Goal: Task Accomplishment & Management: Manage account settings

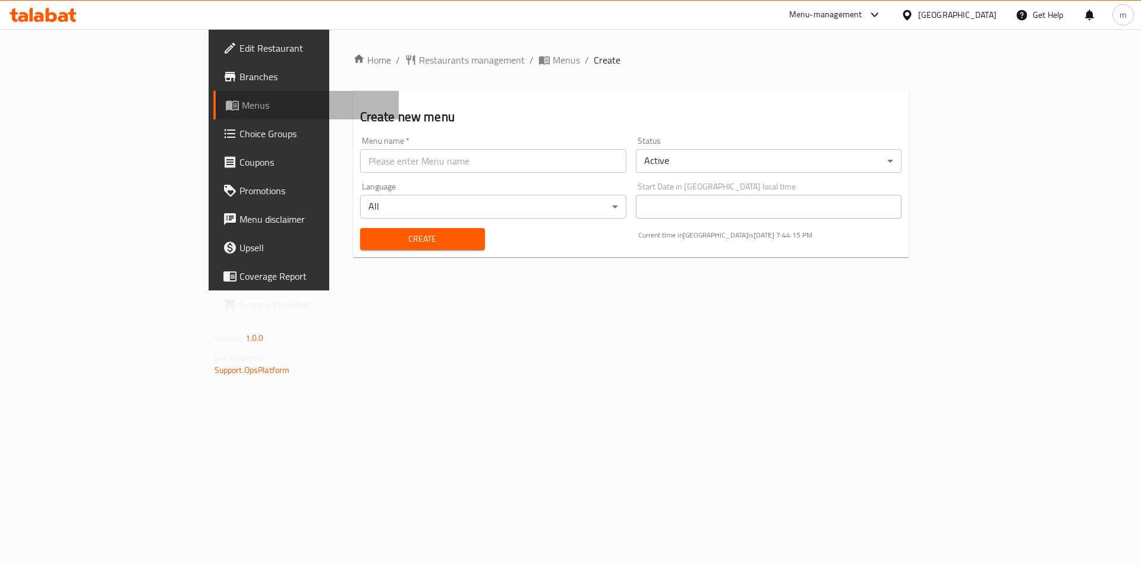
click at [242, 105] on span "Menus" at bounding box center [316, 105] width 148 height 14
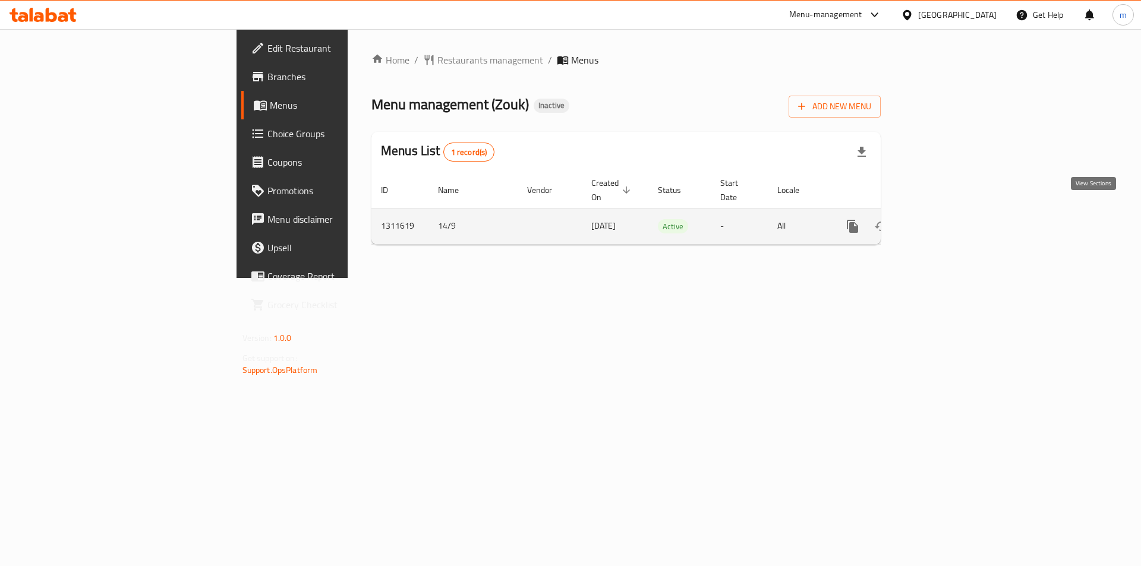
click at [946, 219] on icon "enhanced table" at bounding box center [938, 226] width 14 height 14
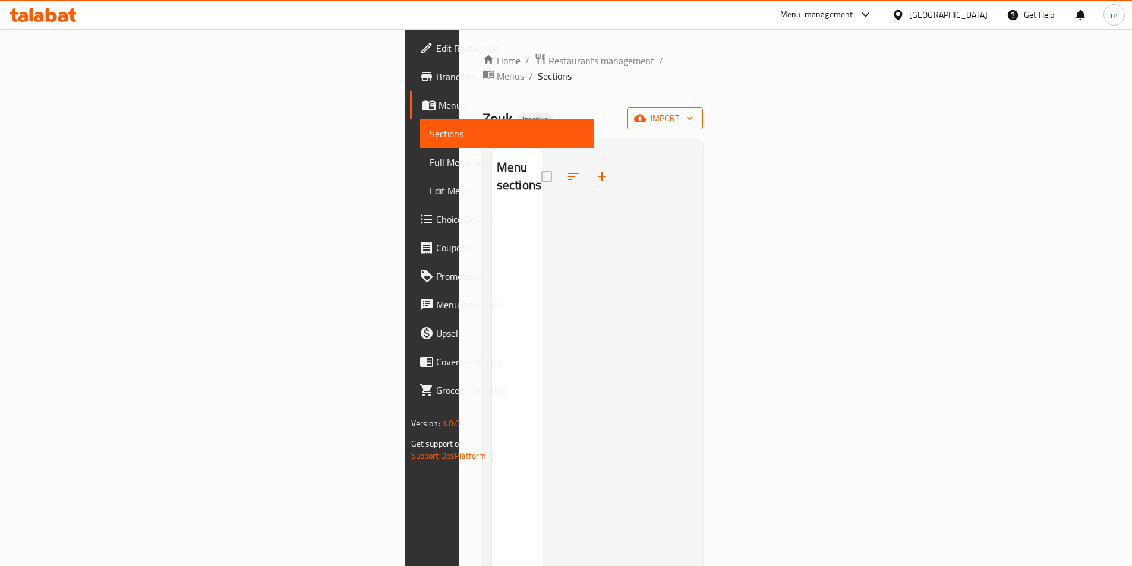
click at [694, 111] on span "import" at bounding box center [665, 118] width 57 height 15
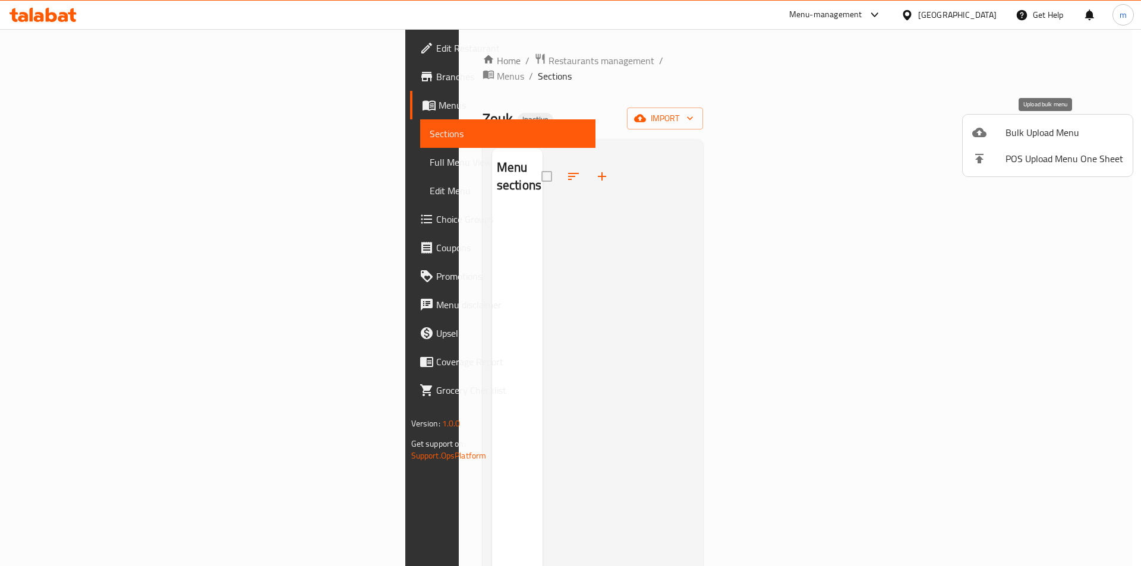
click at [1062, 138] on span "Bulk Upload Menu" at bounding box center [1065, 132] width 118 height 14
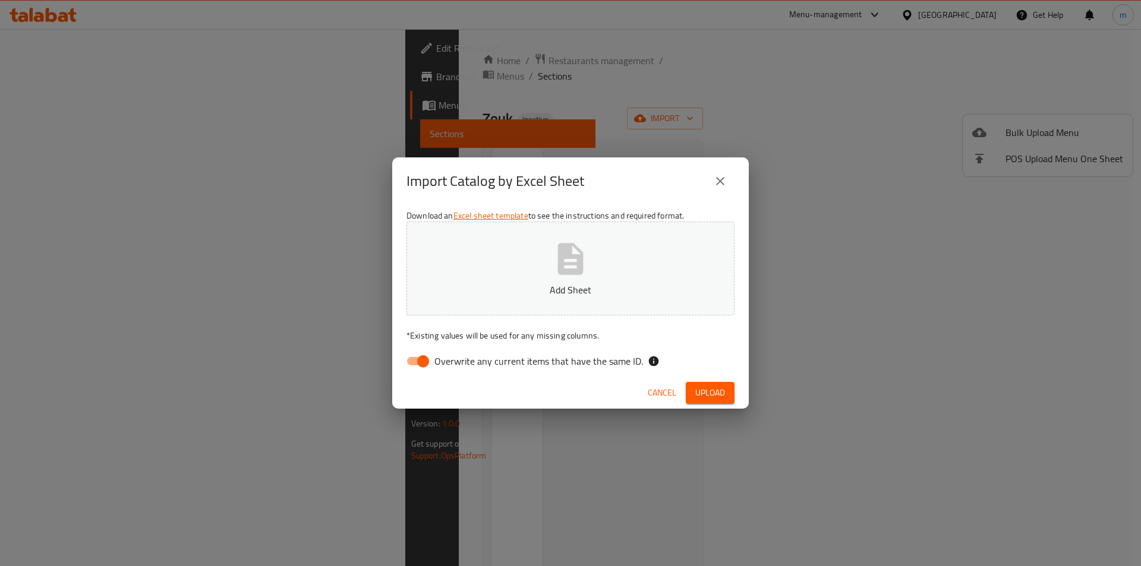
click at [418, 365] on input "Overwrite any current items that have the same ID." at bounding box center [423, 361] width 68 height 23
checkbox input "false"
click at [511, 275] on button "Add Sheet" at bounding box center [571, 269] width 328 height 94
click at [710, 394] on span "Upload" at bounding box center [710, 393] width 30 height 15
click at [727, 183] on icon "close" at bounding box center [720, 181] width 14 height 14
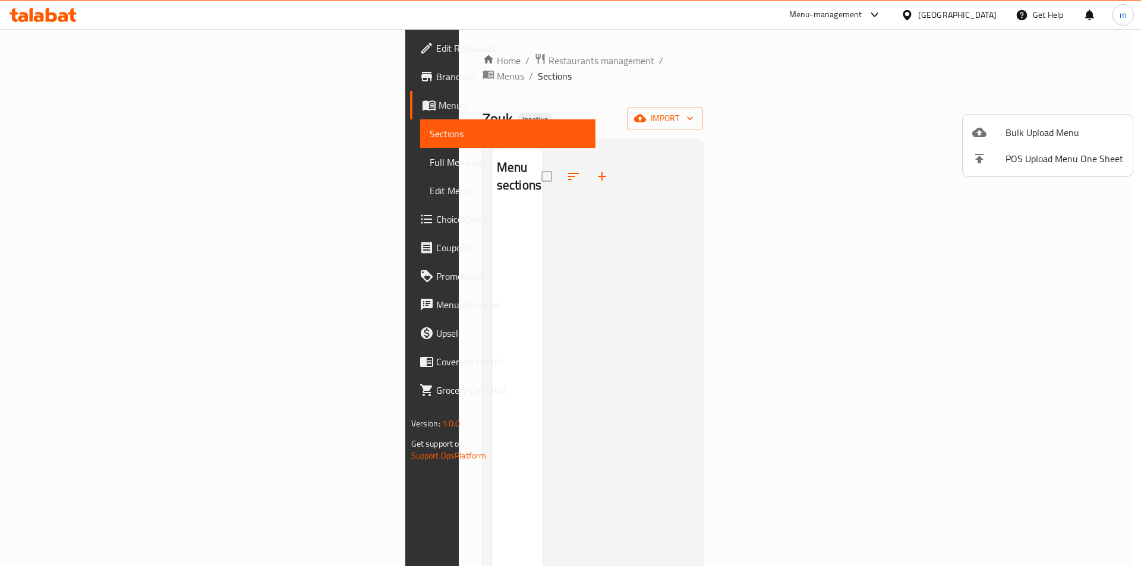
click at [1001, 128] on div at bounding box center [988, 132] width 33 height 14
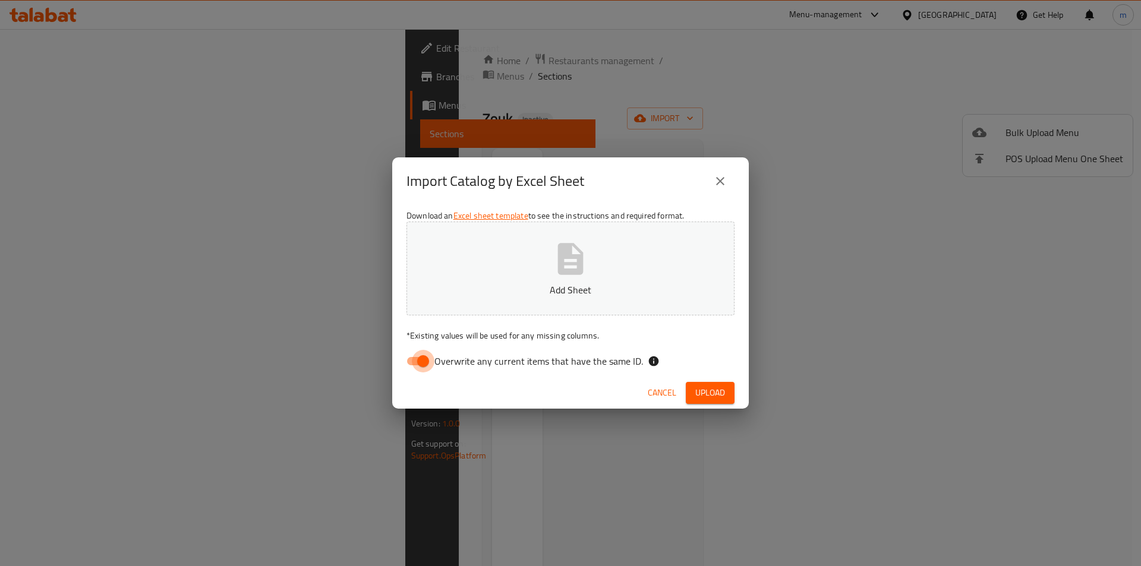
click at [421, 364] on input "Overwrite any current items that have the same ID." at bounding box center [423, 361] width 68 height 23
checkbox input "false"
click at [536, 260] on button "Add Sheet" at bounding box center [571, 269] width 328 height 94
click at [708, 391] on span "Upload" at bounding box center [710, 393] width 30 height 15
click at [710, 404] on button "Upload" at bounding box center [710, 393] width 49 height 22
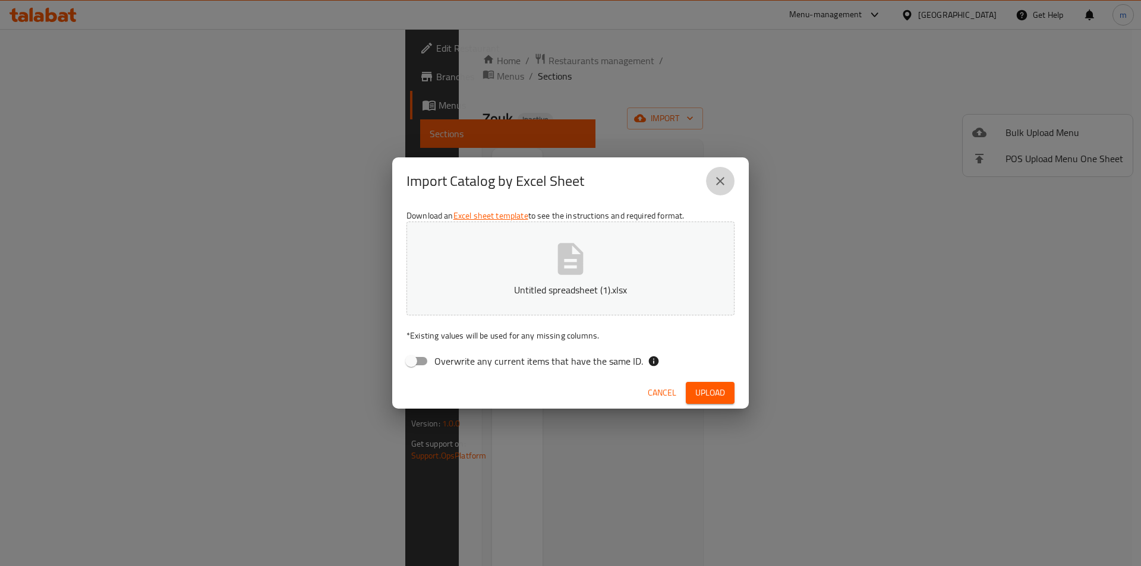
click at [727, 179] on icon "close" at bounding box center [720, 181] width 14 height 14
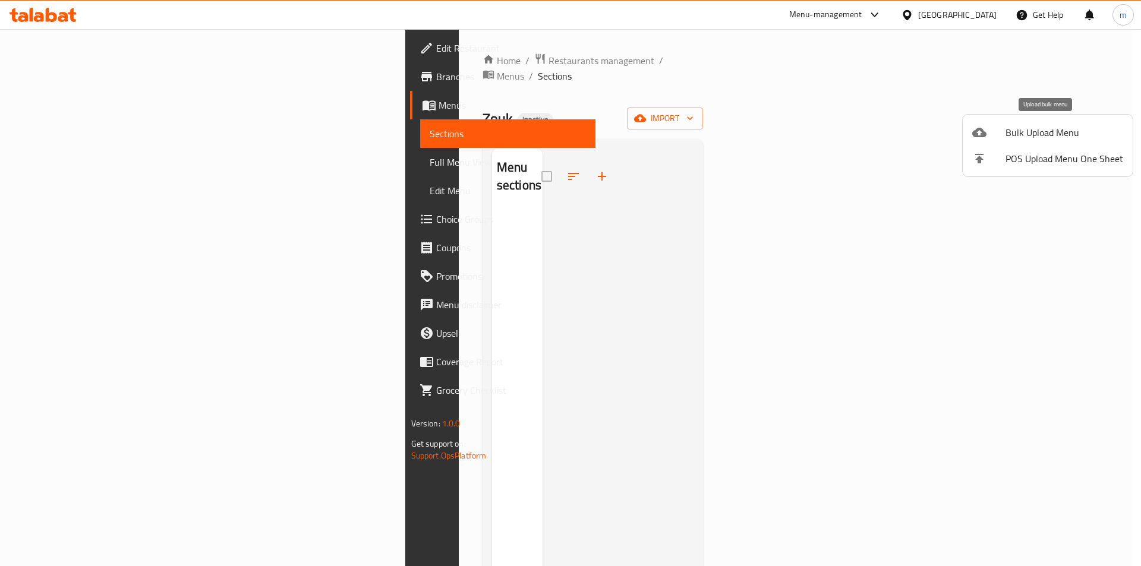
click at [980, 128] on icon at bounding box center [979, 133] width 14 height 10
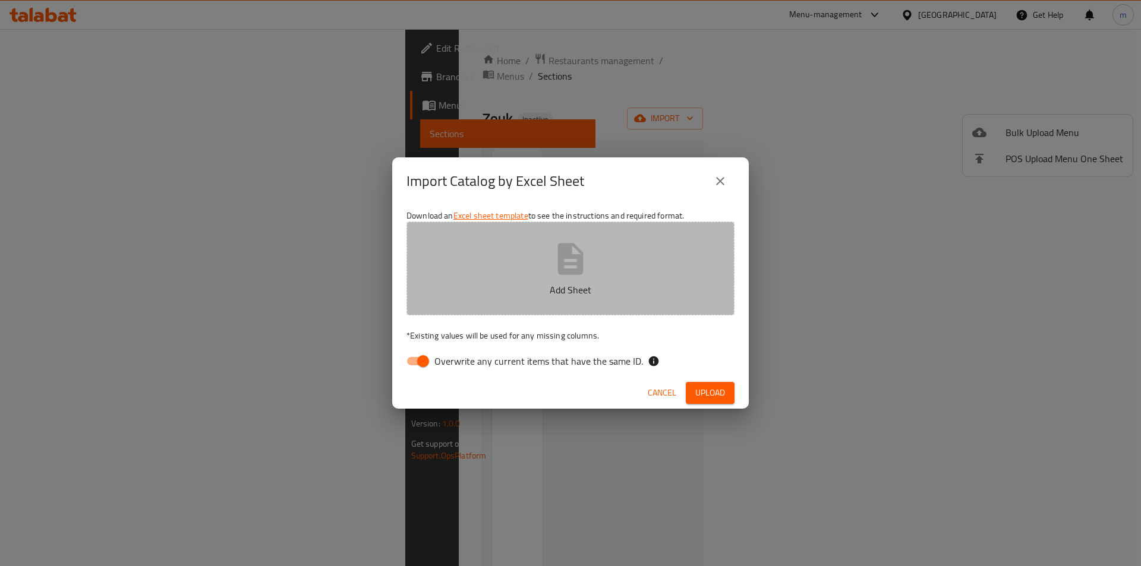
click at [603, 277] on button "Add Sheet" at bounding box center [571, 269] width 328 height 94
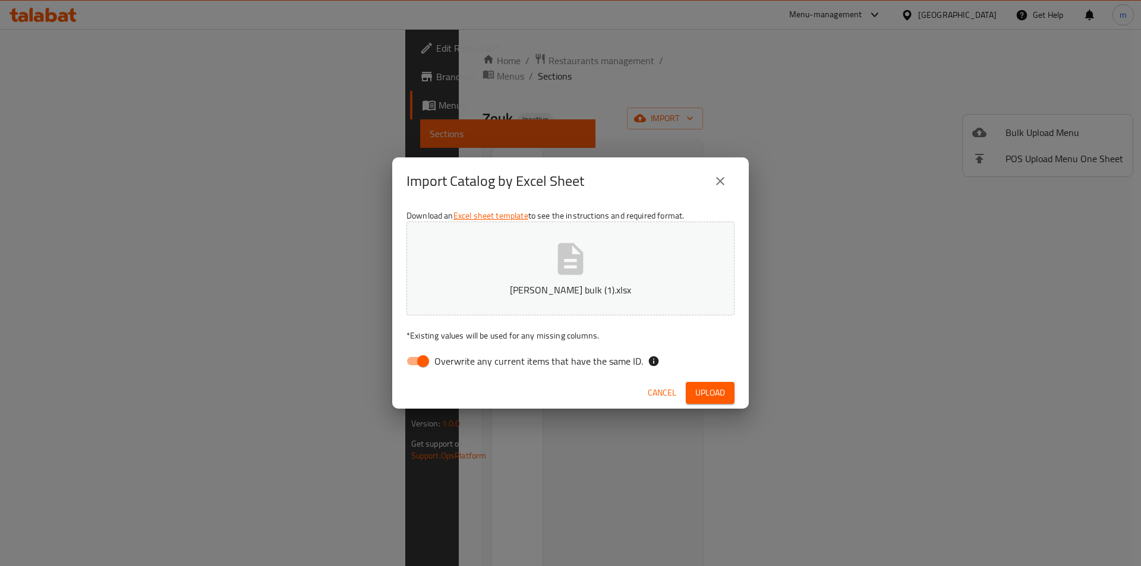
click at [449, 358] on span "Overwrite any current items that have the same ID." at bounding box center [538, 361] width 209 height 14
click at [449, 358] on input "Overwrite any current items that have the same ID." at bounding box center [423, 361] width 68 height 23
checkbox input "false"
click at [703, 389] on span "Upload" at bounding box center [710, 393] width 30 height 15
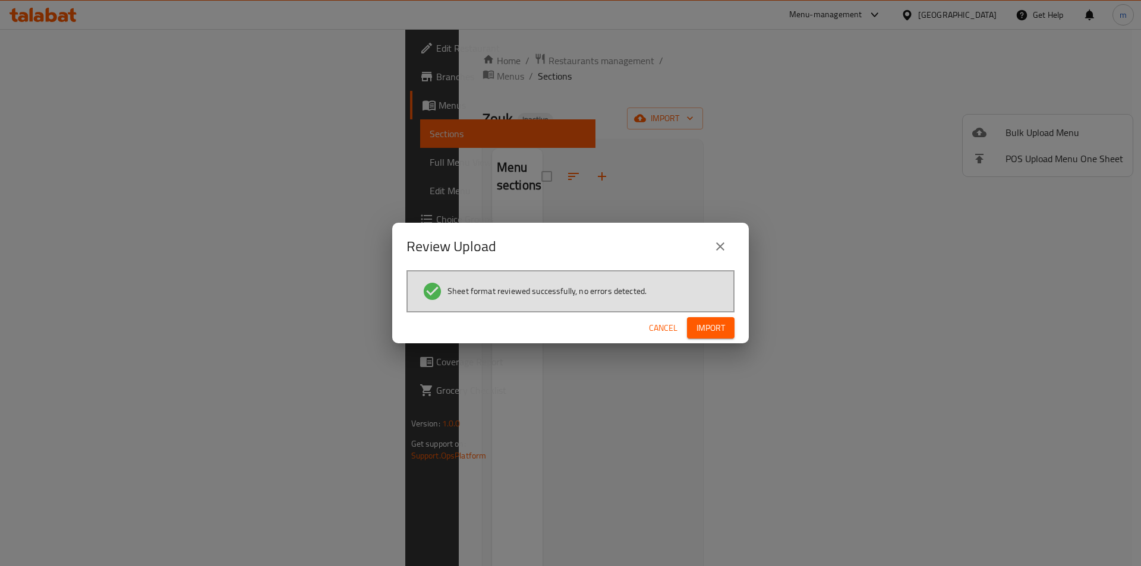
click at [719, 325] on span "Import" at bounding box center [711, 328] width 29 height 15
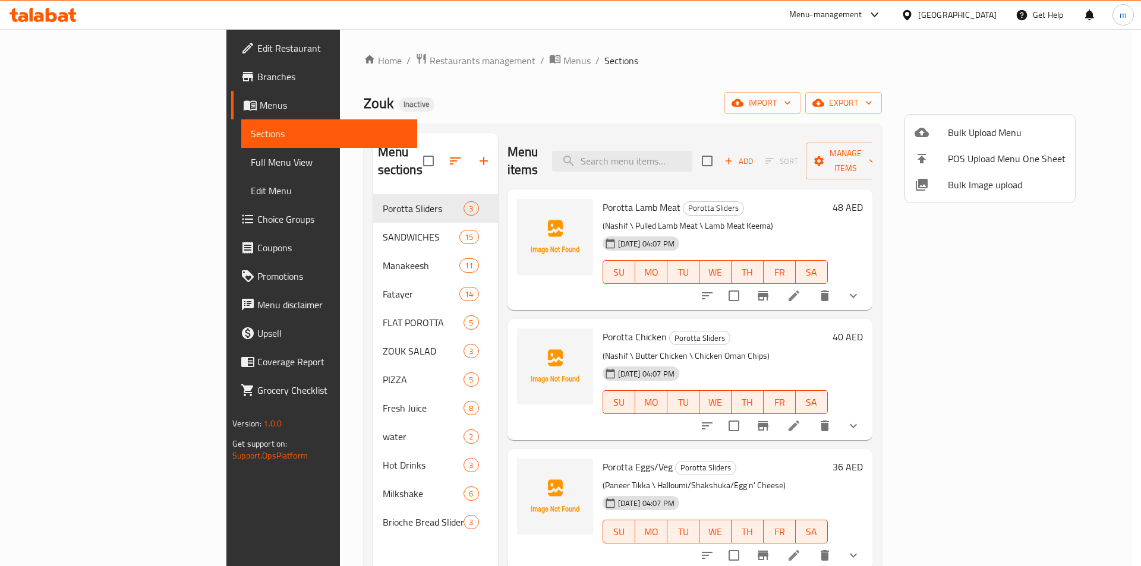
click at [395, 151] on div at bounding box center [570, 283] width 1141 height 566
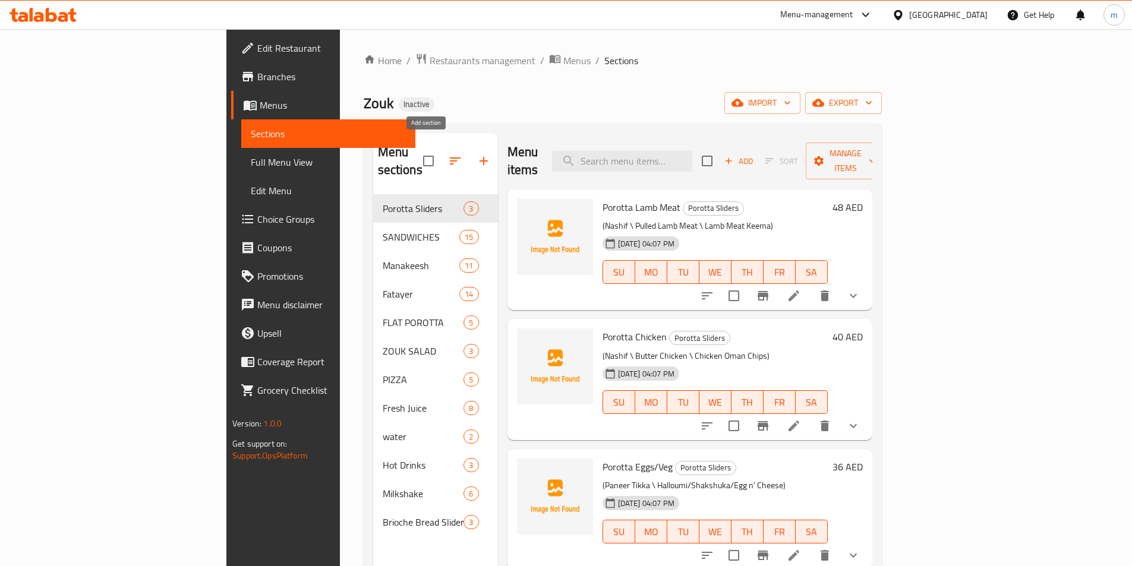
click at [477, 155] on icon "button" at bounding box center [484, 161] width 14 height 14
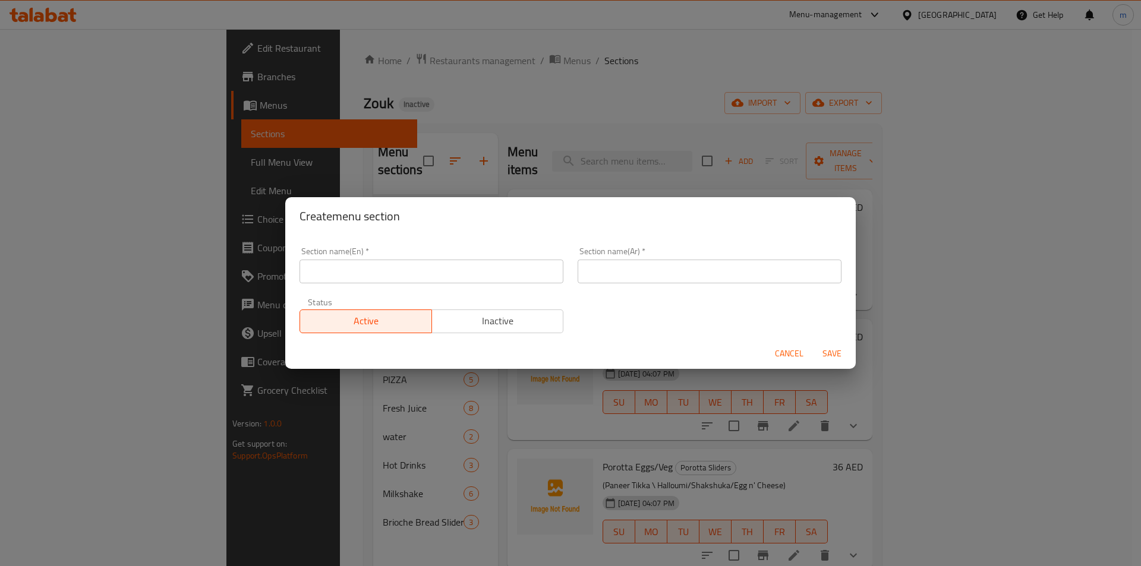
click at [424, 159] on div "Create menu section Section name(En)   * Section name(En) * Section name(Ar)   …" at bounding box center [570, 283] width 1141 height 566
click at [796, 358] on span "Cancel" at bounding box center [789, 354] width 29 height 15
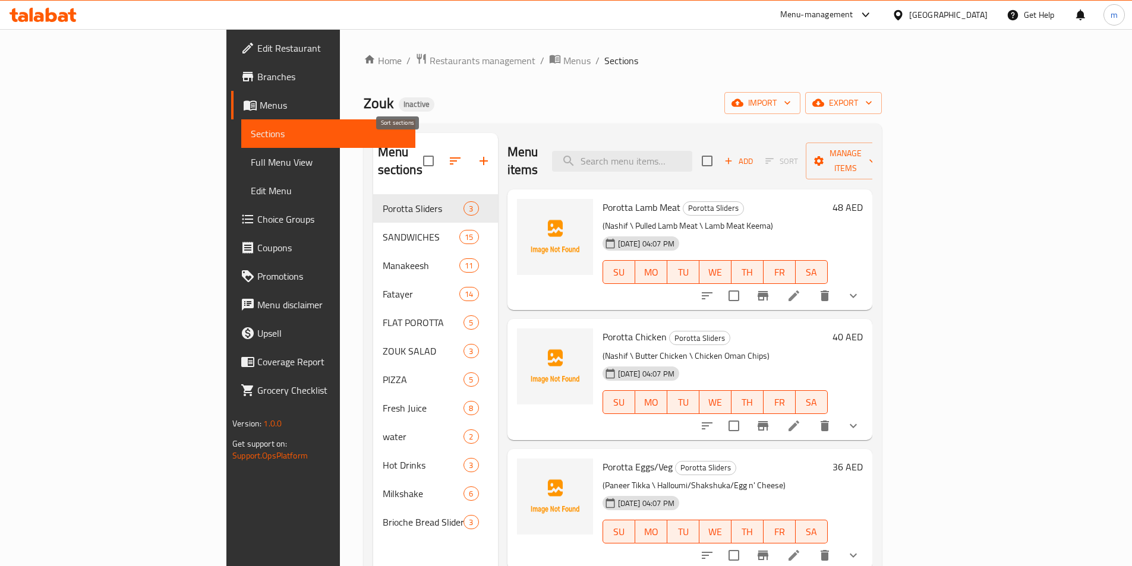
click at [448, 154] on icon "button" at bounding box center [455, 161] width 14 height 14
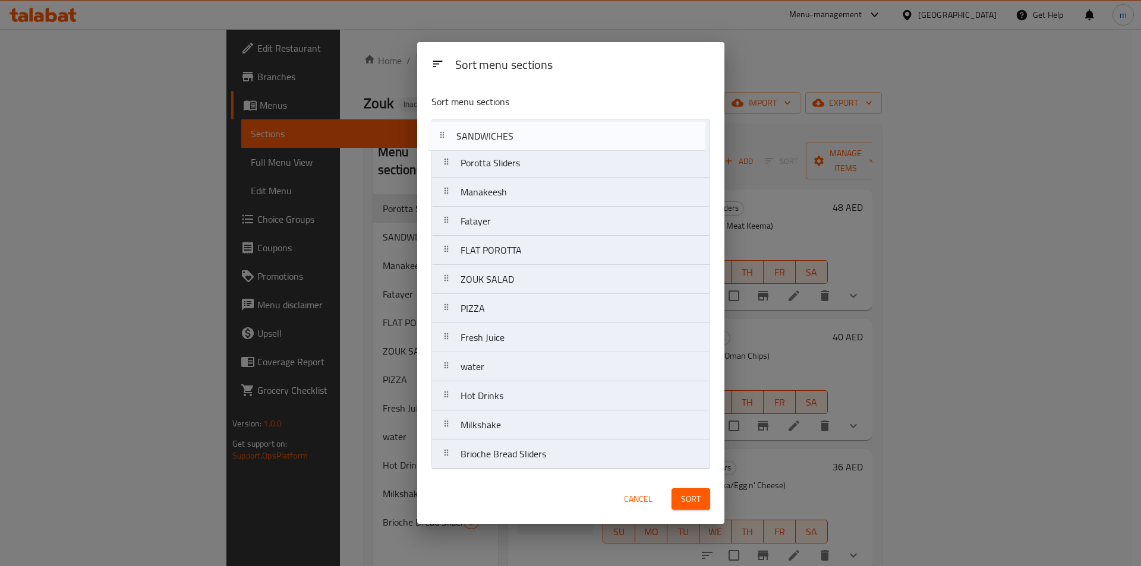
drag, startPoint x: 523, startPoint y: 171, endPoint x: 518, endPoint y: 140, distance: 31.3
click at [518, 140] on nav "Porotta Sliders SANDWICHES Manakeesh Fatayer FLAT POROTTA ZOUK SALAD PIZZA Fres…" at bounding box center [571, 294] width 279 height 351
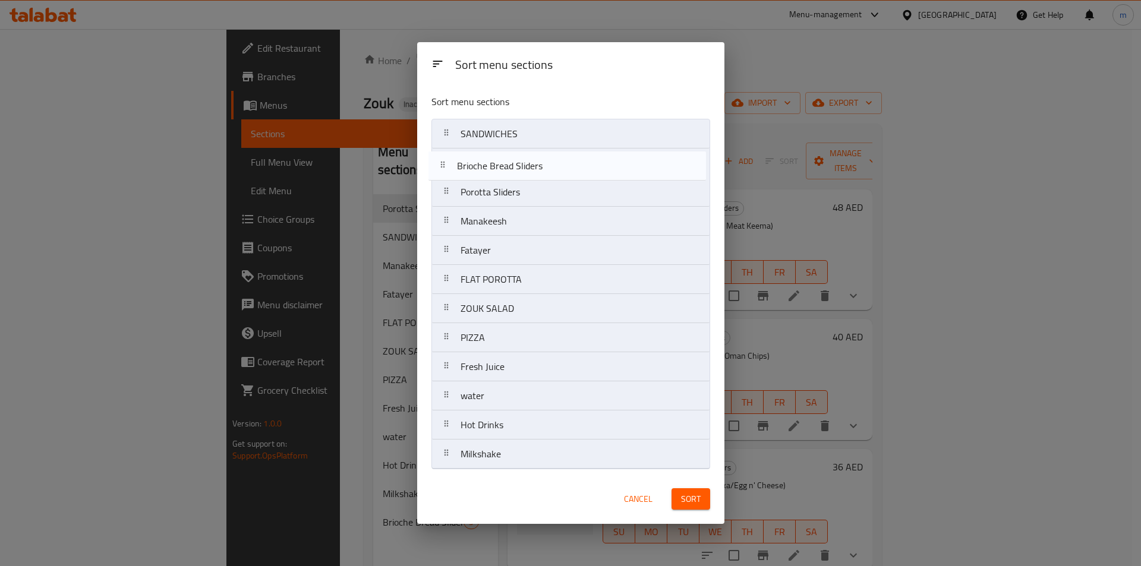
drag, startPoint x: 552, startPoint y: 460, endPoint x: 548, endPoint y: 154, distance: 306.1
click at [548, 154] on nav "SANDWICHES Porotta Sliders Manakeesh Fatayer FLAT POROTTA ZOUK SALAD PIZZA Fres…" at bounding box center [571, 294] width 279 height 351
drag, startPoint x: 550, startPoint y: 286, endPoint x: 556, endPoint y: 232, distance: 54.4
click at [556, 232] on nav "SANDWICHES Brioche Bread Sliders Porotta Sliders Manakeesh Fatayer FLAT POROTTA…" at bounding box center [571, 294] width 279 height 351
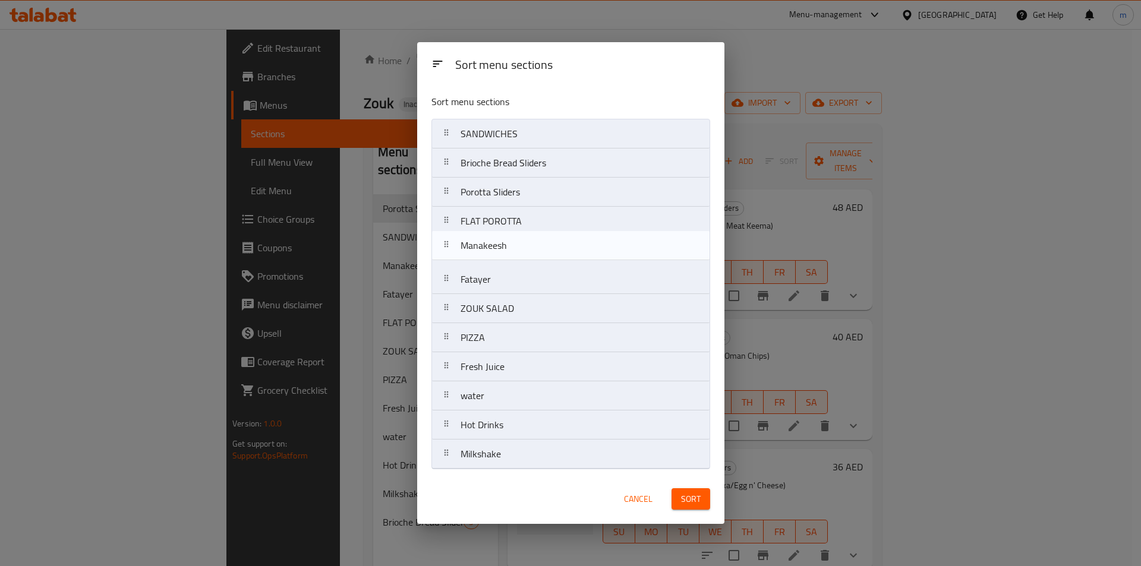
drag, startPoint x: 569, startPoint y: 257, endPoint x: 569, endPoint y: 248, distance: 8.3
click at [569, 248] on nav "SANDWICHES Brioche Bread Sliders Porotta Sliders FLAT POROTTA Manakeesh Fatayer…" at bounding box center [571, 294] width 279 height 351
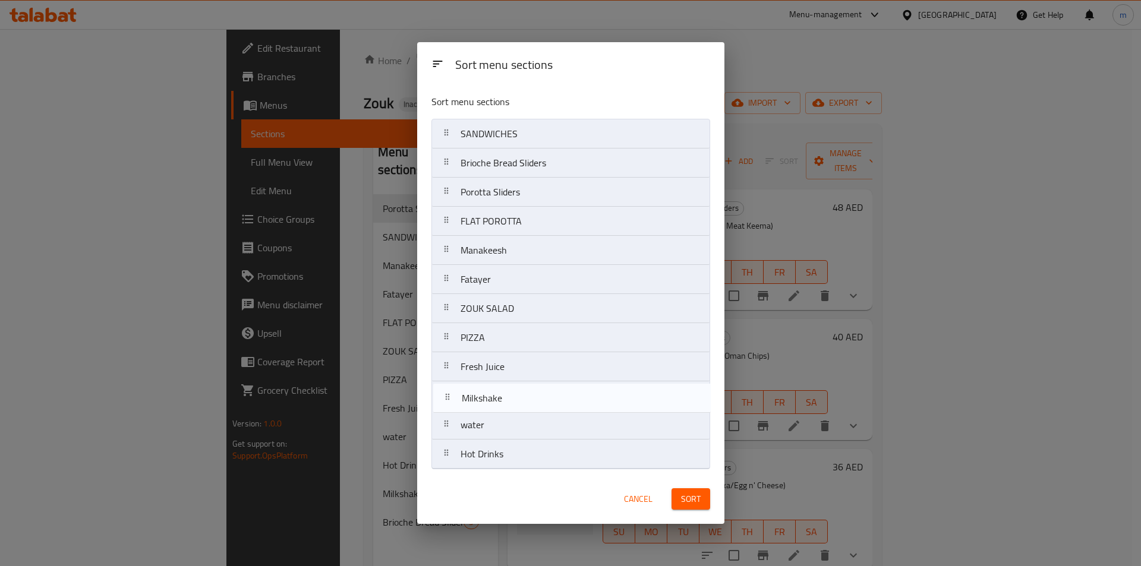
drag, startPoint x: 522, startPoint y: 456, endPoint x: 519, endPoint y: 387, distance: 69.6
click at [519, 387] on nav "SANDWICHES Brioche Bread Sliders Porotta Sliders FLAT POROTTA Manakeesh Fatayer…" at bounding box center [571, 294] width 279 height 351
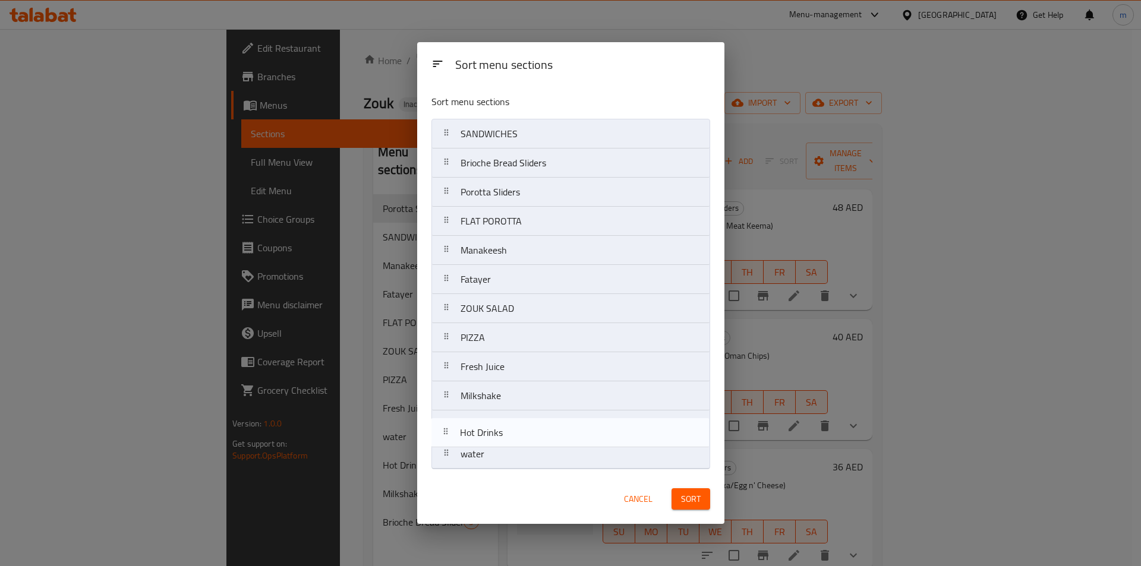
drag, startPoint x: 577, startPoint y: 459, endPoint x: 576, endPoint y: 429, distance: 30.9
click at [576, 429] on nav "SANDWICHES Brioche Bread Sliders Porotta Sliders FLAT POROTTA Manakeesh Fatayer…" at bounding box center [571, 294] width 279 height 351
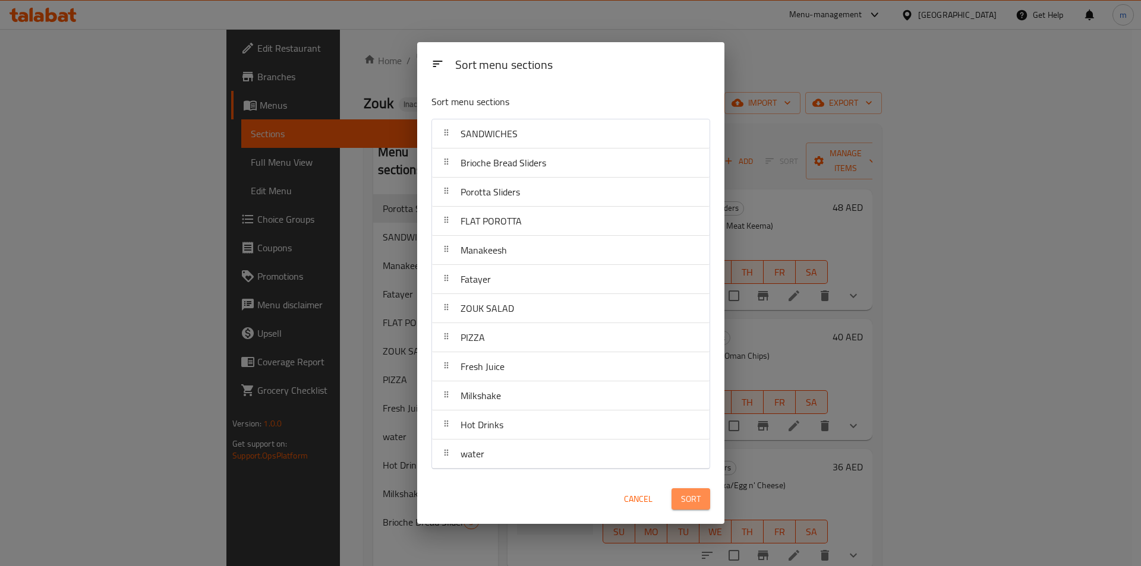
click at [704, 502] on button "Sort" at bounding box center [691, 500] width 39 height 22
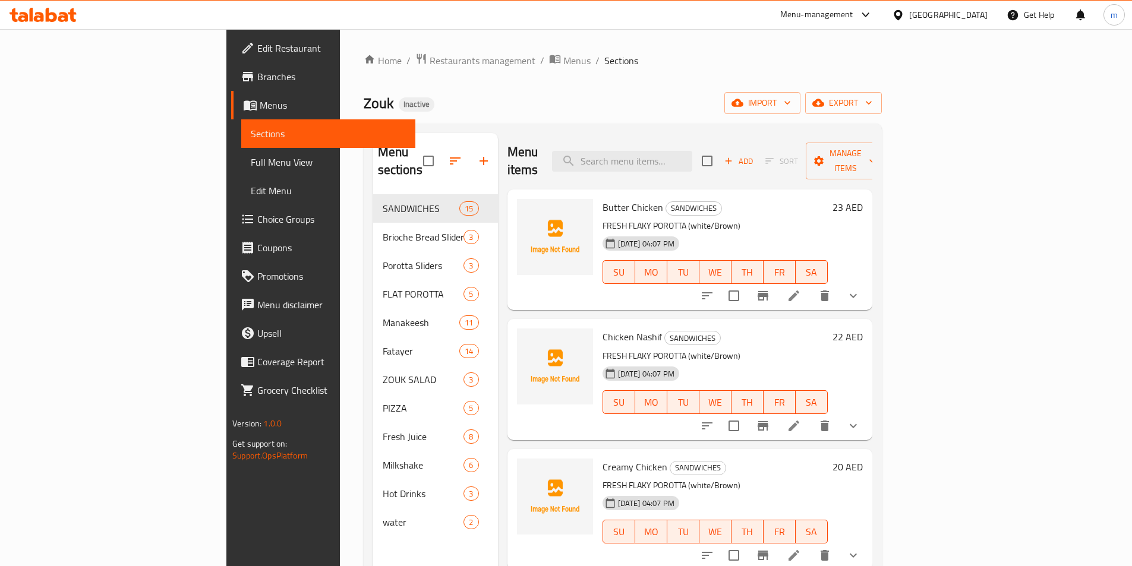
click at [251, 158] on span "Full Menu View" at bounding box center [328, 162] width 155 height 14
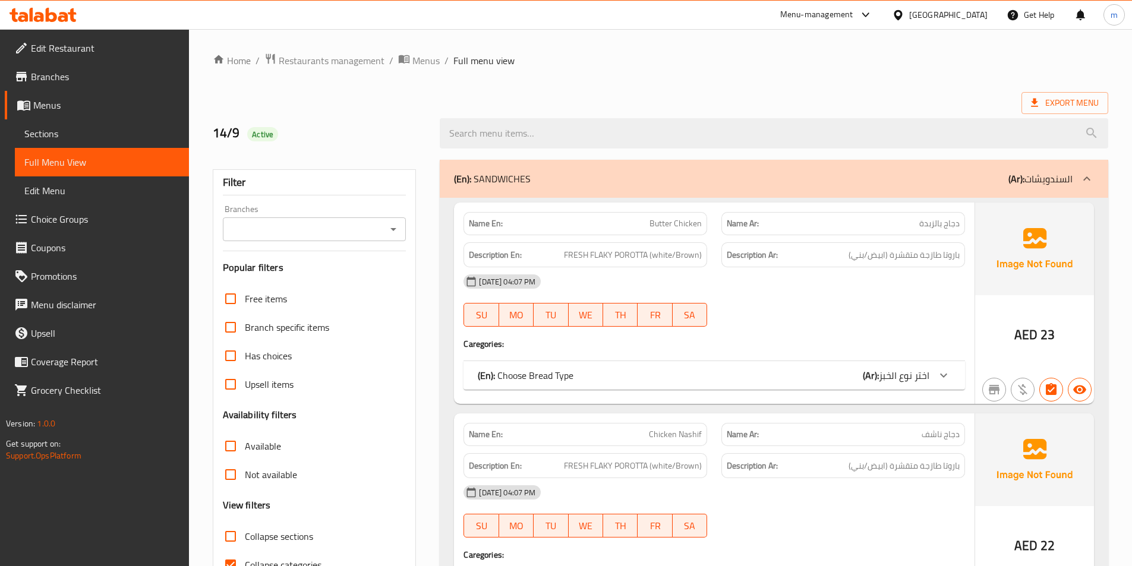
drag, startPoint x: 958, startPoint y: 387, endPoint x: 953, endPoint y: 384, distance: 6.1
click at [953, 384] on div "(En): Choose Bread Type (Ar): اختر نوع الخبز" at bounding box center [715, 375] width 502 height 29
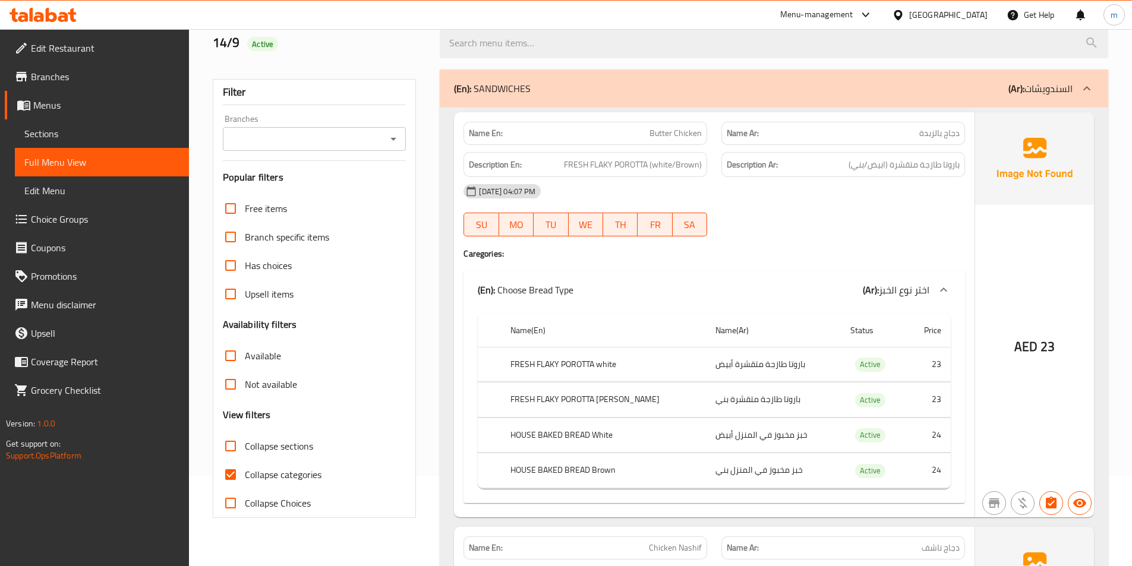
scroll to position [59, 0]
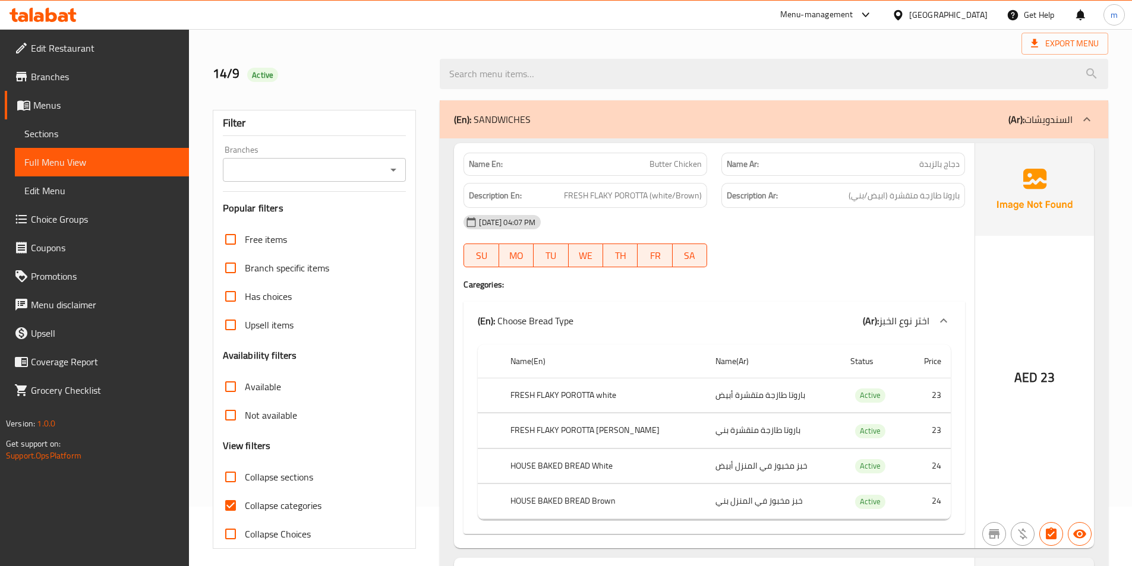
click at [1062, 117] on p "(Ar): السندويشات" at bounding box center [1041, 119] width 64 height 14
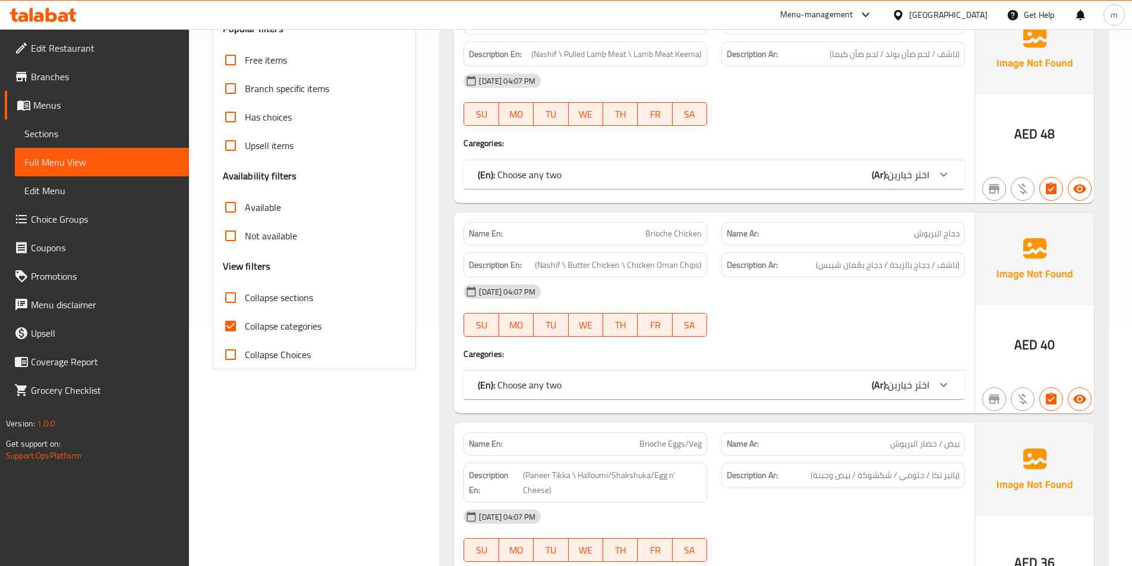
scroll to position [119, 0]
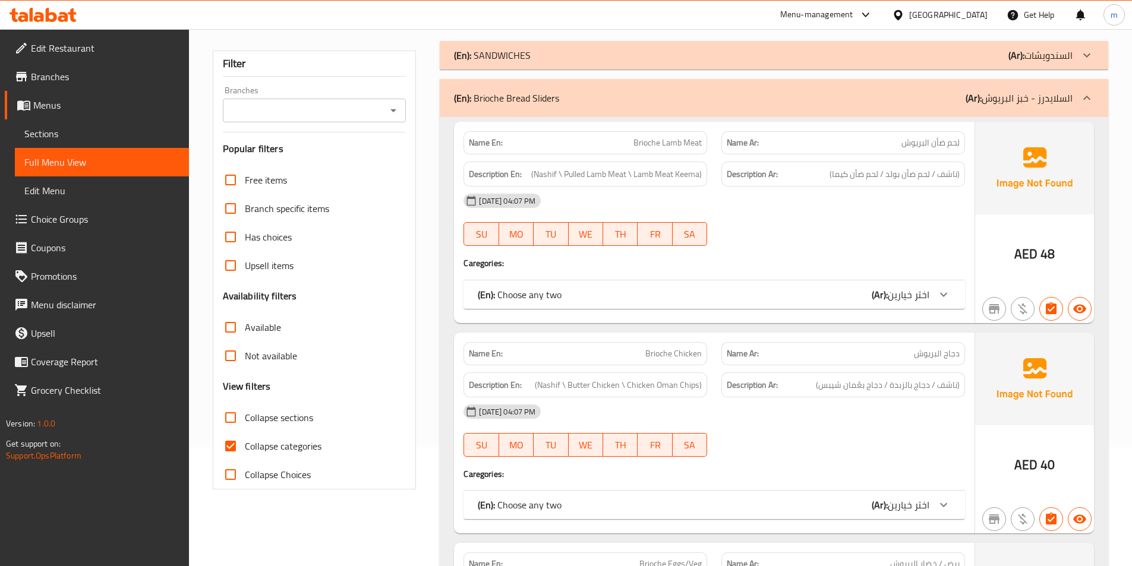
click at [956, 296] on div at bounding box center [944, 295] width 29 height 29
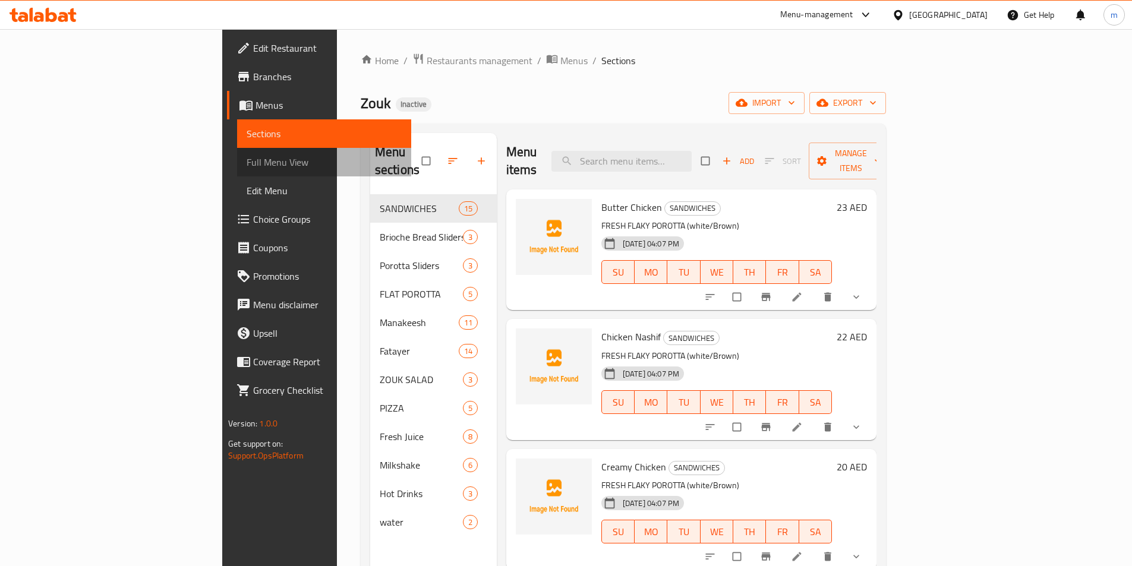
click at [247, 163] on span "Full Menu View" at bounding box center [324, 162] width 155 height 14
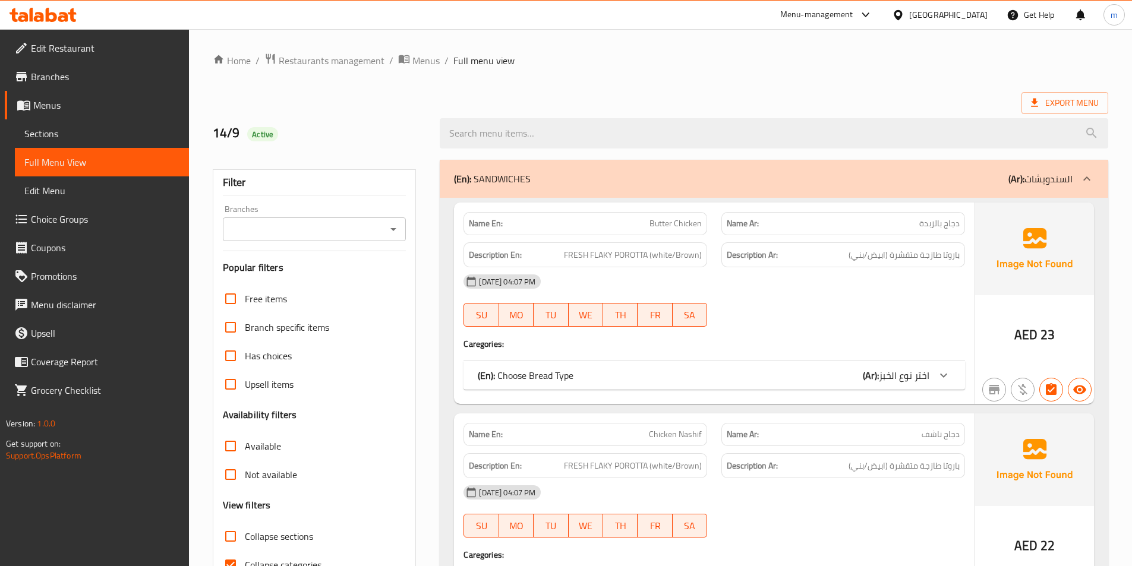
click at [92, 133] on span "Sections" at bounding box center [101, 134] width 155 height 14
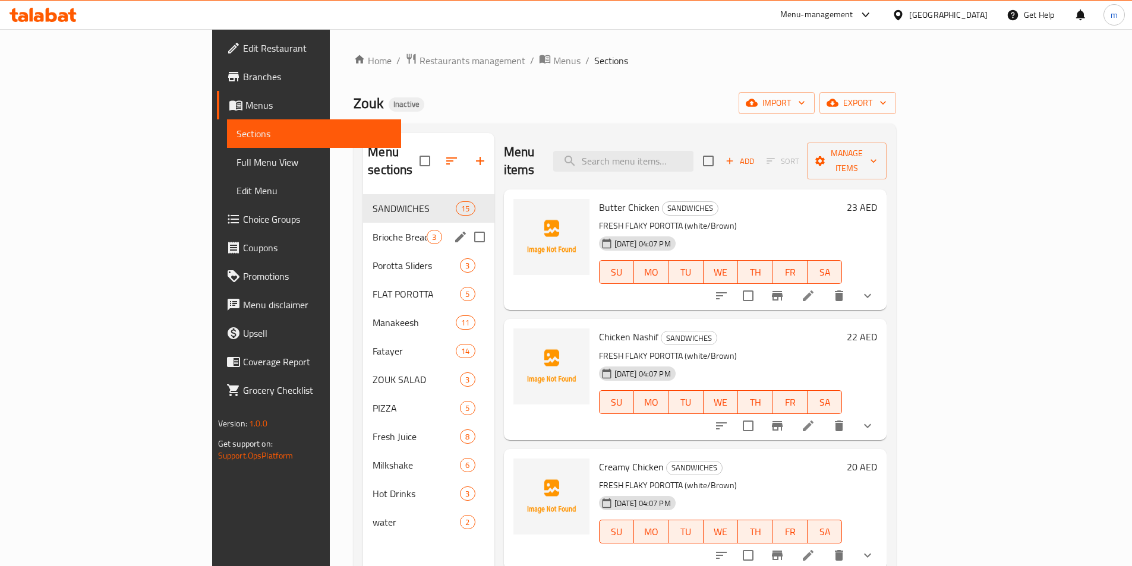
click at [363, 230] on div "Brioche Bread Sliders 3" at bounding box center [428, 237] width 131 height 29
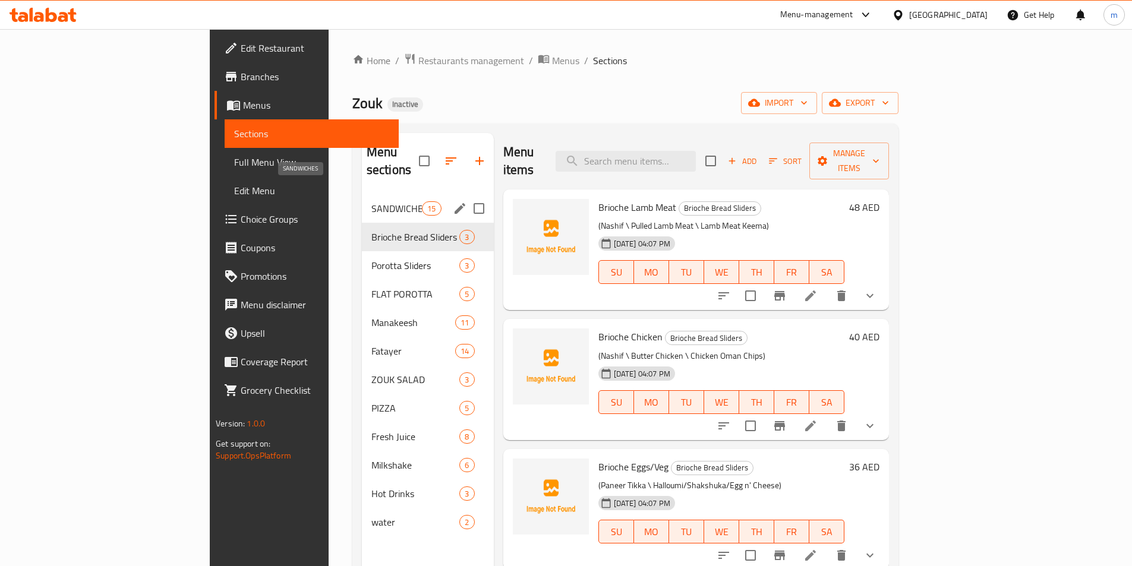
click at [371, 201] on span "SANDWICHES" at bounding box center [396, 208] width 51 height 14
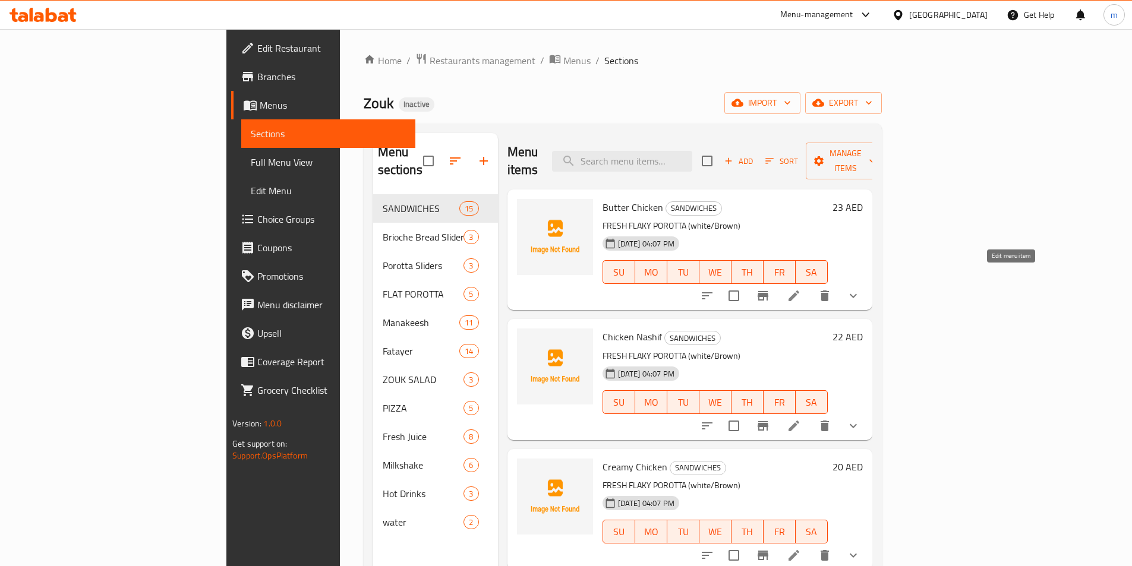
click at [801, 289] on icon at bounding box center [794, 296] width 14 height 14
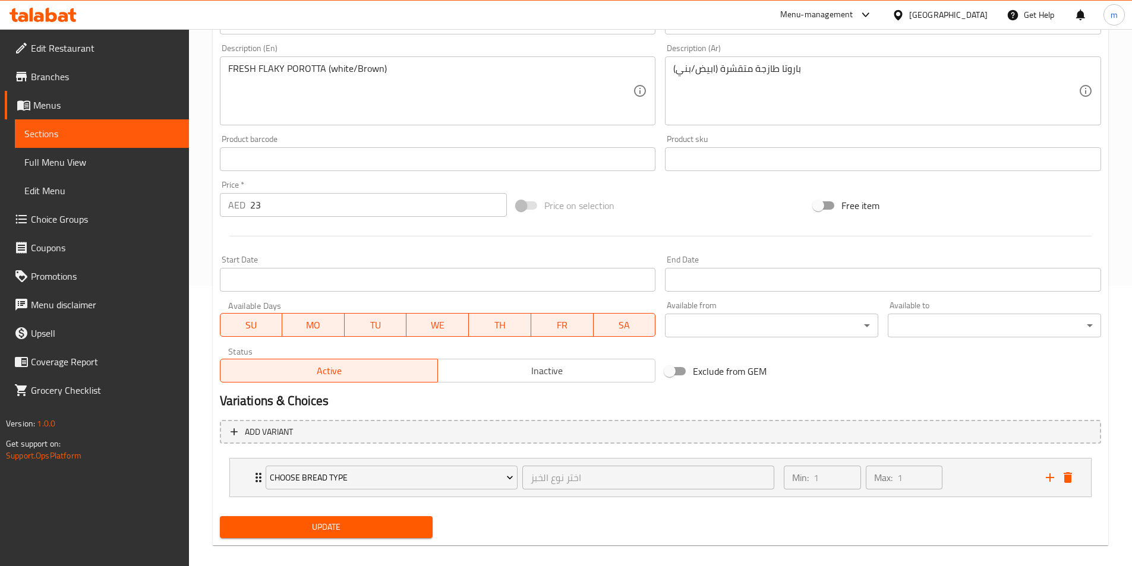
scroll to position [293, 0]
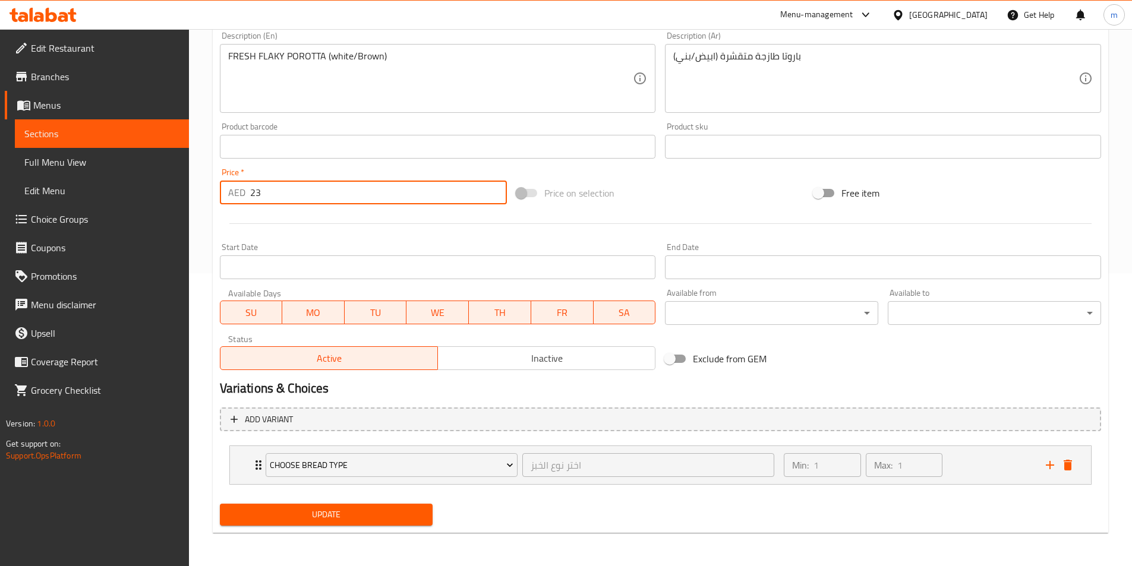
drag, startPoint x: 267, startPoint y: 199, endPoint x: 241, endPoint y: 201, distance: 25.7
click at [241, 201] on div "AED 23 Price *" at bounding box center [364, 193] width 288 height 24
type input "0"
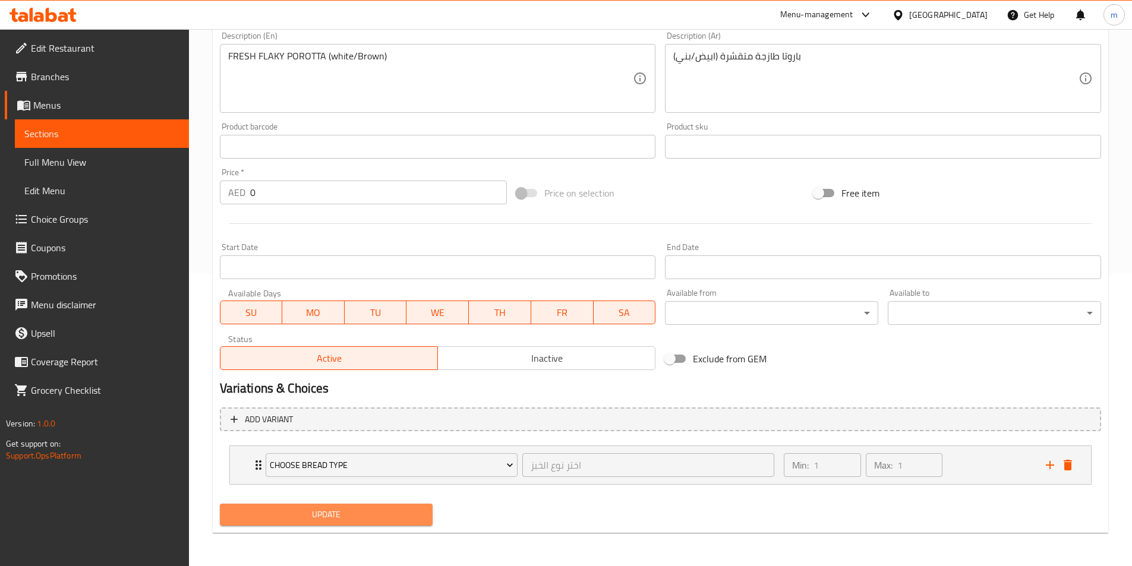
click at [390, 517] on span "Update" at bounding box center [326, 515] width 194 height 15
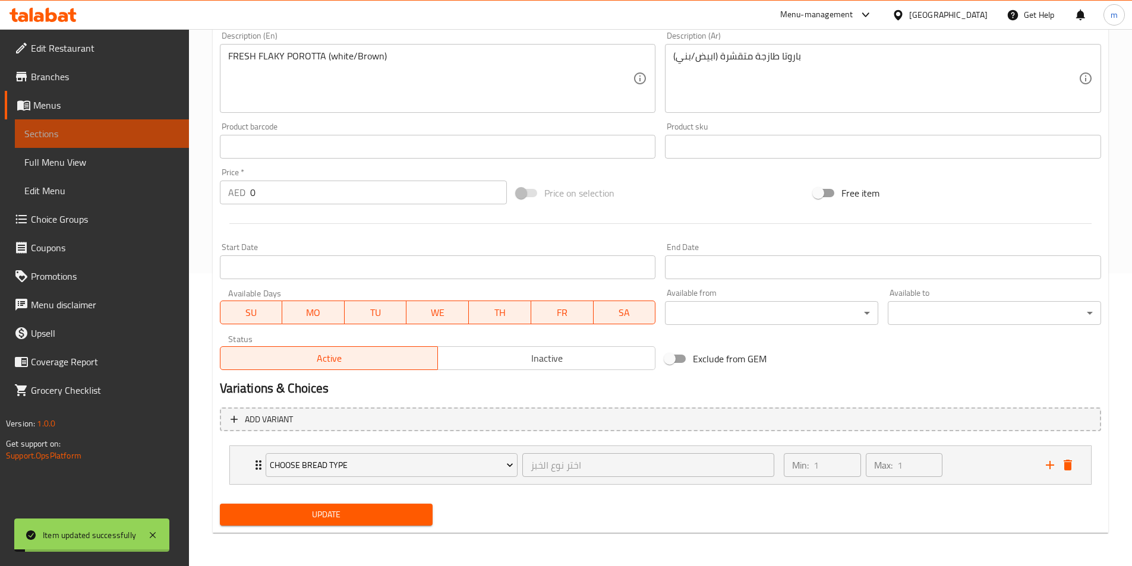
click at [83, 140] on span "Sections" at bounding box center [101, 134] width 155 height 14
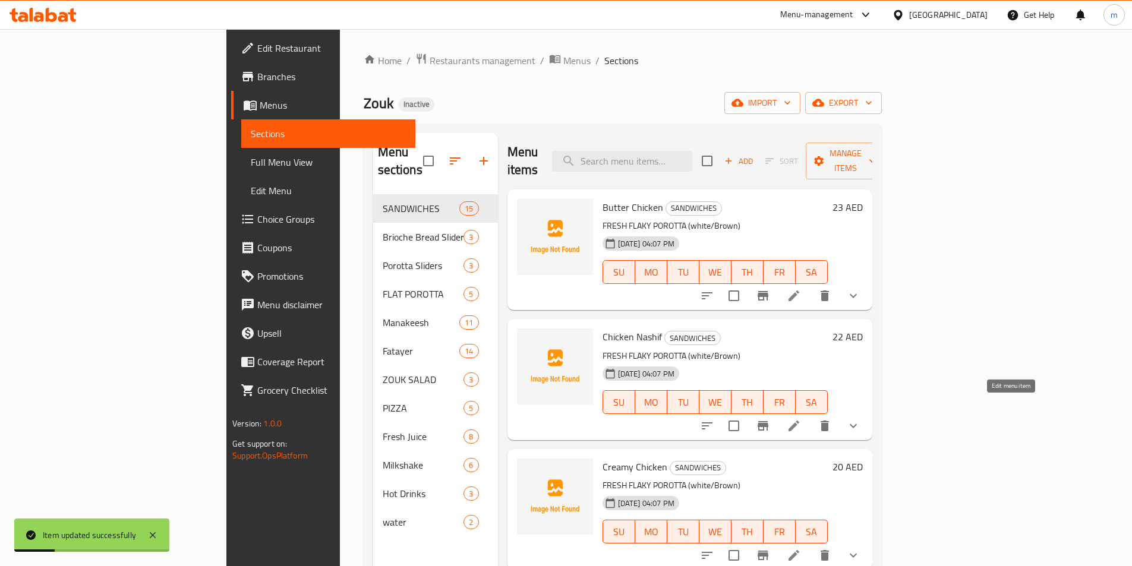
click at [801, 419] on icon at bounding box center [794, 426] width 14 height 14
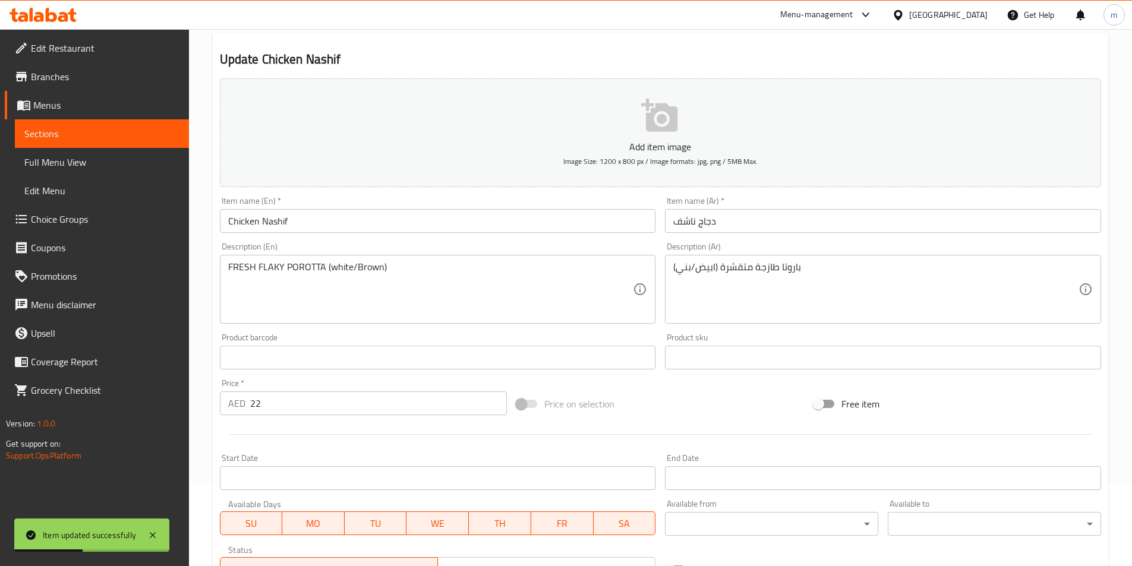
scroll to position [178, 0]
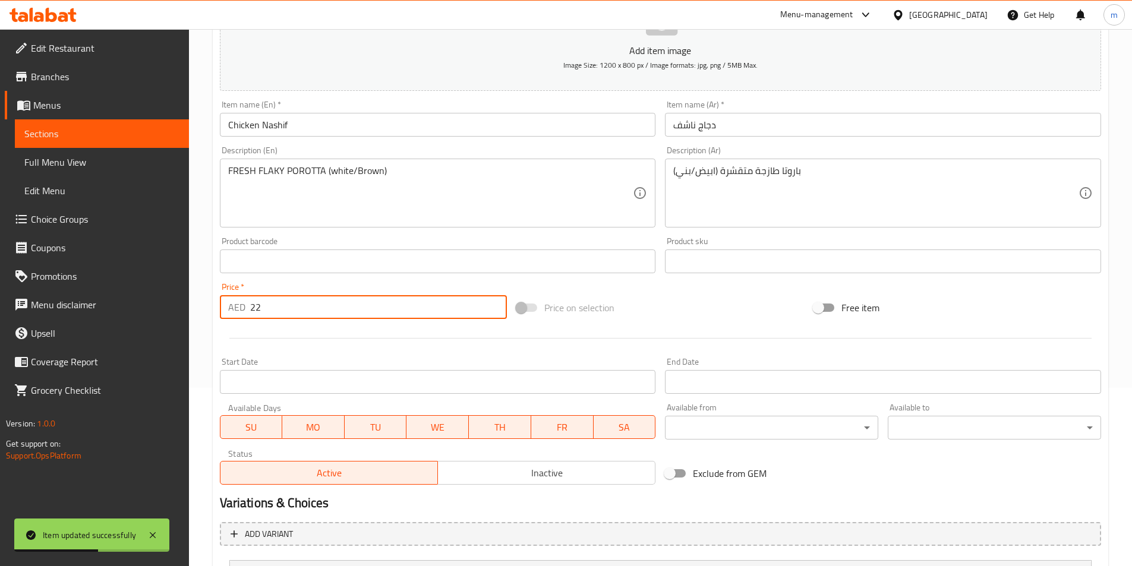
drag, startPoint x: 266, startPoint y: 310, endPoint x: 245, endPoint y: 313, distance: 20.4
click at [245, 313] on div "AED 22 Price *" at bounding box center [364, 307] width 288 height 24
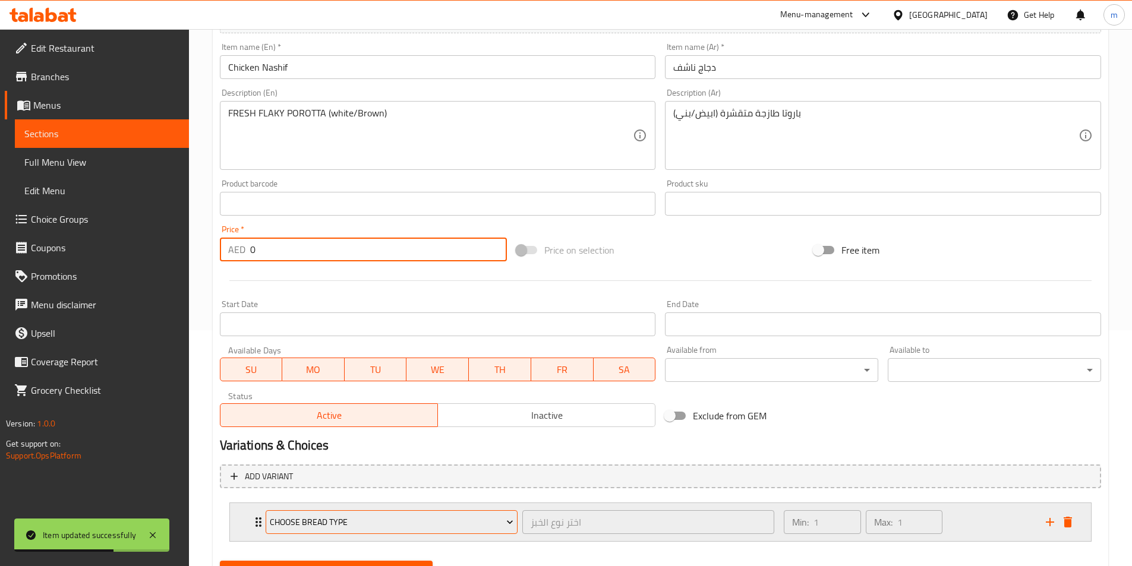
scroll to position [293, 0]
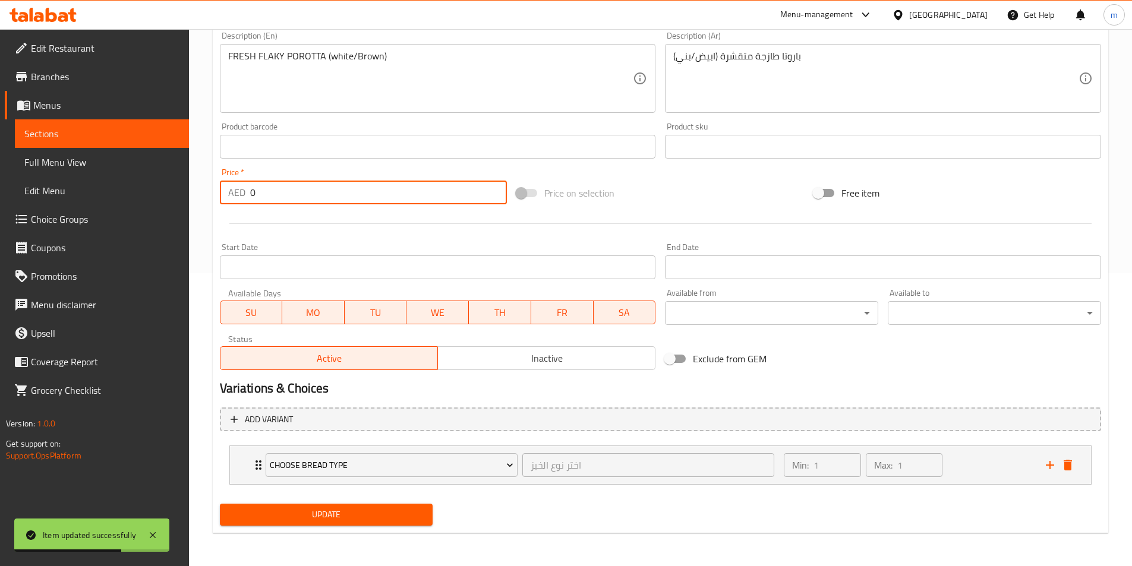
type input "0"
click at [308, 527] on div "Update" at bounding box center [326, 515] width 223 height 32
click at [309, 517] on span "Update" at bounding box center [326, 515] width 194 height 15
click at [108, 133] on span "Sections" at bounding box center [101, 134] width 155 height 14
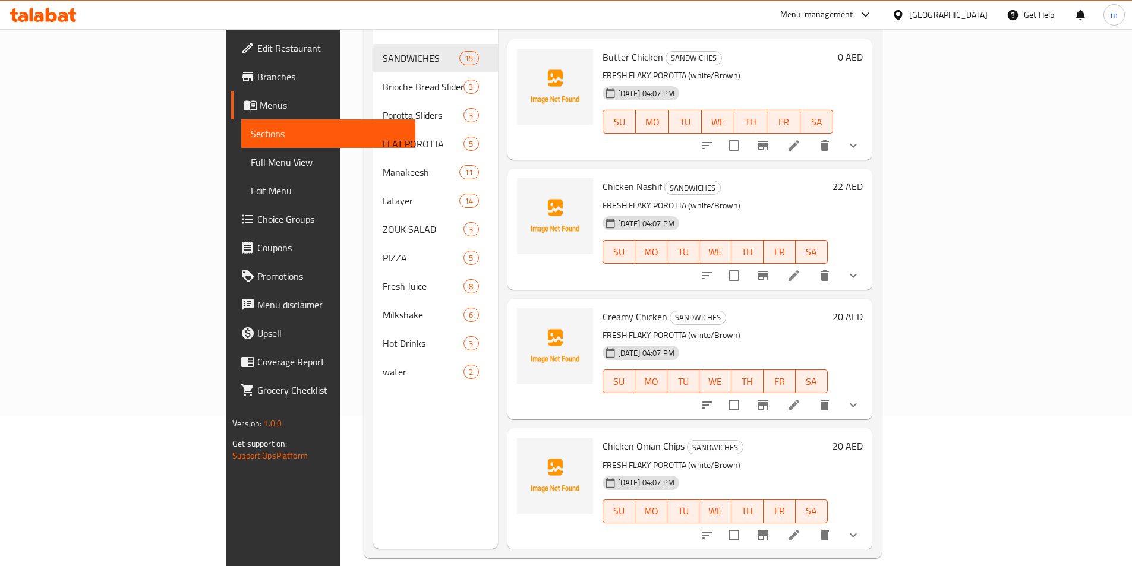
scroll to position [166, 0]
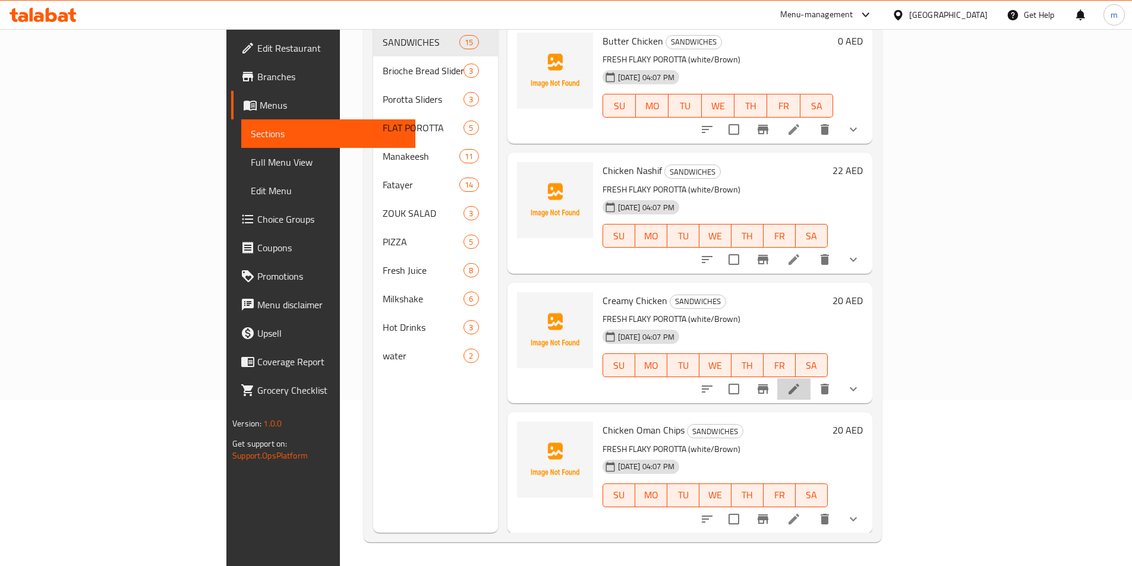
click at [811, 379] on li at bounding box center [793, 389] width 33 height 21
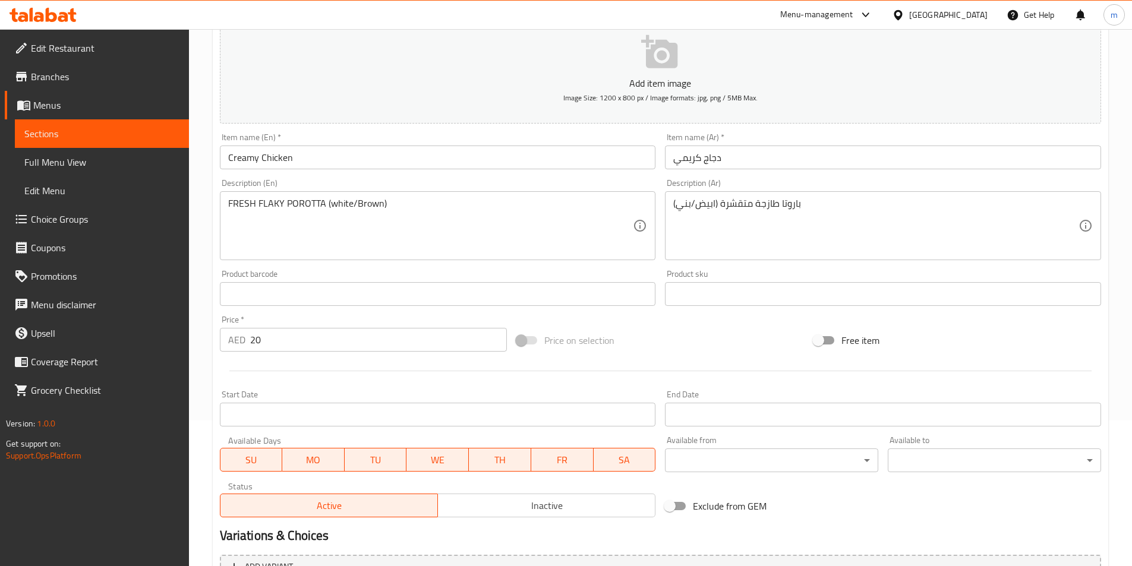
scroll to position [238, 0]
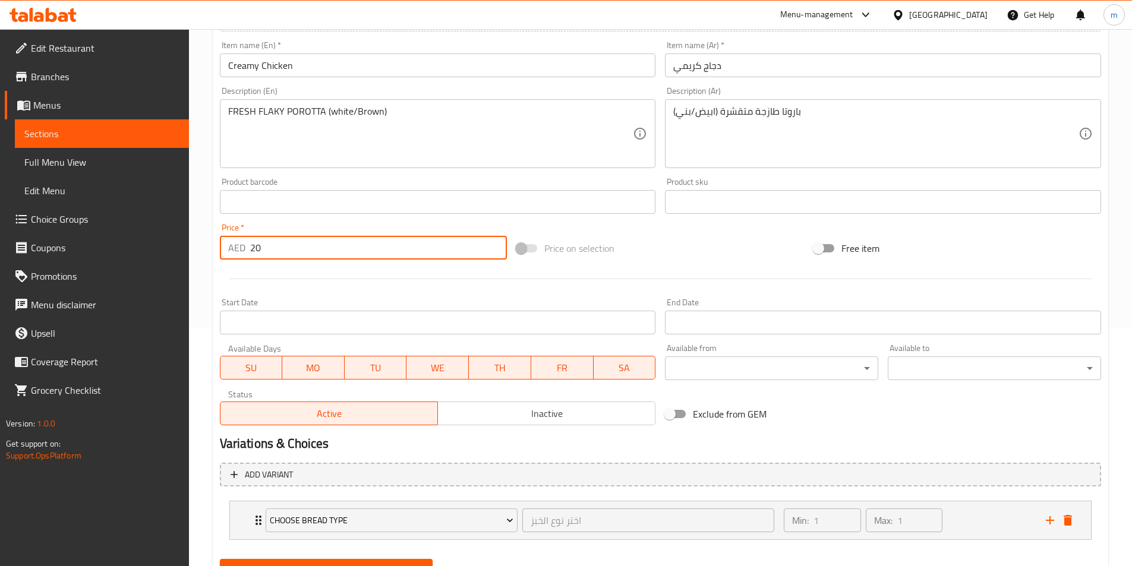
drag, startPoint x: 269, startPoint y: 241, endPoint x: 237, endPoint y: 242, distance: 32.7
click at [237, 242] on div "AED 20 Price *" at bounding box center [364, 248] width 288 height 24
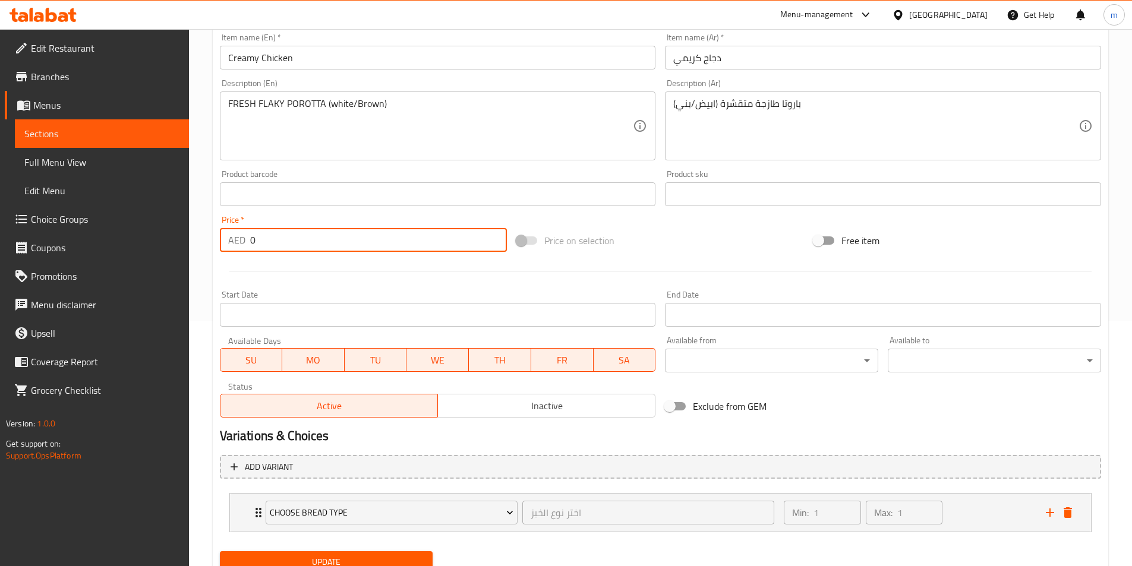
scroll to position [293, 0]
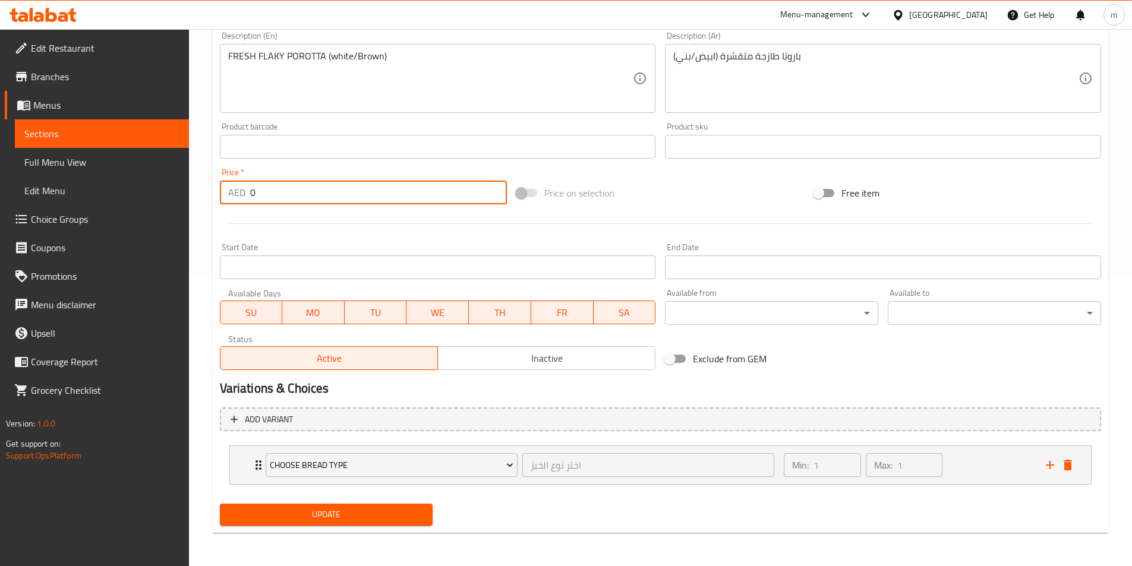
type input "0"
click at [366, 520] on span "Update" at bounding box center [326, 515] width 194 height 15
click at [142, 130] on span "Sections" at bounding box center [101, 134] width 155 height 14
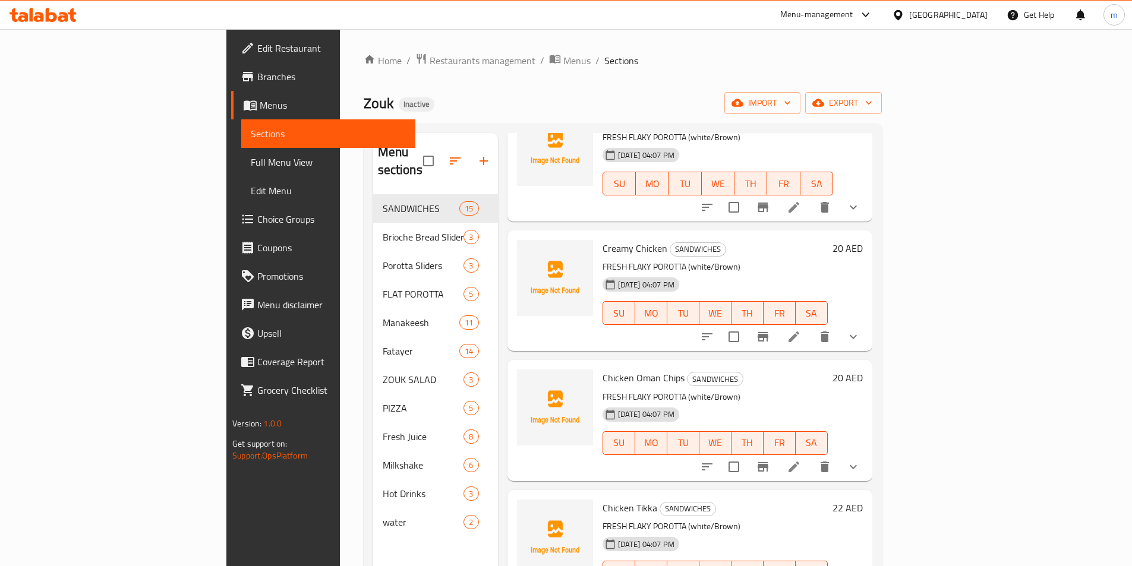
scroll to position [238, 0]
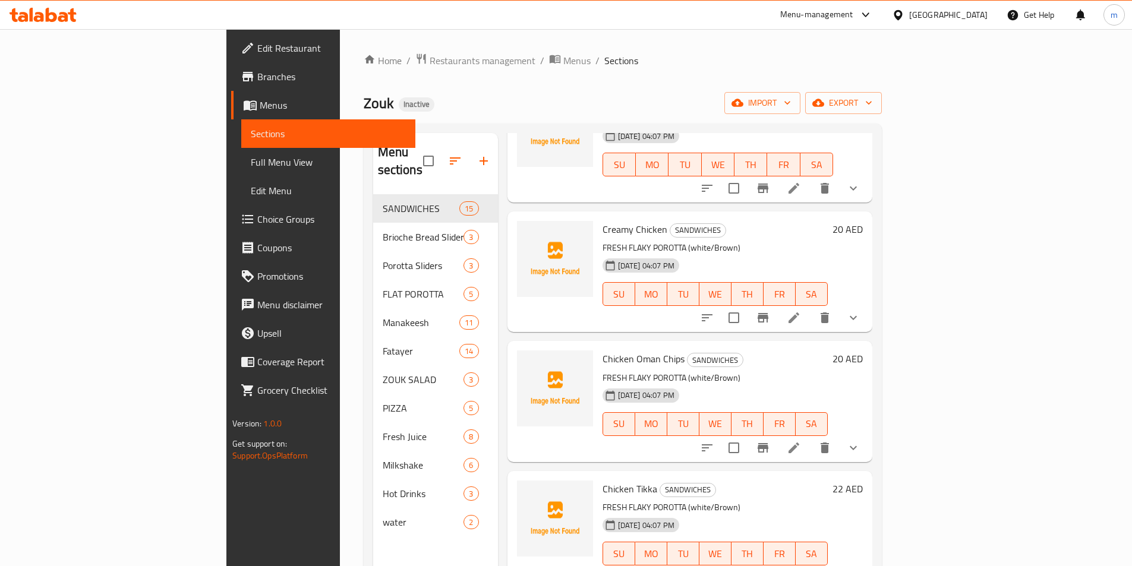
click at [811, 437] on li at bounding box center [793, 447] width 33 height 21
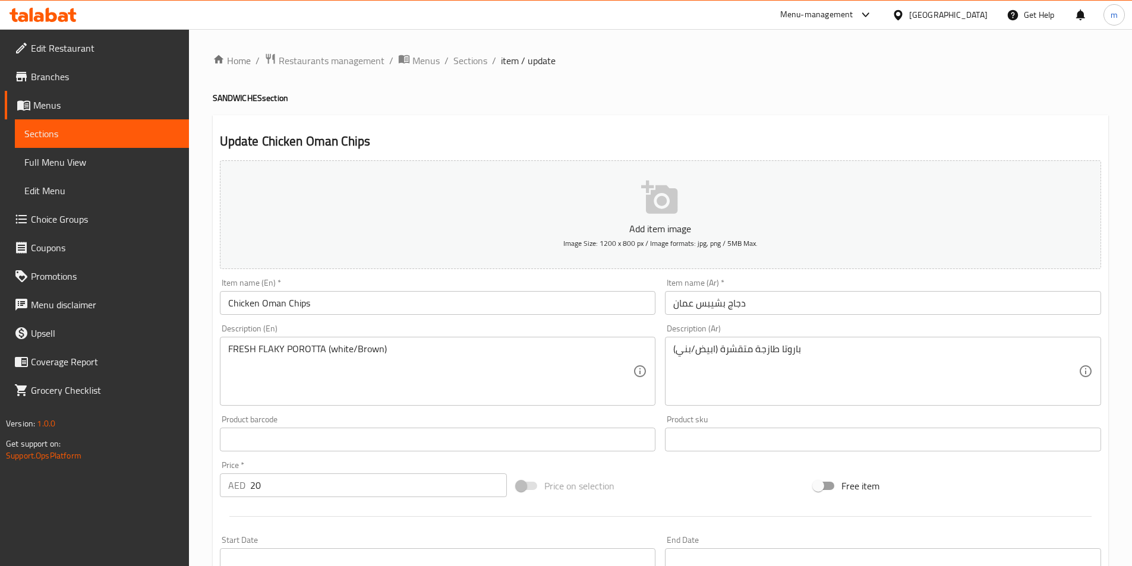
scroll to position [178, 0]
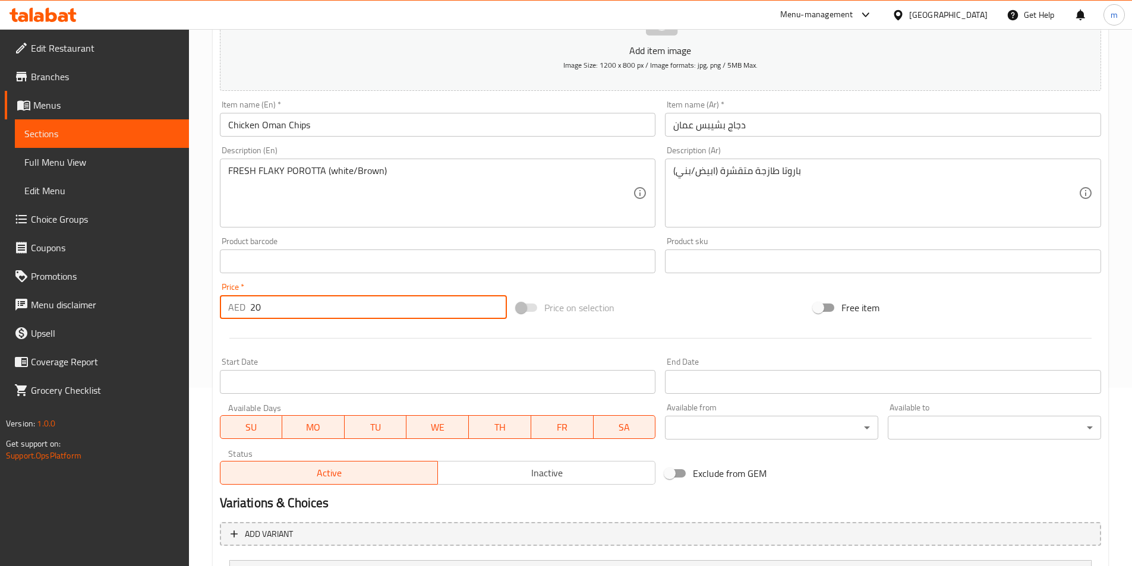
drag, startPoint x: 262, startPoint y: 309, endPoint x: 244, endPoint y: 310, distance: 17.8
click at [244, 310] on div "AED 20 Price *" at bounding box center [364, 307] width 288 height 24
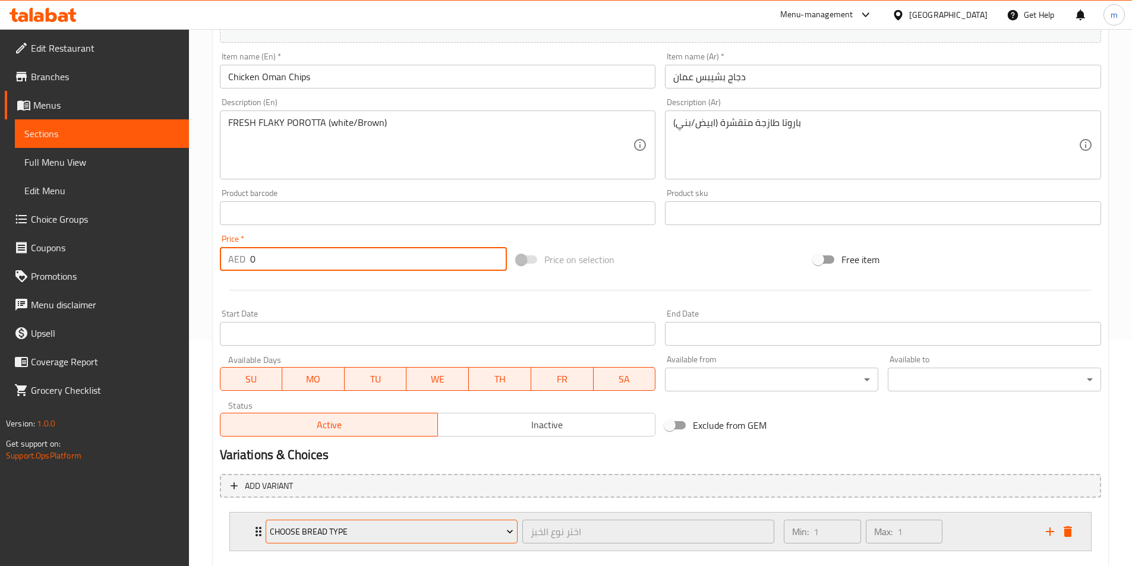
scroll to position [293, 0]
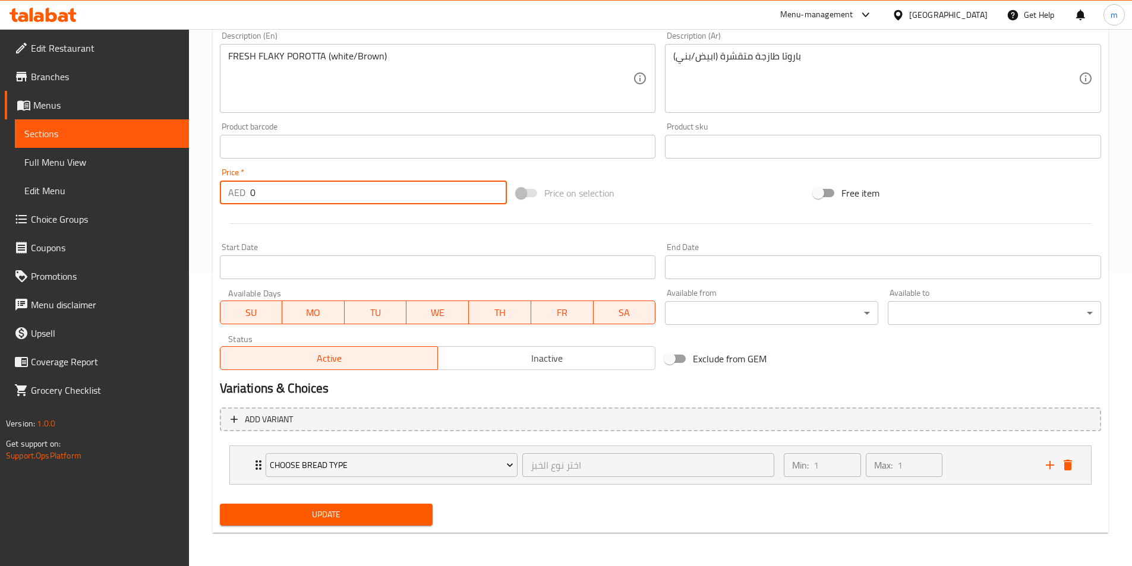
type input "0"
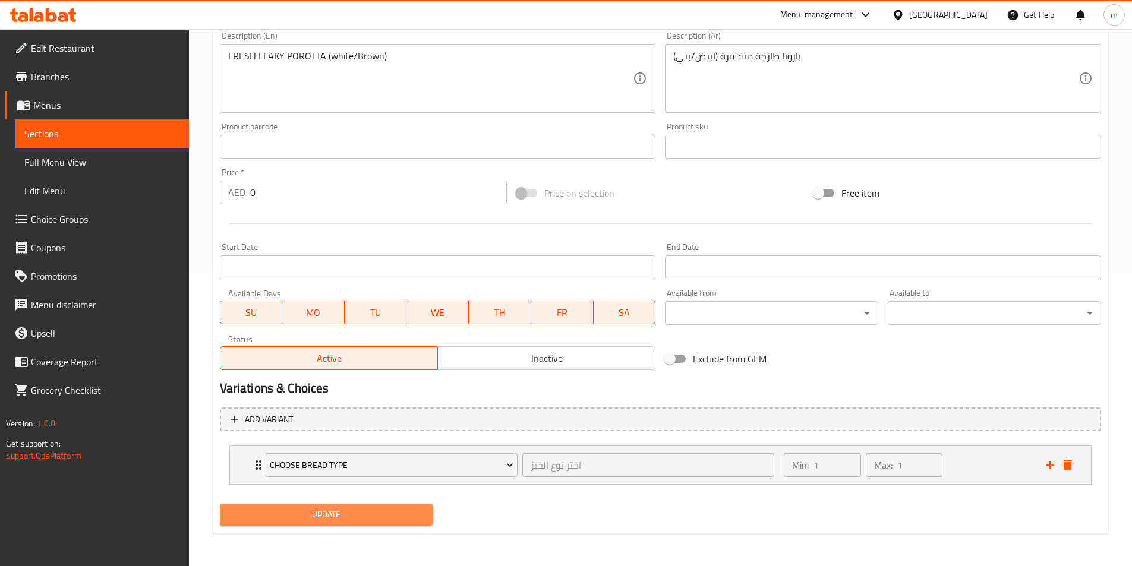
click at [360, 511] on span "Update" at bounding box center [326, 515] width 194 height 15
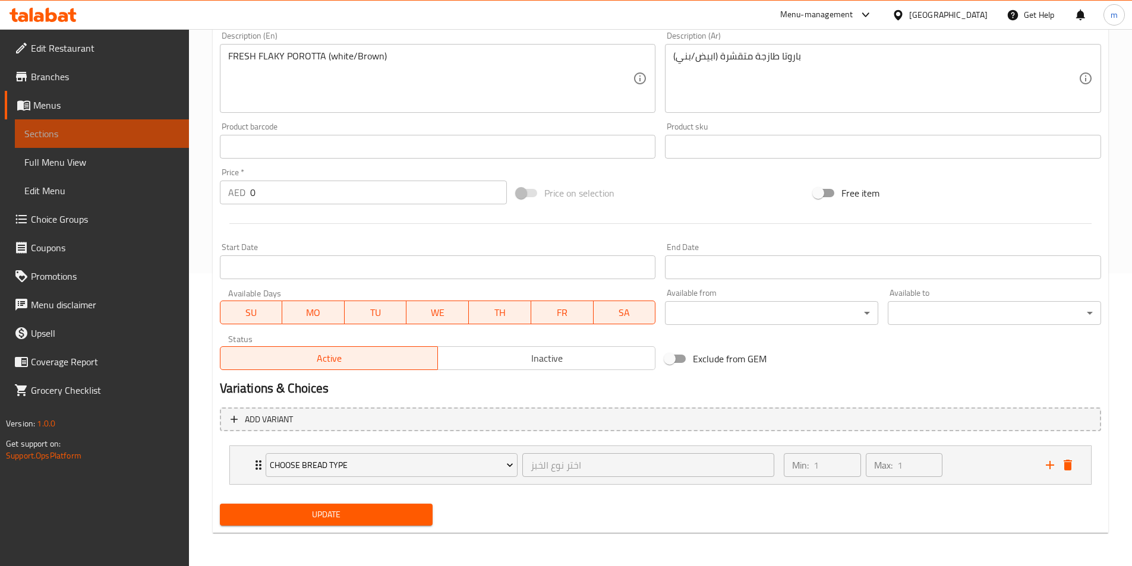
click at [121, 137] on span "Sections" at bounding box center [101, 134] width 155 height 14
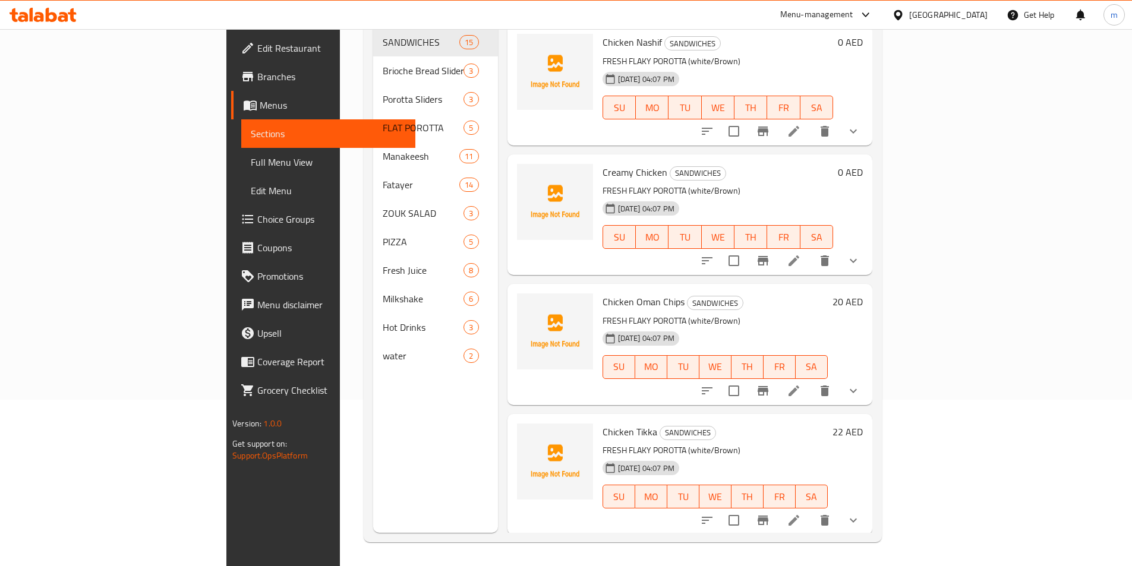
scroll to position [238, 0]
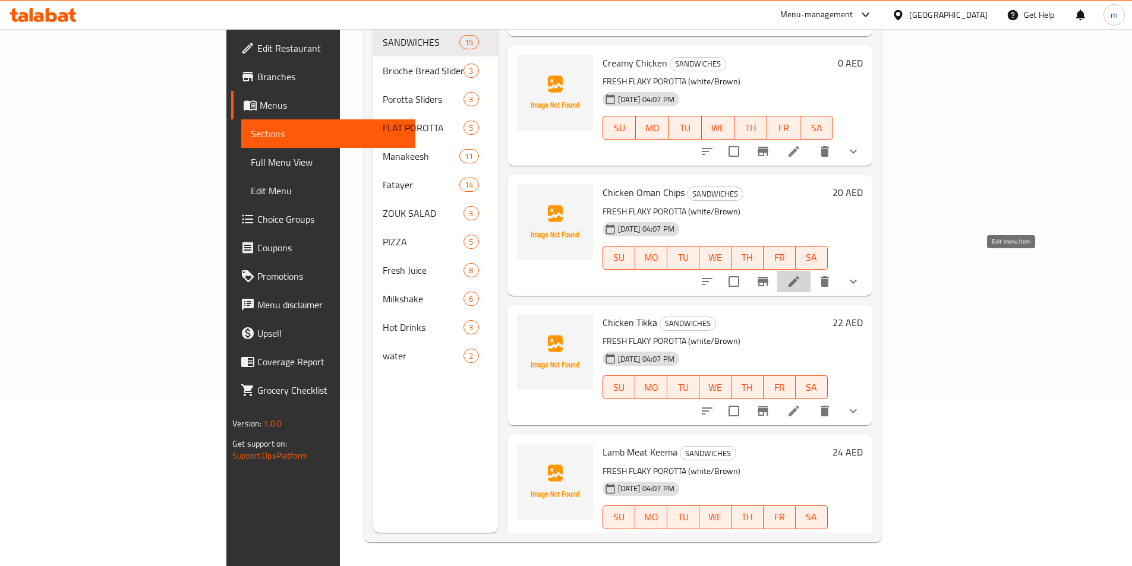
click at [799, 276] on icon at bounding box center [794, 281] width 11 height 11
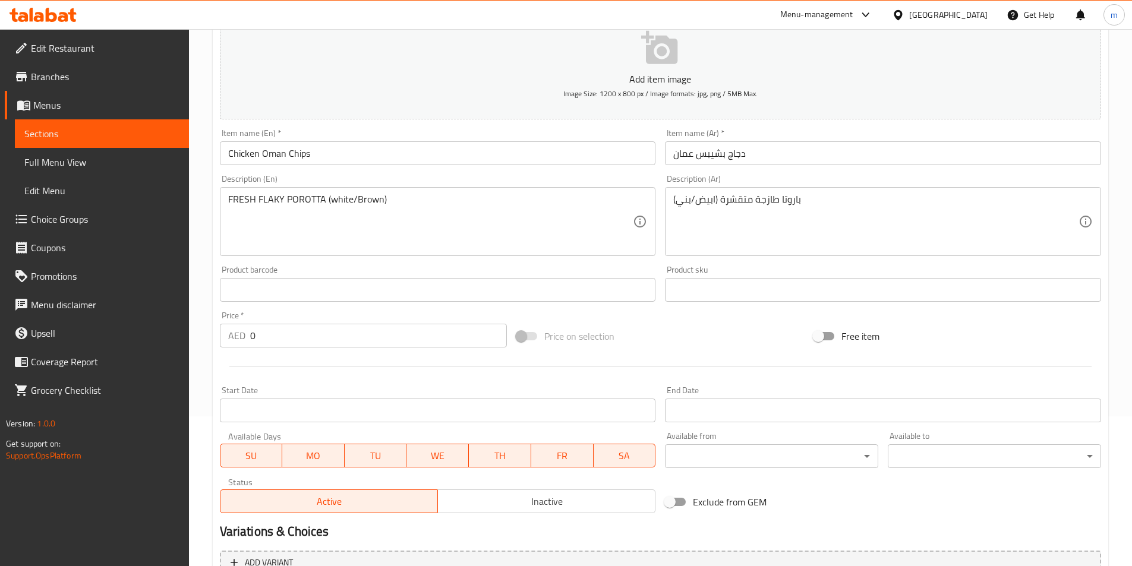
scroll to position [238, 0]
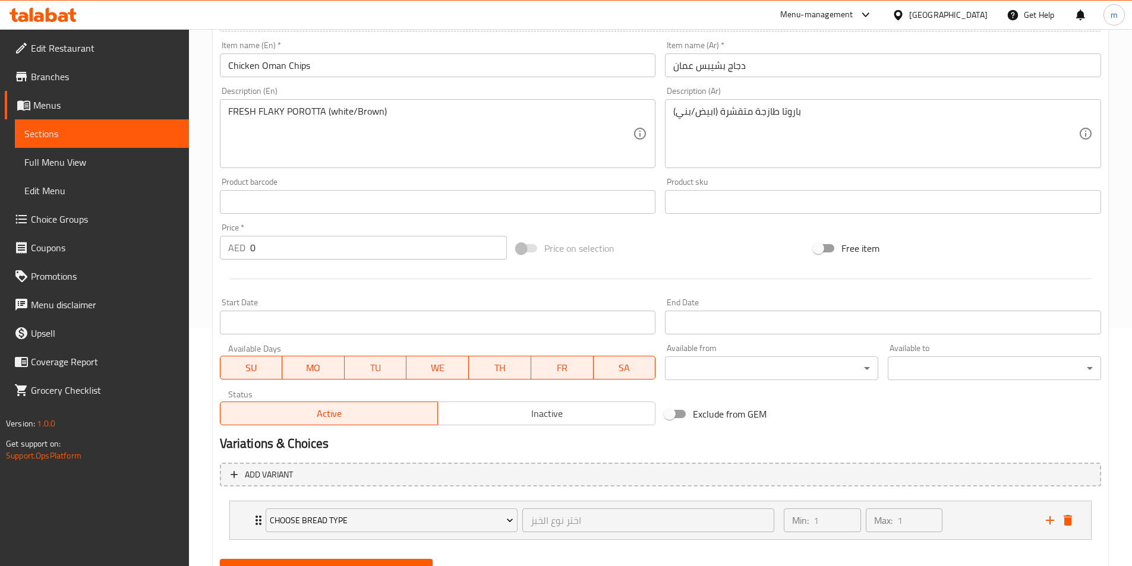
click at [87, 131] on span "Sections" at bounding box center [101, 134] width 155 height 14
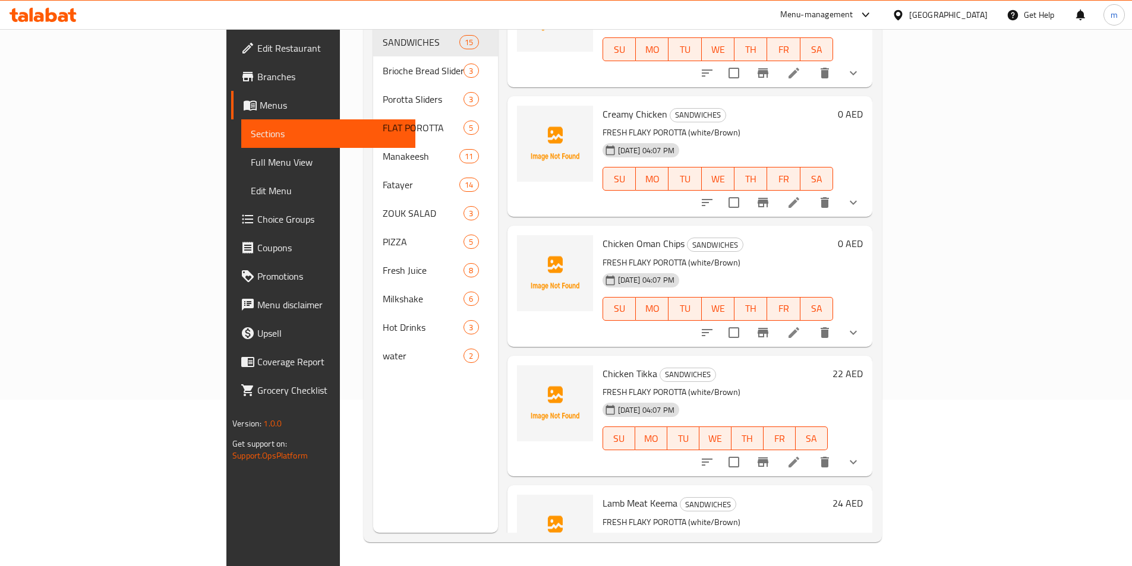
scroll to position [297, 0]
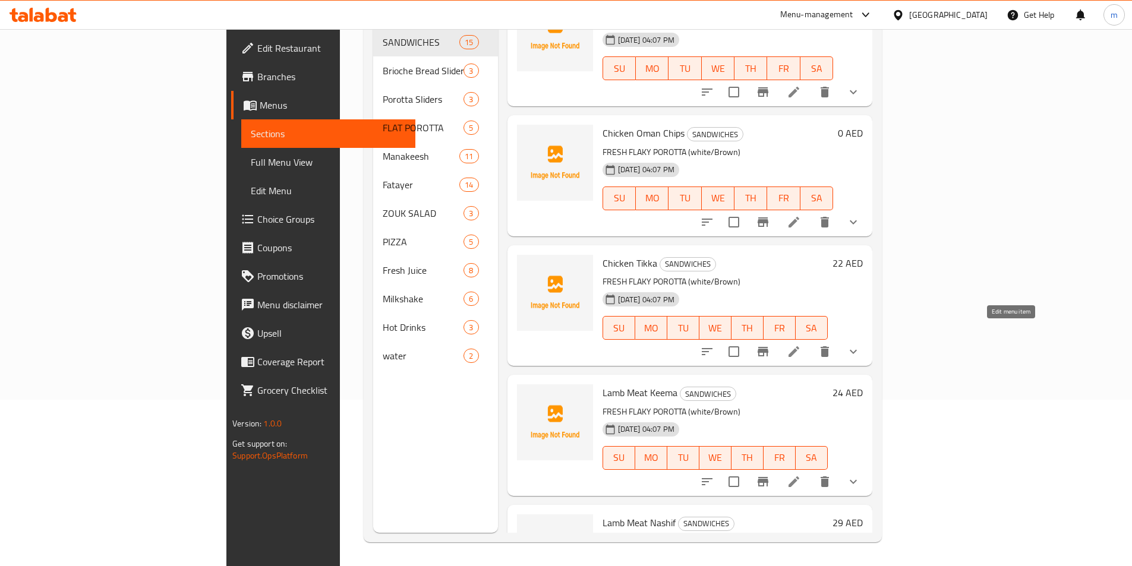
click at [801, 345] on icon at bounding box center [794, 352] width 14 height 14
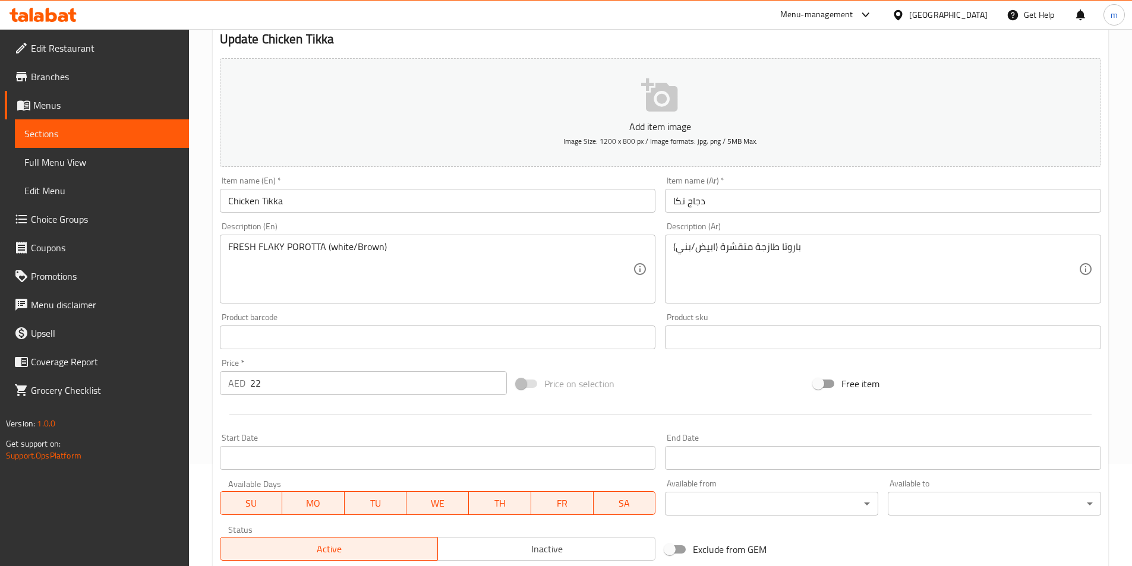
scroll to position [238, 0]
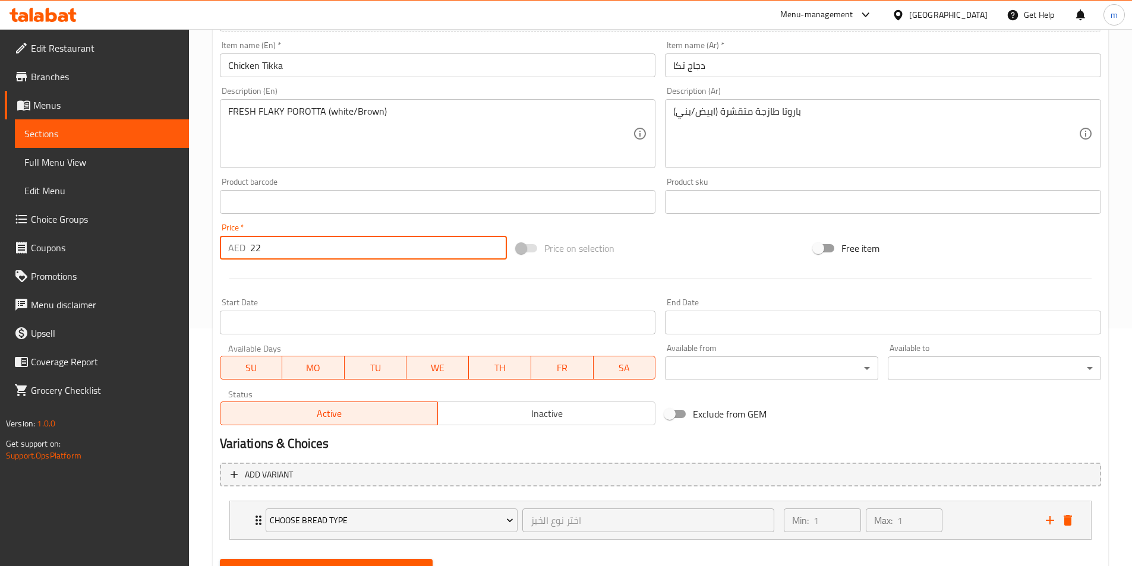
drag, startPoint x: 266, startPoint y: 249, endPoint x: 247, endPoint y: 248, distance: 18.5
click at [247, 248] on div "AED 22 Price *" at bounding box center [364, 248] width 288 height 24
type input "0"
click at [419, 560] on button "Update" at bounding box center [326, 570] width 213 height 22
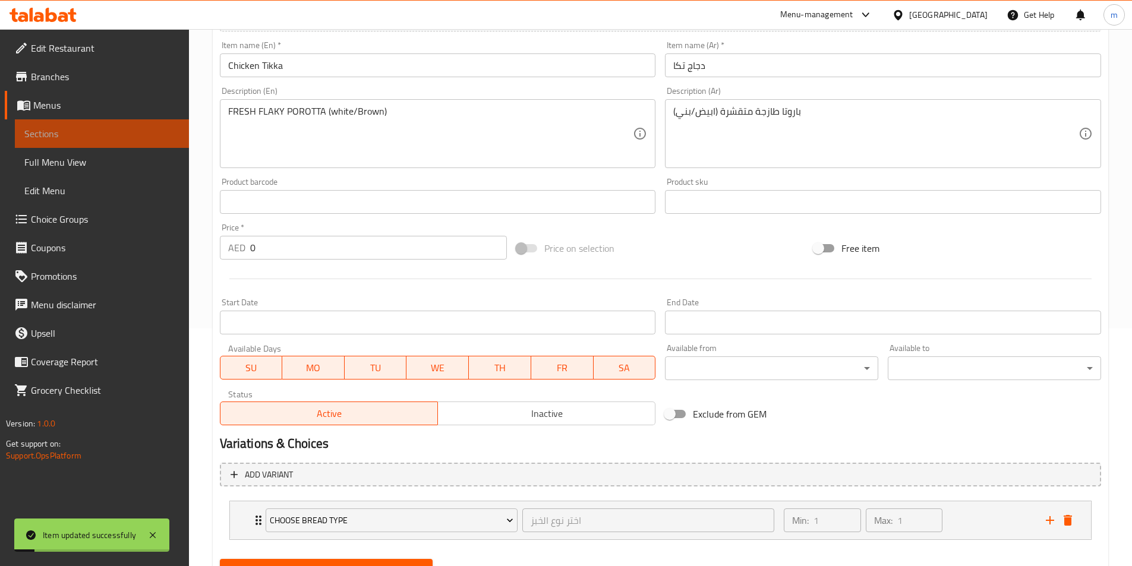
click at [124, 130] on span "Sections" at bounding box center [101, 134] width 155 height 14
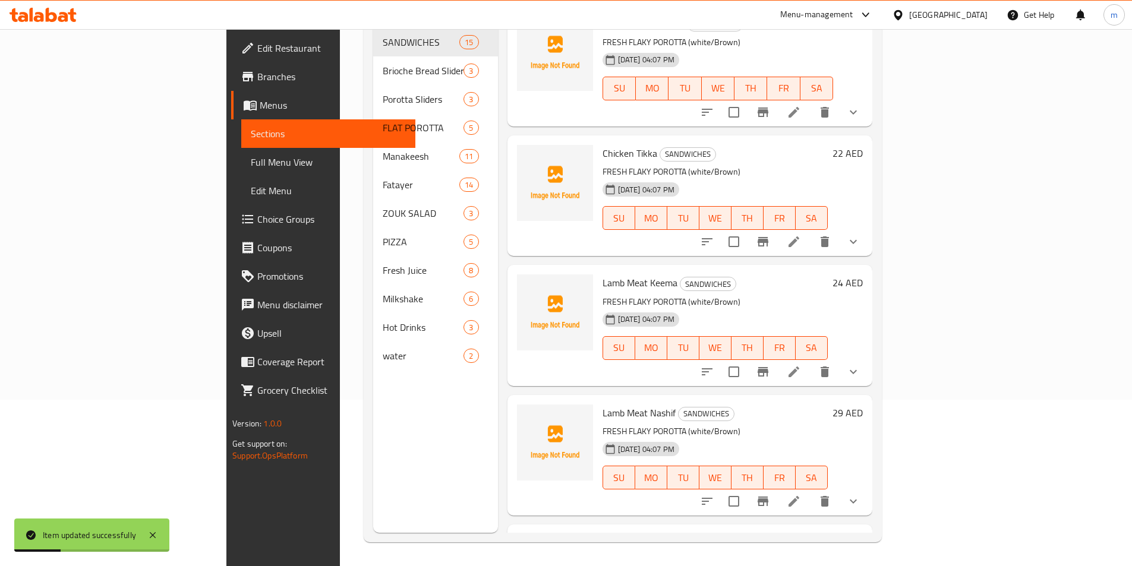
scroll to position [475, 0]
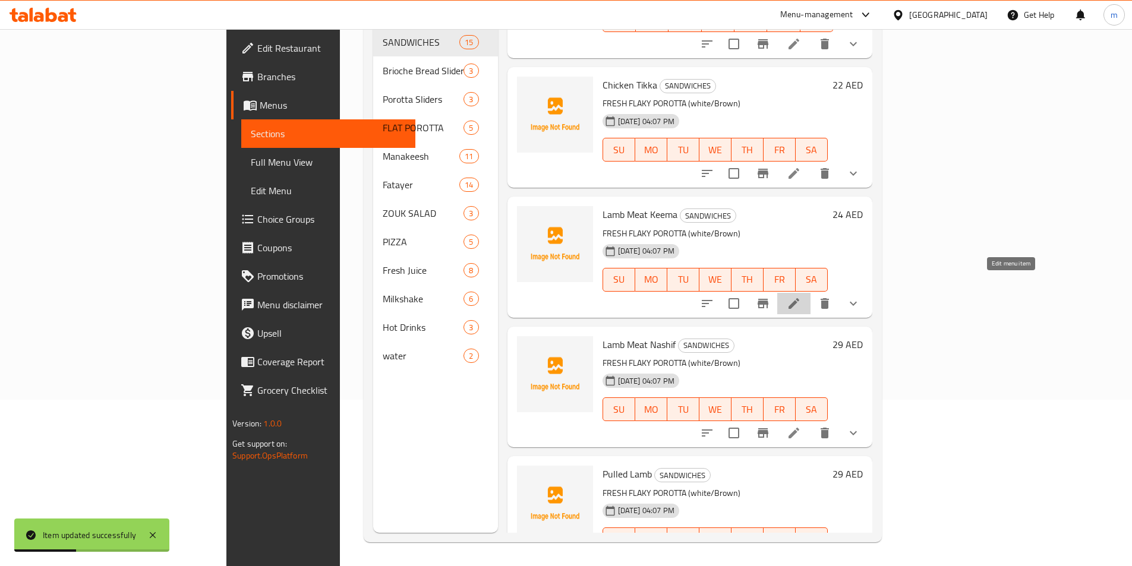
click at [801, 297] on icon at bounding box center [794, 304] width 14 height 14
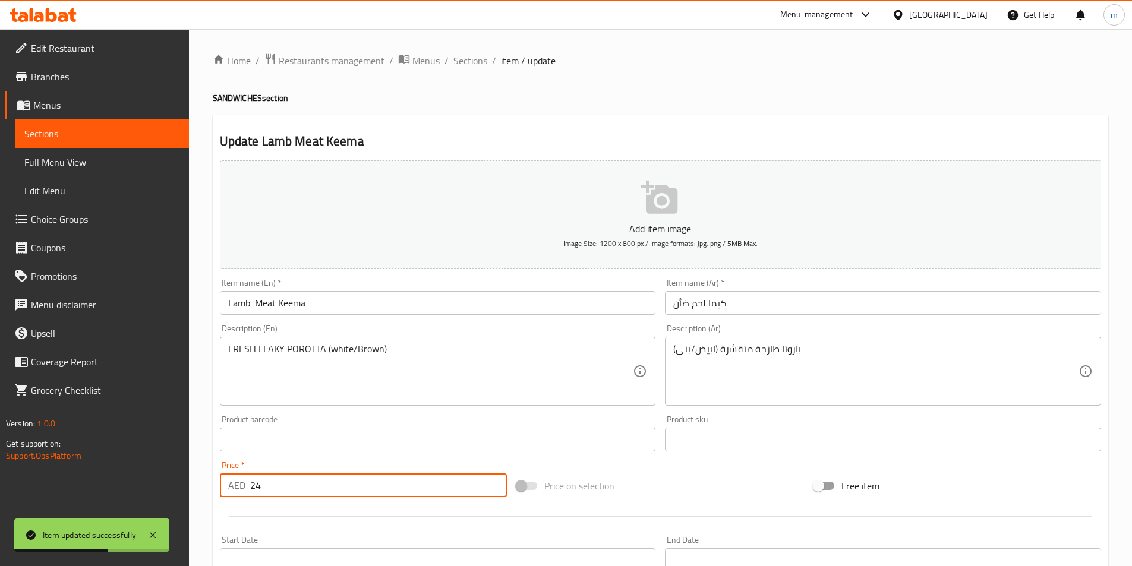
drag, startPoint x: 264, startPoint y: 495, endPoint x: 248, endPoint y: 495, distance: 15.5
click at [248, 495] on div "AED 24 Price *" at bounding box center [364, 486] width 288 height 24
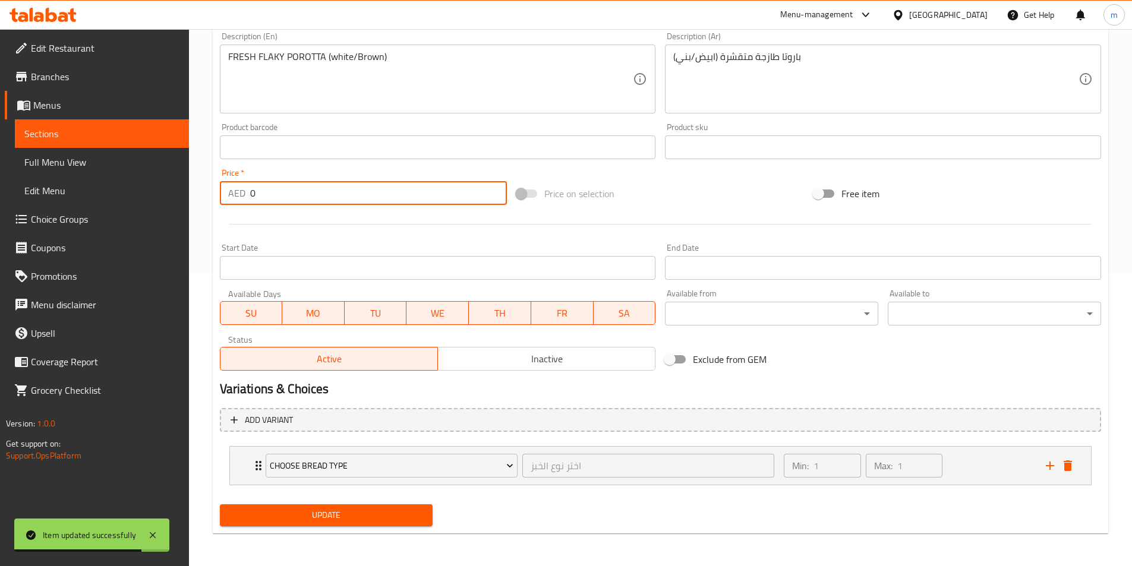
scroll to position [293, 0]
type input "0"
click at [371, 524] on button "Update" at bounding box center [326, 515] width 213 height 22
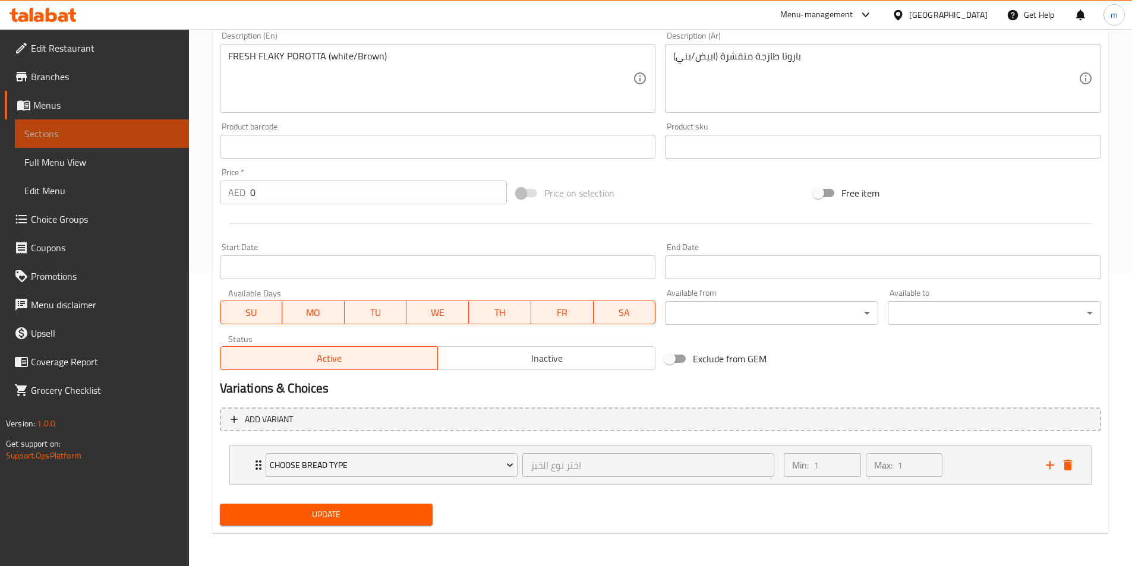
click at [147, 135] on span "Sections" at bounding box center [101, 134] width 155 height 14
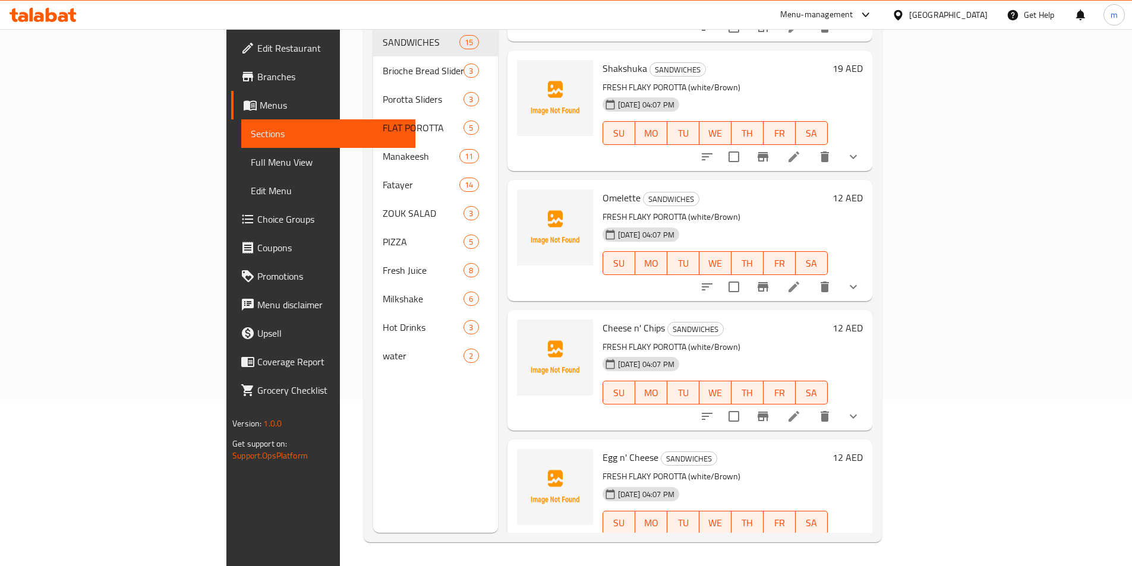
scroll to position [1411, 0]
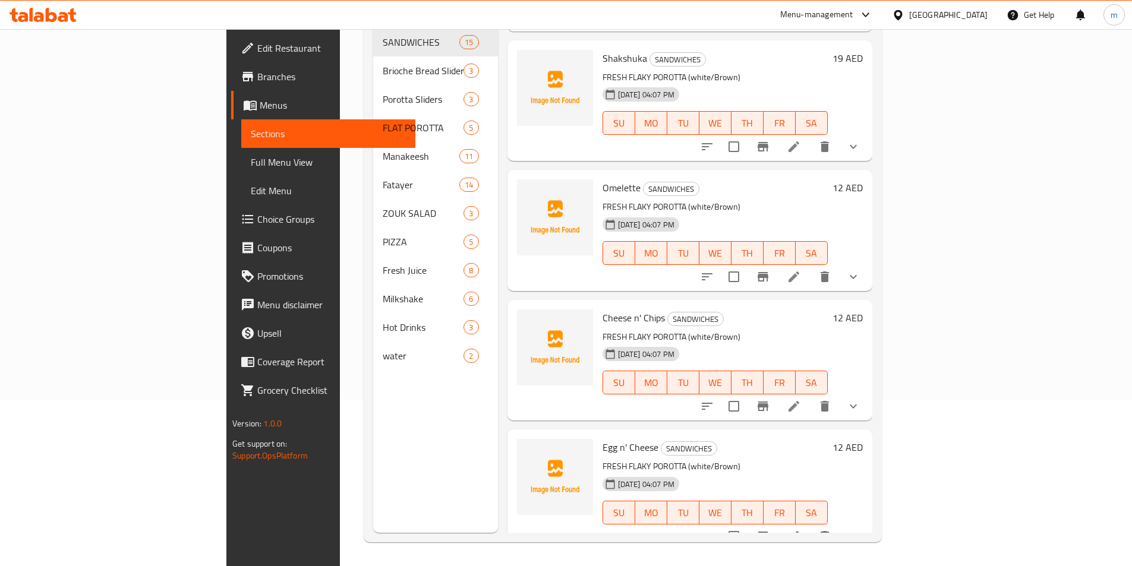
click at [801, 530] on icon at bounding box center [794, 537] width 14 height 14
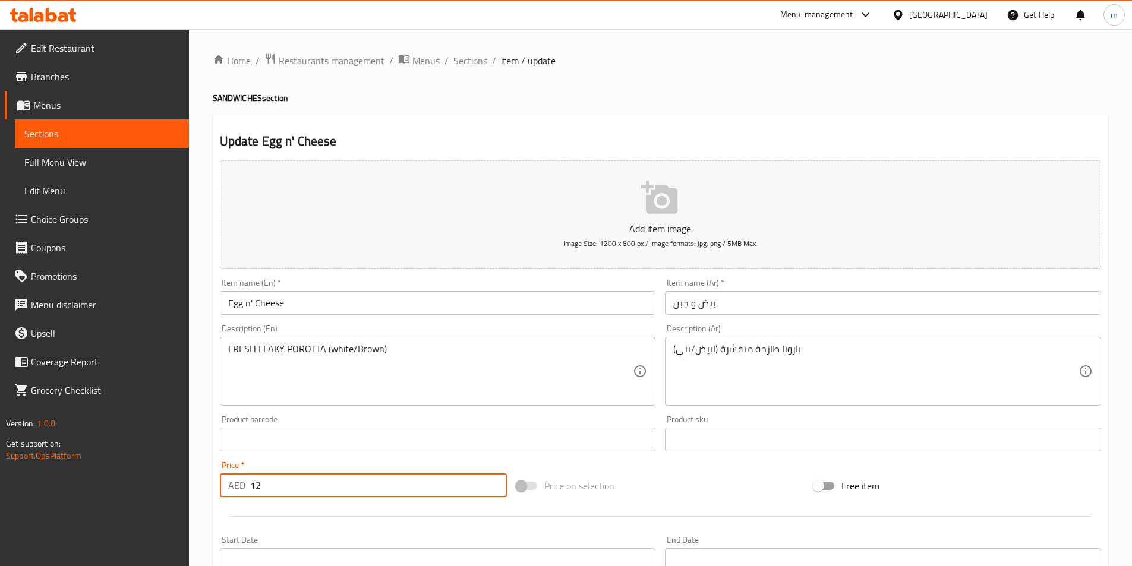
drag, startPoint x: 269, startPoint y: 487, endPoint x: 247, endPoint y: 486, distance: 22.0
click at [247, 486] on div "AED 12 Price *" at bounding box center [364, 486] width 288 height 24
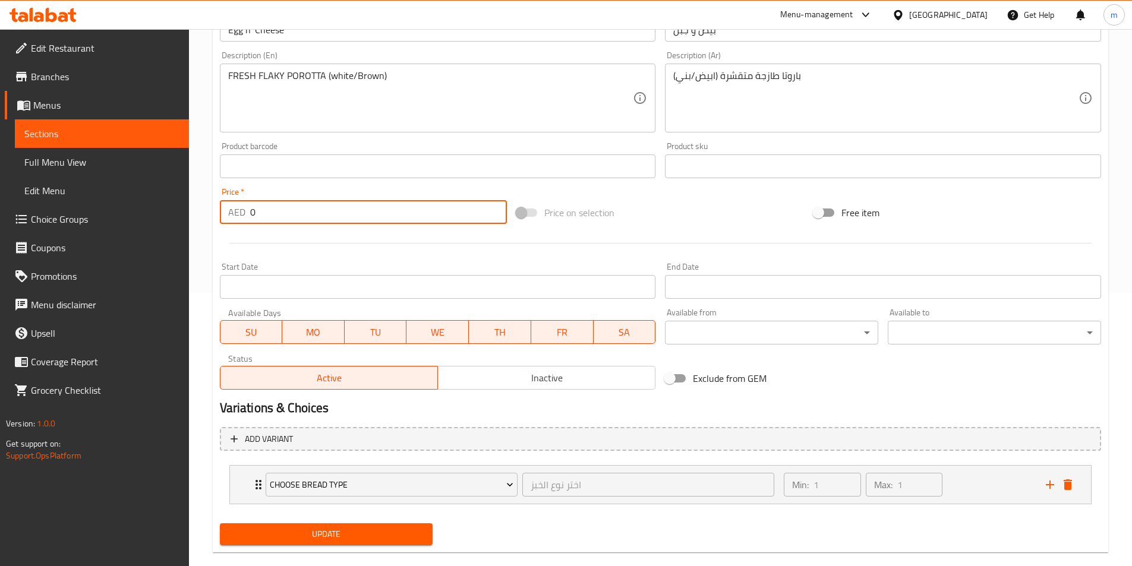
scroll to position [293, 0]
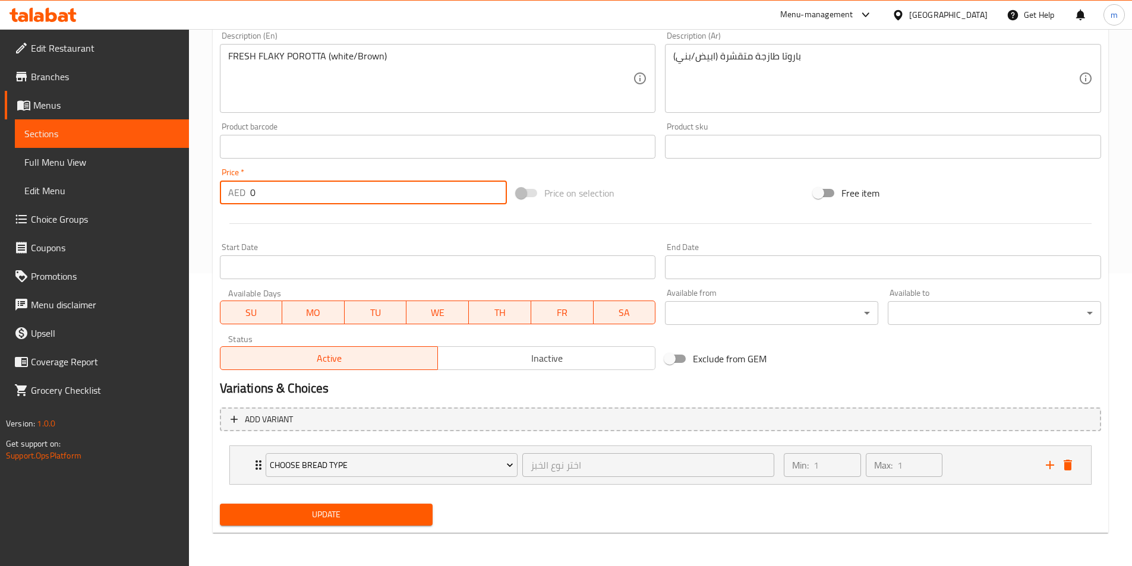
type input "0"
click at [354, 518] on span "Update" at bounding box center [326, 515] width 194 height 15
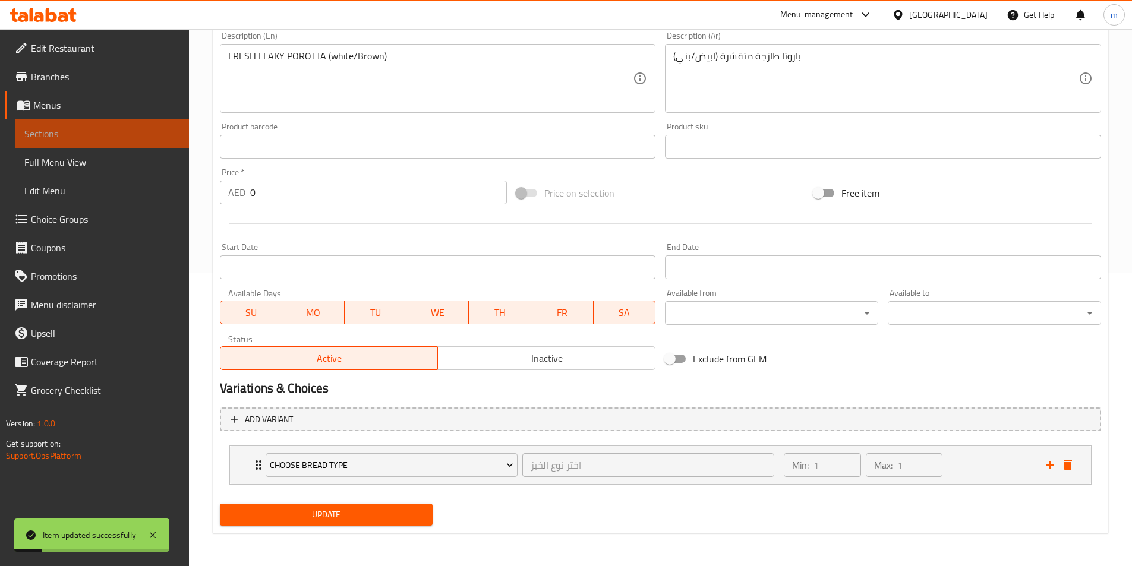
click at [151, 133] on span "Sections" at bounding box center [101, 134] width 155 height 14
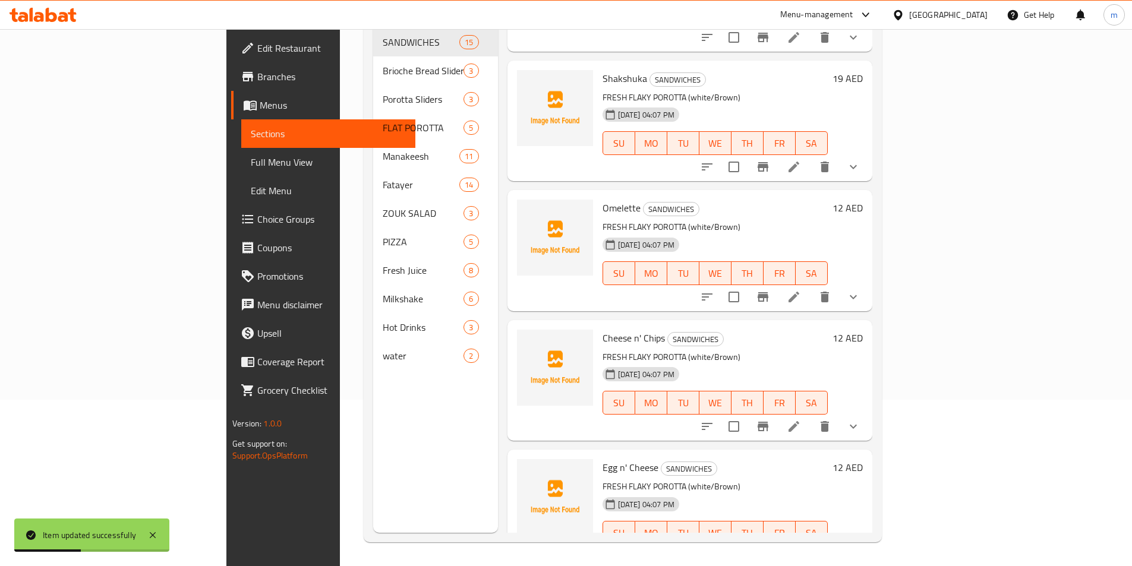
scroll to position [1411, 0]
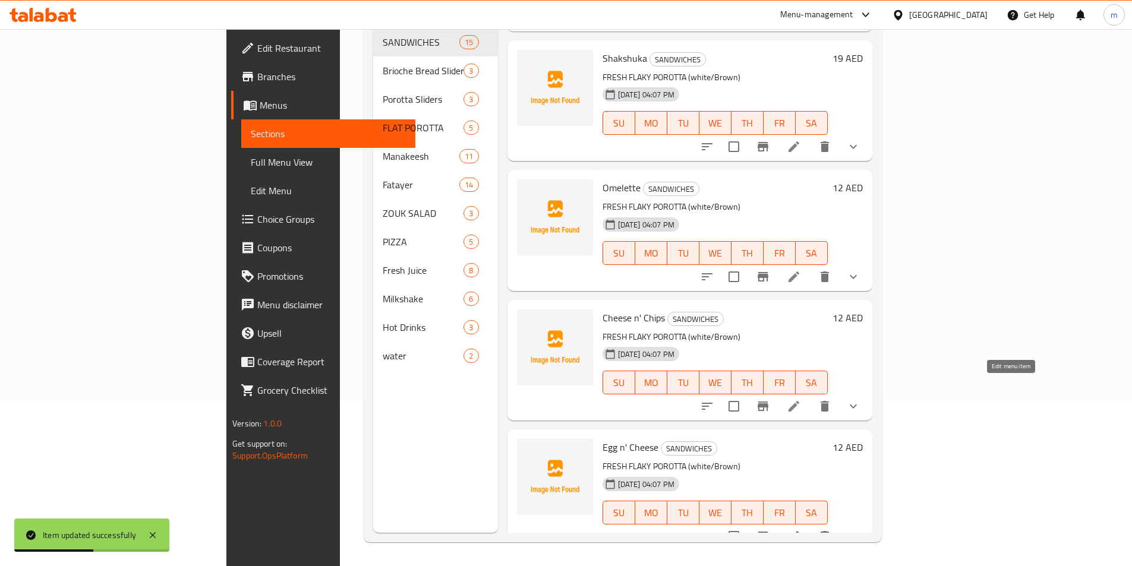
click at [801, 399] on icon at bounding box center [794, 406] width 14 height 14
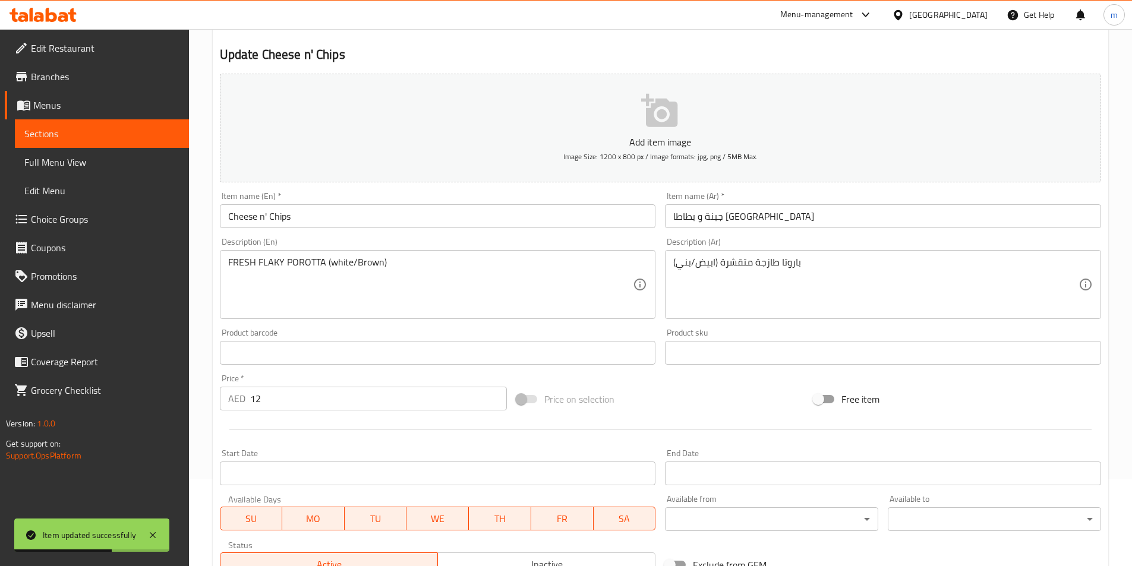
scroll to position [178, 0]
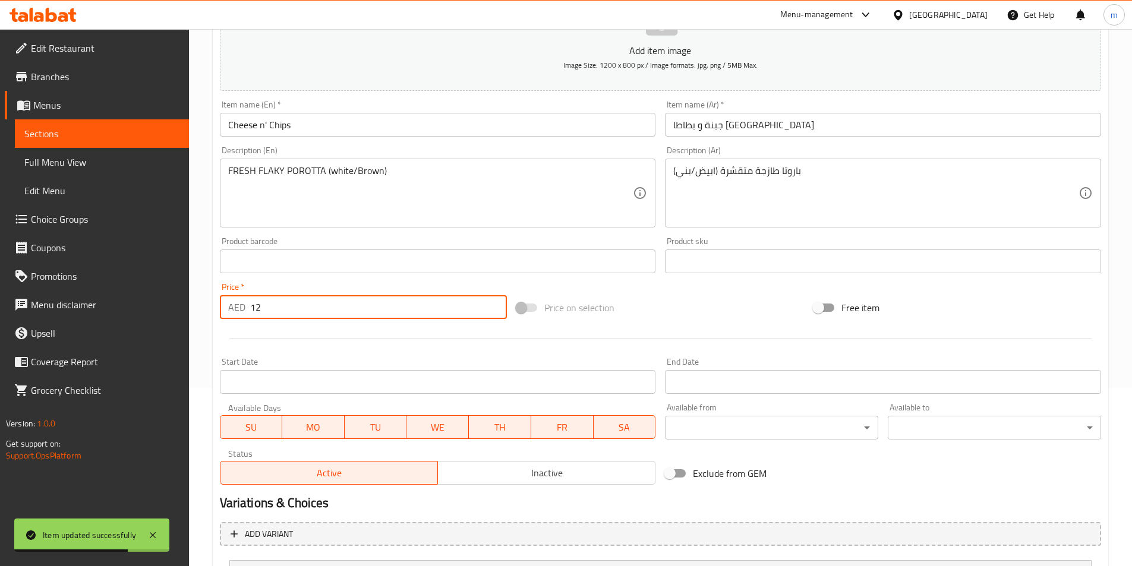
drag, startPoint x: 270, startPoint y: 303, endPoint x: 248, endPoint y: 307, distance: 23.0
click at [248, 307] on div "AED 12 Price *" at bounding box center [364, 307] width 288 height 24
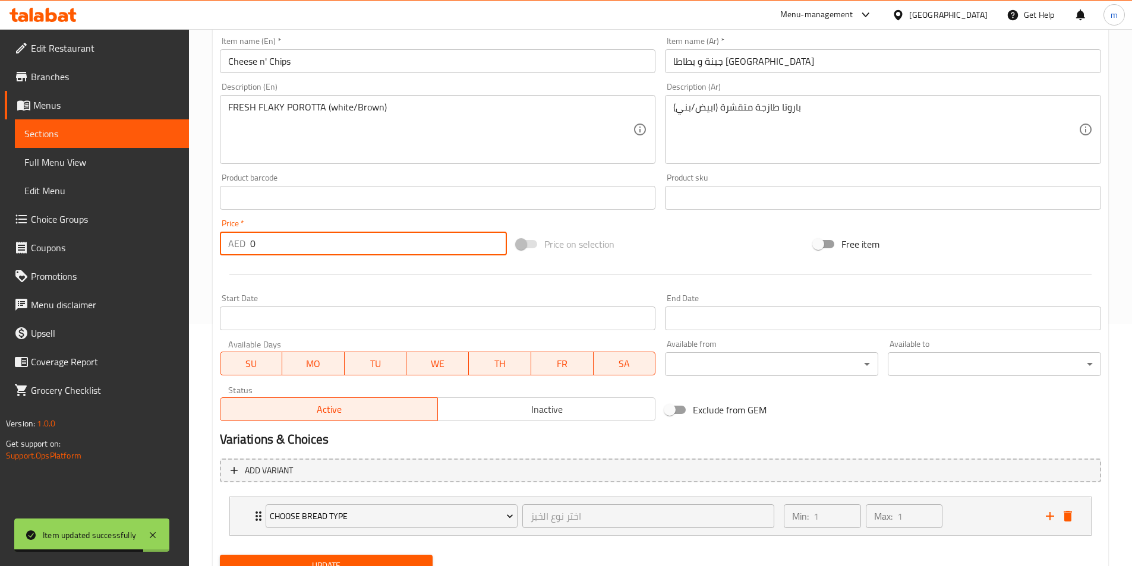
scroll to position [293, 0]
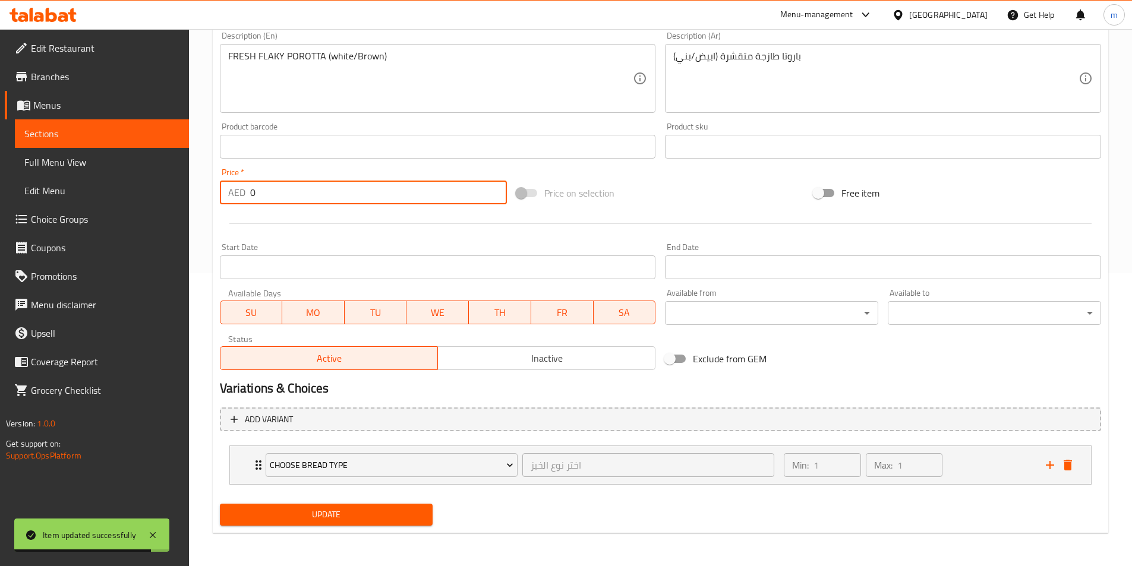
type input "0"
click at [369, 518] on span "Update" at bounding box center [326, 515] width 194 height 15
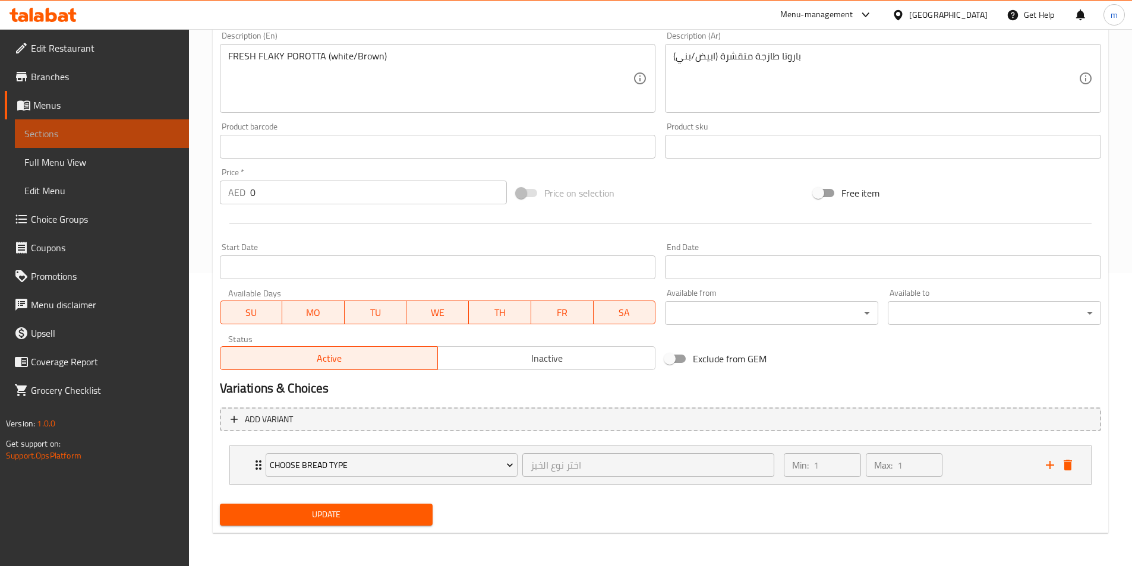
click at [153, 131] on span "Sections" at bounding box center [101, 134] width 155 height 14
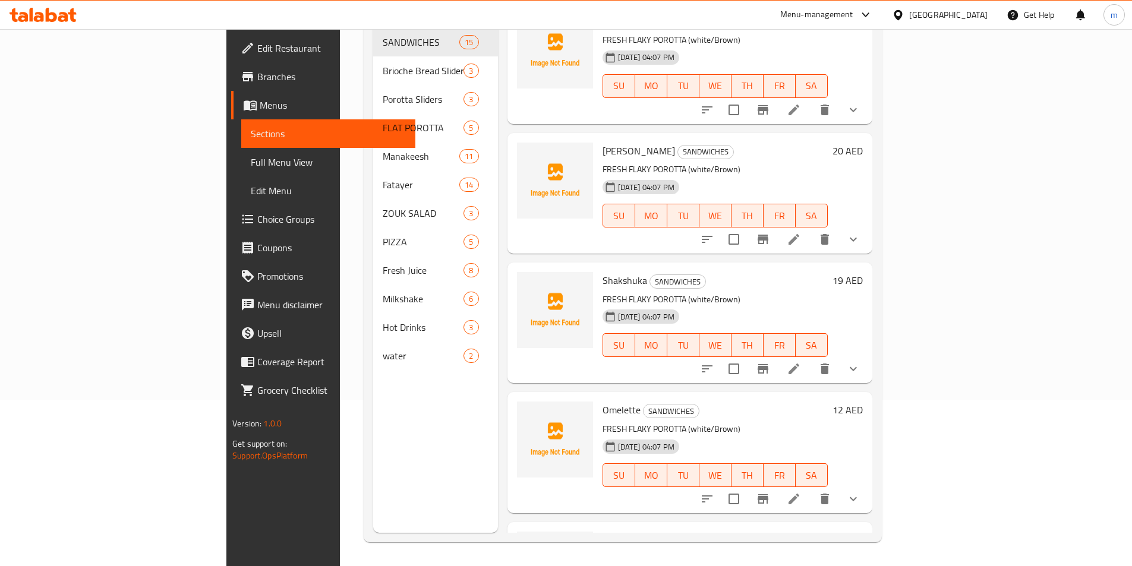
scroll to position [1411, 0]
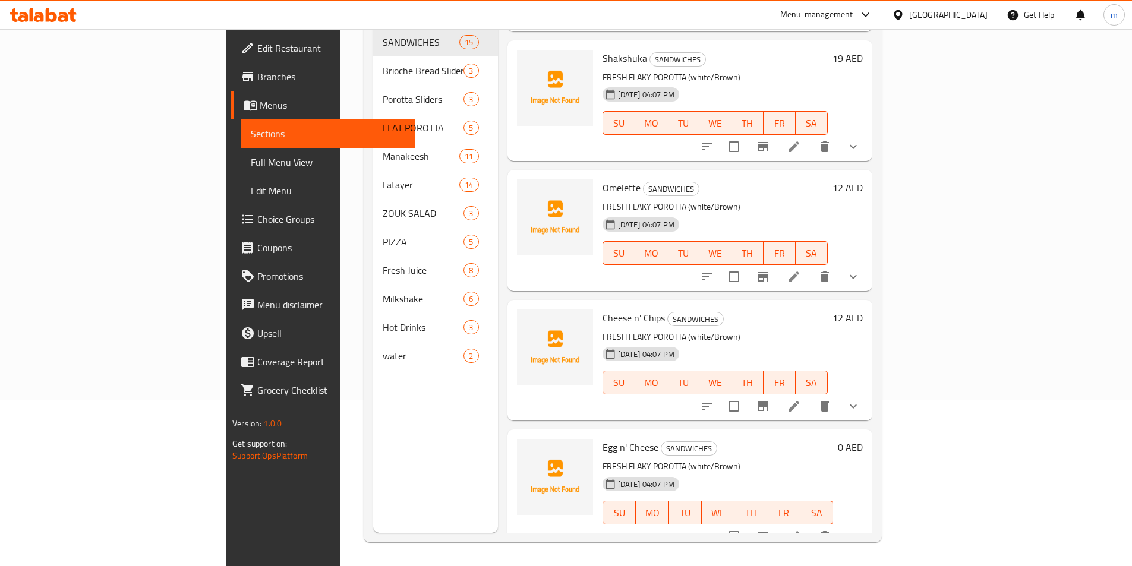
click at [801, 399] on icon at bounding box center [794, 406] width 14 height 14
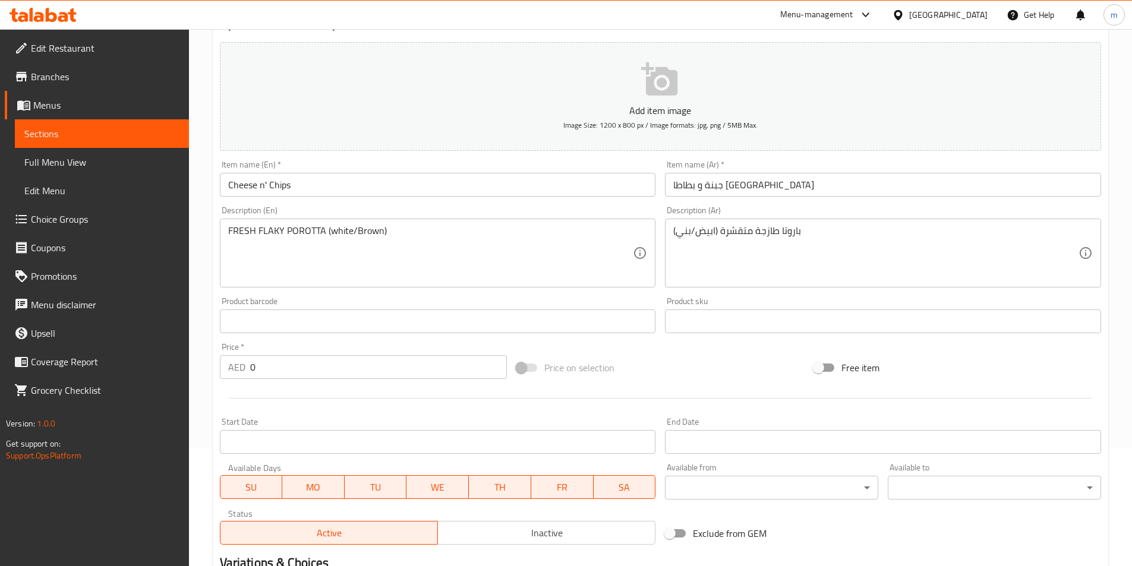
scroll to position [119, 0]
click at [87, 130] on span "Sections" at bounding box center [101, 134] width 155 height 14
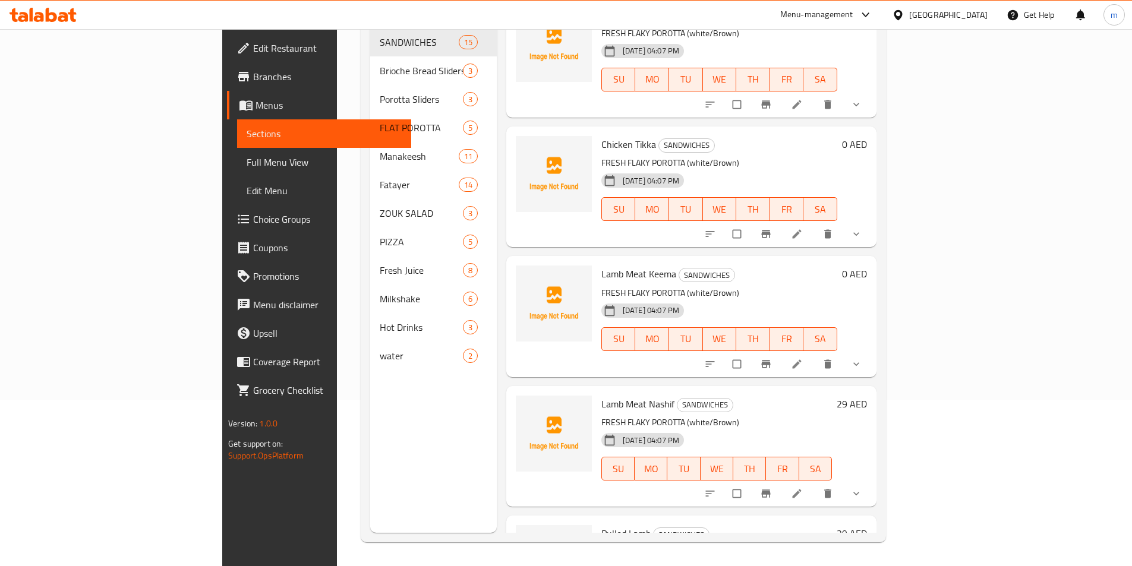
scroll to position [535, 0]
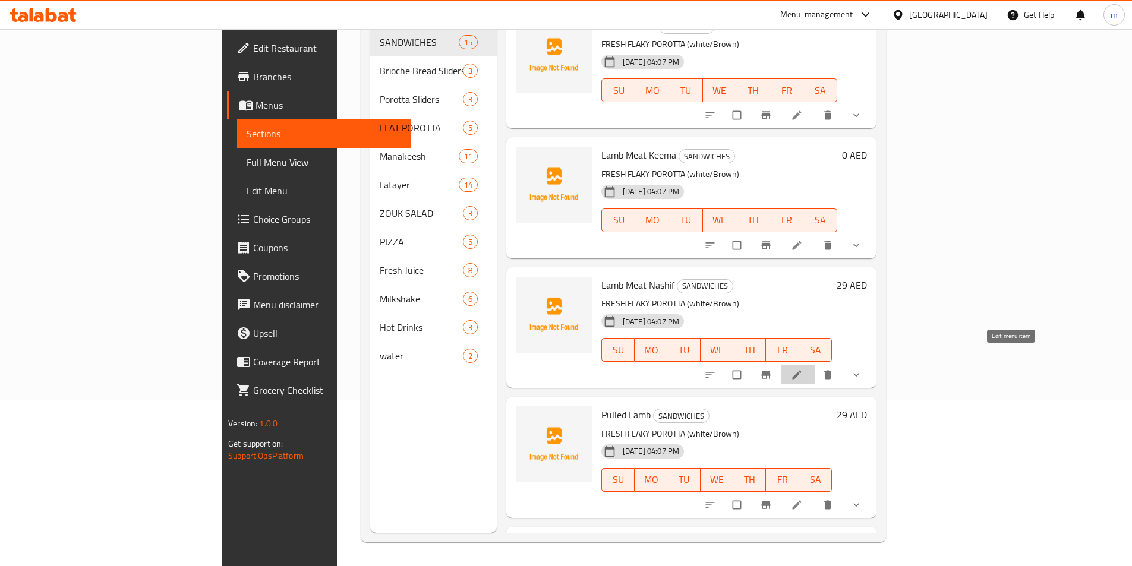
click at [803, 369] on icon at bounding box center [797, 375] width 12 height 12
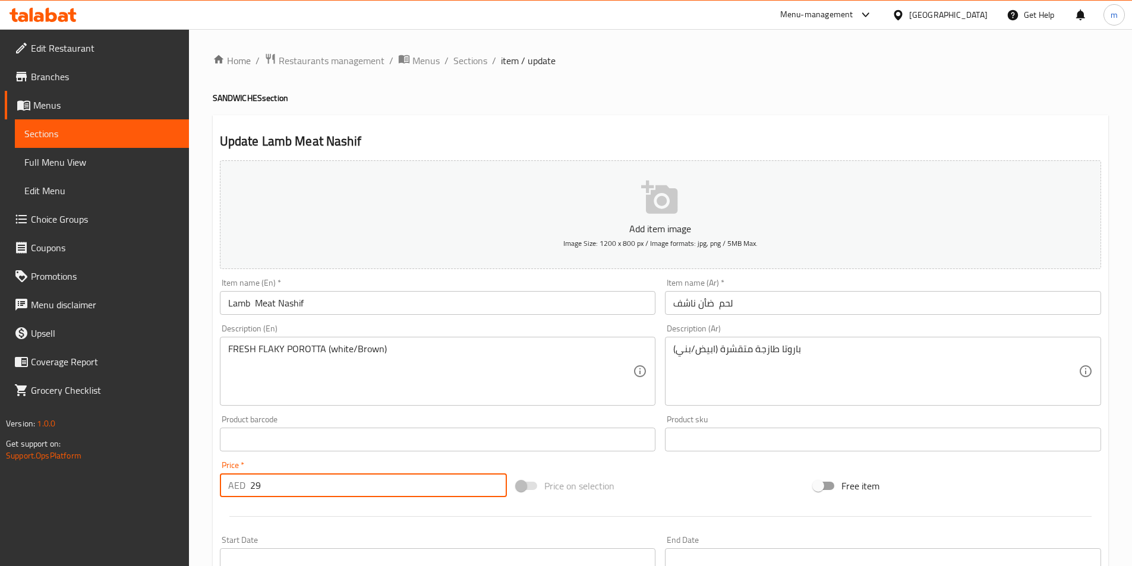
drag, startPoint x: 271, startPoint y: 486, endPoint x: 253, endPoint y: 490, distance: 18.3
click at [253, 490] on input "29" at bounding box center [378, 486] width 257 height 24
click at [265, 487] on input "29" at bounding box center [378, 486] width 257 height 24
drag, startPoint x: 270, startPoint y: 485, endPoint x: 247, endPoint y: 488, distance: 22.8
click at [247, 488] on div "AED 29 Price *" at bounding box center [364, 486] width 288 height 24
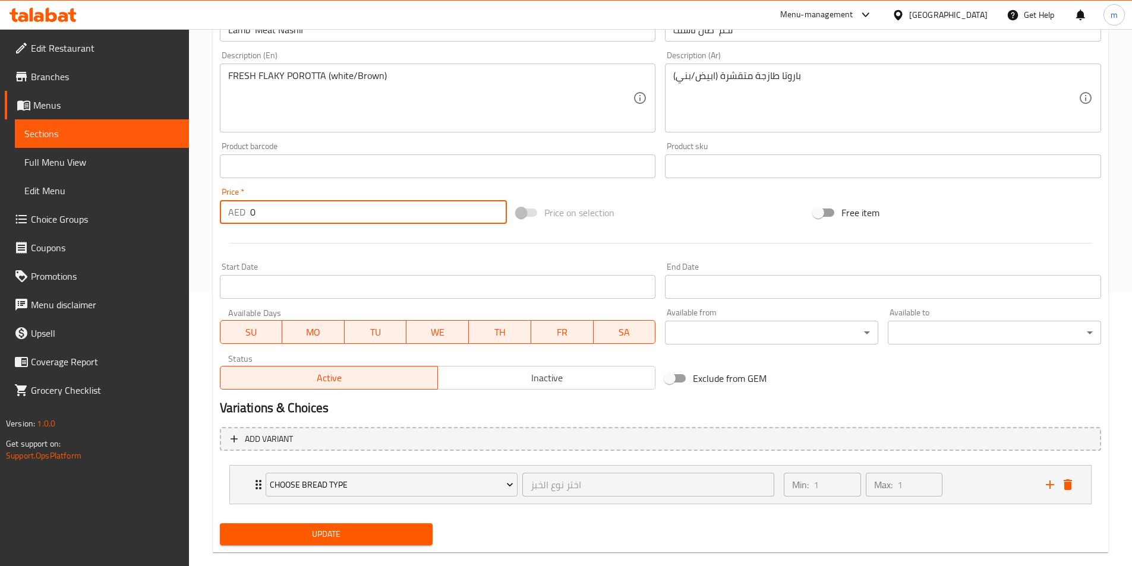
scroll to position [293, 0]
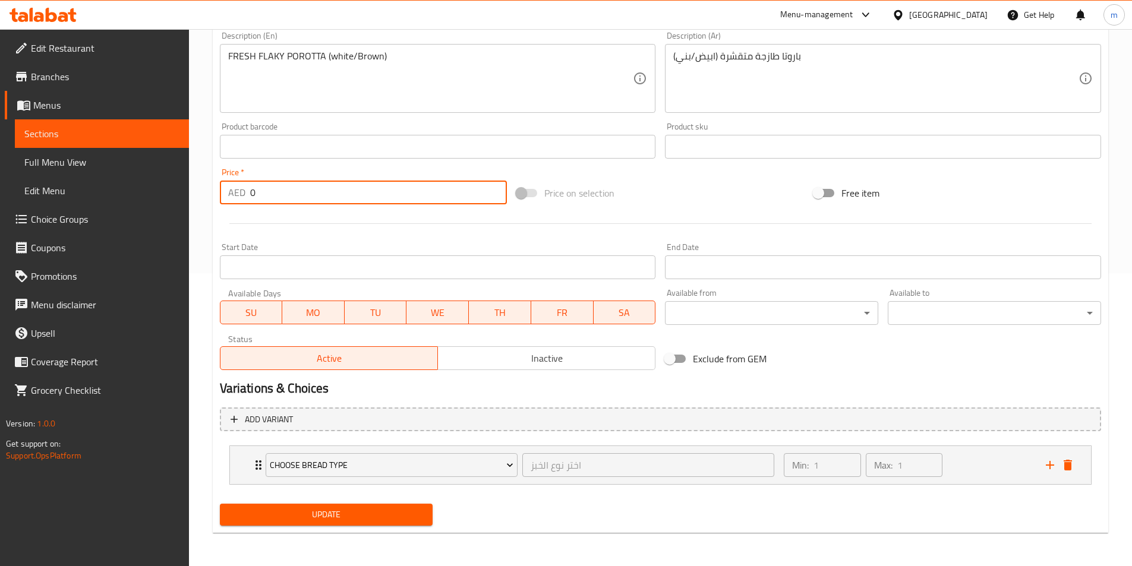
type input "0"
click at [381, 521] on span "Update" at bounding box center [326, 515] width 194 height 15
click at [140, 144] on link "Sections" at bounding box center [102, 133] width 174 height 29
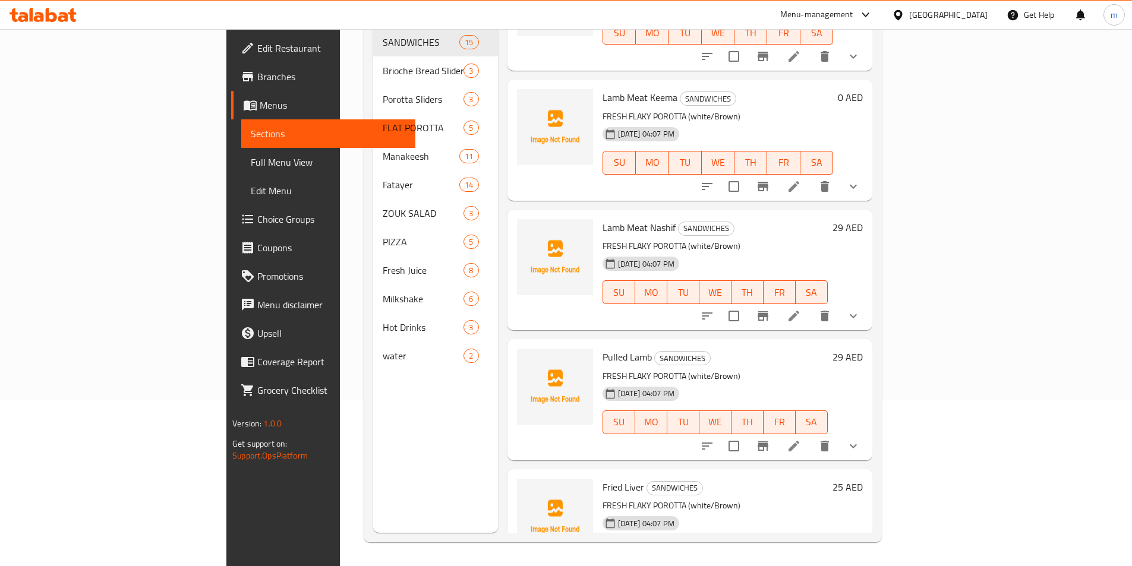
scroll to position [535, 0]
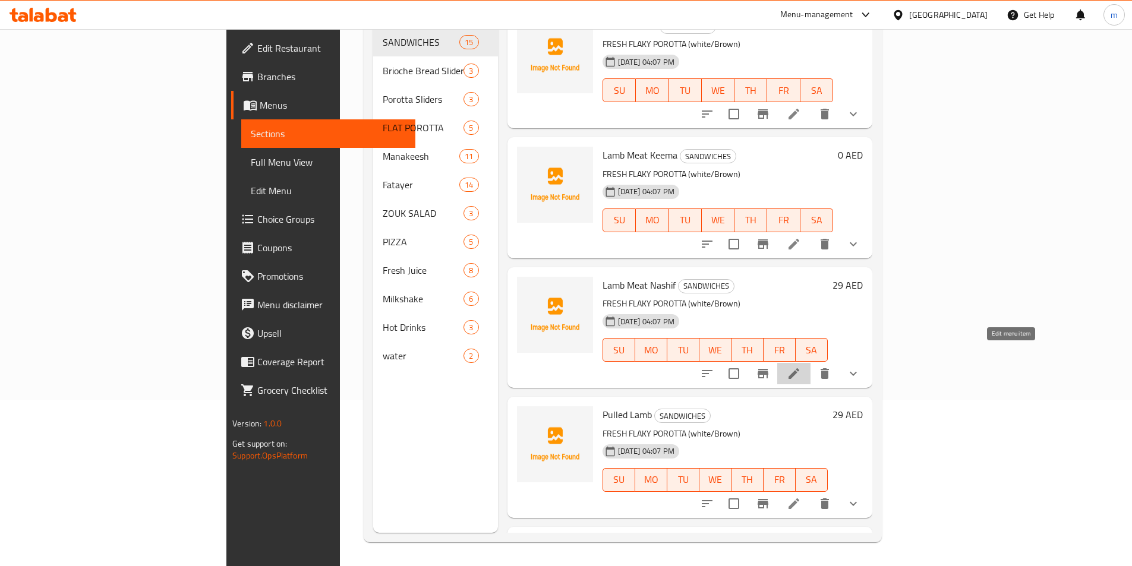
click at [801, 367] on icon at bounding box center [794, 374] width 14 height 14
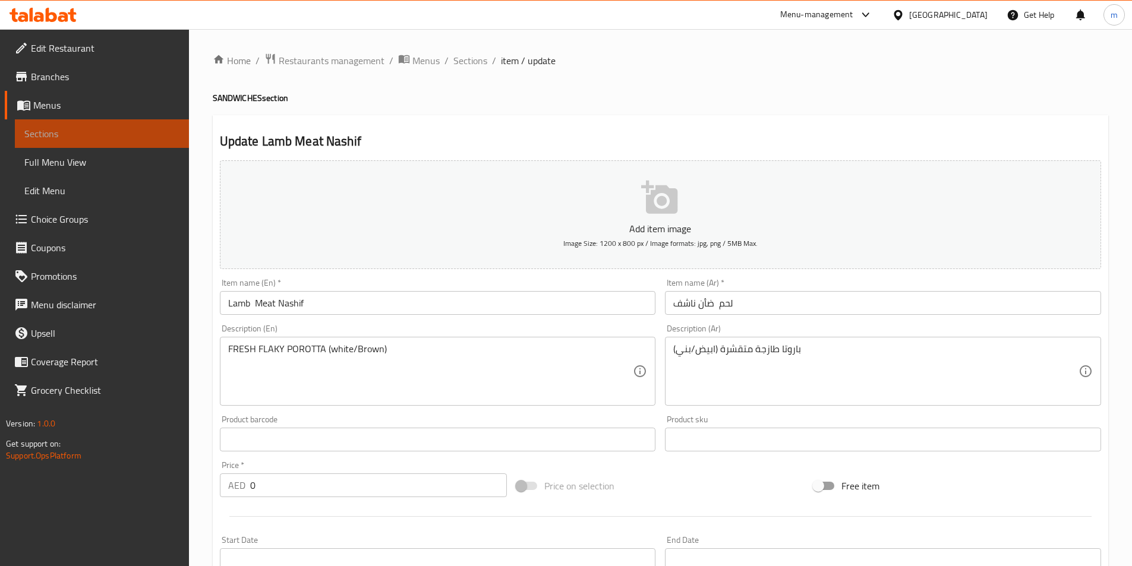
click at [53, 138] on span "Sections" at bounding box center [101, 134] width 155 height 14
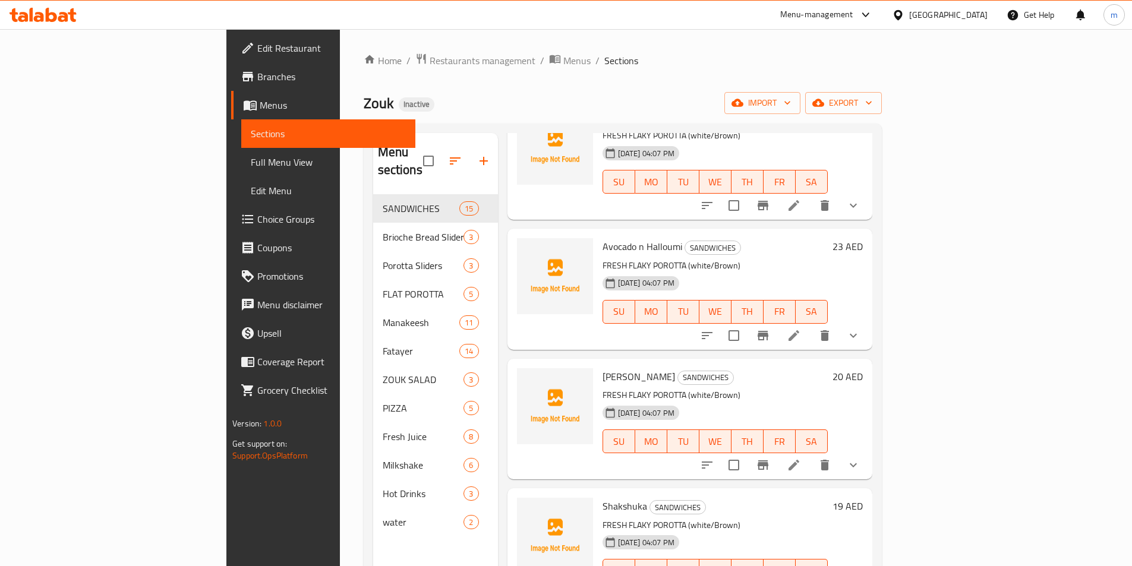
scroll to position [1411, 0]
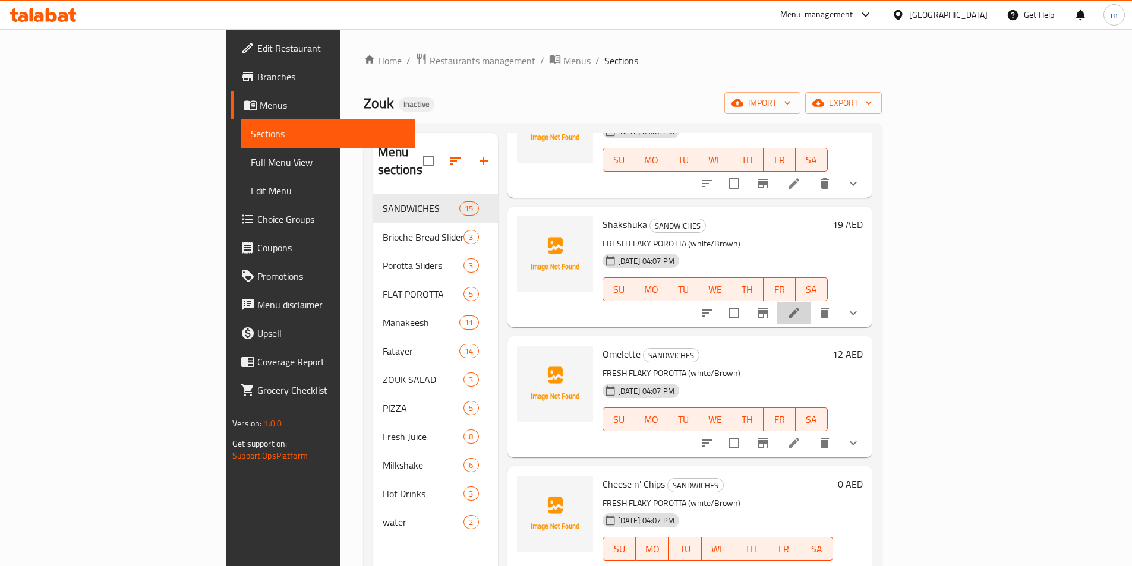
click at [799, 308] on icon at bounding box center [794, 313] width 11 height 11
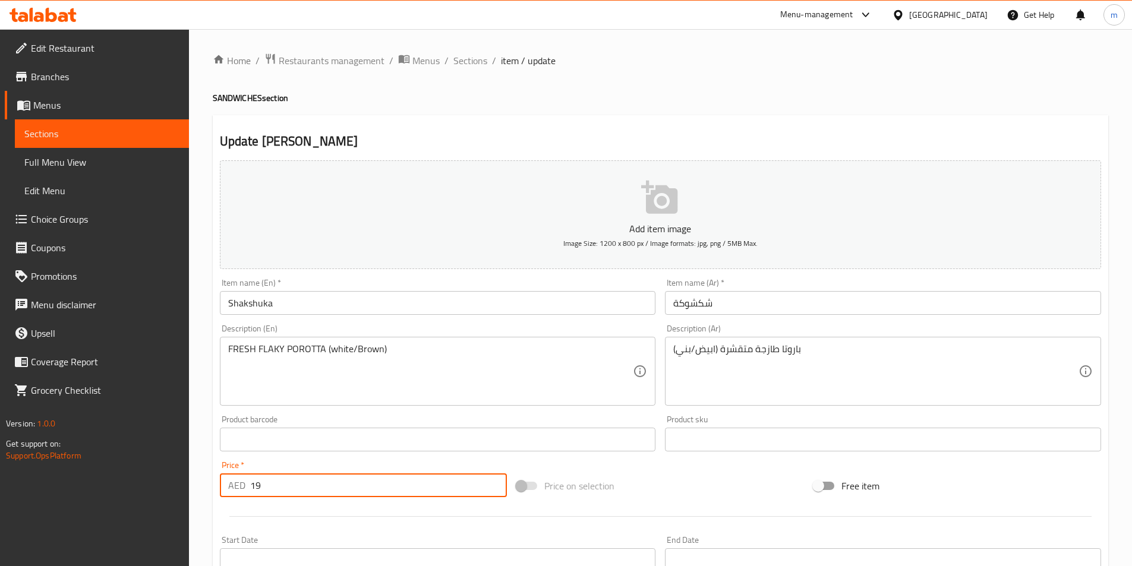
drag, startPoint x: 265, startPoint y: 489, endPoint x: 248, endPoint y: 489, distance: 17.2
click at [248, 489] on div "AED 19 Price *" at bounding box center [364, 486] width 288 height 24
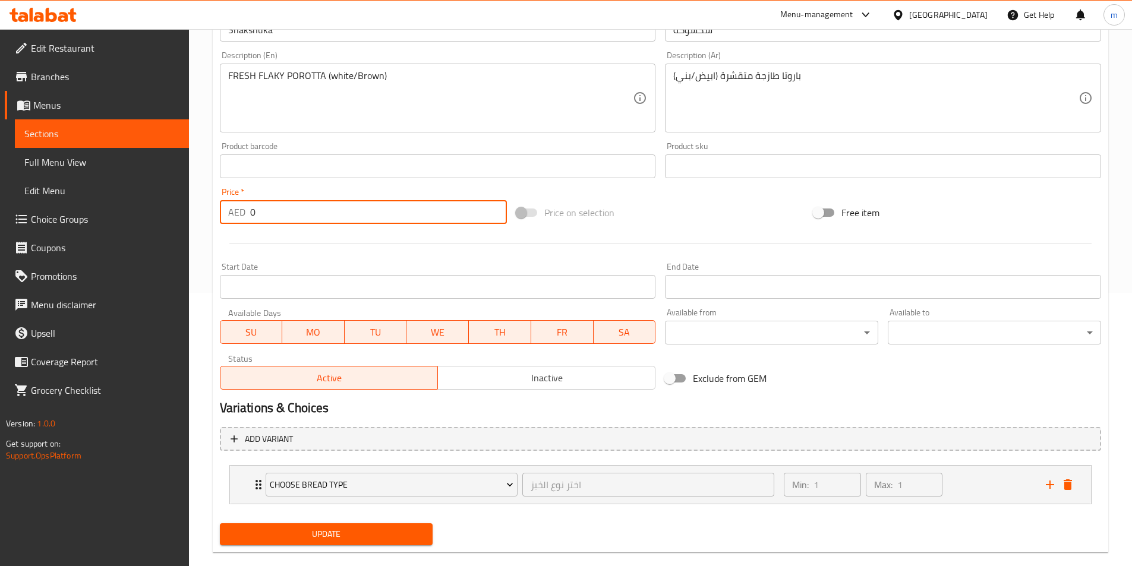
scroll to position [293, 0]
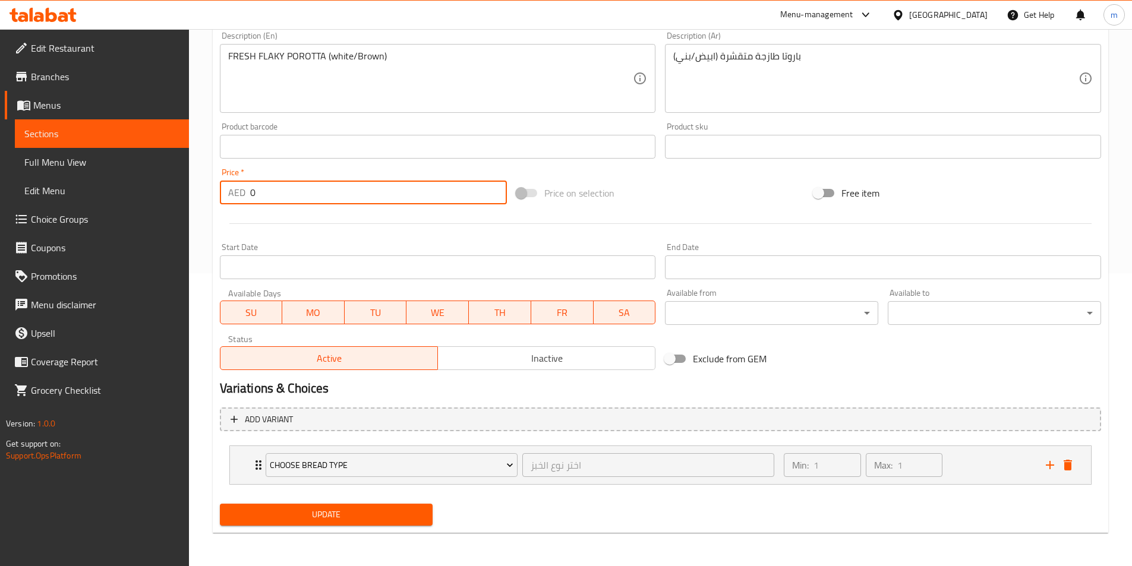
type input "0"
click at [359, 518] on span "Update" at bounding box center [326, 515] width 194 height 15
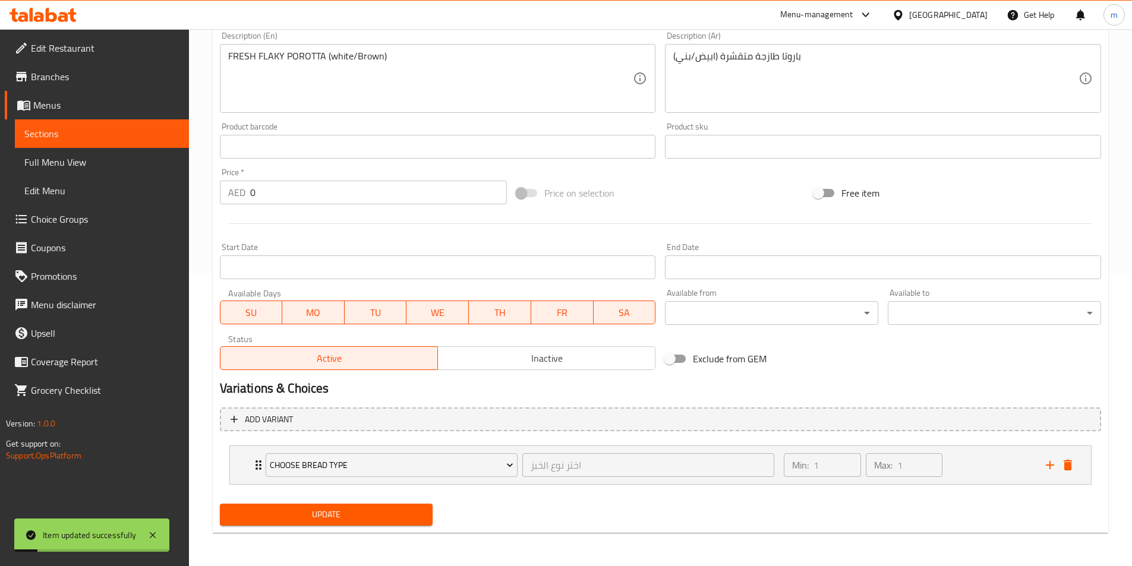
click at [149, 124] on link "Sections" at bounding box center [102, 133] width 174 height 29
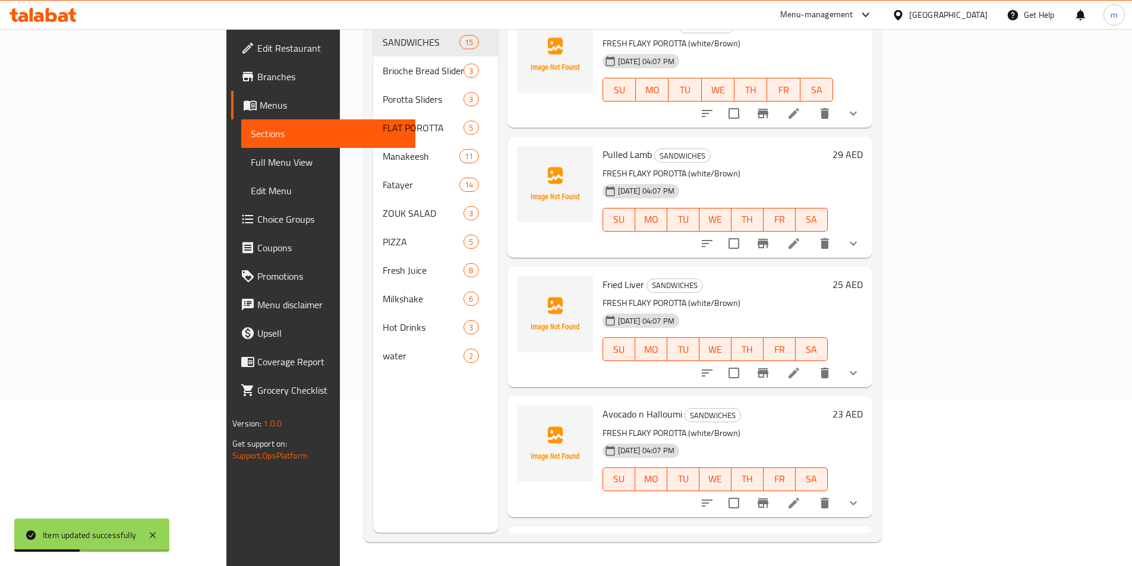
scroll to position [892, 0]
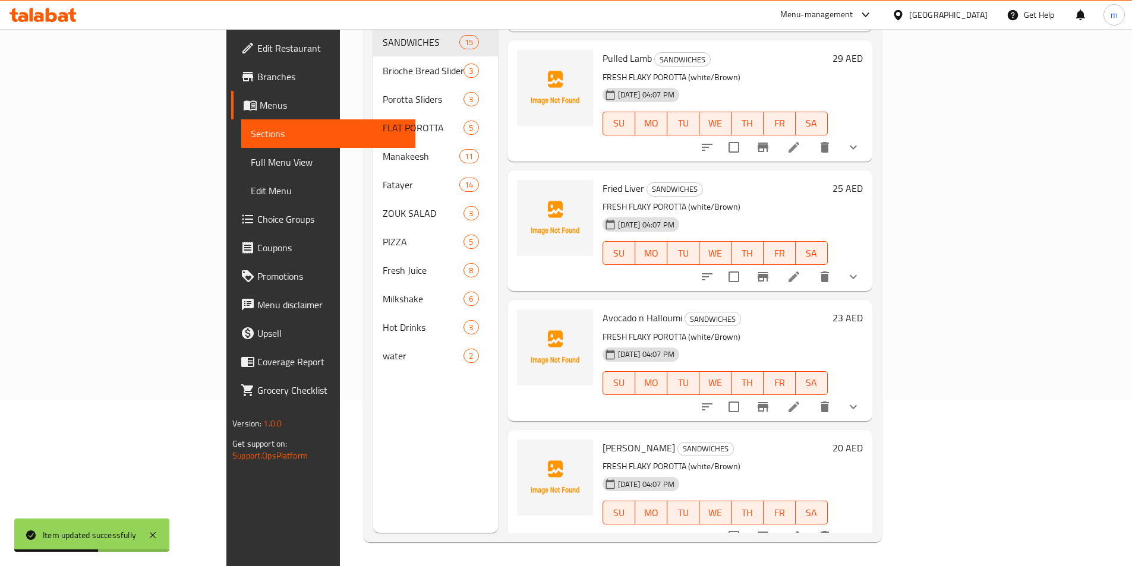
click at [801, 400] on icon at bounding box center [794, 407] width 14 height 14
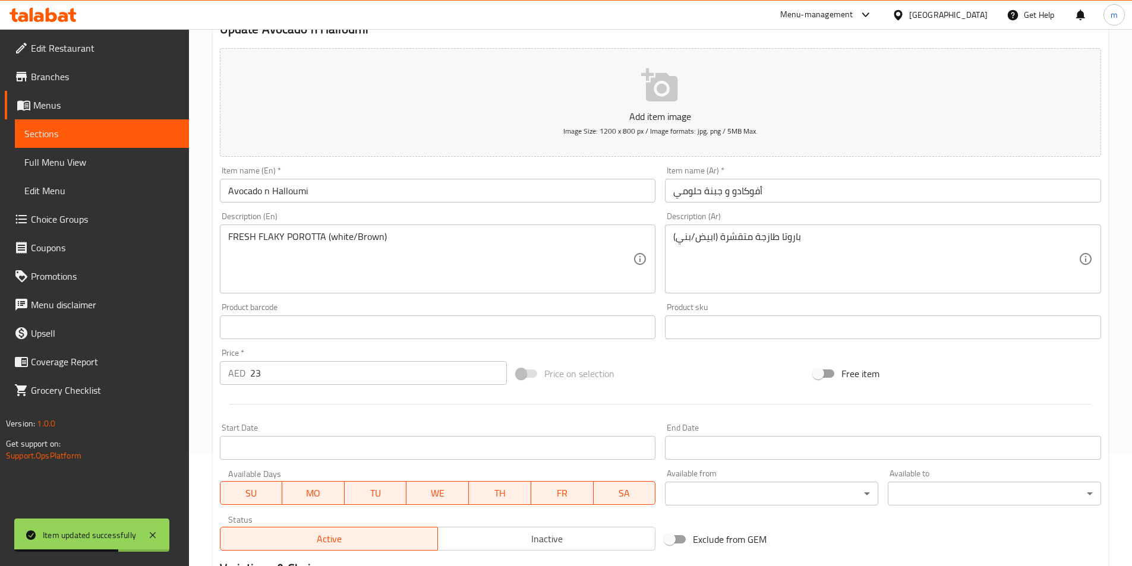
scroll to position [238, 0]
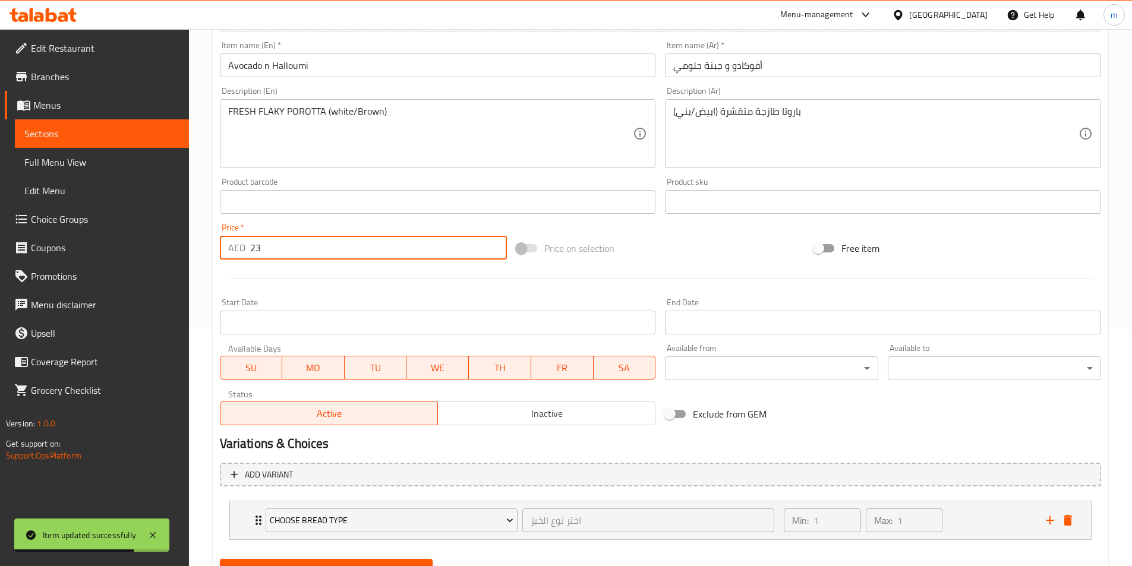
drag, startPoint x: 265, startPoint y: 251, endPoint x: 240, endPoint y: 250, distance: 25.0
click at [240, 250] on div "AED 23 Price *" at bounding box center [364, 248] width 288 height 24
type input "0"
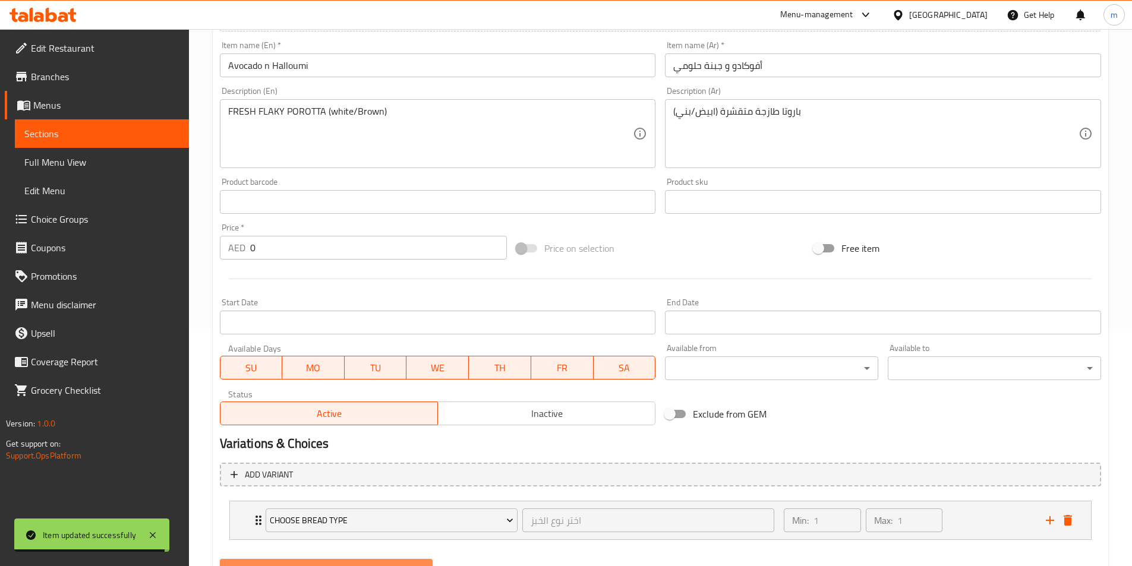
click at [392, 564] on span "Update" at bounding box center [326, 570] width 194 height 15
click at [144, 137] on span "Sections" at bounding box center [101, 134] width 155 height 14
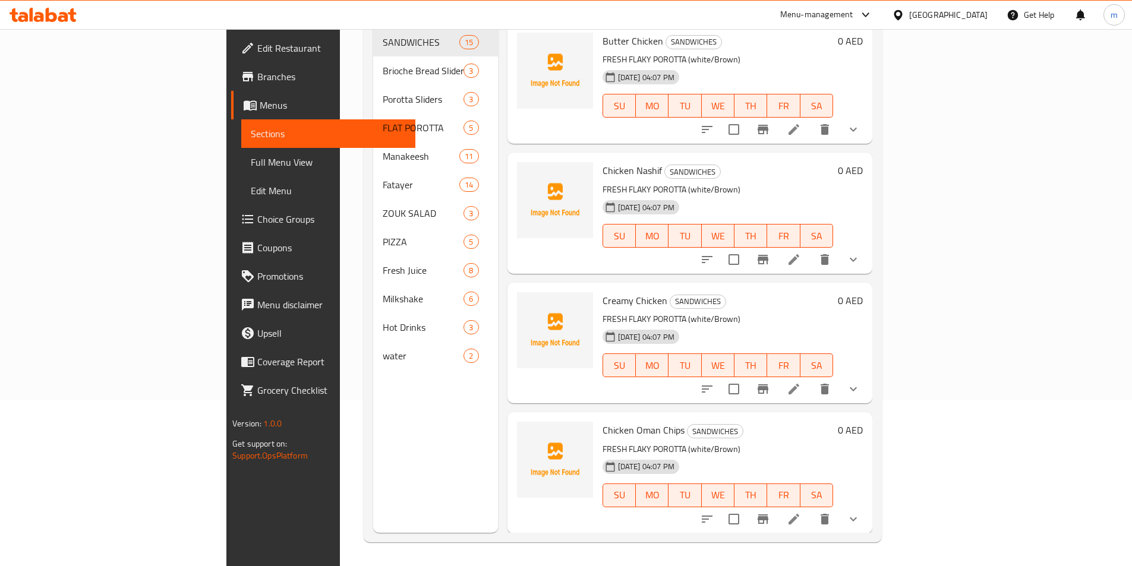
scroll to position [166, 0]
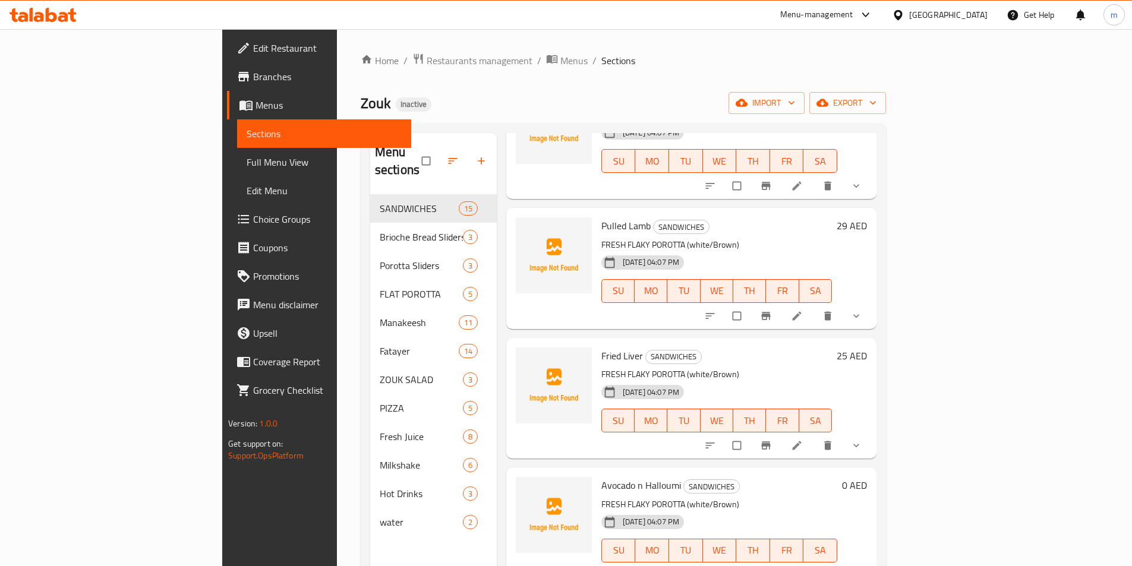
scroll to position [892, 0]
click at [801, 310] on icon at bounding box center [796, 314] width 9 height 9
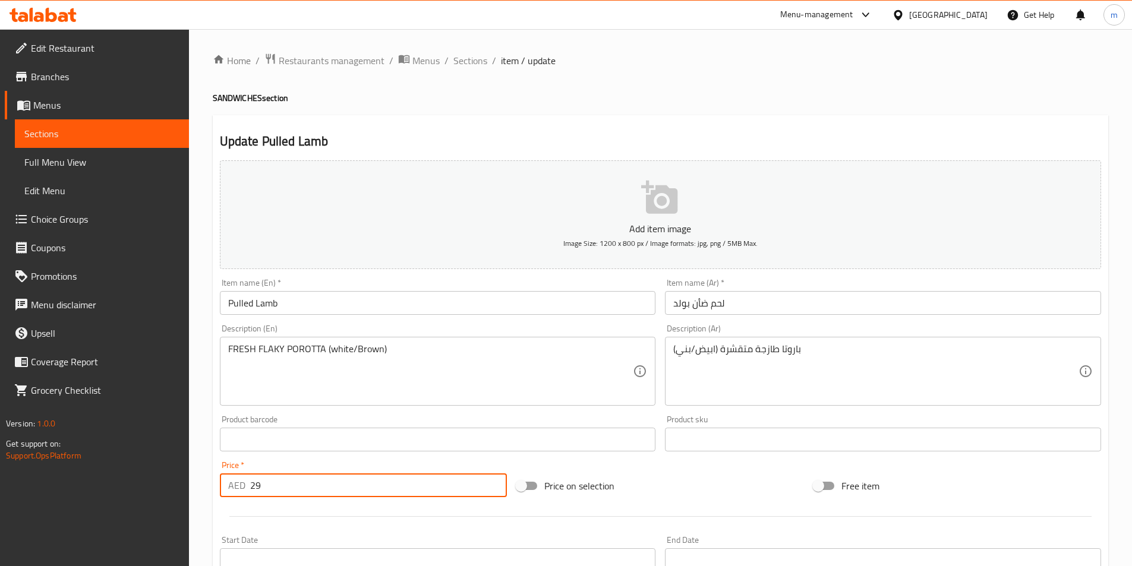
drag, startPoint x: 266, startPoint y: 486, endPoint x: 248, endPoint y: 487, distance: 18.5
click at [248, 487] on div "AED 29 Price *" at bounding box center [364, 486] width 288 height 24
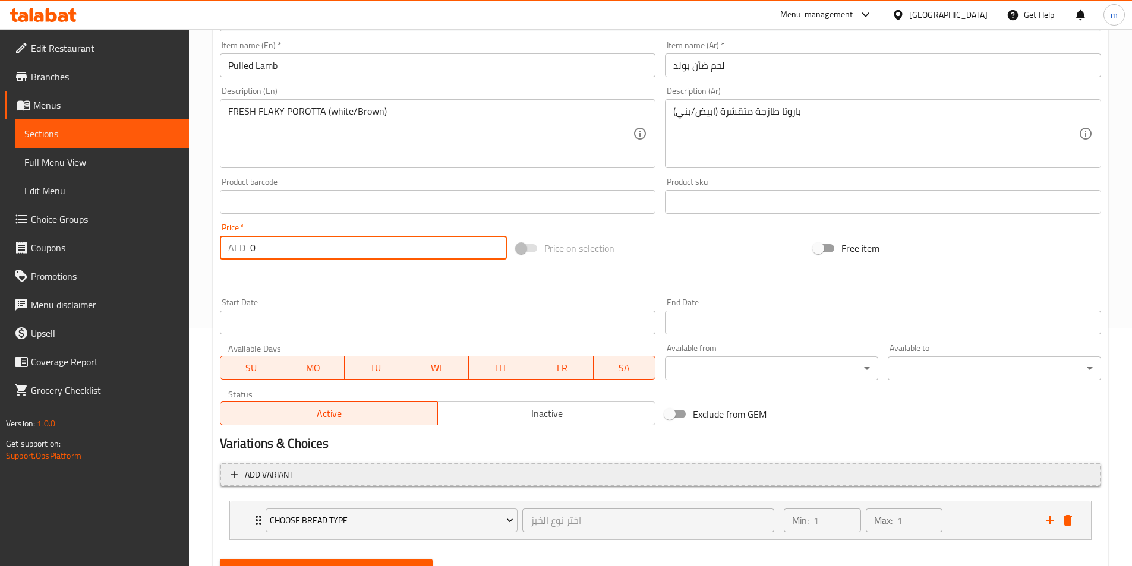
scroll to position [293, 0]
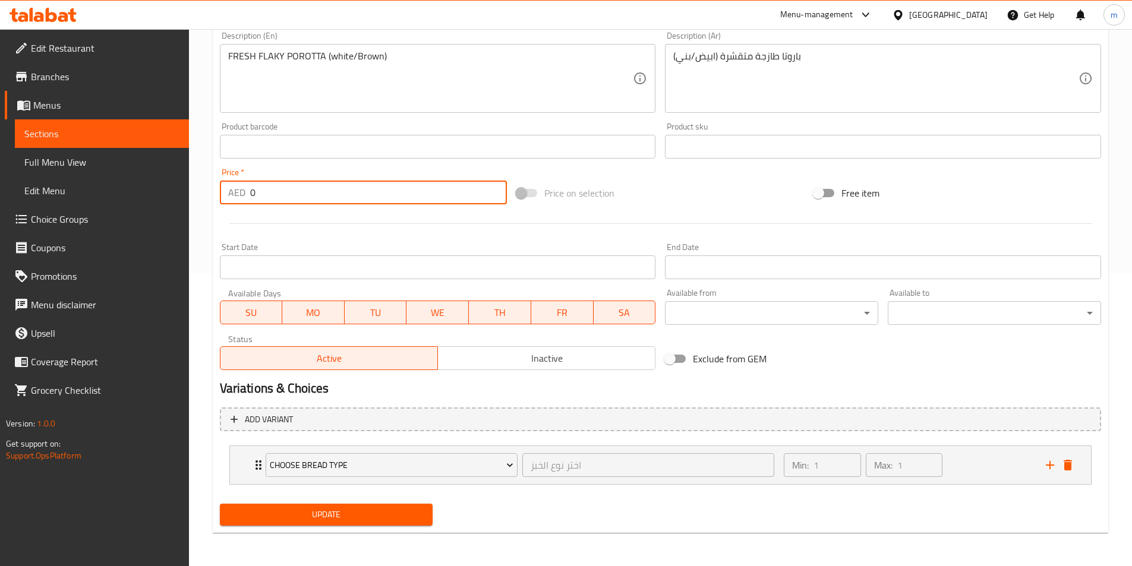
type input "0"
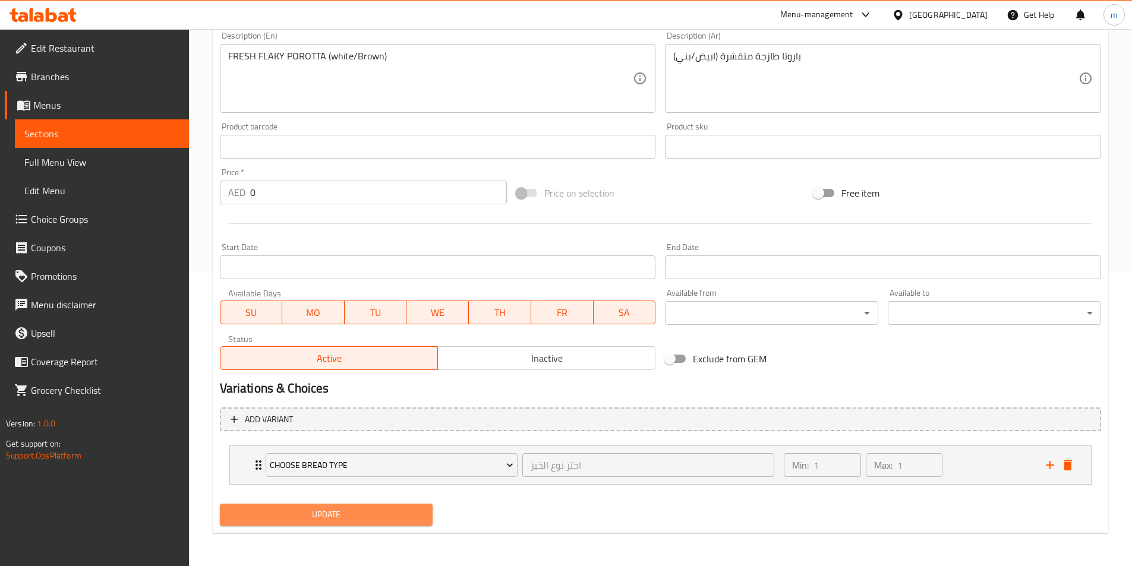
click at [336, 513] on span "Update" at bounding box center [326, 515] width 194 height 15
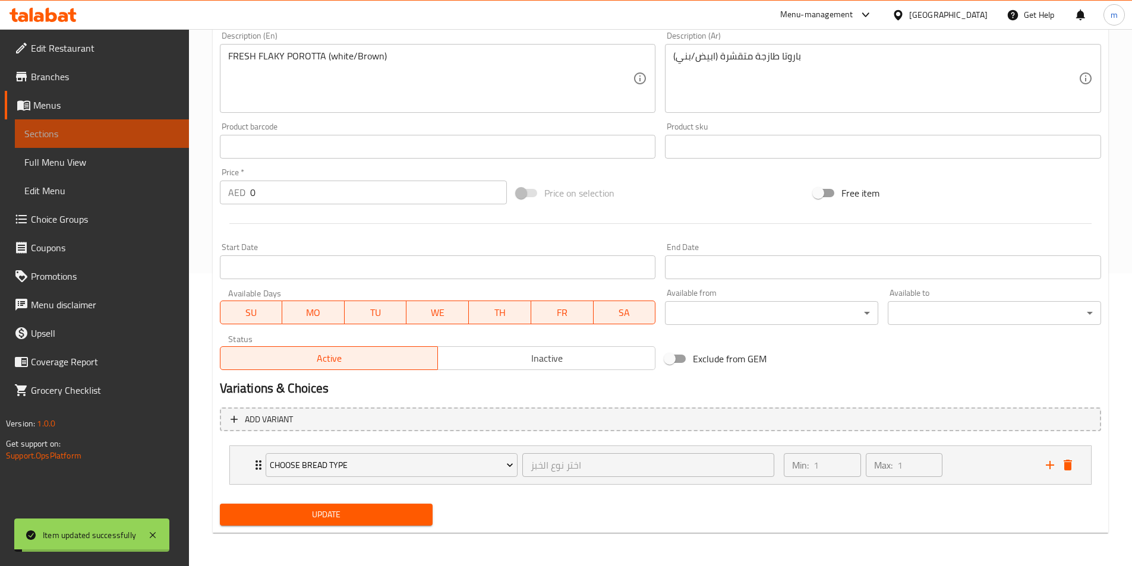
click at [116, 123] on link "Sections" at bounding box center [102, 133] width 174 height 29
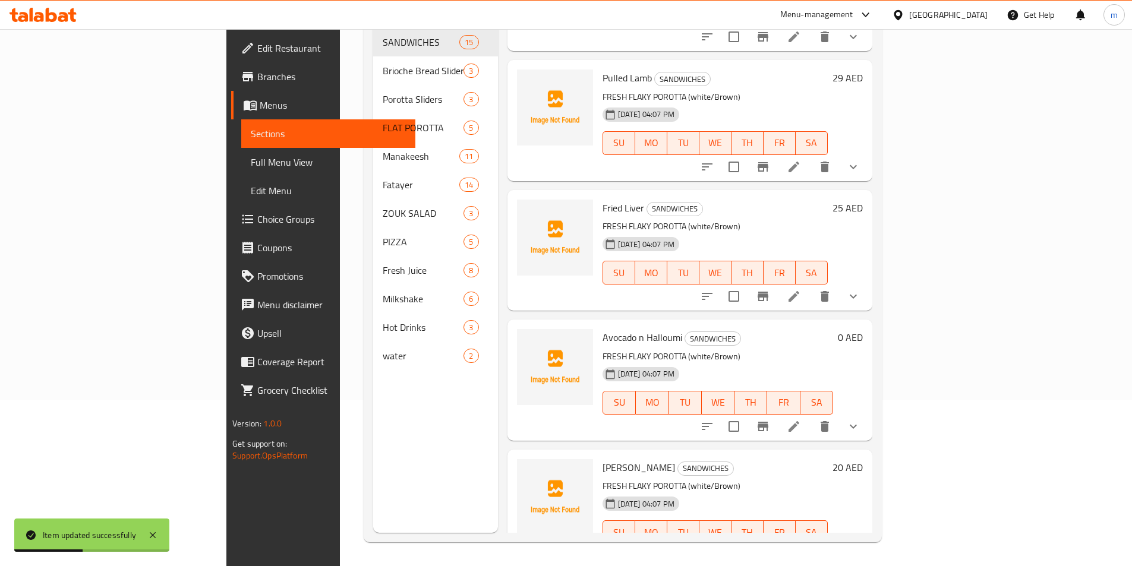
scroll to position [951, 0]
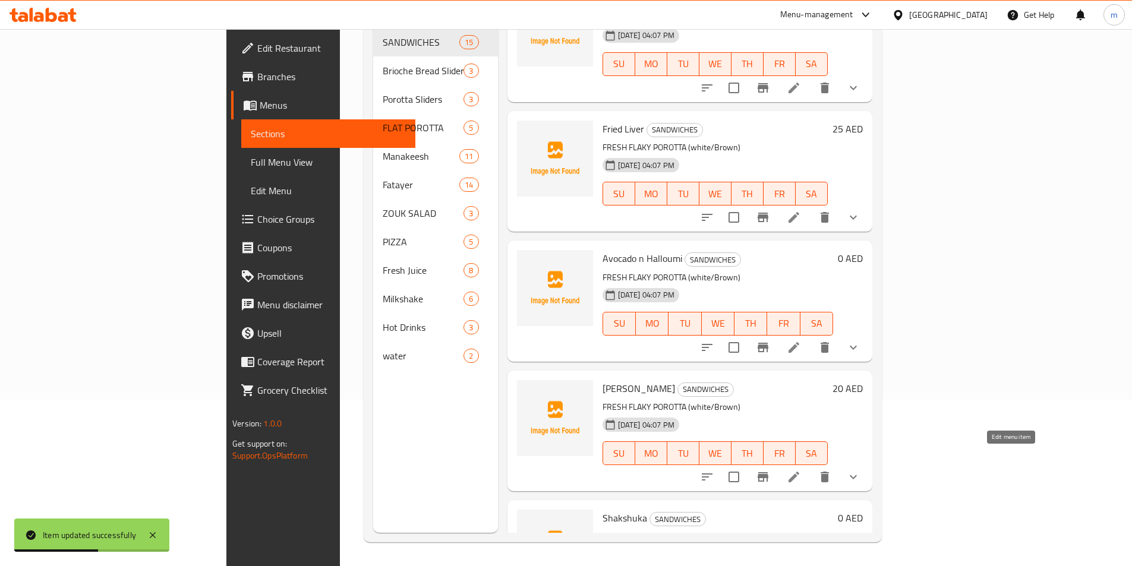
click at [801, 470] on icon at bounding box center [794, 477] width 14 height 14
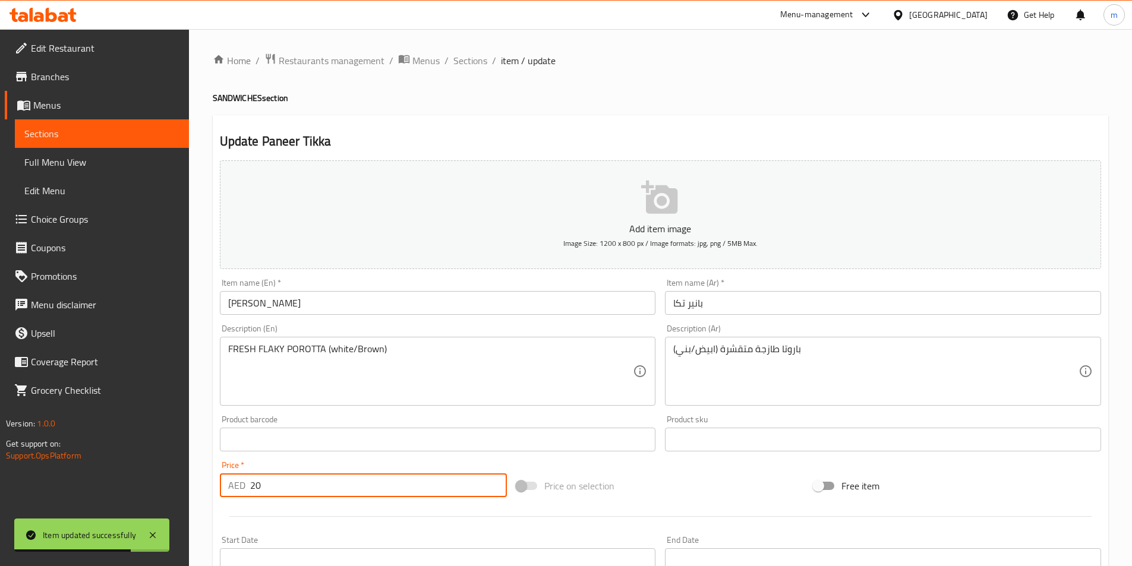
drag, startPoint x: 264, startPoint y: 487, endPoint x: 240, endPoint y: 487, distance: 25.0
click at [240, 487] on div "AED 20 Price *" at bounding box center [364, 486] width 288 height 24
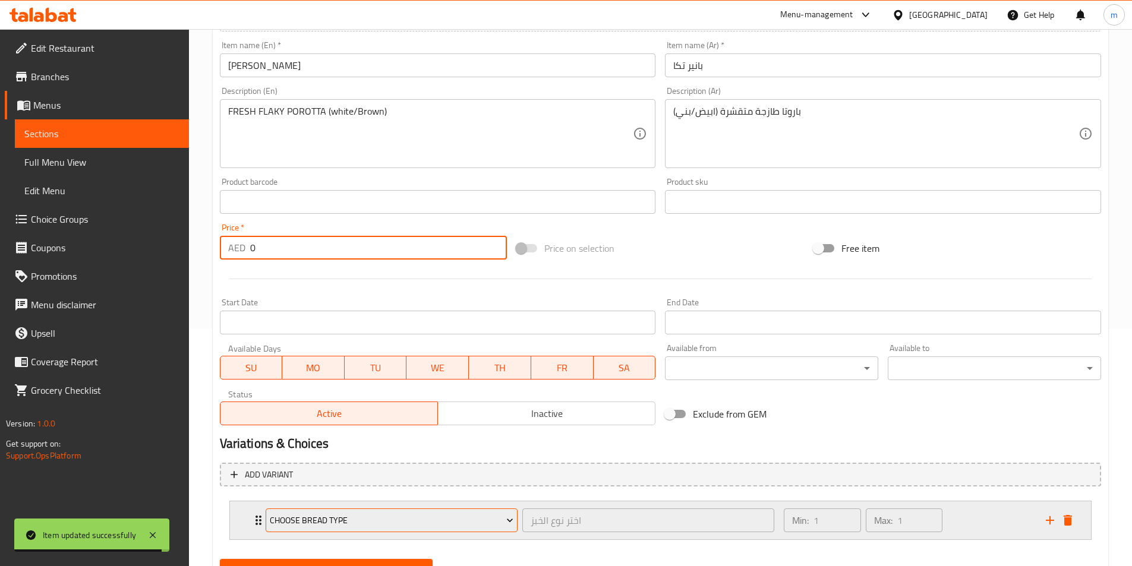
scroll to position [293, 0]
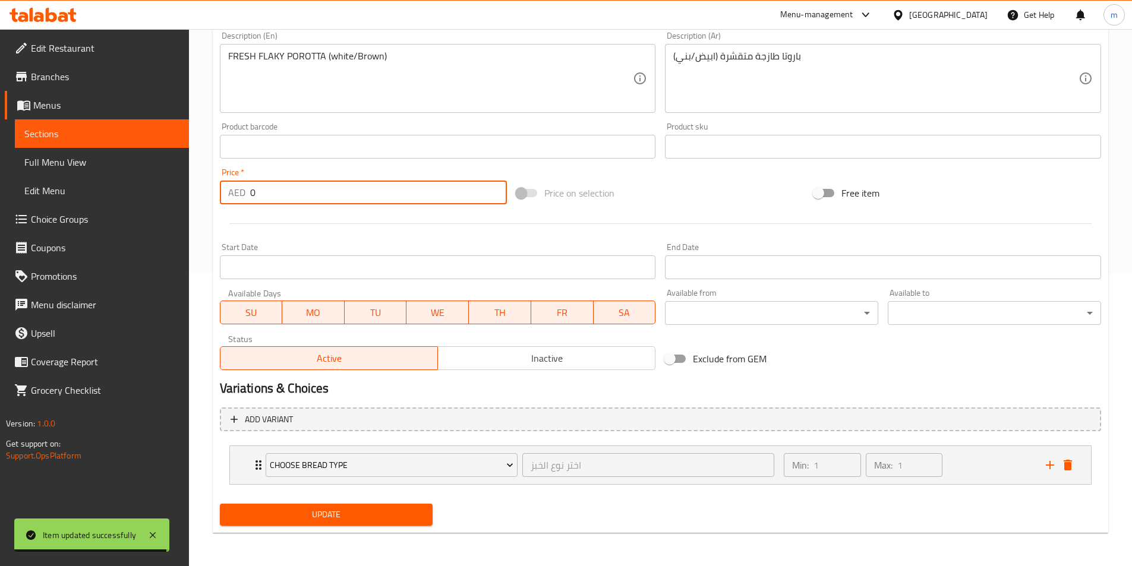
type input "0"
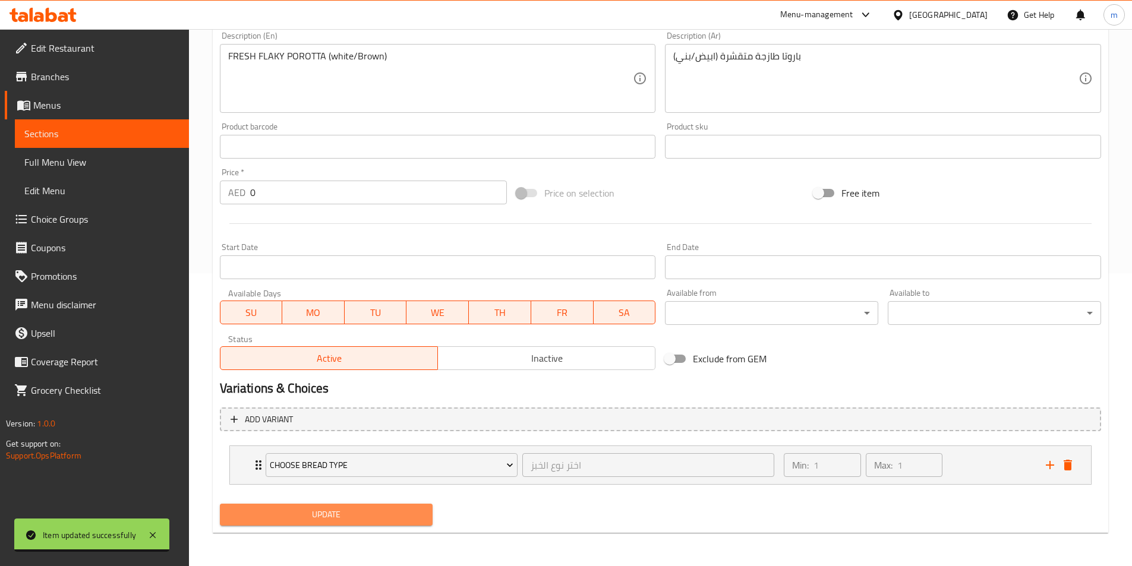
click at [336, 519] on span "Update" at bounding box center [326, 515] width 194 height 15
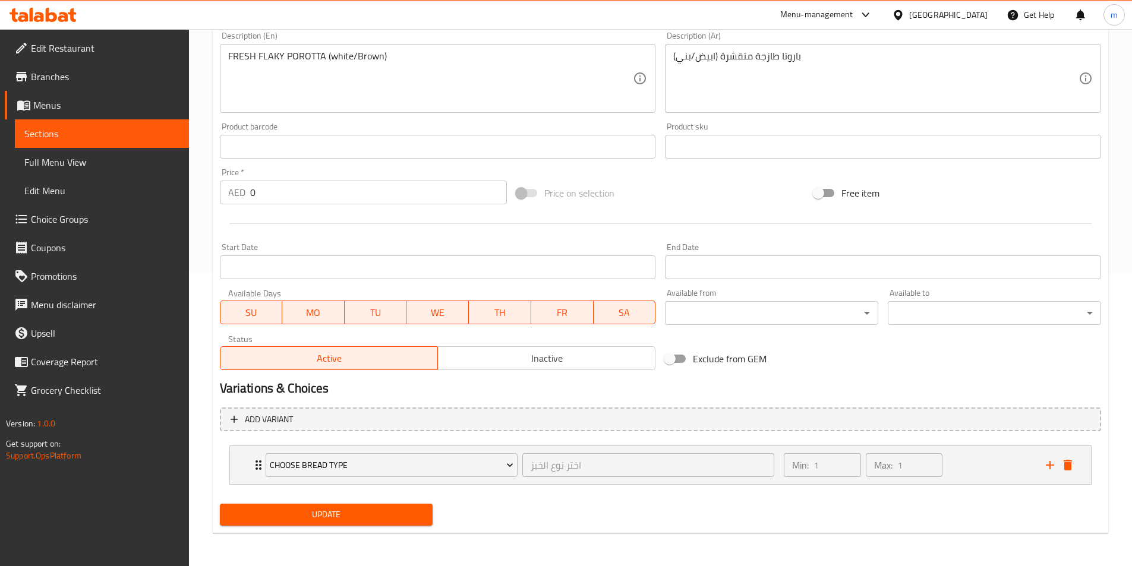
click at [115, 131] on span "Sections" at bounding box center [101, 134] width 155 height 14
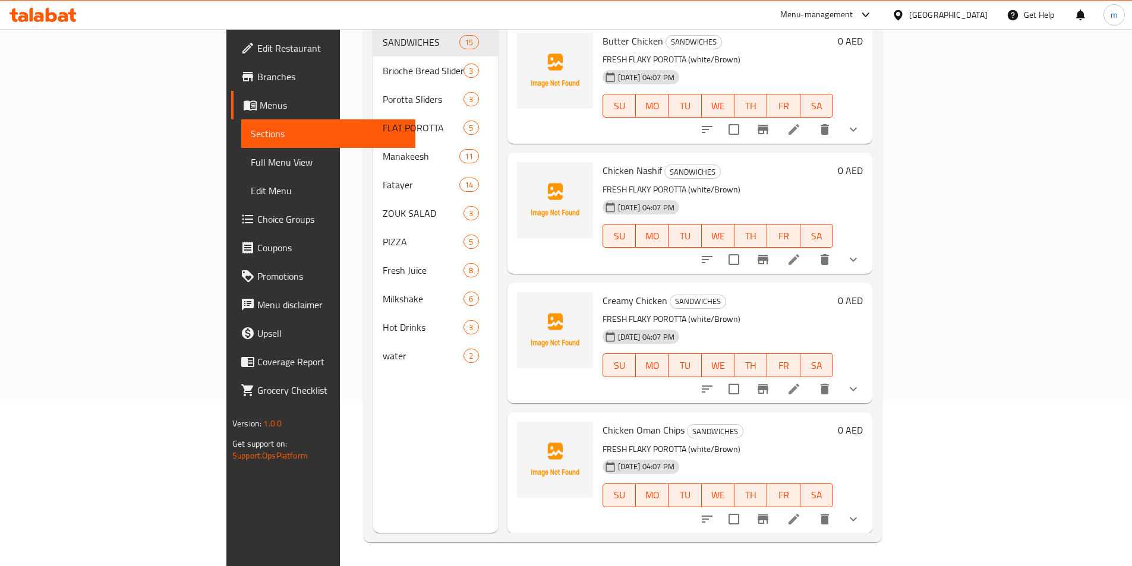
scroll to position [166, 0]
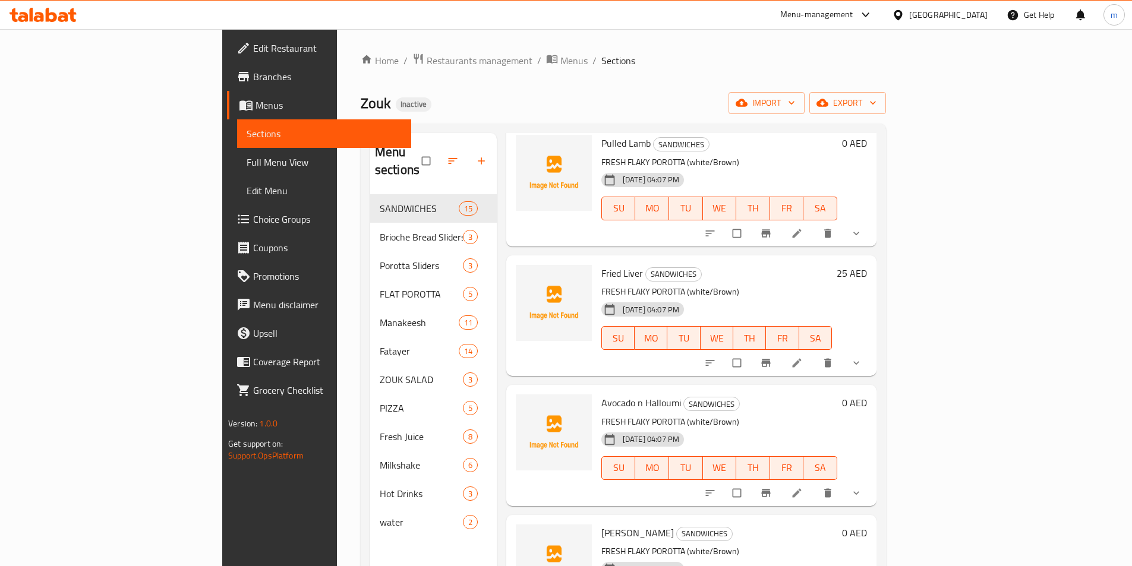
scroll to position [951, 0]
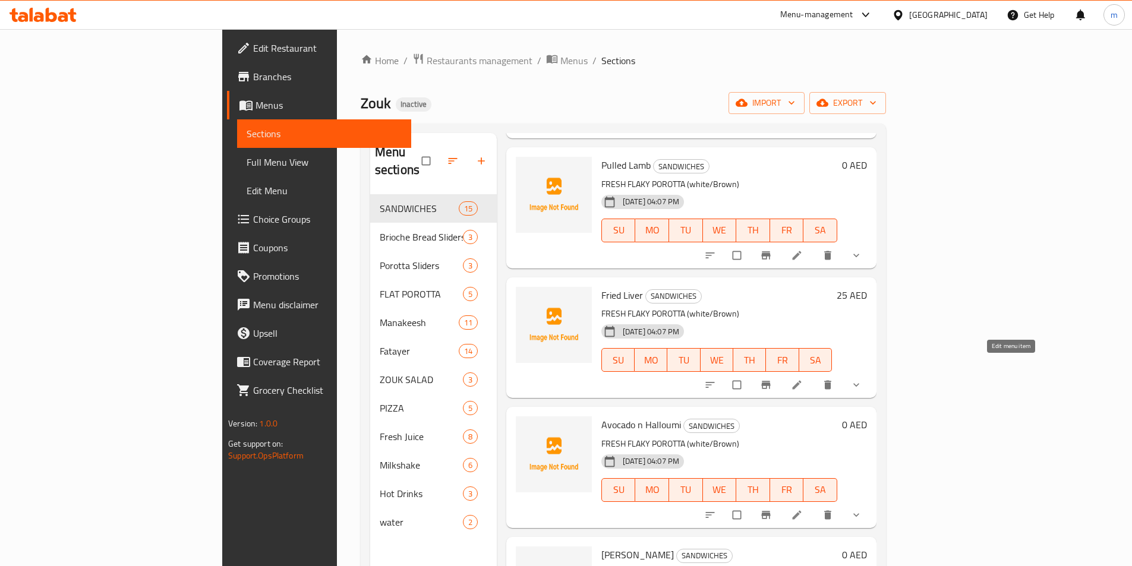
click at [801, 381] on icon at bounding box center [796, 385] width 9 height 9
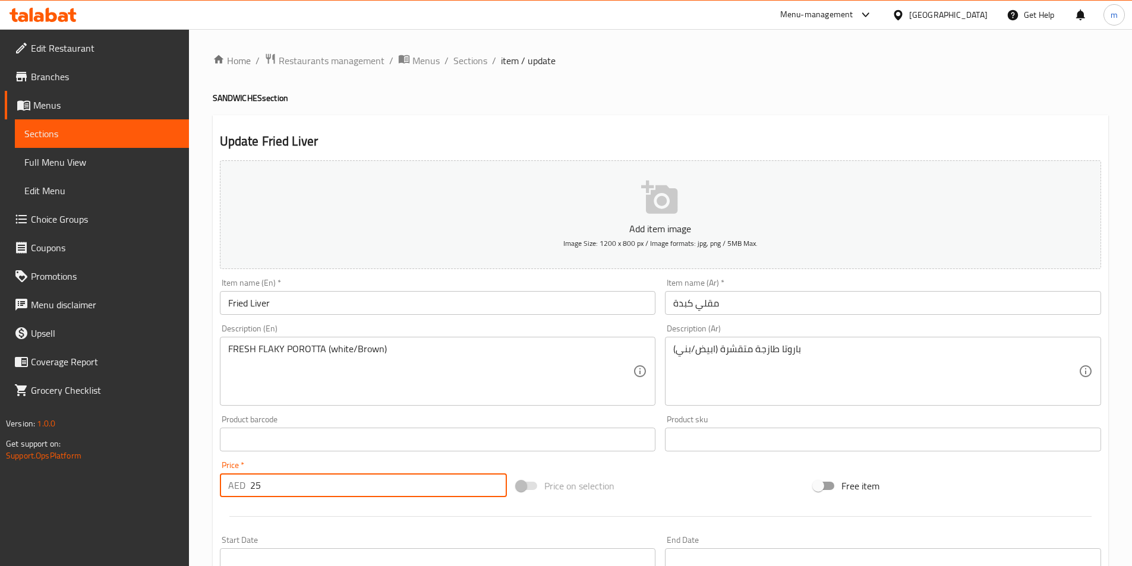
drag, startPoint x: 267, startPoint y: 489, endPoint x: 244, endPoint y: 492, distance: 23.5
click at [244, 492] on div "AED 25 Price *" at bounding box center [364, 486] width 288 height 24
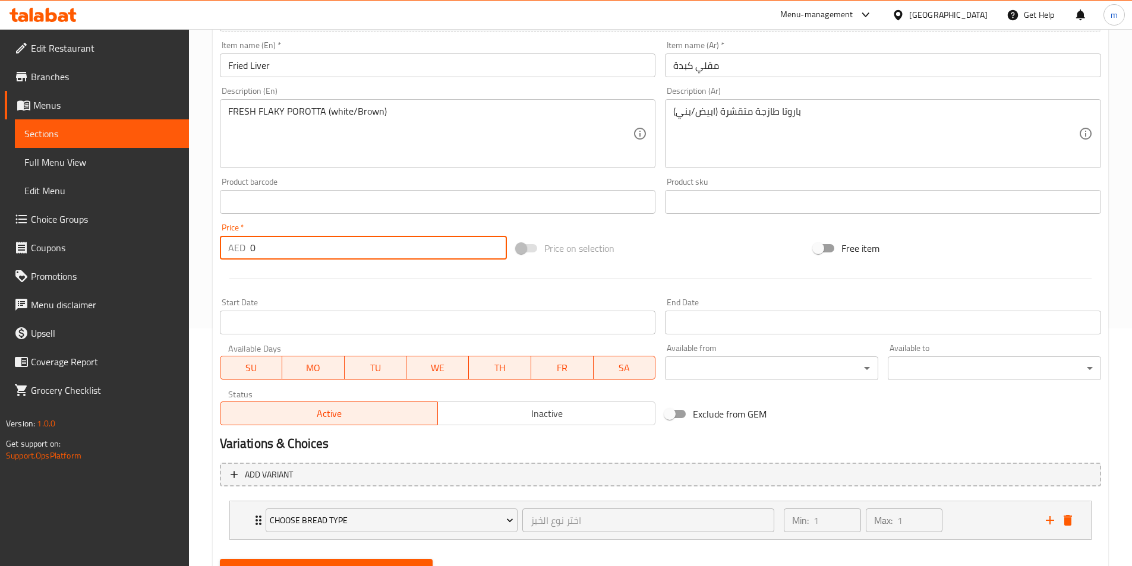
scroll to position [293, 0]
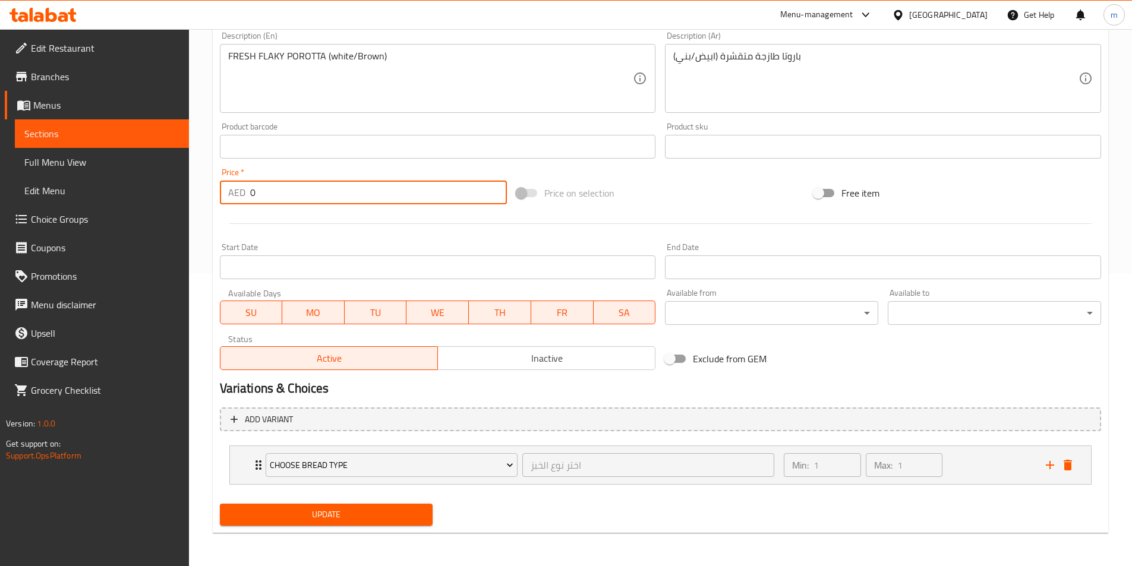
type input "0"
click at [367, 511] on span "Update" at bounding box center [326, 515] width 194 height 15
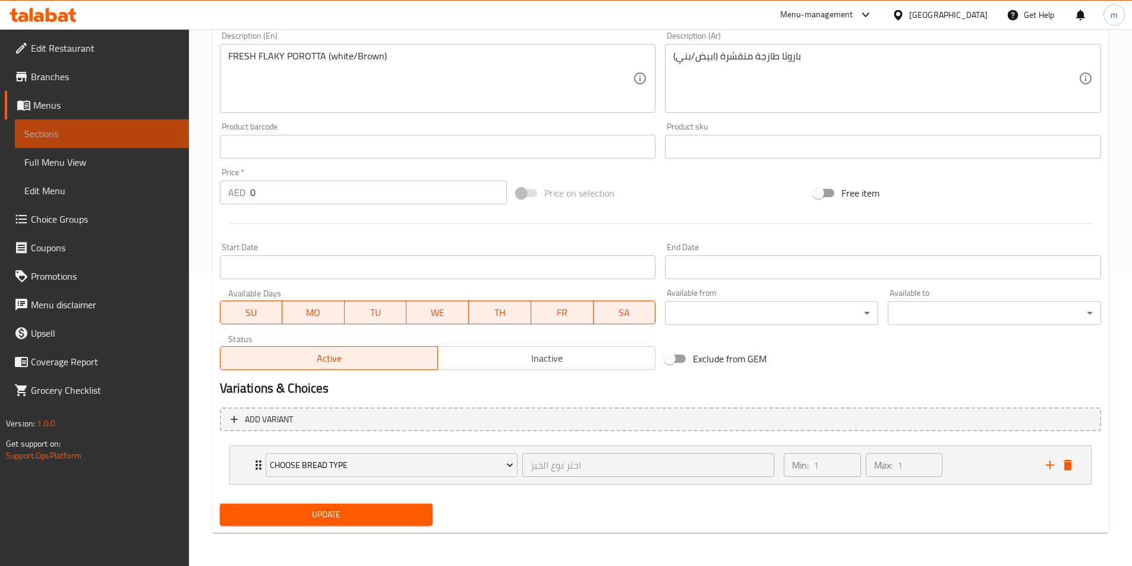
click at [103, 126] on link "Sections" at bounding box center [102, 133] width 174 height 29
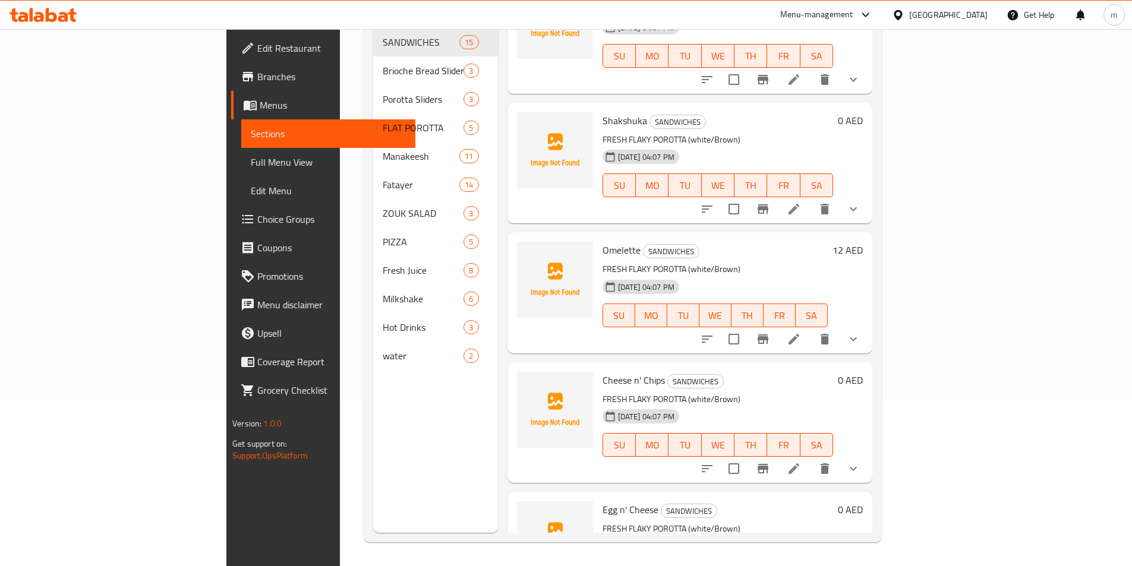
scroll to position [1411, 0]
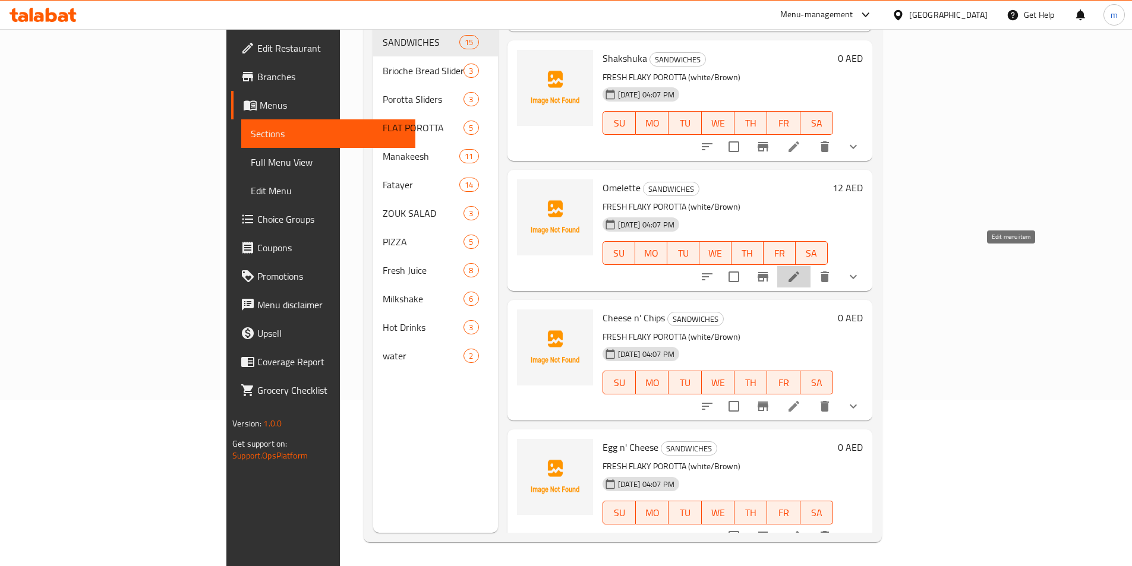
click at [799, 272] on icon at bounding box center [794, 277] width 11 height 11
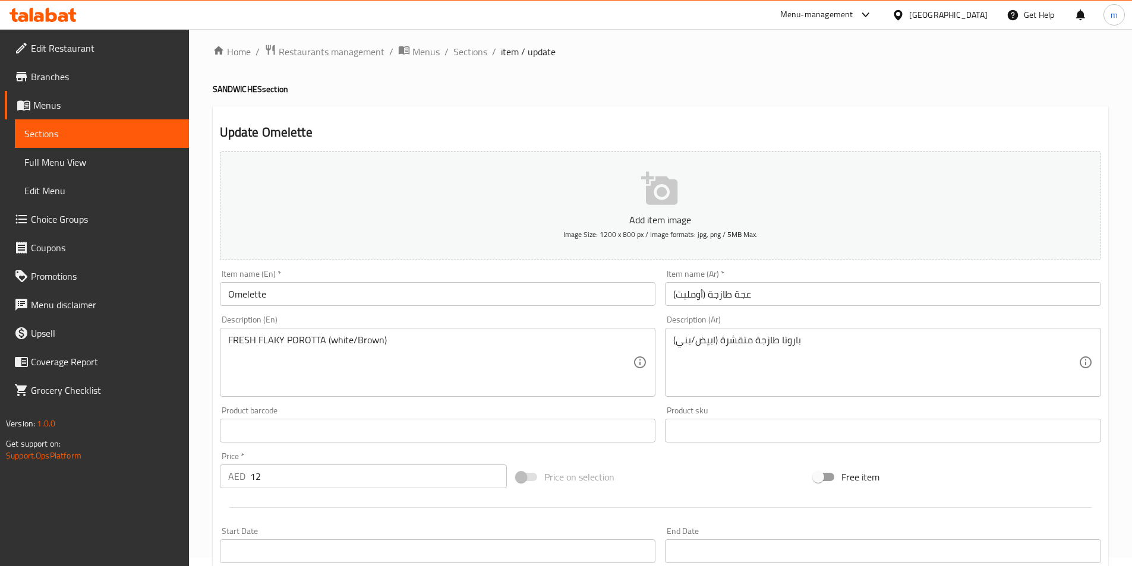
scroll to position [178, 0]
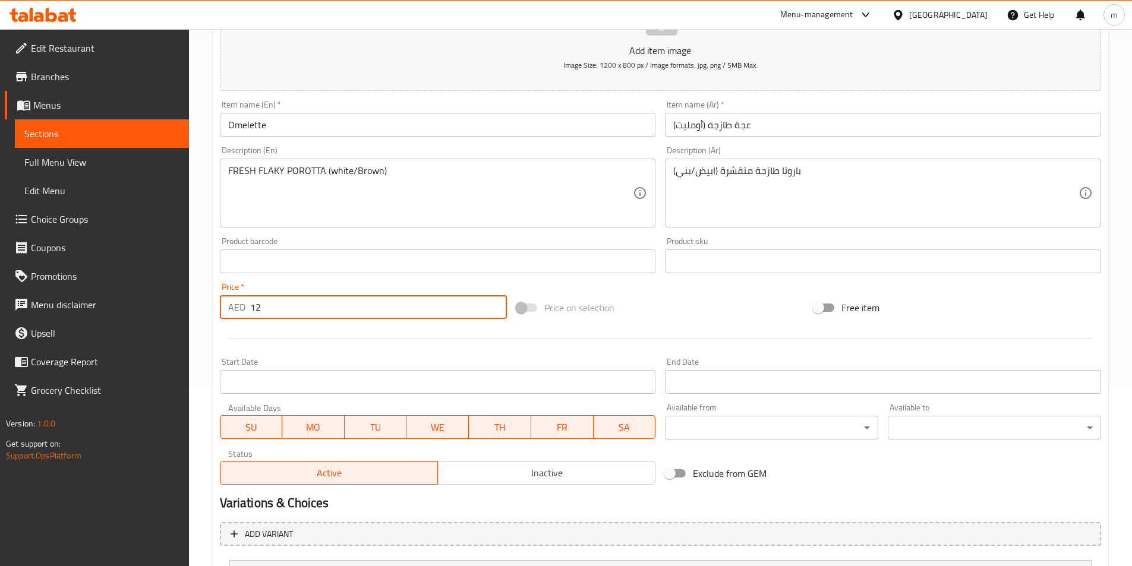
drag, startPoint x: 264, startPoint y: 302, endPoint x: 252, endPoint y: 306, distance: 13.0
click at [252, 306] on input "12" at bounding box center [378, 307] width 257 height 24
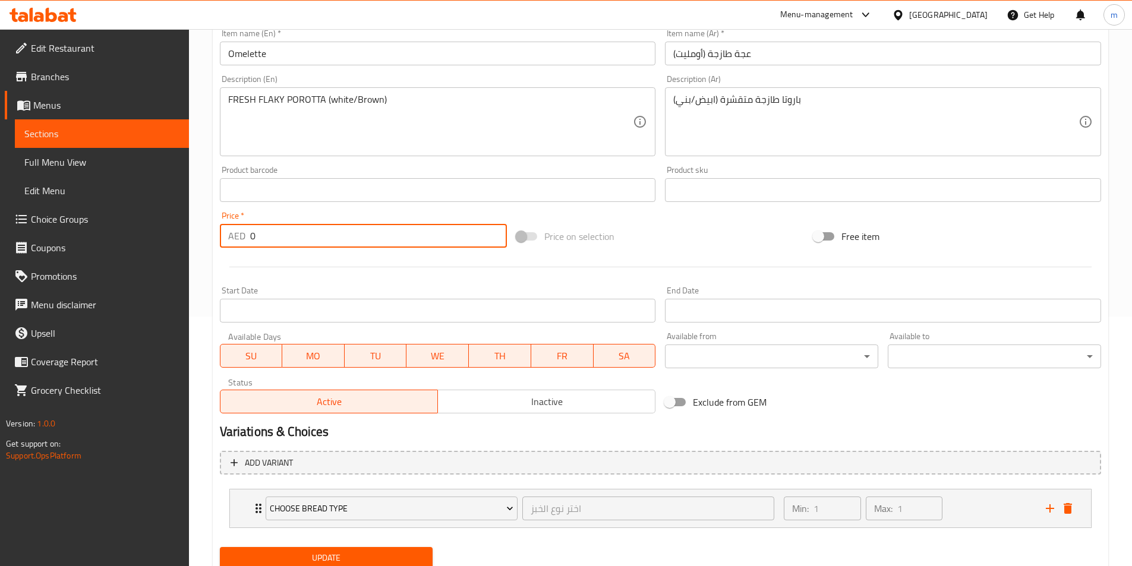
scroll to position [293, 0]
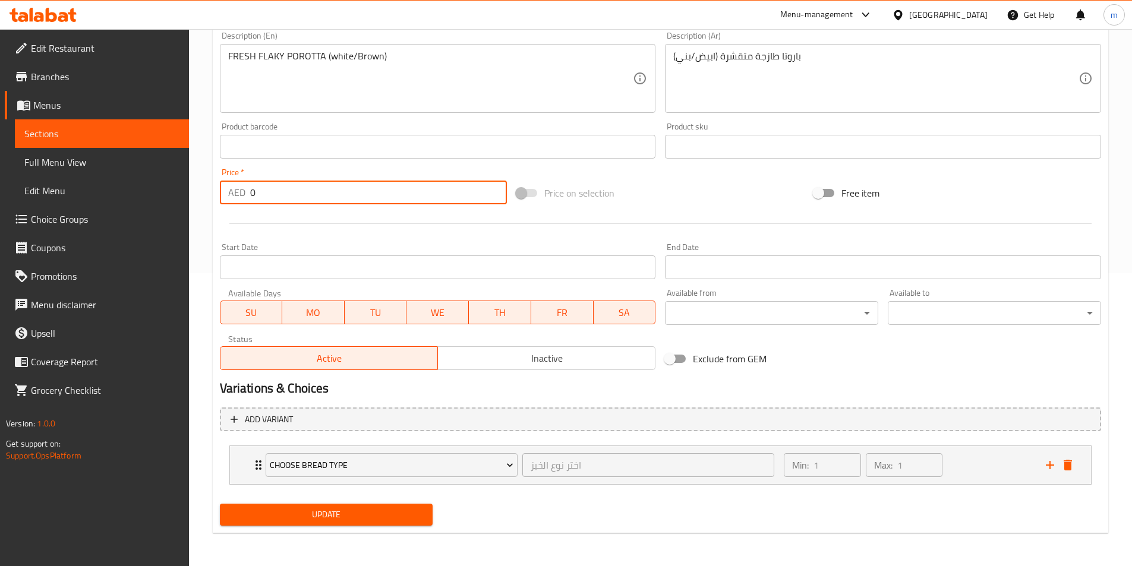
type input "0"
click at [313, 516] on span "Update" at bounding box center [326, 515] width 194 height 15
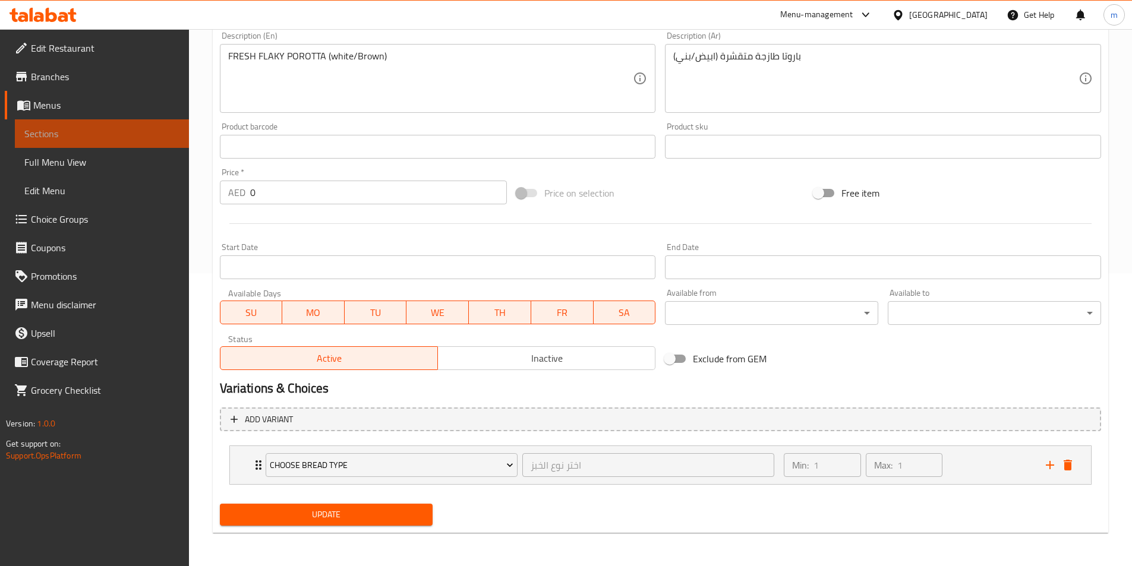
click at [137, 138] on span "Sections" at bounding box center [101, 134] width 155 height 14
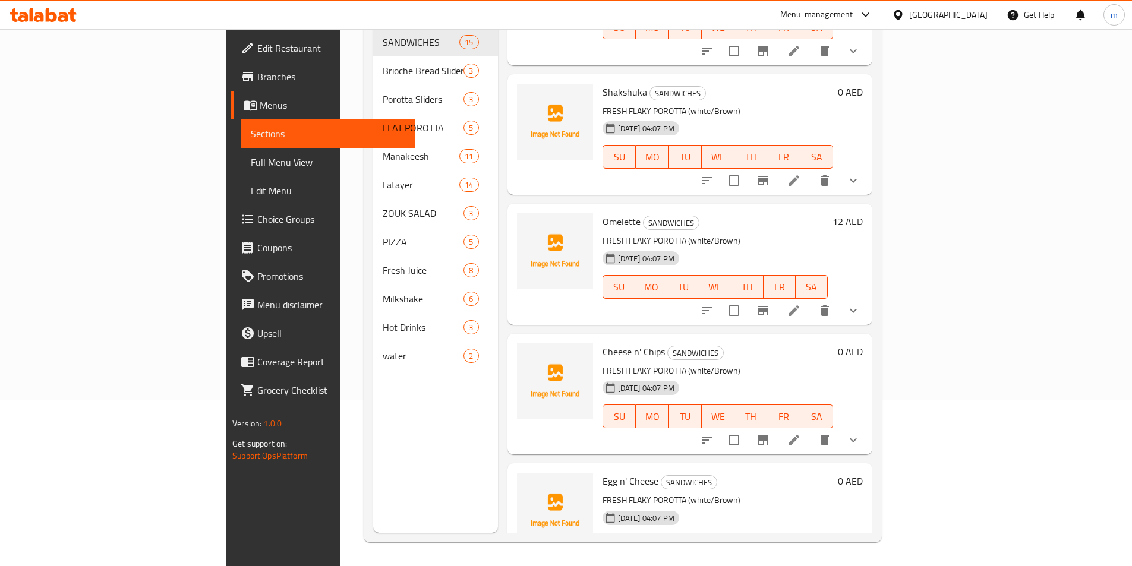
scroll to position [1411, 0]
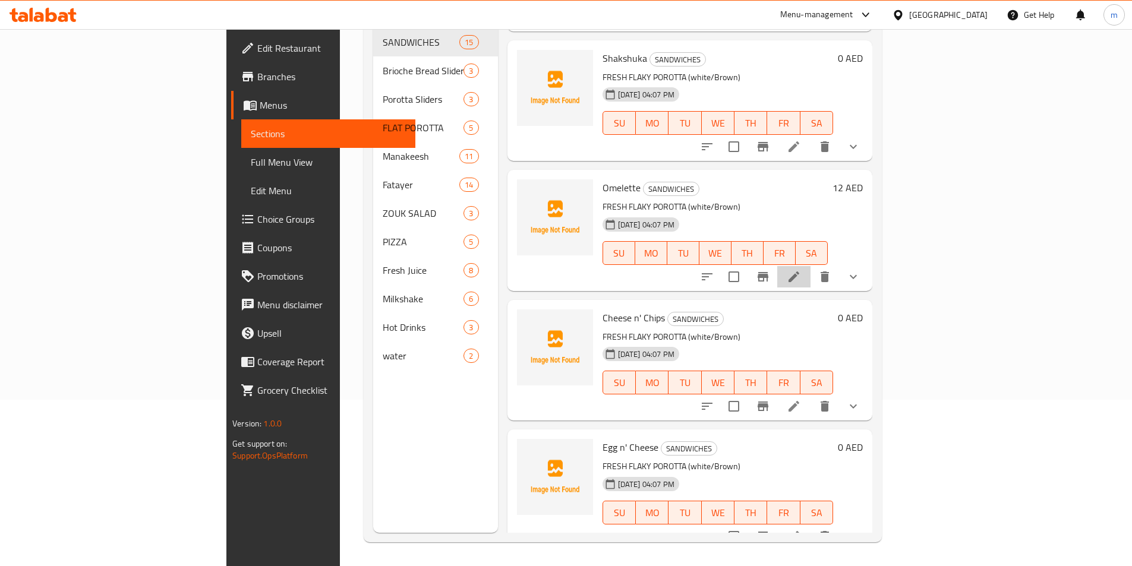
click at [811, 267] on li at bounding box center [793, 276] width 33 height 21
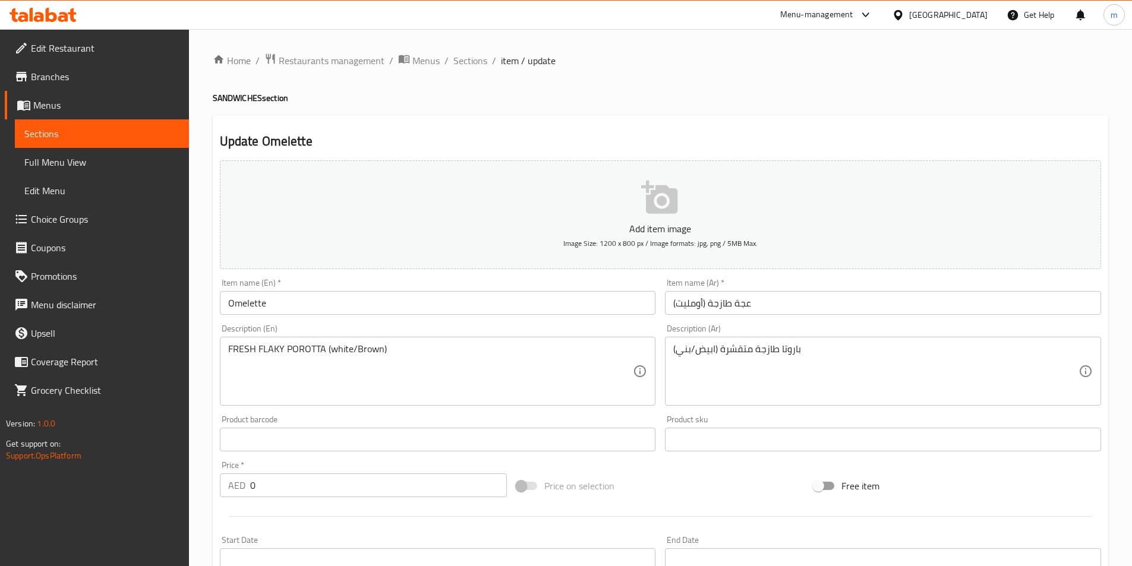
click at [62, 131] on span "Sections" at bounding box center [101, 134] width 155 height 14
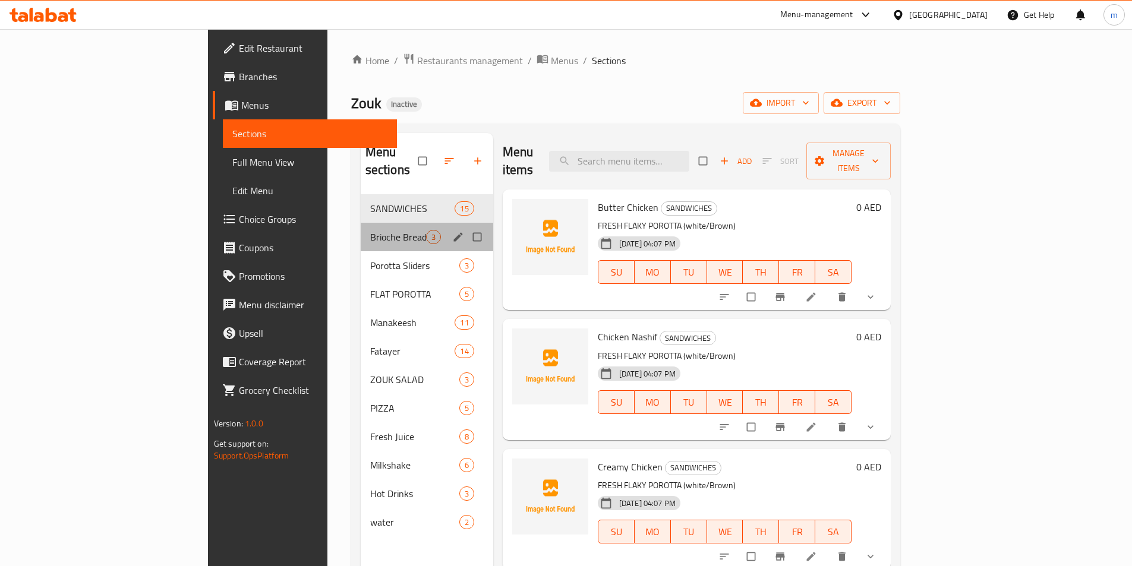
click at [361, 227] on div "Brioche Bread Sliders 3" at bounding box center [427, 237] width 133 height 29
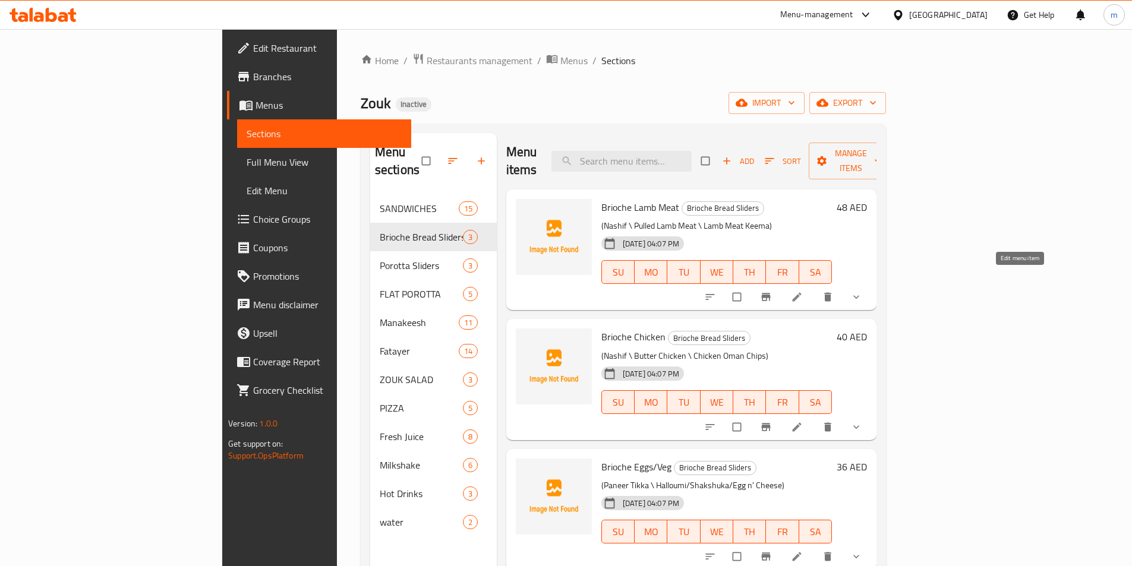
click at [801, 293] on icon at bounding box center [796, 297] width 9 height 9
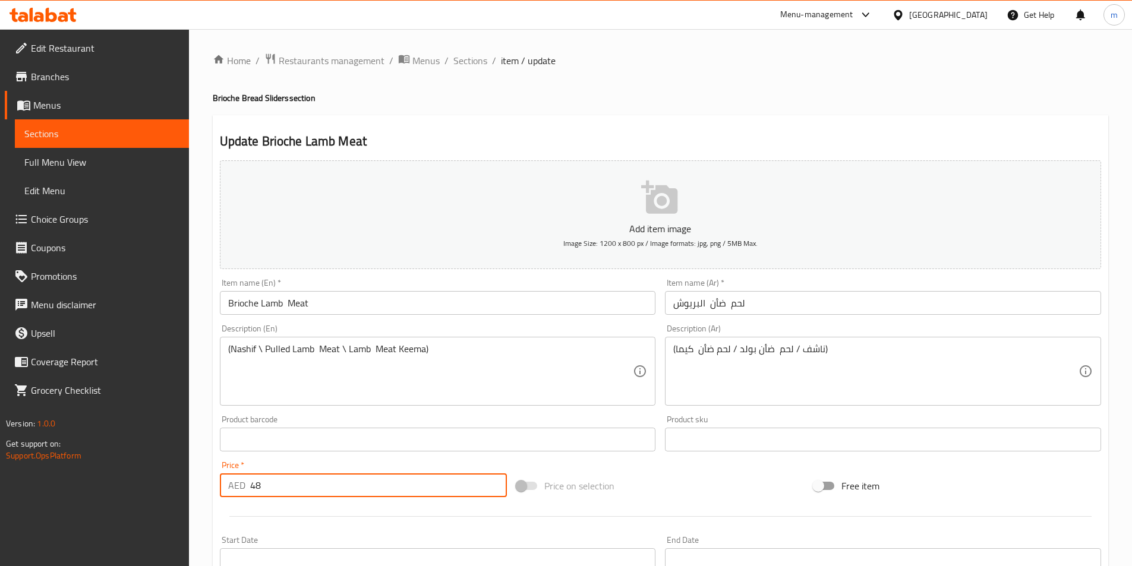
drag, startPoint x: 268, startPoint y: 485, endPoint x: 247, endPoint y: 486, distance: 20.8
click at [247, 486] on div "AED 48 Price *" at bounding box center [364, 486] width 288 height 24
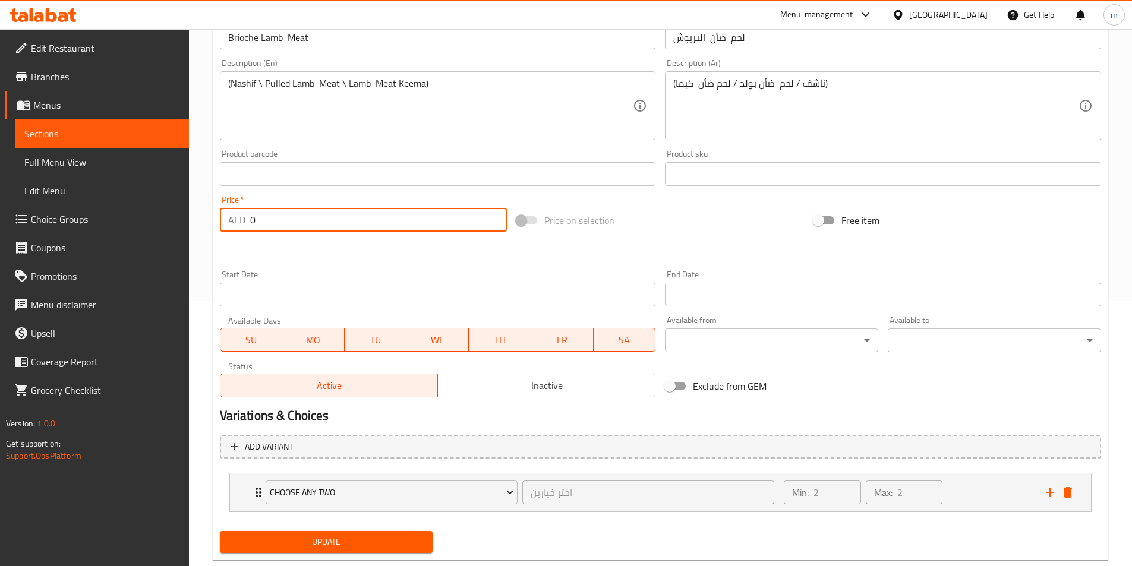
scroll to position [293, 0]
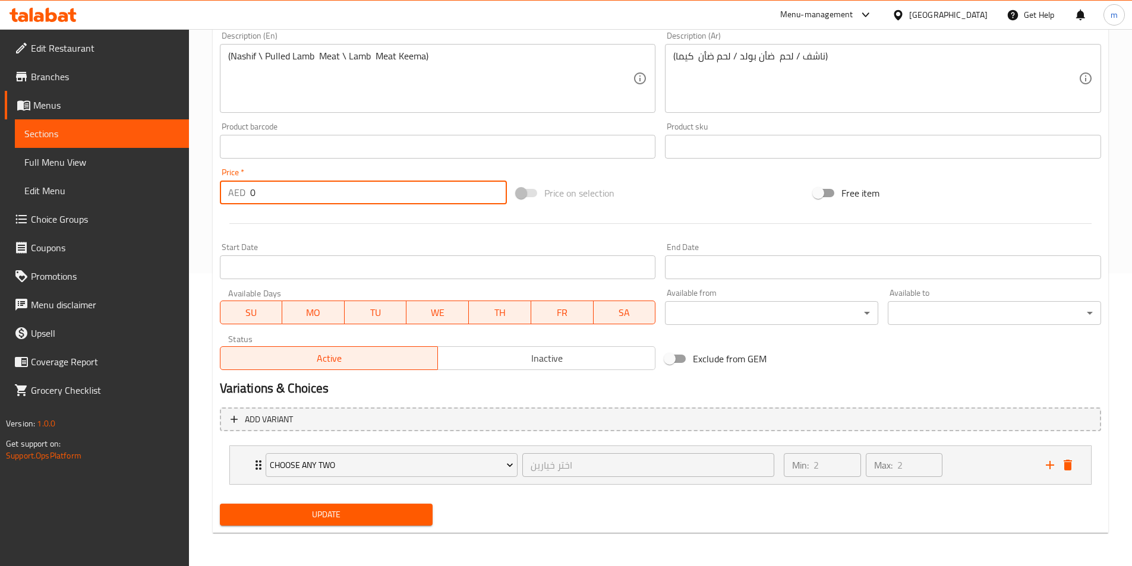
type input "0"
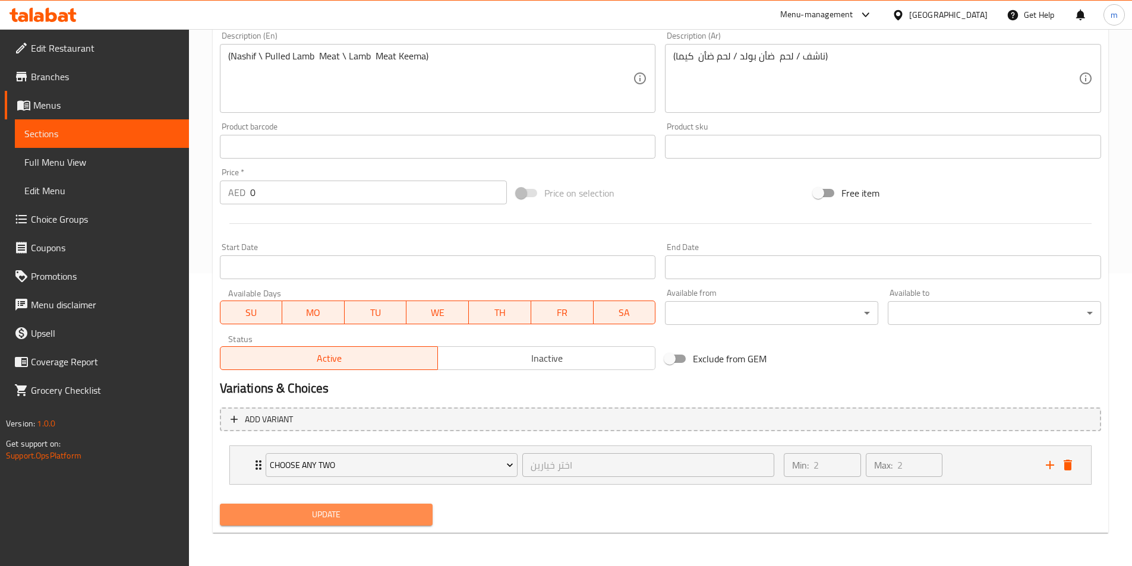
click at [361, 514] on span "Update" at bounding box center [326, 515] width 194 height 15
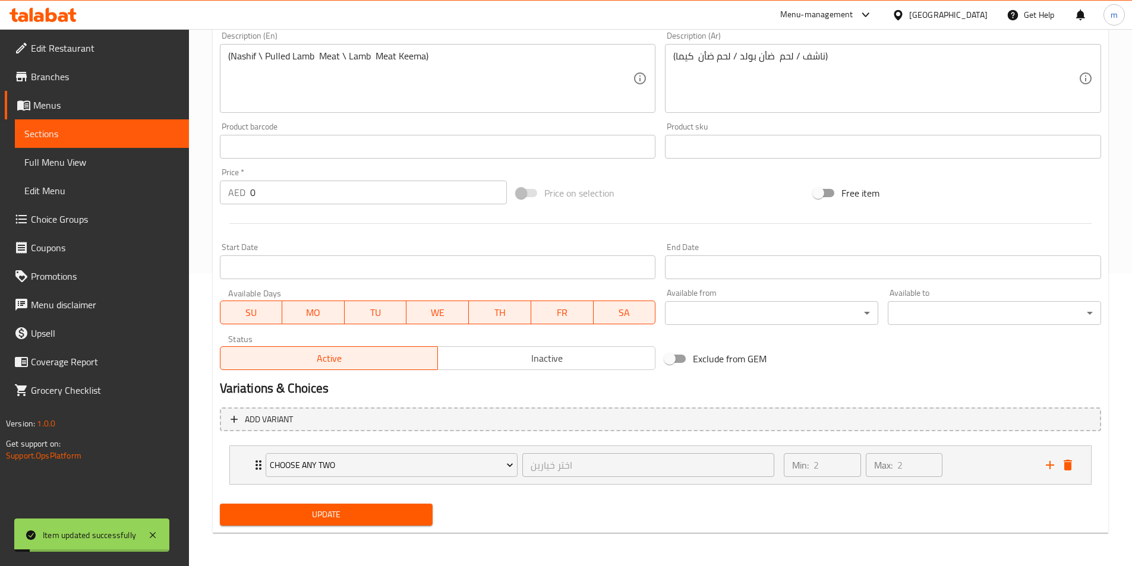
click at [112, 138] on span "Sections" at bounding box center [101, 134] width 155 height 14
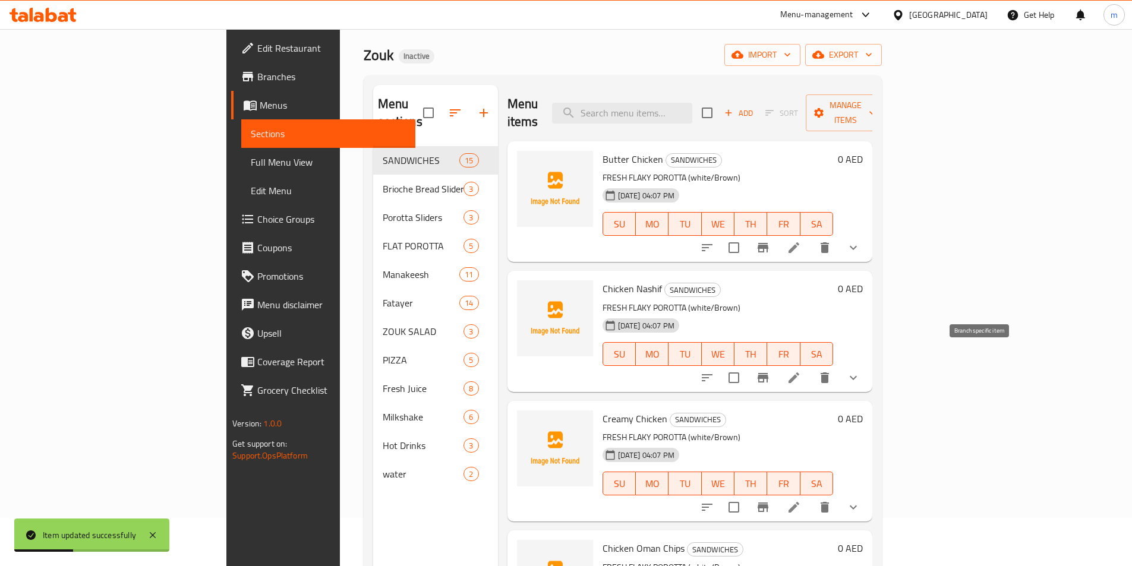
scroll to position [48, 0]
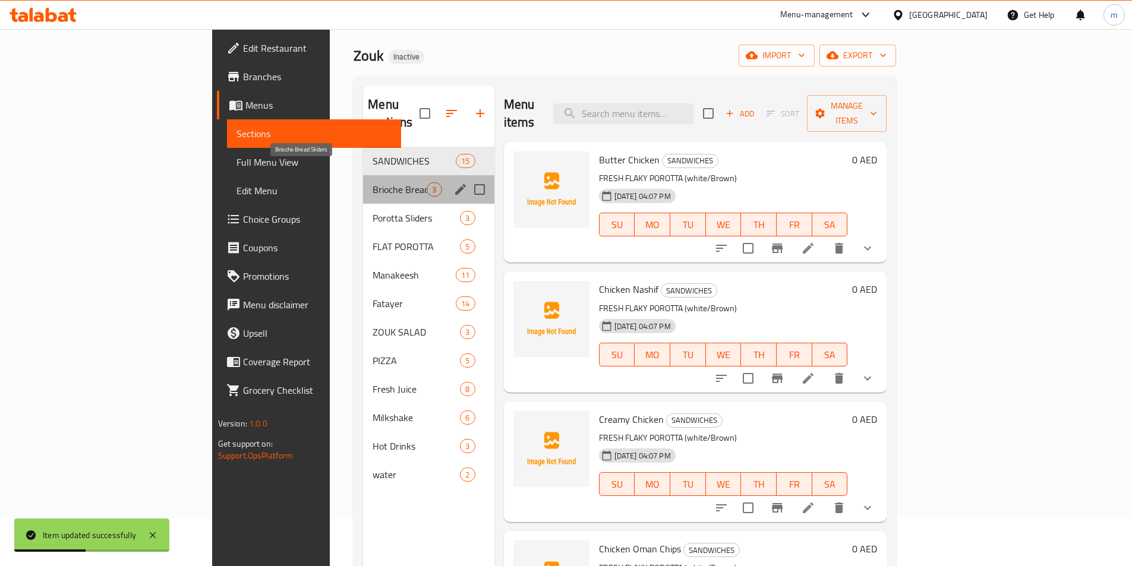
click at [373, 182] on span "Brioche Bread Sliders" at bounding box center [400, 189] width 54 height 14
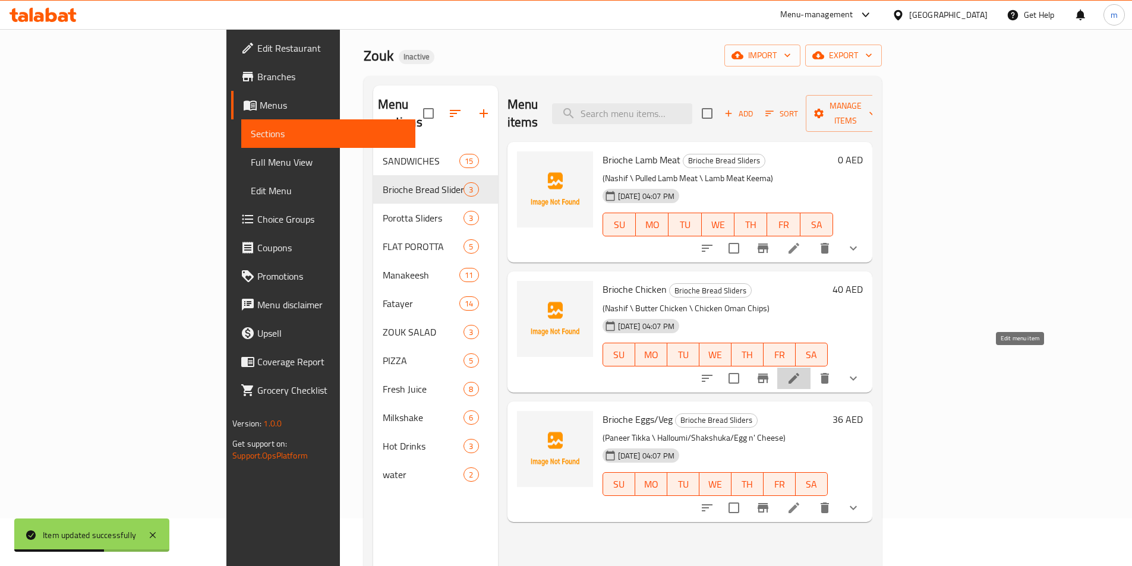
click at [801, 371] on icon at bounding box center [794, 378] width 14 height 14
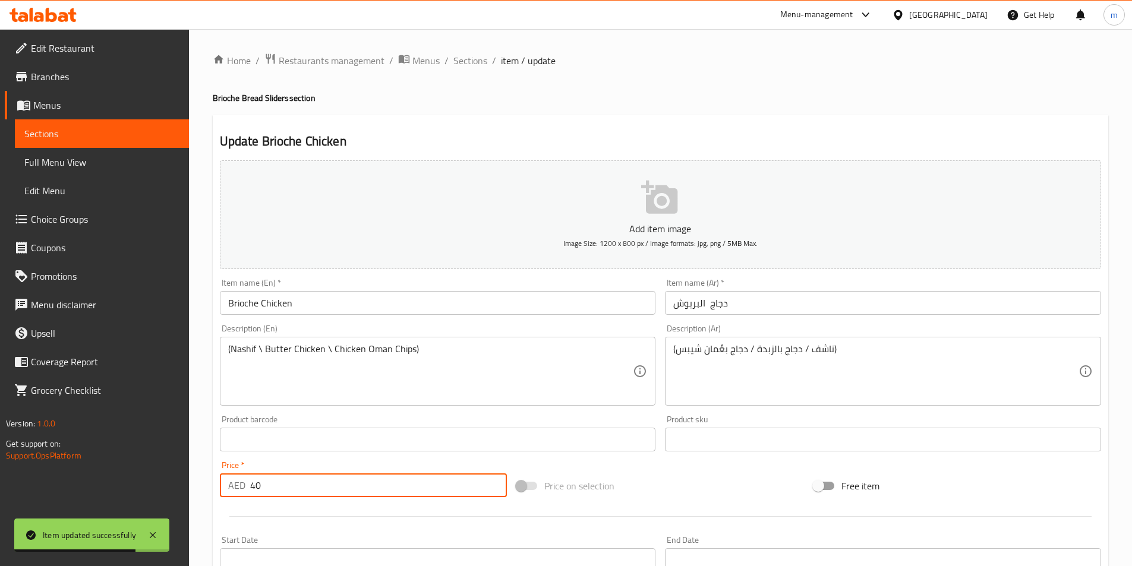
drag, startPoint x: 257, startPoint y: 488, endPoint x: 248, endPoint y: 487, distance: 9.0
click at [247, 490] on div "AED 40 Price *" at bounding box center [364, 486] width 288 height 24
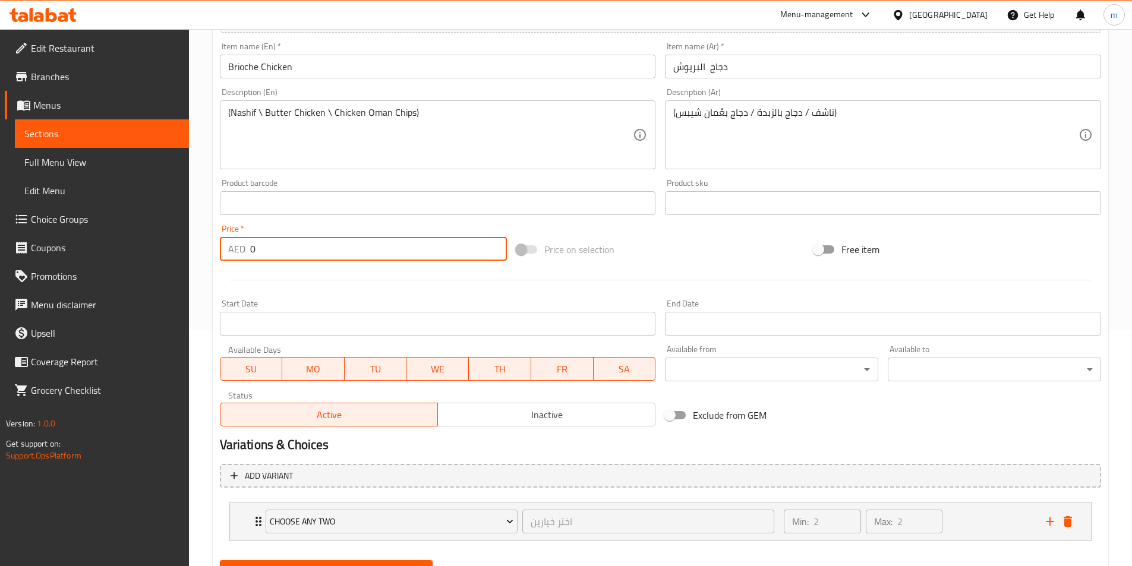
scroll to position [293, 0]
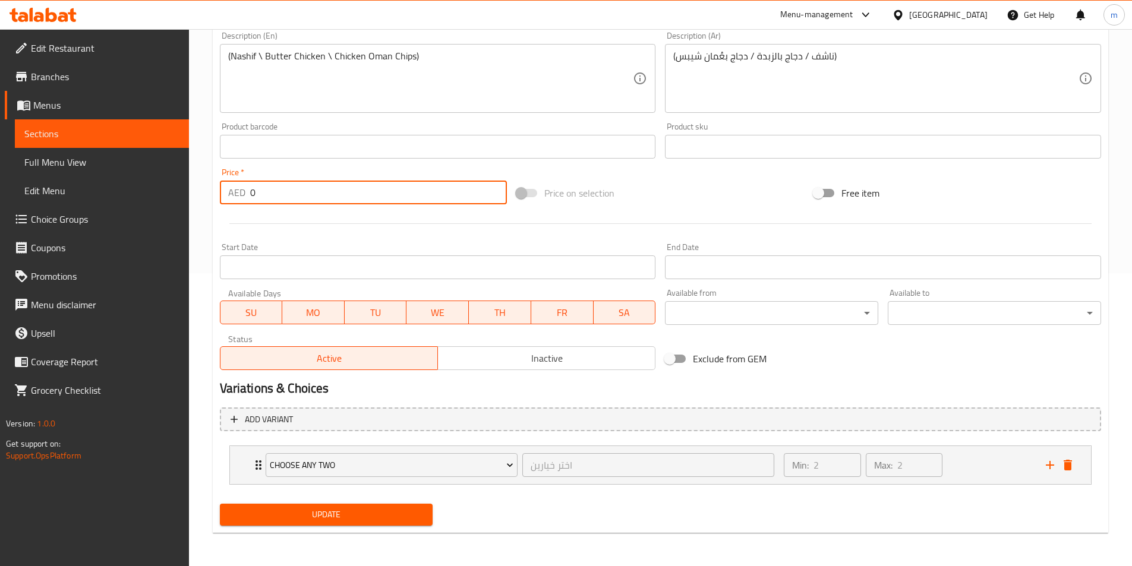
type input "0"
click at [342, 516] on span "Update" at bounding box center [326, 515] width 194 height 15
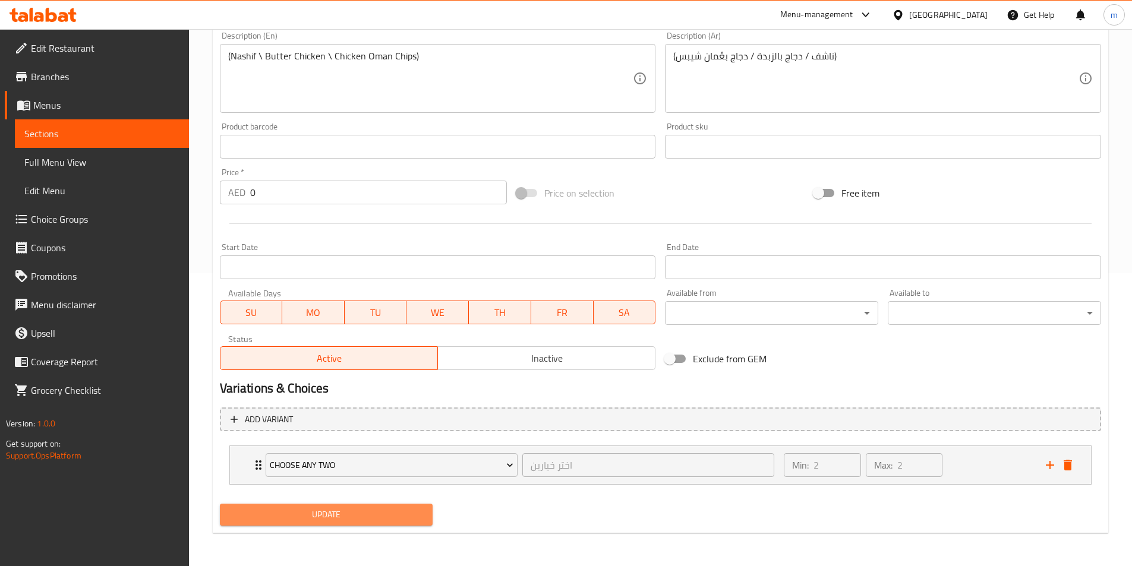
click at [341, 522] on span "Update" at bounding box center [326, 515] width 194 height 15
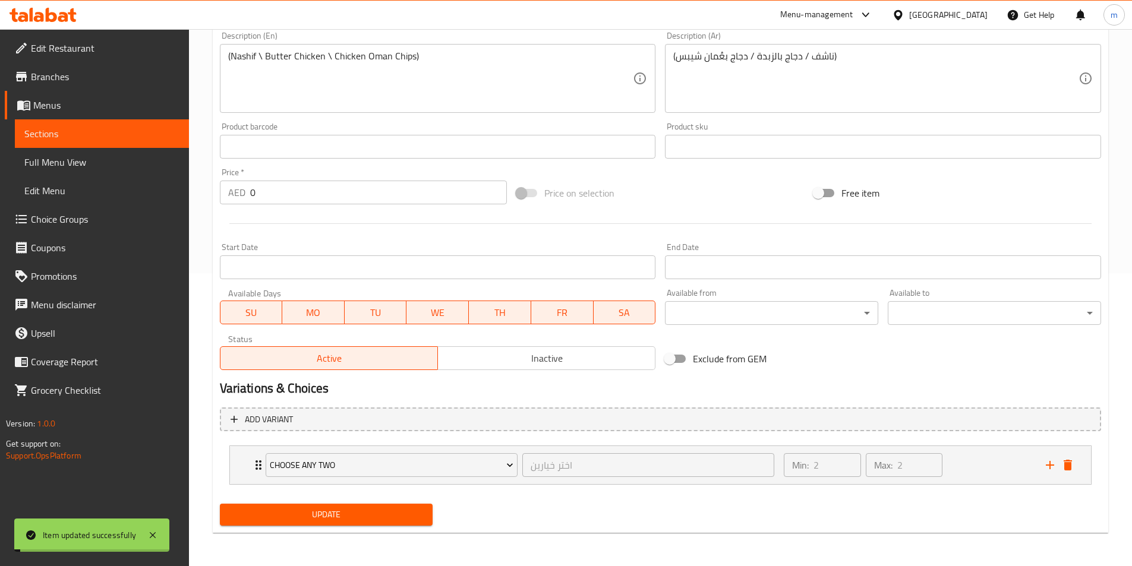
click at [122, 140] on span "Sections" at bounding box center [101, 134] width 155 height 14
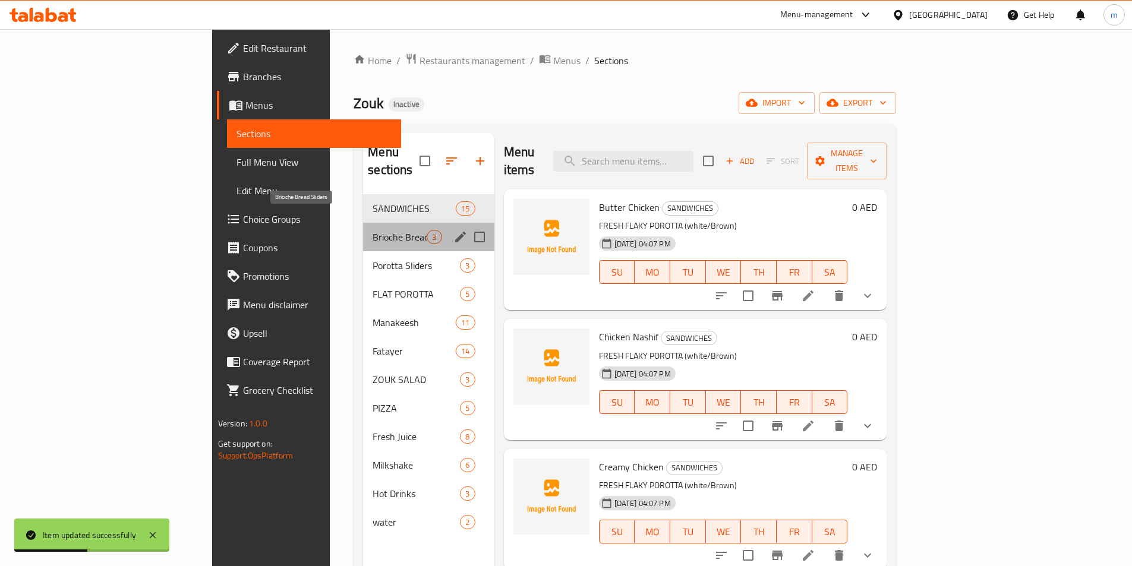
click at [373, 230] on span "Brioche Bread Sliders" at bounding box center [400, 237] width 54 height 14
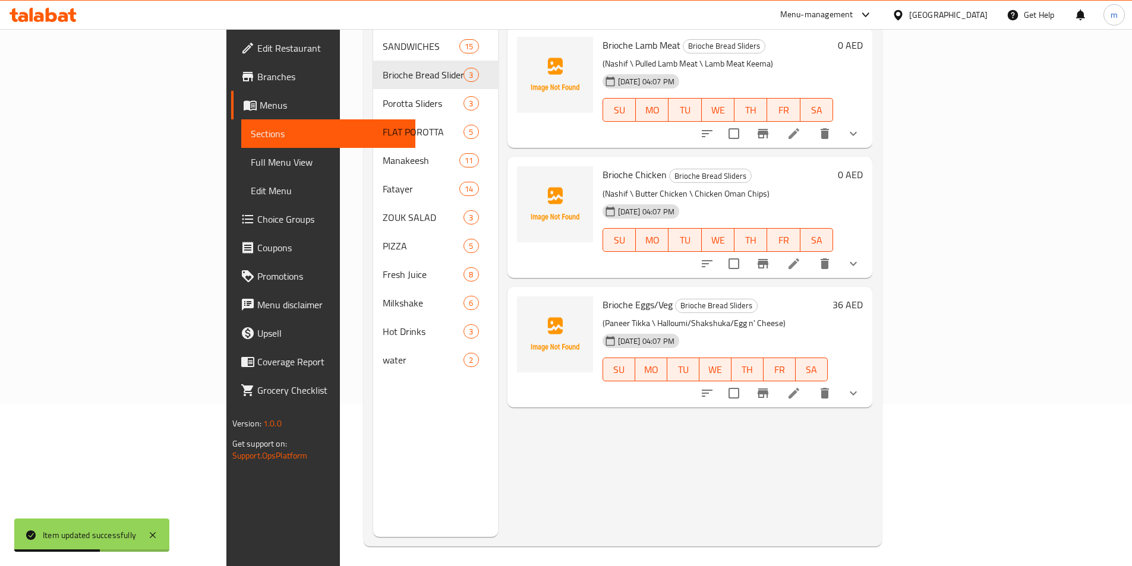
scroll to position [166, 0]
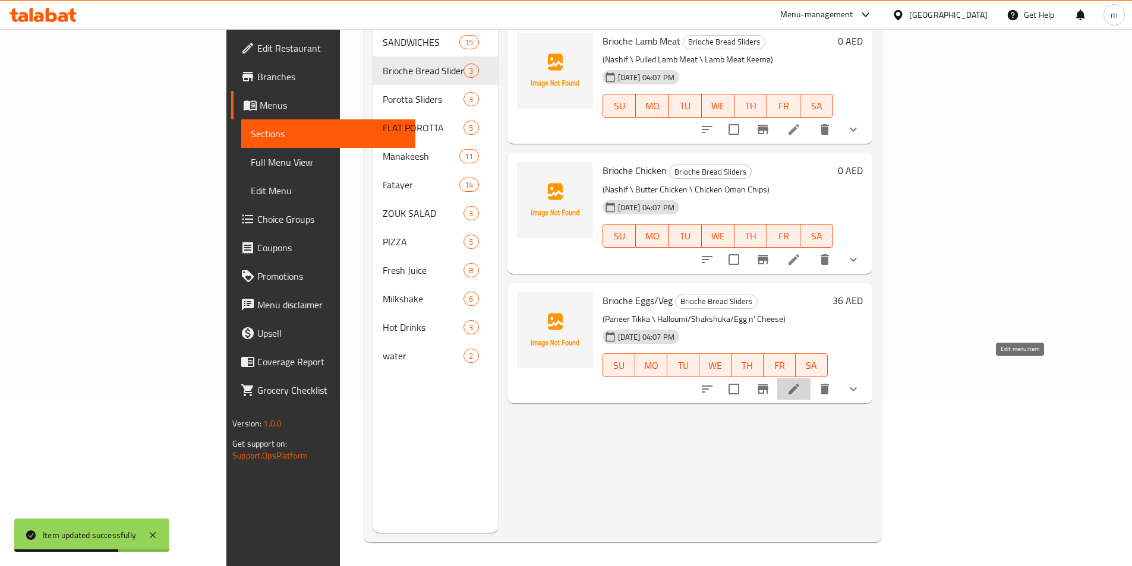
click at [801, 382] on icon at bounding box center [794, 389] width 14 height 14
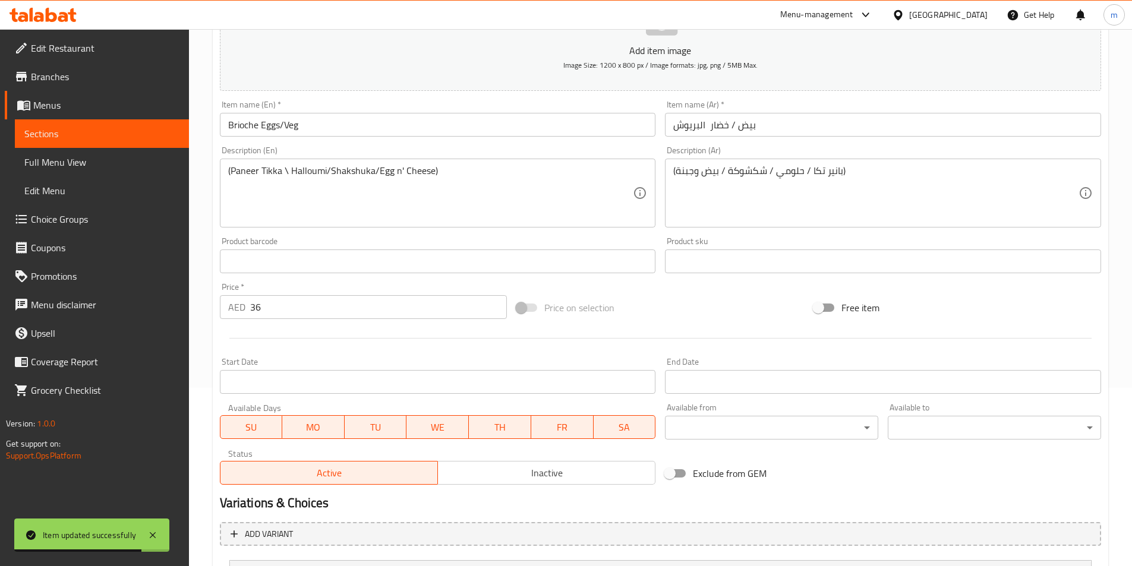
scroll to position [293, 0]
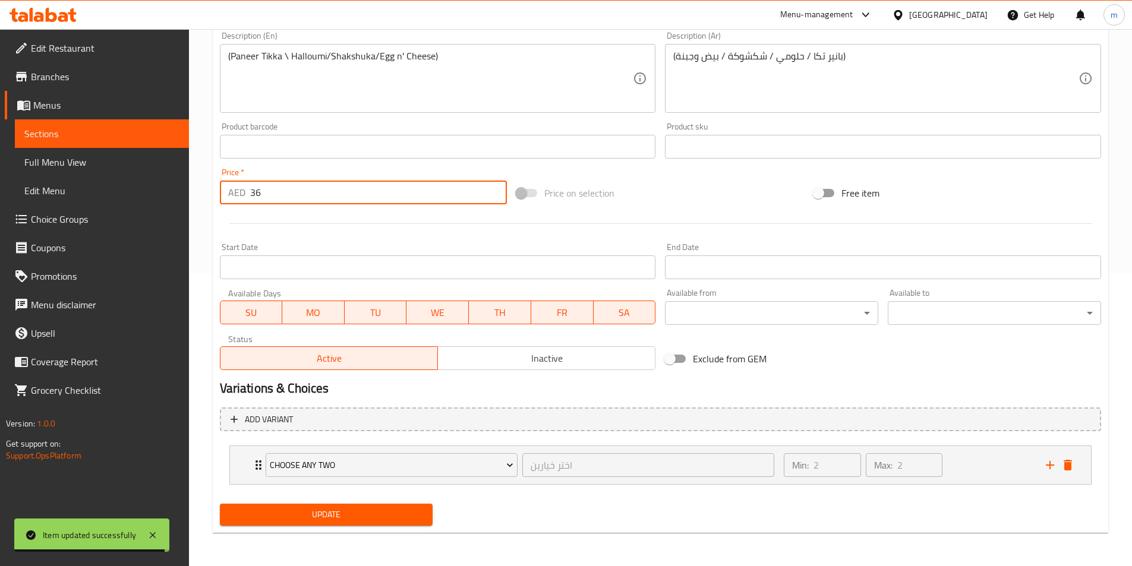
drag, startPoint x: 256, startPoint y: 197, endPoint x: 244, endPoint y: 197, distance: 11.3
click at [244, 197] on div "AED 36 Price *" at bounding box center [364, 193] width 288 height 24
type input "0"
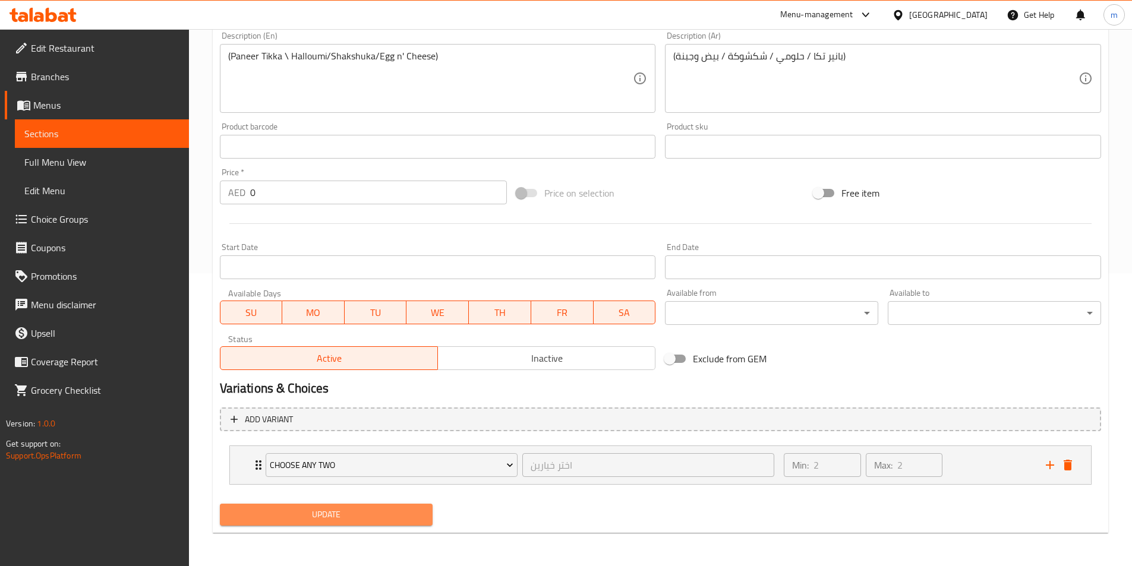
click at [349, 517] on span "Update" at bounding box center [326, 515] width 194 height 15
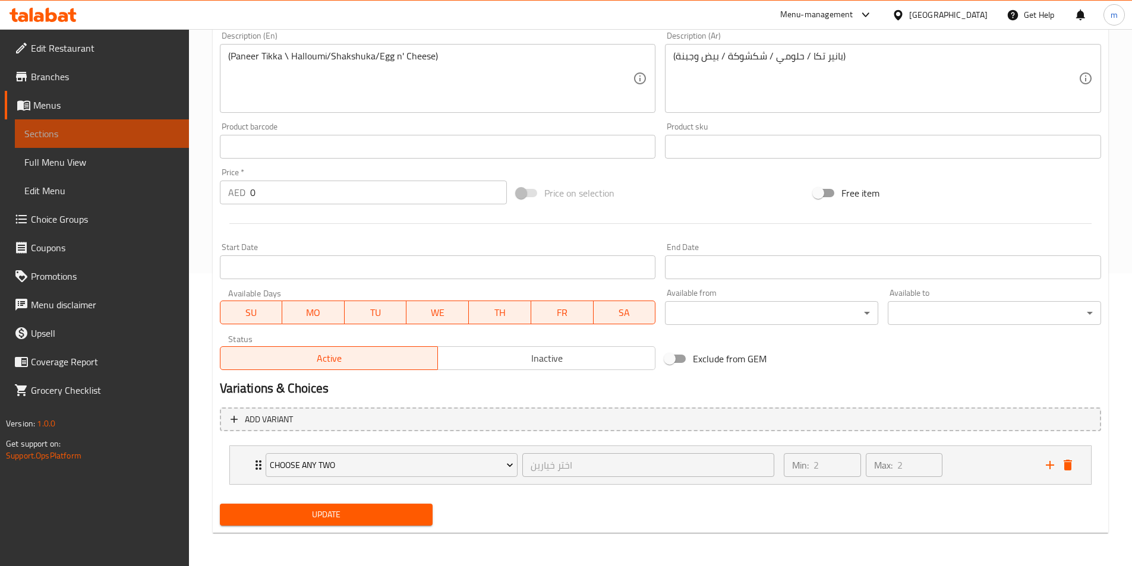
click at [100, 133] on span "Sections" at bounding box center [101, 134] width 155 height 14
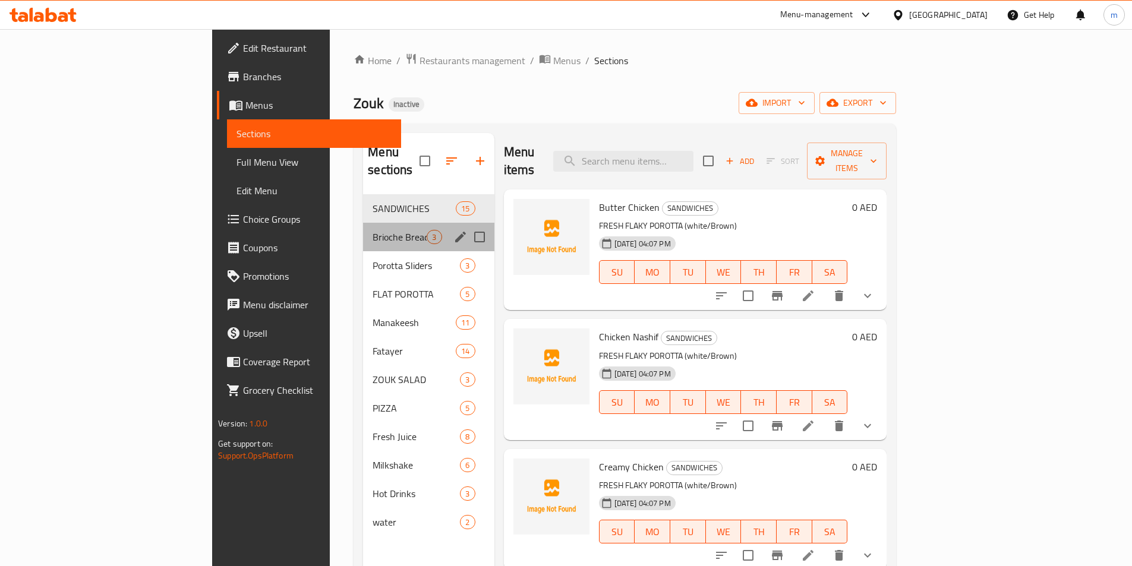
click at [363, 223] on div "Brioche Bread Sliders 3" at bounding box center [428, 237] width 131 height 29
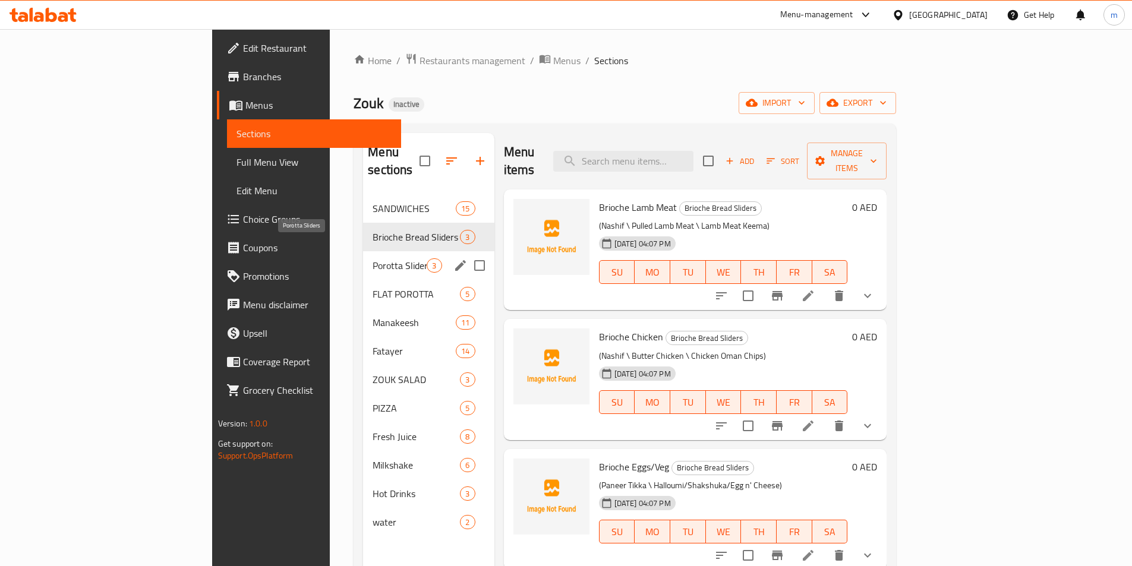
click at [373, 259] on span "Porotta Sliders" at bounding box center [400, 266] width 54 height 14
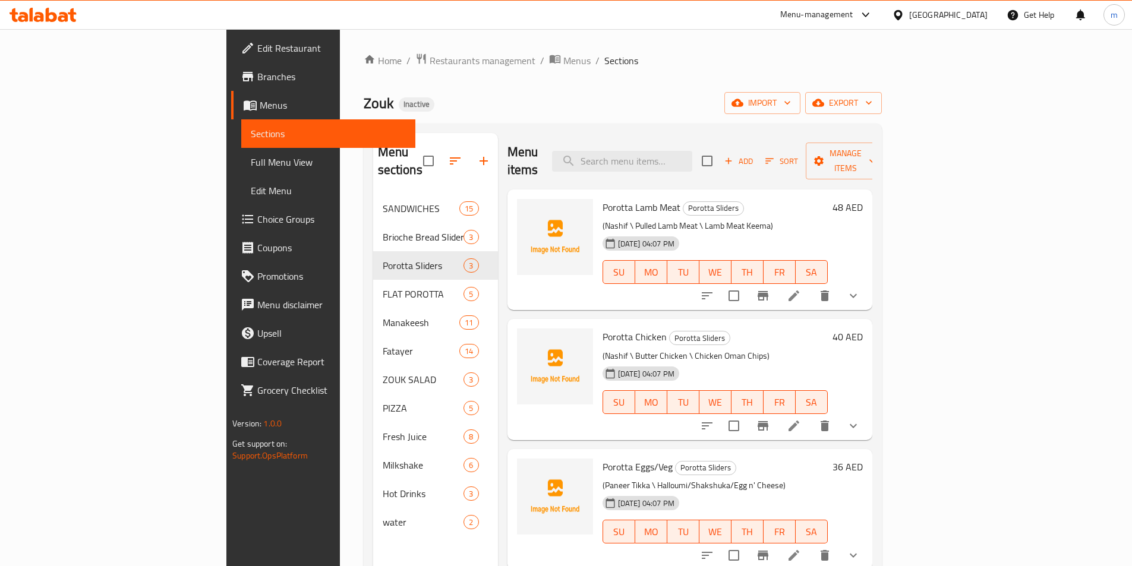
click at [811, 286] on li at bounding box center [793, 295] width 33 height 21
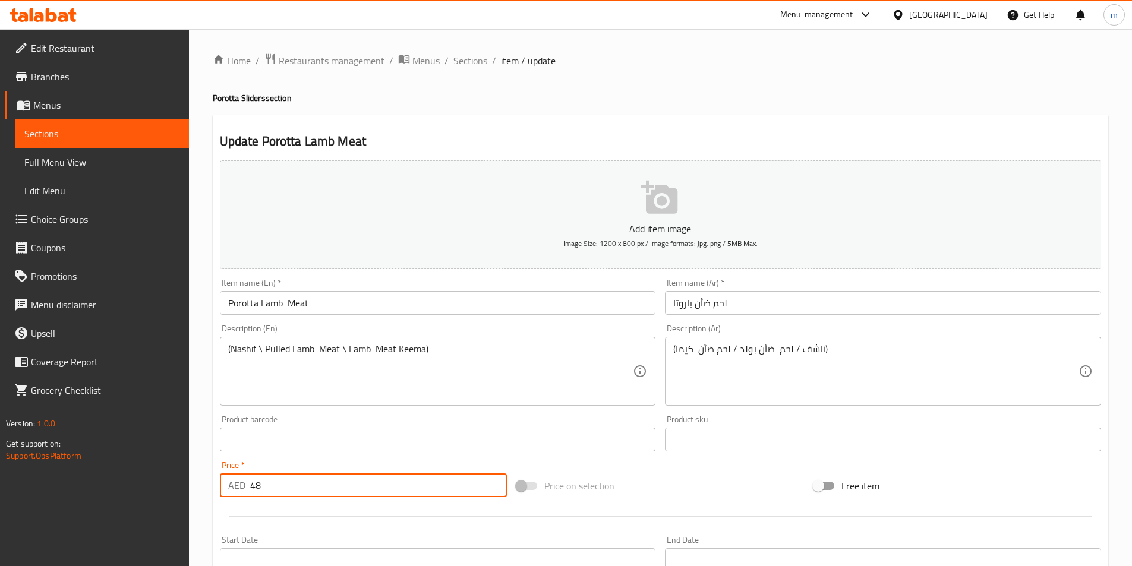
drag, startPoint x: 279, startPoint y: 484, endPoint x: 235, endPoint y: 482, distance: 44.0
click at [235, 482] on div "AED 48 Price *" at bounding box center [364, 486] width 288 height 24
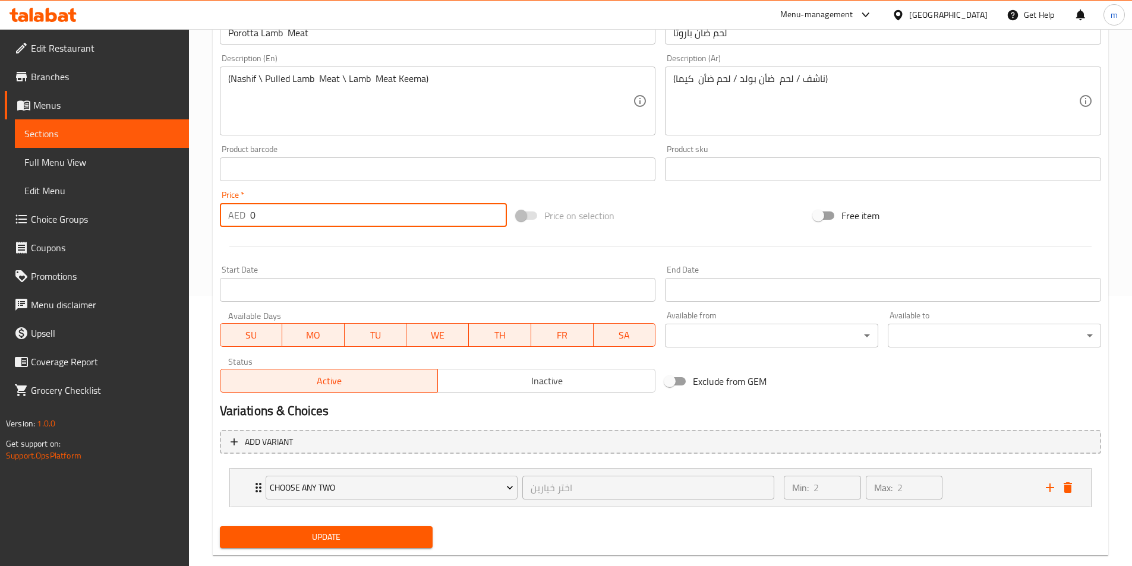
scroll to position [293, 0]
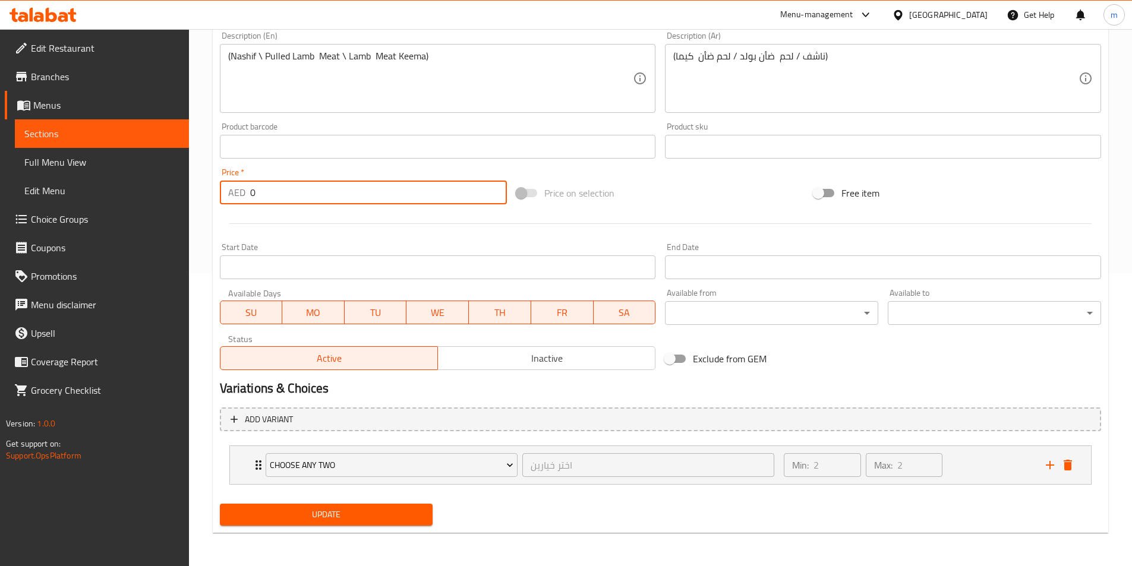
type input "0"
click at [354, 515] on span "Update" at bounding box center [326, 515] width 194 height 15
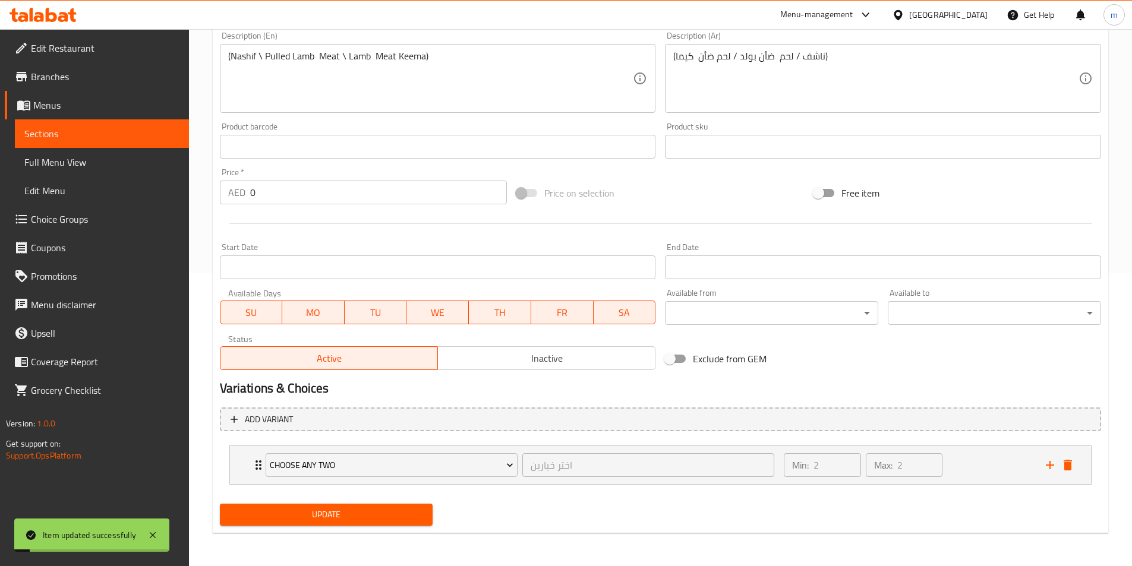
click at [127, 138] on span "Sections" at bounding box center [101, 134] width 155 height 14
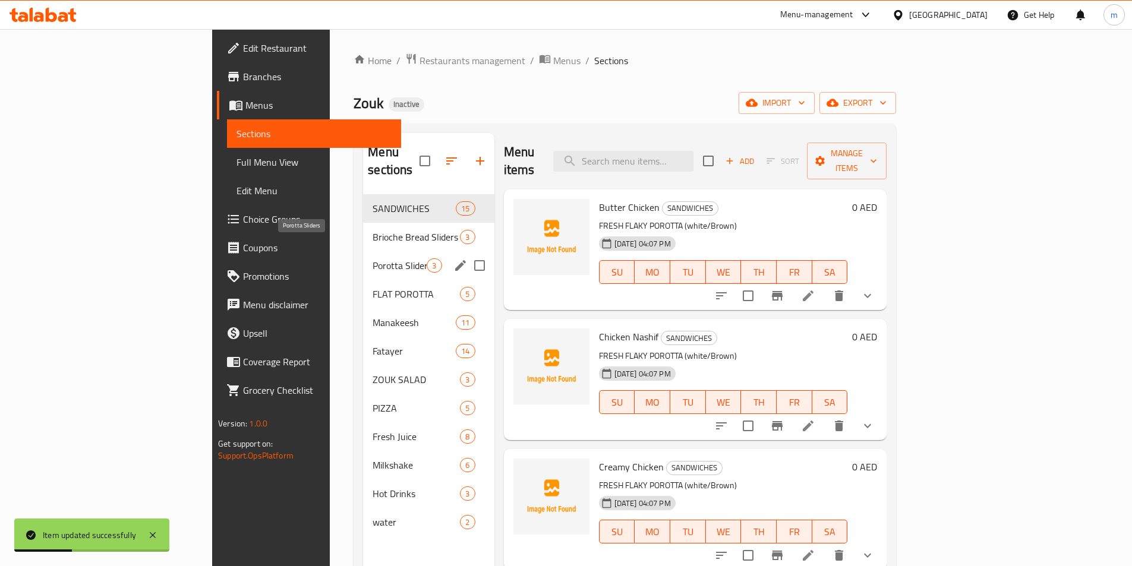
click at [373, 259] on span "Porotta Sliders" at bounding box center [400, 266] width 54 height 14
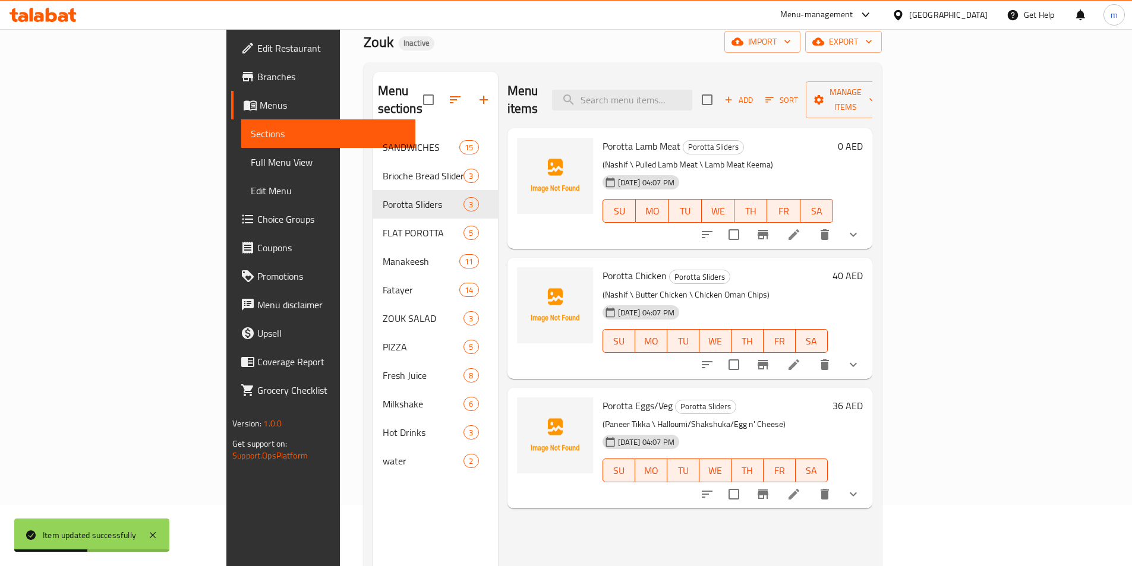
scroll to position [119, 0]
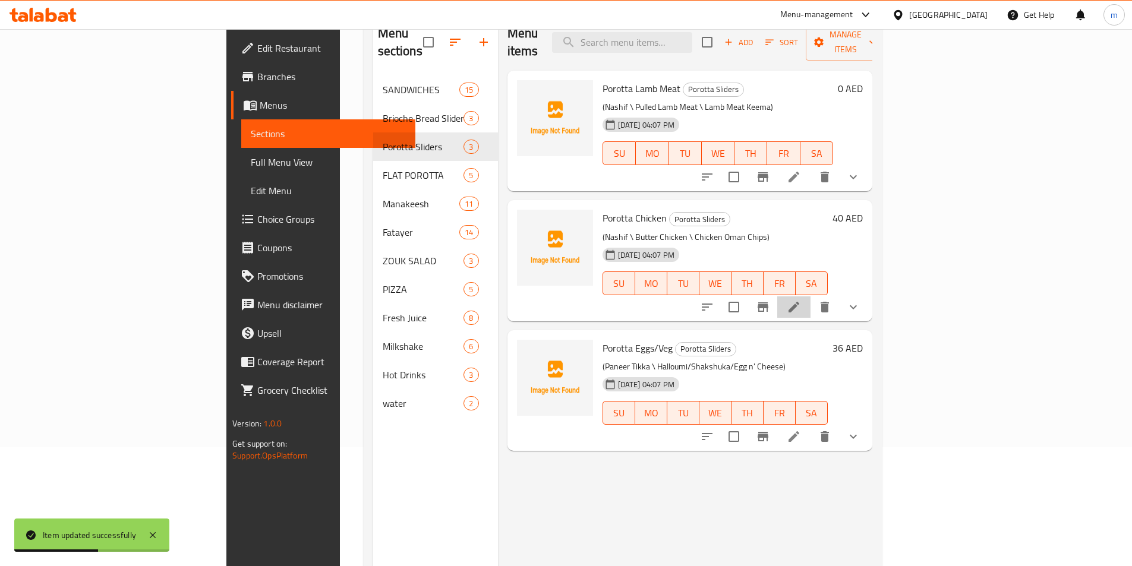
click at [811, 298] on li at bounding box center [793, 307] width 33 height 21
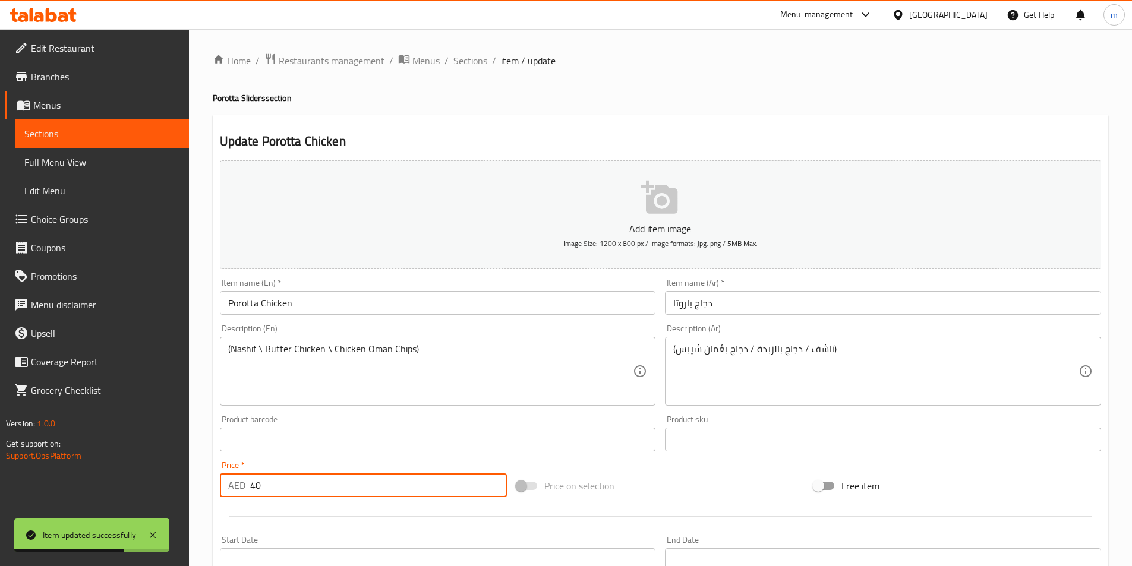
drag, startPoint x: 267, startPoint y: 487, endPoint x: 232, endPoint y: 489, distance: 35.7
click at [232, 489] on div "AED 40 Price *" at bounding box center [364, 486] width 288 height 24
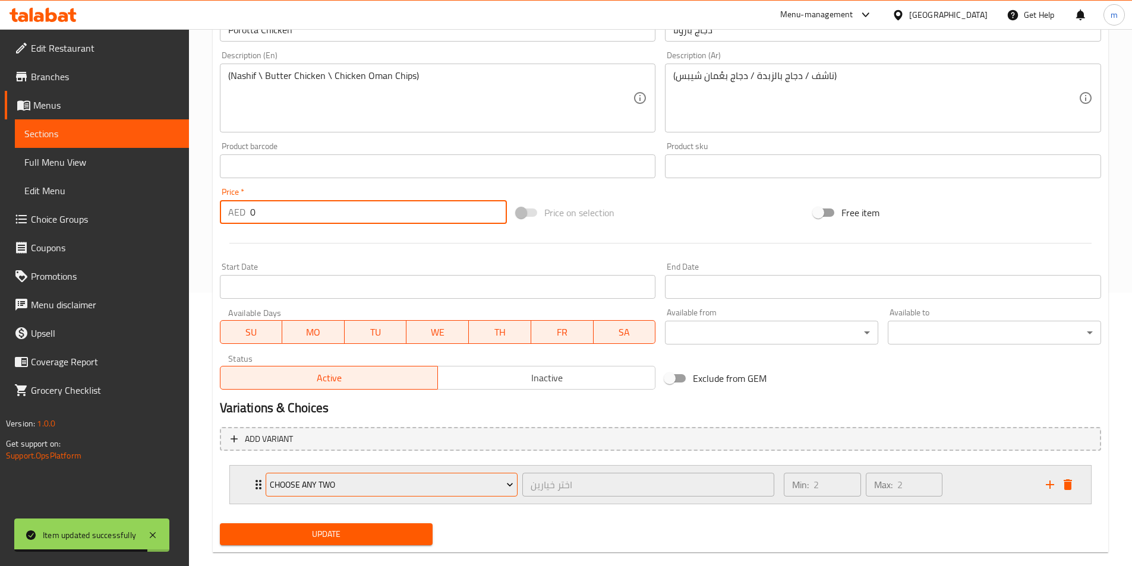
scroll to position [293, 0]
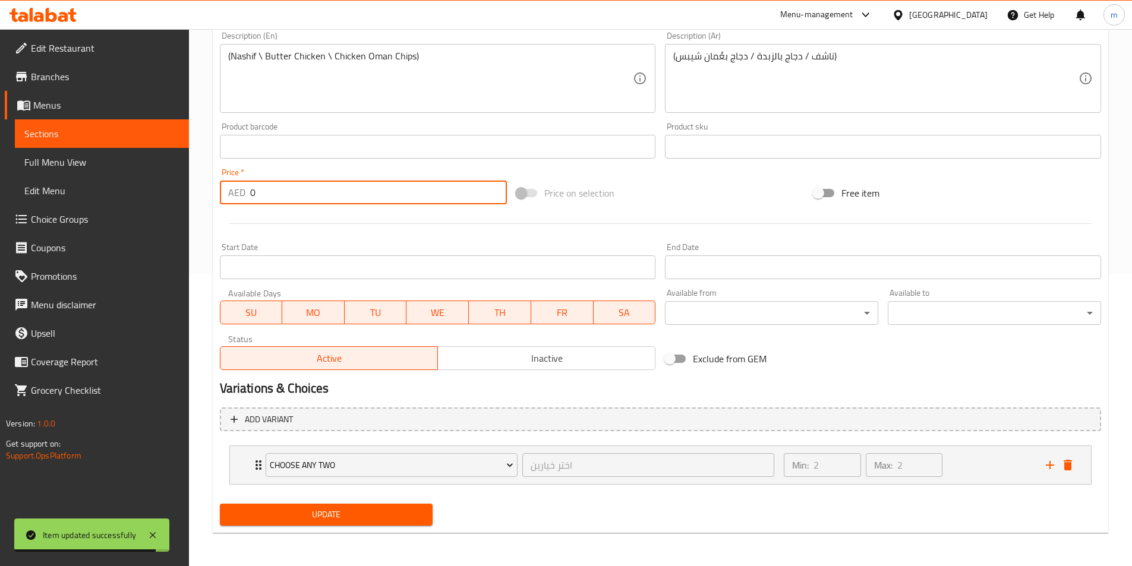
type input "0"
click at [357, 515] on span "Update" at bounding box center [326, 515] width 194 height 15
click at [117, 130] on span "Sections" at bounding box center [101, 134] width 155 height 14
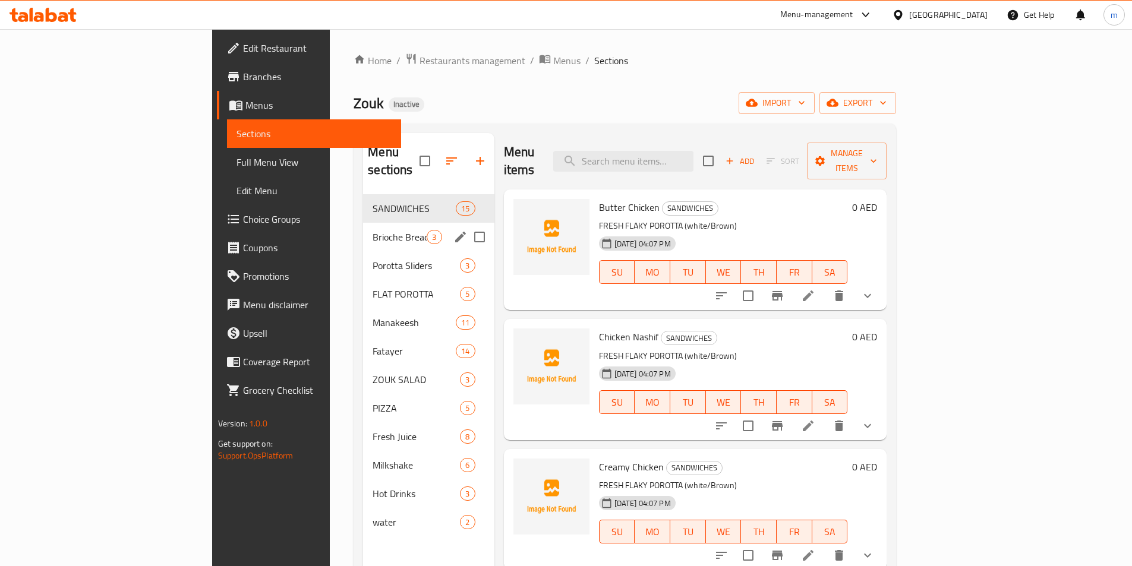
click at [373, 230] on span "Brioche Bread Sliders" at bounding box center [400, 237] width 54 height 14
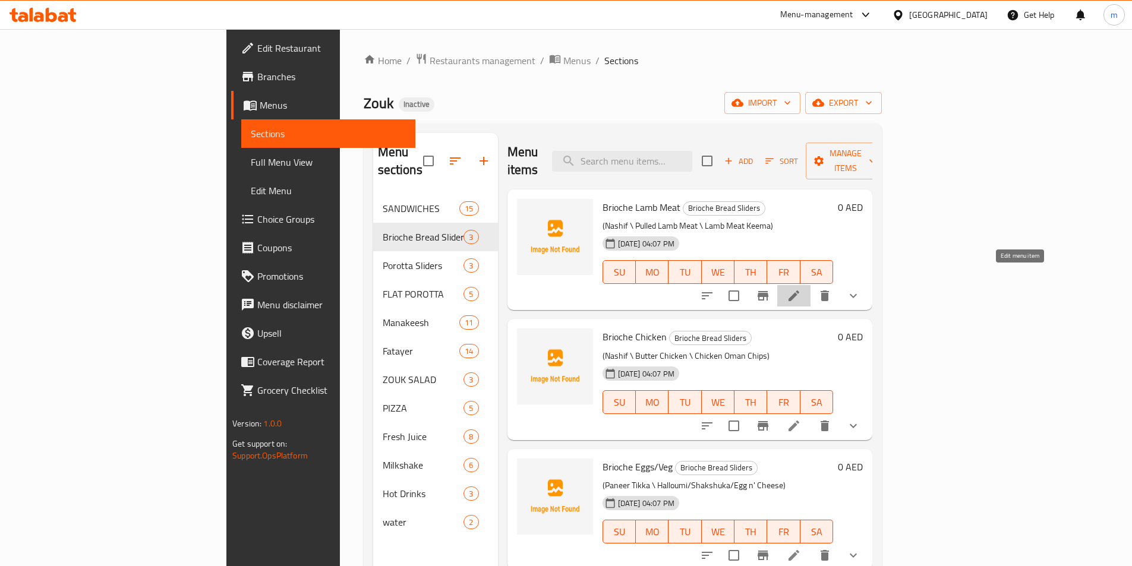
click at [801, 289] on icon at bounding box center [794, 296] width 14 height 14
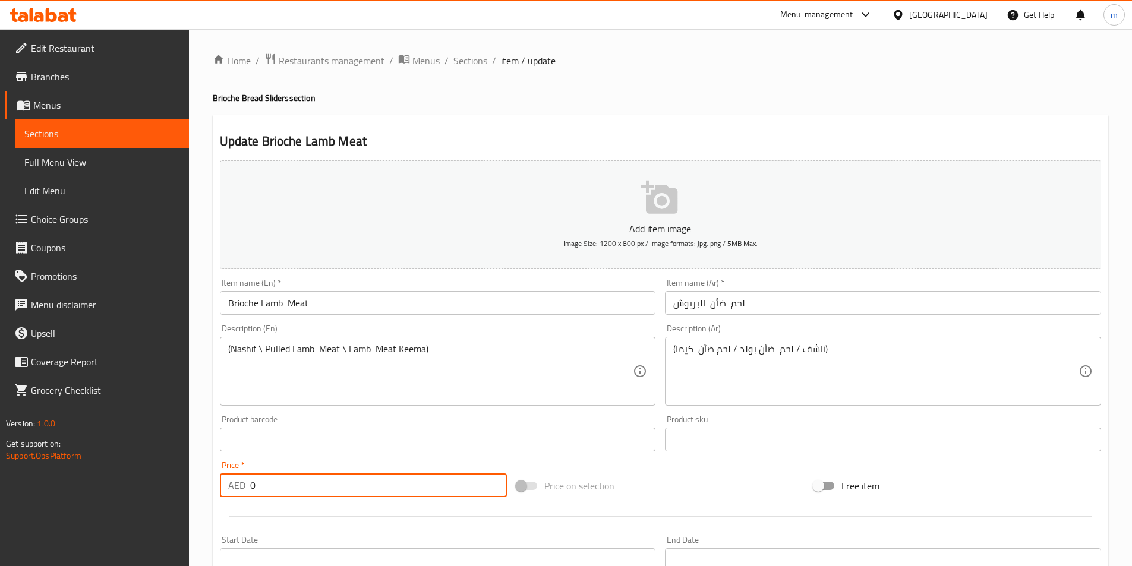
drag, startPoint x: 260, startPoint y: 487, endPoint x: 241, endPoint y: 488, distance: 19.0
click at [241, 488] on div "AED 0 Price *" at bounding box center [364, 486] width 288 height 24
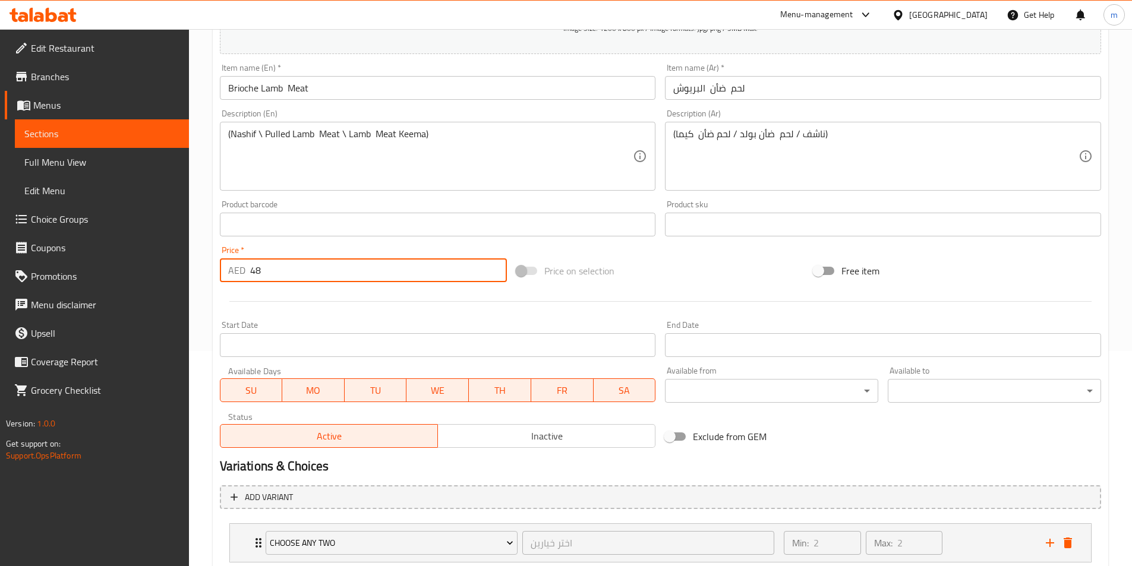
scroll to position [293, 0]
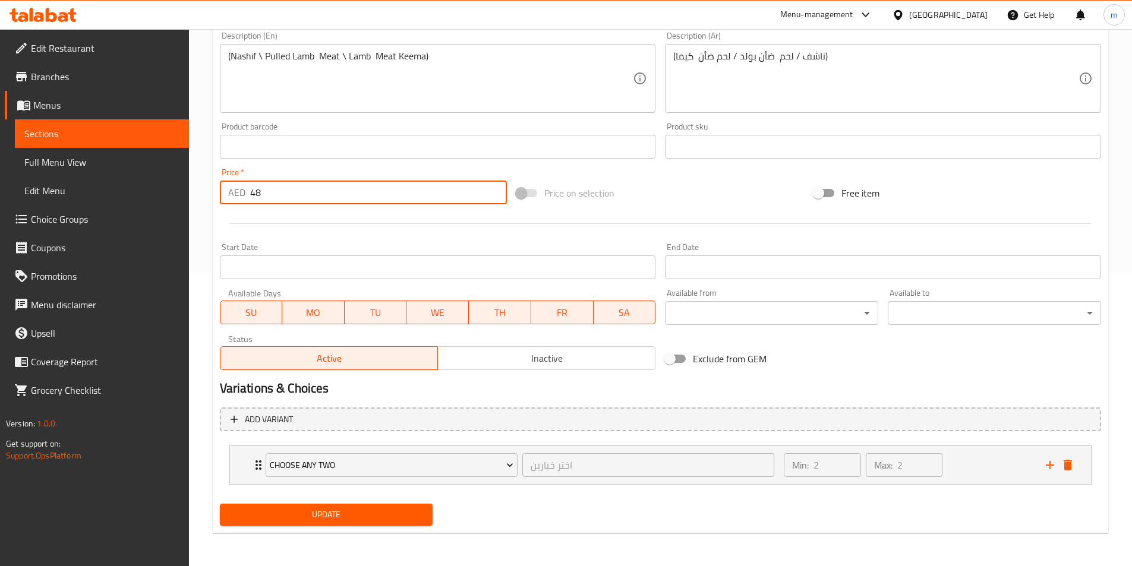
type input "48"
click at [289, 522] on span "Update" at bounding box center [326, 515] width 194 height 15
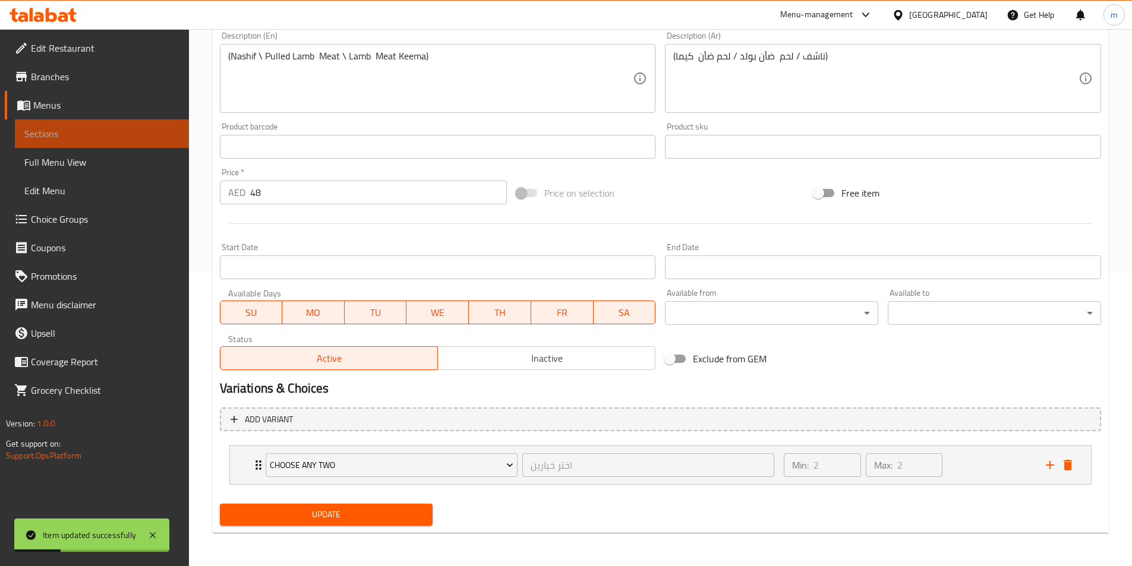
click at [114, 132] on span "Sections" at bounding box center [101, 134] width 155 height 14
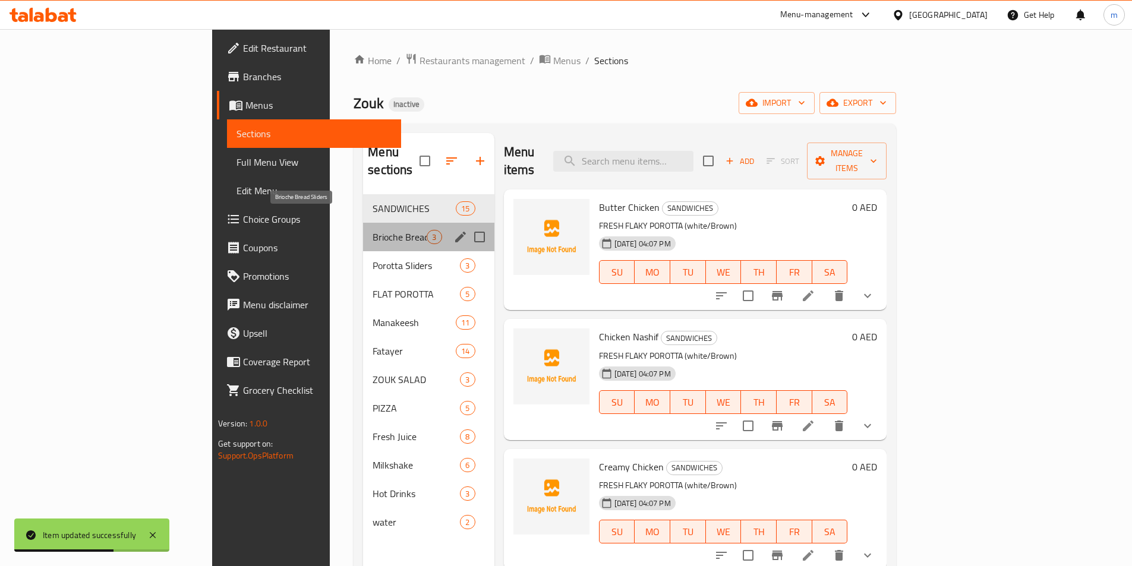
click at [373, 230] on span "Brioche Bread Sliders" at bounding box center [400, 237] width 54 height 14
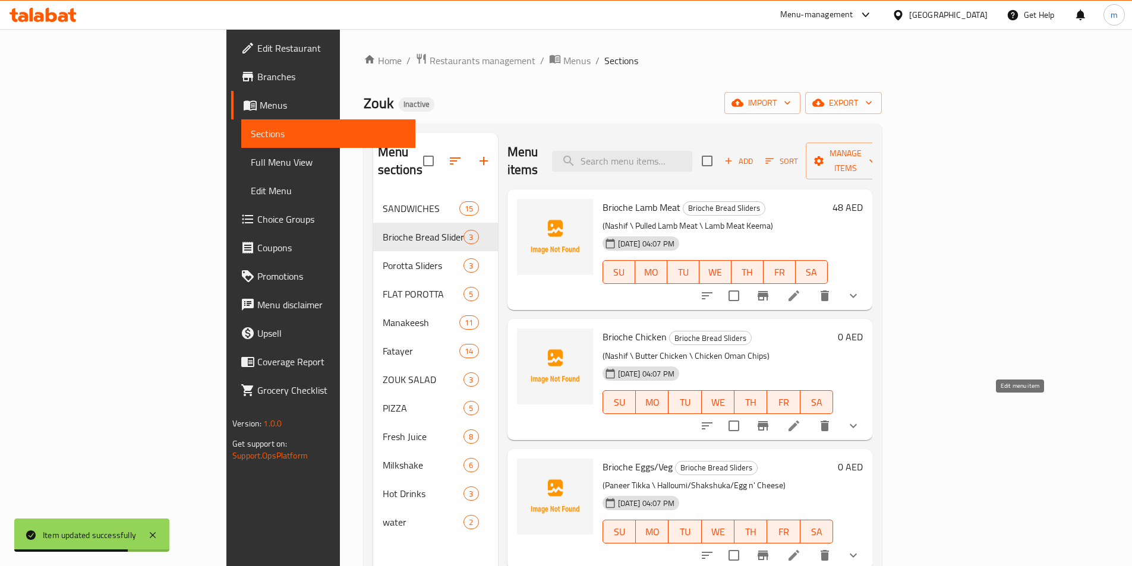
click at [801, 419] on icon at bounding box center [794, 426] width 14 height 14
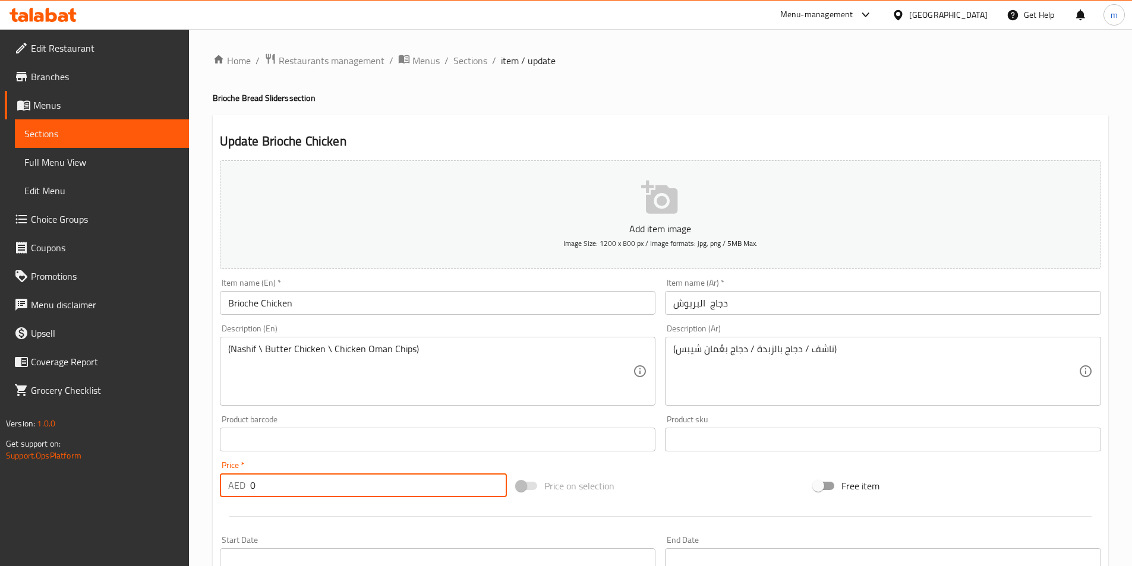
drag, startPoint x: 262, startPoint y: 485, endPoint x: 250, endPoint y: 488, distance: 12.3
click at [250, 488] on input "0" at bounding box center [378, 486] width 257 height 24
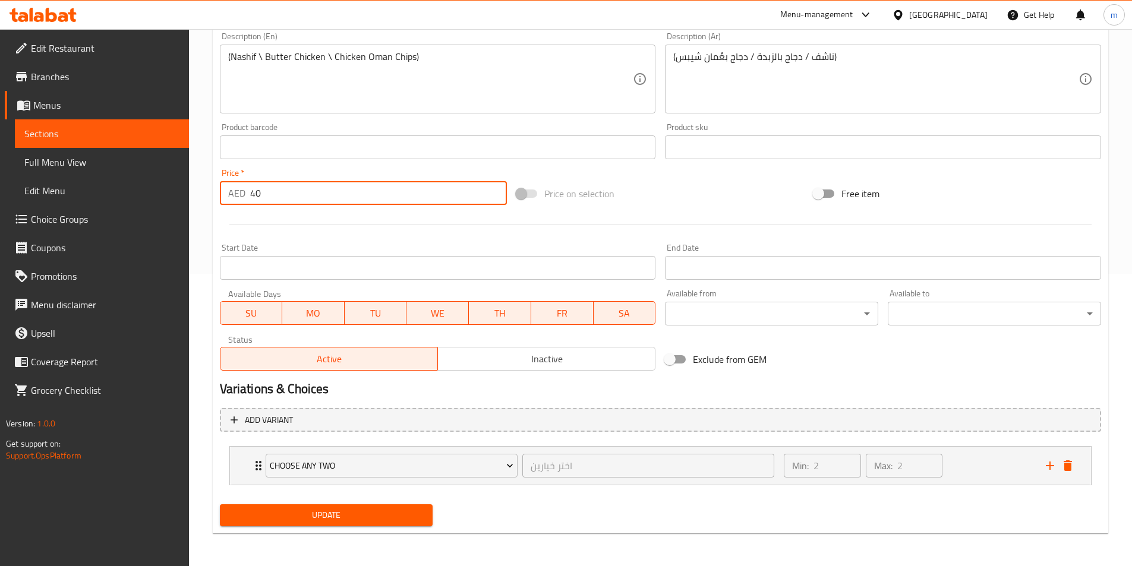
scroll to position [293, 0]
type input "40"
click at [304, 514] on span "Update" at bounding box center [326, 515] width 194 height 15
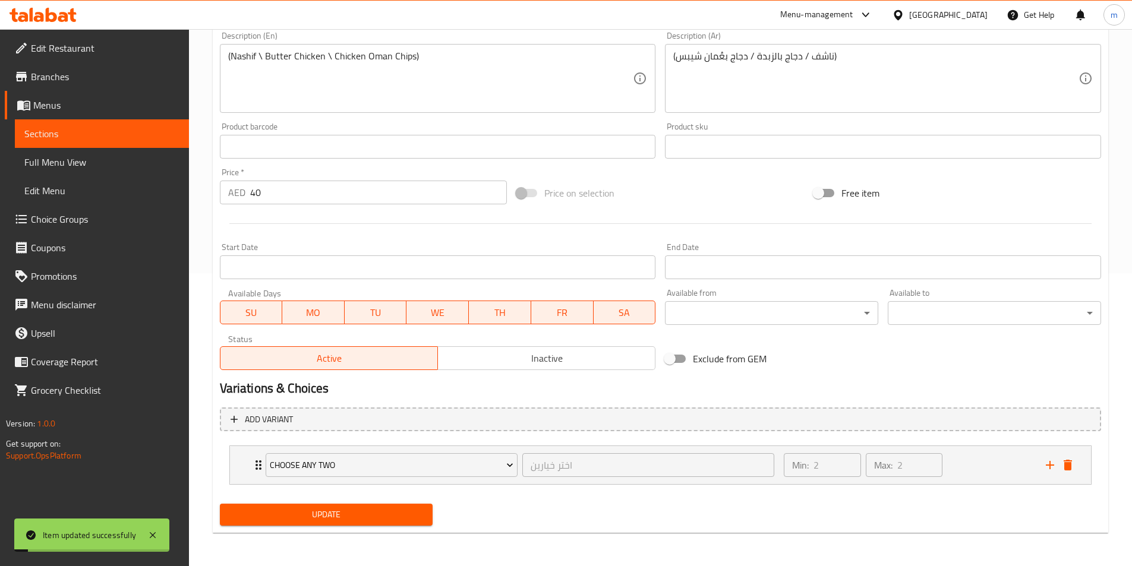
click at [120, 140] on span "Sections" at bounding box center [101, 134] width 155 height 14
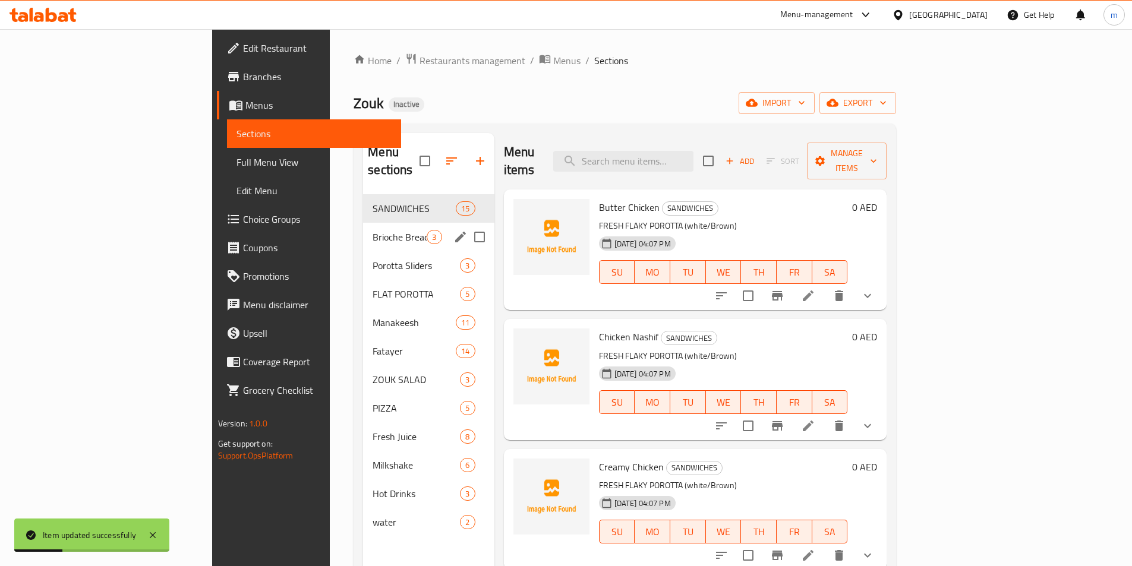
click at [373, 230] on span "Brioche Bread Sliders" at bounding box center [400, 237] width 54 height 14
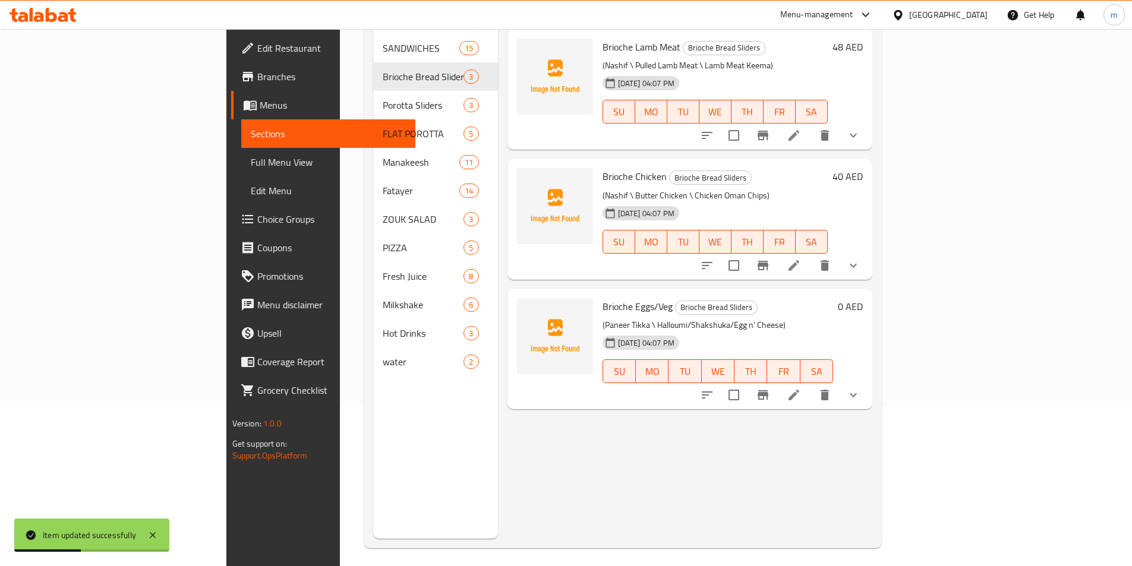
scroll to position [166, 0]
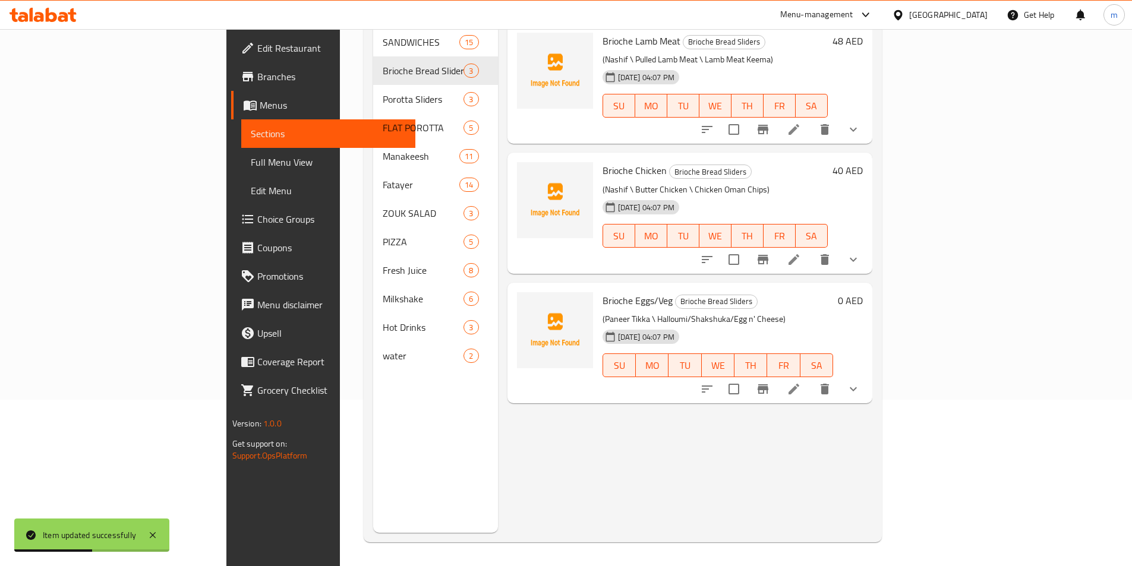
click at [801, 382] on icon at bounding box center [794, 389] width 14 height 14
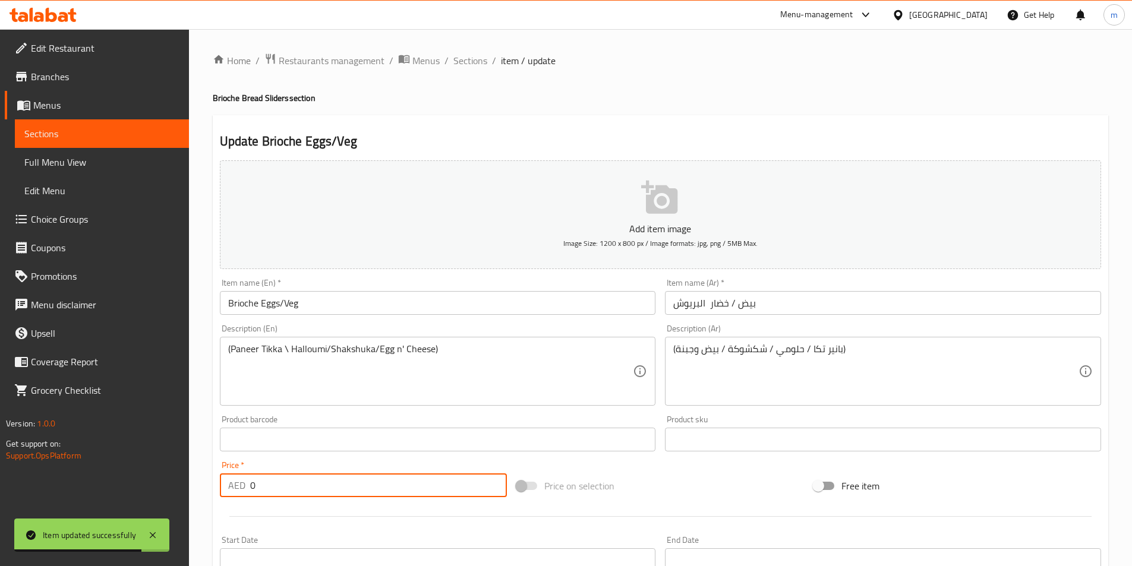
drag, startPoint x: 259, startPoint y: 489, endPoint x: 249, endPoint y: 492, distance: 10.7
click at [249, 492] on div "AED 0 Price *" at bounding box center [364, 486] width 288 height 24
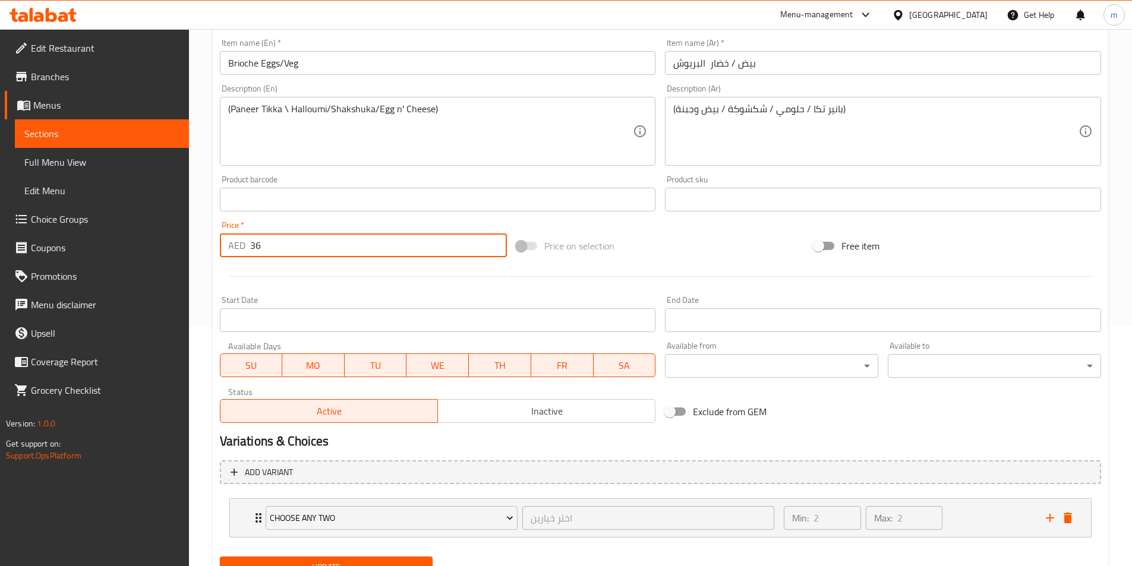
scroll to position [293, 0]
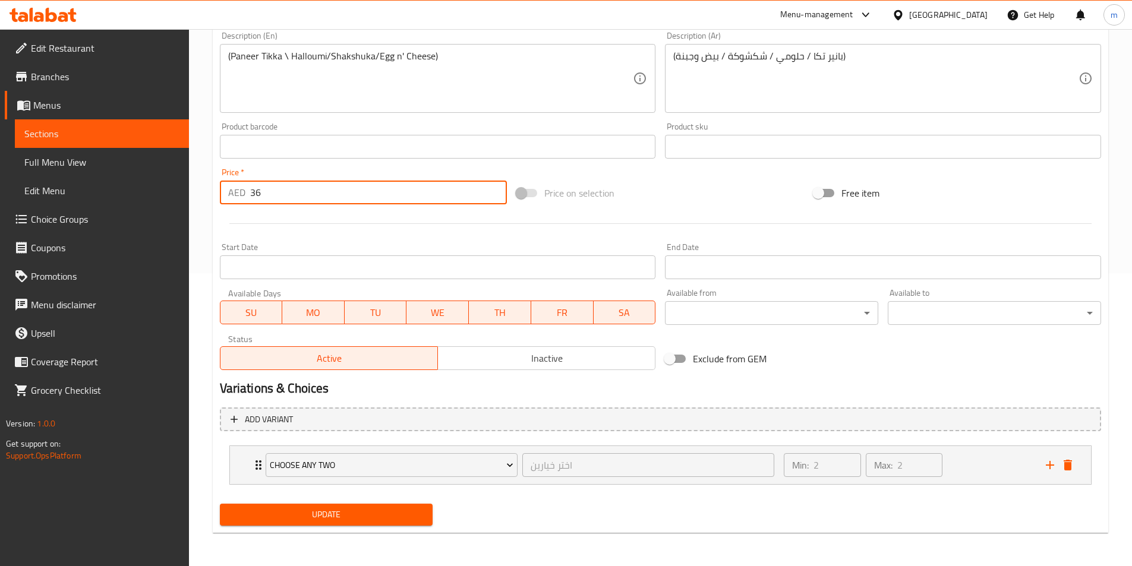
type input "36"
click at [294, 518] on span "Update" at bounding box center [326, 515] width 194 height 15
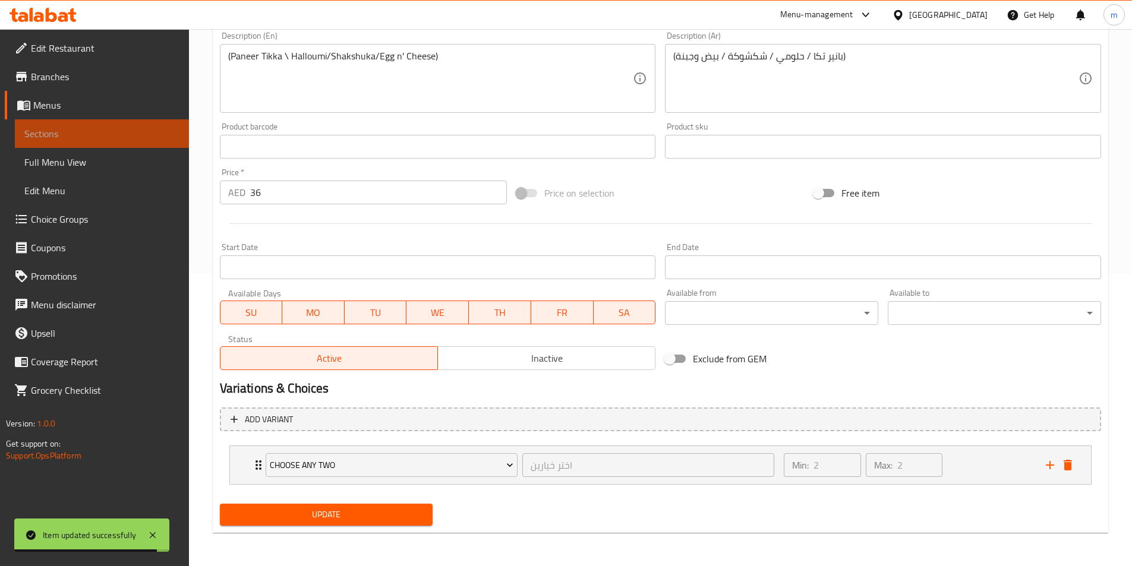
click at [128, 125] on link "Sections" at bounding box center [102, 133] width 174 height 29
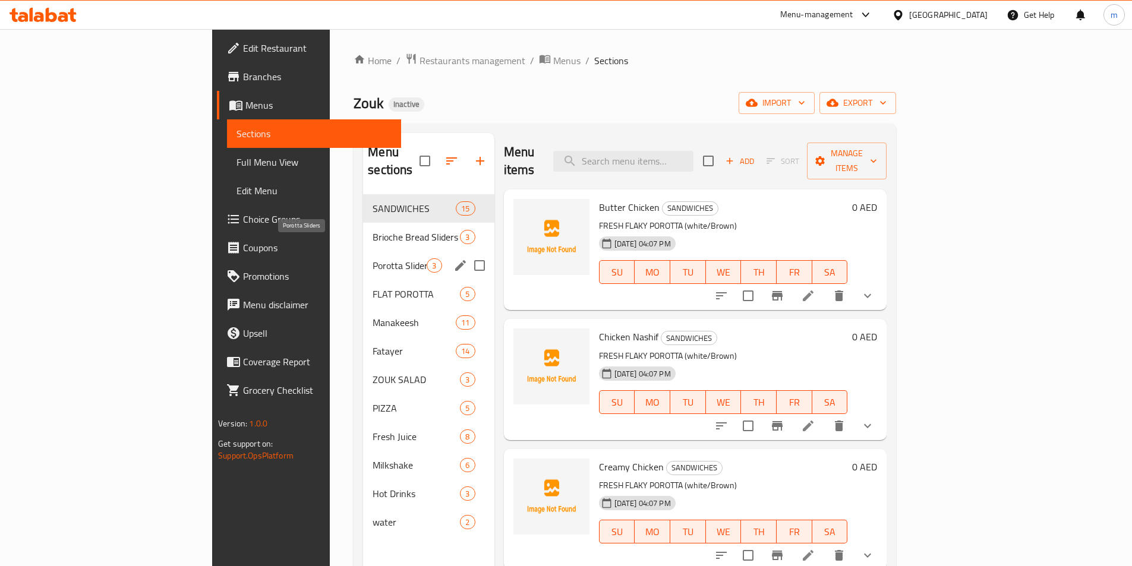
click at [373, 259] on span "Porotta Sliders" at bounding box center [400, 266] width 54 height 14
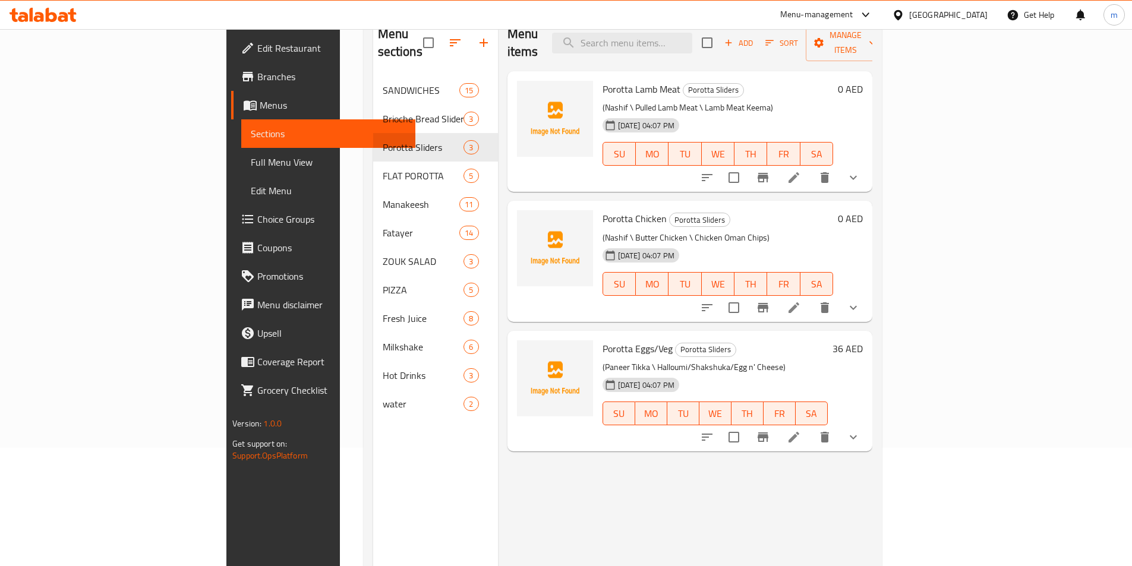
scroll to position [119, 0]
click at [801, 170] on icon at bounding box center [794, 177] width 14 height 14
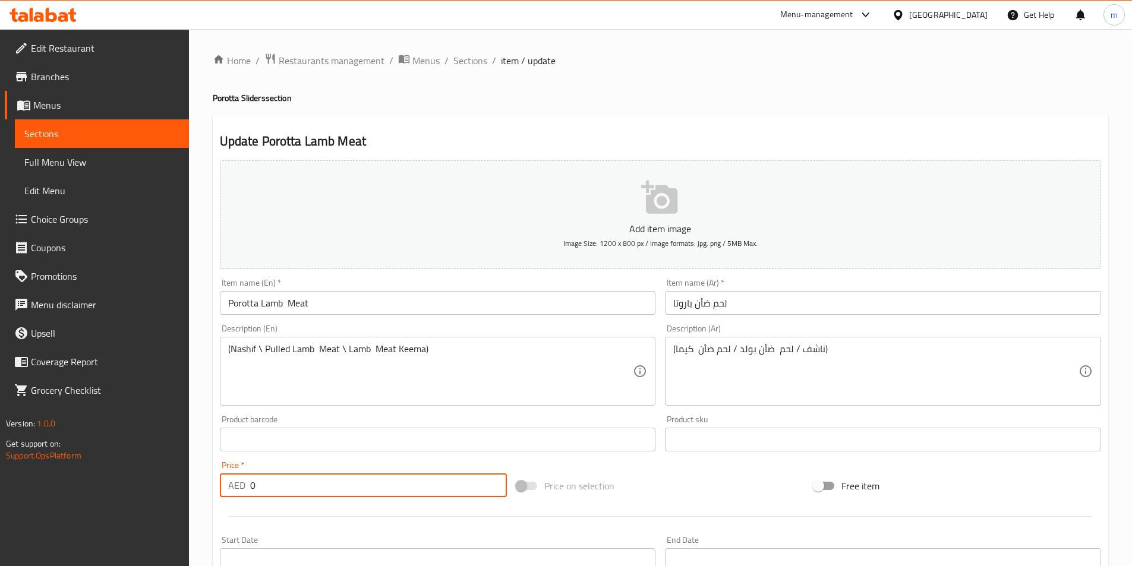
click at [247, 493] on div "AED 0 Price *" at bounding box center [364, 486] width 288 height 24
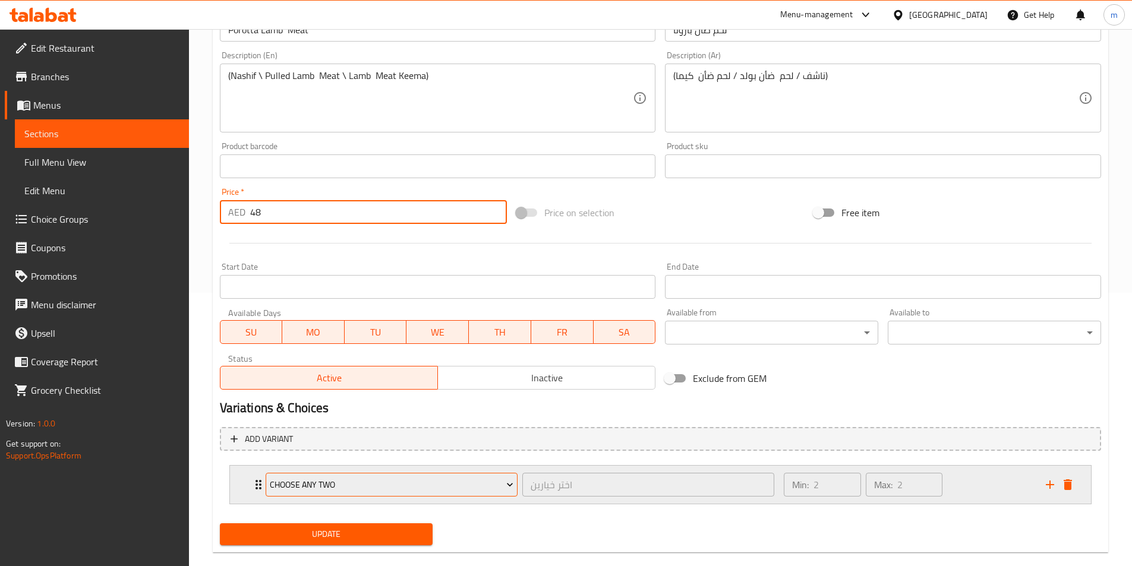
scroll to position [293, 0]
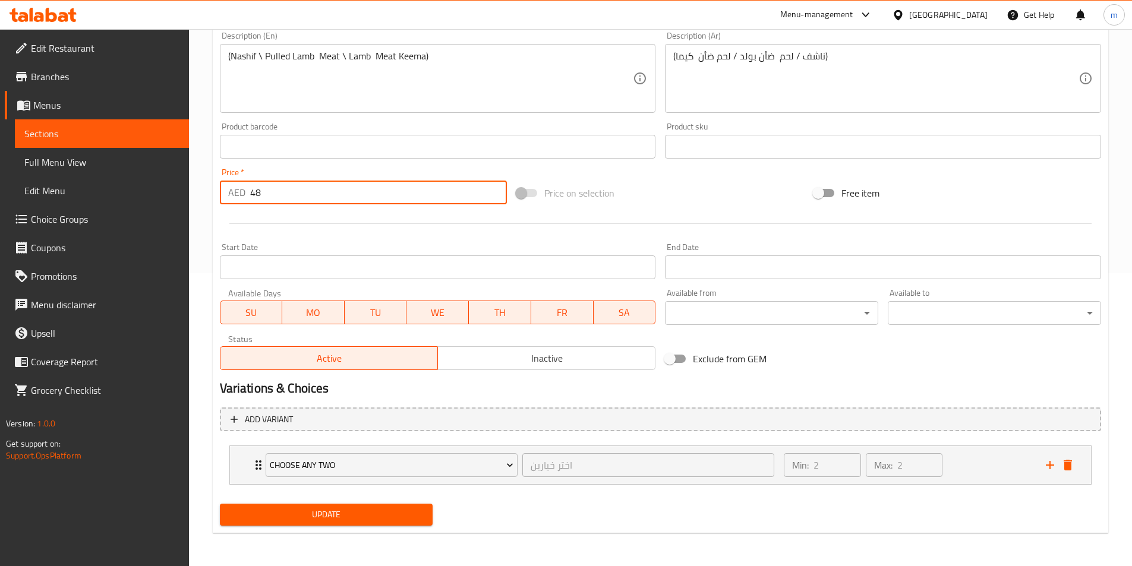
type input "48"
click at [301, 511] on span "Update" at bounding box center [326, 515] width 194 height 15
click at [144, 131] on span "Sections" at bounding box center [101, 134] width 155 height 14
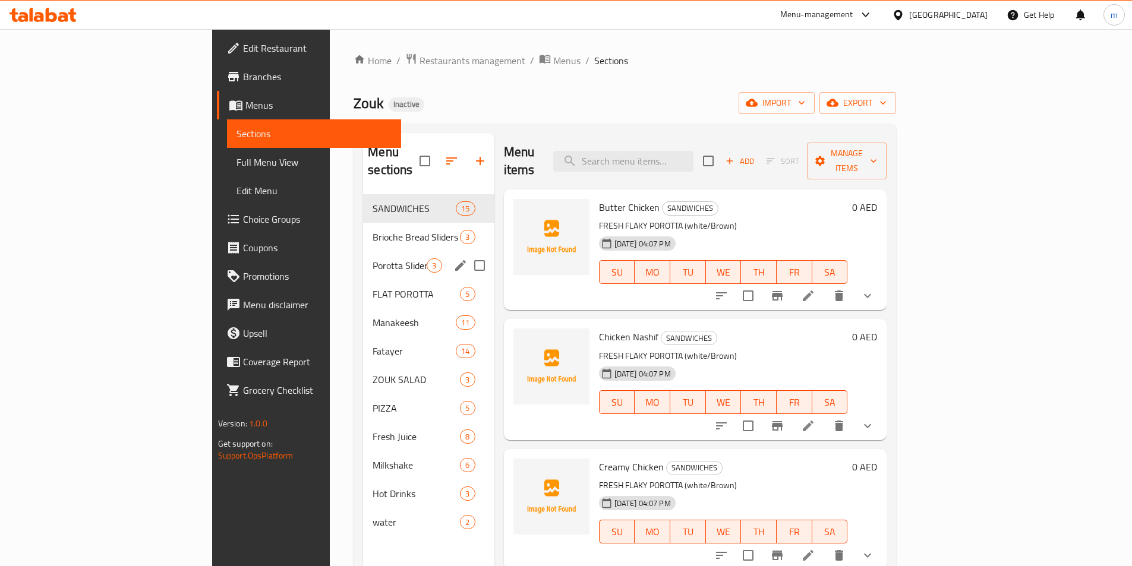
click at [363, 255] on div "Porotta Sliders 3" at bounding box center [428, 265] width 131 height 29
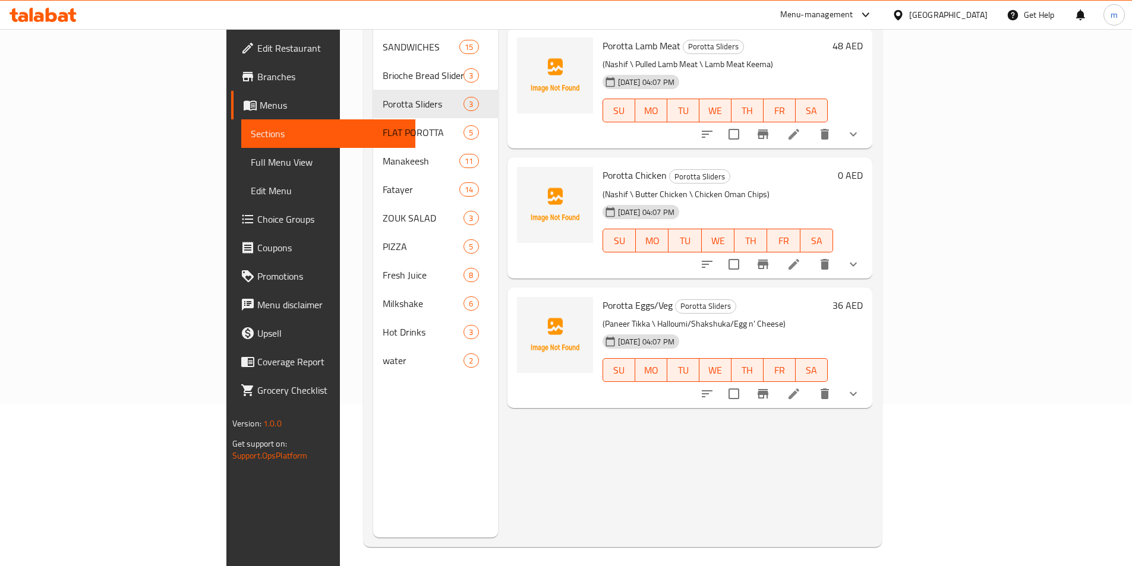
scroll to position [166, 0]
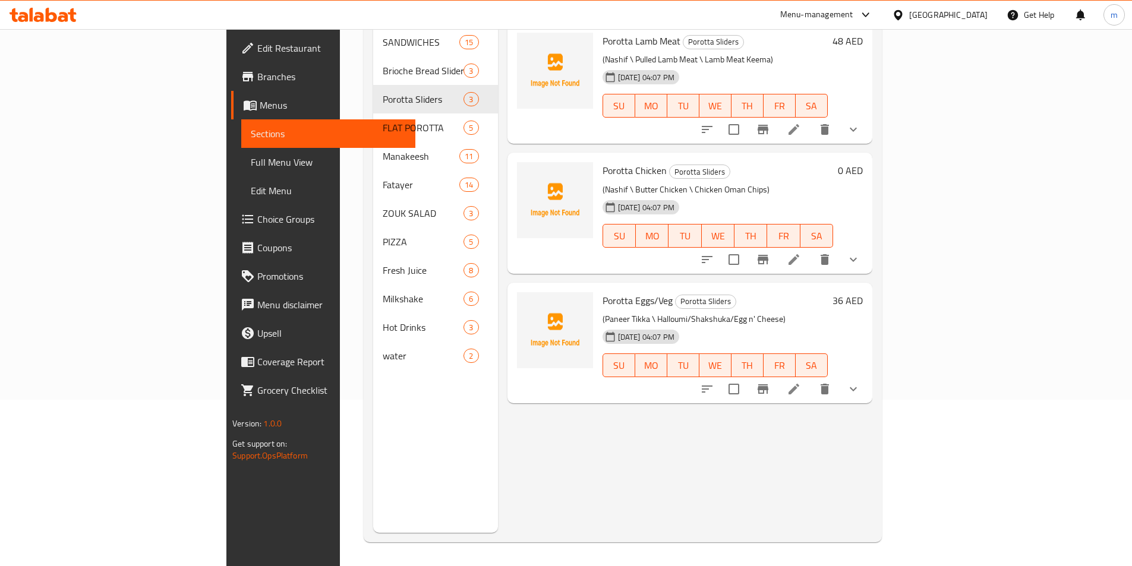
click at [801, 253] on icon at bounding box center [794, 260] width 14 height 14
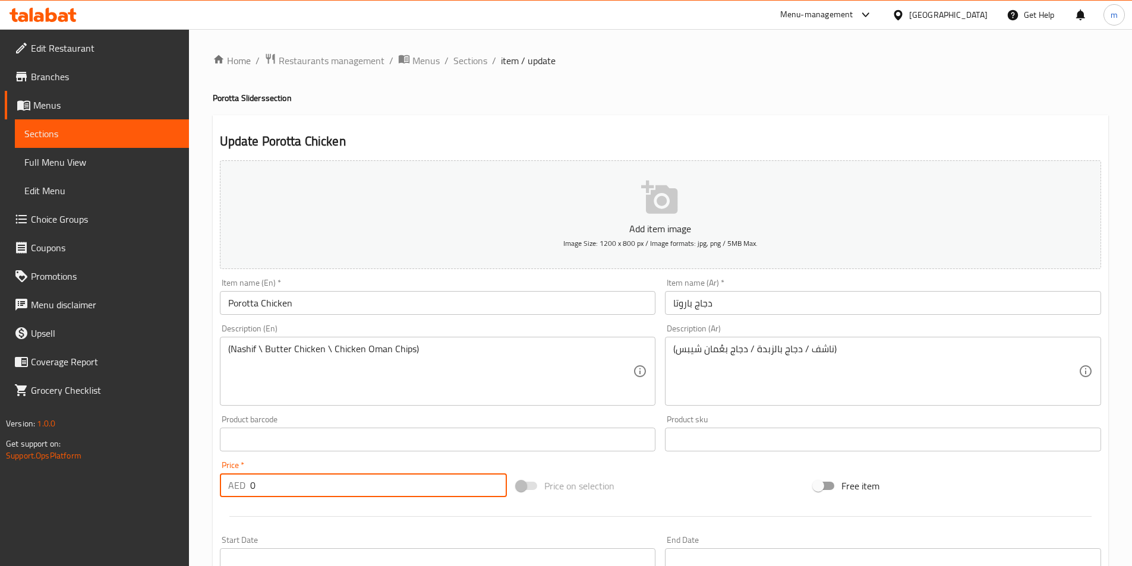
drag, startPoint x: 265, startPoint y: 493, endPoint x: 244, endPoint y: 489, distance: 21.8
click at [244, 489] on div "AED 0 Price *" at bounding box center [364, 486] width 288 height 24
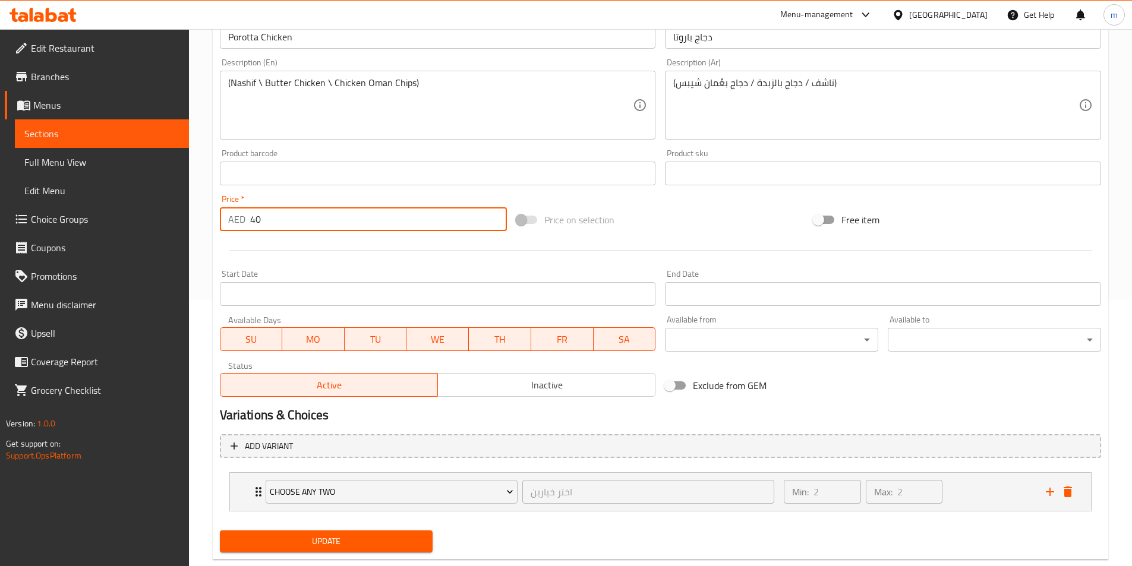
scroll to position [293, 0]
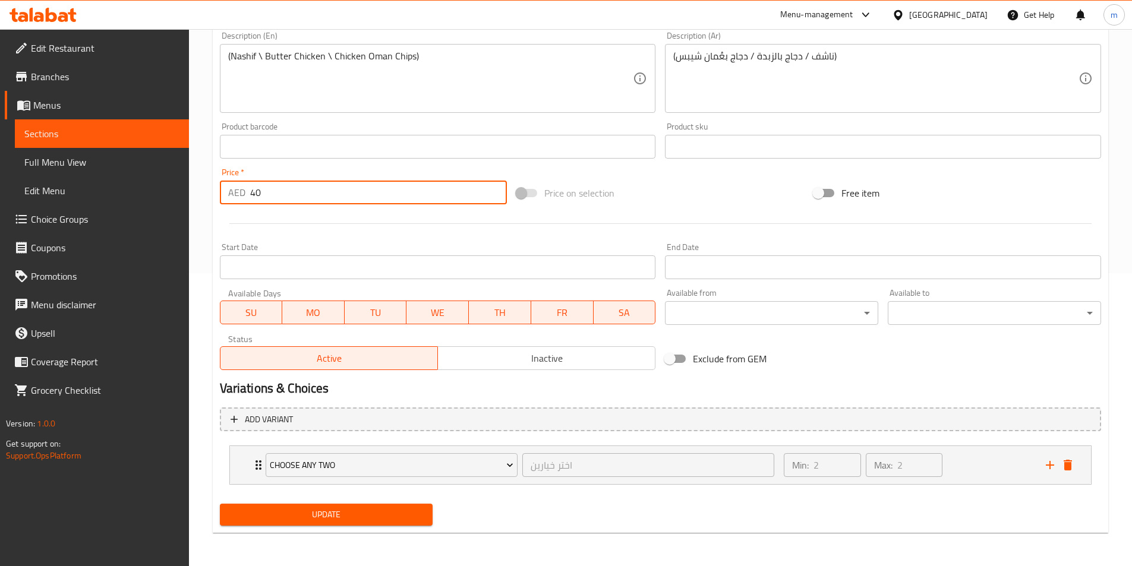
type input "40"
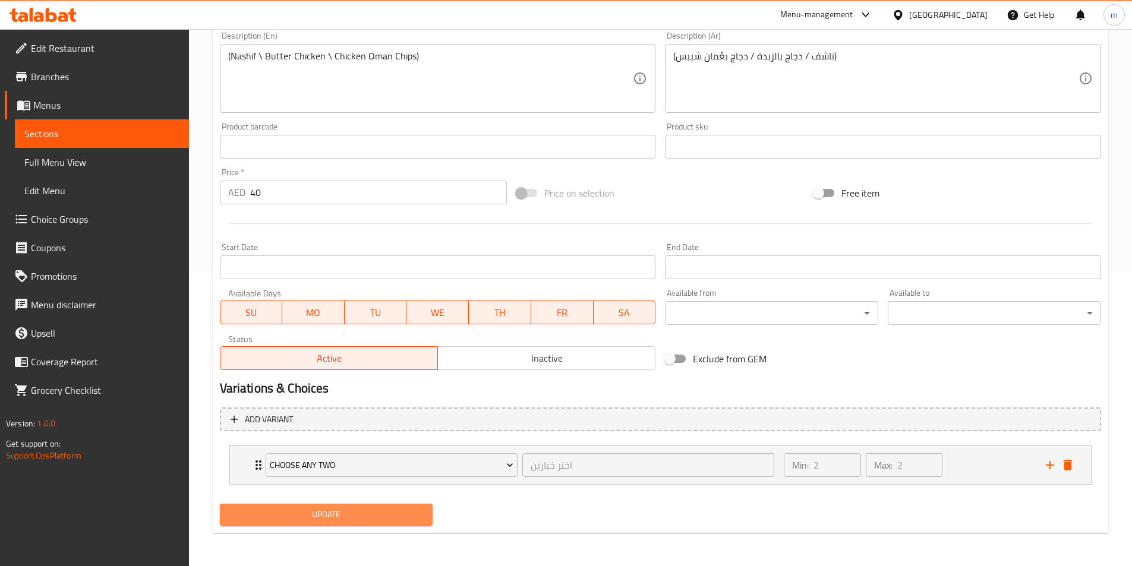
click at [361, 517] on span "Update" at bounding box center [326, 515] width 194 height 15
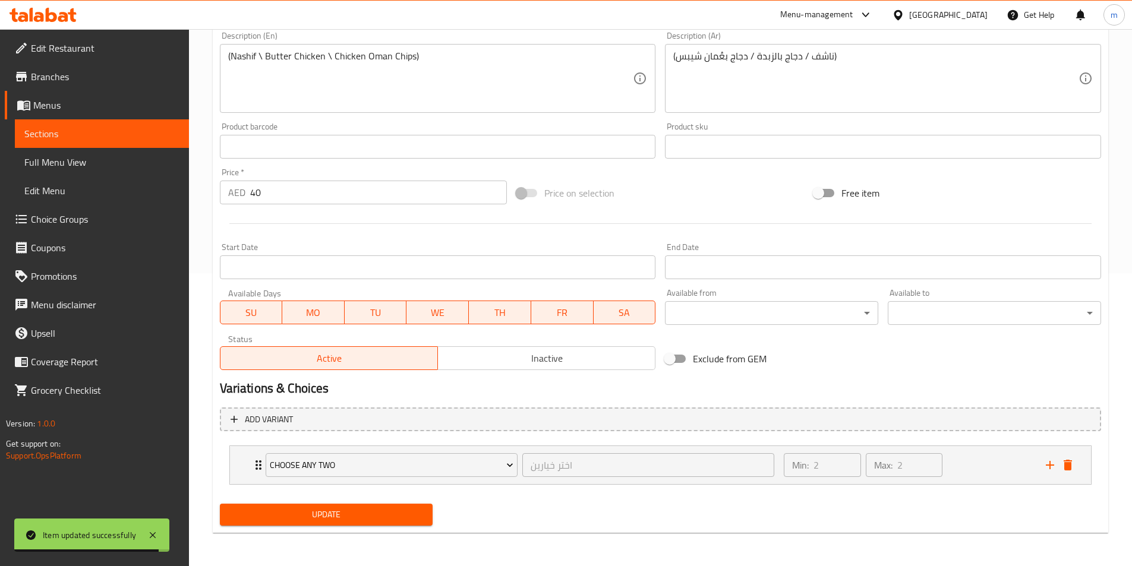
click at [122, 140] on span "Sections" at bounding box center [101, 134] width 155 height 14
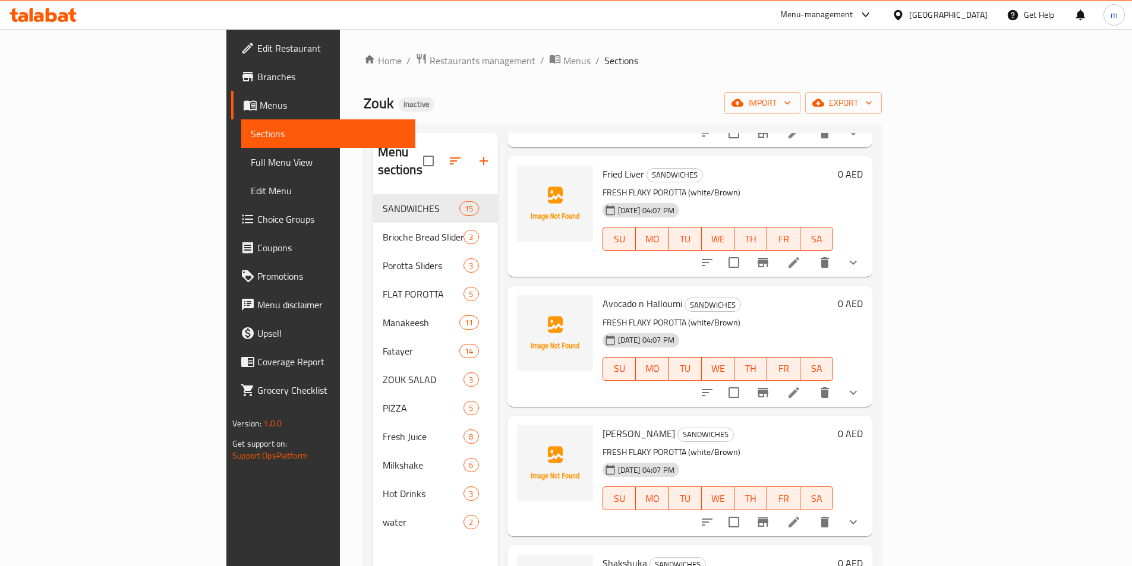
scroll to position [1135, 0]
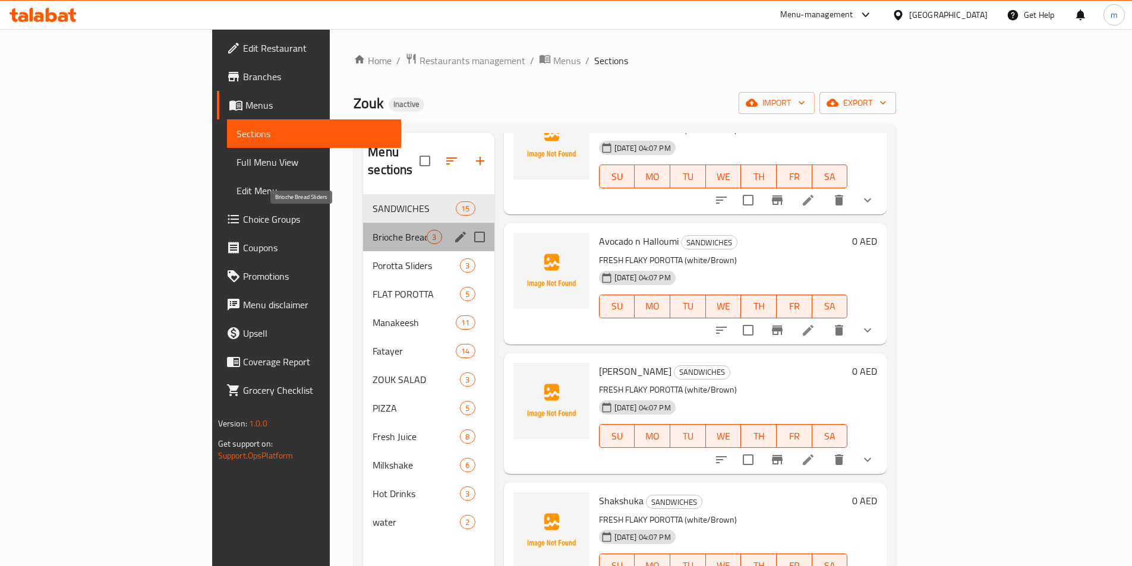
click at [373, 230] on span "Brioche Bread Sliders" at bounding box center [400, 237] width 54 height 14
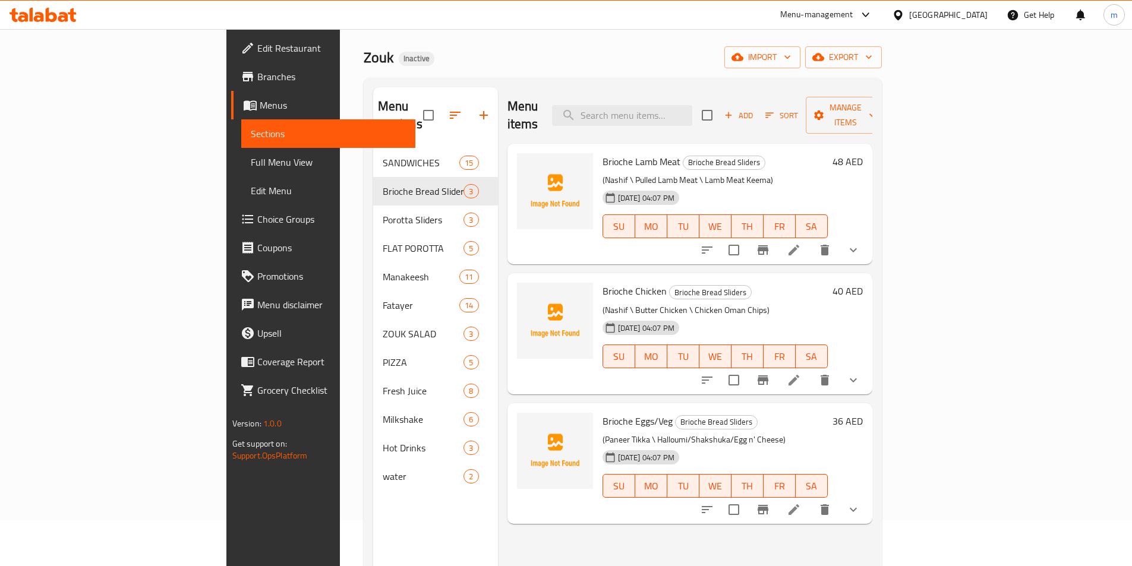
scroll to position [119, 0]
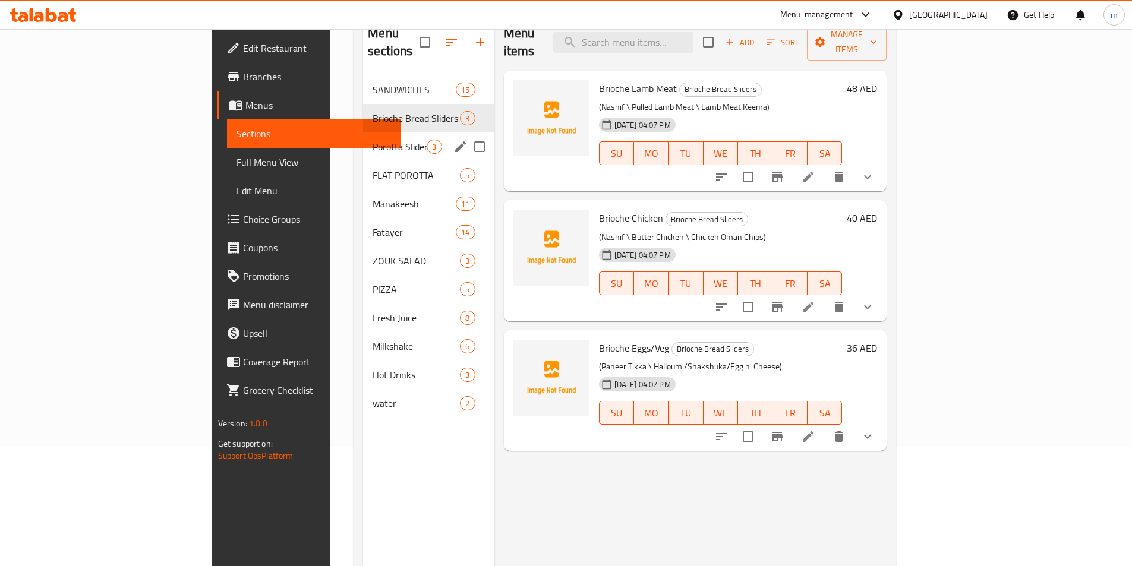
click at [363, 133] on div "Porotta Sliders 3" at bounding box center [428, 147] width 131 height 29
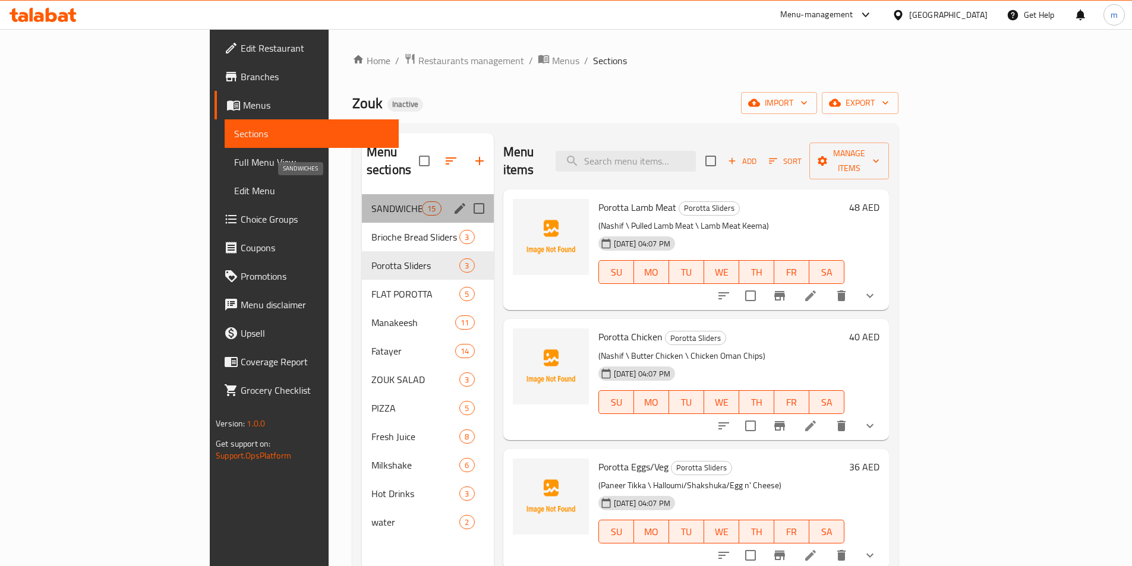
click at [371, 201] on span "SANDWICHES" at bounding box center [396, 208] width 51 height 14
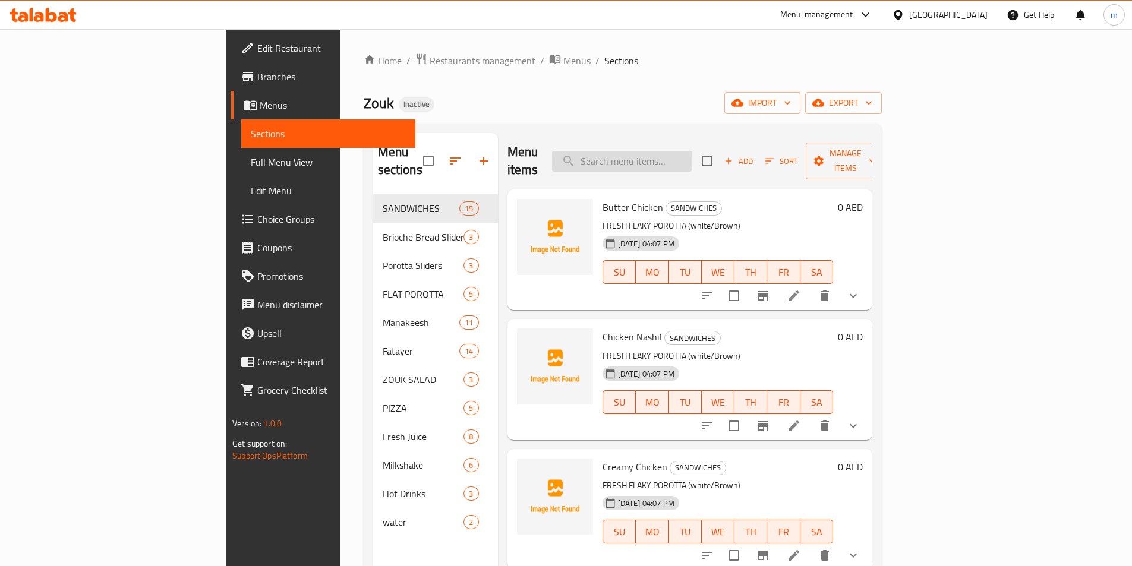
click at [692, 155] on input "search" at bounding box center [622, 161] width 140 height 21
paste input "Shakshuka"
type input "Shakshuka"
click at [672, 112] on div "Zouk Inactive import export" at bounding box center [623, 103] width 518 height 22
click at [801, 289] on icon at bounding box center [794, 296] width 14 height 14
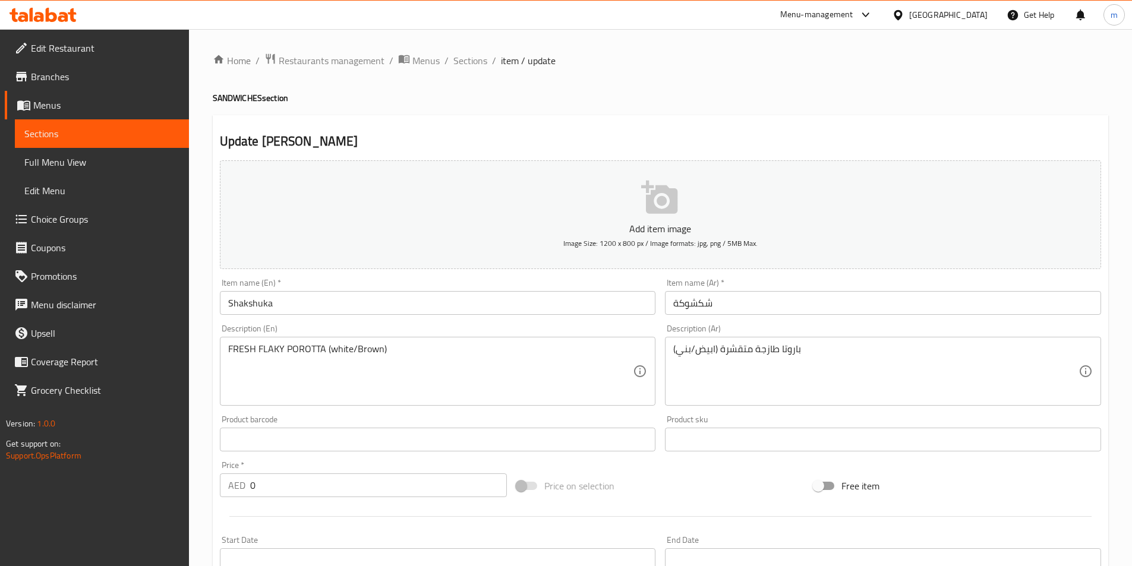
click at [227, 306] on input "Shakshuka" at bounding box center [438, 303] width 436 height 24
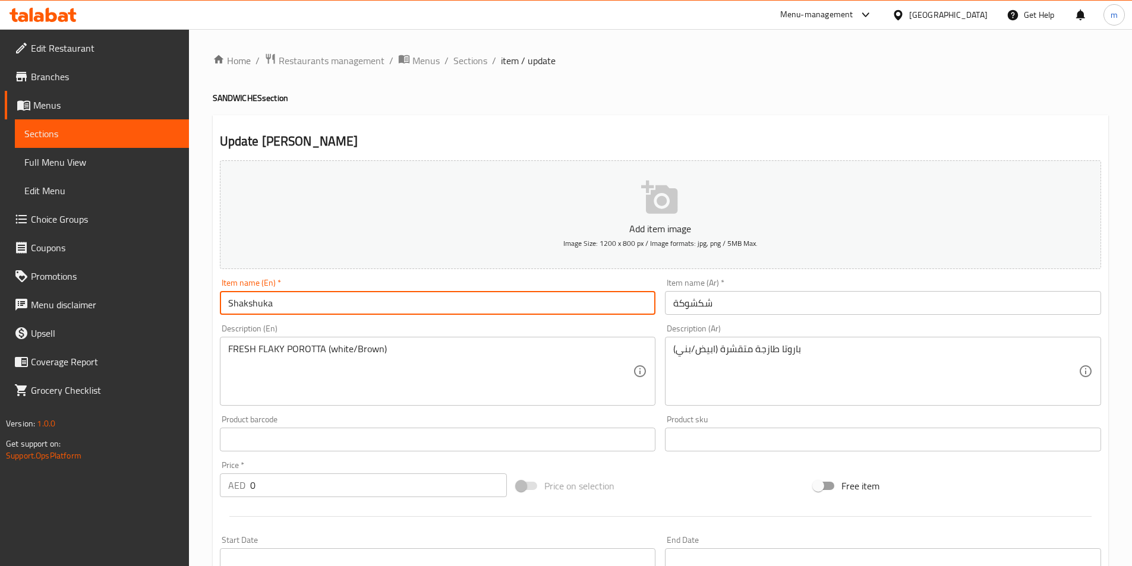
paste input "SANDWICHES"
type input "SANDWICHE Shakshuka"
click at [759, 301] on input "شكشوكة" at bounding box center [883, 303] width 436 height 24
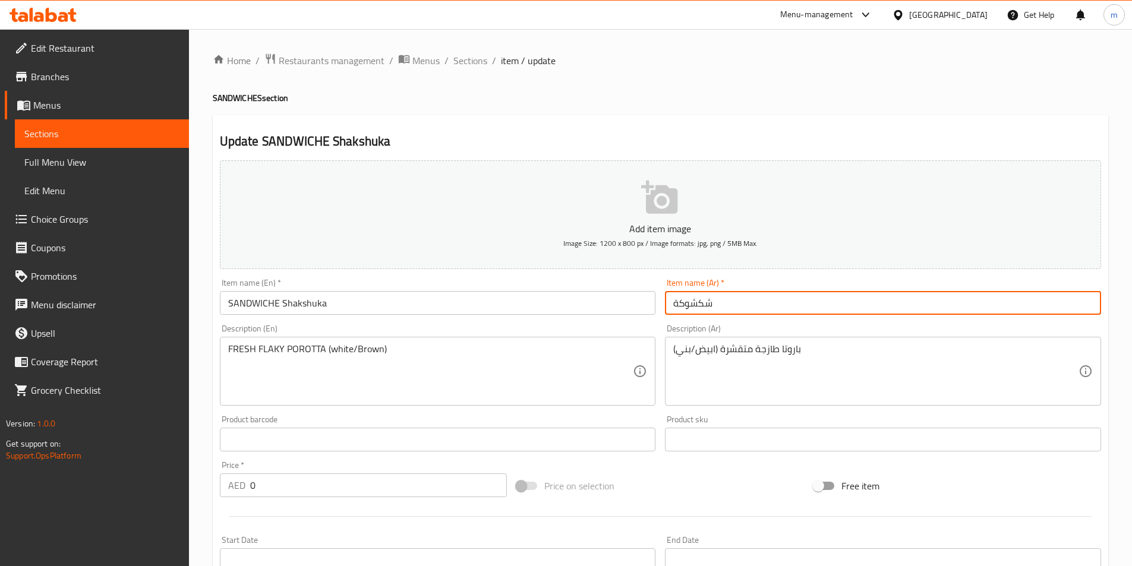
click at [726, 302] on input "شكشوكة" at bounding box center [883, 303] width 436 height 24
click at [674, 304] on input "شكشوكة" at bounding box center [883, 303] width 436 height 24
paste input "لسندويش"
click at [751, 306] on input "لسندويش شكشوكة" at bounding box center [883, 303] width 436 height 24
click at [727, 304] on input "سندويش شكشوكة" at bounding box center [883, 303] width 436 height 24
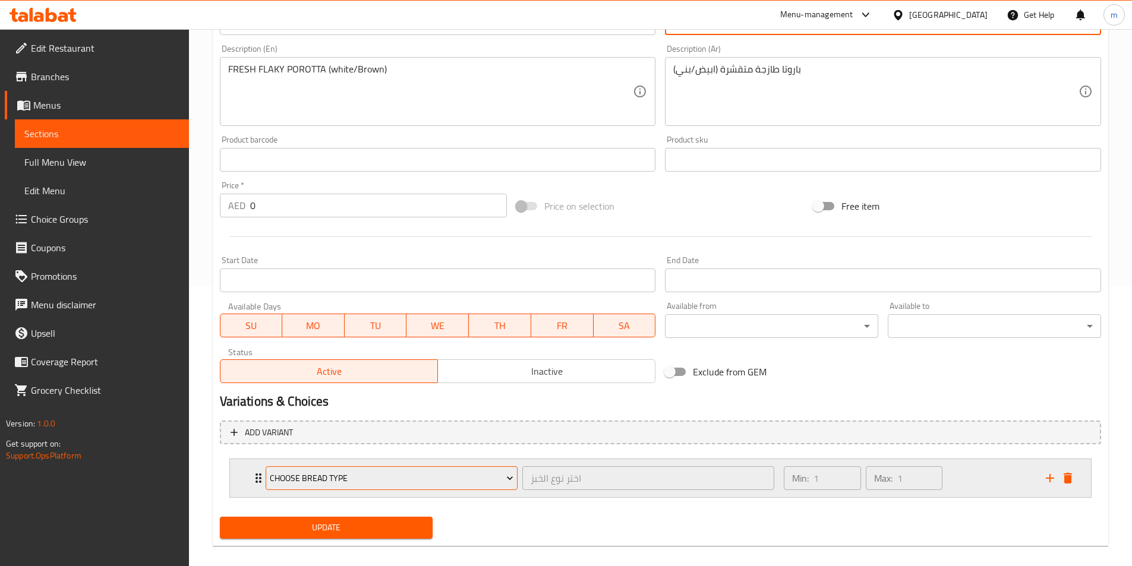
scroll to position [293, 0]
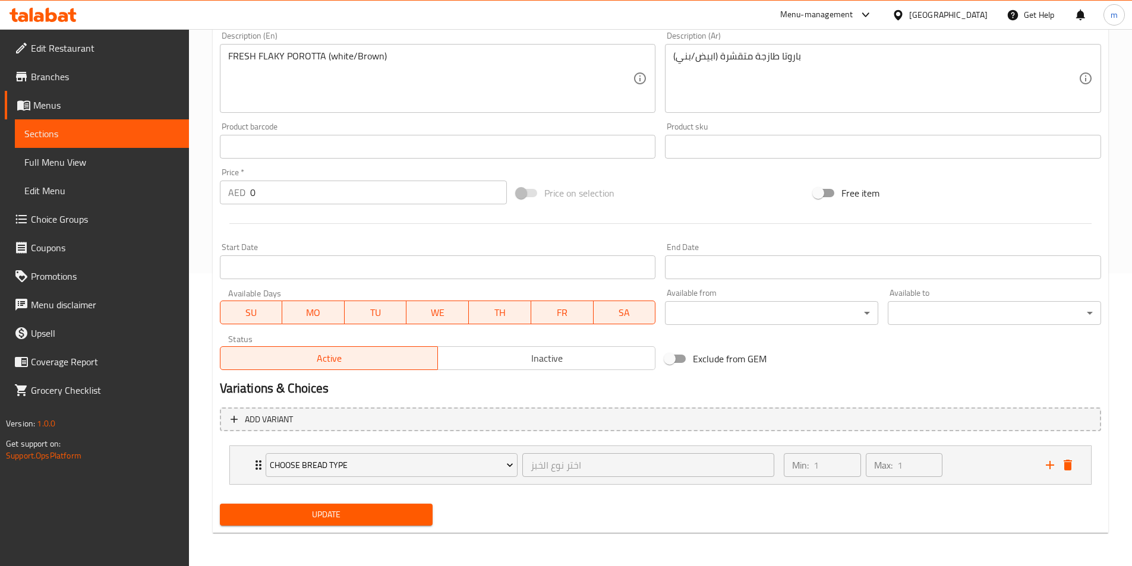
click at [371, 516] on span "Update" at bounding box center [326, 515] width 194 height 15
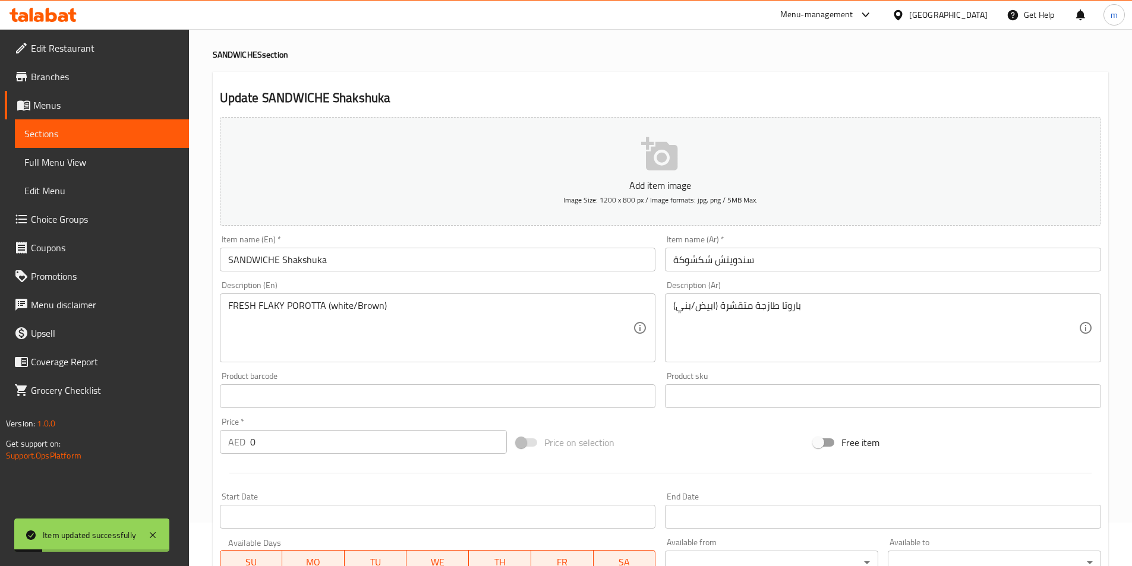
scroll to position [0, 0]
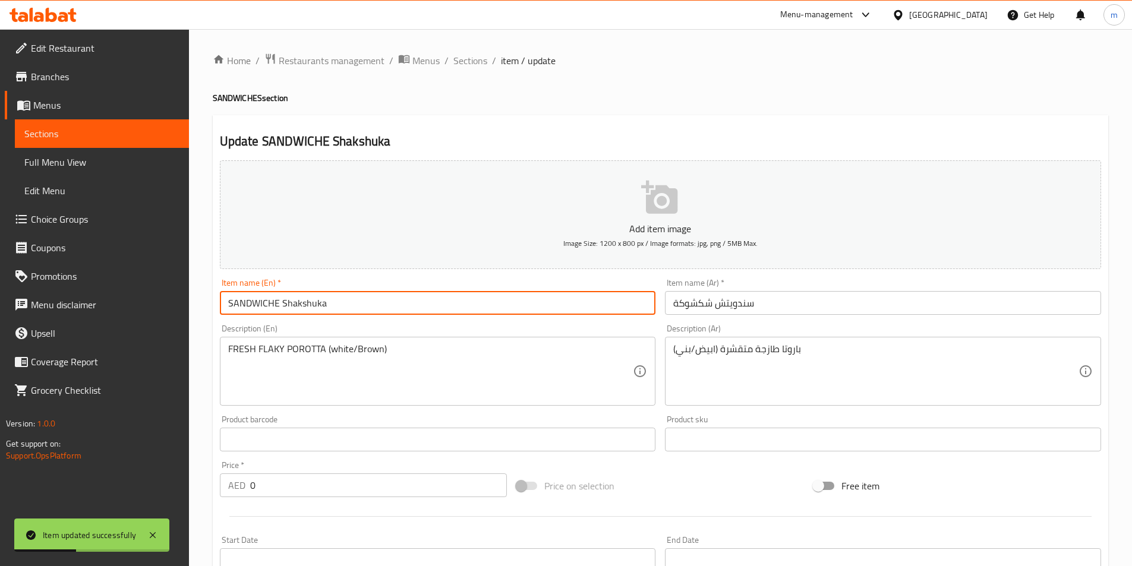
drag, startPoint x: 281, startPoint y: 301, endPoint x: 224, endPoint y: 302, distance: 57.1
click at [224, 302] on input "SANDWICHE Shakshuka" at bounding box center [438, 303] width 436 height 24
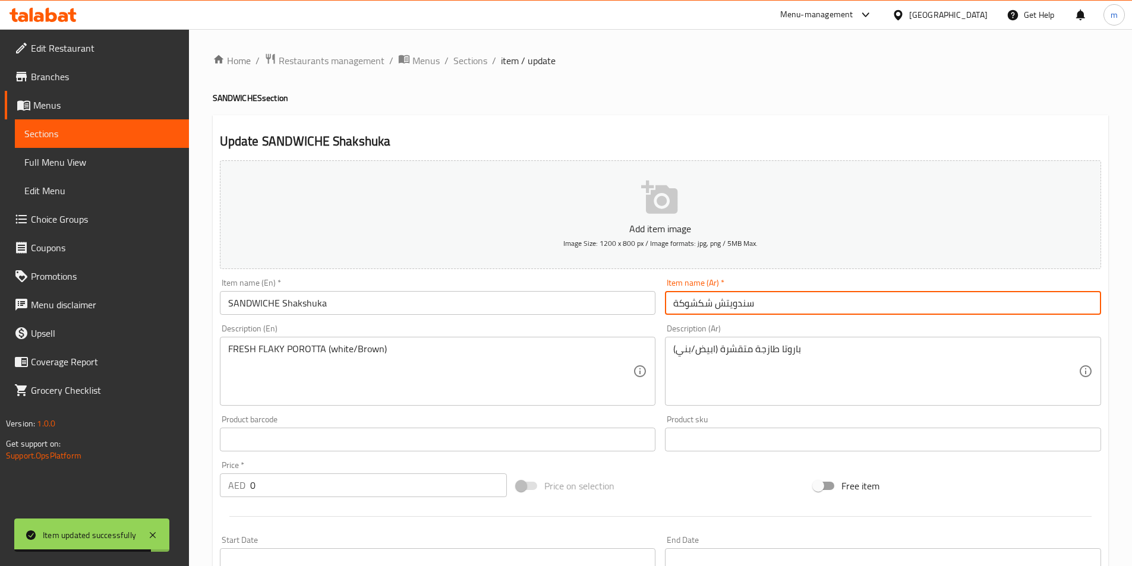
drag, startPoint x: 764, startPoint y: 295, endPoint x: 717, endPoint y: 306, distance: 48.7
click at [717, 306] on input "سندويتش شكشوكة" at bounding box center [883, 303] width 436 height 24
paste input "ا"
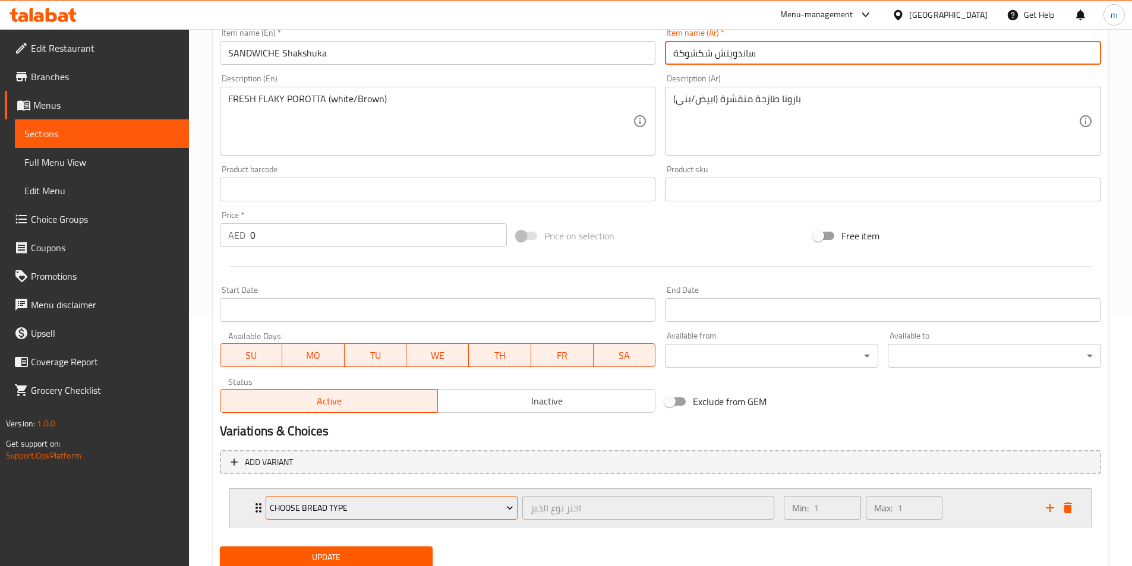
scroll to position [293, 0]
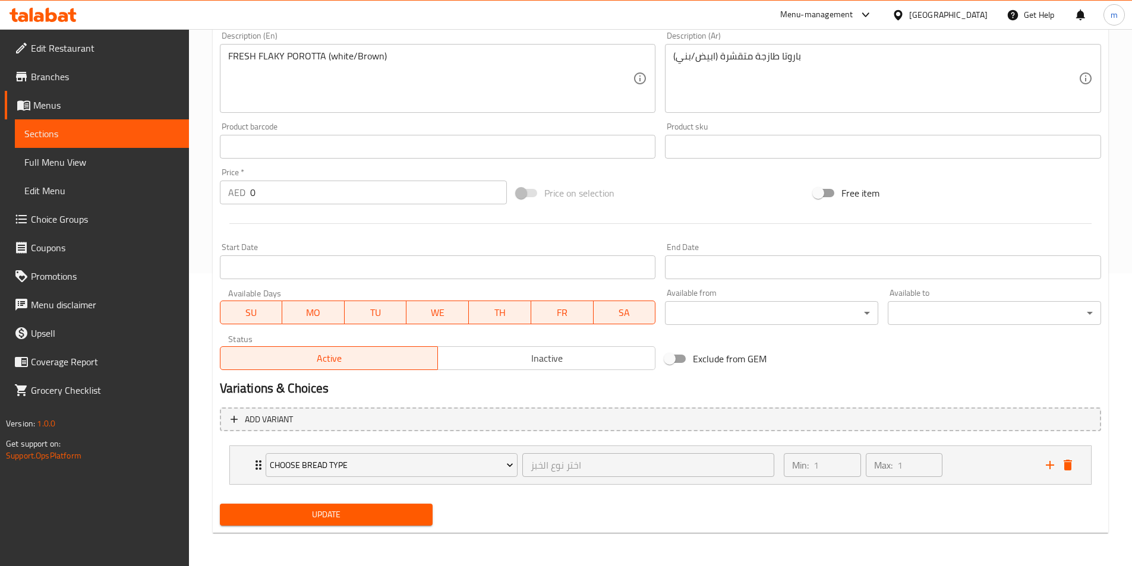
type input "ساندويتش شكشوكة"
click at [357, 513] on span "Update" at bounding box center [326, 515] width 194 height 15
click at [95, 131] on span "Sections" at bounding box center [101, 134] width 155 height 14
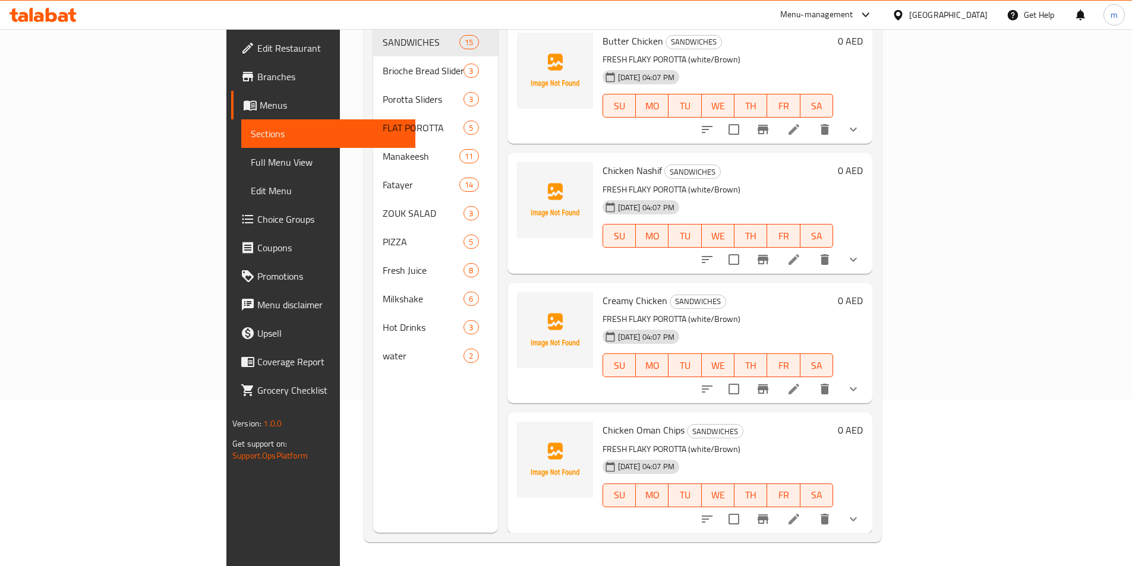
scroll to position [166, 0]
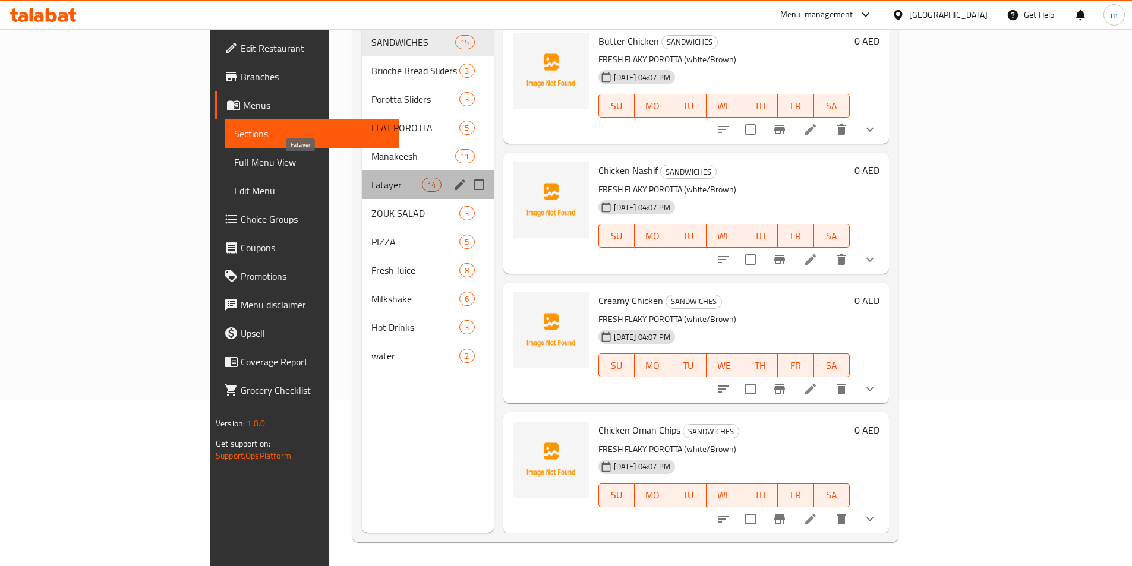
click at [371, 178] on span "Fatayer" at bounding box center [396, 185] width 51 height 14
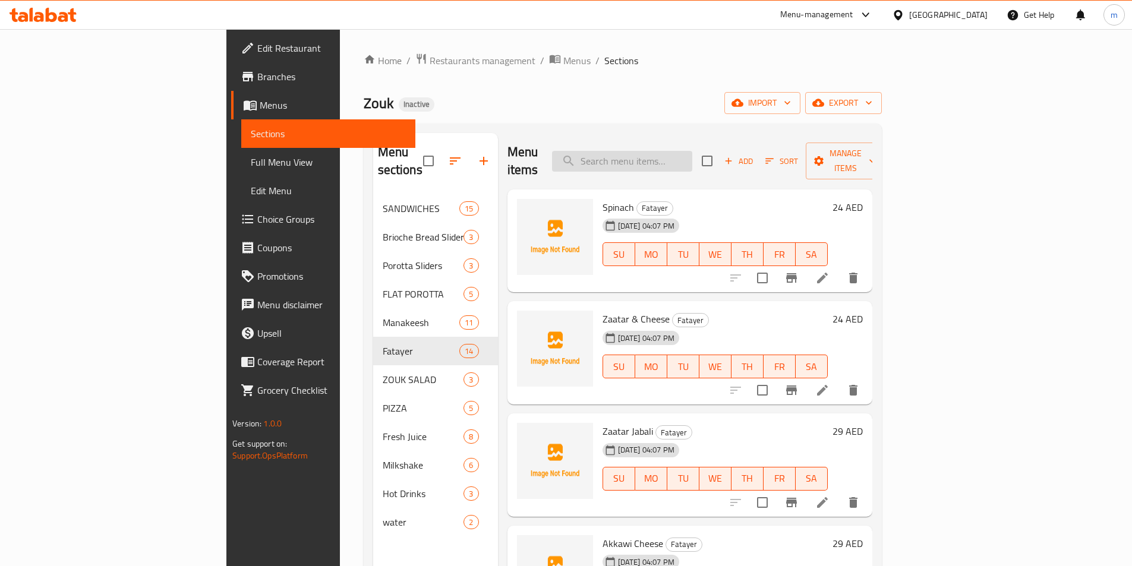
click at [688, 152] on input "search" at bounding box center [622, 161] width 140 height 21
paste input "Shakshuka"
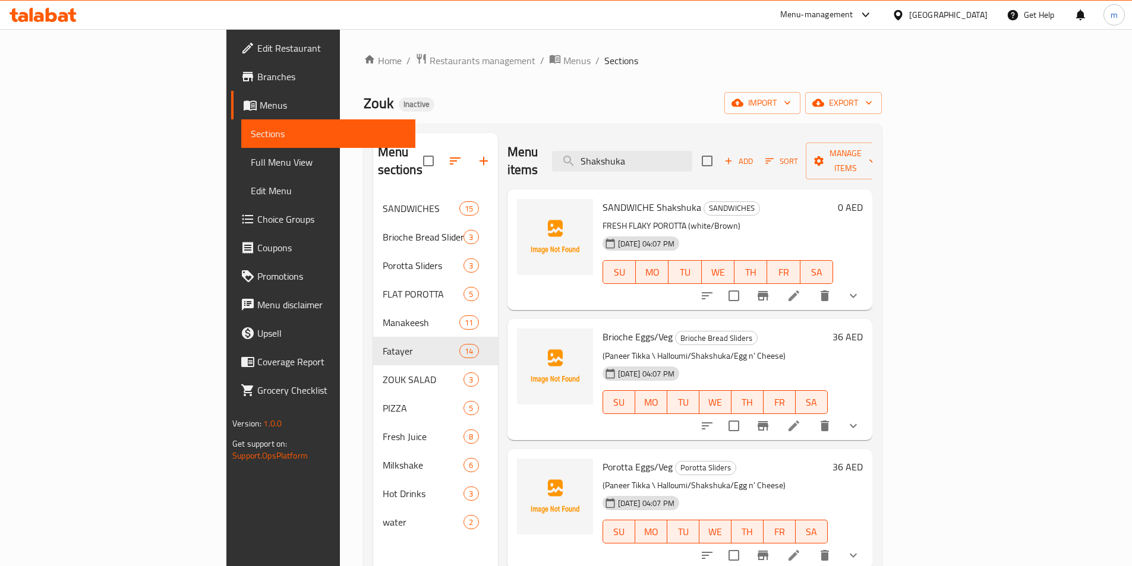
type input "Shakshuka"
click at [801, 289] on icon at bounding box center [794, 296] width 14 height 14
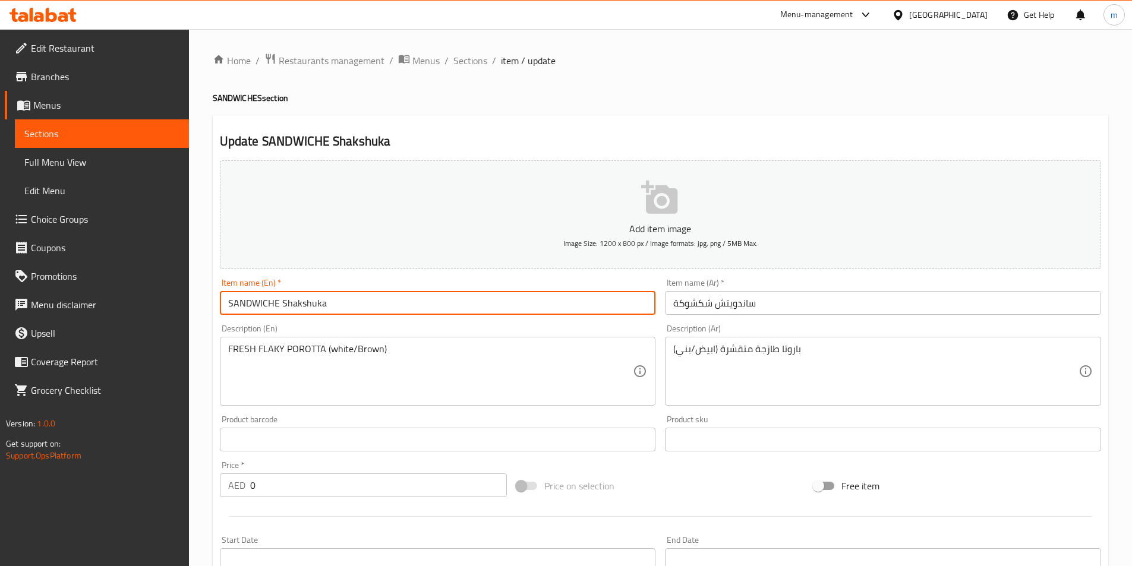
drag, startPoint x: 282, startPoint y: 303, endPoint x: 223, endPoint y: 300, distance: 58.4
click at [223, 300] on input "SANDWICHE Shakshuka" at bounding box center [438, 303] width 436 height 24
click at [229, 304] on input "Shakshuka" at bounding box center [438, 303] width 436 height 24
paste input "Fatayer"
click at [227, 304] on input "Shakshuka" at bounding box center [438, 303] width 436 height 24
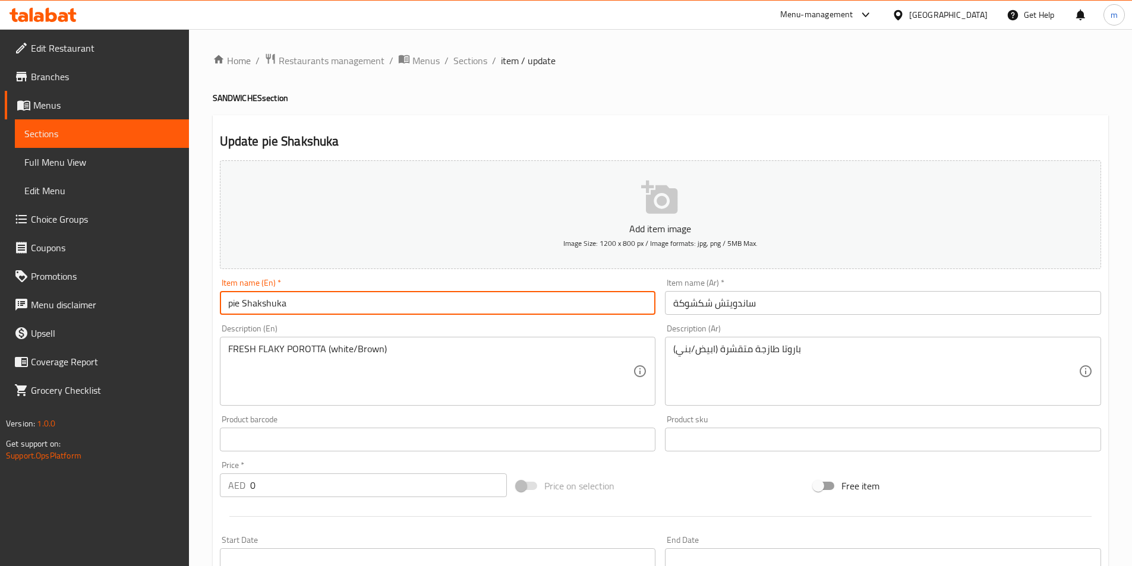
type input "pie Shakshuka"
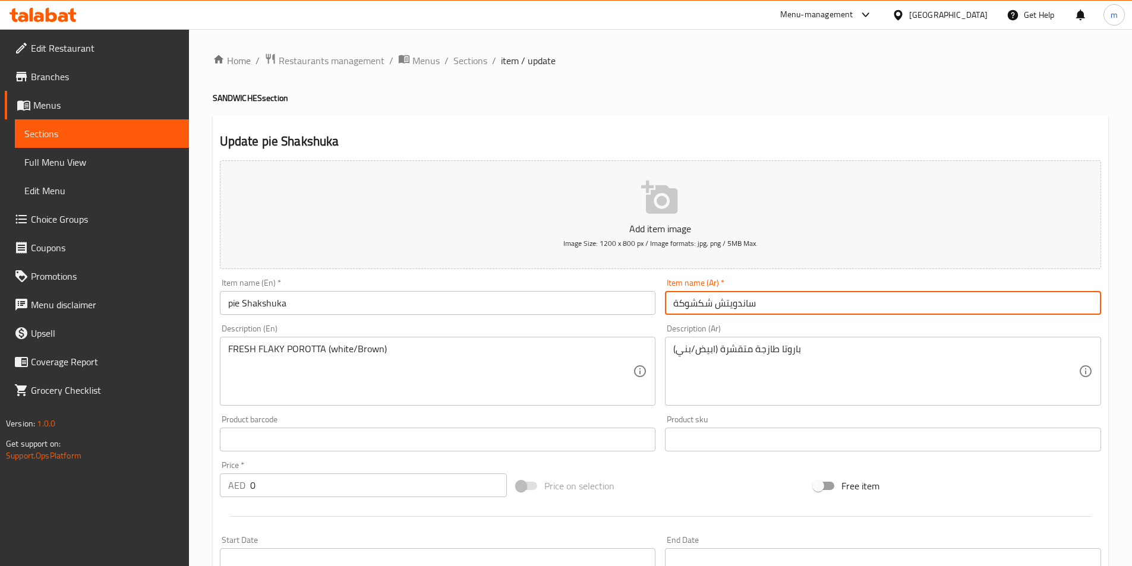
drag, startPoint x: 767, startPoint y: 306, endPoint x: 716, endPoint y: 304, distance: 51.1
click at [716, 304] on input "ساندويتش شكشوكة" at bounding box center [883, 303] width 436 height 24
drag, startPoint x: 735, startPoint y: 308, endPoint x: 716, endPoint y: 308, distance: 19.0
click at [716, 308] on input "ق شكشوكة" at bounding box center [883, 303] width 436 height 24
paste input "طيرة"
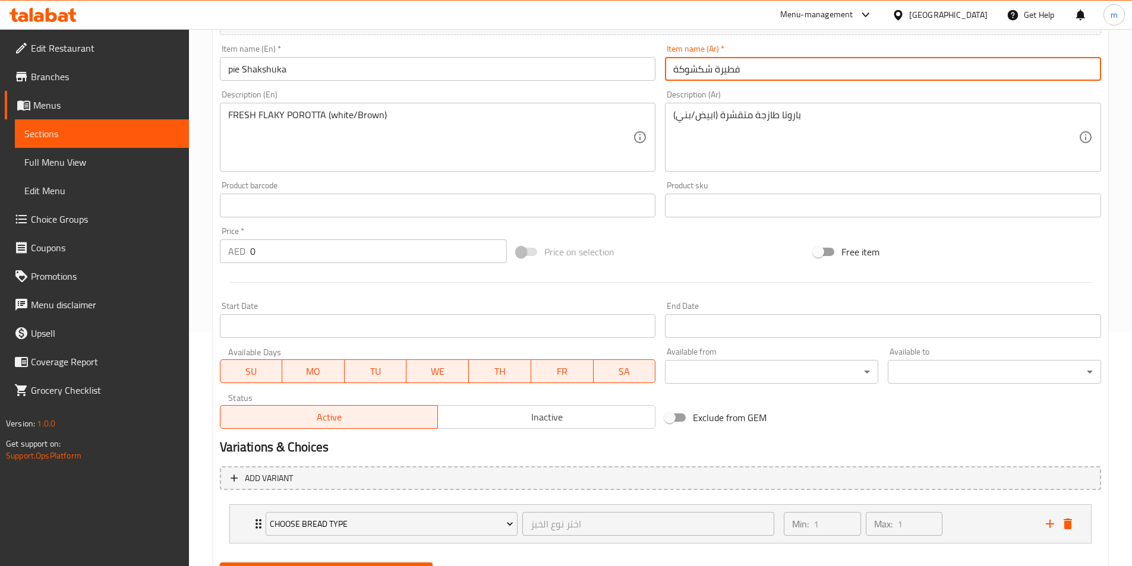
scroll to position [293, 0]
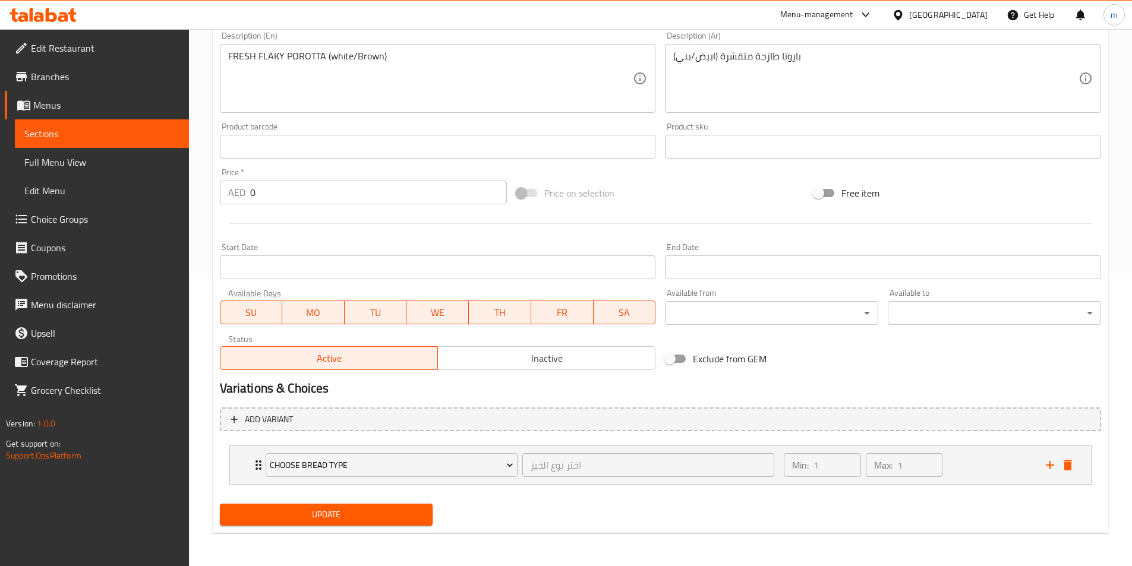
type input "فطيرة شكشوكة"
click at [360, 518] on span "Update" at bounding box center [326, 515] width 194 height 15
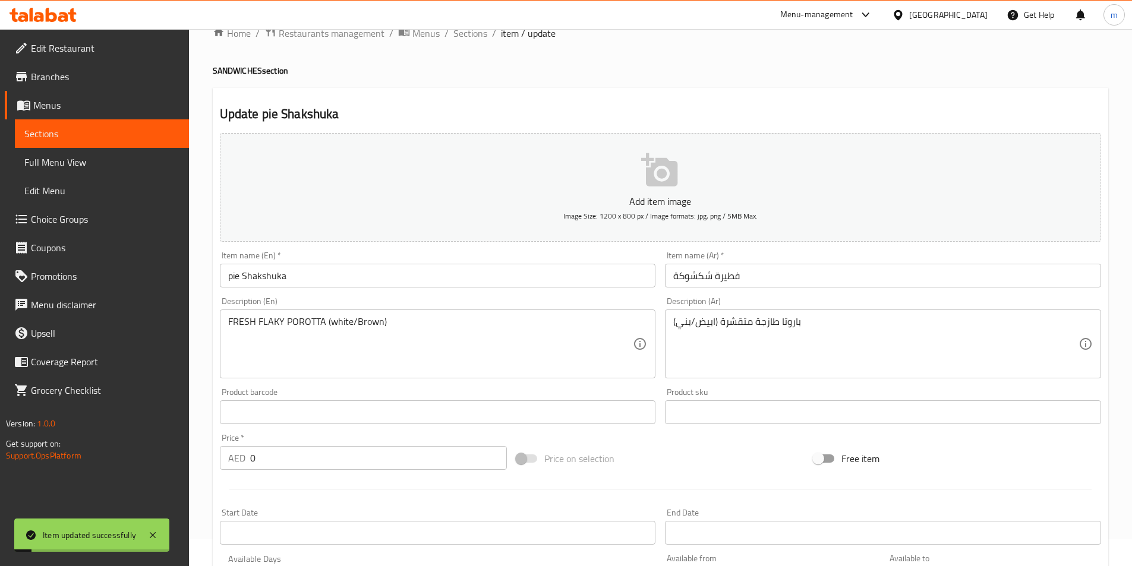
scroll to position [0, 0]
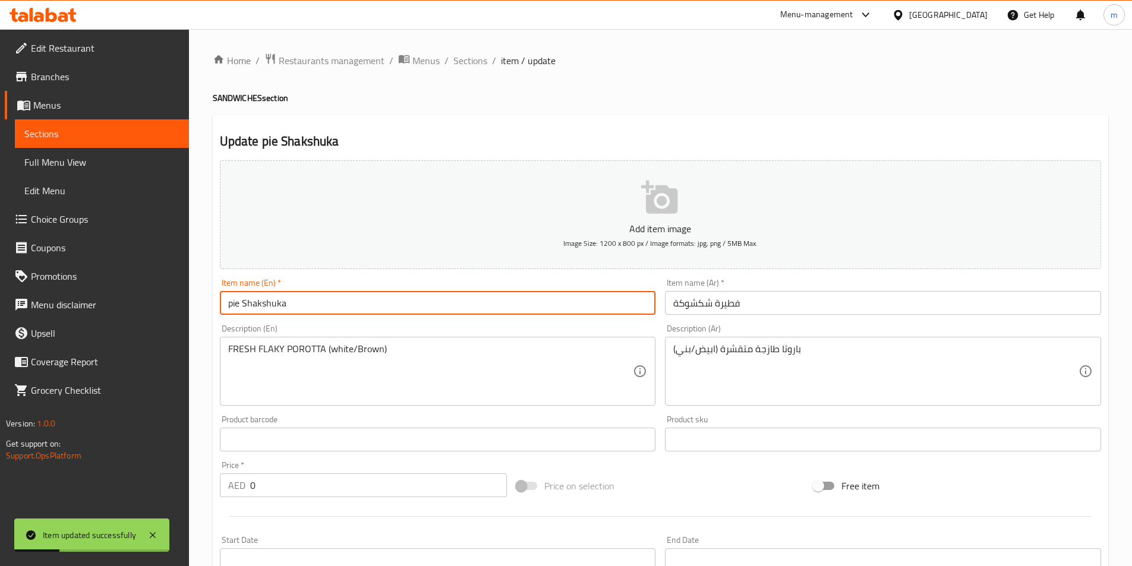
drag, startPoint x: 240, startPoint y: 307, endPoint x: 222, endPoint y: 307, distance: 17.2
click at [222, 307] on input "pie Shakshuka" at bounding box center [438, 303] width 436 height 24
click at [66, 134] on span "Sections" at bounding box center [101, 134] width 155 height 14
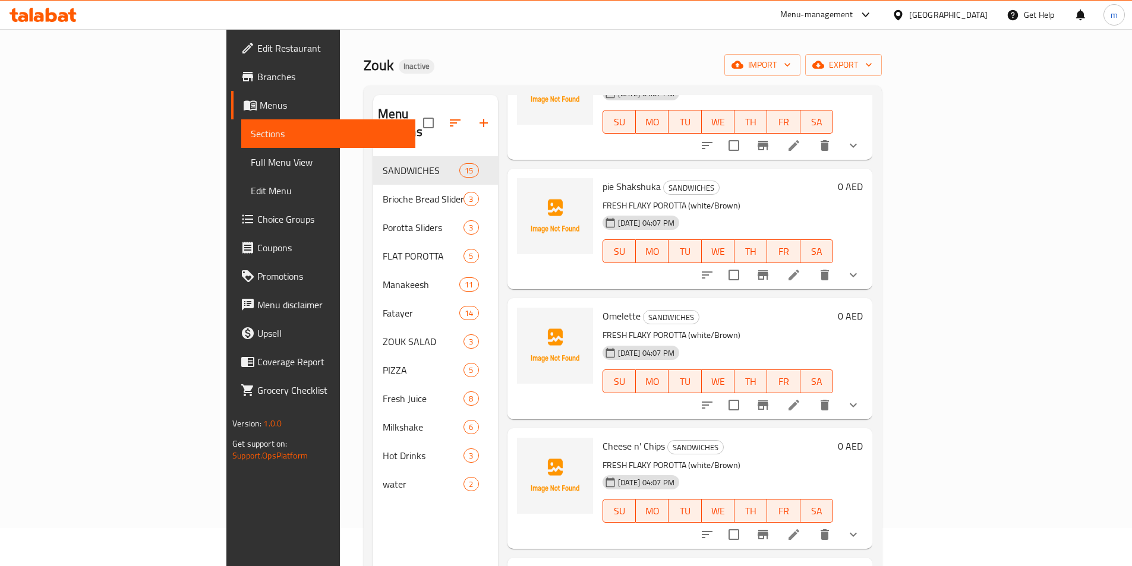
scroll to position [59, 0]
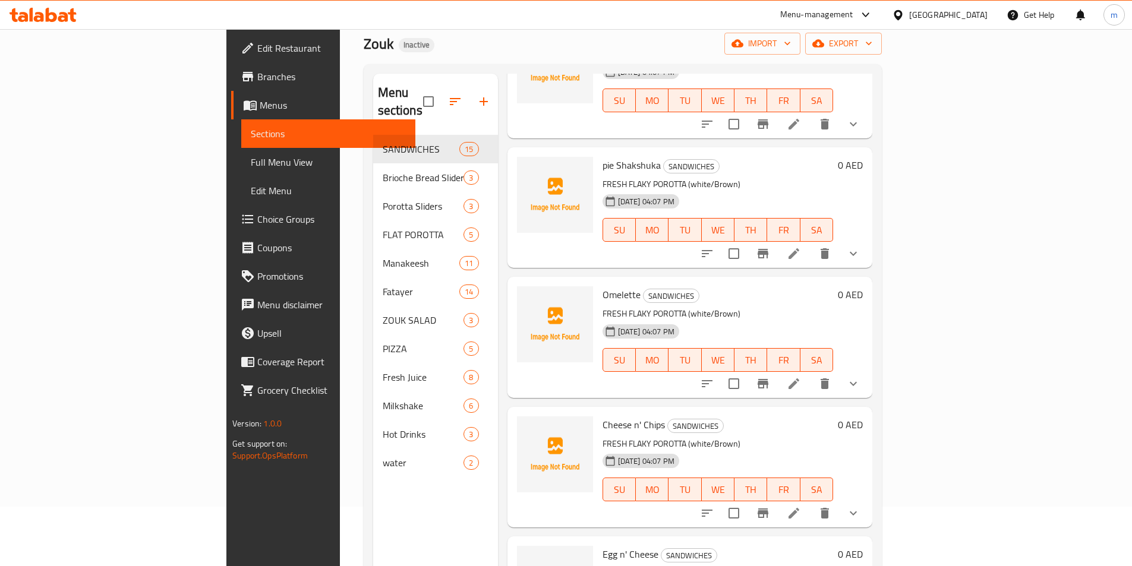
click at [811, 243] on li at bounding box center [793, 253] width 33 height 21
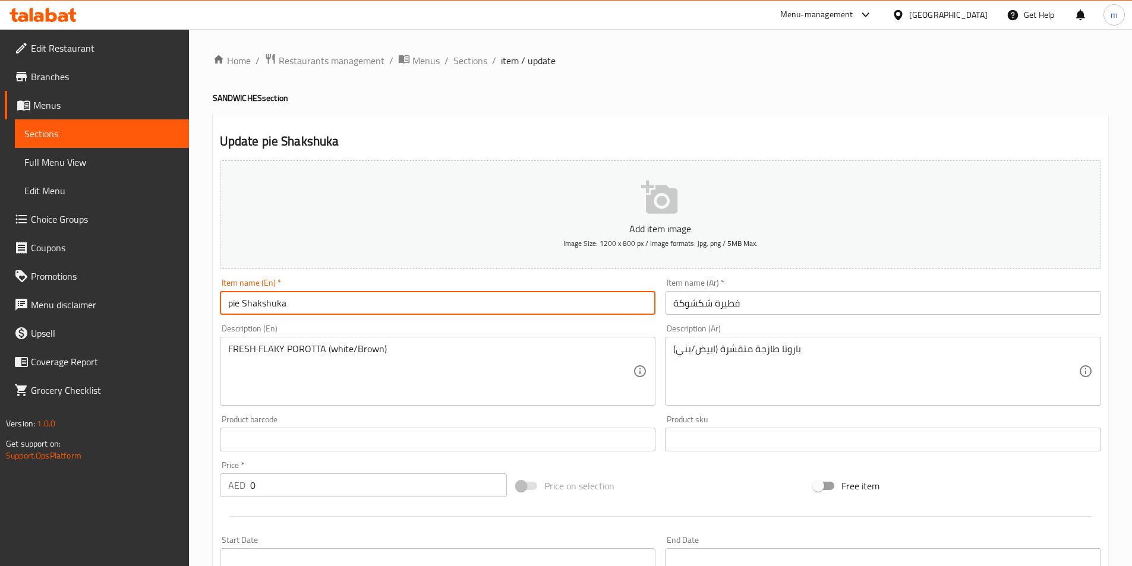
drag, startPoint x: 241, startPoint y: 306, endPoint x: 201, endPoint y: 303, distance: 39.3
click at [201, 303] on div "Home / Restaurants management / Menus / Sections / item / update SANDWICHES sec…" at bounding box center [660, 444] width 943 height 830
paste input "SANDWICHE"
type input "SANDWICHE Shakshuka"
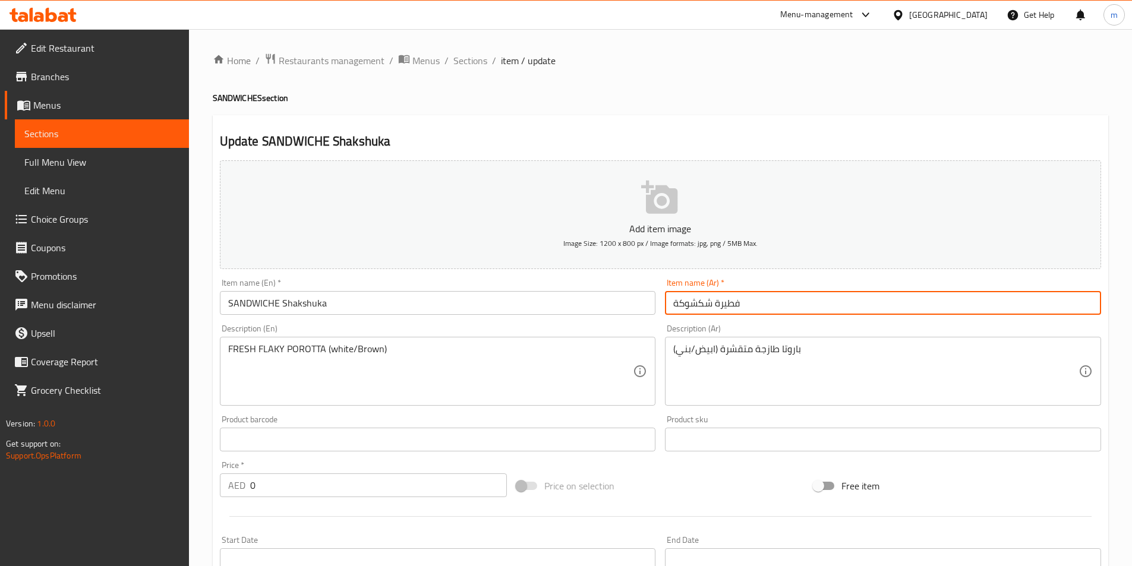
drag, startPoint x: 745, startPoint y: 305, endPoint x: 716, endPoint y: 308, distance: 28.8
click at [716, 308] on input "فطيرة شكشوكة" at bounding box center [883, 303] width 436 height 24
click at [748, 303] on input "فطيرة شكشوكة" at bounding box center [883, 303] width 436 height 24
drag, startPoint x: 748, startPoint y: 303, endPoint x: 735, endPoint y: 305, distance: 12.6
click at [726, 306] on input "فطيرة شكشوكة" at bounding box center [883, 303] width 436 height 24
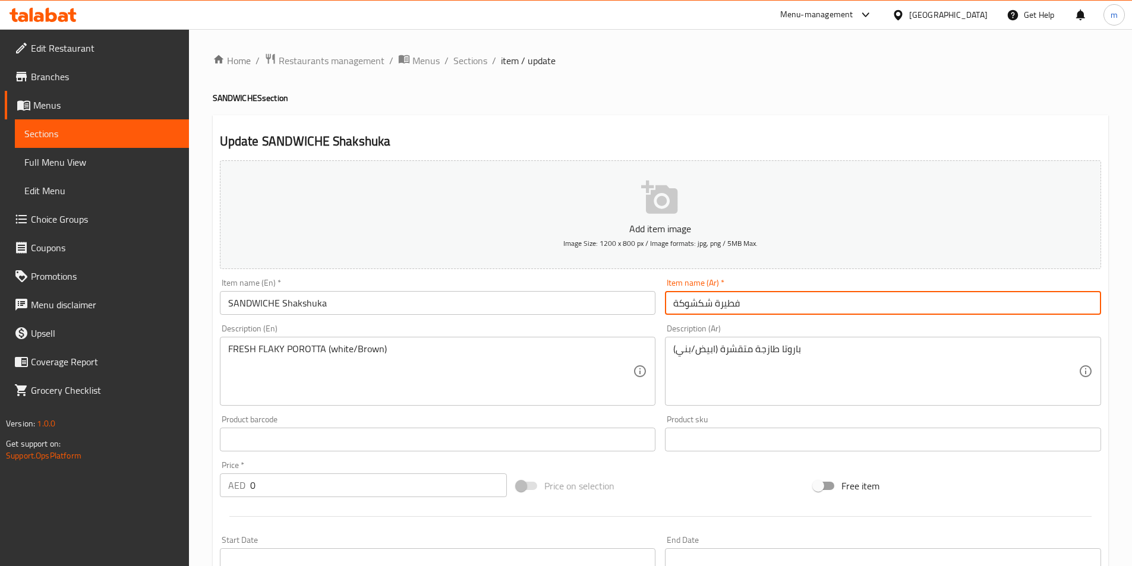
click at [746, 301] on input "فطيرة شكشوكة" at bounding box center [883, 303] width 436 height 24
drag, startPoint x: 746, startPoint y: 301, endPoint x: 733, endPoint y: 304, distance: 12.7
click at [733, 304] on input "فطيرة شكشوكة" at bounding box center [883, 303] width 436 height 24
click at [748, 304] on input "فطيرة شكشوكة" at bounding box center [883, 303] width 436 height 24
drag, startPoint x: 715, startPoint y: 305, endPoint x: 747, endPoint y: 302, distance: 32.2
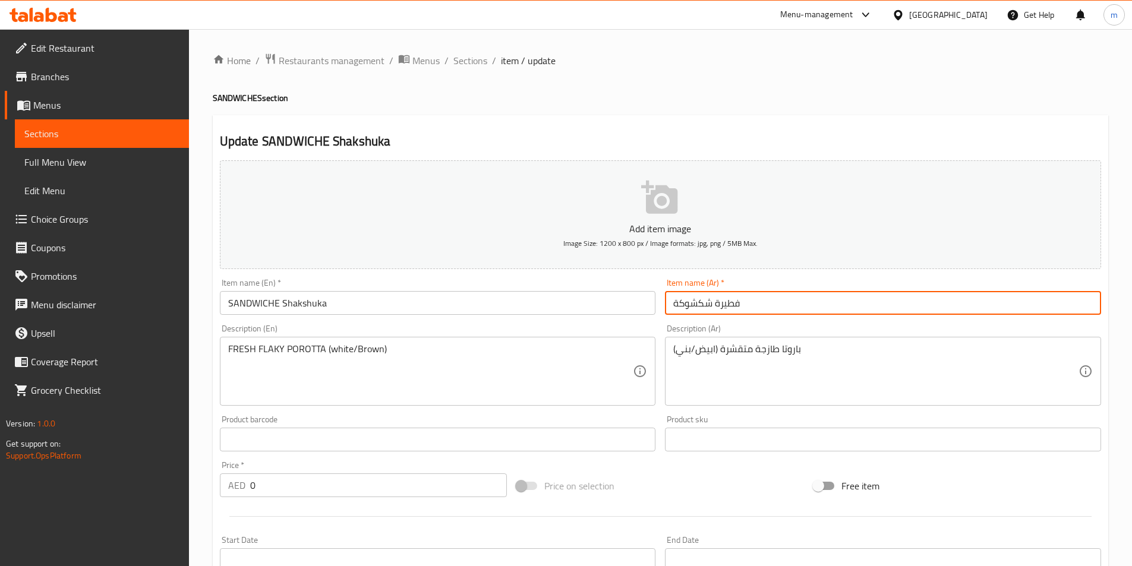
click at [747, 302] on input "فطيرة شكشوكة" at bounding box center [883, 303] width 436 height 24
paste input "ش"
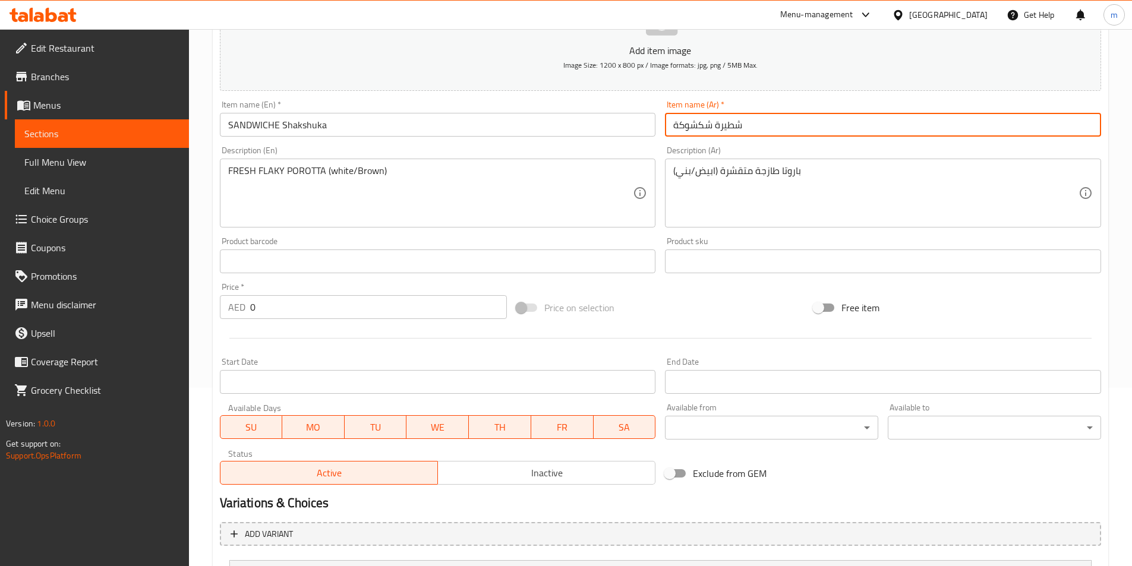
scroll to position [293, 0]
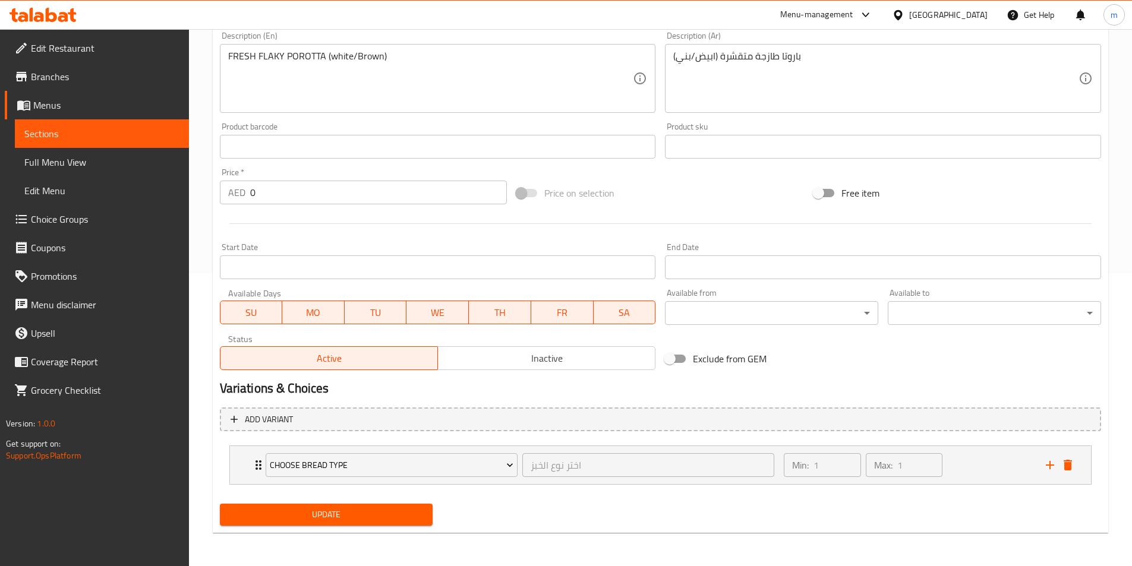
click at [354, 524] on button "Update" at bounding box center [326, 515] width 213 height 22
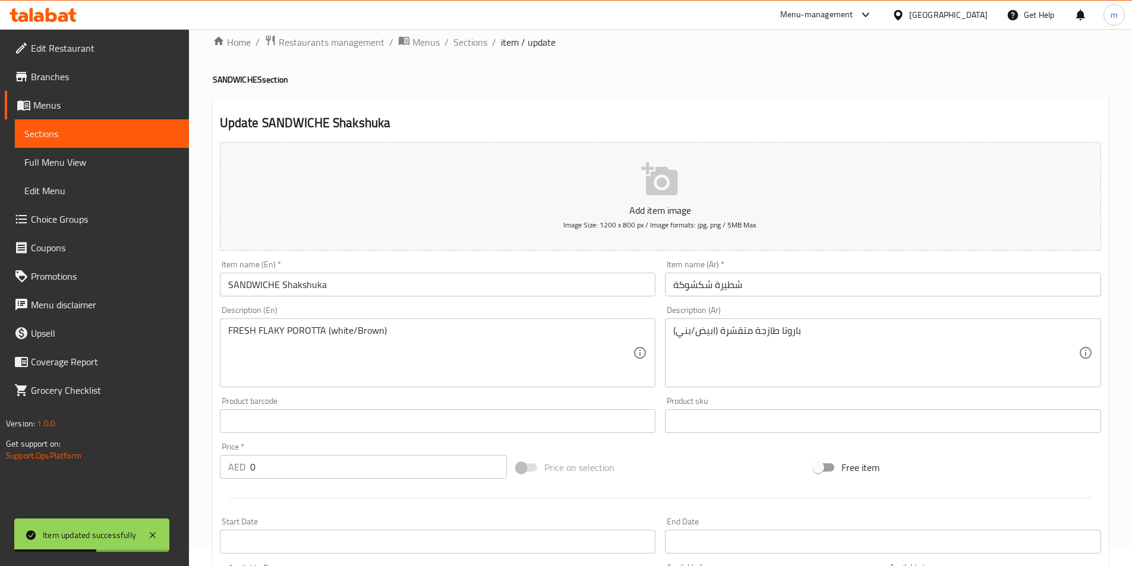
scroll to position [0, 0]
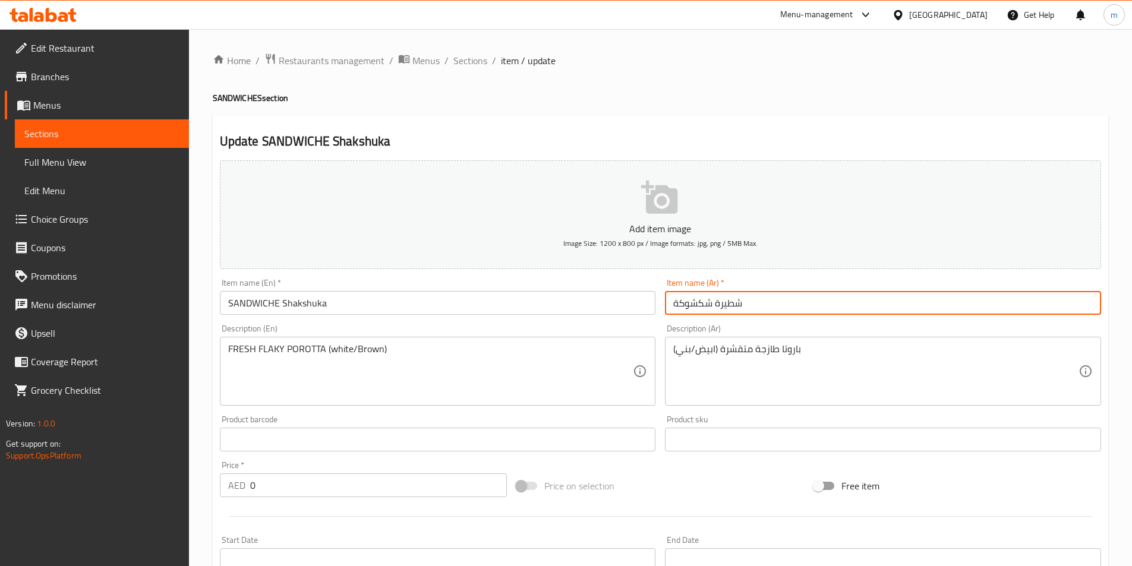
drag, startPoint x: 751, startPoint y: 305, endPoint x: 714, endPoint y: 308, distance: 36.4
click at [714, 308] on input "شطيرة شكشوكة" at bounding box center [883, 303] width 436 height 24
paste input "ساندويتش"
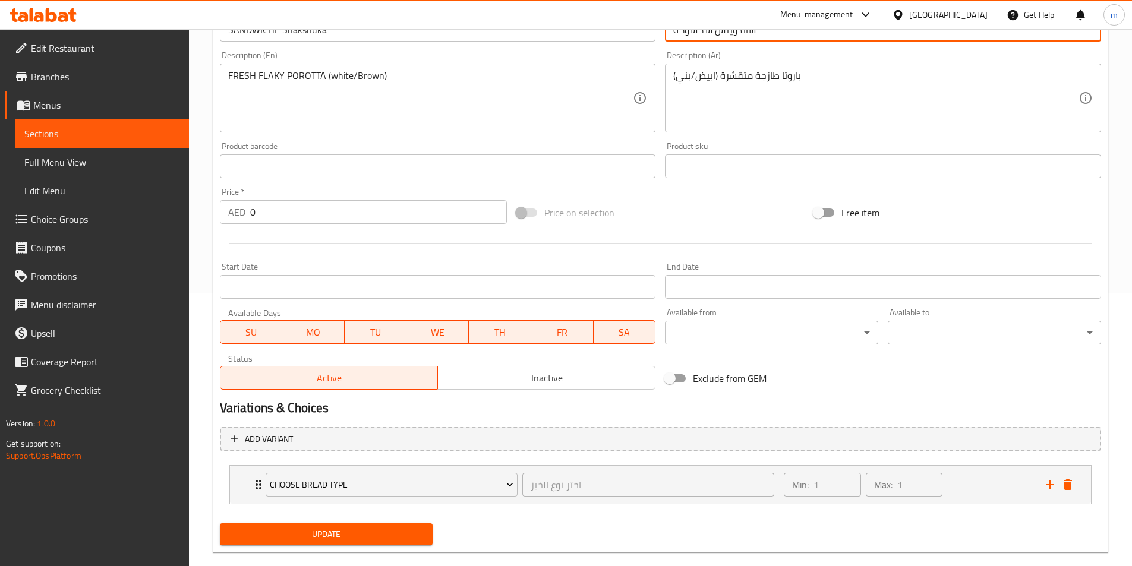
scroll to position [293, 0]
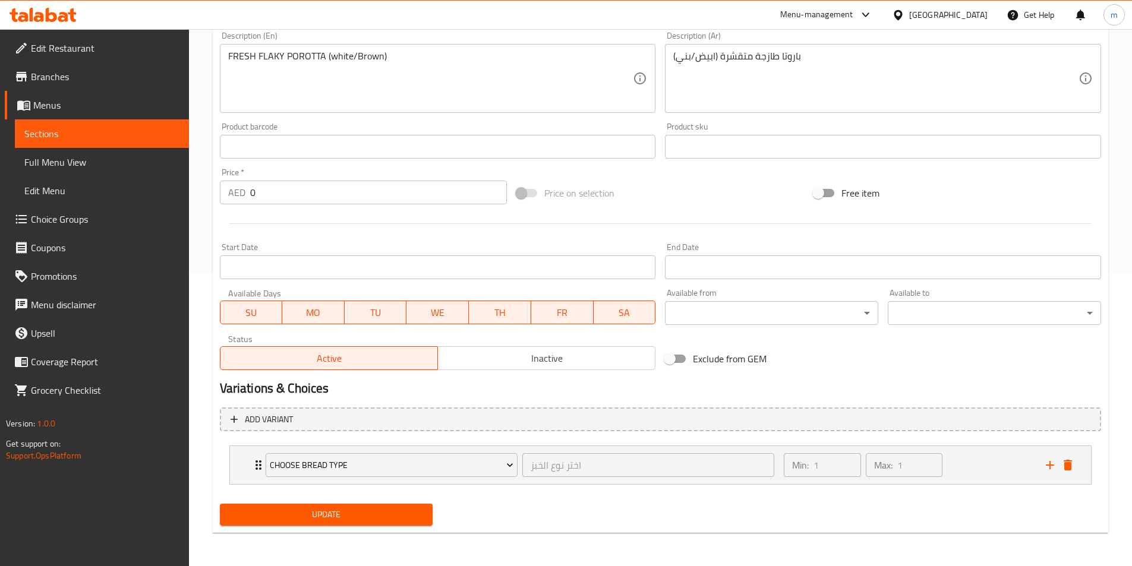
type input "ساندويتش شكشوكة"
click at [350, 513] on span "Update" at bounding box center [326, 515] width 194 height 15
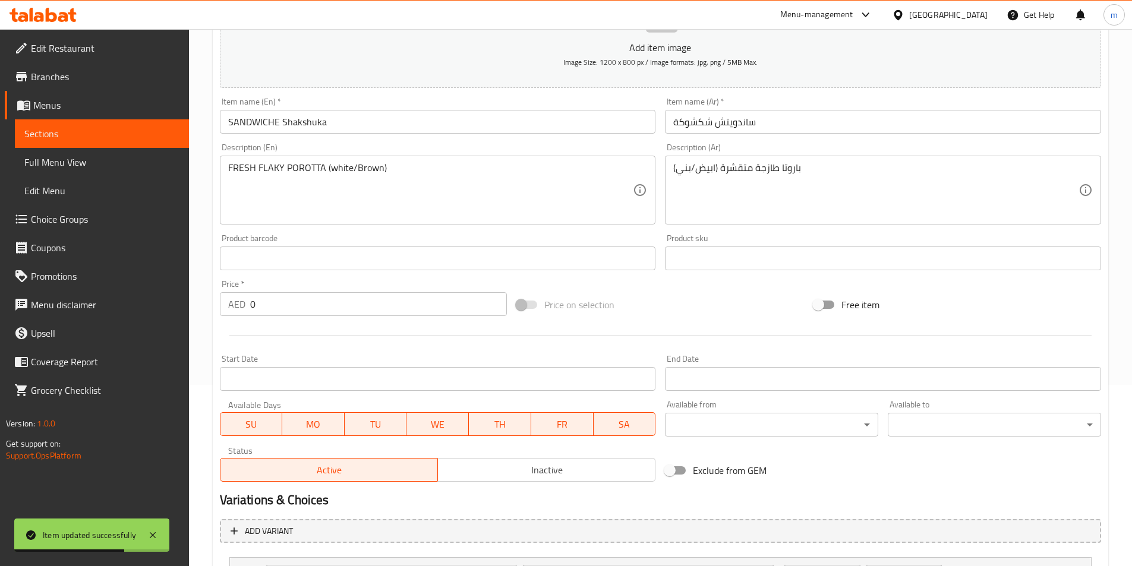
scroll to position [55, 0]
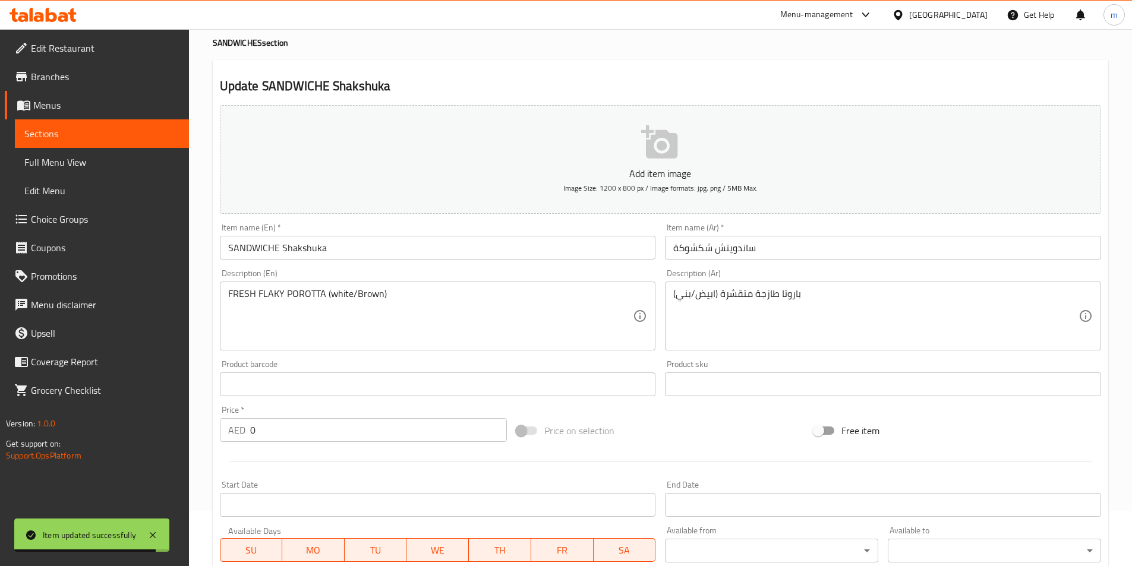
click at [133, 134] on span "Sections" at bounding box center [101, 134] width 155 height 14
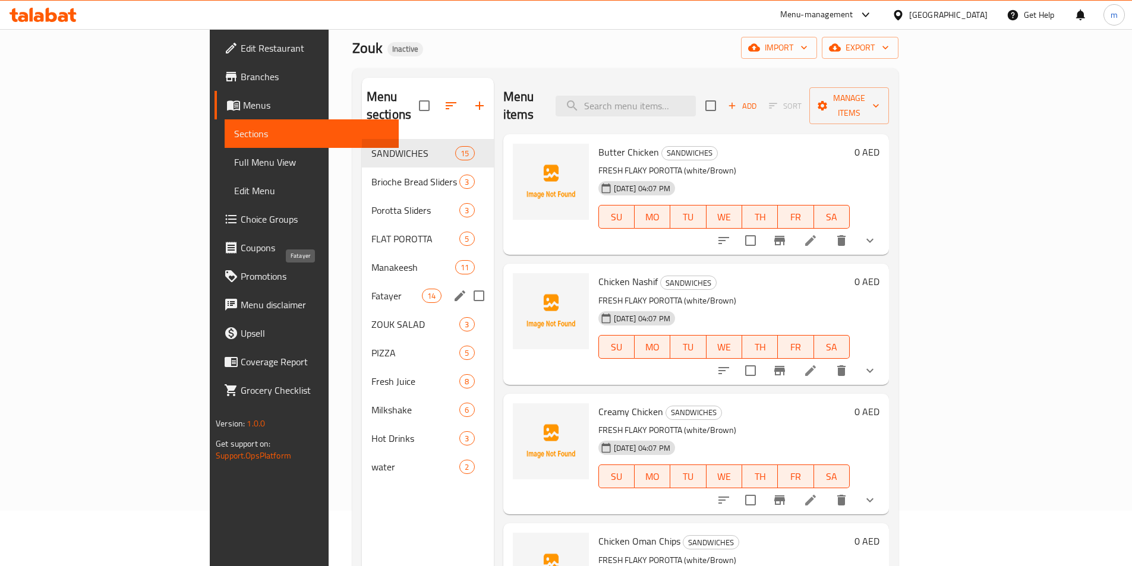
click at [371, 289] on span "Fatayer" at bounding box center [396, 296] width 51 height 14
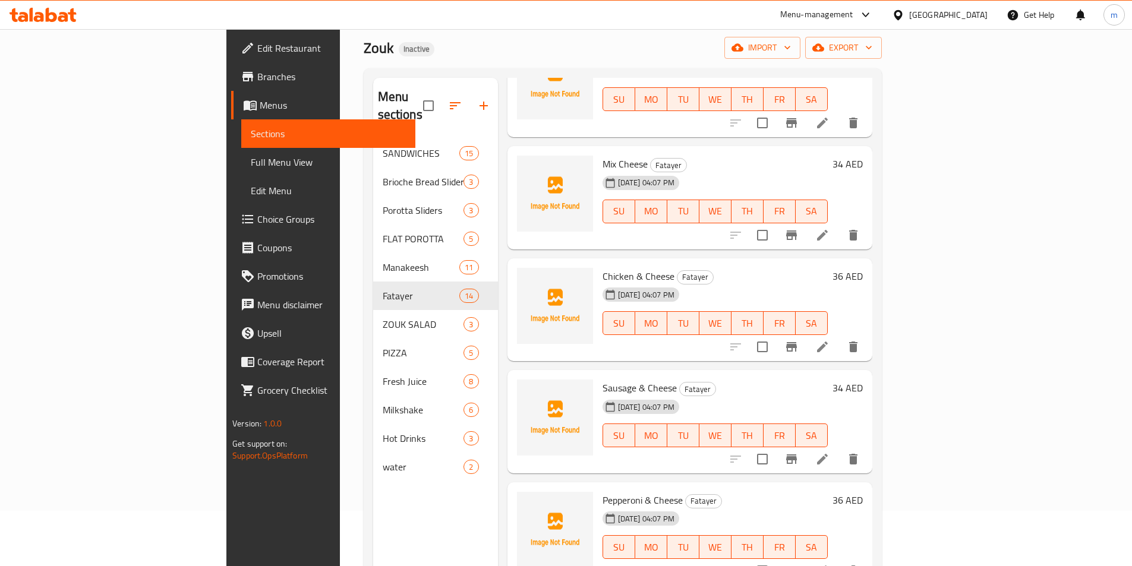
scroll to position [594, 0]
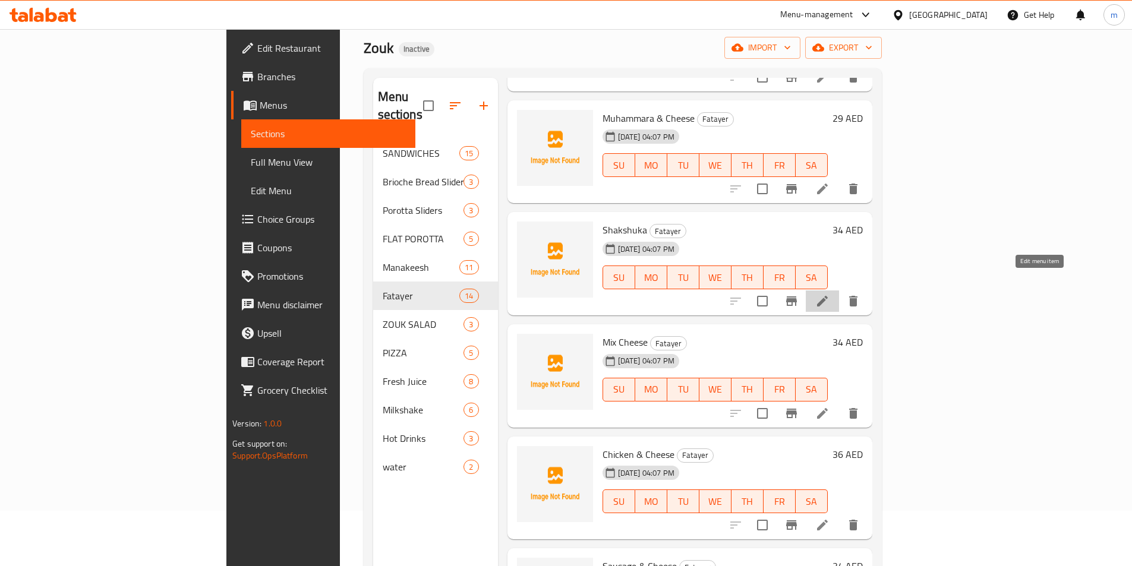
click at [830, 294] on icon at bounding box center [822, 301] width 14 height 14
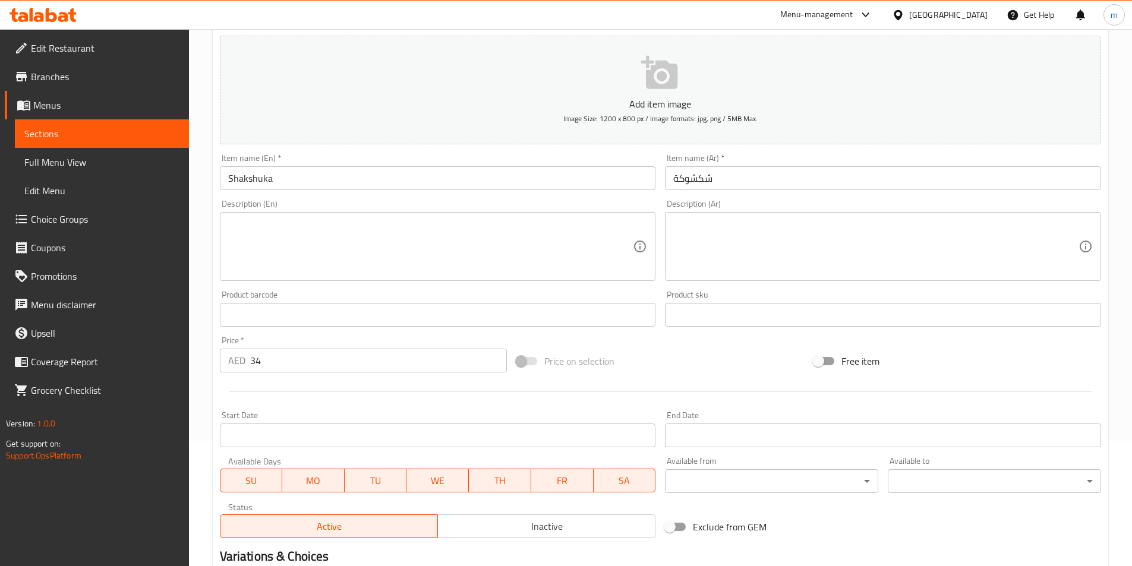
scroll to position [36, 0]
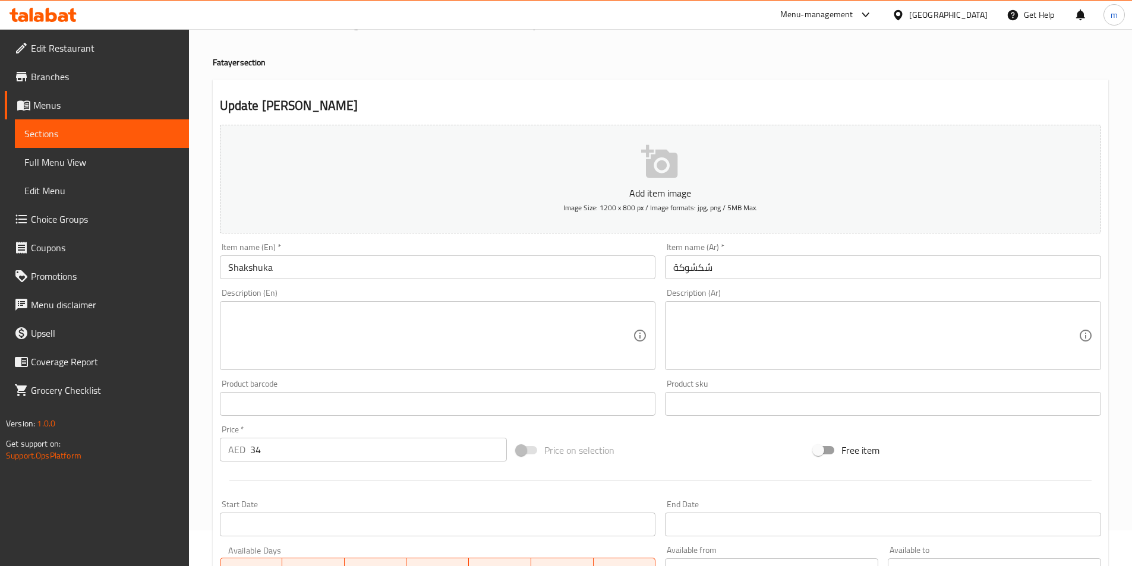
click at [228, 268] on input "Shakshuka" at bounding box center [438, 268] width 436 height 24
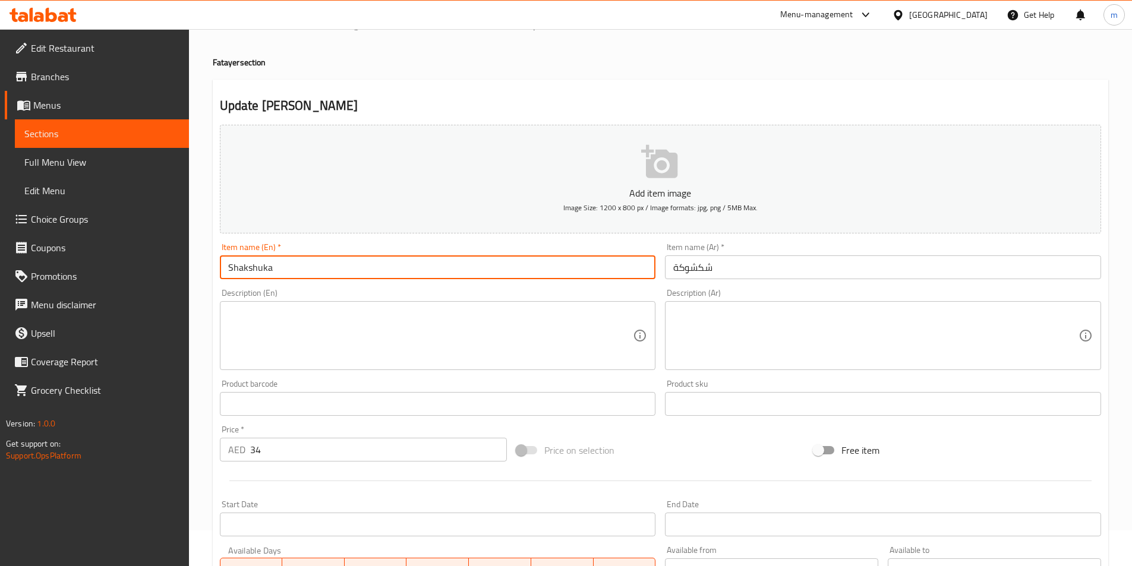
paste input "fatera"
type input "[PERSON_NAME]"
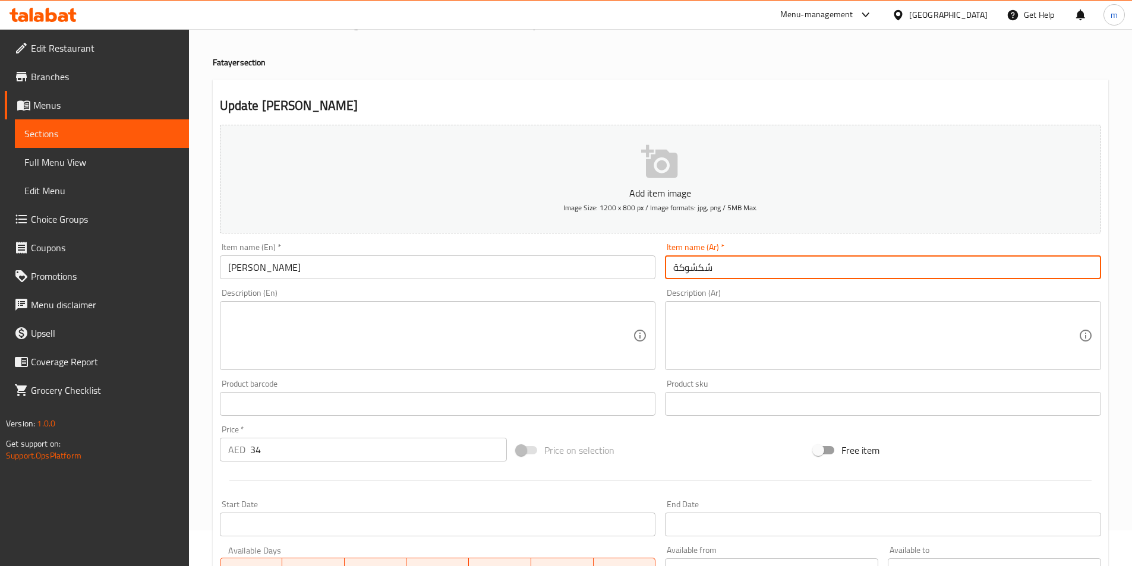
click at [757, 267] on input "شكشوكة" at bounding box center [883, 268] width 436 height 24
paste input "فطيرة"
click at [672, 266] on input "شكشوكة" at bounding box center [883, 268] width 436 height 24
paste input "فطيرة"
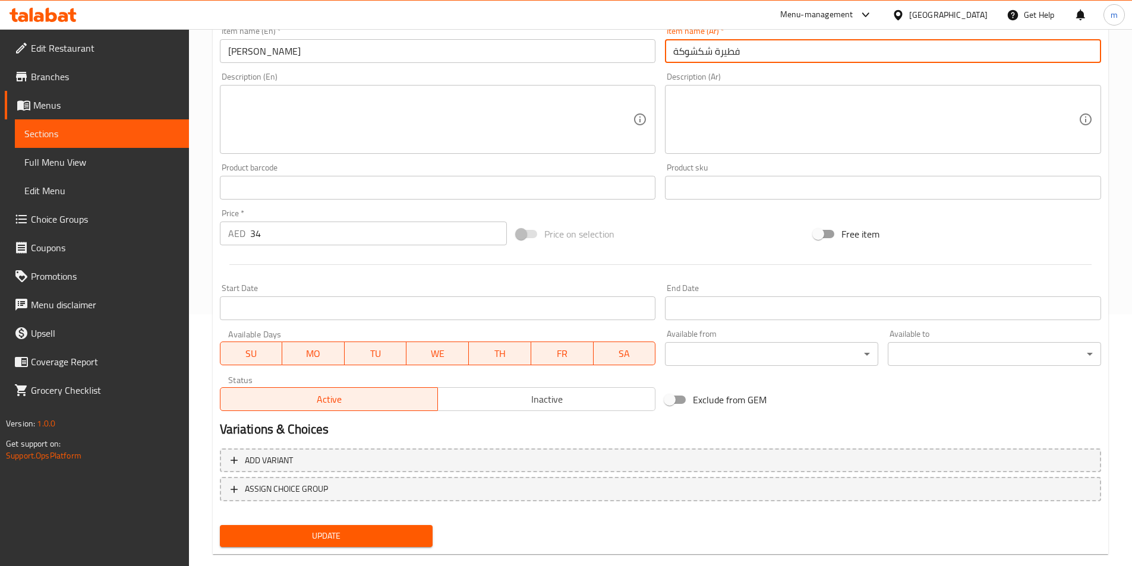
scroll to position [273, 0]
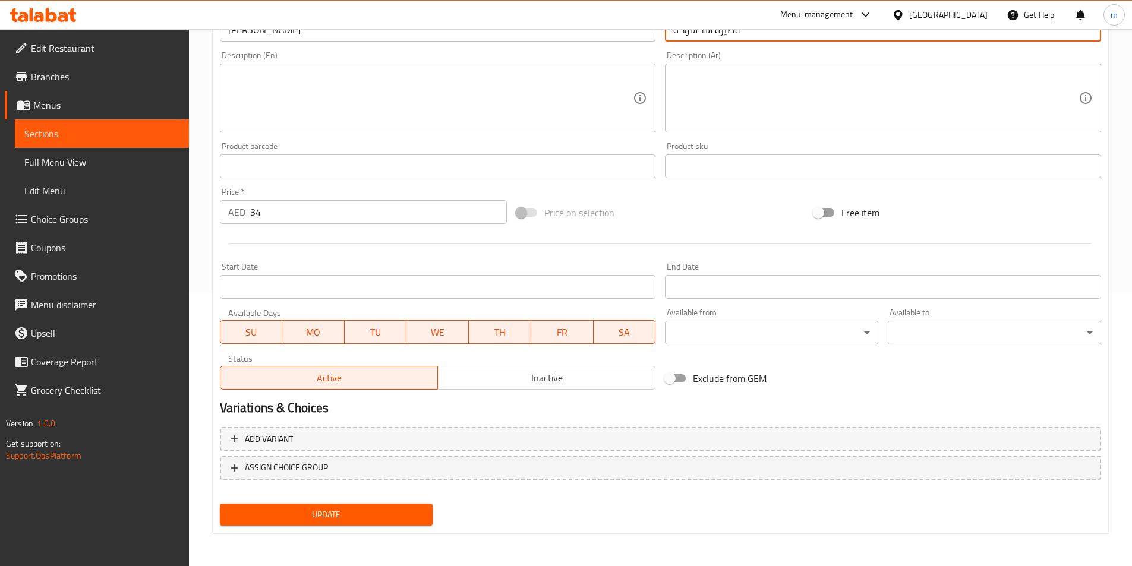
type input "فطيرة شكشوكة"
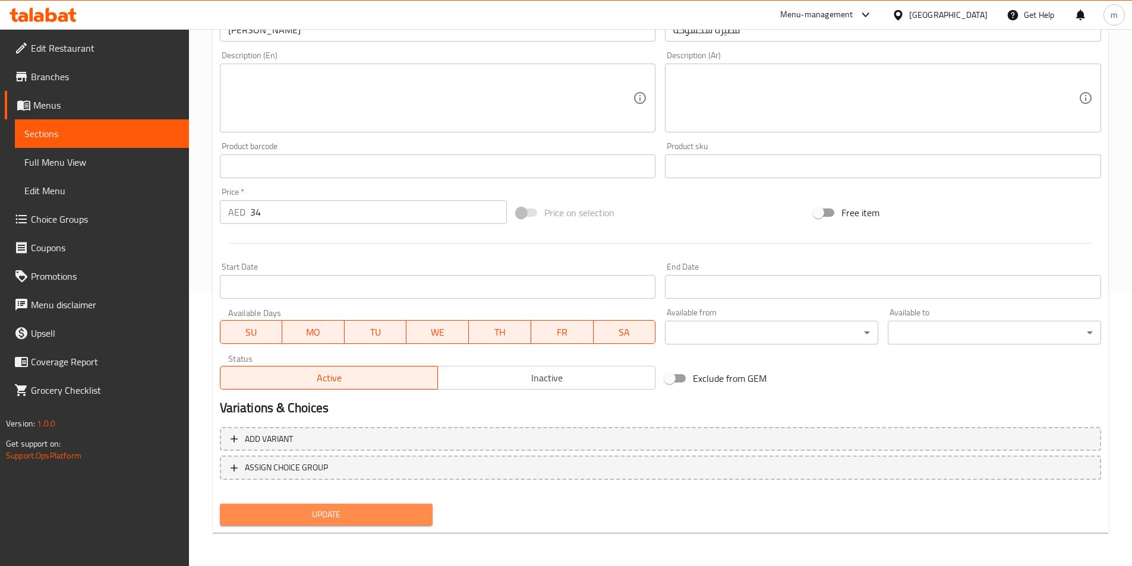
click at [402, 513] on span "Update" at bounding box center [326, 515] width 194 height 15
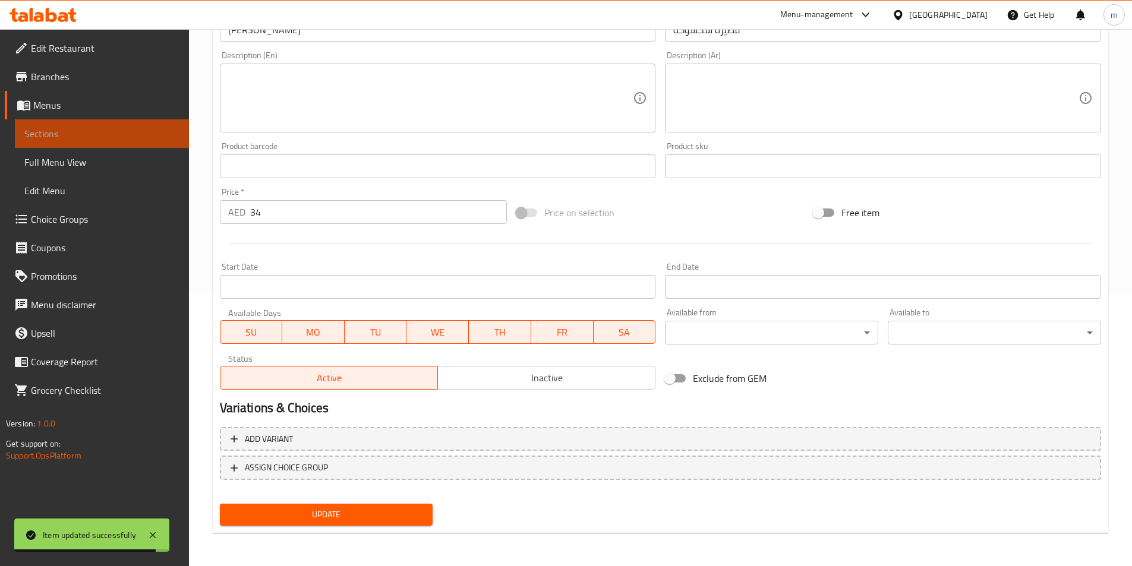
click at [55, 134] on span "Sections" at bounding box center [101, 134] width 155 height 14
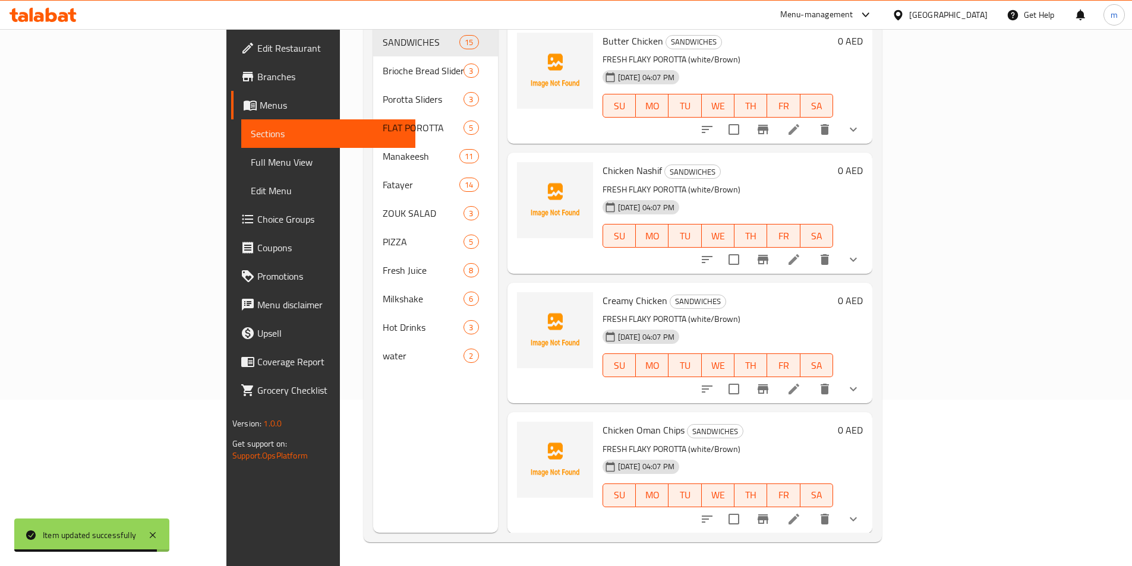
scroll to position [166, 0]
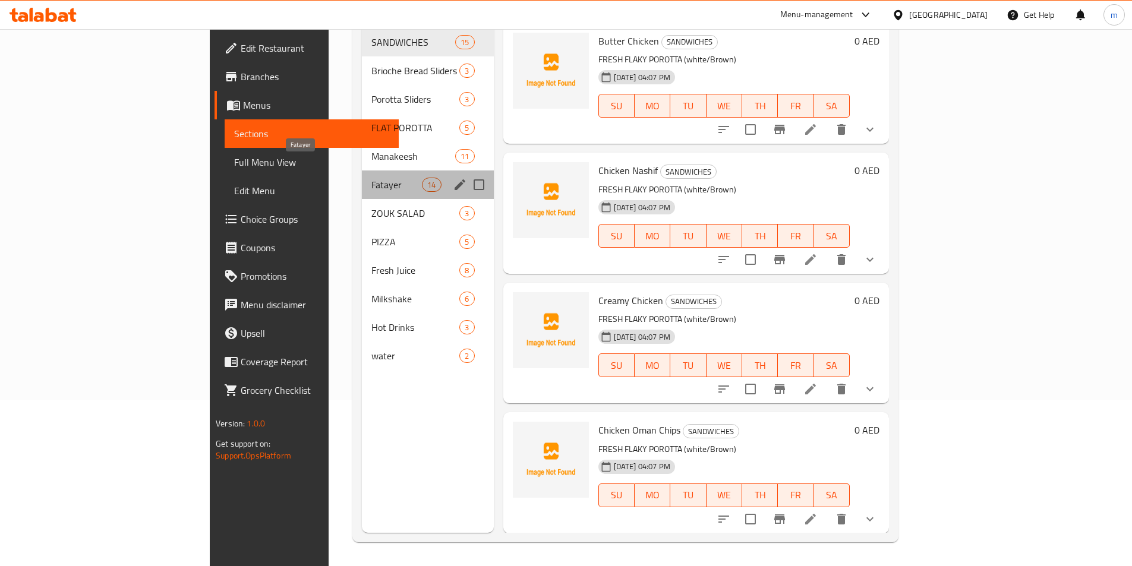
click at [371, 178] on span "Fatayer" at bounding box center [396, 185] width 51 height 14
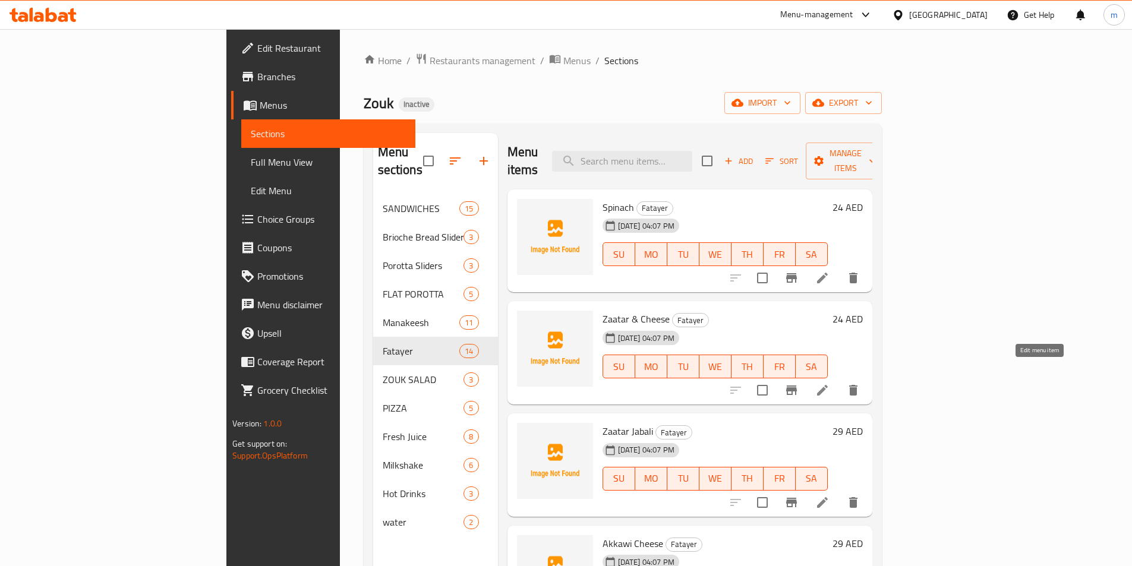
click at [839, 380] on li at bounding box center [822, 390] width 33 height 21
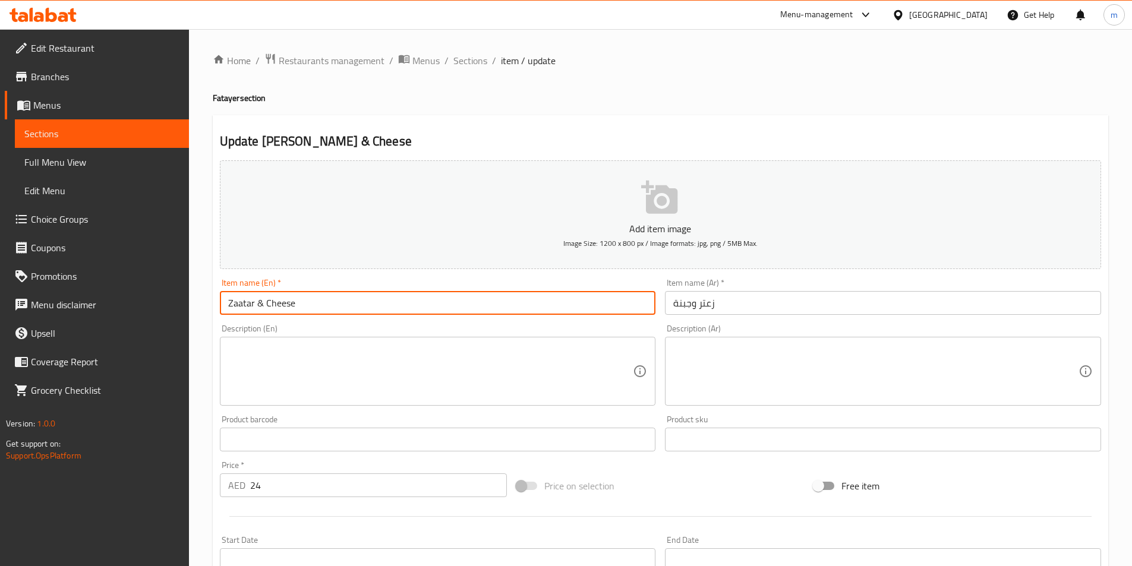
click at [223, 301] on input "Zaatar & Cheese" at bounding box center [438, 303] width 436 height 24
paste input "fatera"
type input "[PERSON_NAME] & [PERSON_NAME]"
click at [735, 308] on input "زعتر وجبنة" at bounding box center [883, 303] width 436 height 24
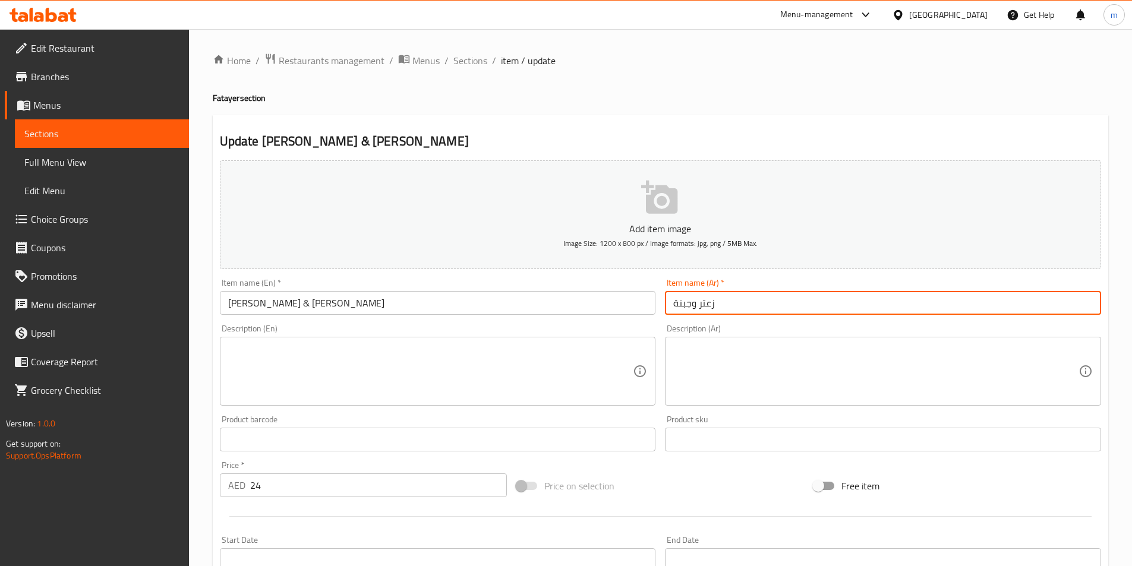
click at [675, 305] on input "زعتر وجبنة" at bounding box center [883, 303] width 436 height 24
paste input "فطيرة"
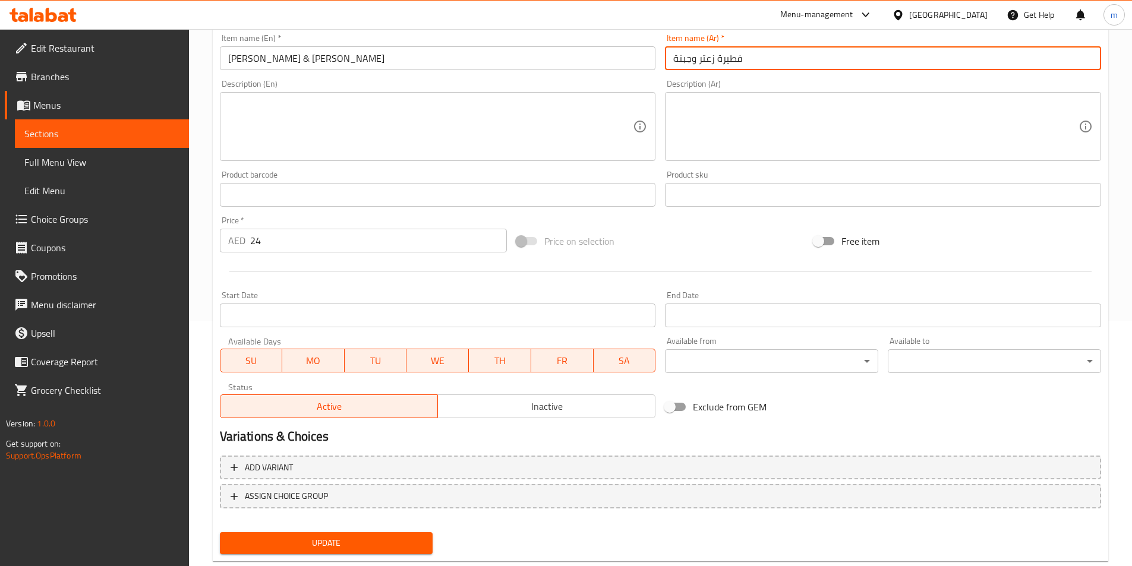
scroll to position [273, 0]
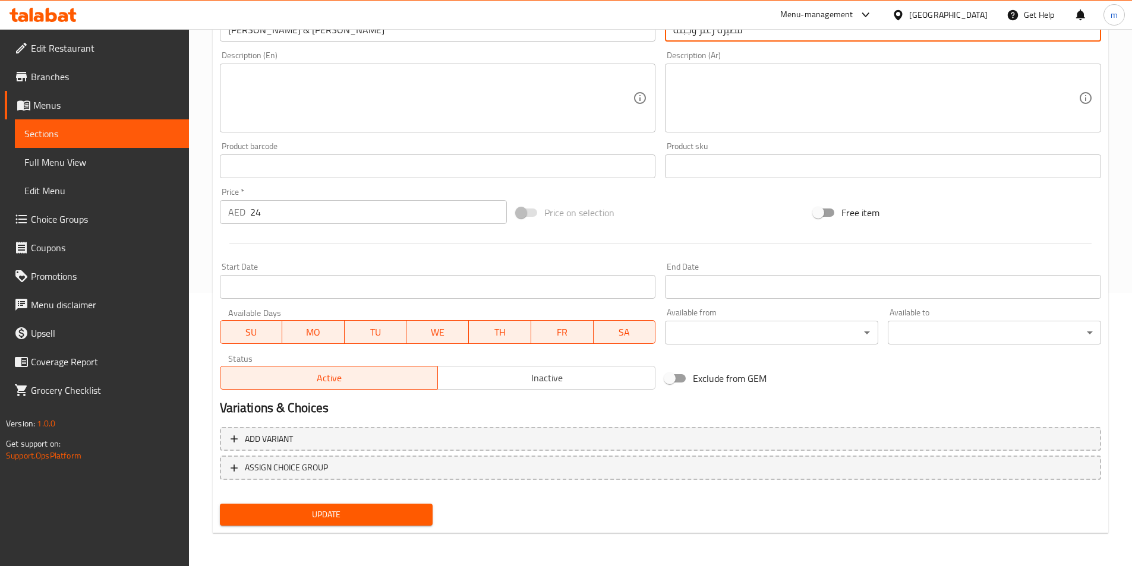
type input "فطيرة زعتر وجبنة"
click at [366, 515] on span "Update" at bounding box center [326, 515] width 194 height 15
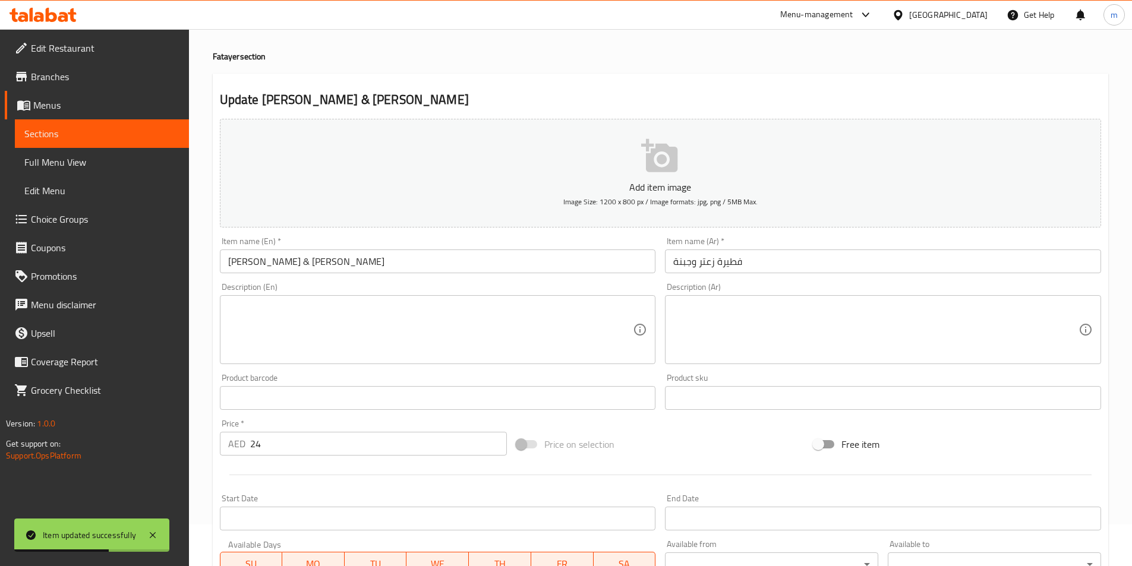
scroll to position [0, 0]
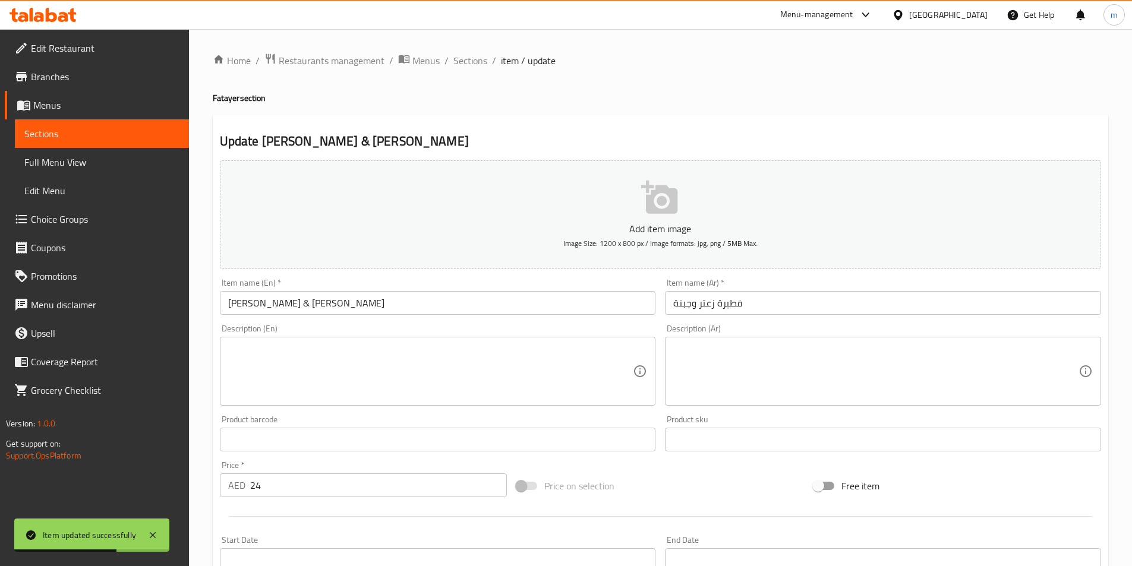
click at [129, 127] on span "Sections" at bounding box center [101, 134] width 155 height 14
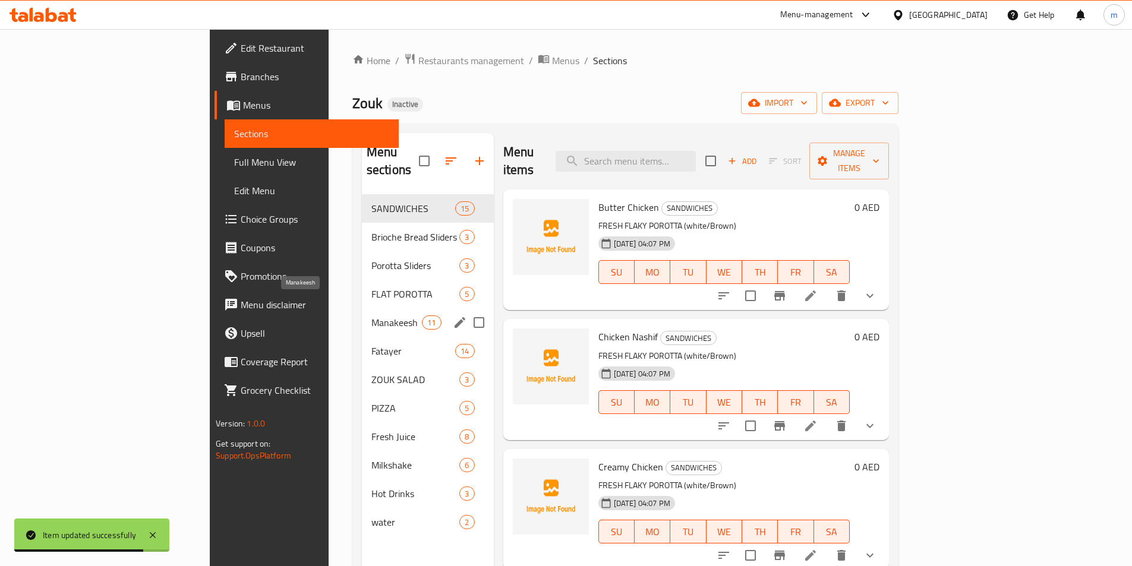
click at [371, 316] on span "Manakeesh" at bounding box center [396, 323] width 51 height 14
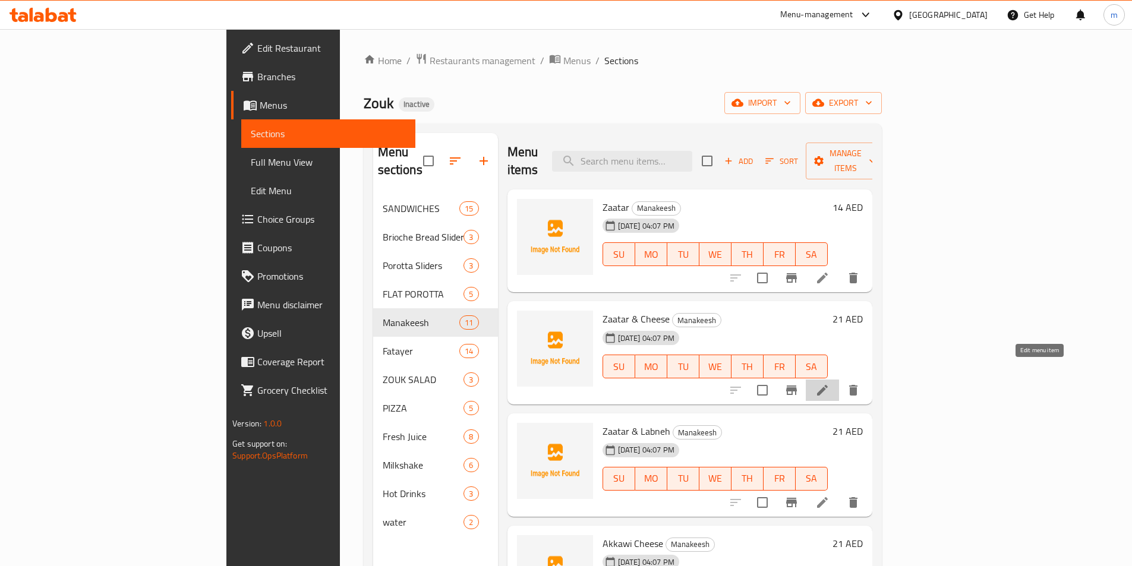
click at [830, 383] on icon at bounding box center [822, 390] width 14 height 14
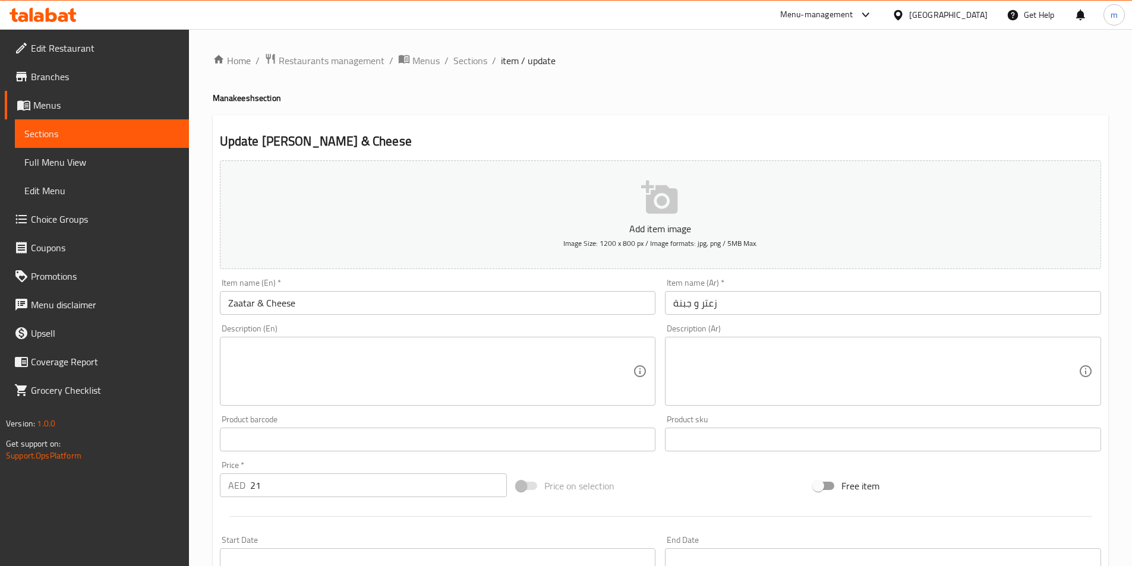
click at [672, 305] on input "زعتر و جبنة" at bounding box center [883, 303] width 436 height 24
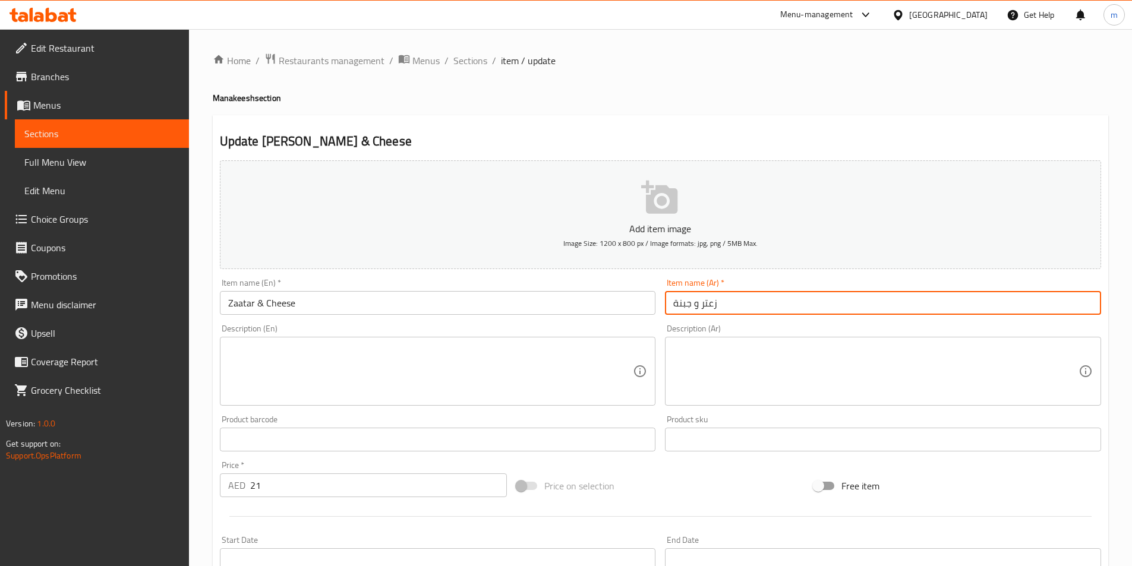
paste input "مناقيش"
type input "مناقيش زعتر و جبنة"
click at [225, 301] on input "Zaatar & Cheese" at bounding box center [438, 303] width 436 height 24
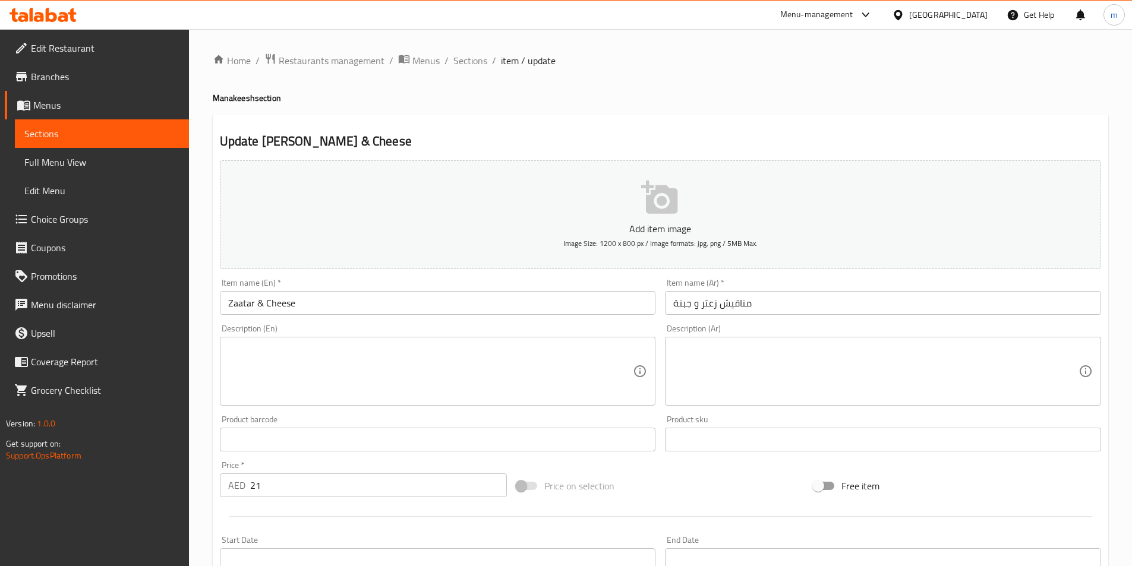
click at [229, 308] on input "Zaatar & Cheese" at bounding box center [438, 303] width 436 height 24
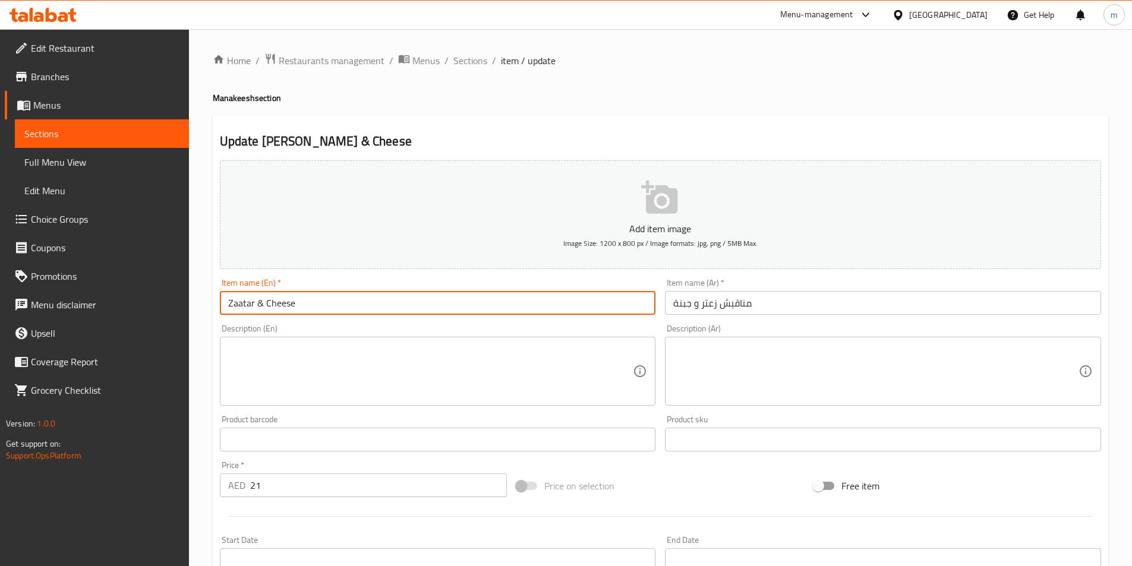
paste input "Manakeesh"
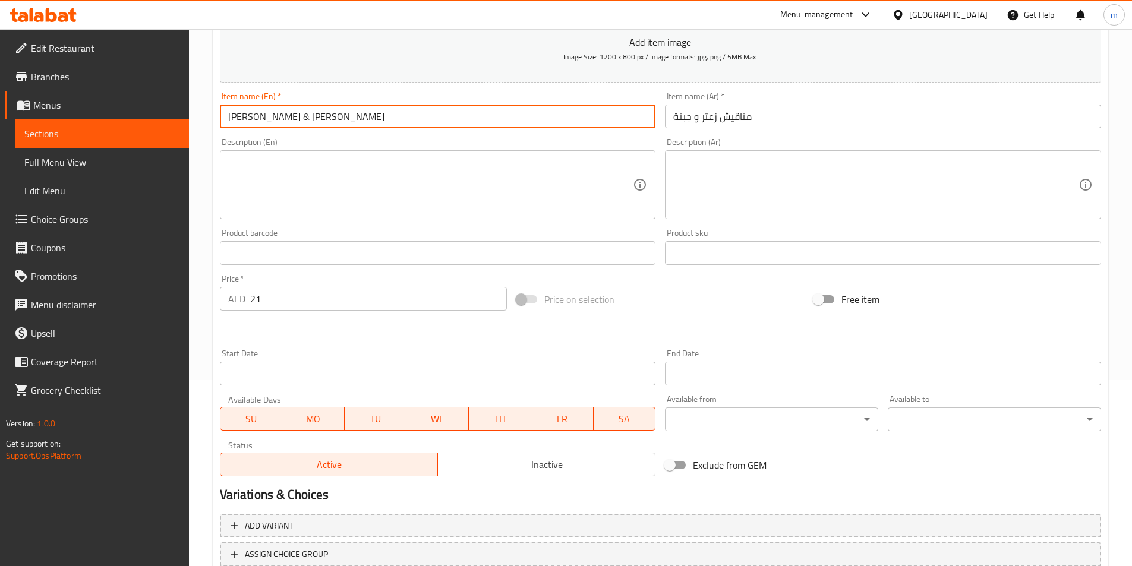
scroll to position [273, 0]
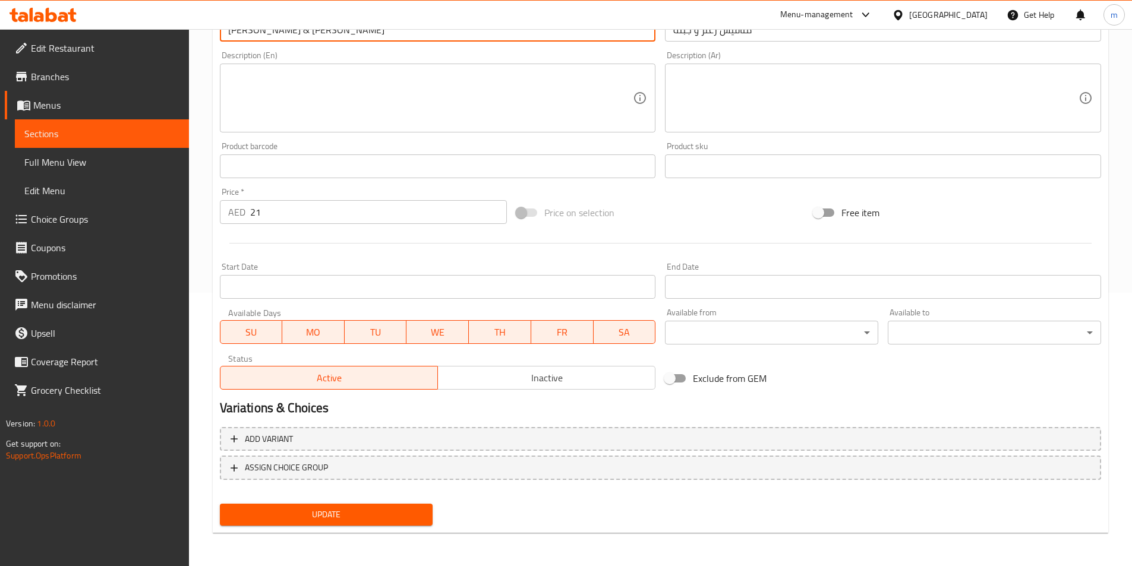
type input "[PERSON_NAME] & [PERSON_NAME]"
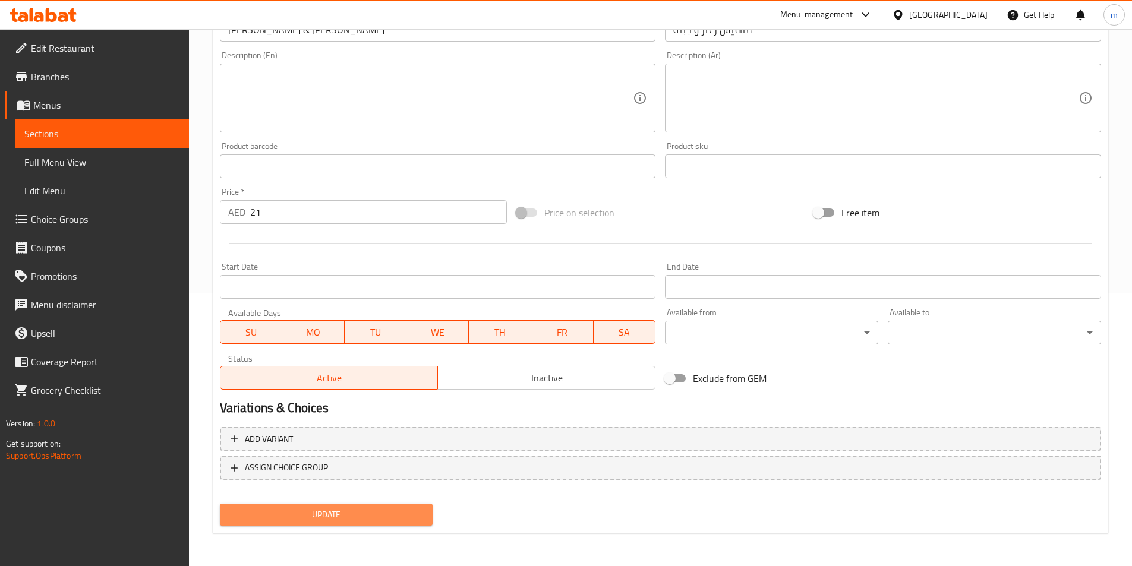
click at [325, 522] on span "Update" at bounding box center [326, 515] width 194 height 15
click at [156, 130] on span "Sections" at bounding box center [101, 134] width 155 height 14
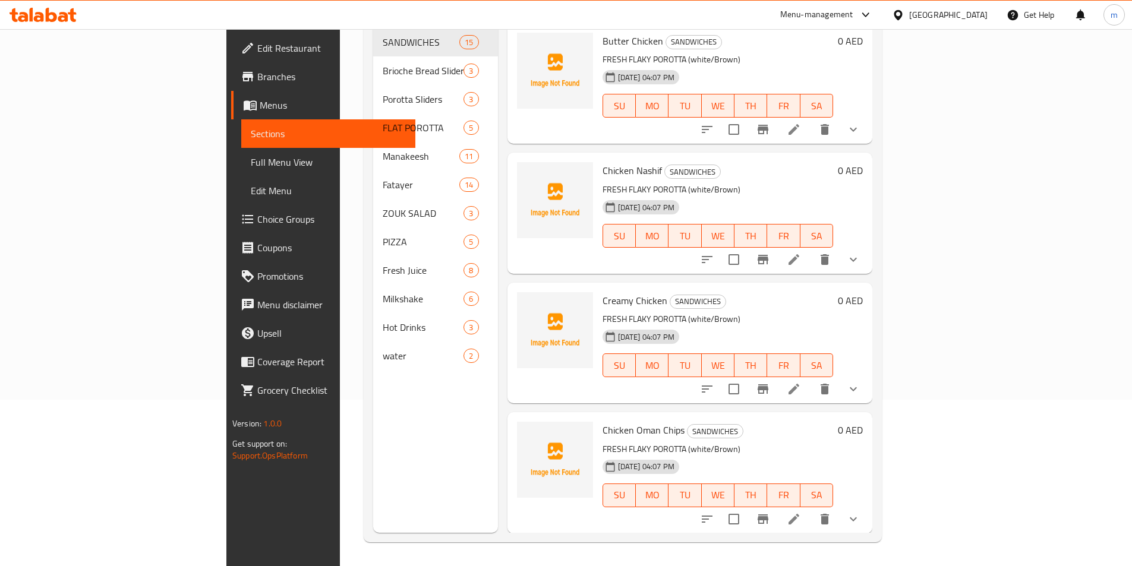
scroll to position [166, 0]
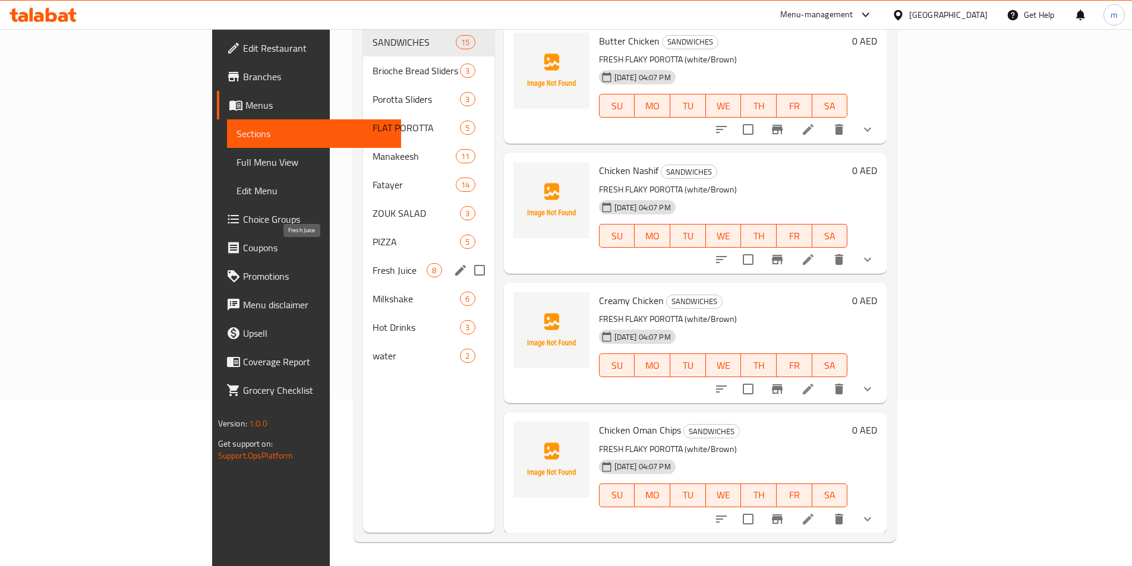
click at [373, 263] on span "Fresh Juice" at bounding box center [400, 270] width 54 height 14
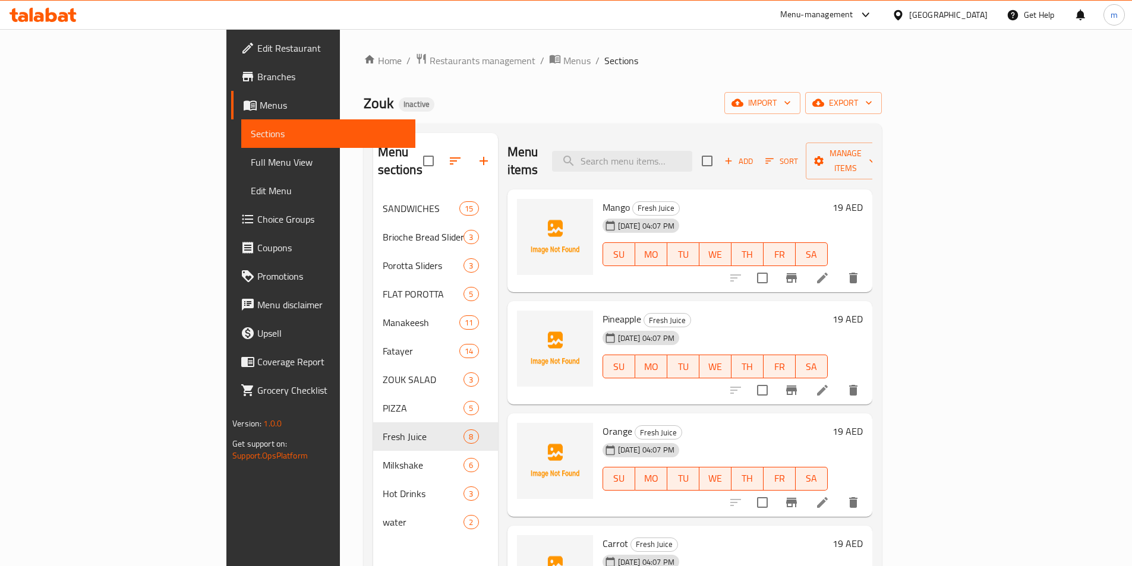
click at [830, 271] on icon at bounding box center [822, 278] width 14 height 14
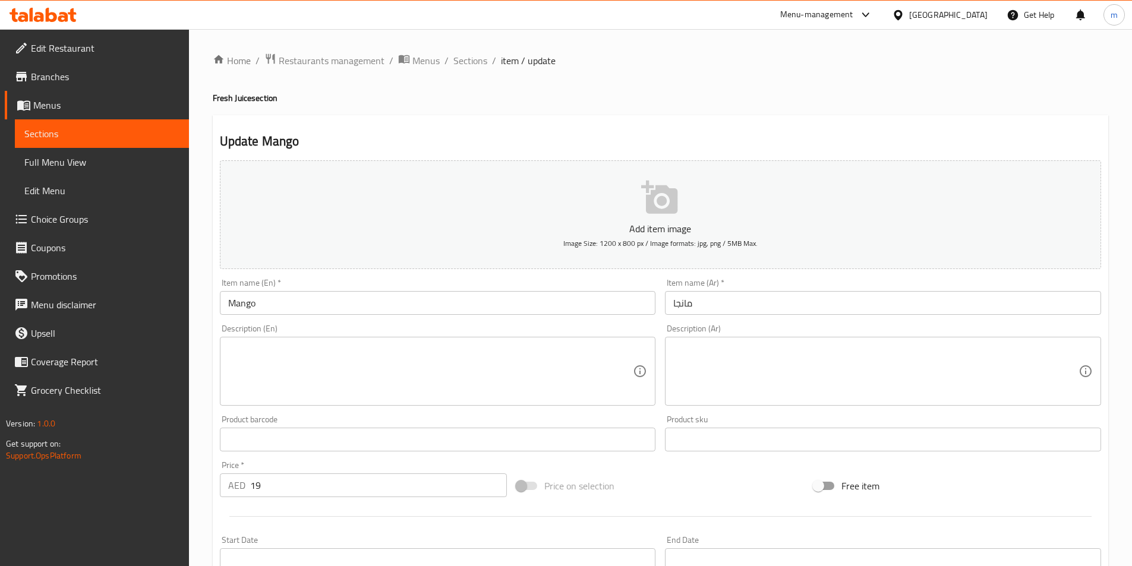
click at [225, 301] on input "Mango" at bounding box center [438, 303] width 436 height 24
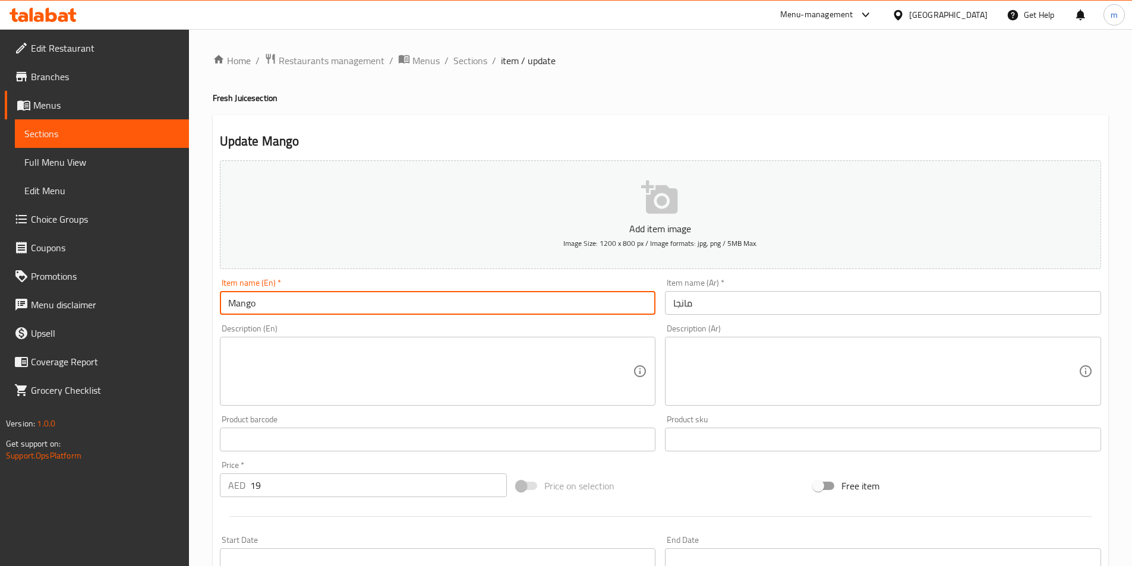
paste input "Fresh Juice"
type input "Fresh Juice Mango"
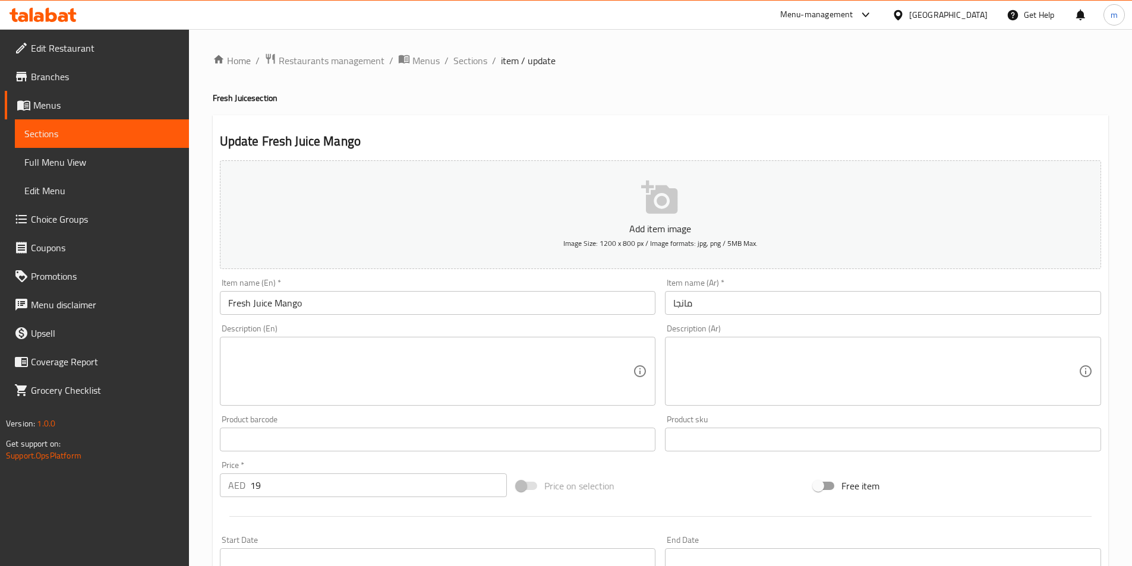
click at [705, 297] on input "مانجا" at bounding box center [883, 303] width 436 height 24
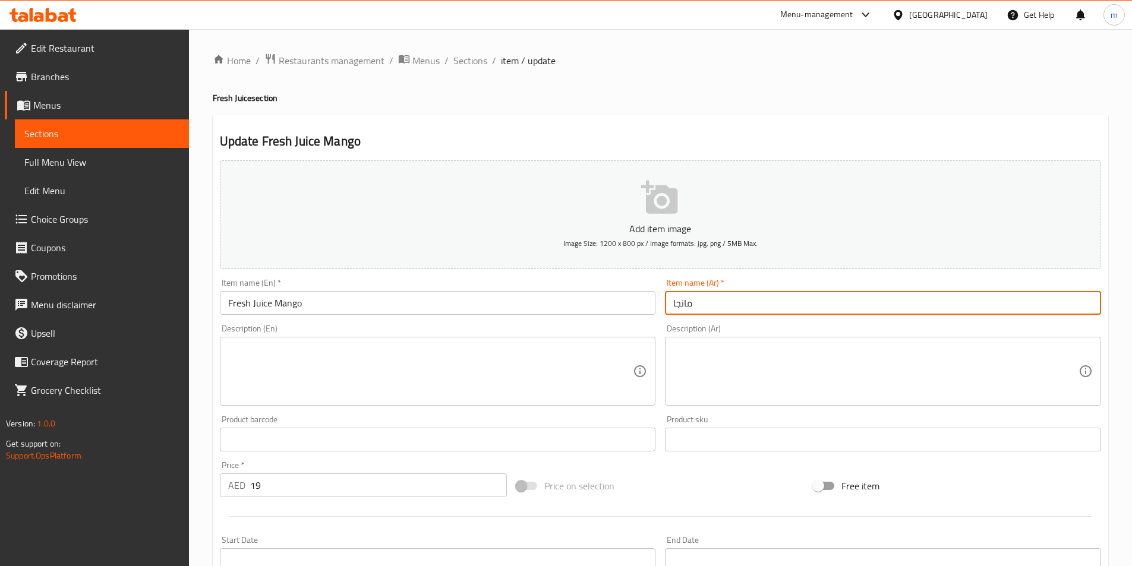
click at [672, 306] on input "مانجا" at bounding box center [883, 303] width 436 height 24
paste input "عصير طازج"
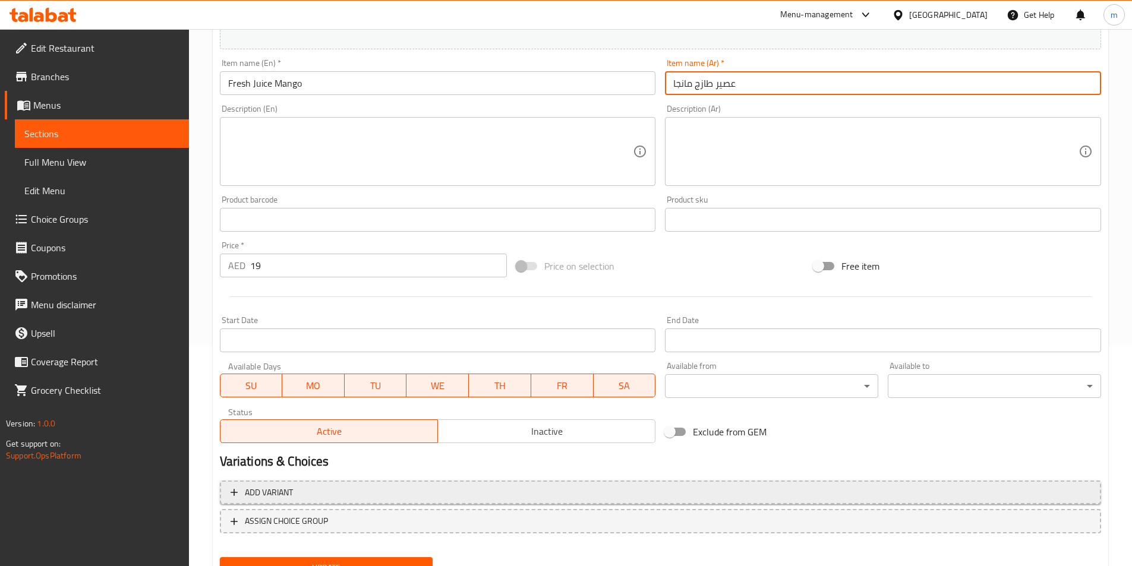
scroll to position [273, 0]
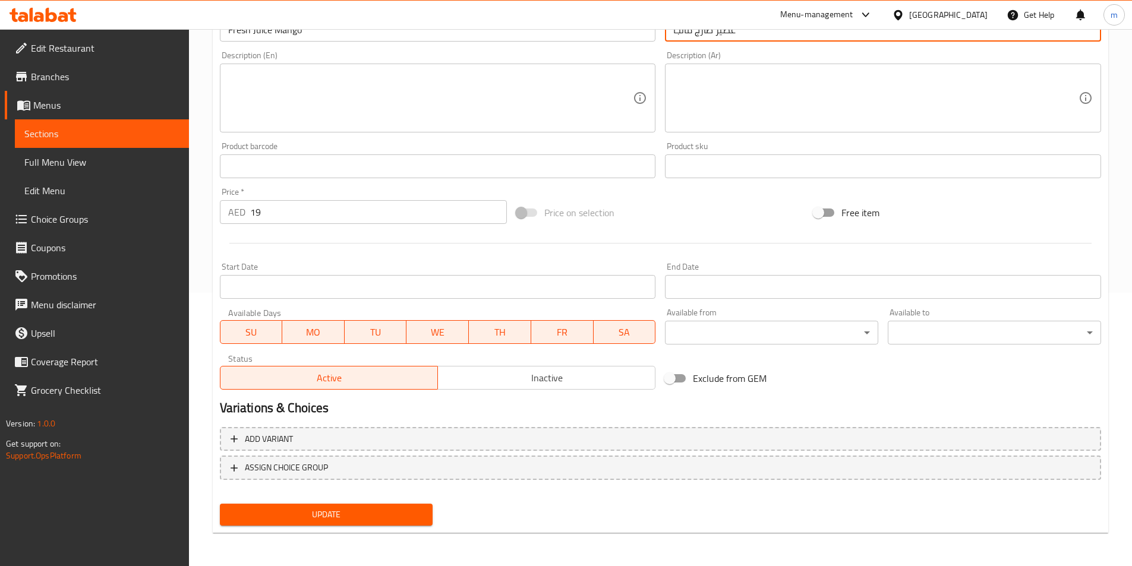
type input "عصير طازج مانجا"
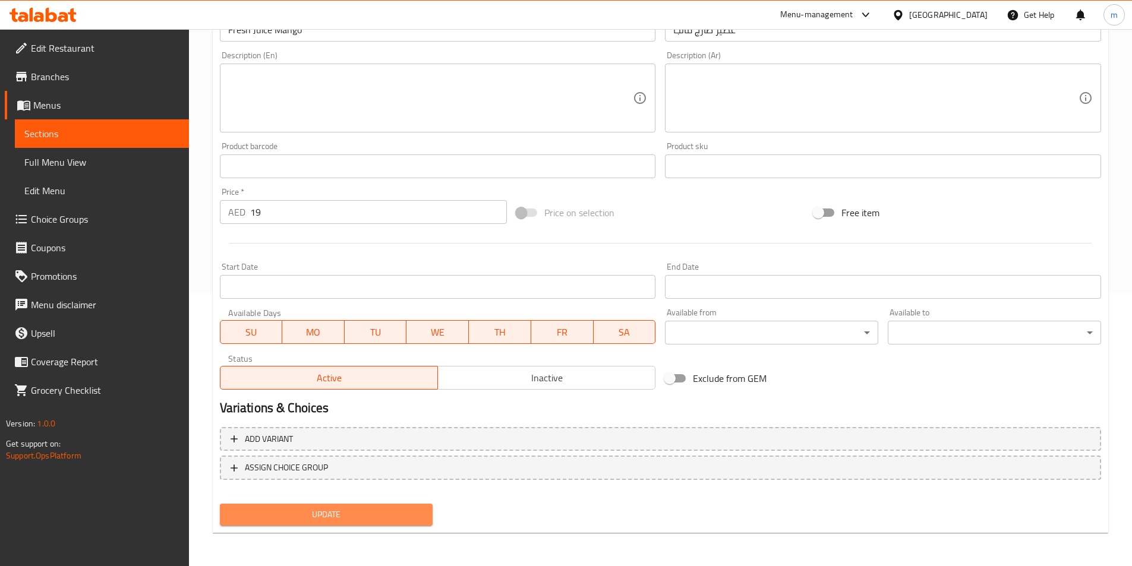
click at [301, 519] on span "Update" at bounding box center [326, 515] width 194 height 15
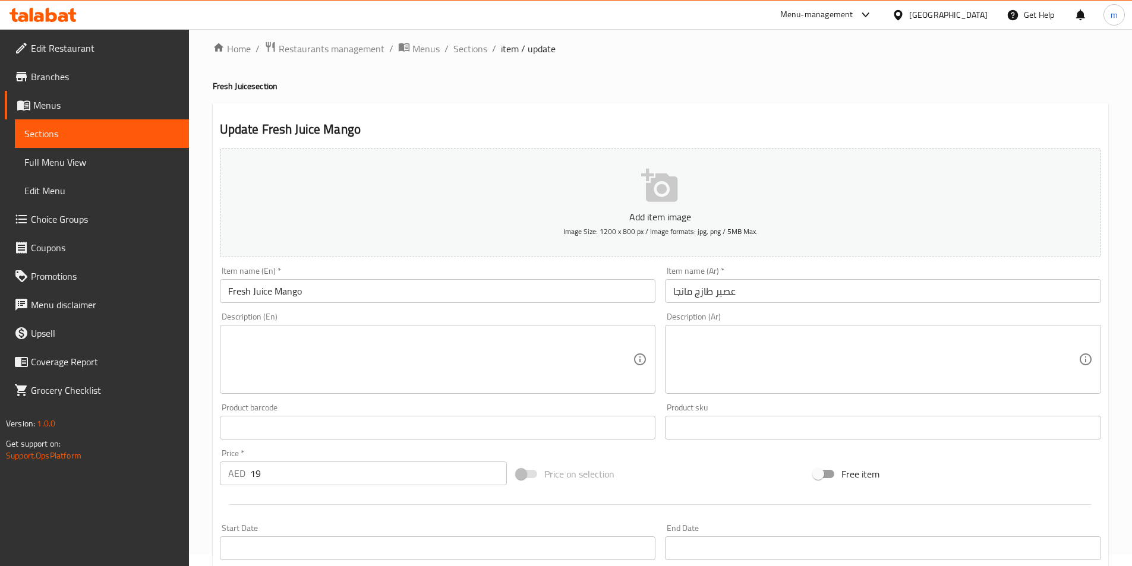
scroll to position [0, 0]
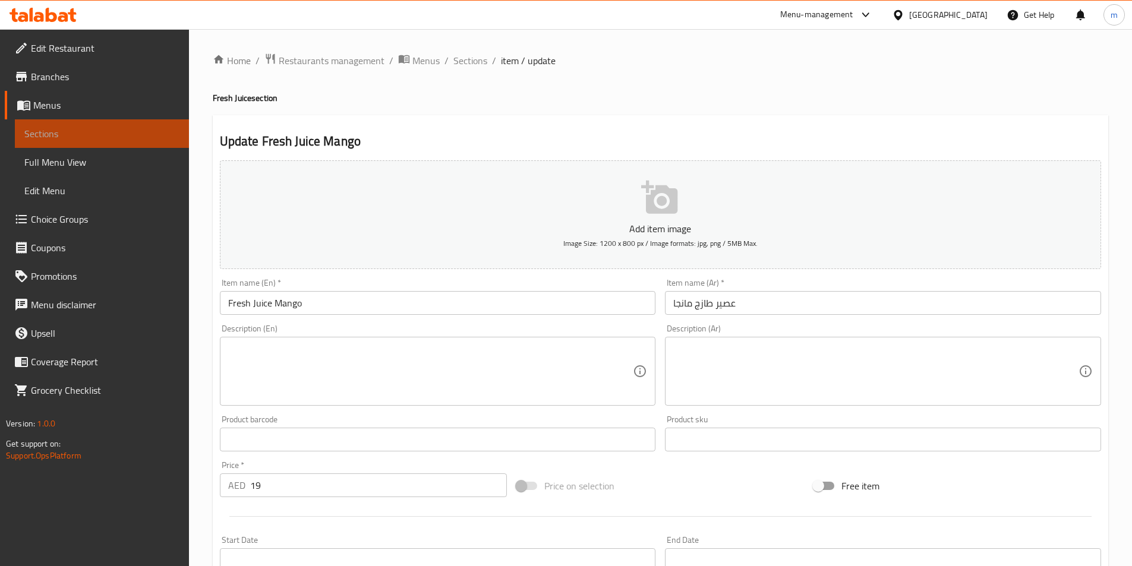
click at [84, 144] on link "Sections" at bounding box center [102, 133] width 174 height 29
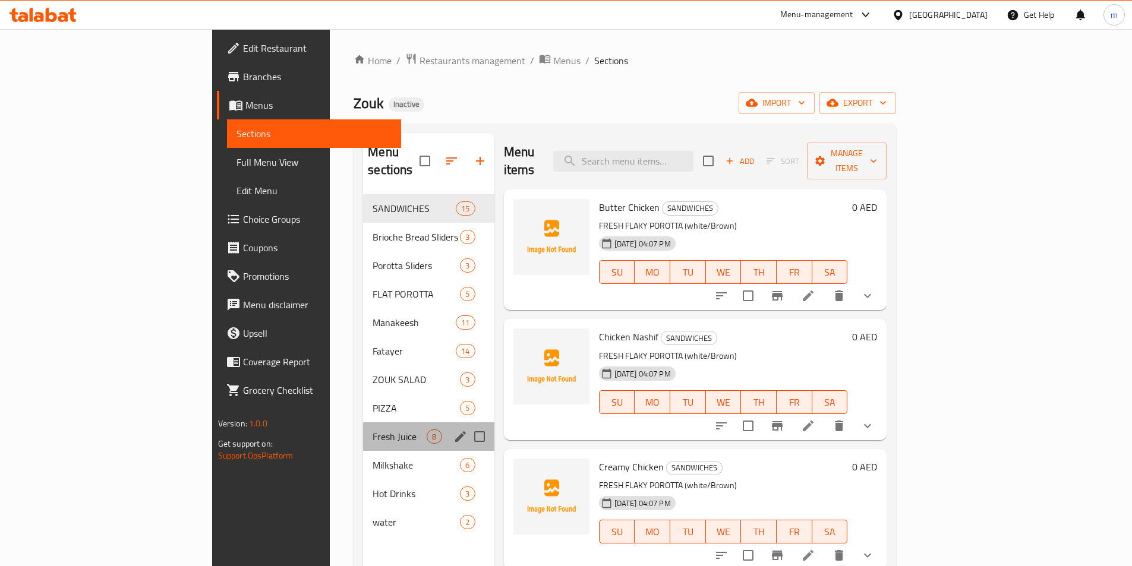
click at [363, 427] on div "Fresh Juice 8" at bounding box center [428, 437] width 131 height 29
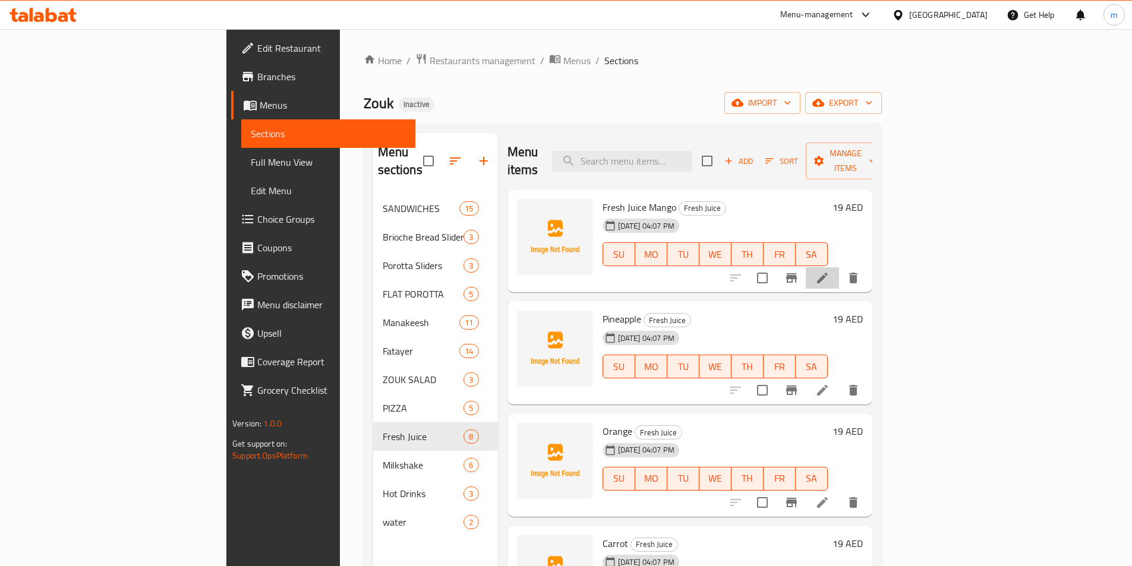
click at [839, 267] on li at bounding box center [822, 277] width 33 height 21
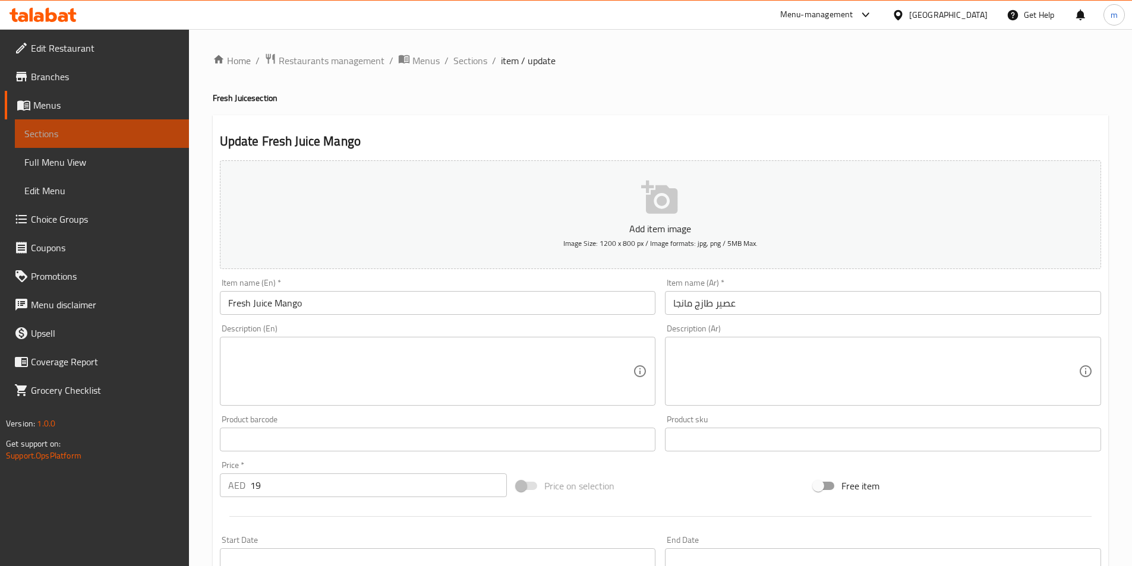
click at [88, 139] on span "Sections" at bounding box center [101, 134] width 155 height 14
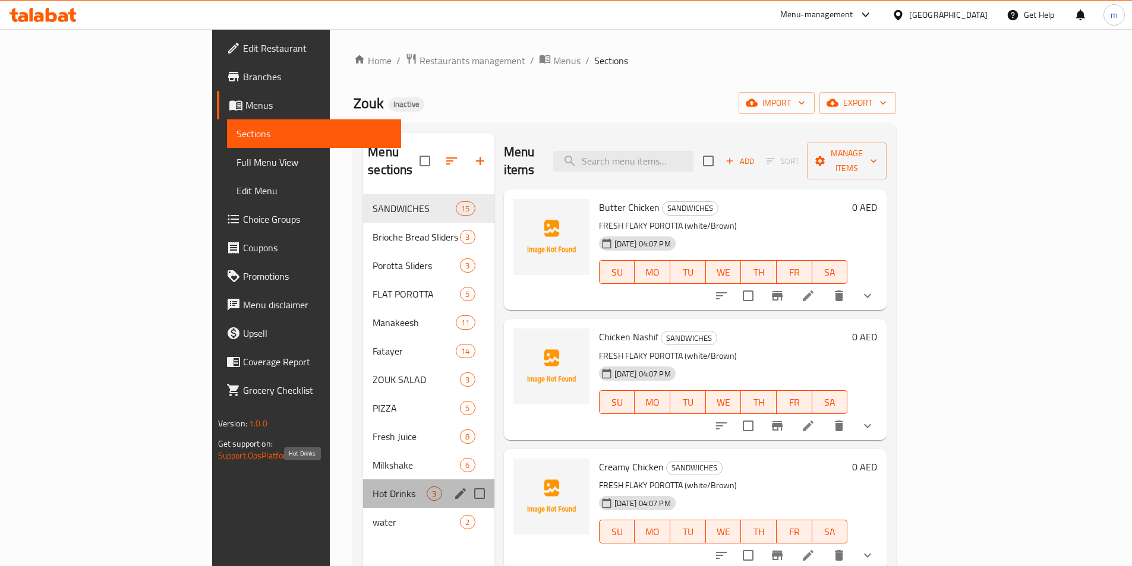
click at [373, 487] on span "Hot Drinks" at bounding box center [400, 494] width 54 height 14
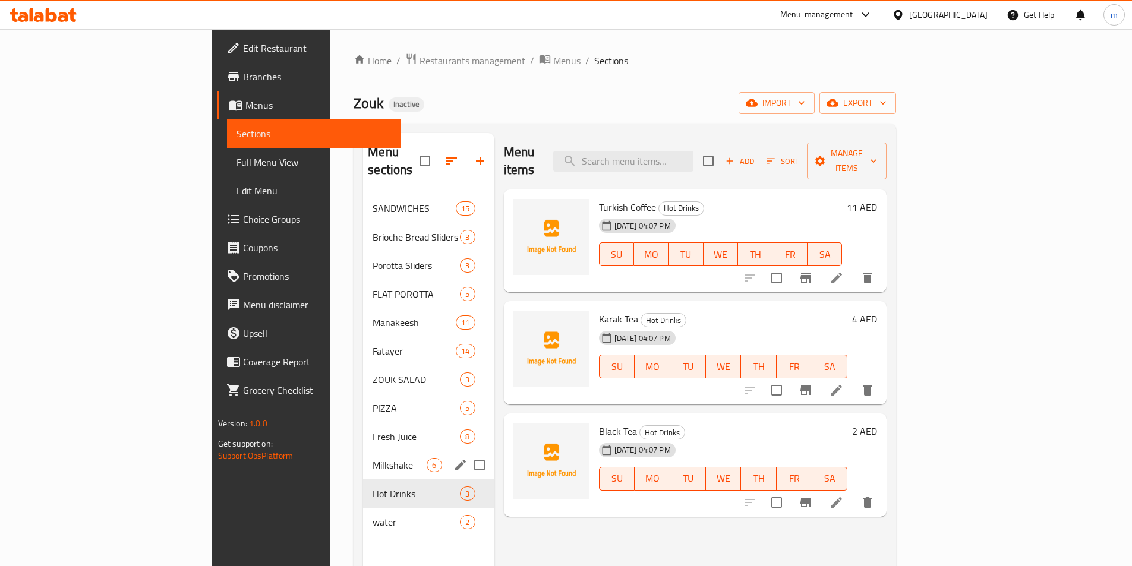
click at [373, 458] on span "Milkshake" at bounding box center [400, 465] width 54 height 14
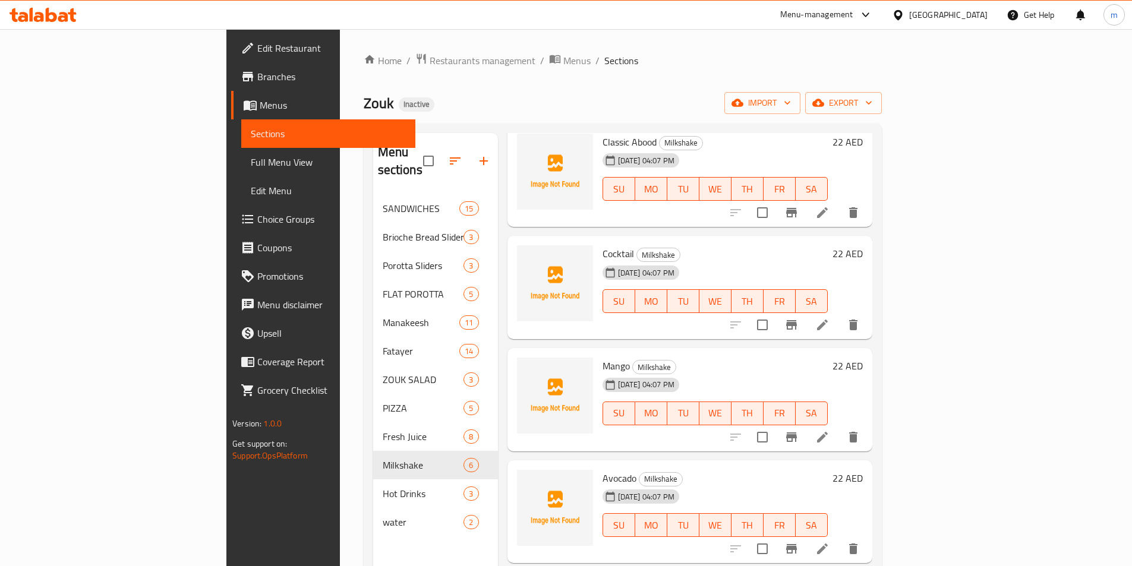
scroll to position [136, 0]
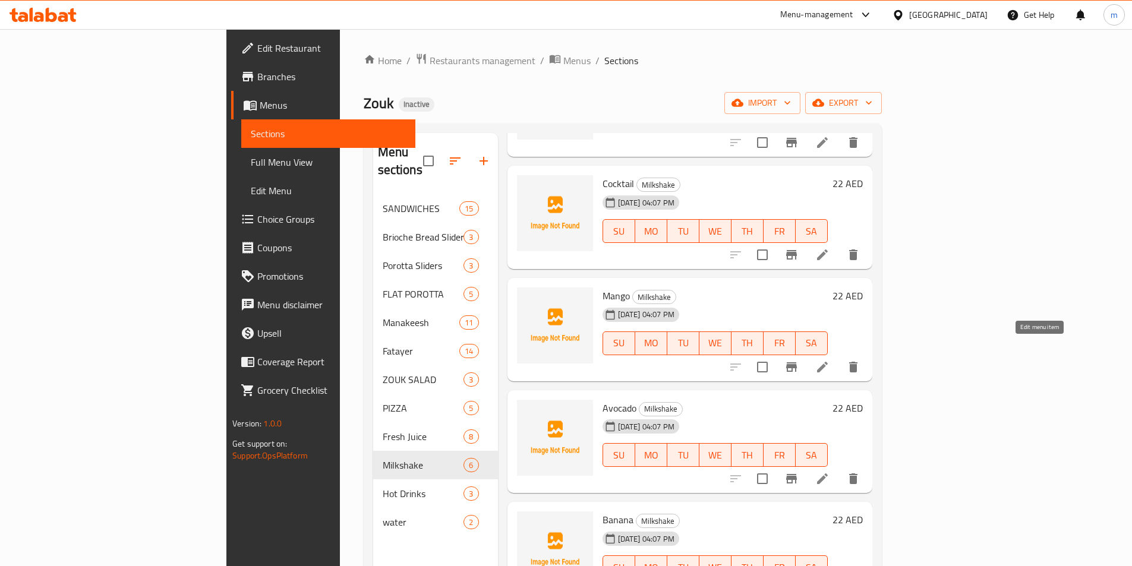
click at [830, 360] on icon at bounding box center [822, 367] width 14 height 14
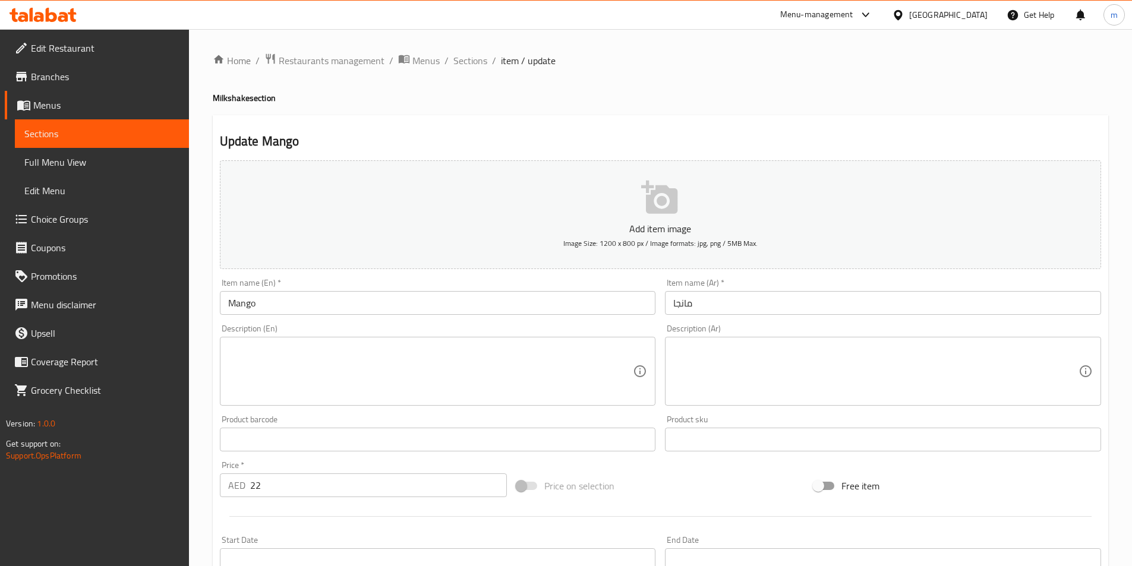
click at [225, 310] on input "Mango" at bounding box center [438, 303] width 436 height 24
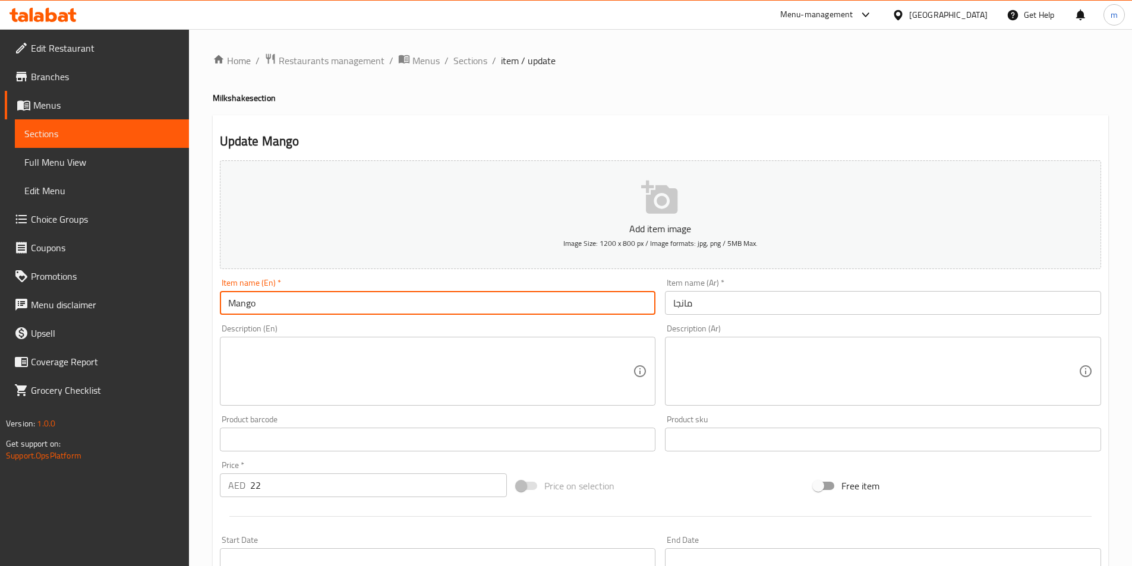
paste input "Milkshake"
type input "Milkshake Mango"
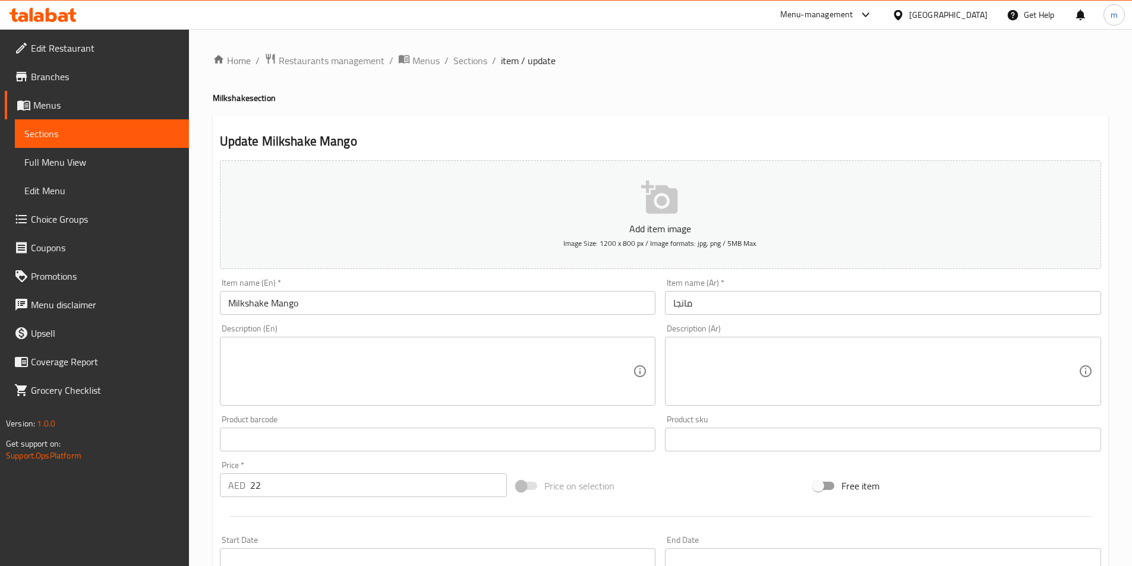
click at [673, 306] on input "مانجا" at bounding box center [883, 303] width 436 height 24
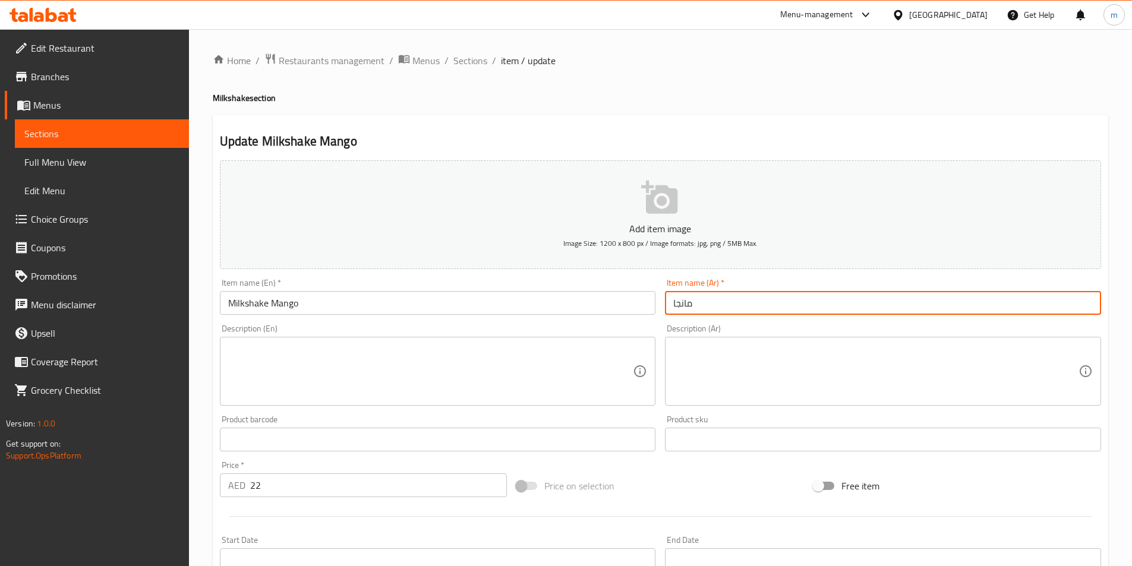
paste input "ميلك شيك"
click at [722, 305] on input "مانجا" at bounding box center [883, 303] width 436 height 24
paste input "ميلك شيك"
click at [673, 302] on input "مانجا" at bounding box center [883, 303] width 436 height 24
paste input "ميلك شيك"
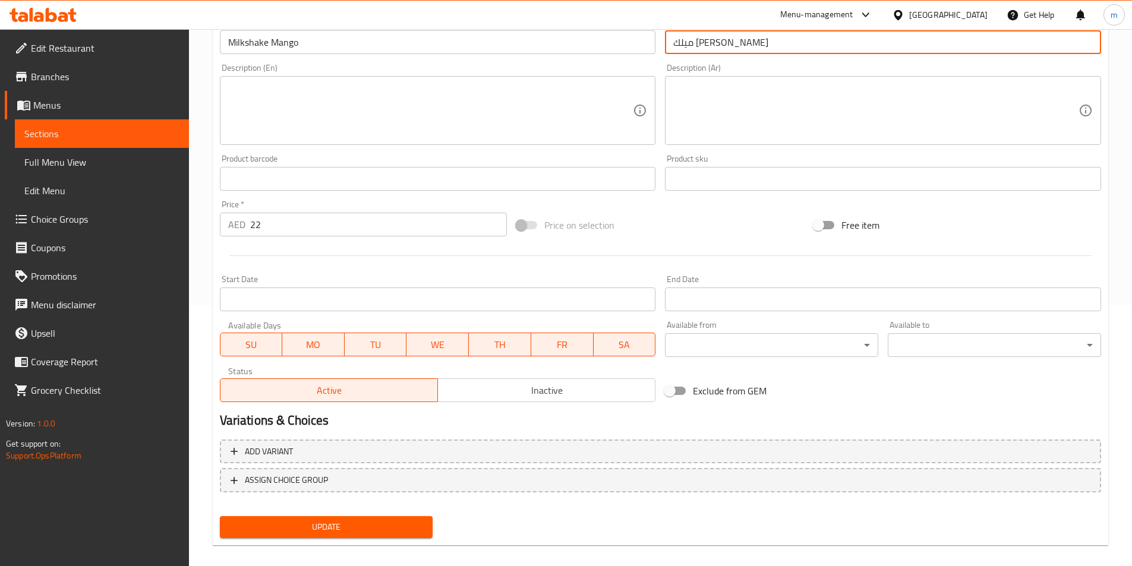
scroll to position [273, 0]
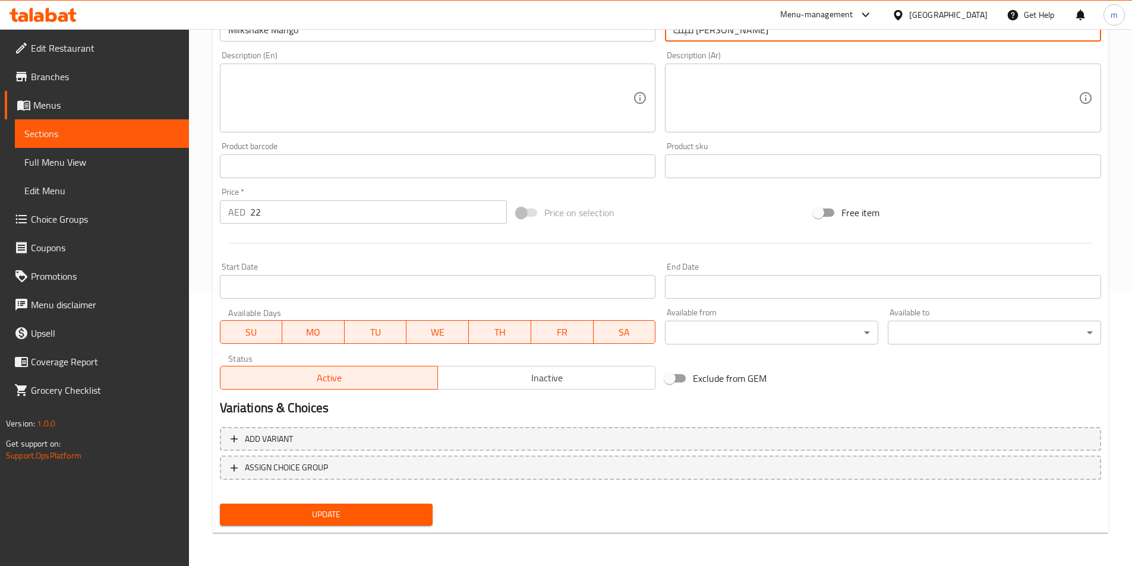
type input "ميلك [PERSON_NAME]"
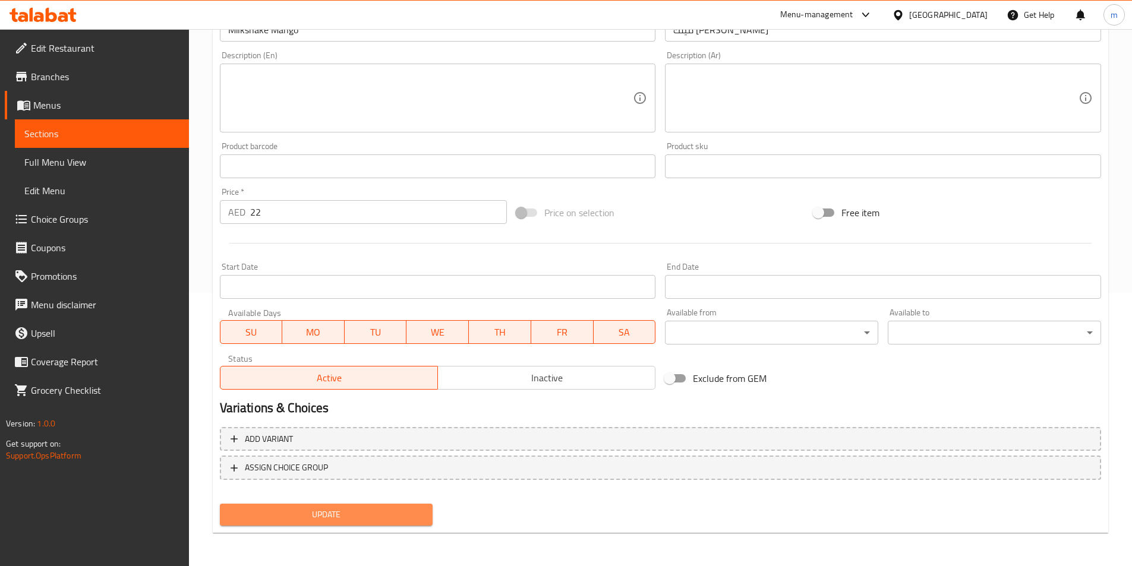
click at [395, 506] on button "Update" at bounding box center [326, 515] width 213 height 22
click at [395, 506] on div at bounding box center [566, 283] width 1132 height 566
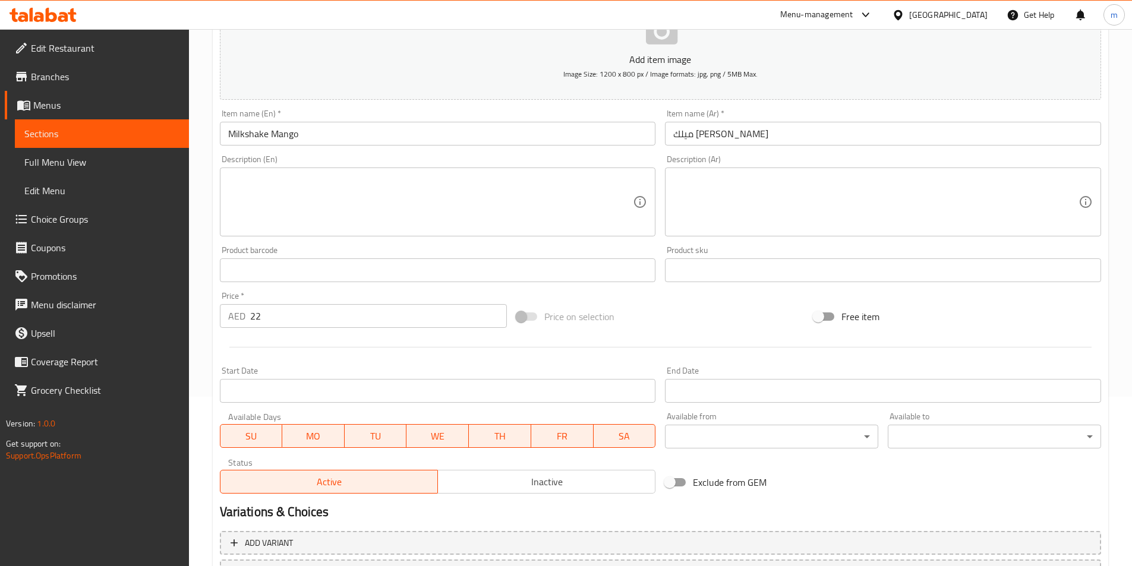
scroll to position [36, 0]
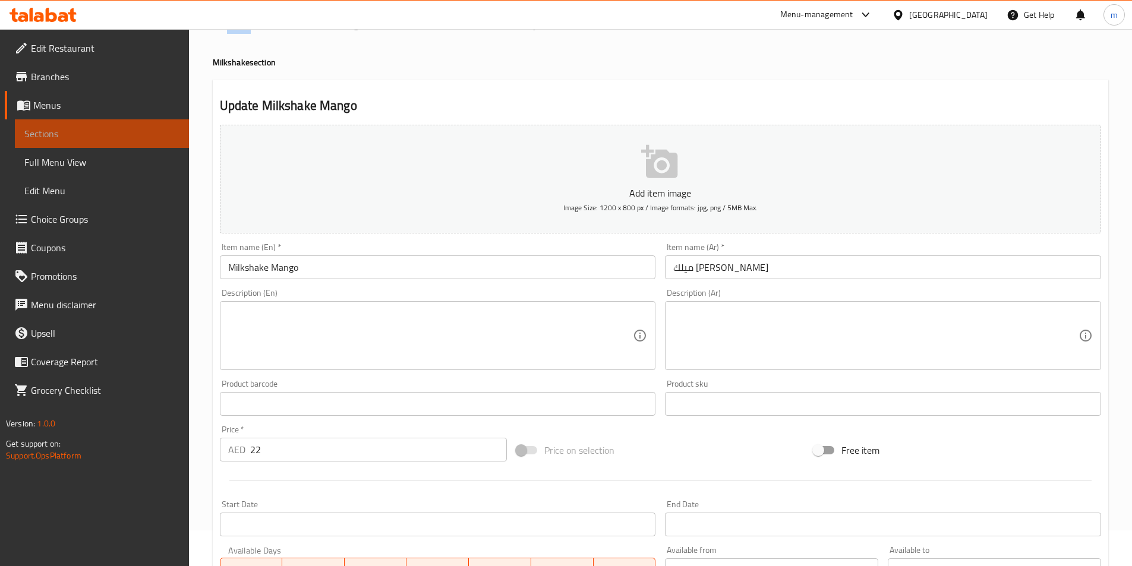
click at [120, 141] on link "Sections" at bounding box center [102, 133] width 174 height 29
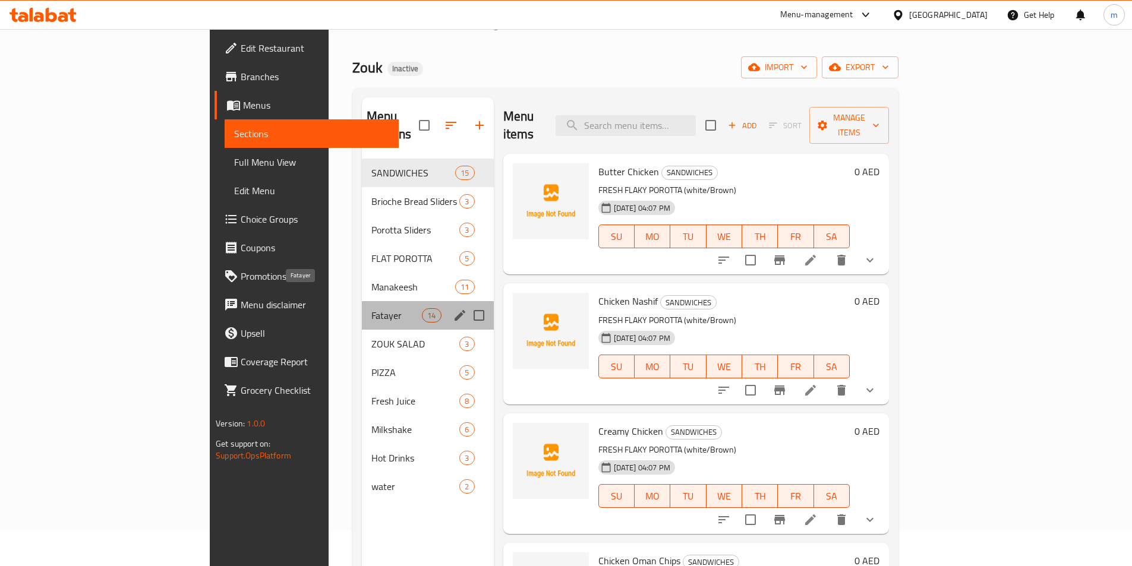
click at [371, 308] on span "Fatayer" at bounding box center [396, 315] width 51 height 14
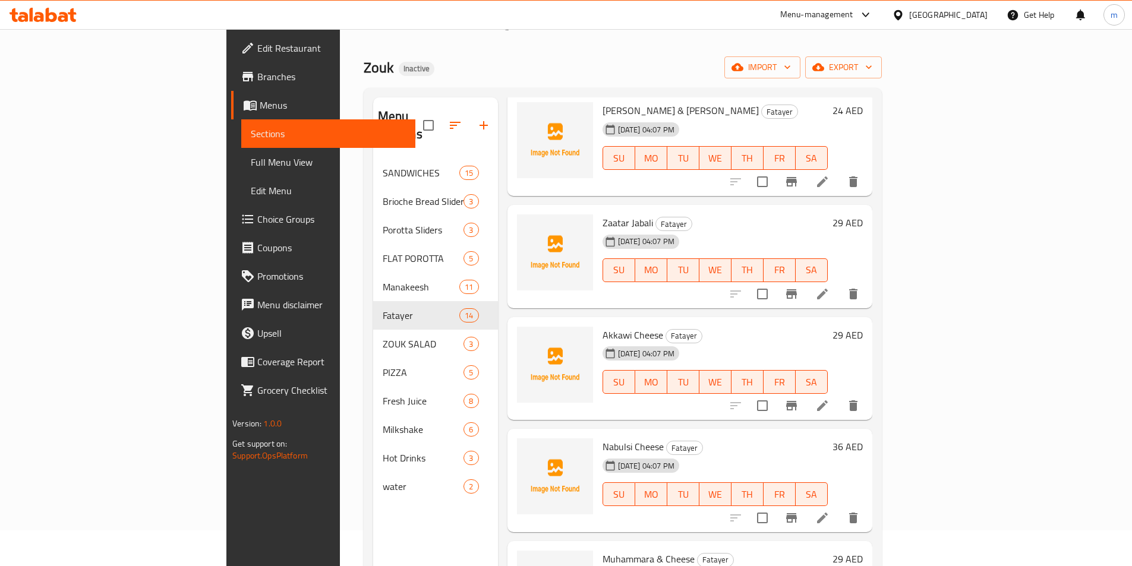
scroll to position [238, 0]
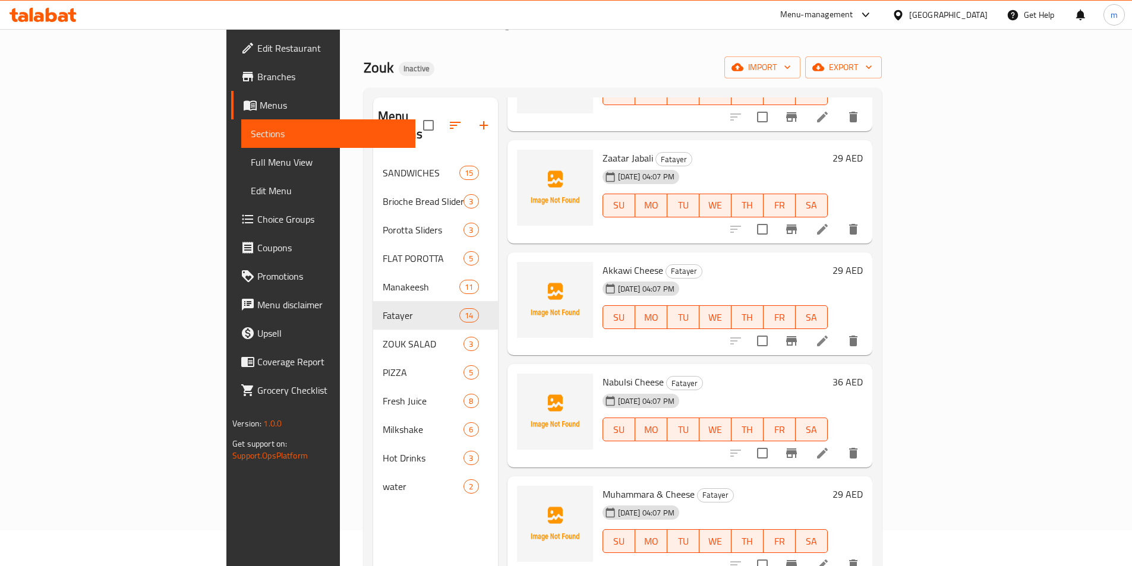
click at [830, 334] on icon at bounding box center [822, 341] width 14 height 14
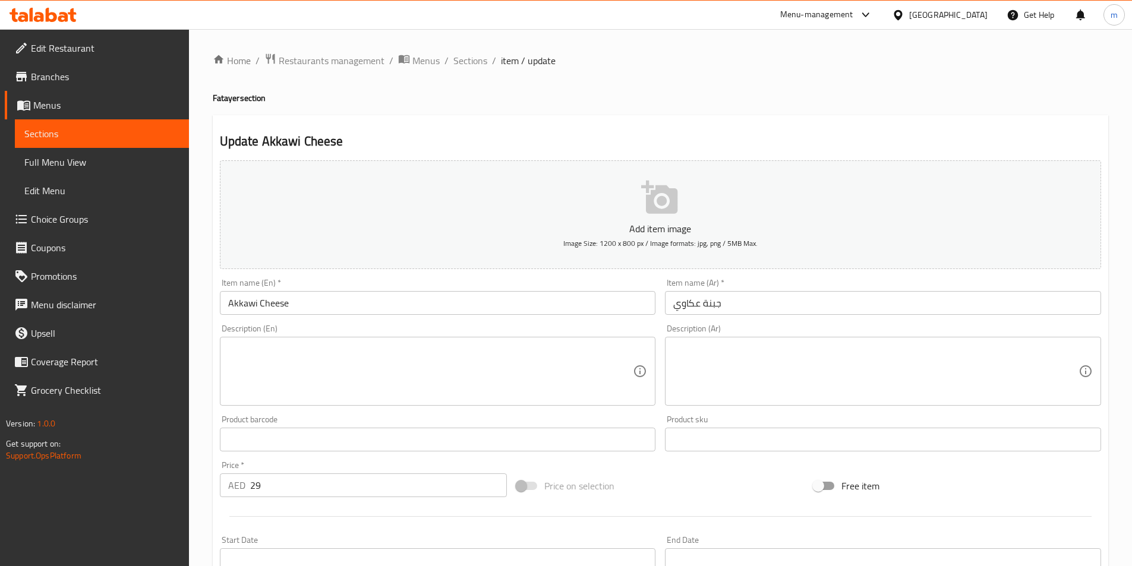
click at [228, 306] on input "Akkawi Cheese" at bounding box center [438, 303] width 436 height 24
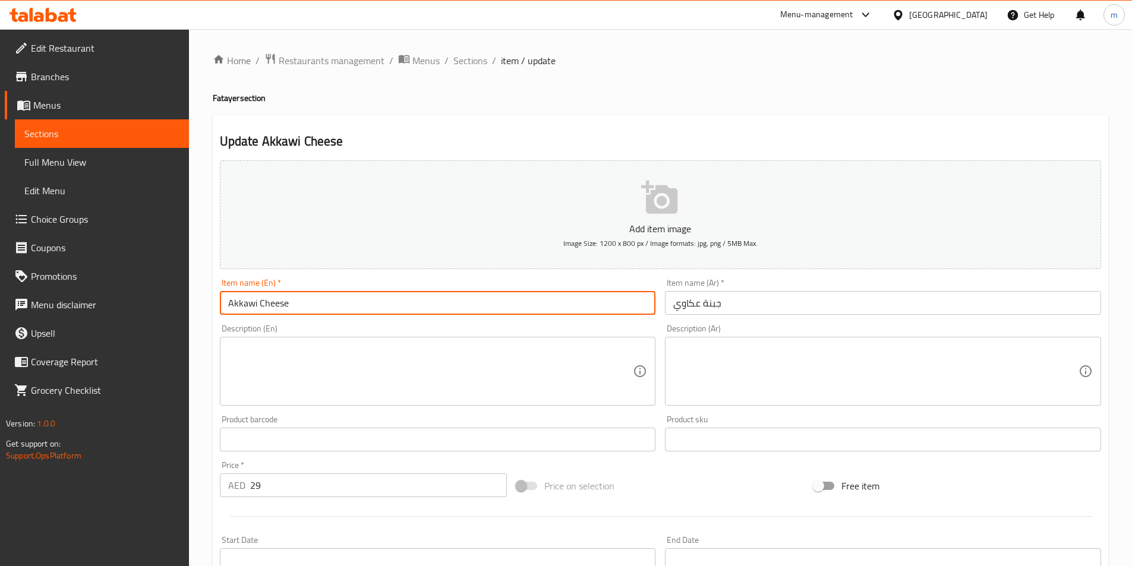
paste input "Fatayer"
type input "Fatayer Akkawi Cheese"
click at [672, 305] on input "جبنة عكاوي" at bounding box center [883, 303] width 436 height 24
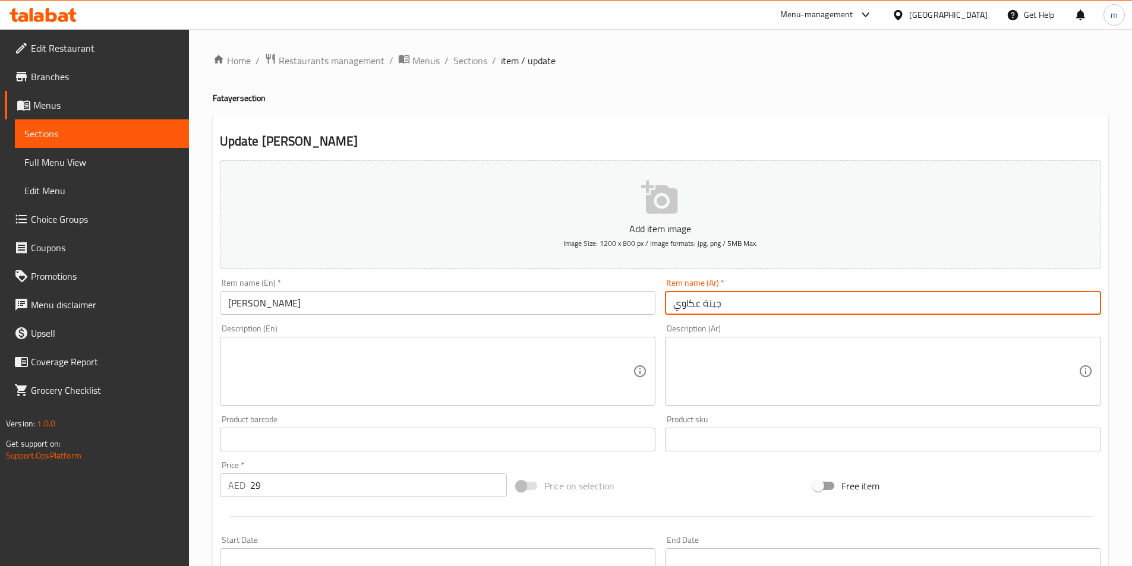
paste input "فطيرة"
type input "فطيرة جبنة عكاوي"
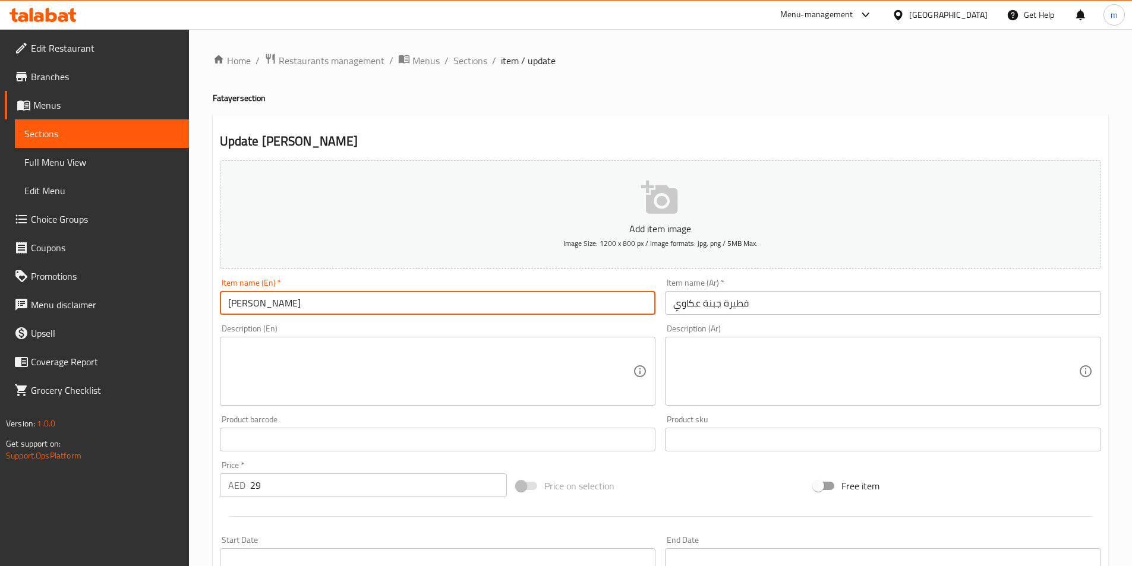
drag, startPoint x: 258, startPoint y: 304, endPoint x: 199, endPoint y: 303, distance: 58.9
click at [199, 303] on div "Home / Restaurants management / Menus / Sections / item / update Fatayer sectio…" at bounding box center [660, 434] width 943 height 811
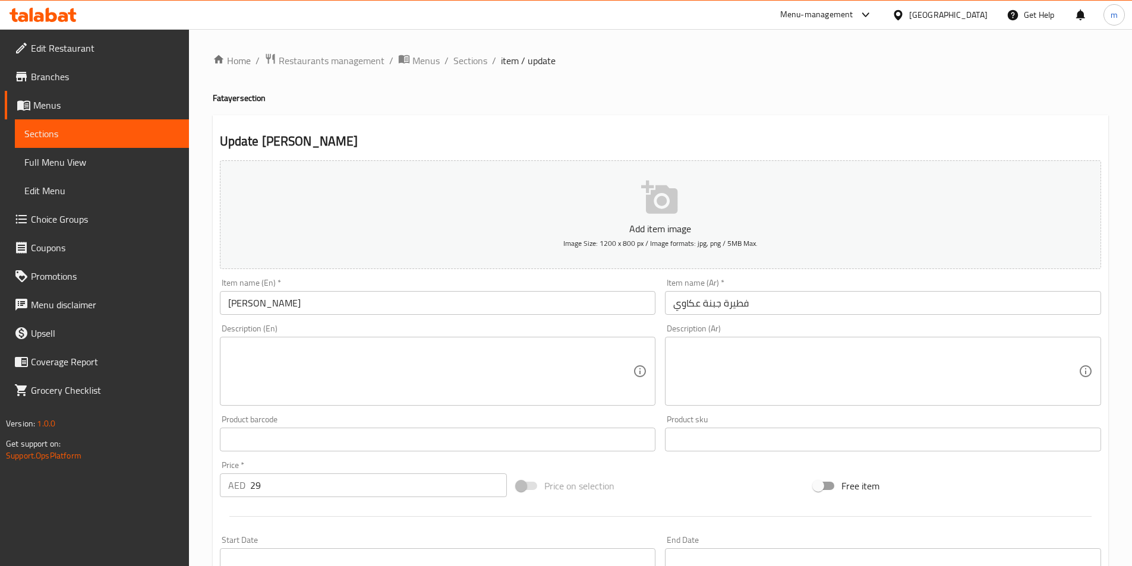
click at [225, 303] on input "Fatayer Akkawi Cheese" at bounding box center [438, 303] width 436 height 24
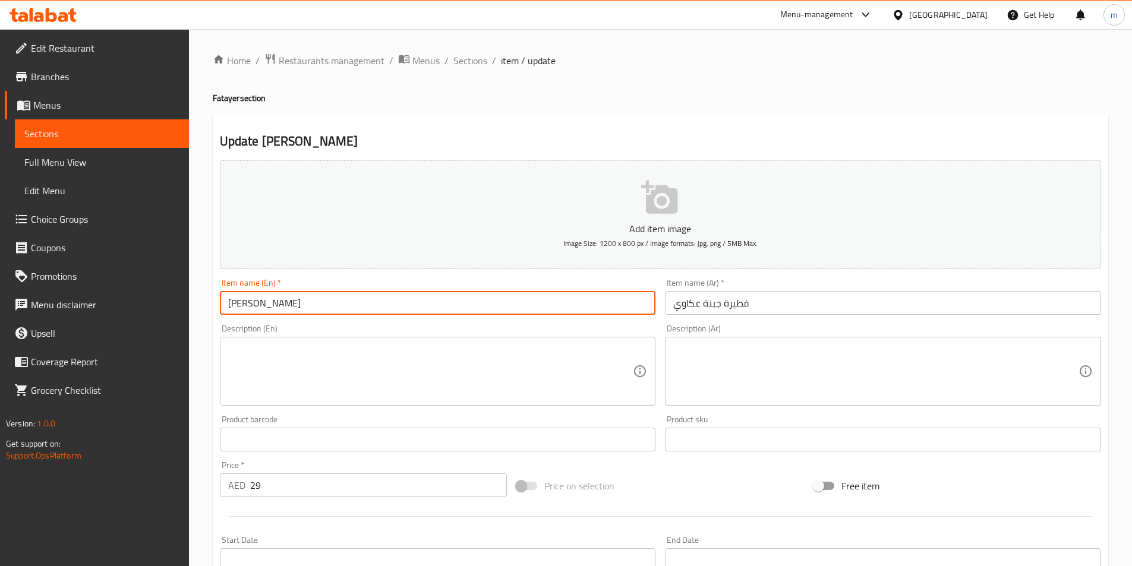
click at [256, 301] on input "Fatayer Akkawi Cheese" at bounding box center [438, 303] width 436 height 24
drag, startPoint x: 260, startPoint y: 304, endPoint x: 208, endPoint y: 298, distance: 52.6
click at [213, 301] on div "Update Fatayer Akkawi Cheese Add item image Image Size: 1200 x 800 px / Image f…" at bounding box center [661, 461] width 896 height 692
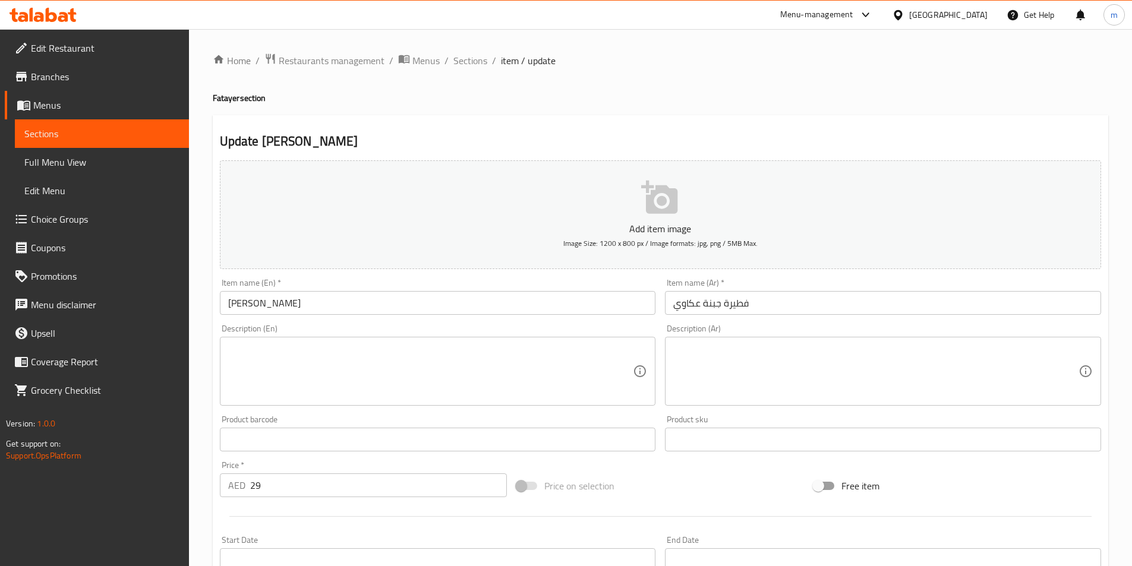
click at [328, 344] on textarea at bounding box center [430, 372] width 405 height 56
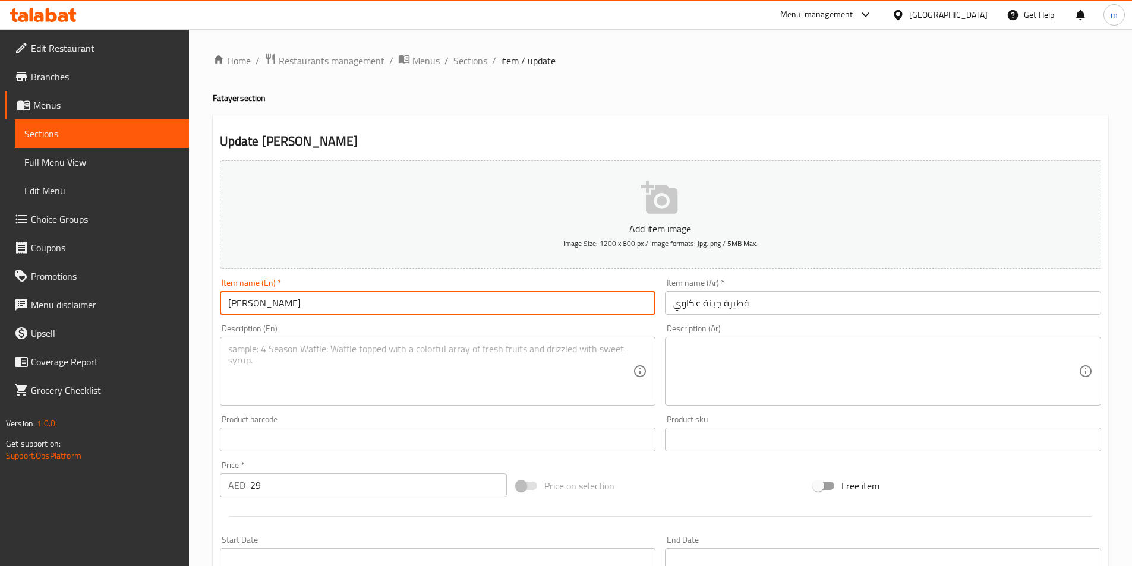
drag, startPoint x: 260, startPoint y: 303, endPoint x: 216, endPoint y: 305, distance: 44.6
click at [216, 305] on div "Item name (En)   * Fatayer Akkawi Cheese Item name (En) *" at bounding box center [438, 297] width 446 height 46
paste input "text"
drag, startPoint x: 259, startPoint y: 304, endPoint x: 218, endPoint y: 308, distance: 41.2
click at [218, 308] on div "Item name (En)   * FatayerAkkawi Cheese Item name (En) *" at bounding box center [438, 297] width 446 height 46
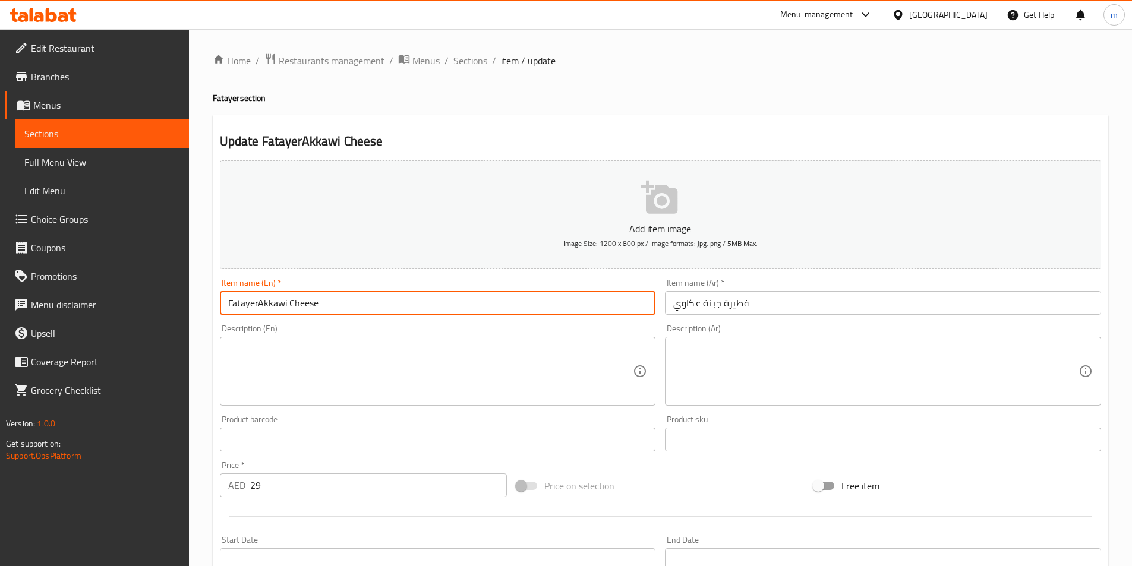
paste input "fatera"
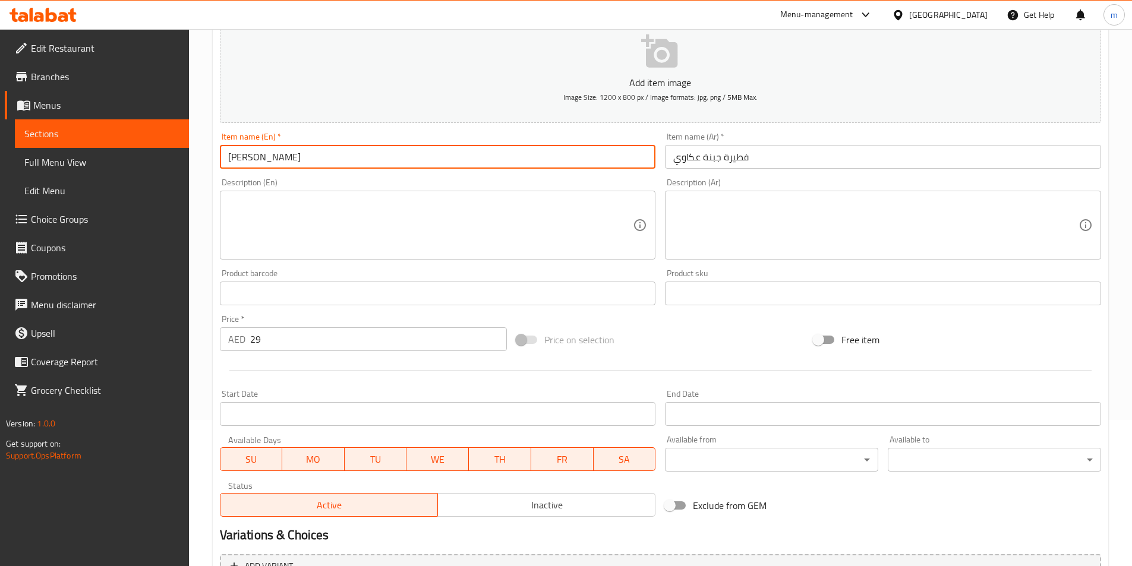
scroll to position [273, 0]
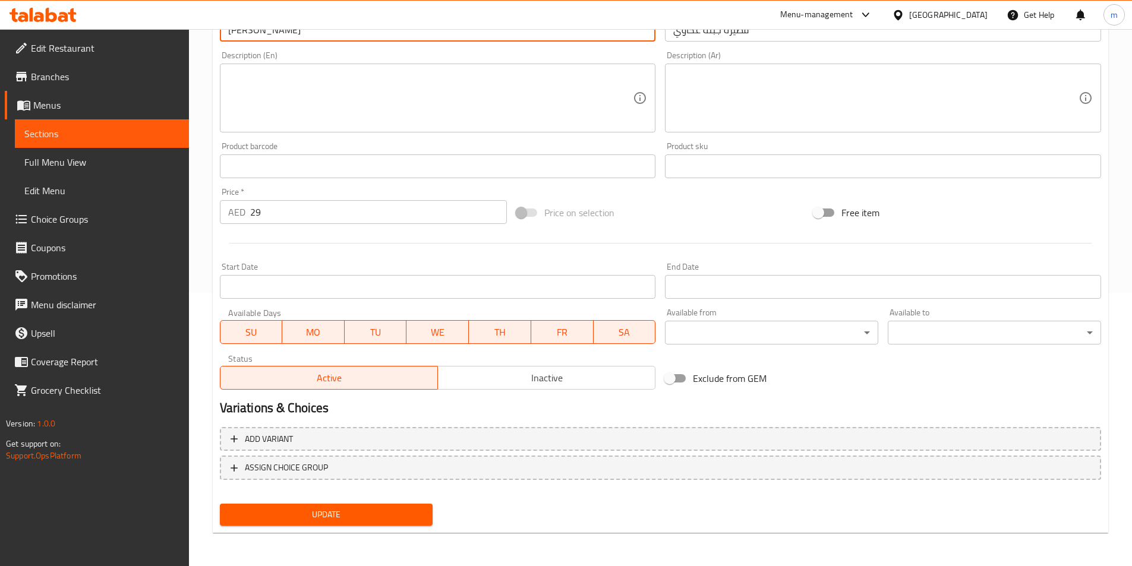
type input "fatera [PERSON_NAME]"
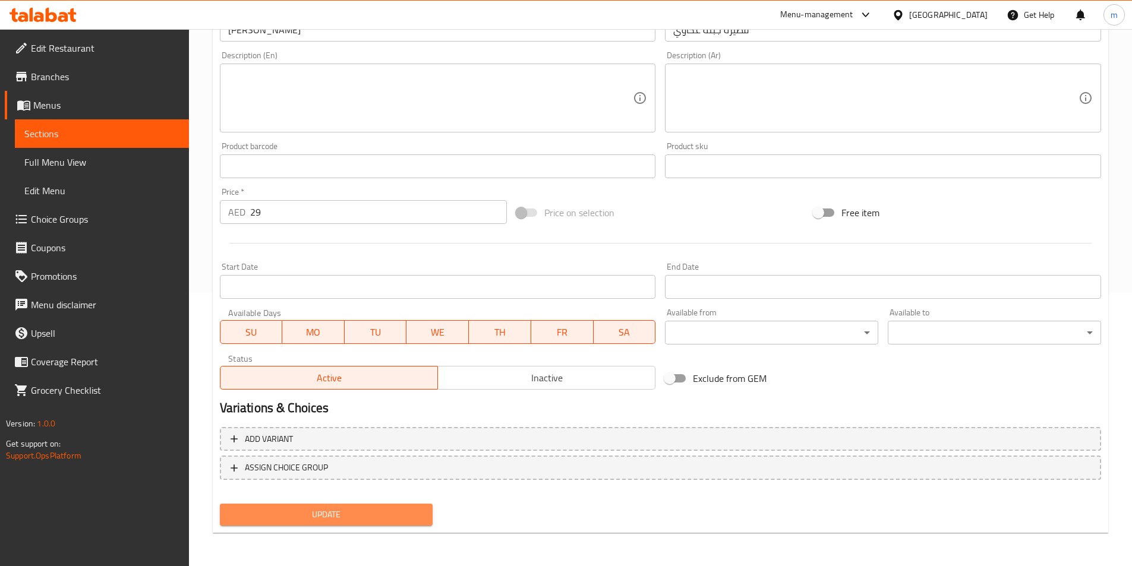
click at [374, 509] on span "Update" at bounding box center [326, 515] width 194 height 15
click at [102, 128] on span "Sections" at bounding box center [101, 134] width 155 height 14
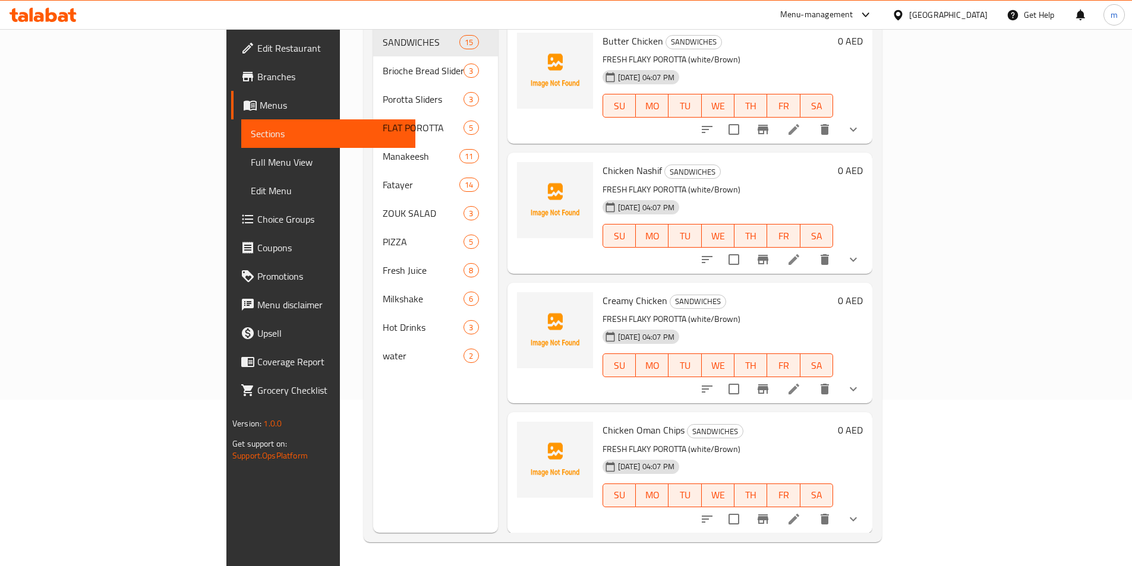
scroll to position [166, 0]
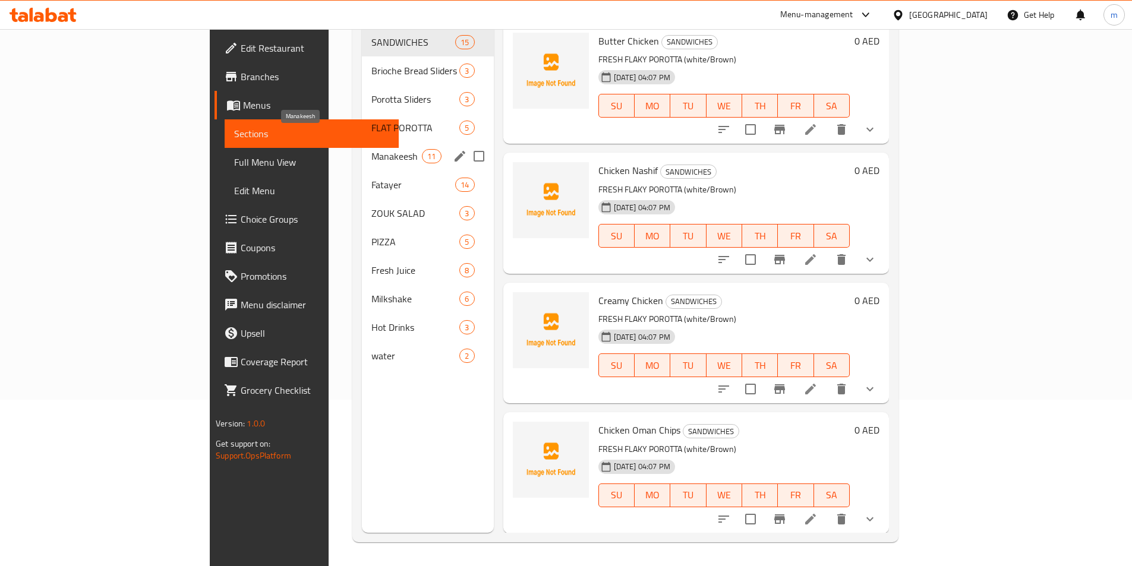
click at [371, 149] on span "Manakeesh" at bounding box center [396, 156] width 51 height 14
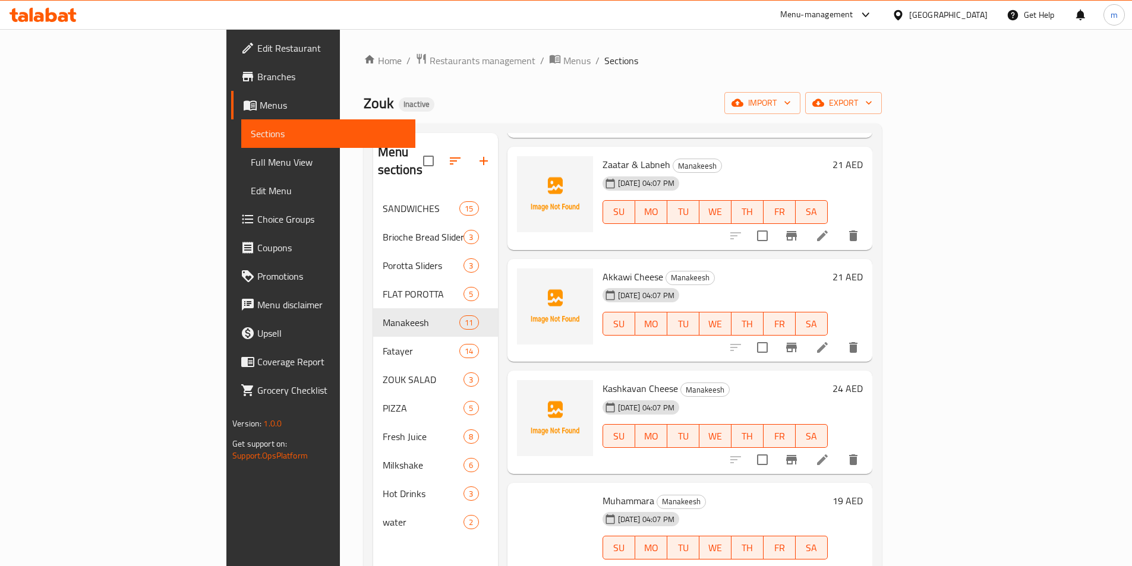
scroll to position [297, 0]
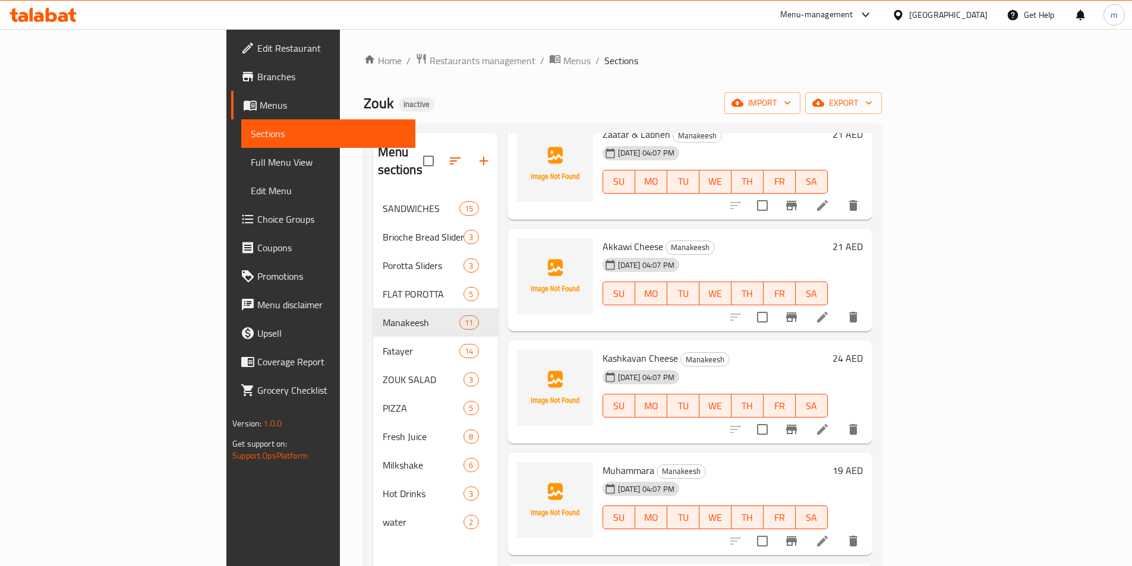
click at [828, 312] on icon at bounding box center [822, 317] width 11 height 11
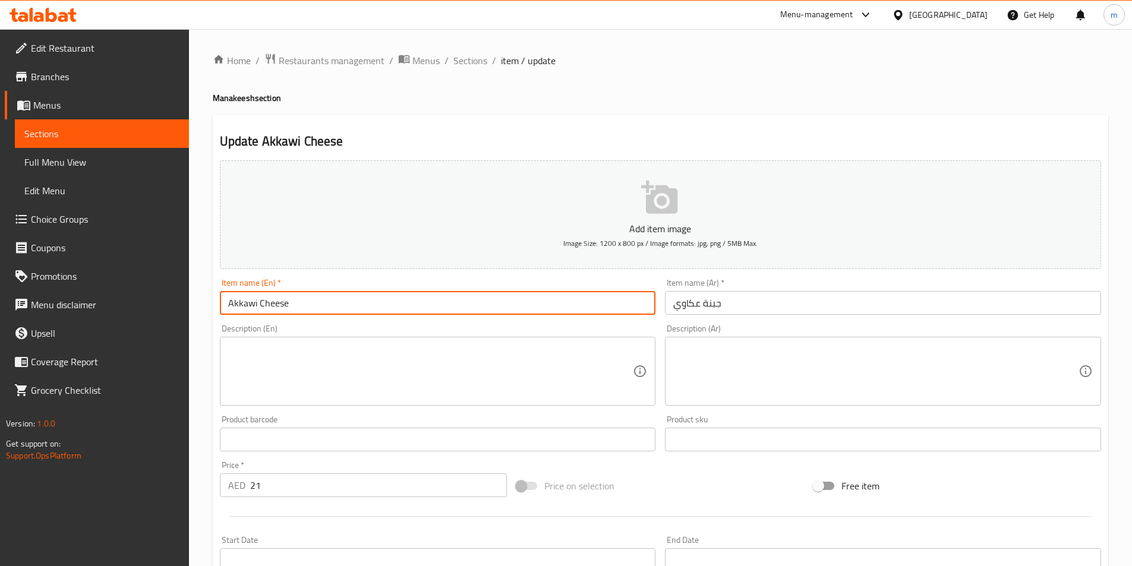
click at [225, 304] on input "Akkawi Cheese" at bounding box center [438, 303] width 436 height 24
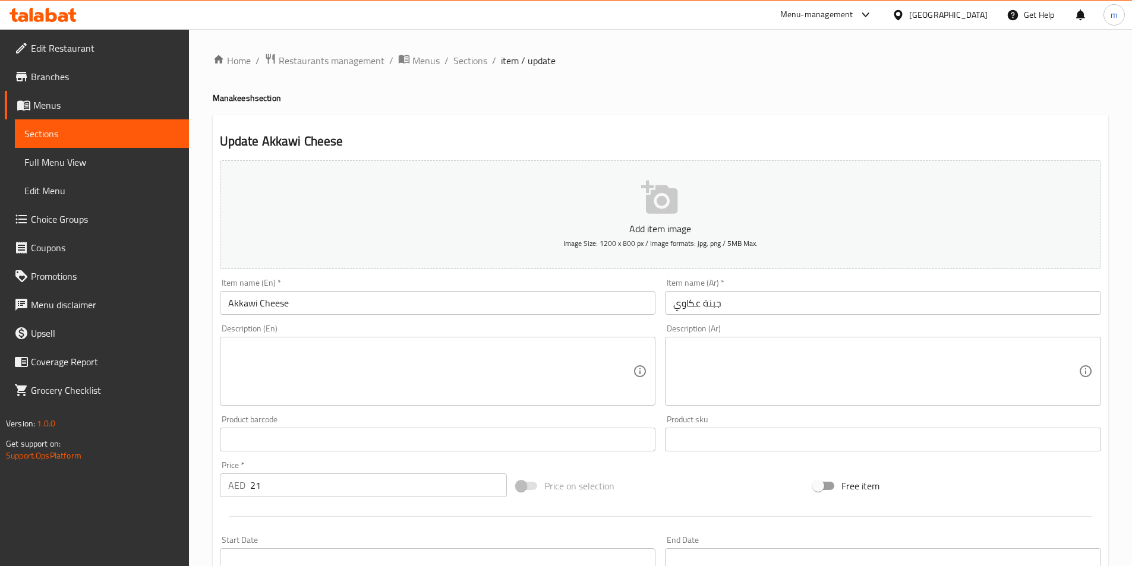
click at [229, 303] on input "Akkawi Cheese" at bounding box center [438, 303] width 436 height 24
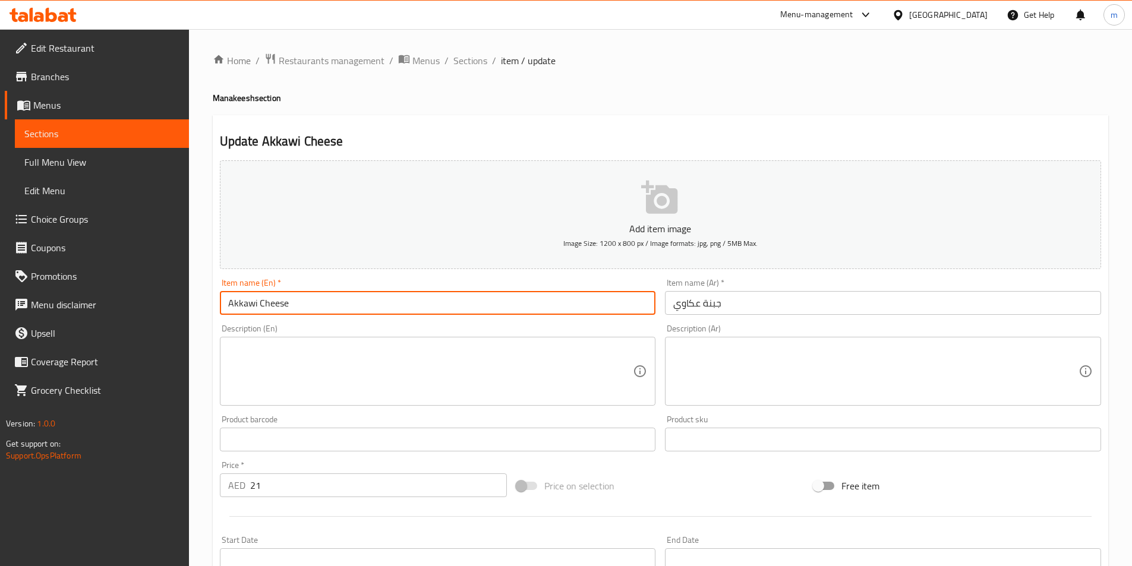
paste input "Manakeesh"
type input "[PERSON_NAME]"
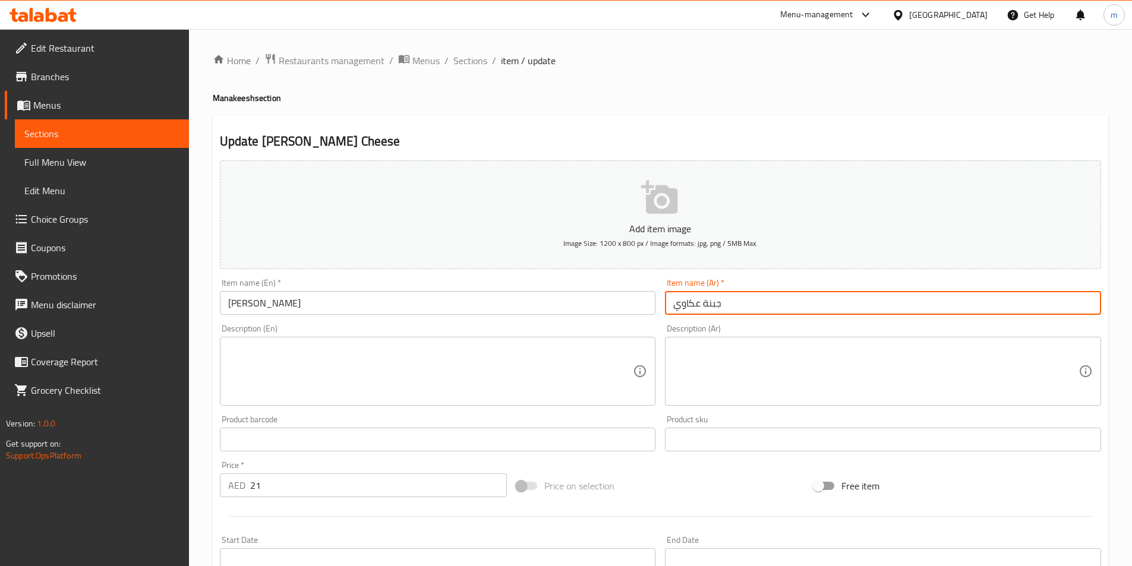
click at [673, 304] on input "جبنة عكاوي" at bounding box center [883, 303] width 436 height 24
paste input "مناقيش"
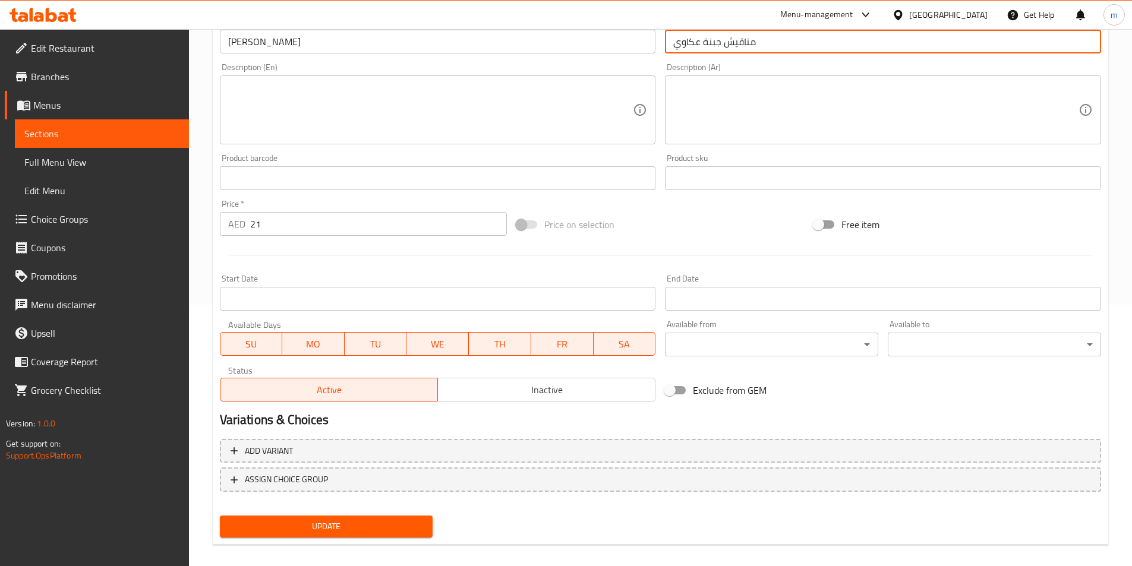
scroll to position [273, 0]
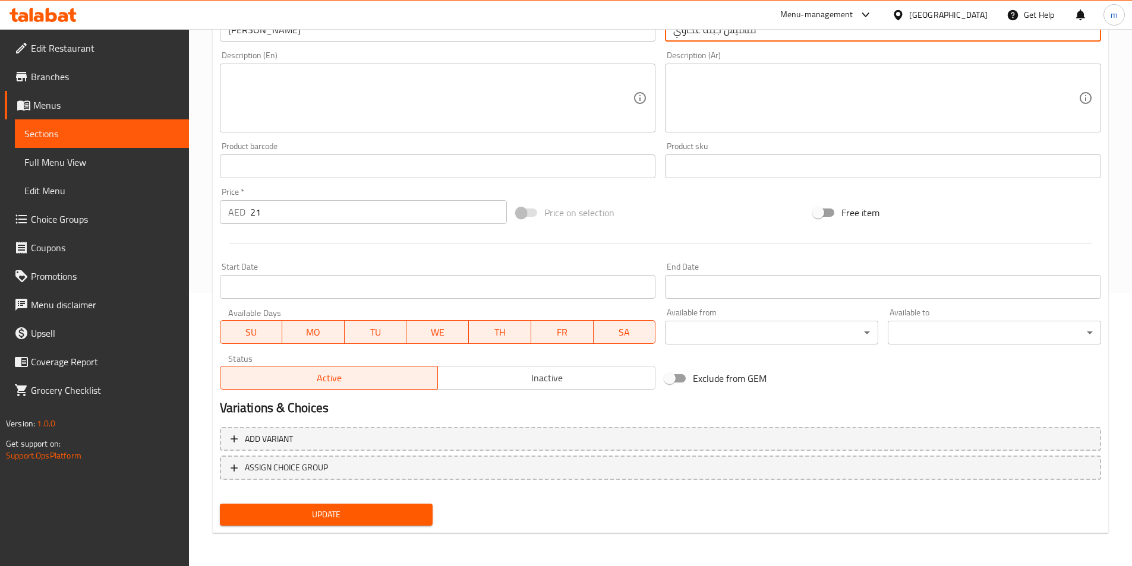
type input "مناقيش جبنة عكاوي"
click at [326, 518] on span "Update" at bounding box center [326, 515] width 194 height 15
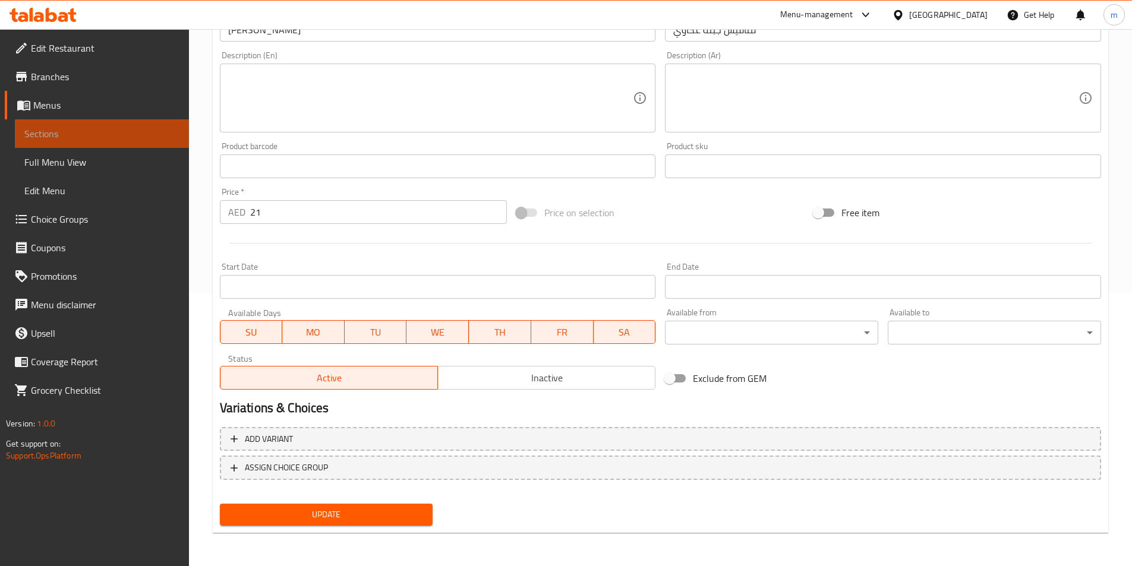
click at [166, 140] on span "Sections" at bounding box center [101, 134] width 155 height 14
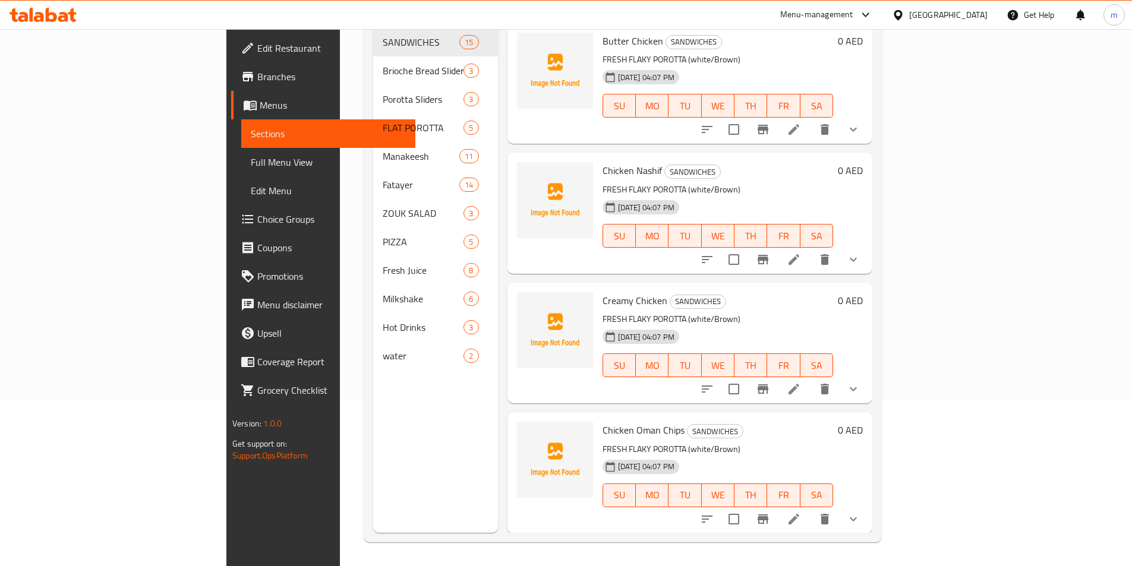
scroll to position [166, 0]
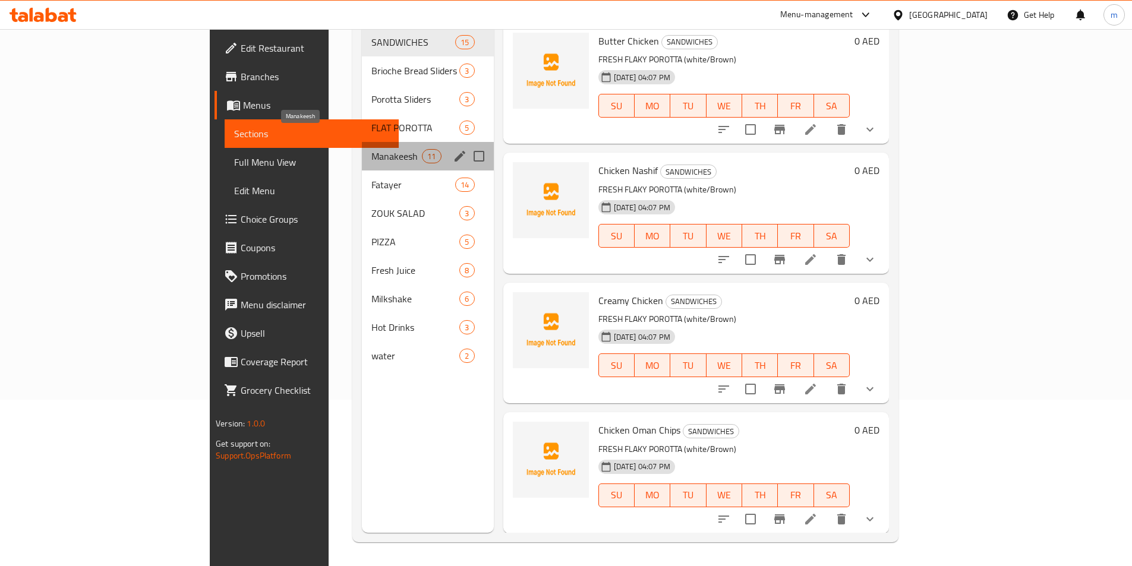
click at [371, 149] on span "Manakeesh" at bounding box center [396, 156] width 51 height 14
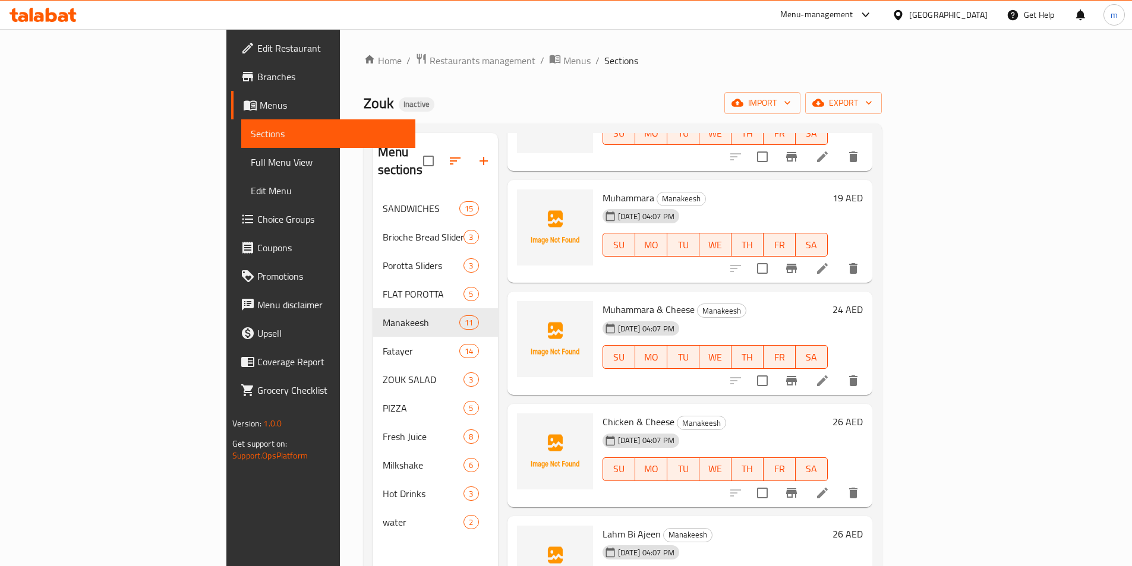
scroll to position [594, 0]
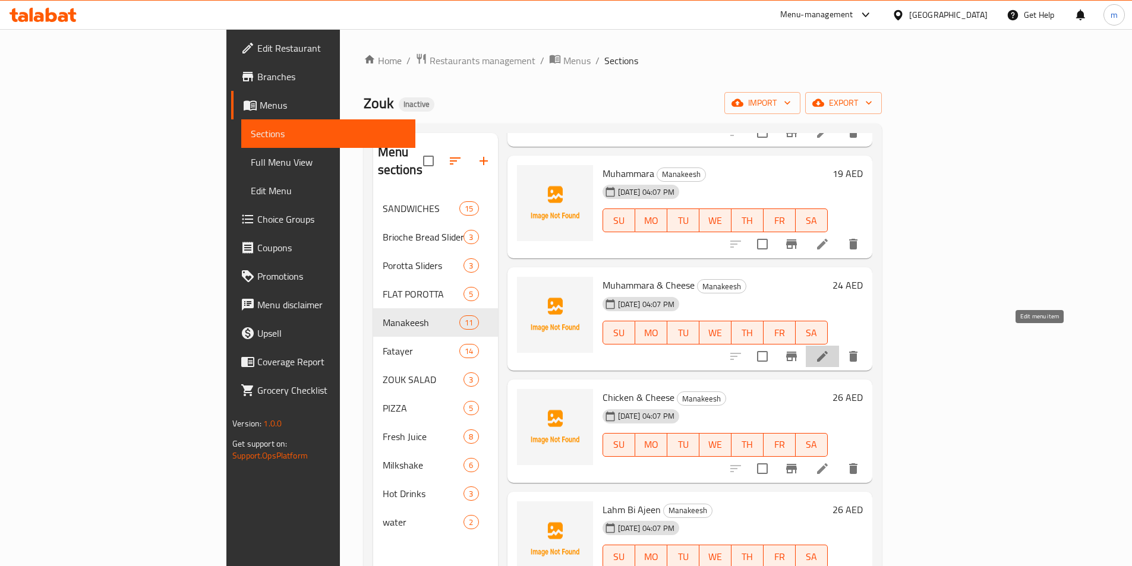
click at [830, 349] on icon at bounding box center [822, 356] width 14 height 14
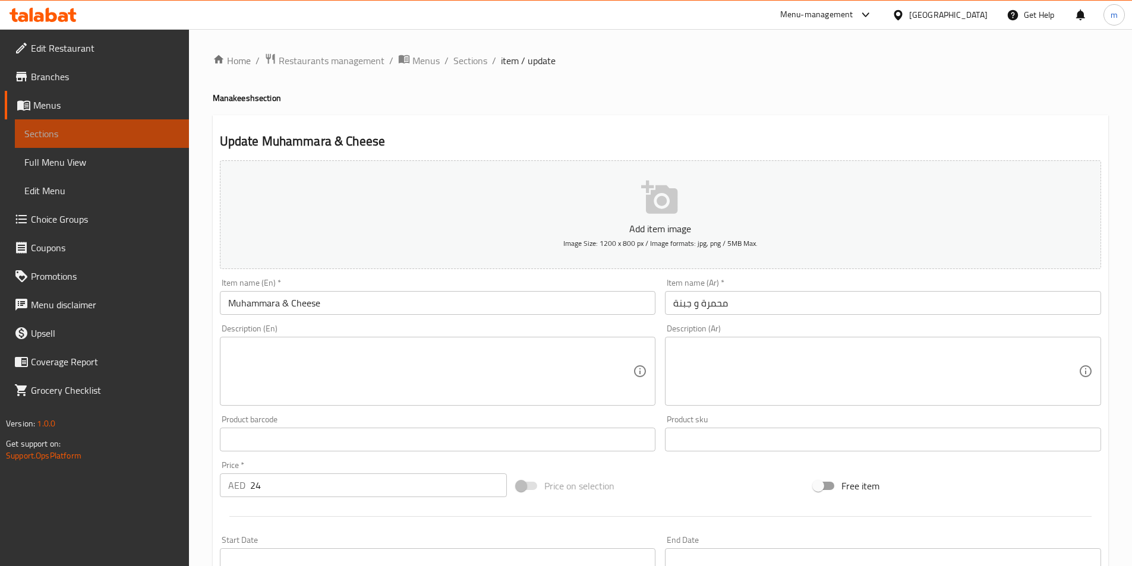
click at [152, 133] on span "Sections" at bounding box center [101, 134] width 155 height 14
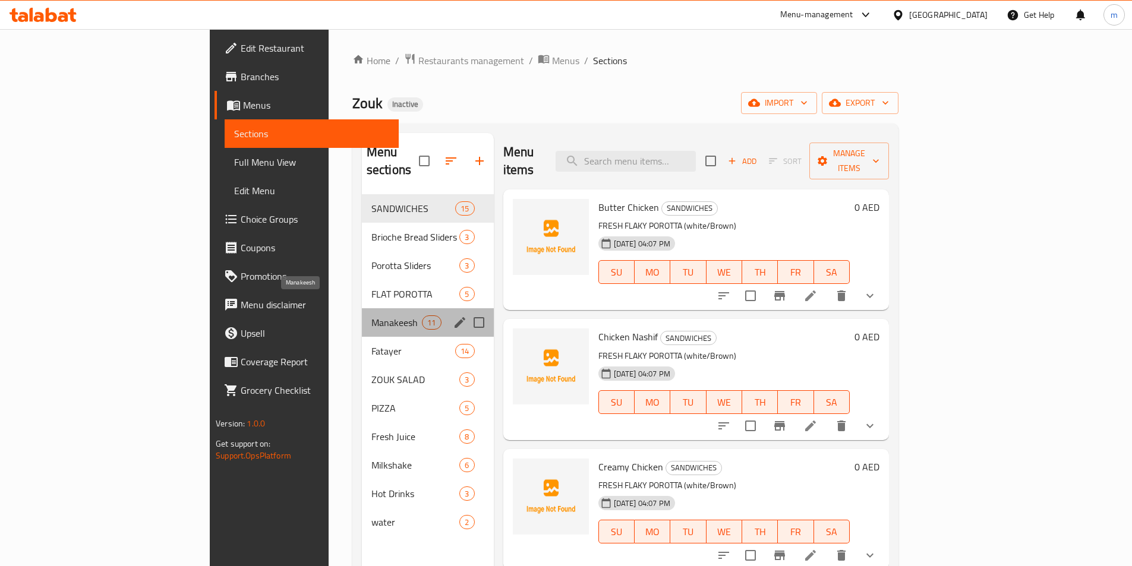
click at [371, 316] on span "Manakeesh" at bounding box center [396, 323] width 51 height 14
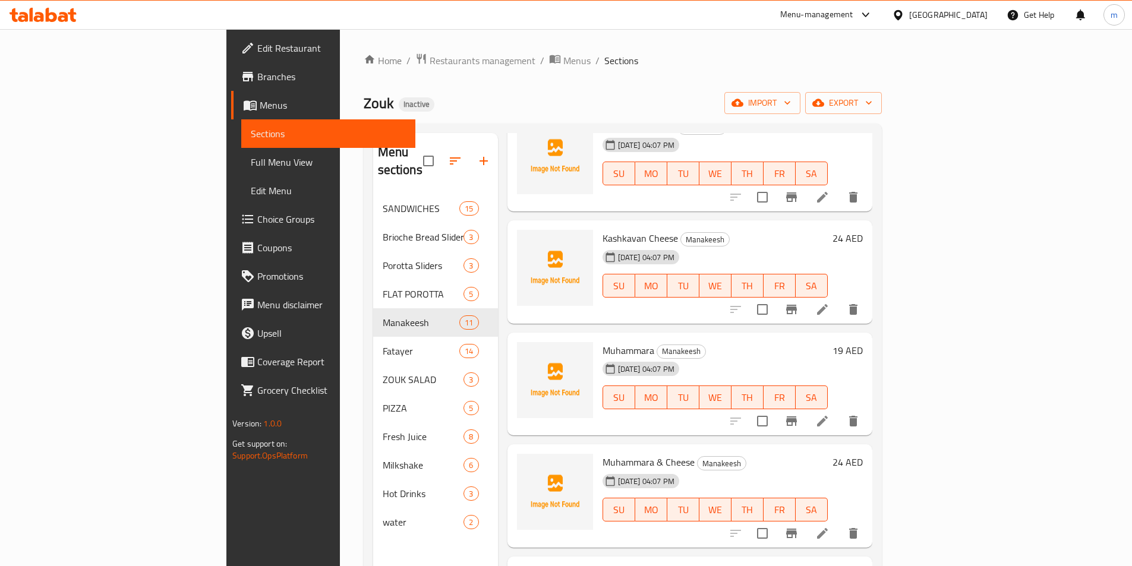
scroll to position [475, 0]
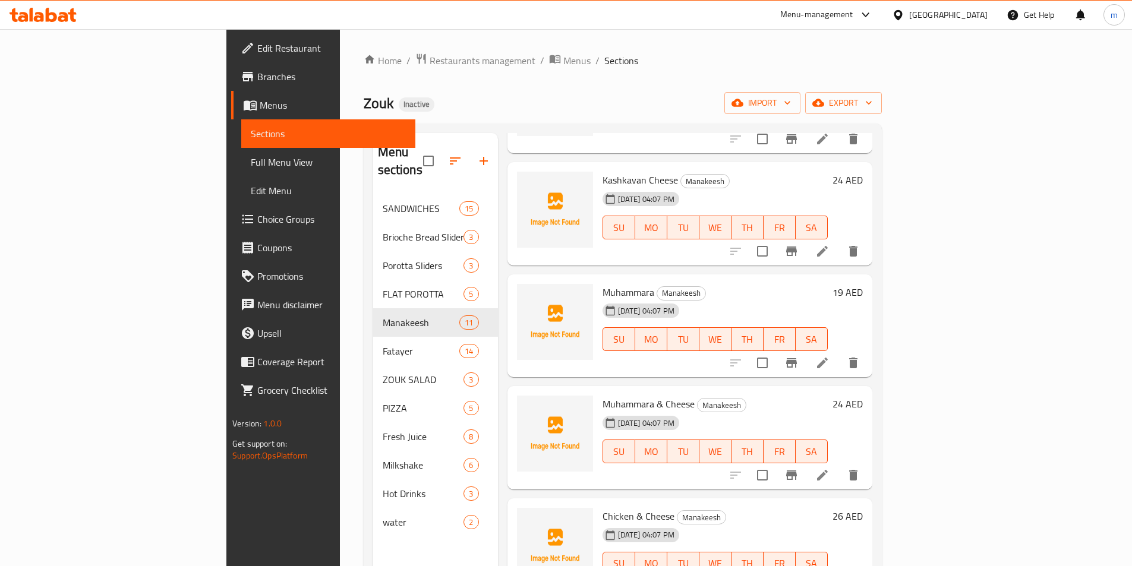
click at [828, 470] on icon at bounding box center [822, 475] width 11 height 11
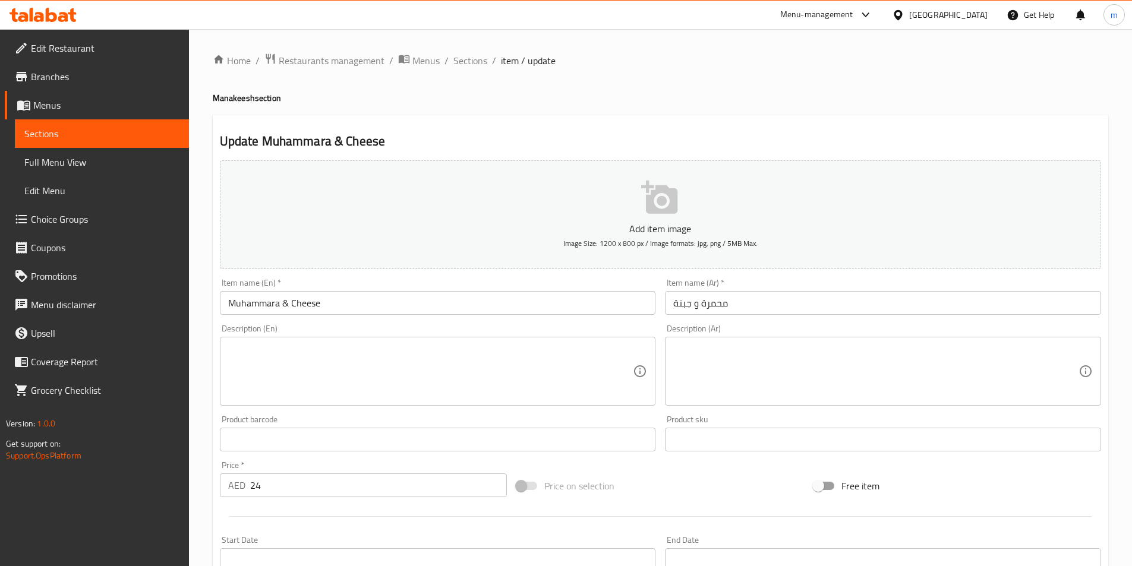
click at [226, 304] on input "Muhammara & Cheese" at bounding box center [438, 303] width 436 height 24
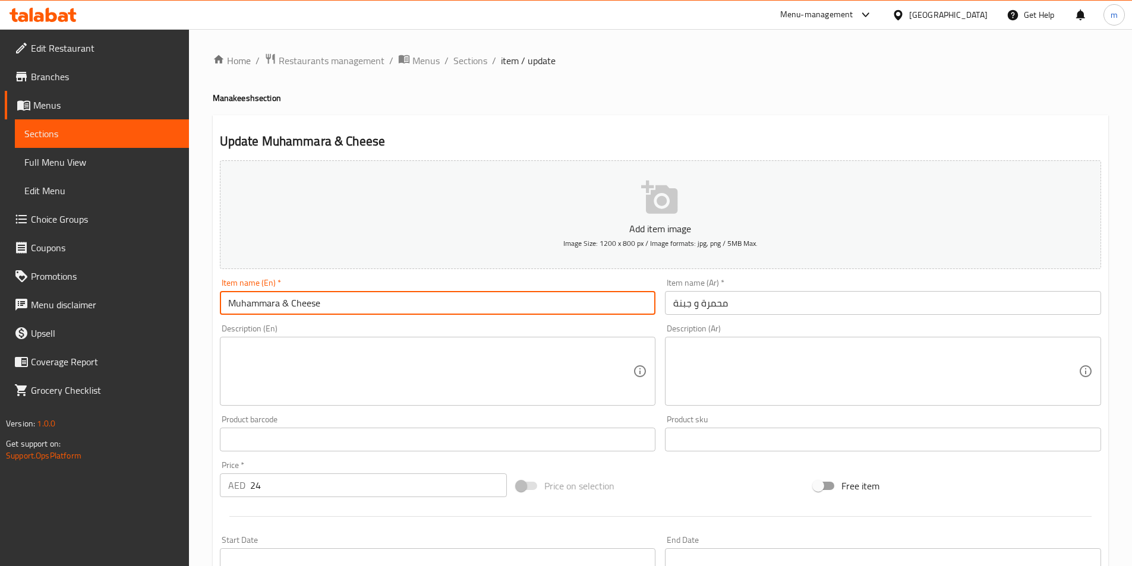
paste input "Manakeesh"
type input "[PERSON_NAME] & [PERSON_NAME]"
click at [670, 304] on input "محمرة و جبنة" at bounding box center [883, 303] width 436 height 24
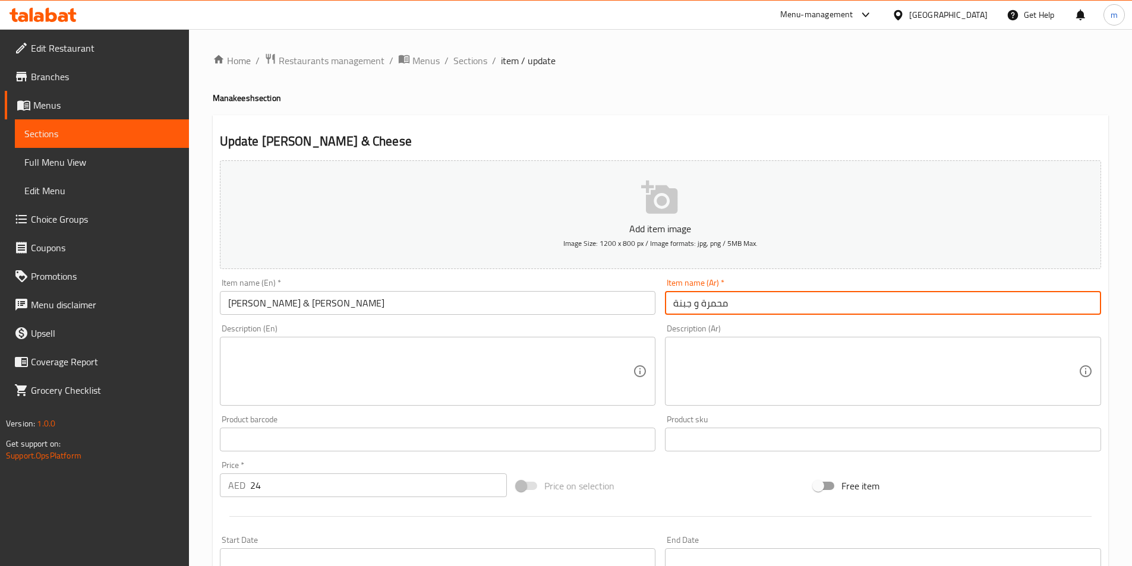
paste input "مناقيش"
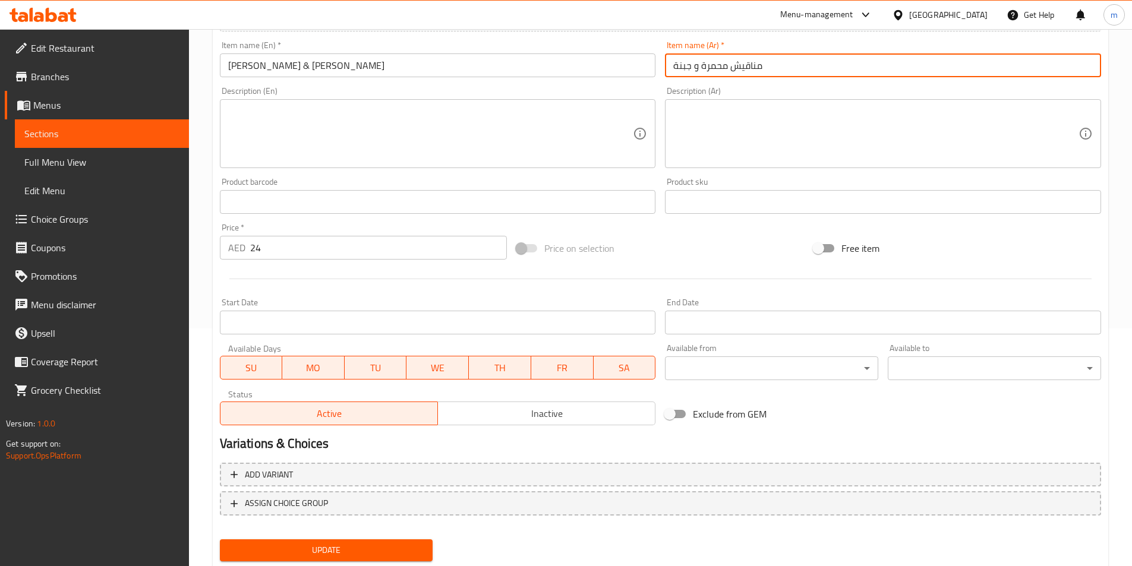
scroll to position [273, 0]
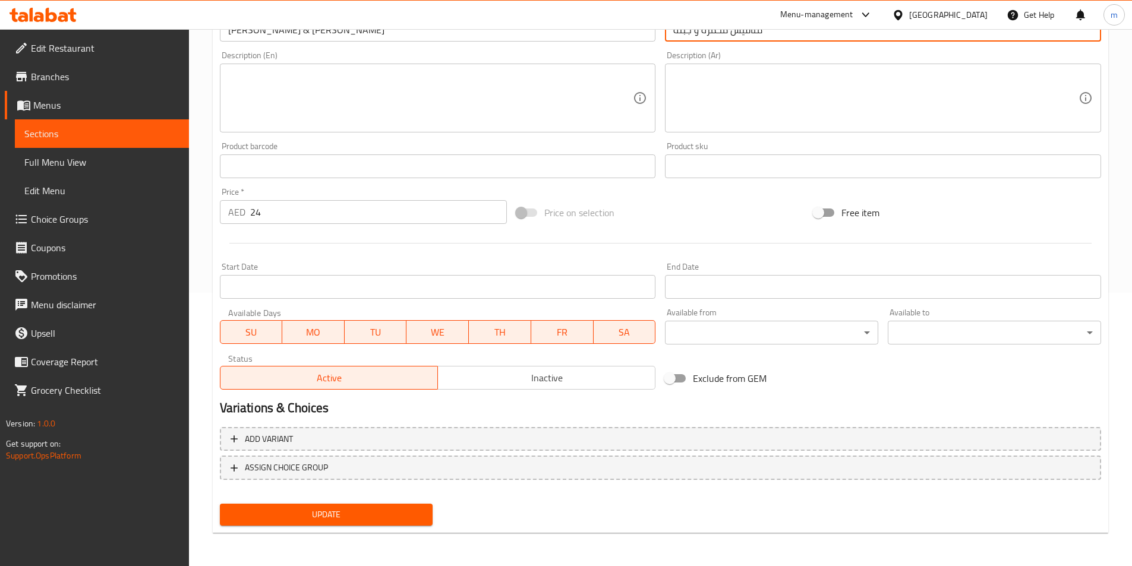
type input "مناقيش محمرة و جبنة"
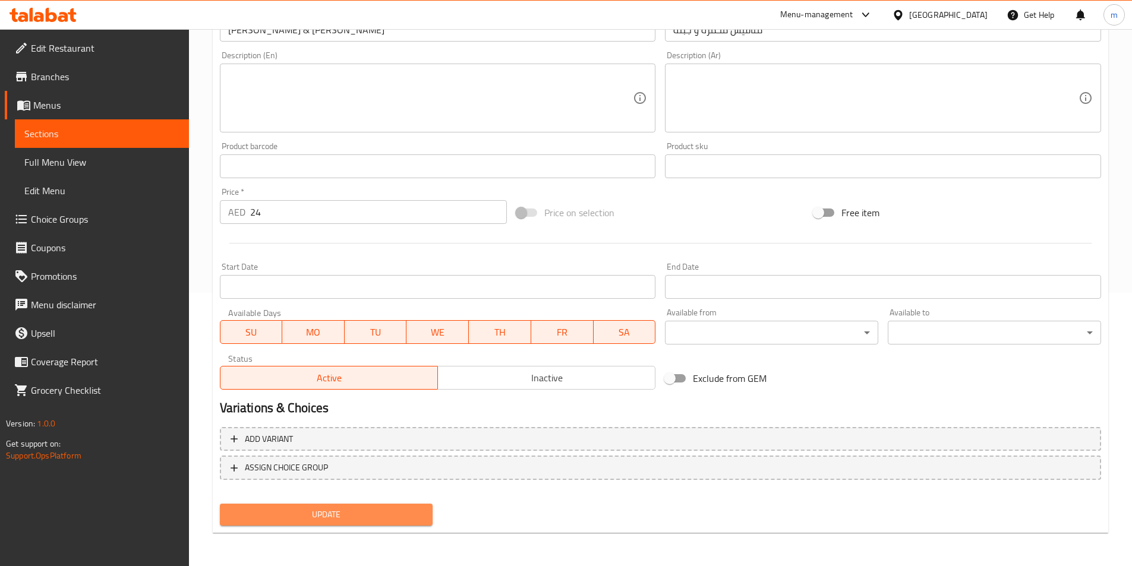
click at [357, 522] on span "Update" at bounding box center [326, 515] width 194 height 15
click at [348, 515] on span "Update" at bounding box center [326, 515] width 194 height 15
click at [154, 131] on span "Sections" at bounding box center [101, 134] width 155 height 14
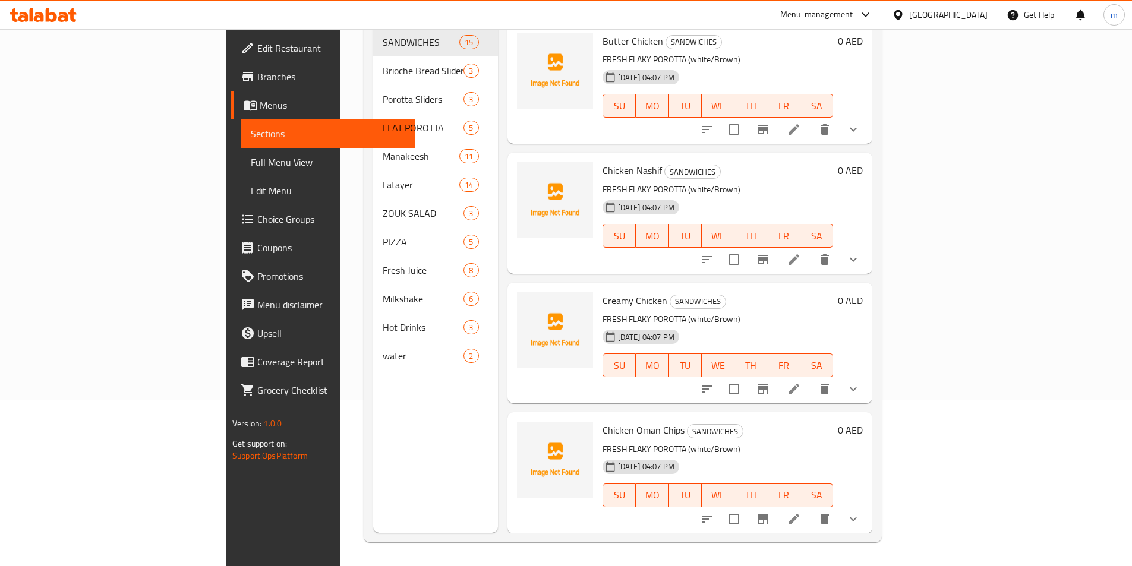
scroll to position [166, 0]
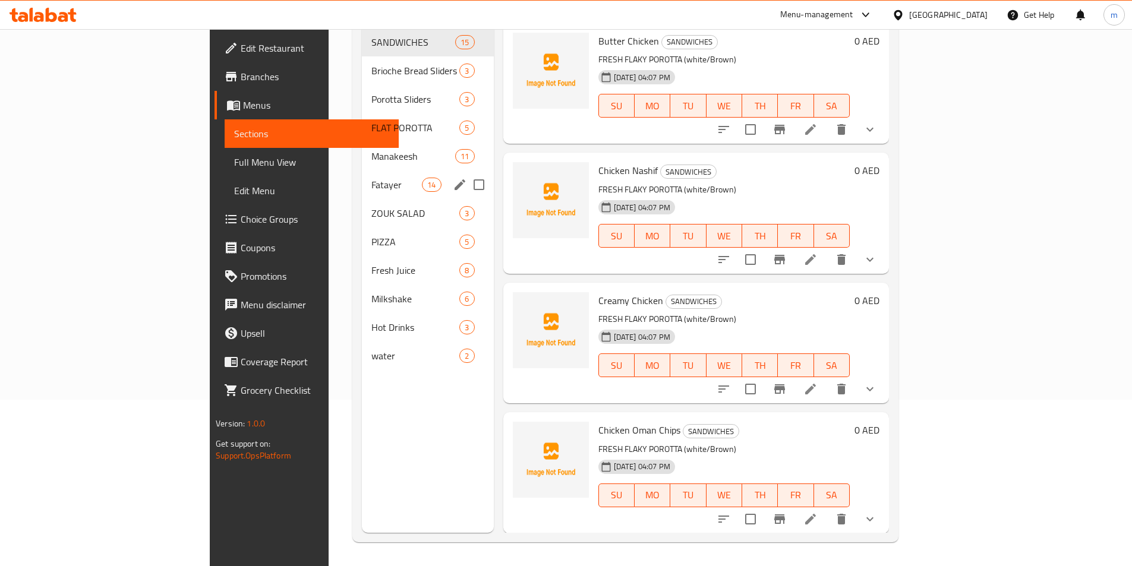
click at [371, 178] on span "Fatayer" at bounding box center [396, 185] width 51 height 14
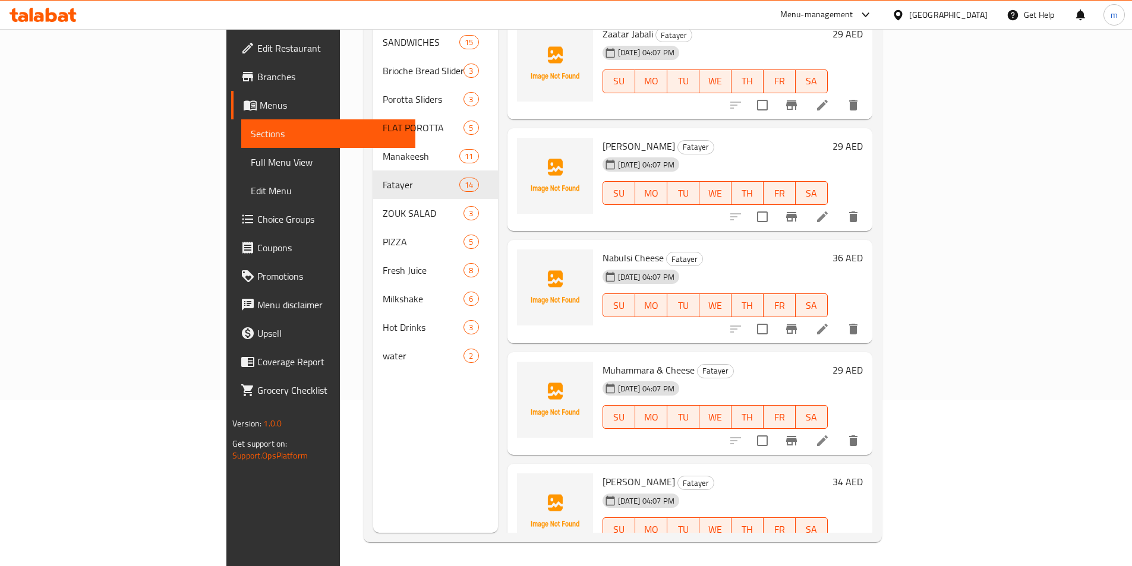
scroll to position [200, 0]
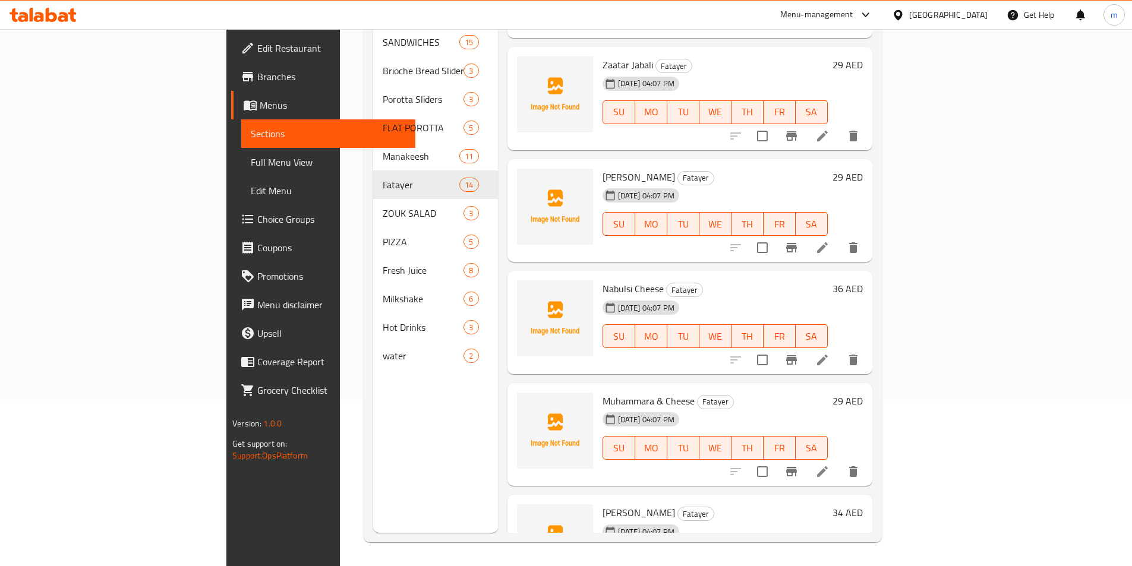
click at [828, 467] on icon at bounding box center [822, 472] width 11 height 11
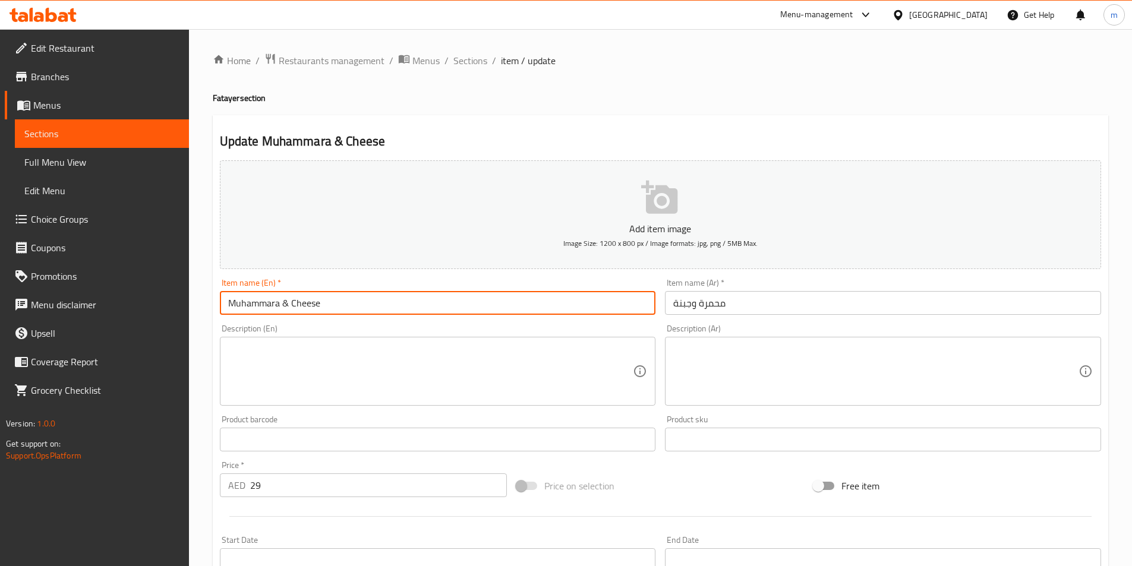
click at [229, 307] on input "Muhammara & Cheese" at bounding box center [438, 303] width 436 height 24
paste input "fatera"
type input "[PERSON_NAME] & Cheese"
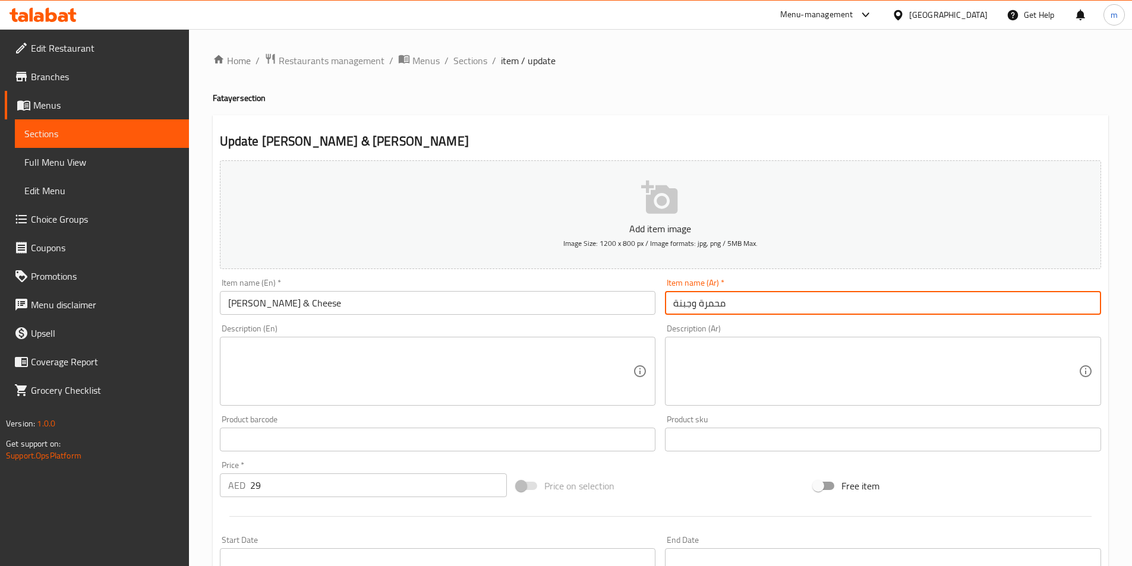
click at [673, 301] on input "محمرة وجبنة" at bounding box center [883, 303] width 436 height 24
paste input "فطيرة"
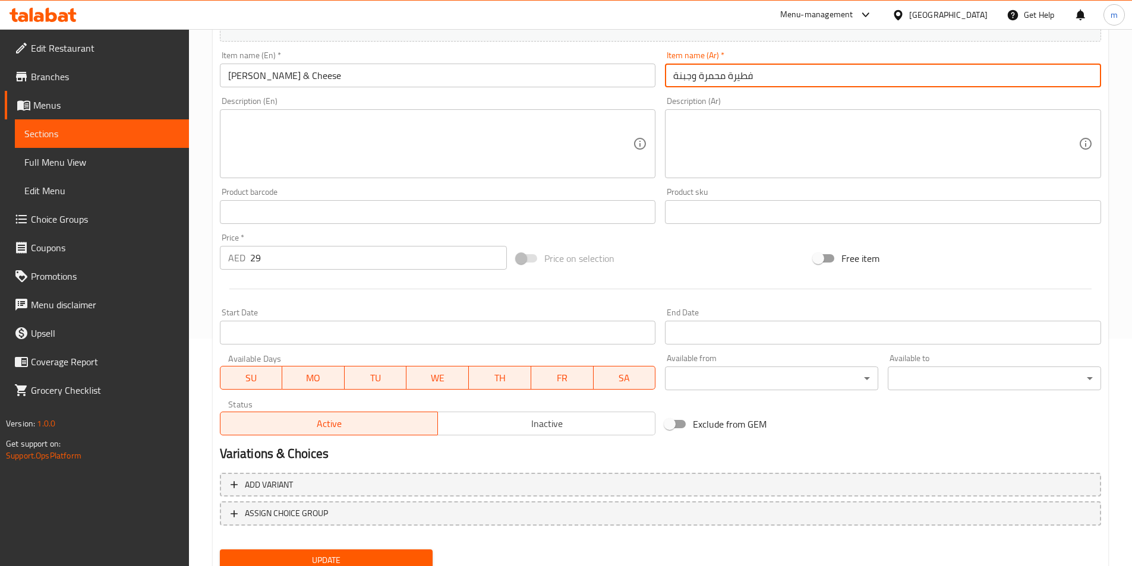
scroll to position [273, 0]
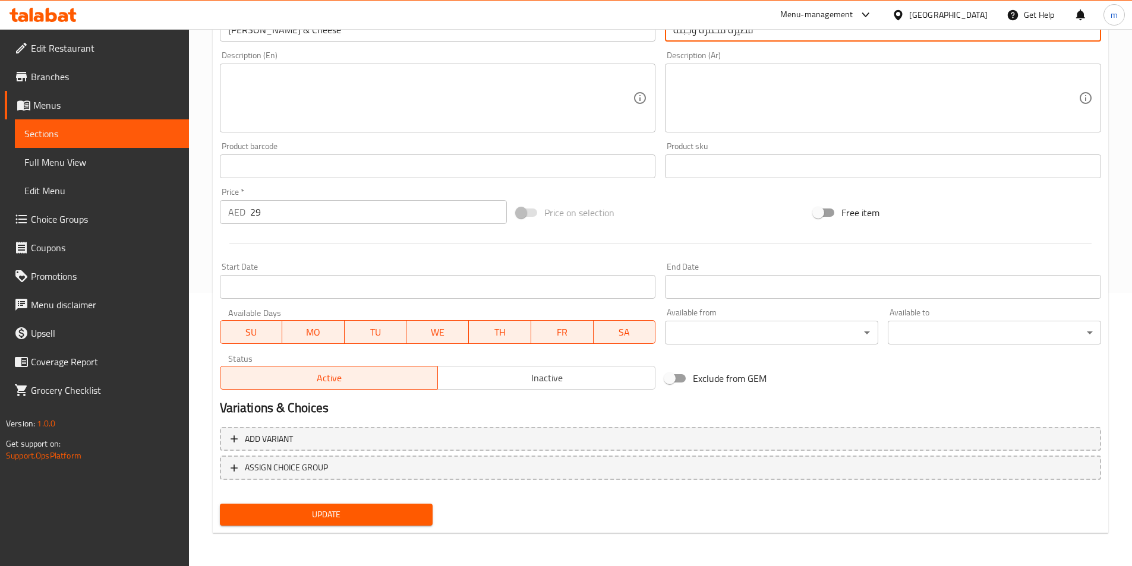
type input "فطيرة محمرة وجبنة"
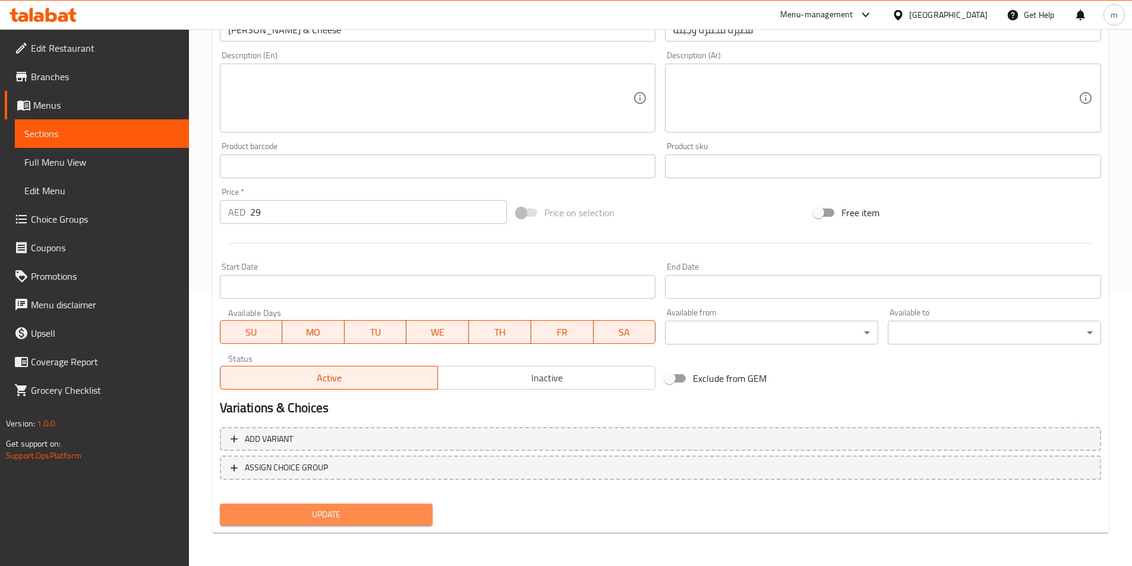
click at [357, 511] on span "Update" at bounding box center [326, 515] width 194 height 15
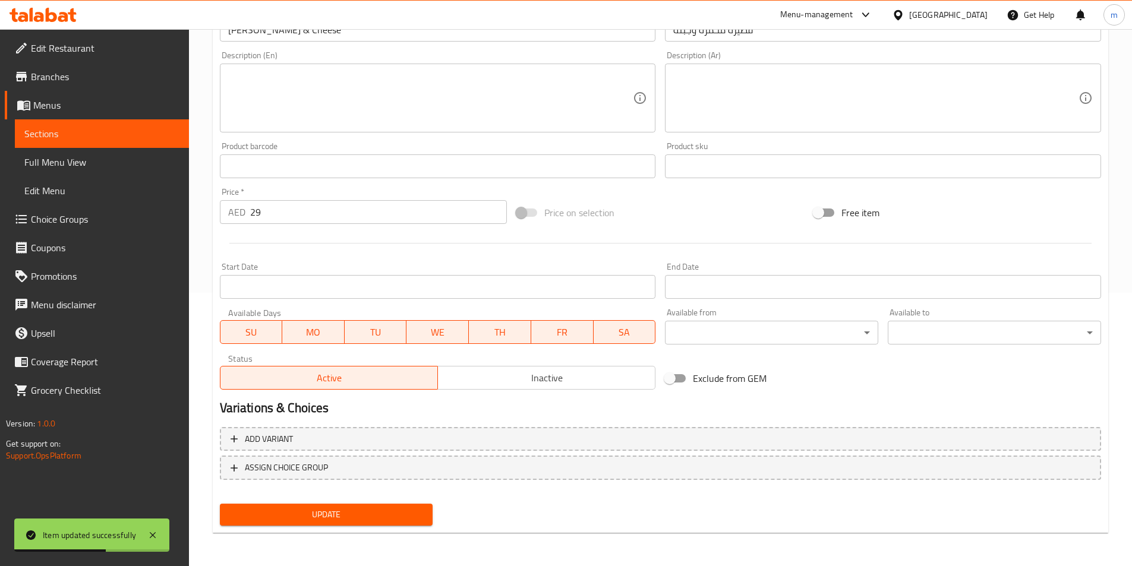
click at [113, 128] on span "Sections" at bounding box center [101, 134] width 155 height 14
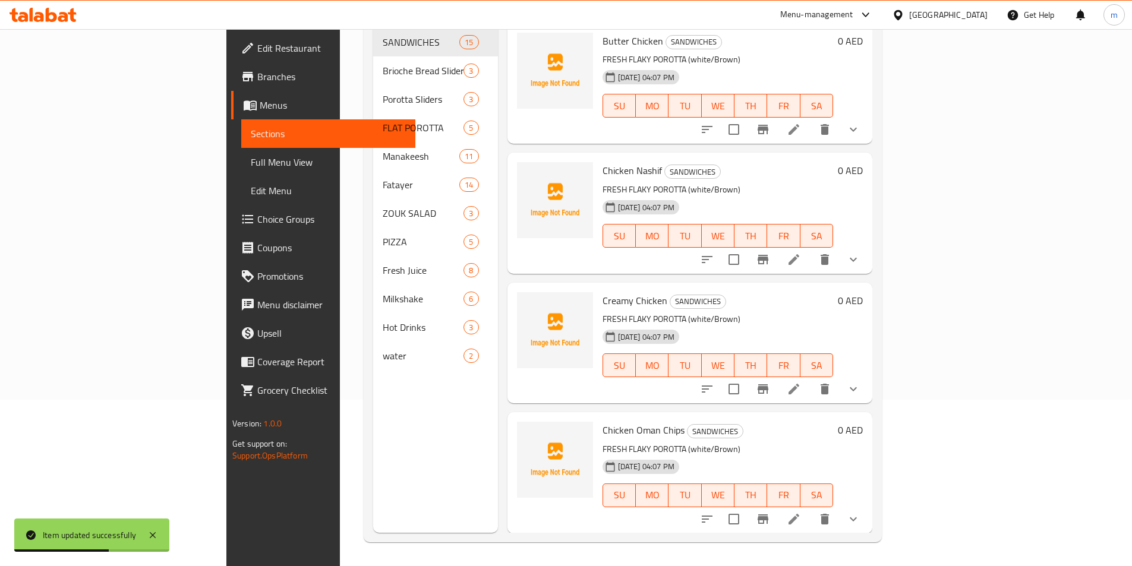
scroll to position [166, 0]
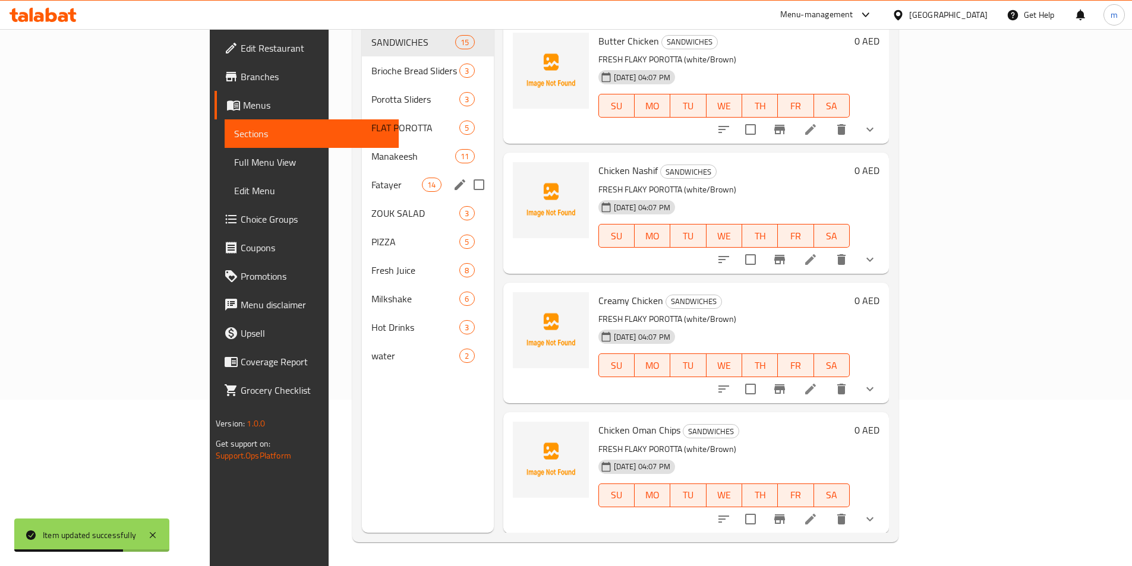
click at [362, 171] on div "Fatayer 14" at bounding box center [428, 185] width 132 height 29
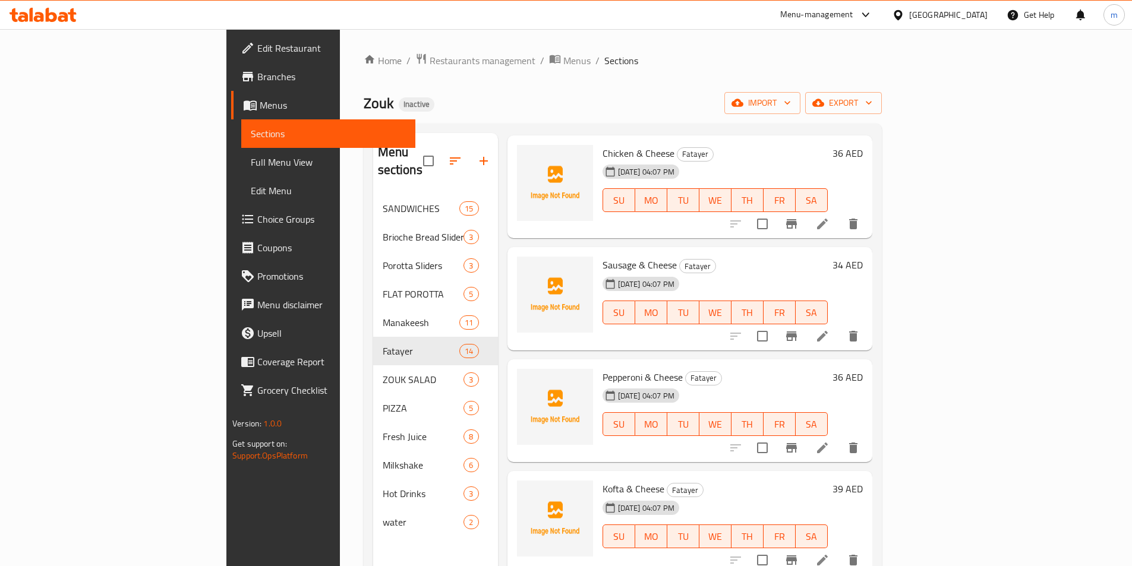
scroll to position [832, 0]
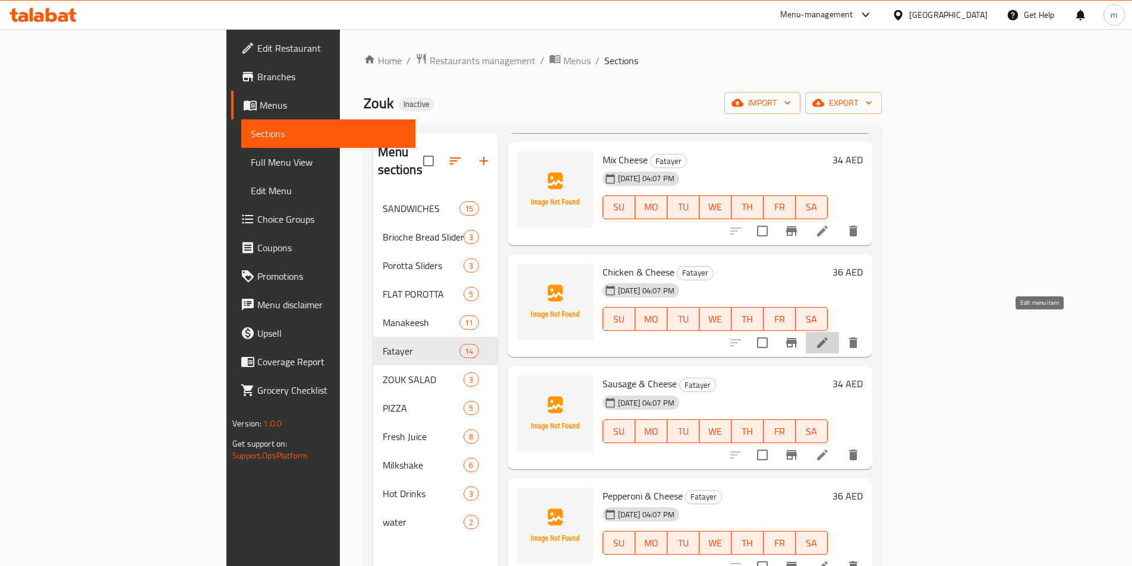
click at [830, 336] on icon at bounding box center [822, 343] width 14 height 14
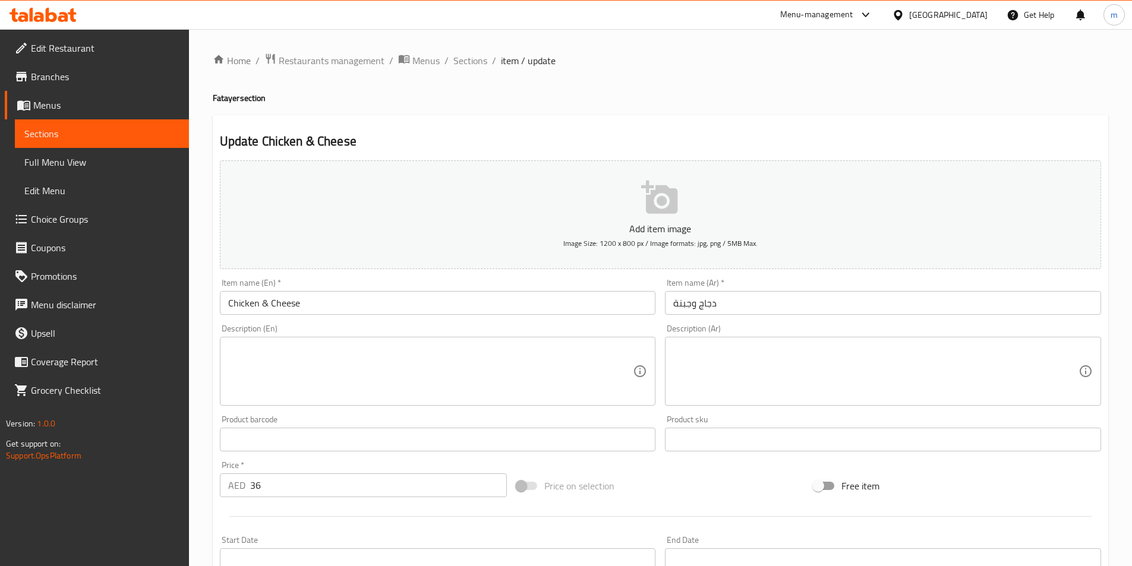
click at [226, 304] on input "Chicken & Cheese" at bounding box center [438, 303] width 436 height 24
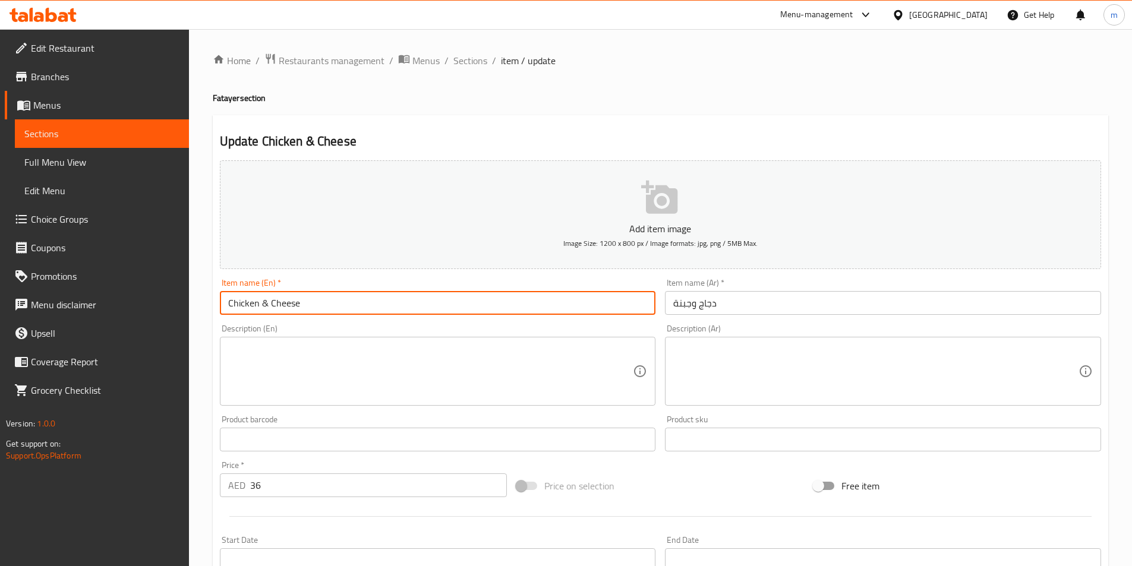
paste input "fatera"
type input "fatera Chicken & Cheese"
click at [672, 306] on input "دجاج وجبنة" at bounding box center [883, 303] width 436 height 24
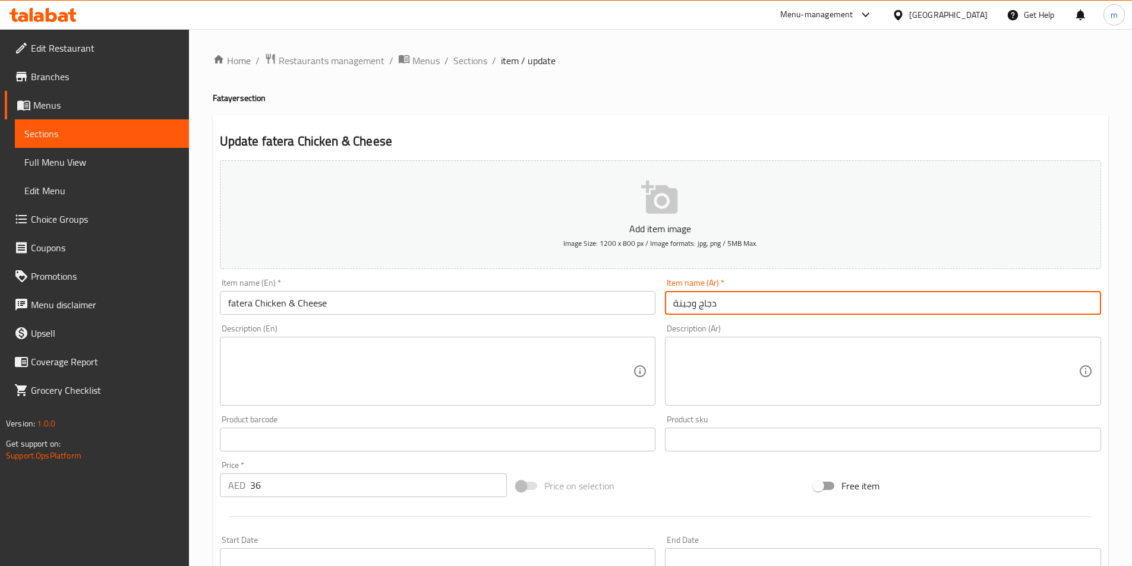
paste input "فطيرة"
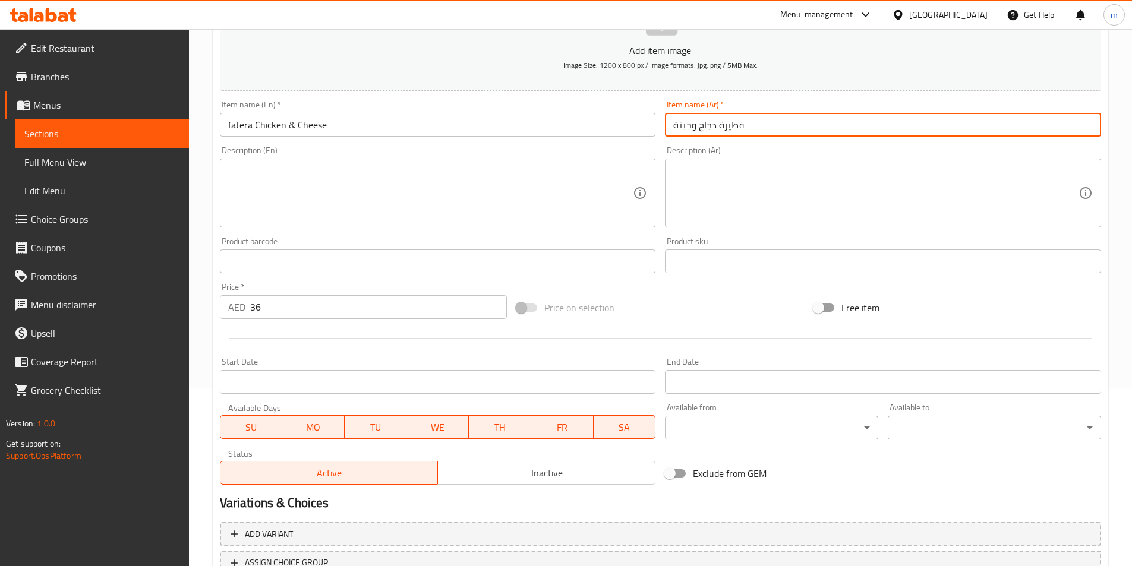
scroll to position [273, 0]
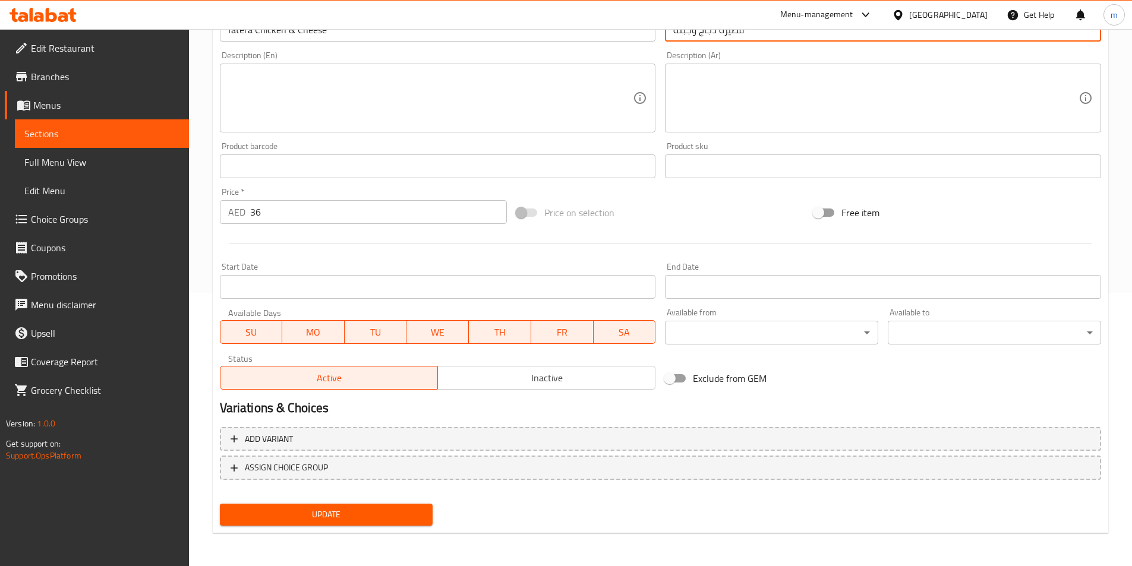
type input "فطيرة دجاج وجبنة"
click at [378, 512] on span "Update" at bounding box center [326, 515] width 194 height 15
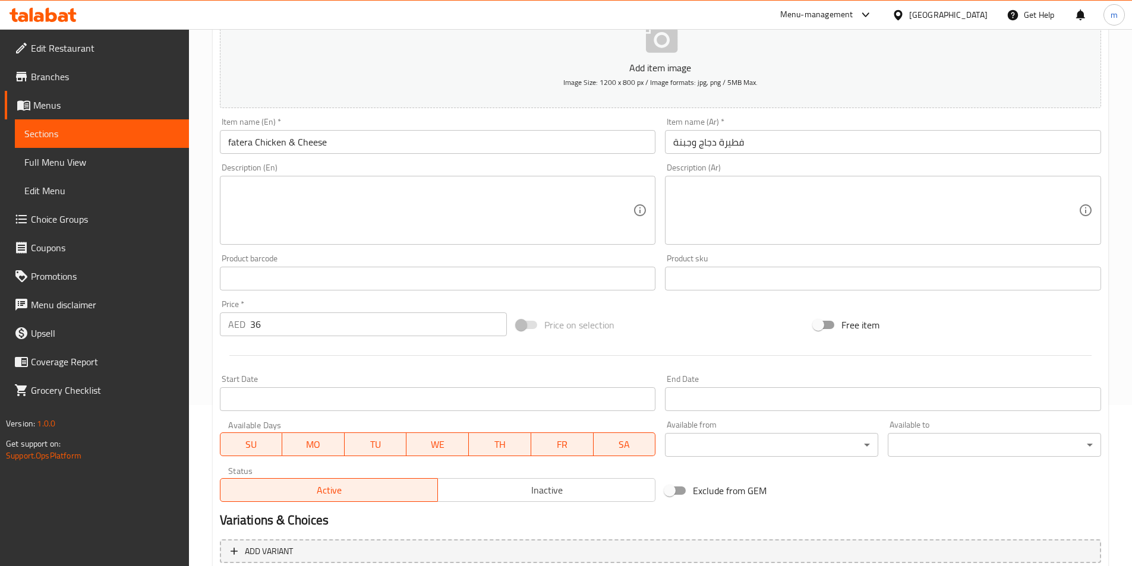
scroll to position [36, 0]
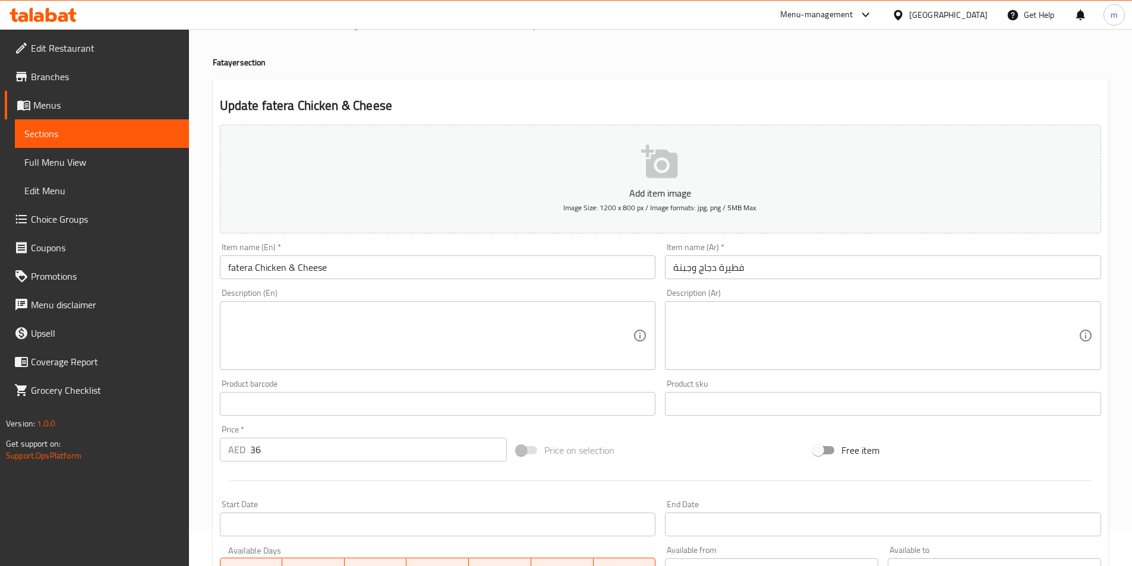
click at [121, 133] on span "Sections" at bounding box center [101, 134] width 155 height 14
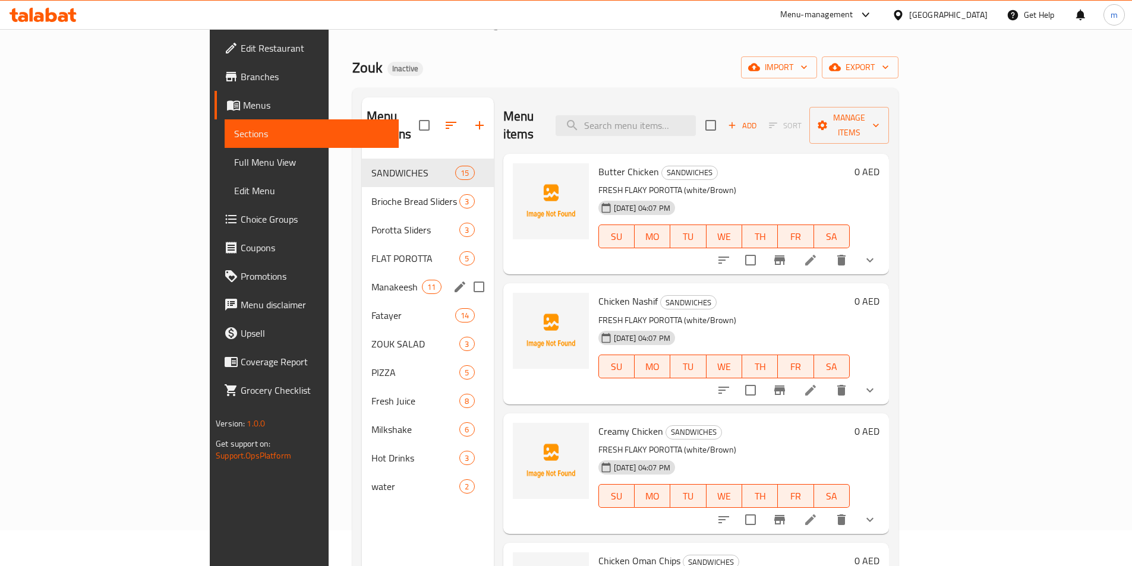
click at [467, 275] on input "Menu sections" at bounding box center [479, 287] width 25 height 25
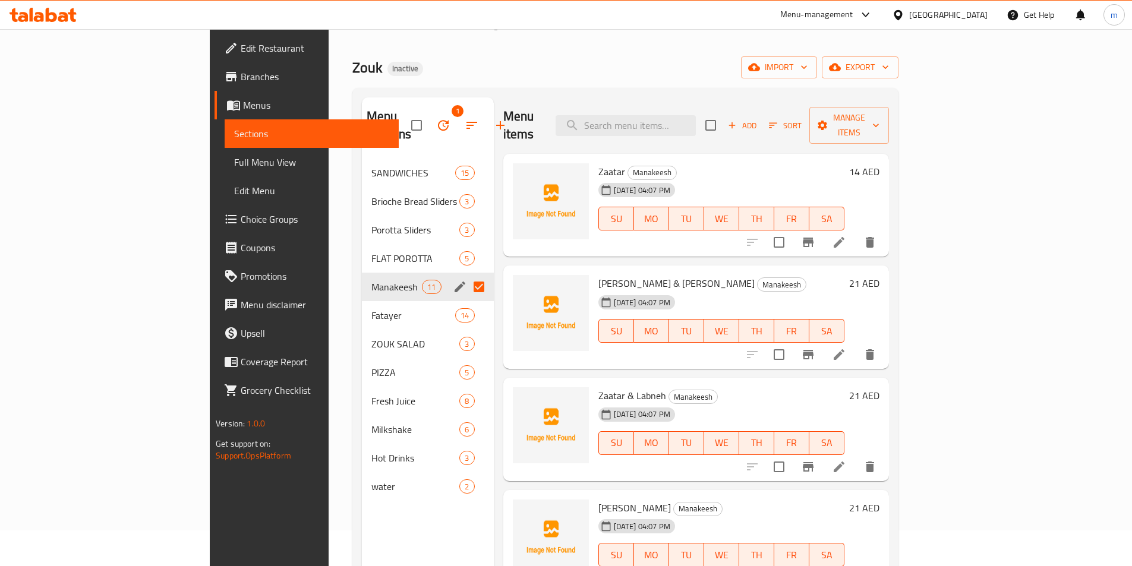
click at [467, 275] on input "Menu sections" at bounding box center [479, 287] width 25 height 25
checkbox input "false"
click at [371, 280] on span "Manakeesh" at bounding box center [396, 287] width 51 height 14
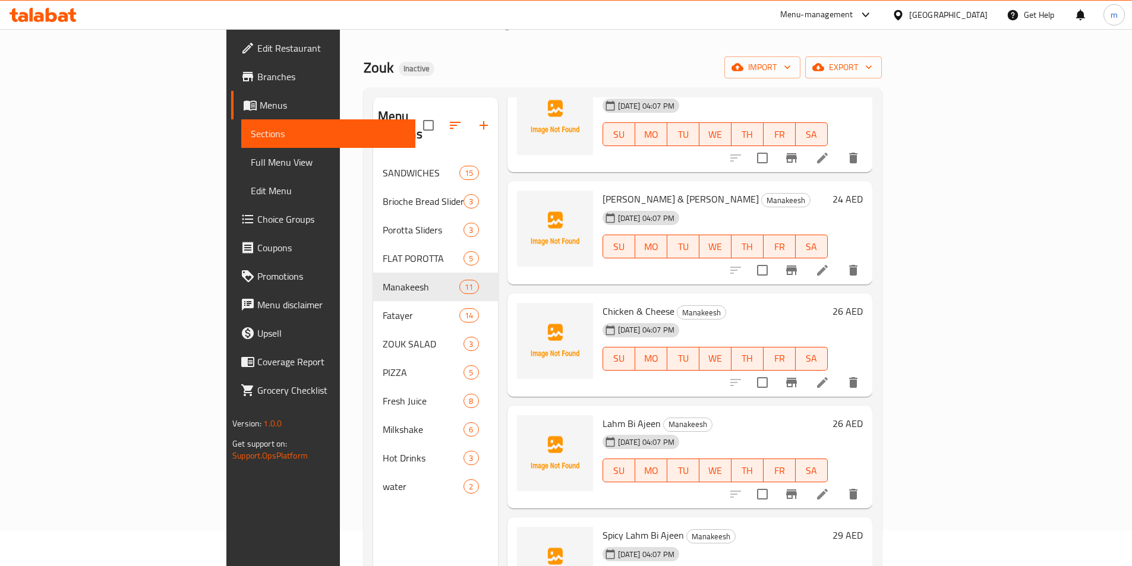
scroll to position [577, 0]
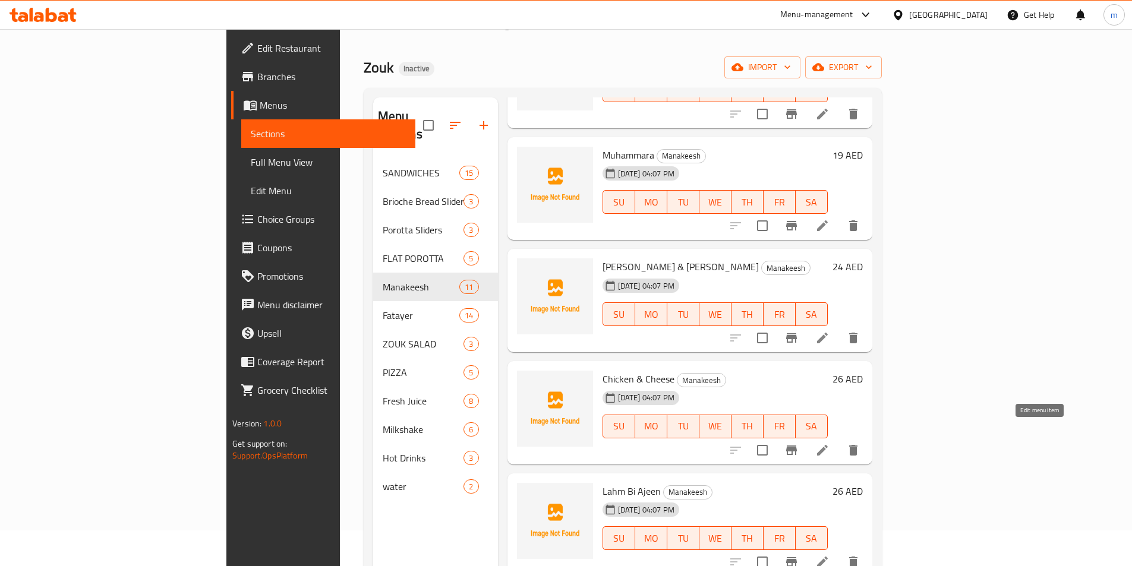
click at [830, 443] on icon at bounding box center [822, 450] width 14 height 14
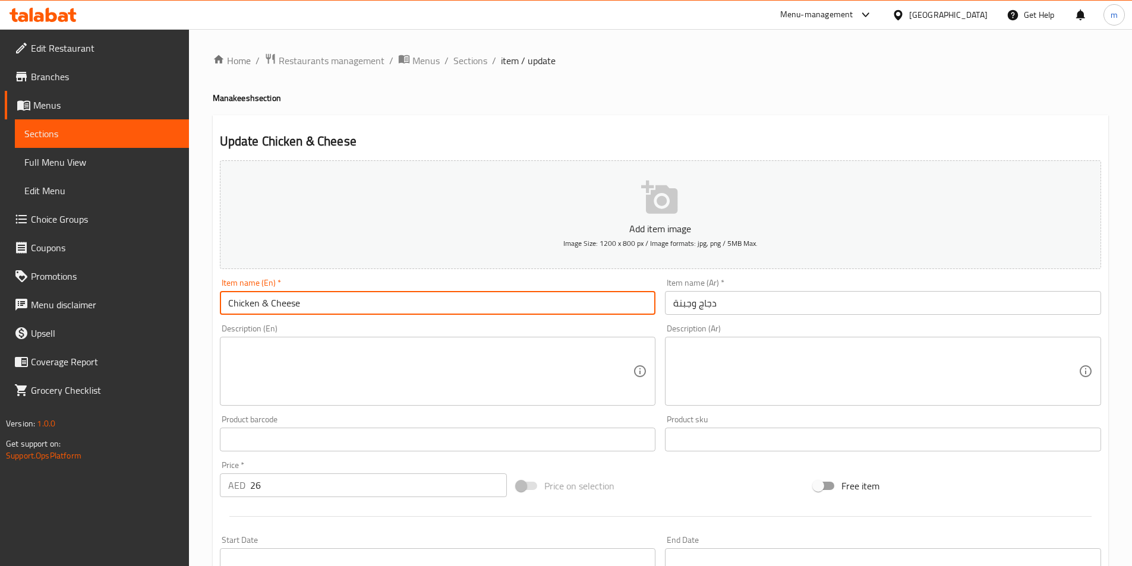
click at [228, 303] on input "Chicken & Cheese" at bounding box center [438, 303] width 436 height 24
paste input "Manakeesh"
type input "Manakeesh Chicken & Cheese"
click at [678, 304] on input "دجاج وجبنة" at bounding box center [883, 303] width 436 height 24
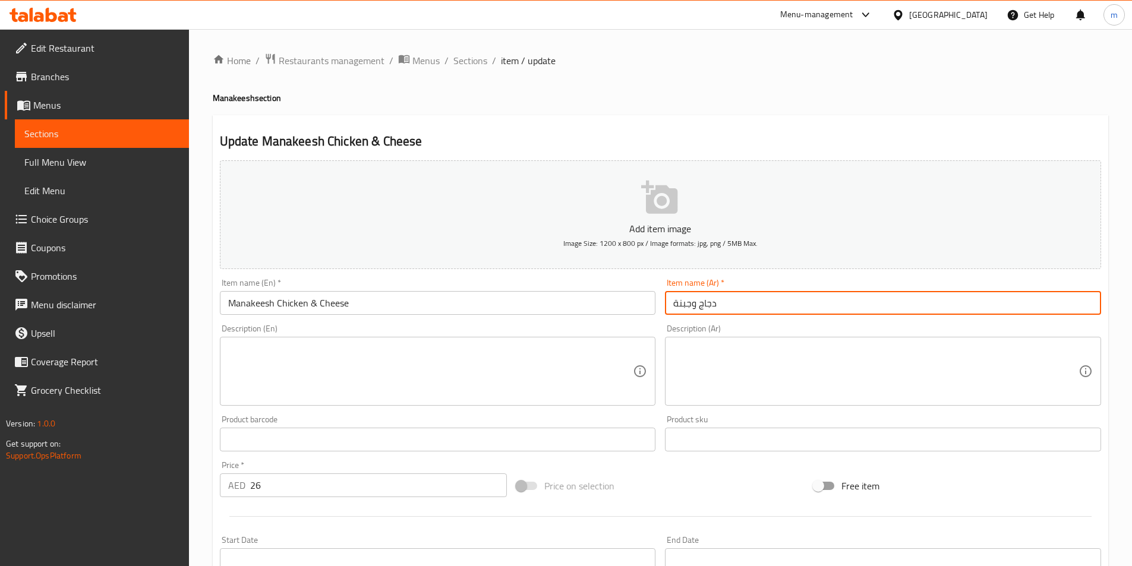
click at [673, 308] on input "دجاج وجبنة" at bounding box center [883, 303] width 436 height 24
paste input "مناقيش"
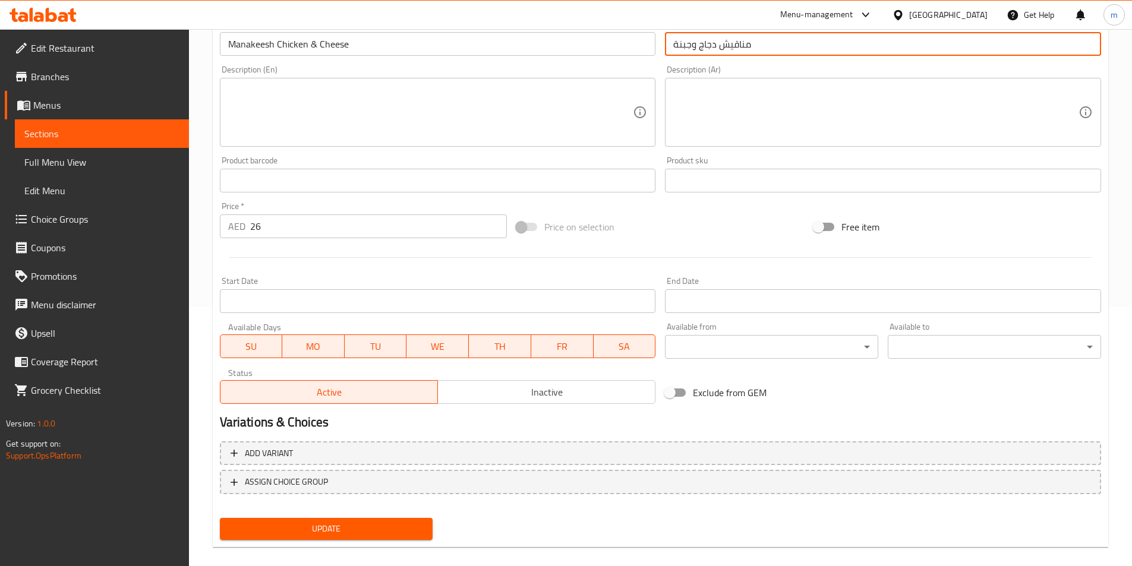
scroll to position [273, 0]
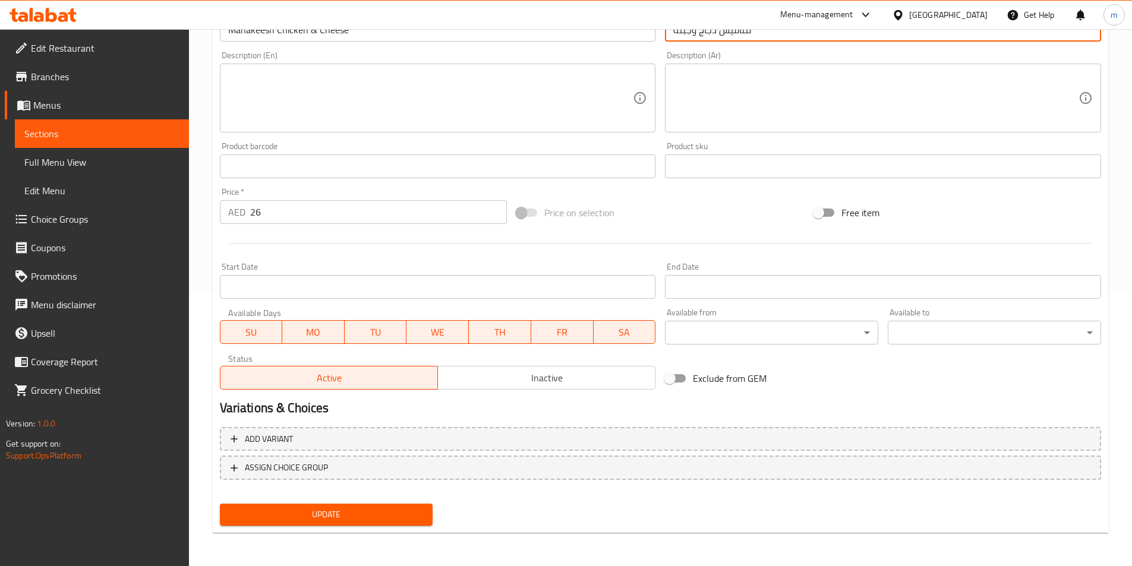
type input "مناقيش دجاج وجبنة"
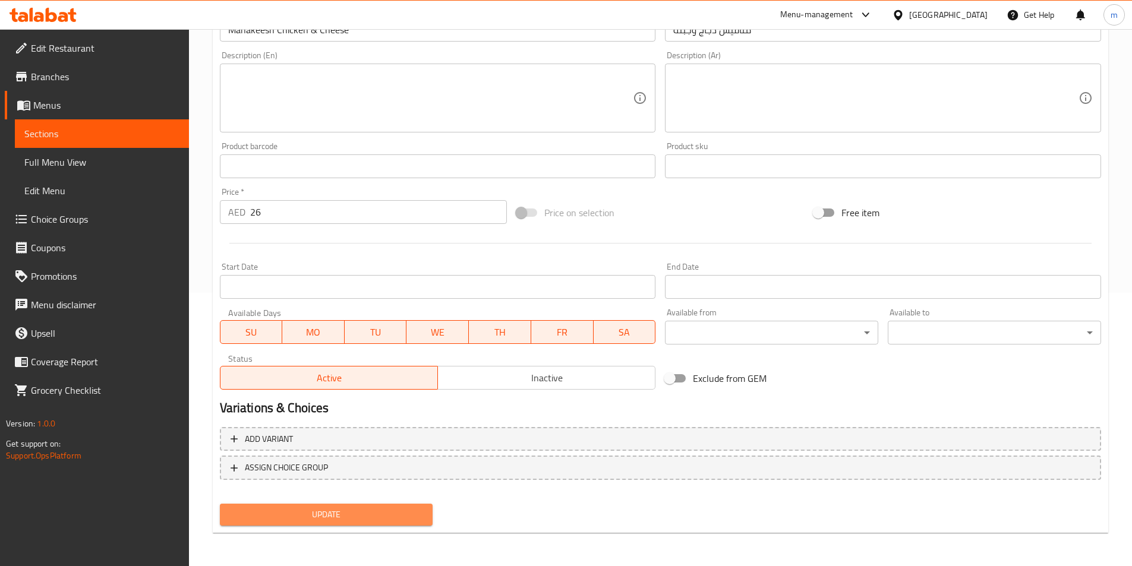
click at [346, 523] on button "Update" at bounding box center [326, 515] width 213 height 22
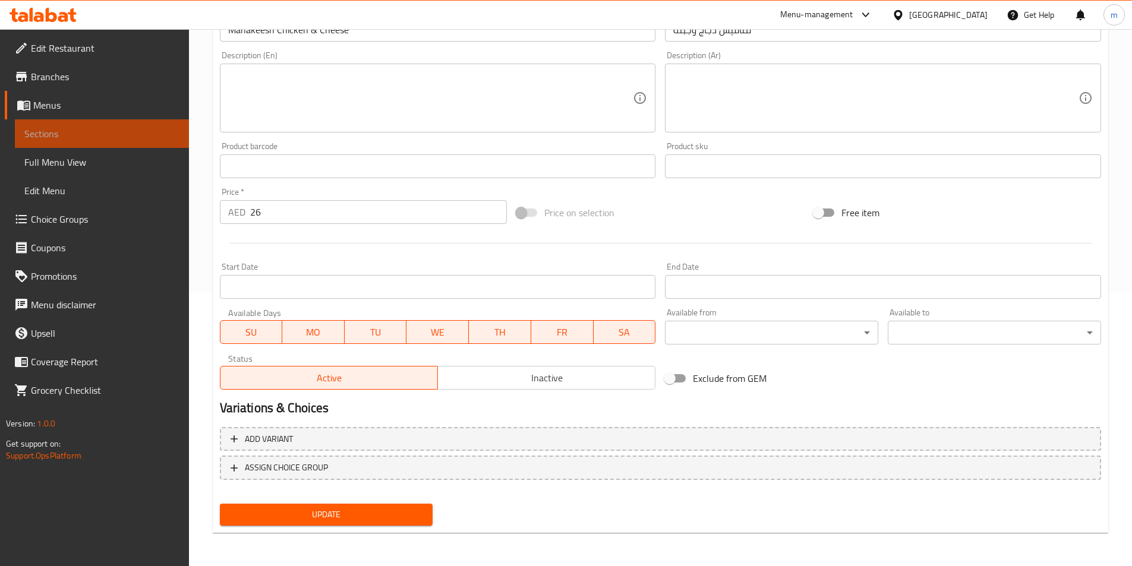
click at [111, 133] on span "Sections" at bounding box center [101, 134] width 155 height 14
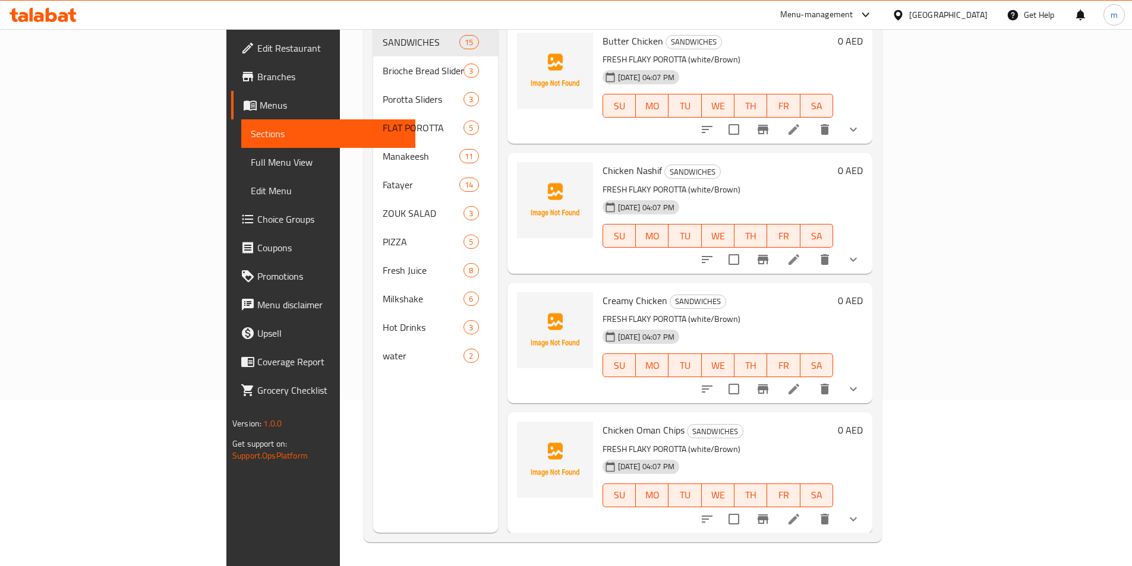
scroll to position [166, 0]
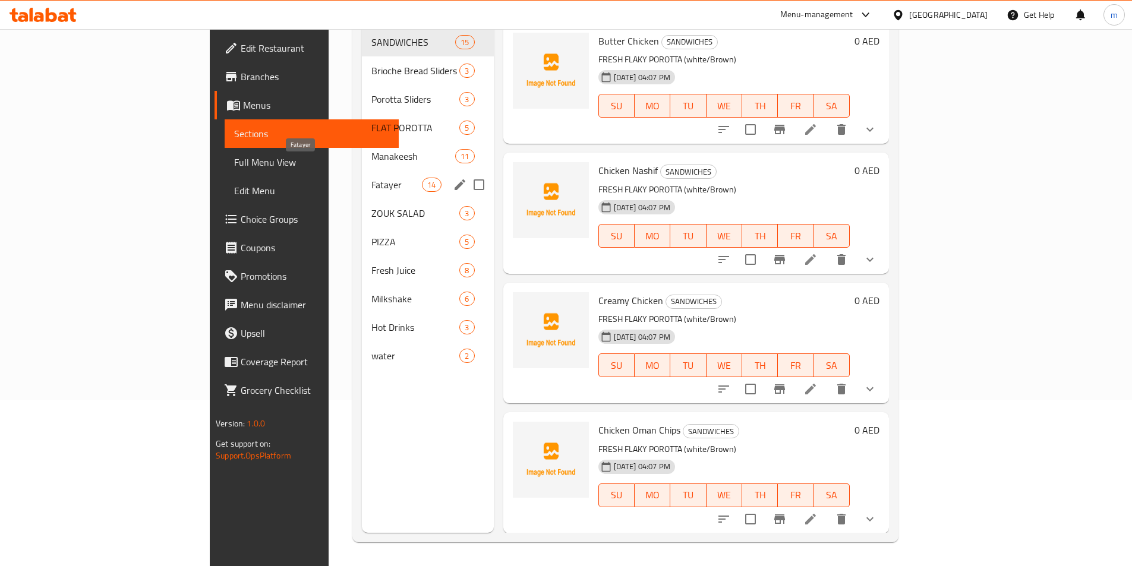
click at [371, 178] on span "Fatayer" at bounding box center [396, 185] width 51 height 14
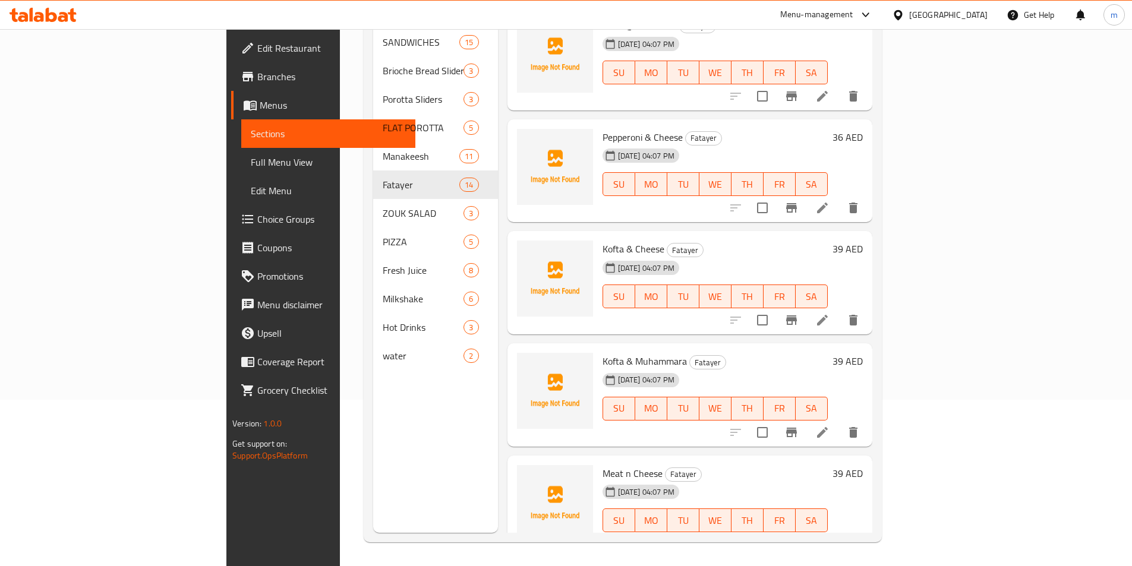
scroll to position [1032, 0]
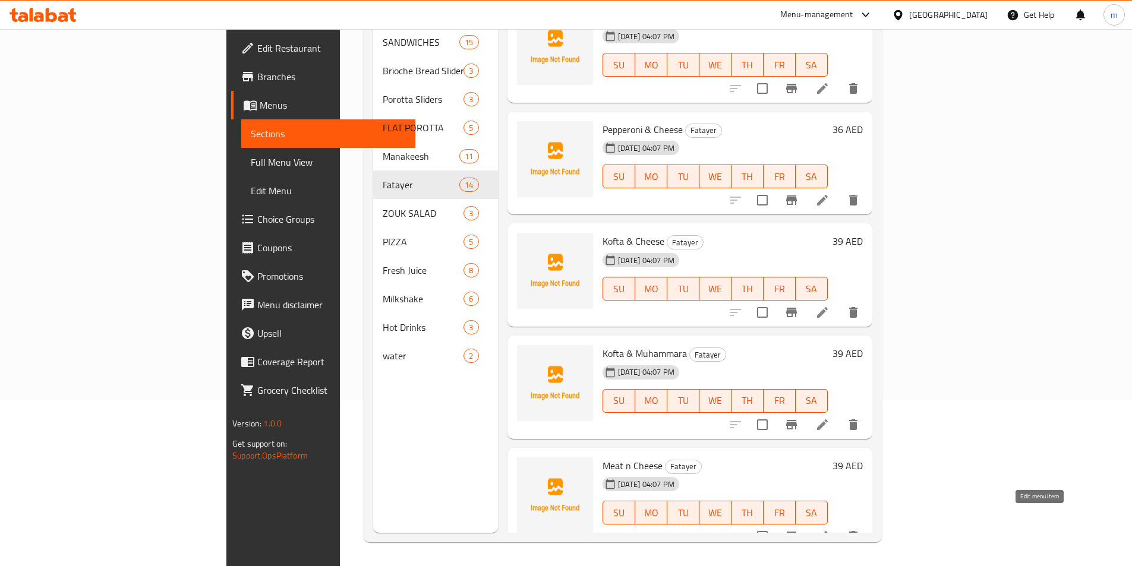
click at [828, 531] on icon at bounding box center [822, 536] width 11 height 11
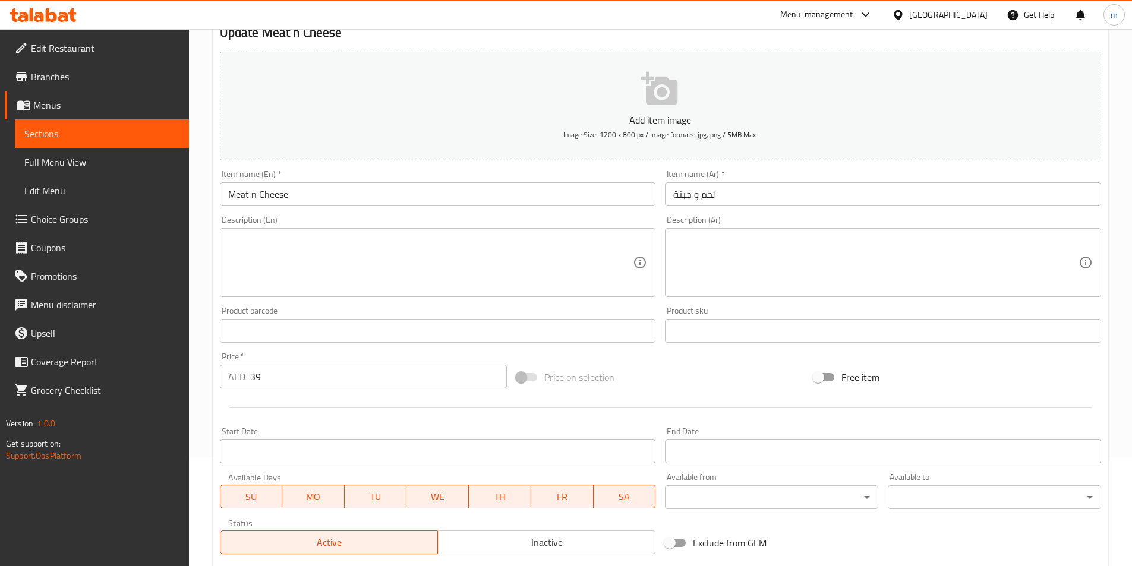
scroll to position [238, 0]
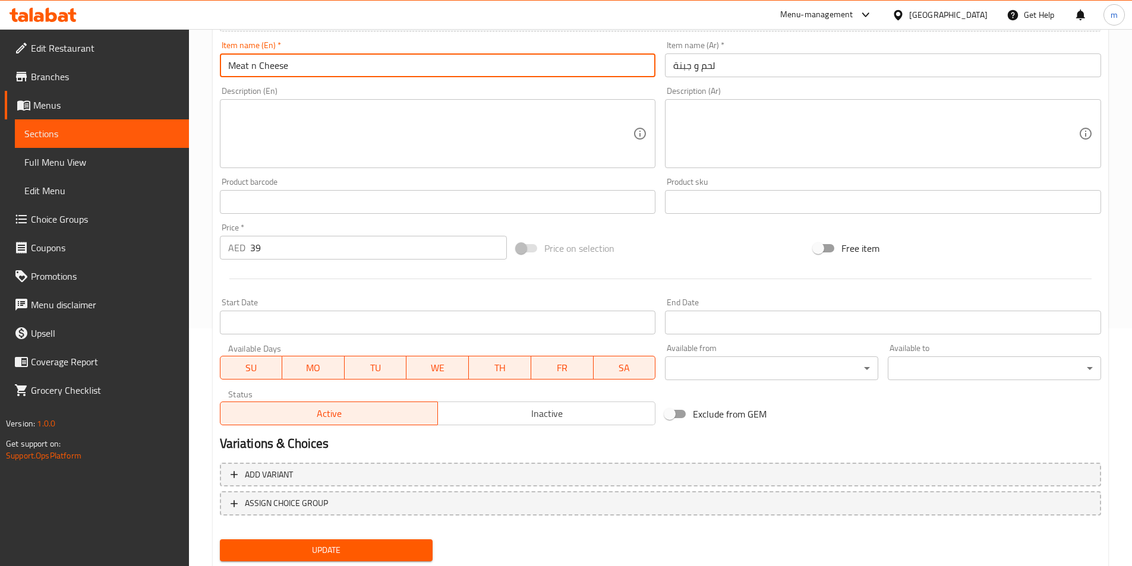
click at [223, 65] on input "Meat n Cheese" at bounding box center [438, 65] width 436 height 24
paste input "fatera"
type input "fatera Meat n Cheese"
click at [672, 66] on input "لحم و جبنة" at bounding box center [883, 65] width 436 height 24
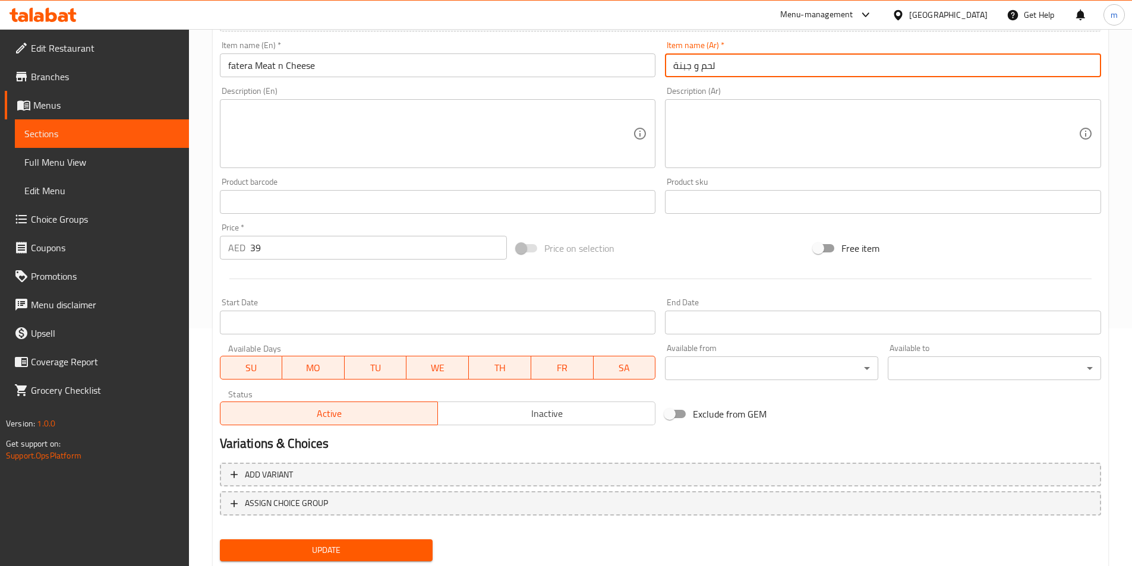
paste input "فطيرة"
type input "فطيرة لحم و جبنة"
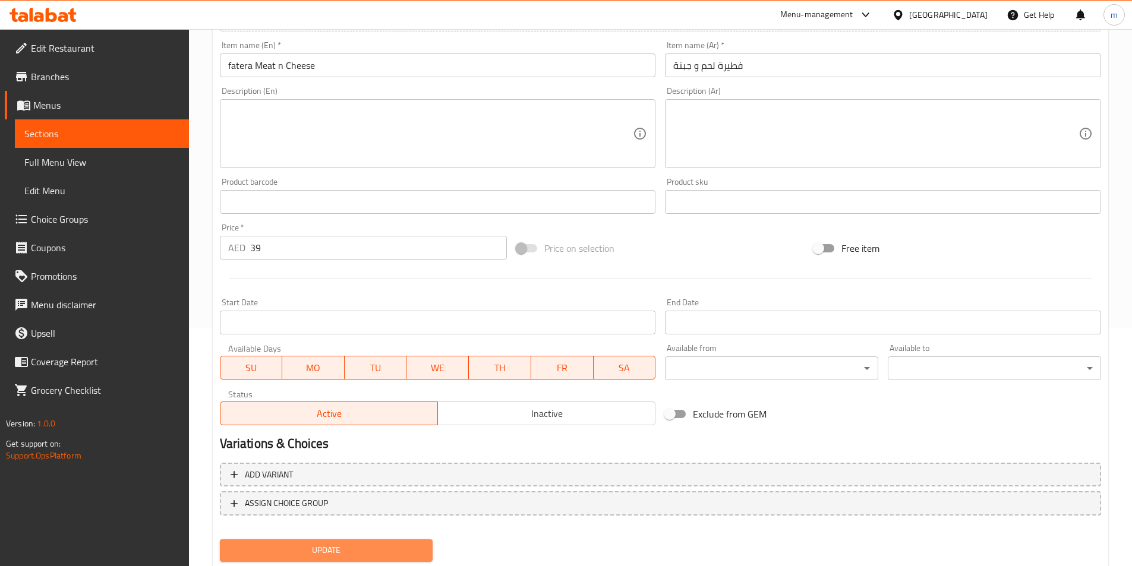
click at [326, 549] on span "Update" at bounding box center [326, 550] width 194 height 15
click at [119, 134] on span "Sections" at bounding box center [101, 134] width 155 height 14
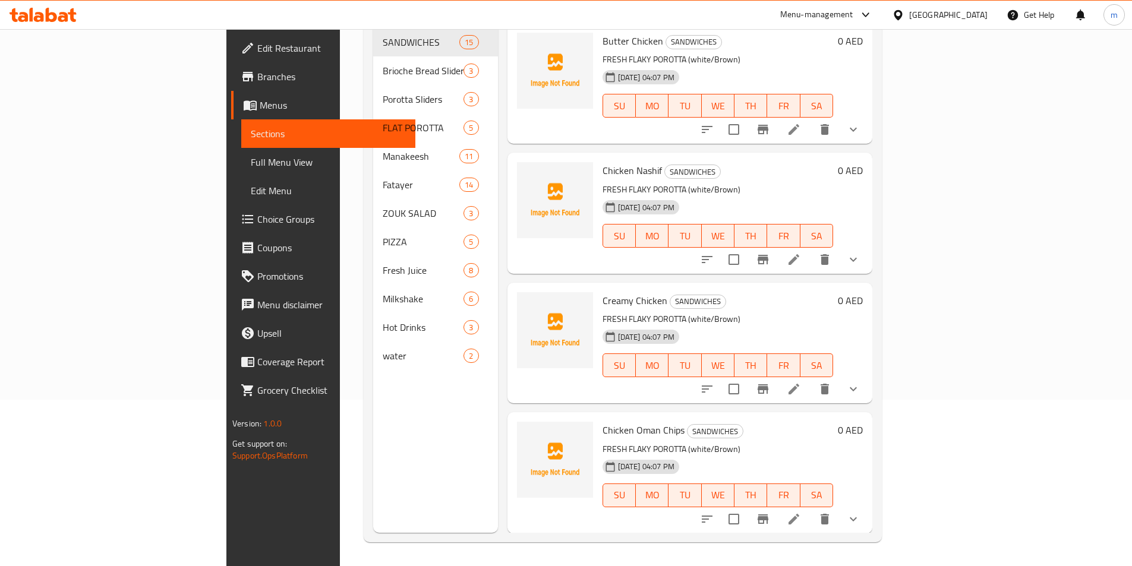
scroll to position [166, 0]
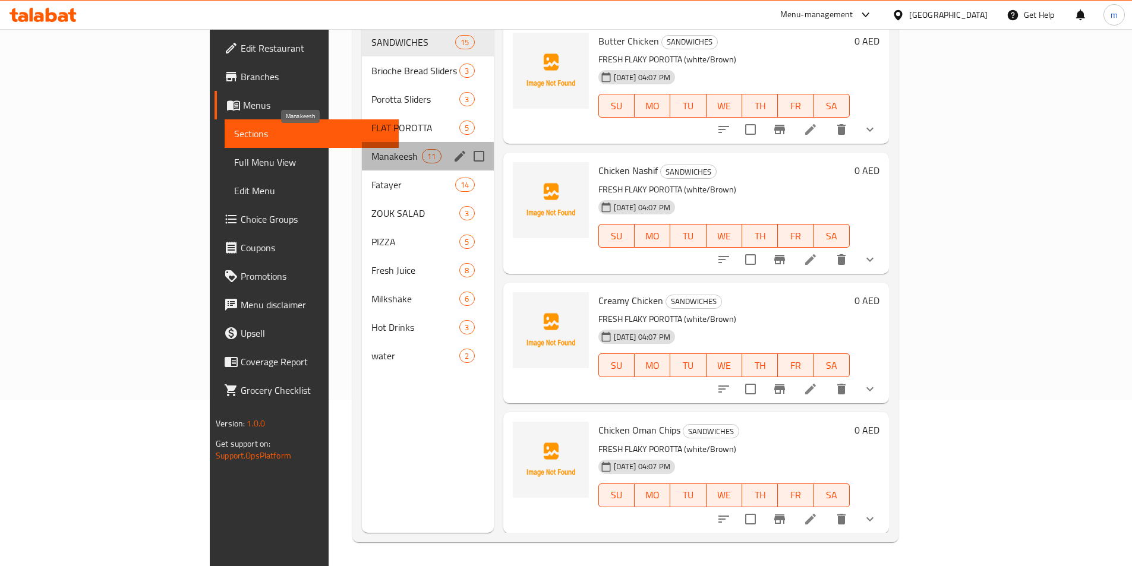
click at [371, 149] on span "Manakeesh" at bounding box center [396, 156] width 51 height 14
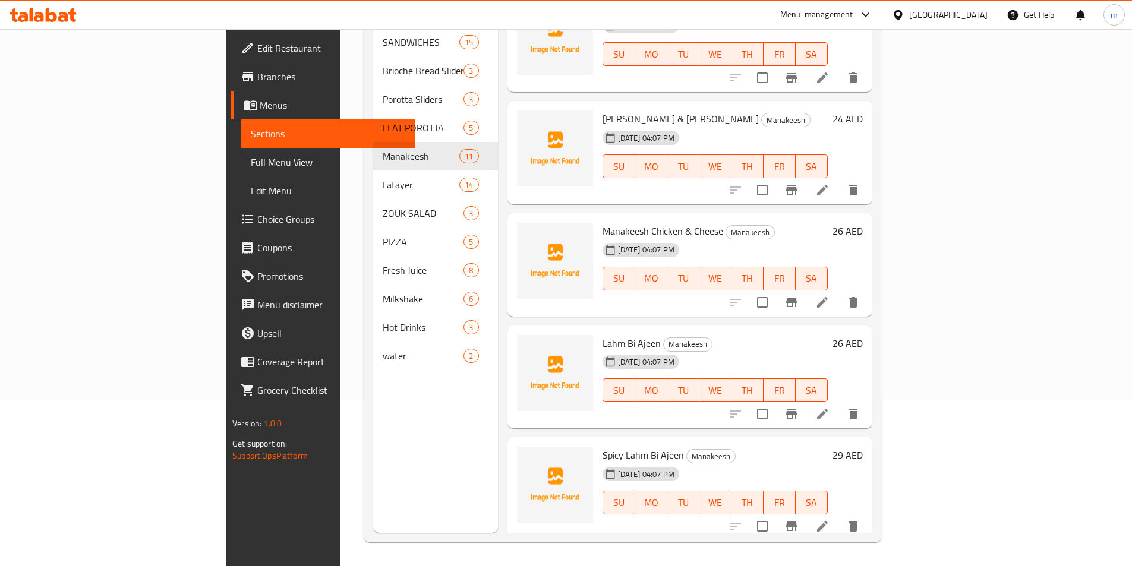
scroll to position [696, 0]
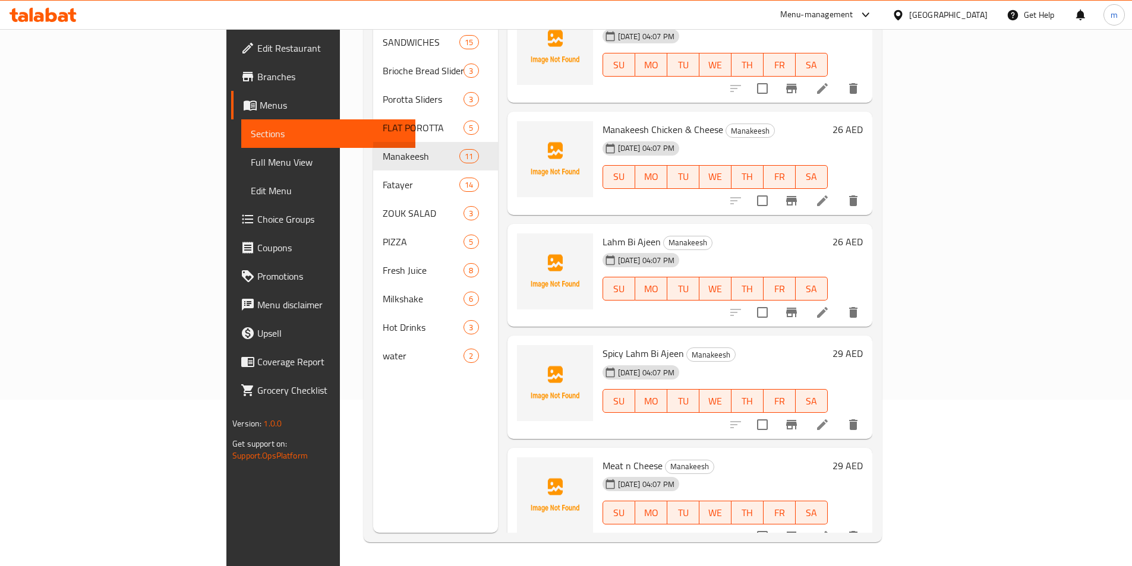
click at [839, 526] on li at bounding box center [822, 536] width 33 height 21
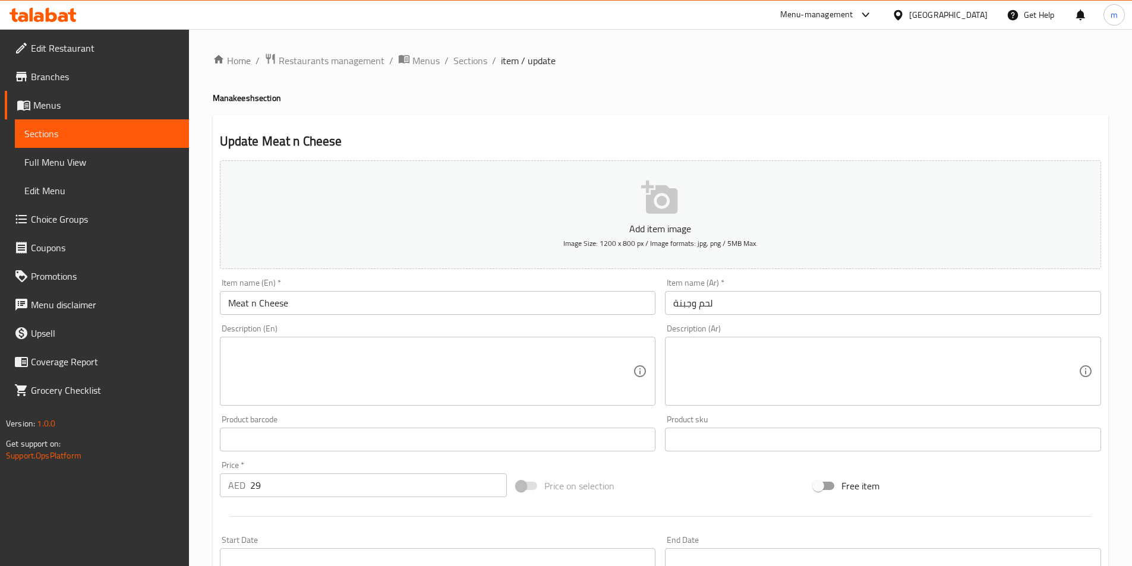
click at [226, 304] on input "Meat n Cheese" at bounding box center [438, 303] width 436 height 24
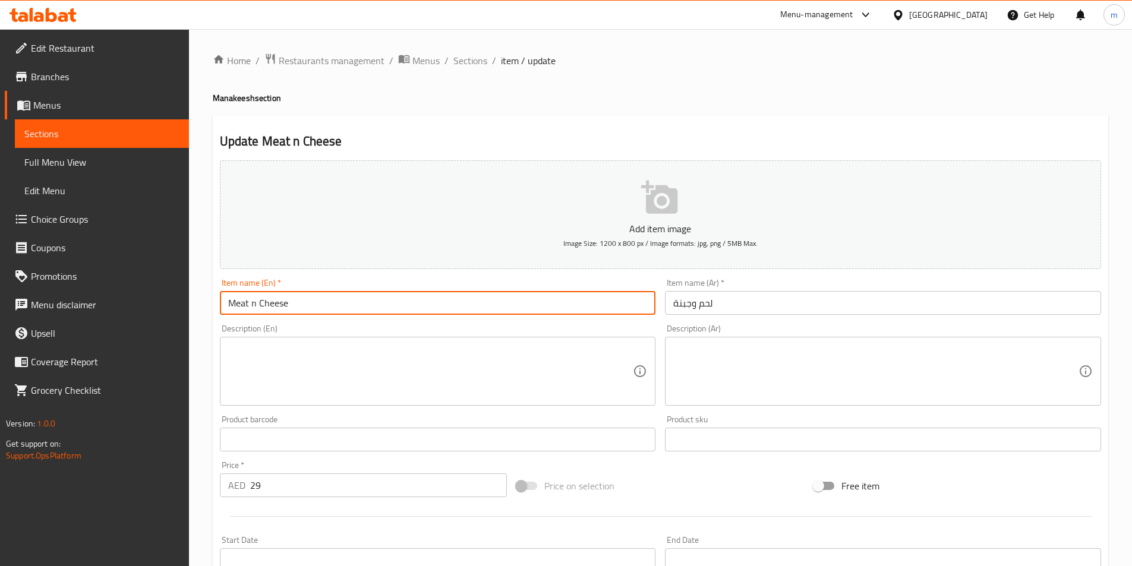
paste input "Manakeesh"
type input "Manakeesh Meat n Cheese"
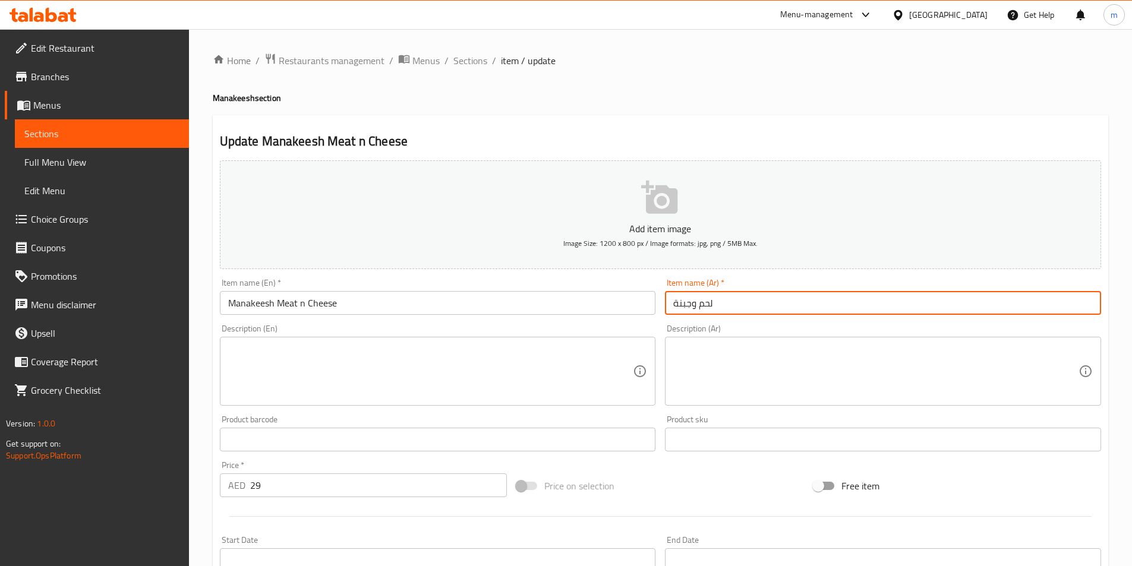
click at [672, 303] on input "لحم وجبنة" at bounding box center [883, 303] width 436 height 24
paste input "مناقيش"
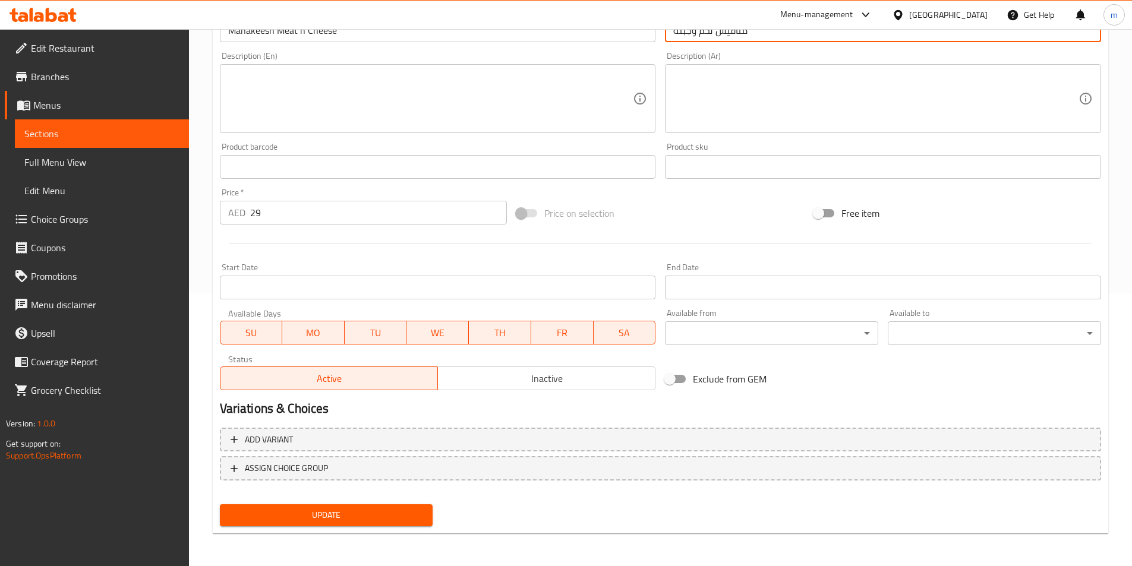
scroll to position [273, 0]
type input "مناقيش لحم وجبنة"
click at [411, 513] on span "Update" at bounding box center [326, 515] width 194 height 15
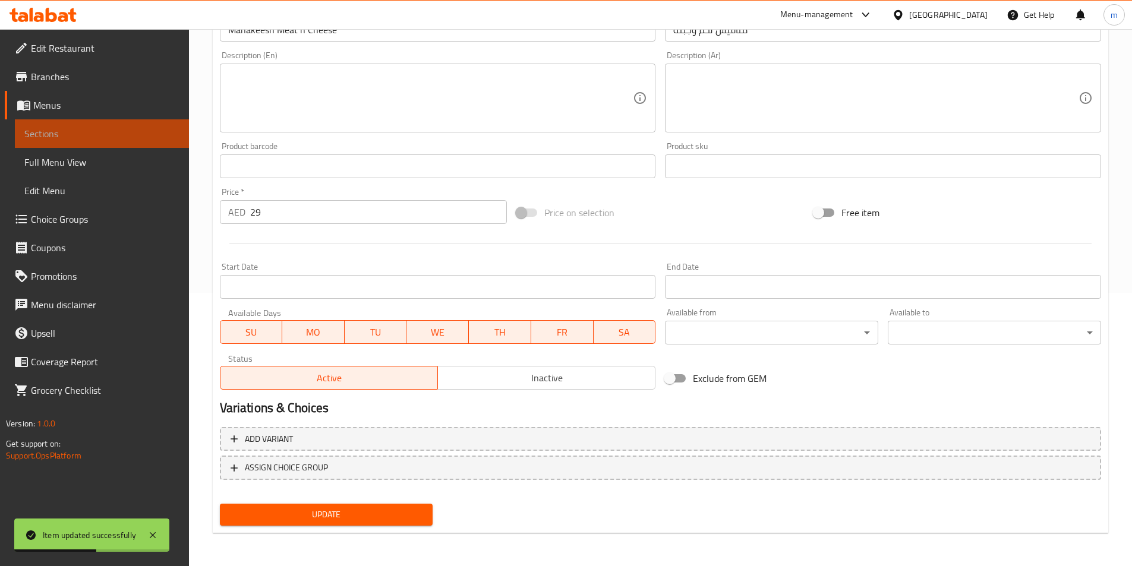
click at [122, 143] on link "Sections" at bounding box center [102, 133] width 174 height 29
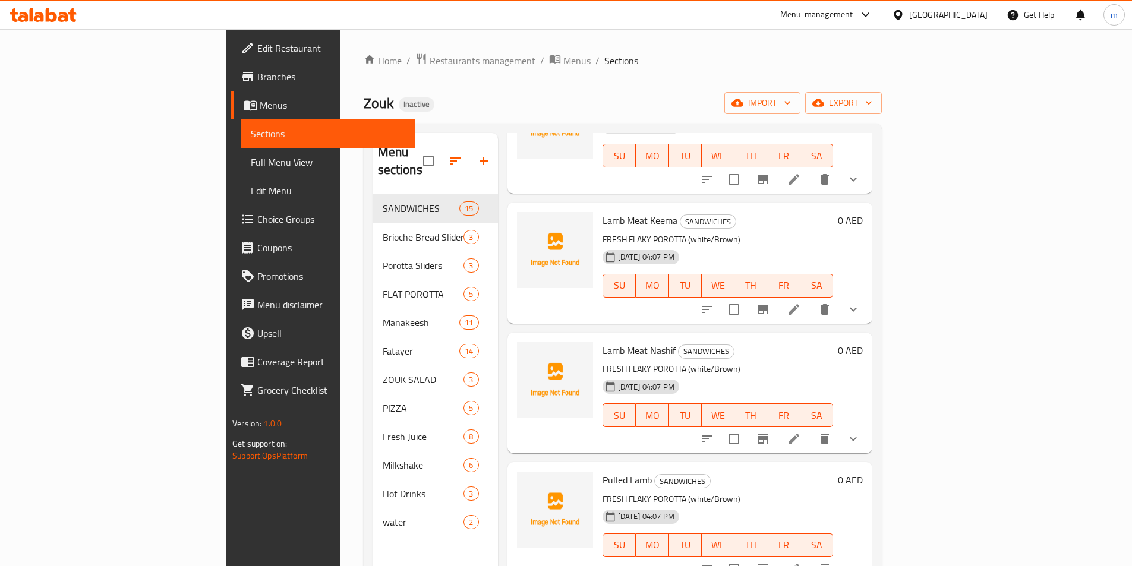
scroll to position [475, 0]
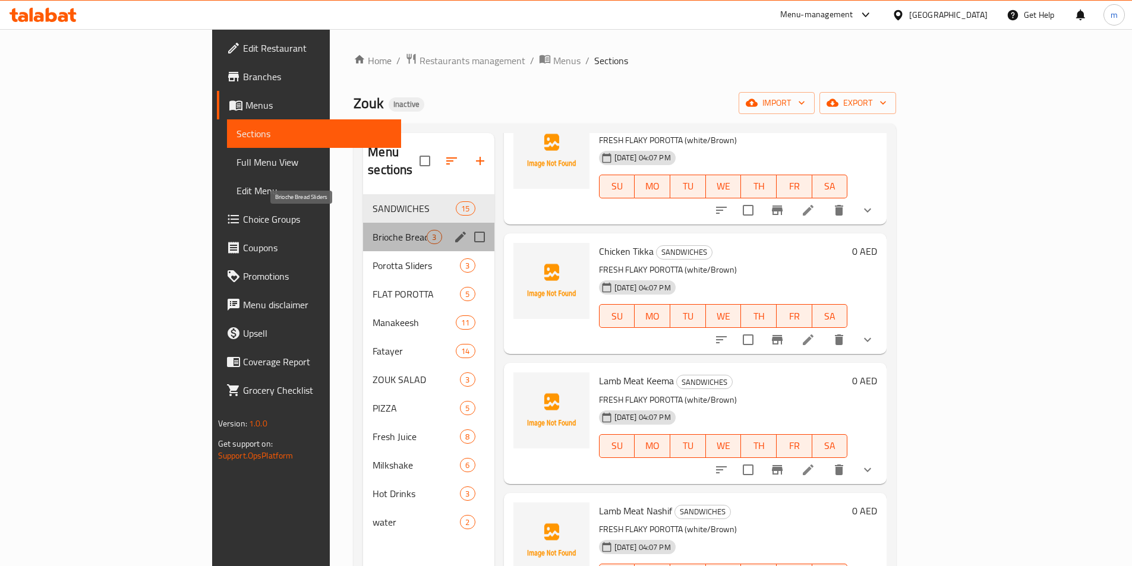
click at [373, 230] on span "Brioche Bread Sliders" at bounding box center [400, 237] width 54 height 14
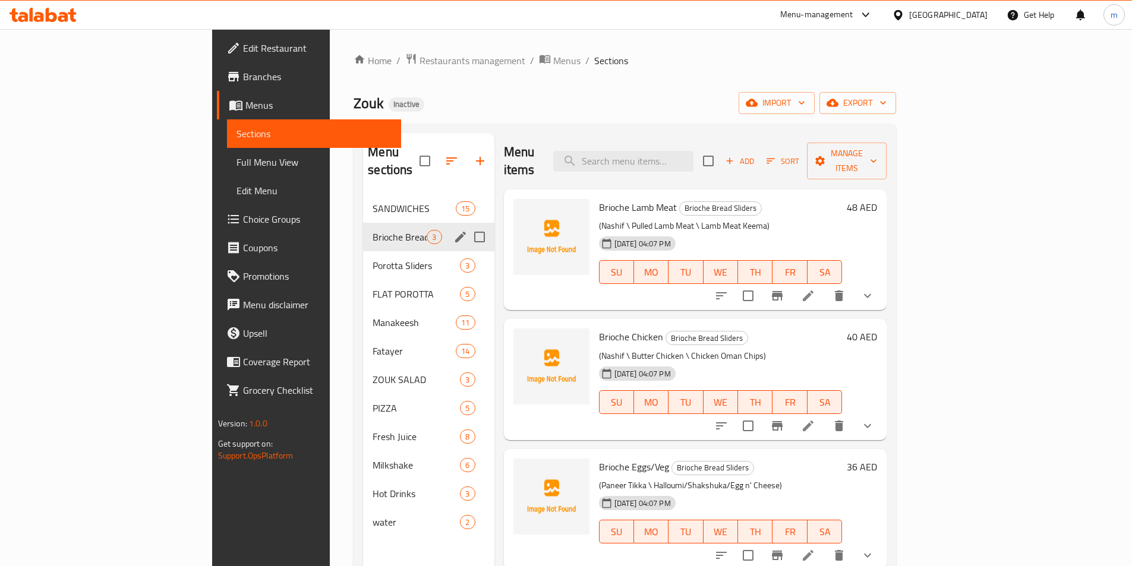
click at [467, 225] on input "Menu sections" at bounding box center [479, 237] width 25 height 25
checkbox input "true"
click at [467, 253] on input "Menu sections" at bounding box center [479, 265] width 25 height 25
checkbox input "true"
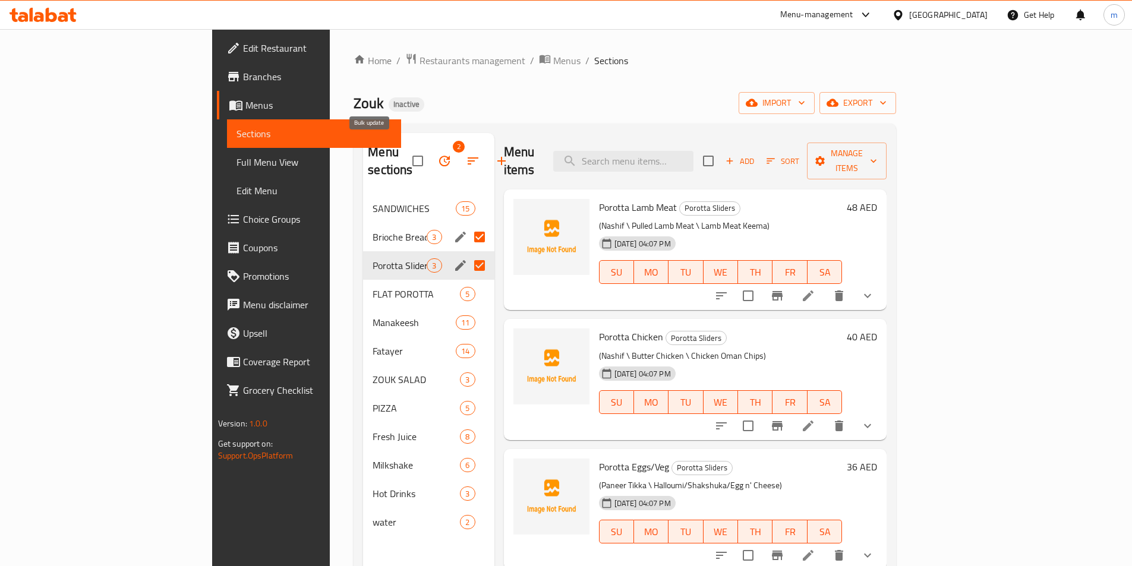
click at [437, 154] on icon "button" at bounding box center [444, 161] width 14 height 14
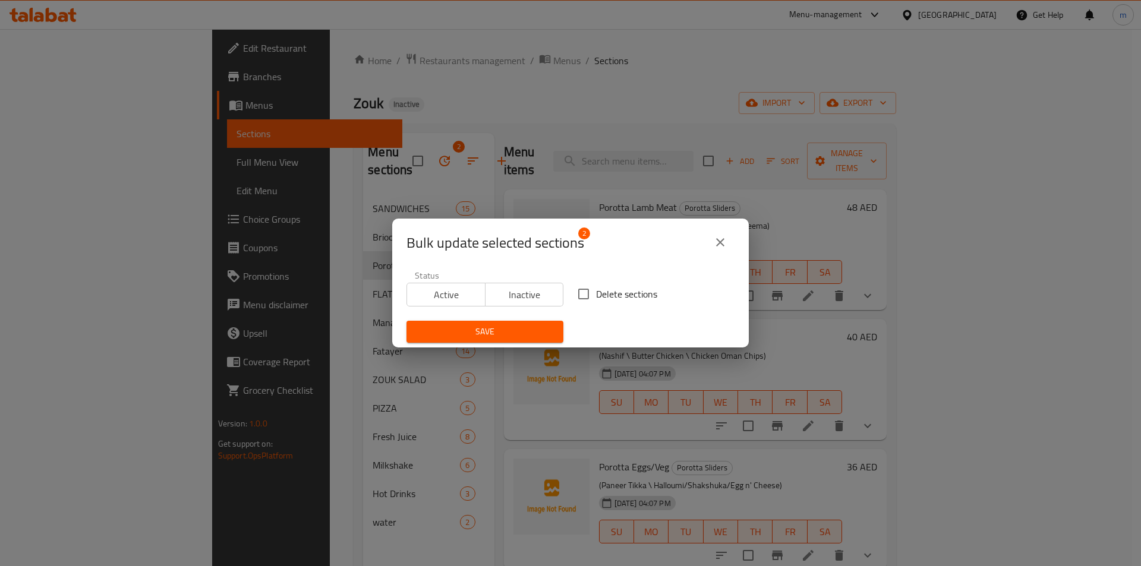
click at [716, 236] on icon "close" at bounding box center [720, 242] width 14 height 14
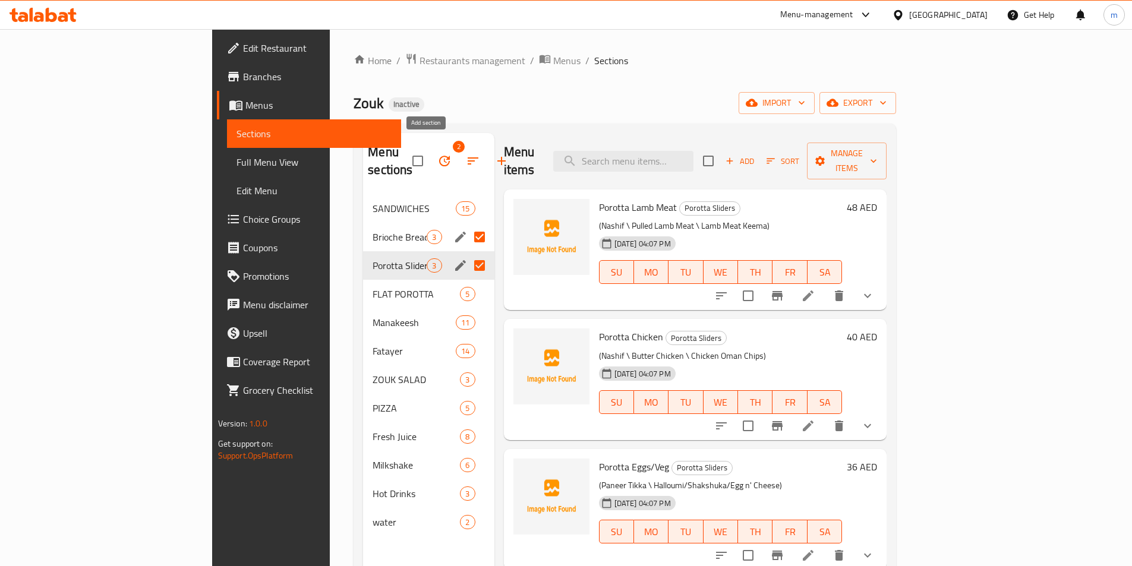
click at [495, 154] on icon "button" at bounding box center [502, 161] width 14 height 14
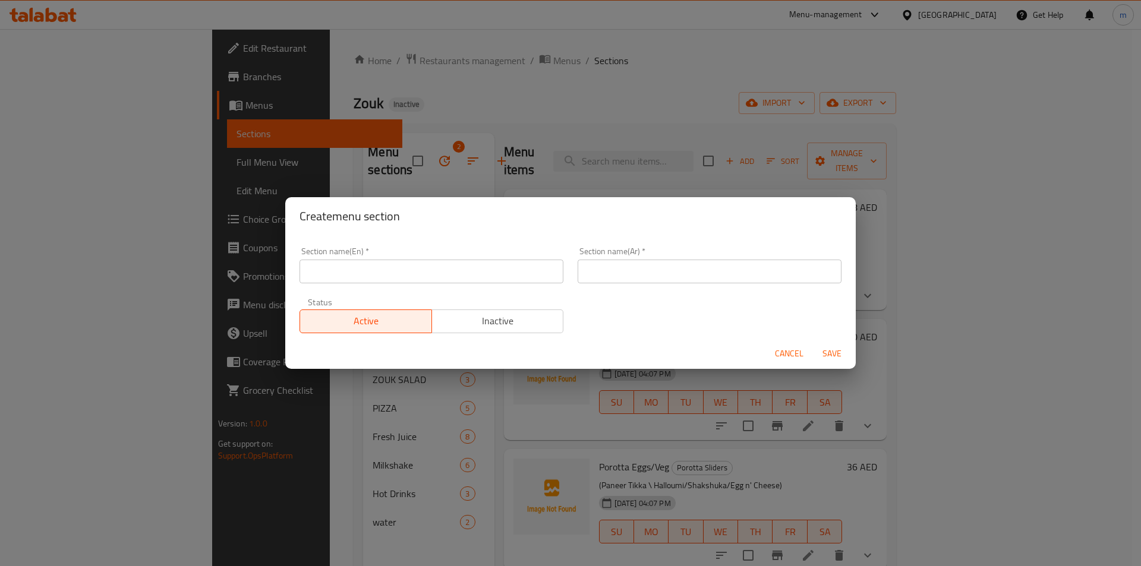
click at [792, 360] on span "Cancel" at bounding box center [789, 354] width 29 height 15
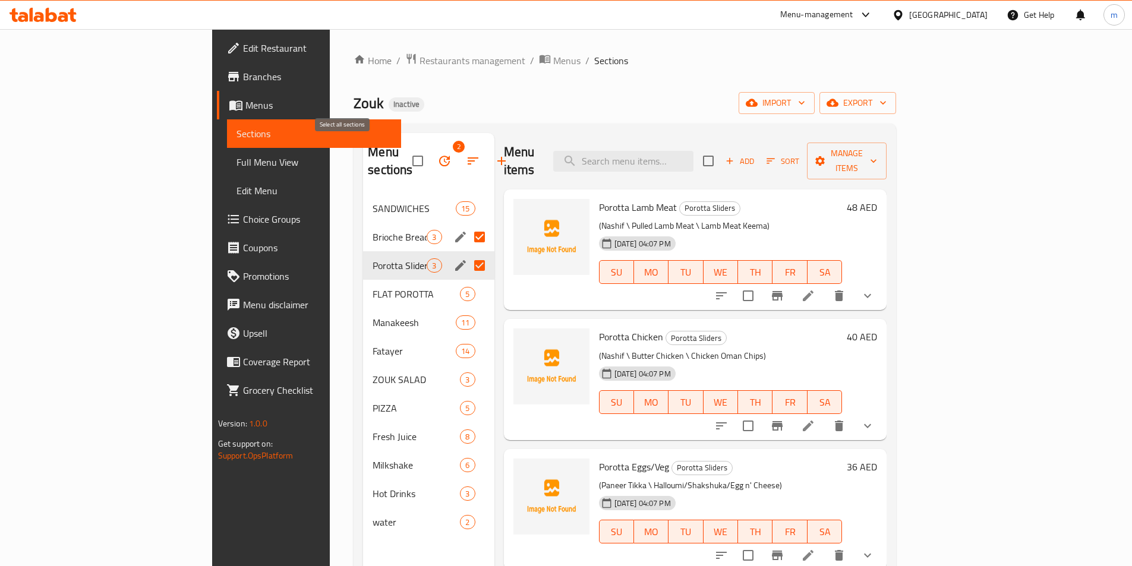
click at [405, 155] on input "checkbox" at bounding box center [417, 161] width 25 height 25
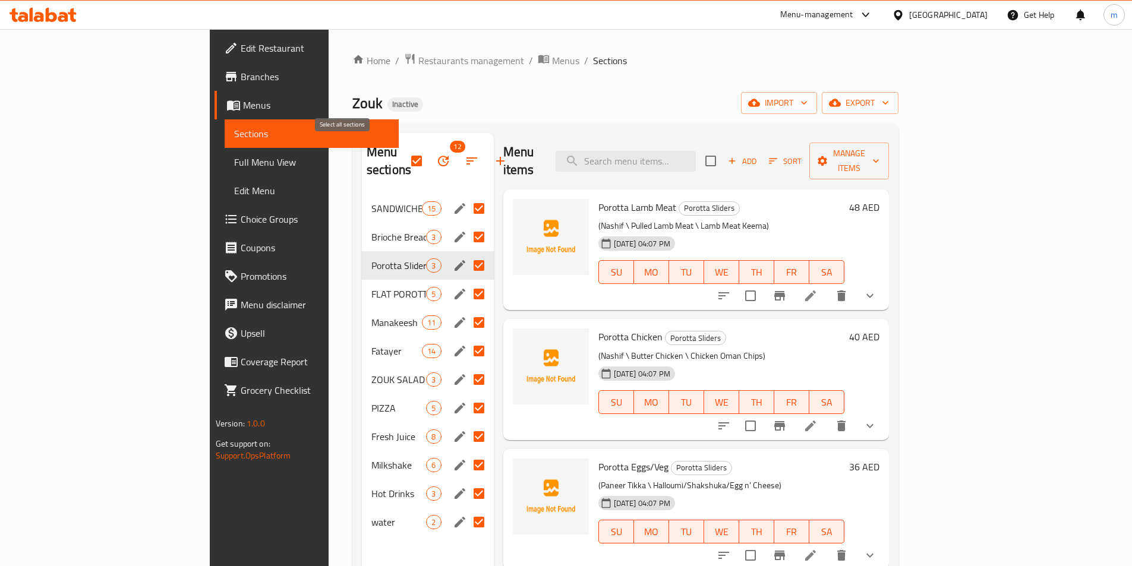
click at [404, 155] on input "checkbox" at bounding box center [416, 161] width 25 height 25
checkbox input "false"
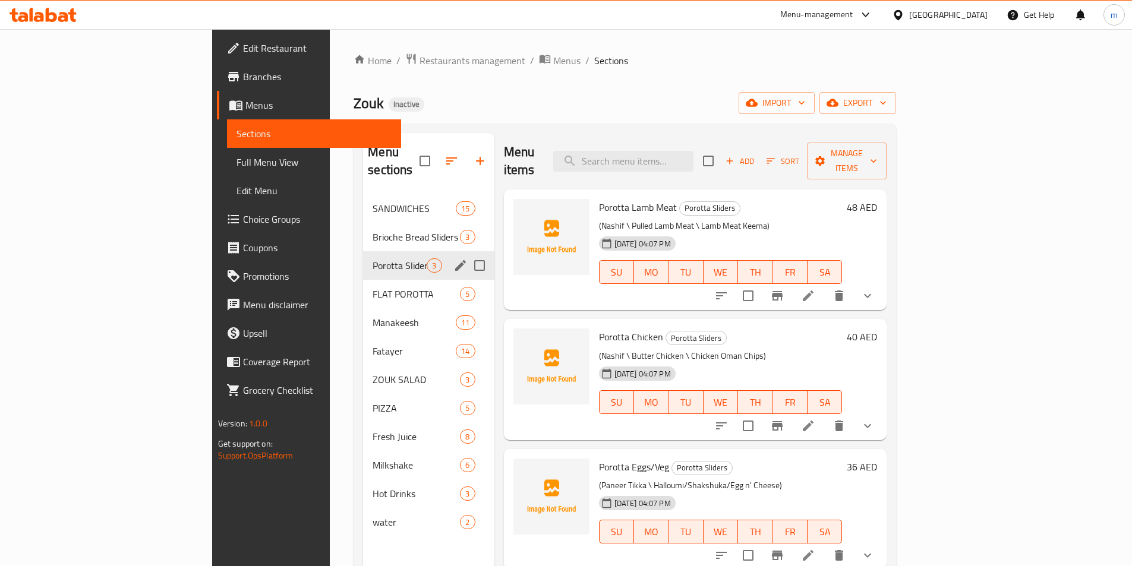
click at [467, 253] on input "Menu sections" at bounding box center [479, 265] width 25 height 25
checkbox input "true"
click at [467, 225] on input "Menu sections" at bounding box center [479, 237] width 25 height 25
checkbox input "true"
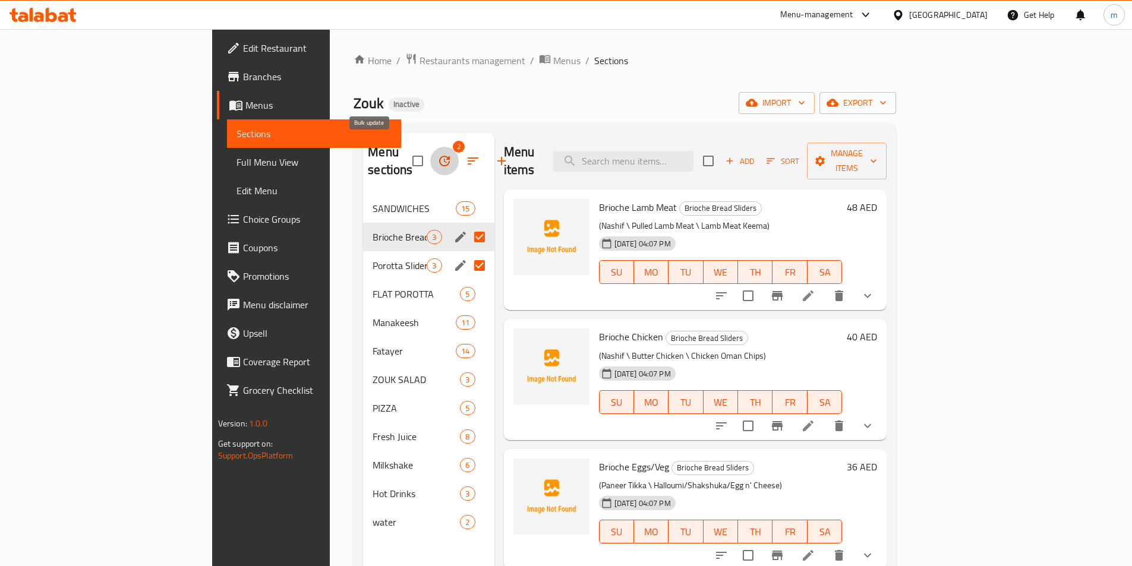
click at [439, 156] on icon "button" at bounding box center [444, 161] width 11 height 11
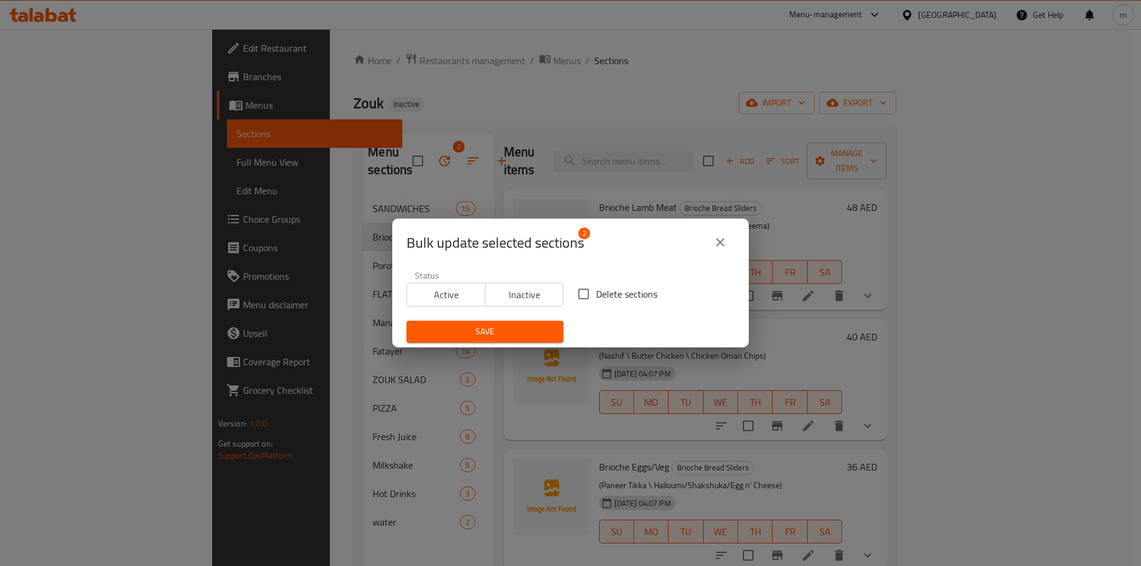
click at [581, 294] on input "Delete sections" at bounding box center [583, 294] width 25 height 25
checkbox input "true"
click at [524, 332] on span "Save" at bounding box center [485, 332] width 138 height 15
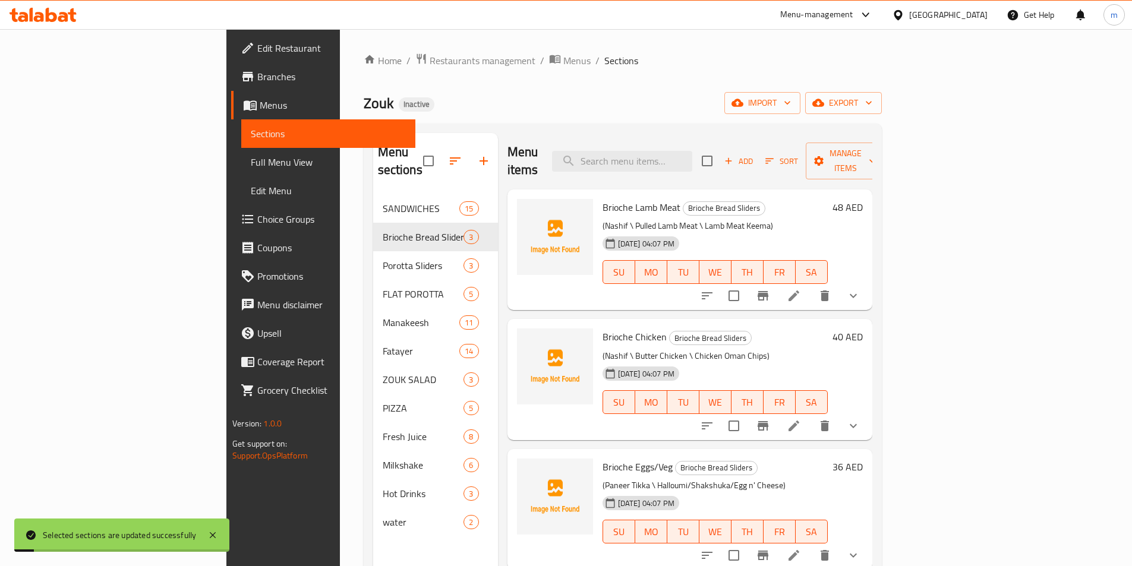
click at [581, 94] on div "Zouk Inactive import export" at bounding box center [623, 103] width 518 height 22
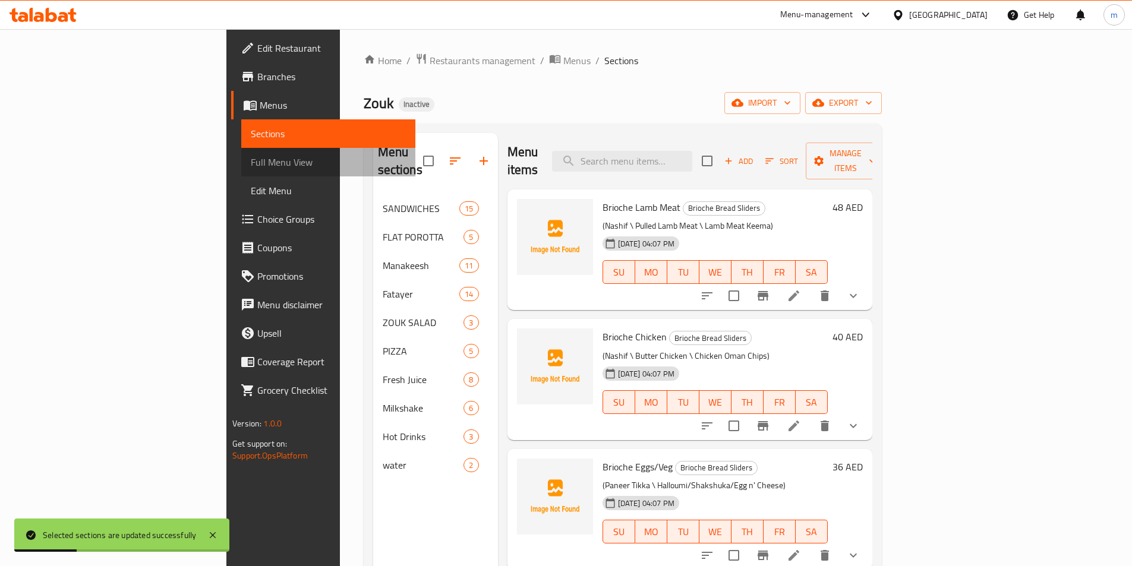
click at [251, 162] on span "Full Menu View" at bounding box center [328, 162] width 155 height 14
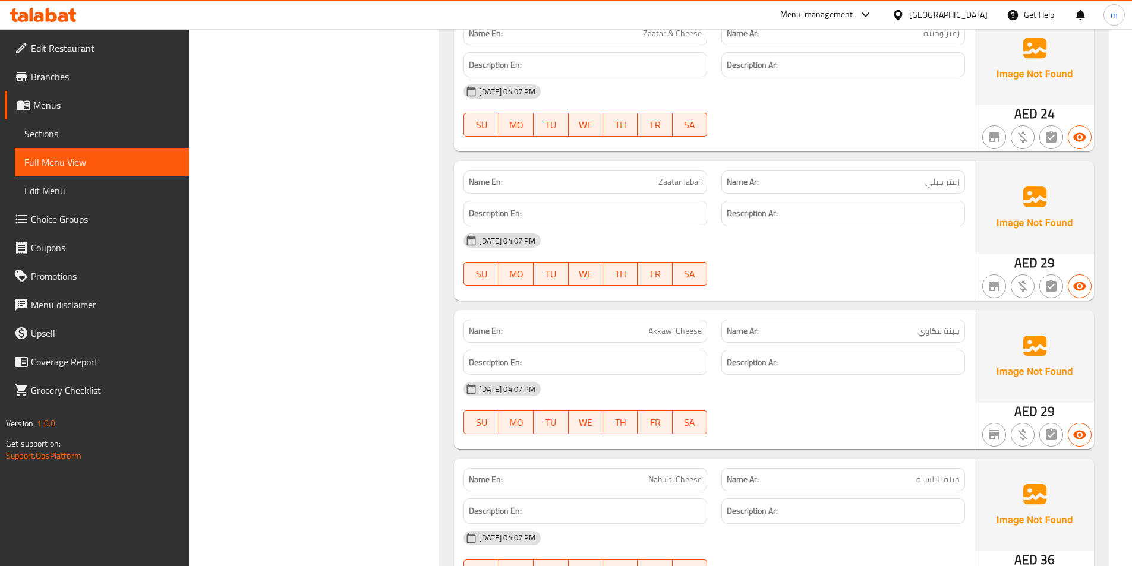
scroll to position [7638, 0]
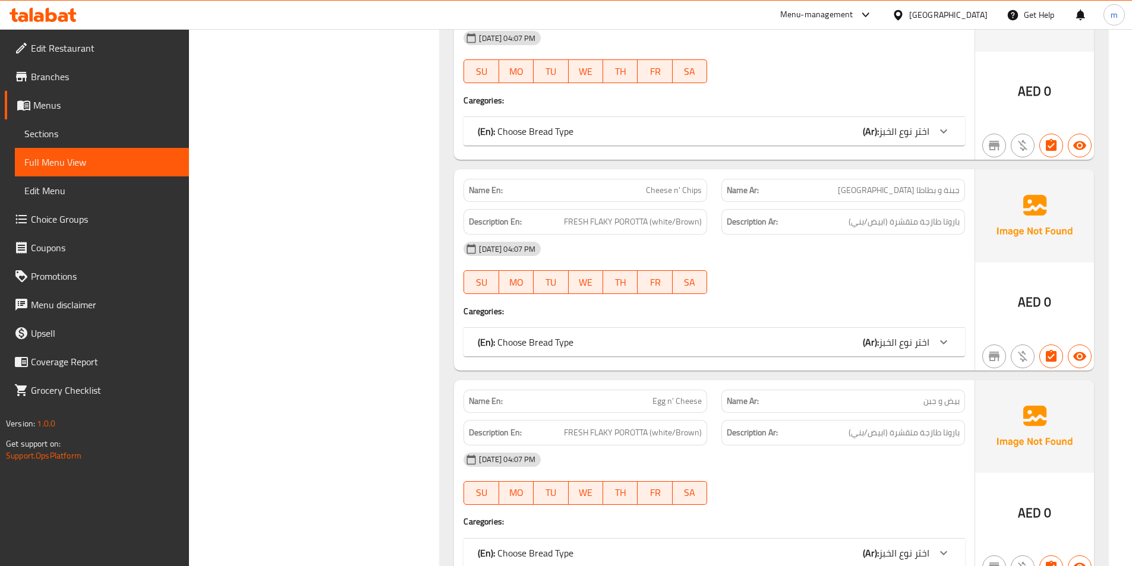
scroll to position [2705, 0]
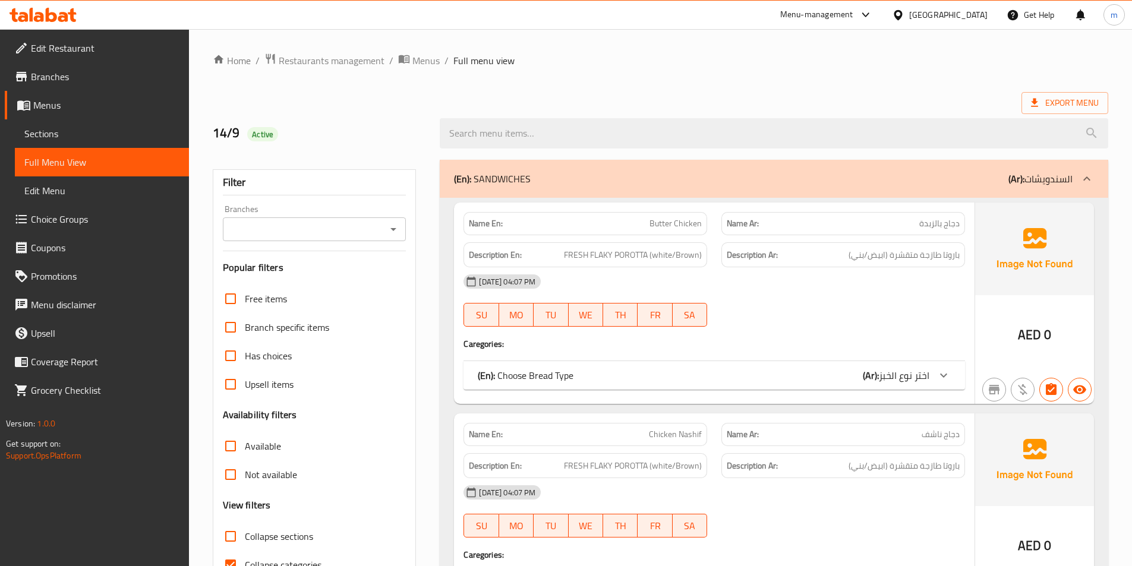
click at [1067, 182] on p "(Ar): السندويشات" at bounding box center [1041, 179] width 64 height 14
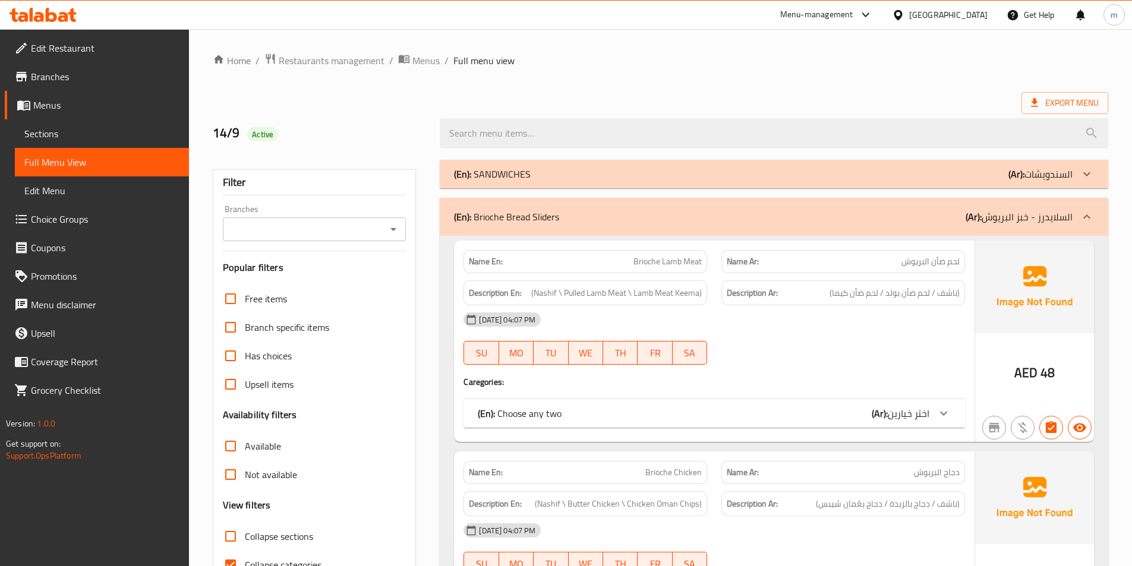
click at [1059, 227] on div "(En): Brioche Bread Sliders (Ar): السلايدرز - خبز البريوش" at bounding box center [774, 217] width 669 height 38
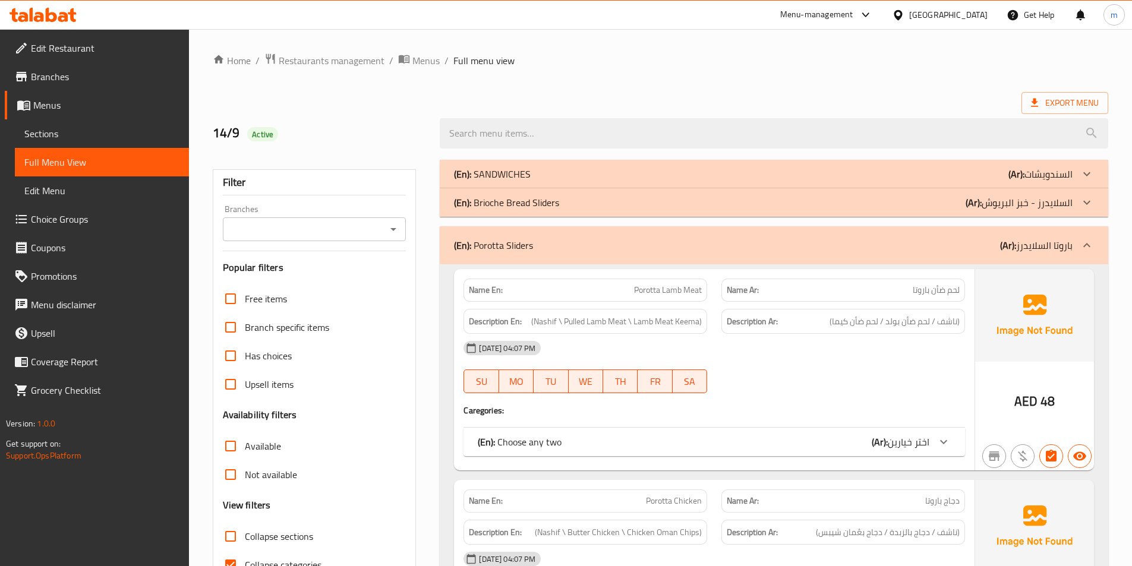
click at [1054, 248] on p "(Ar): باروتا السلايدرز" at bounding box center [1036, 245] width 73 height 14
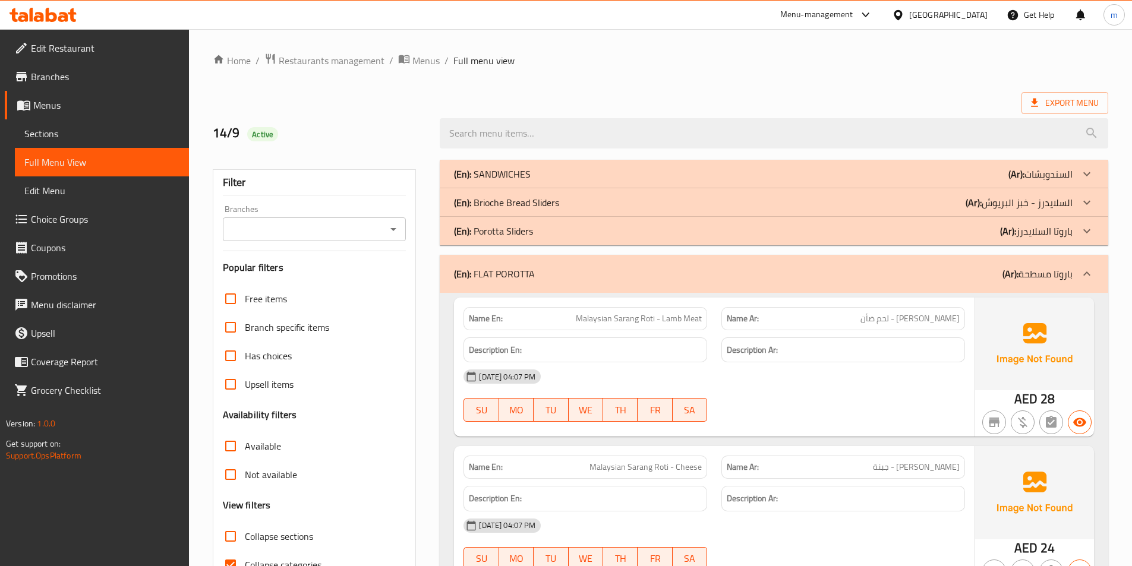
click at [1043, 272] on p "(Ar): باروتا مسطحة" at bounding box center [1038, 274] width 70 height 14
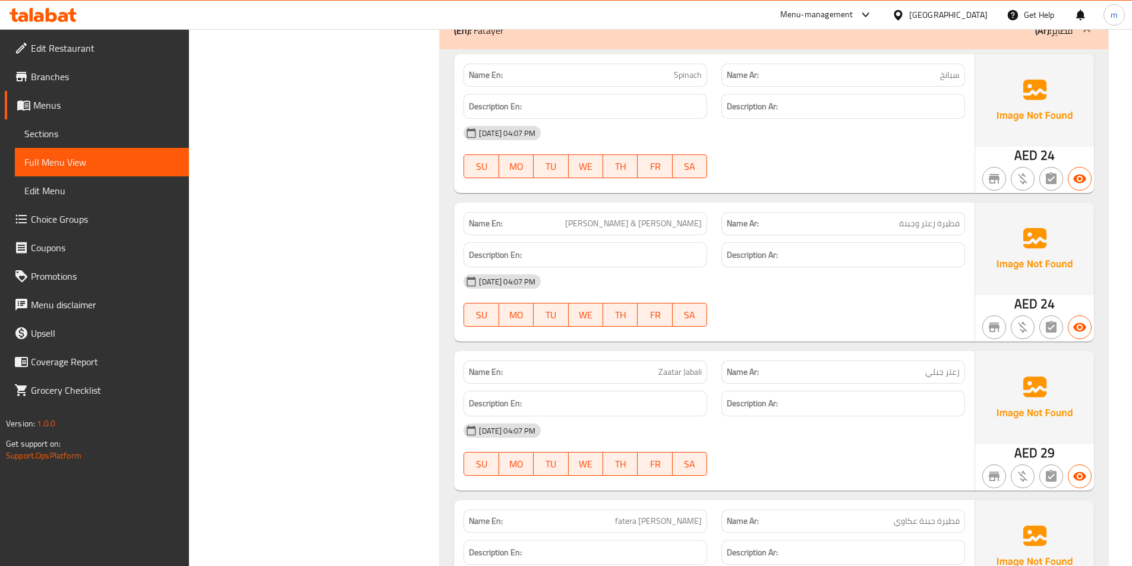
scroll to position [2140, 0]
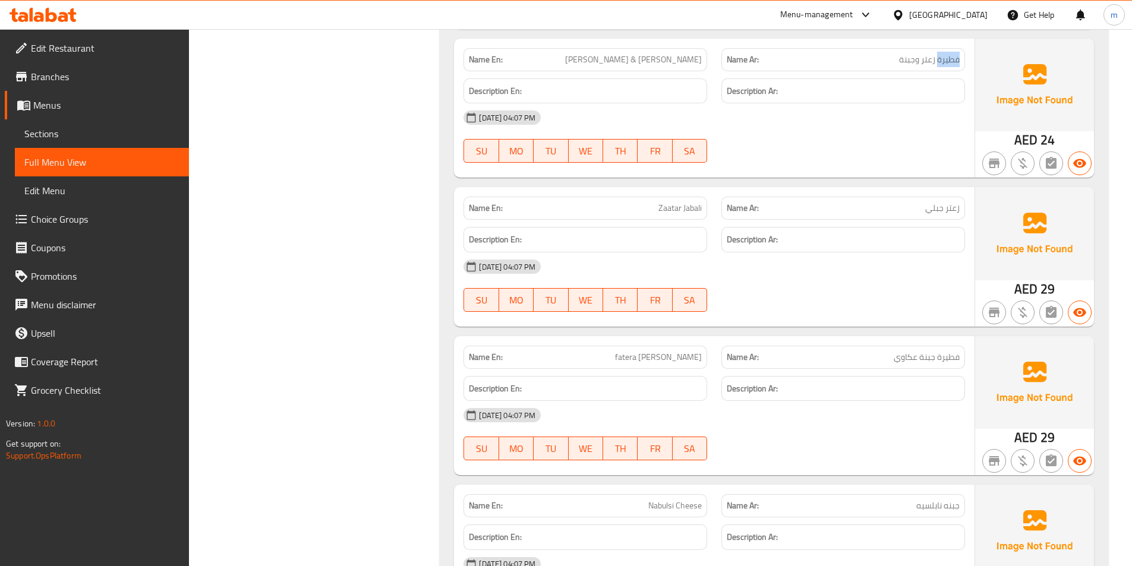
drag, startPoint x: 939, startPoint y: 62, endPoint x: 965, endPoint y: 63, distance: 26.8
click at [965, 63] on div "Name Ar: فطيرة زعتر وجبنة" at bounding box center [843, 59] width 258 height 37
copy span "فطيرة"
click at [940, 61] on span "فطيرة زعتر وجبنة" at bounding box center [929, 59] width 61 height 12
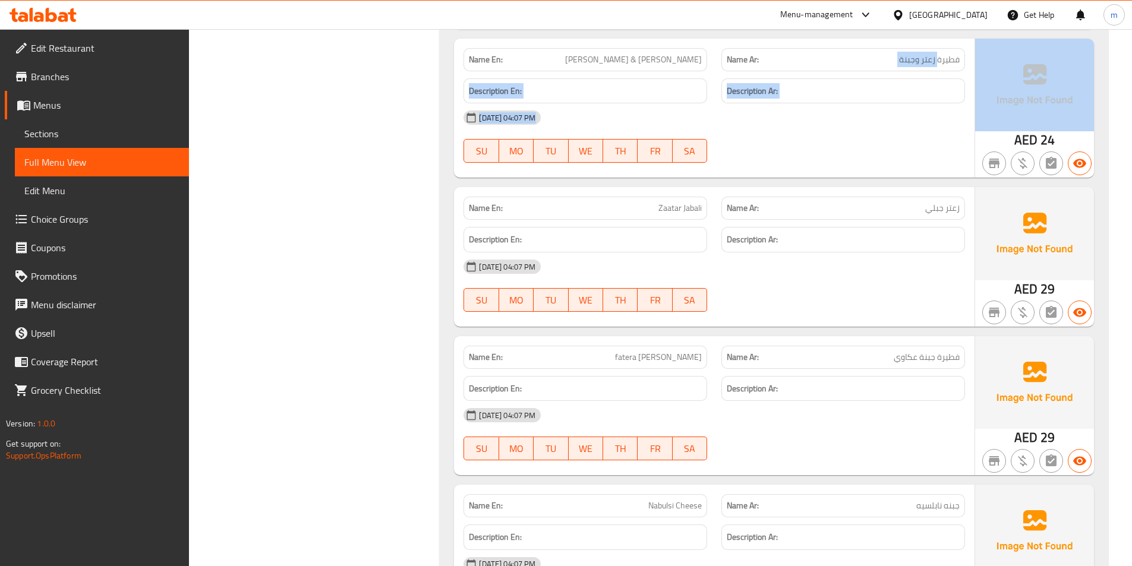
drag, startPoint x: 938, startPoint y: 60, endPoint x: 976, endPoint y: 64, distance: 38.2
click at [976, 64] on div "Name En: fatera Zaatar & Cheese Name Ar: فطيرة زعتر وجبنة Description En: Descr…" at bounding box center [774, 108] width 640 height 139
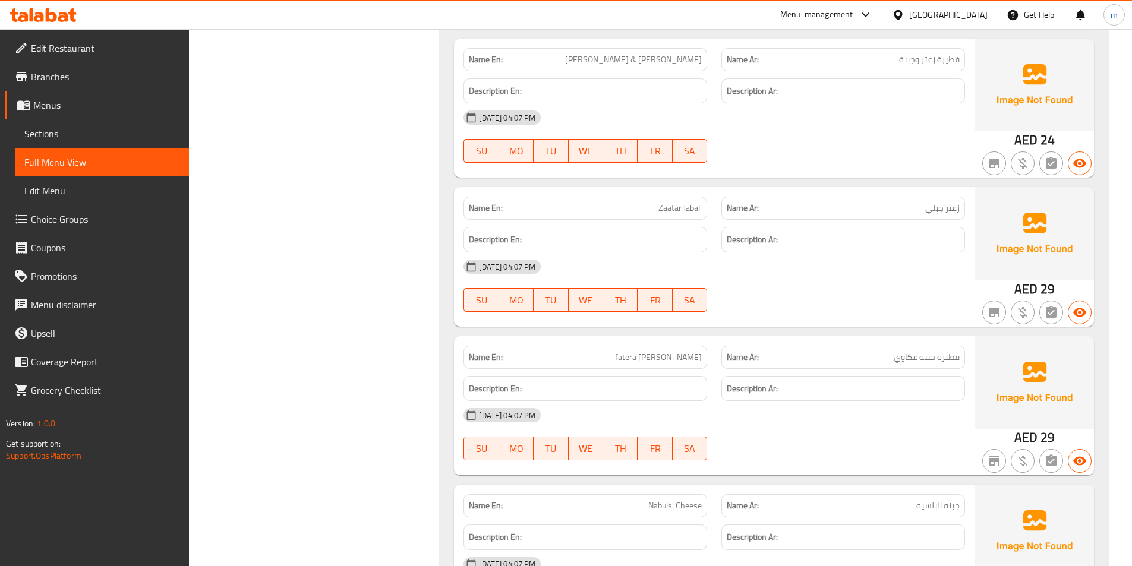
click at [949, 64] on span "فطيرة زعتر وجبنة" at bounding box center [929, 59] width 61 height 12
drag, startPoint x: 962, startPoint y: 59, endPoint x: 938, endPoint y: 61, distance: 24.4
click at [938, 61] on div "Name Ar: فطيرة زعتر وجبنة" at bounding box center [844, 59] width 244 height 23
copy span "فطيرة"
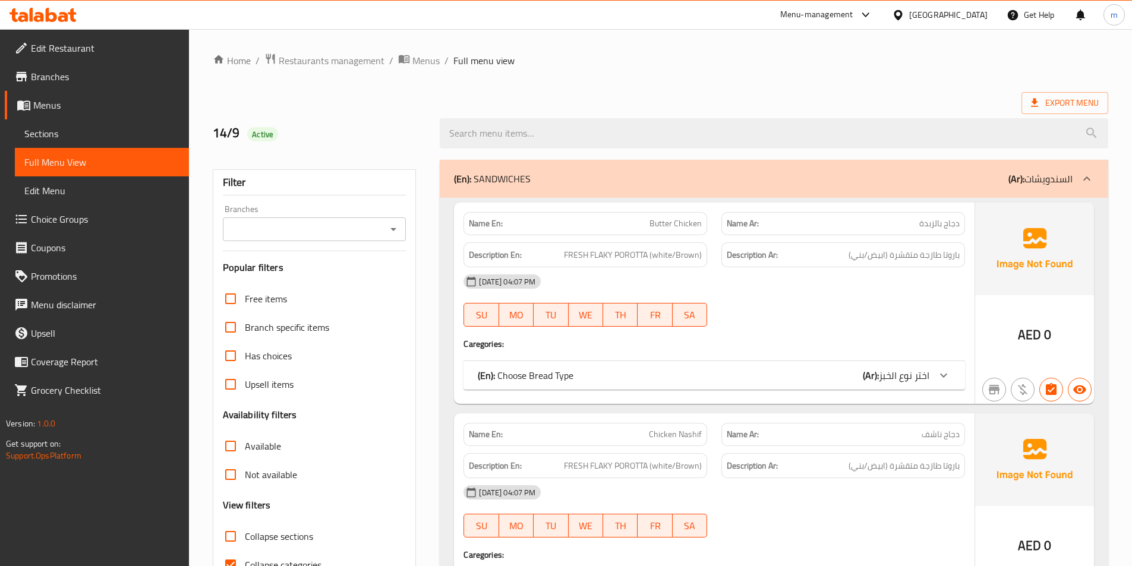
click at [90, 166] on span "Full Menu View" at bounding box center [101, 162] width 155 height 14
click at [1094, 178] on icon at bounding box center [1087, 179] width 14 height 14
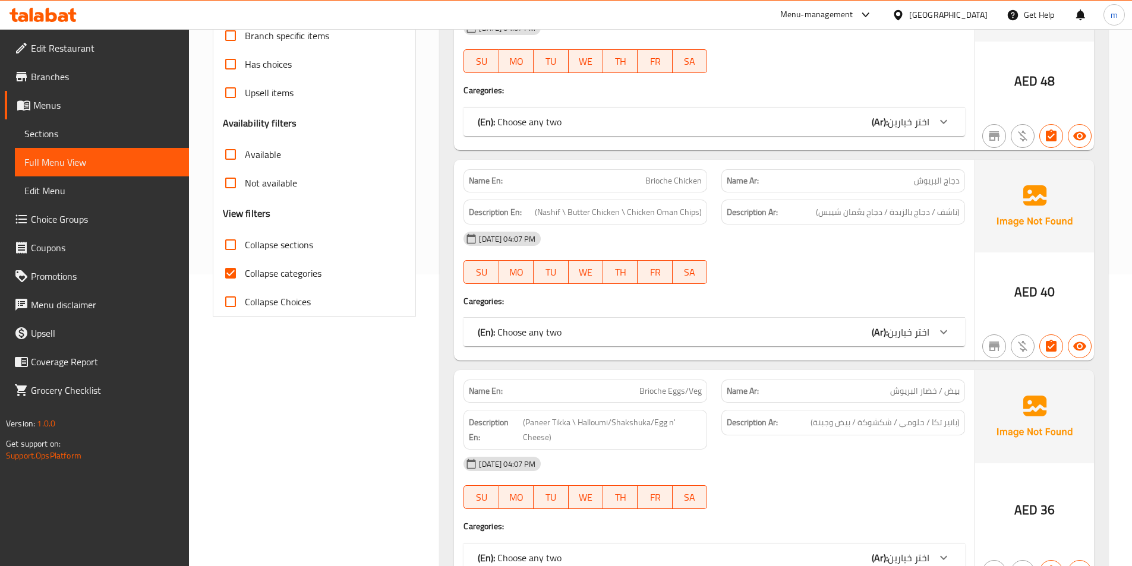
scroll to position [178, 0]
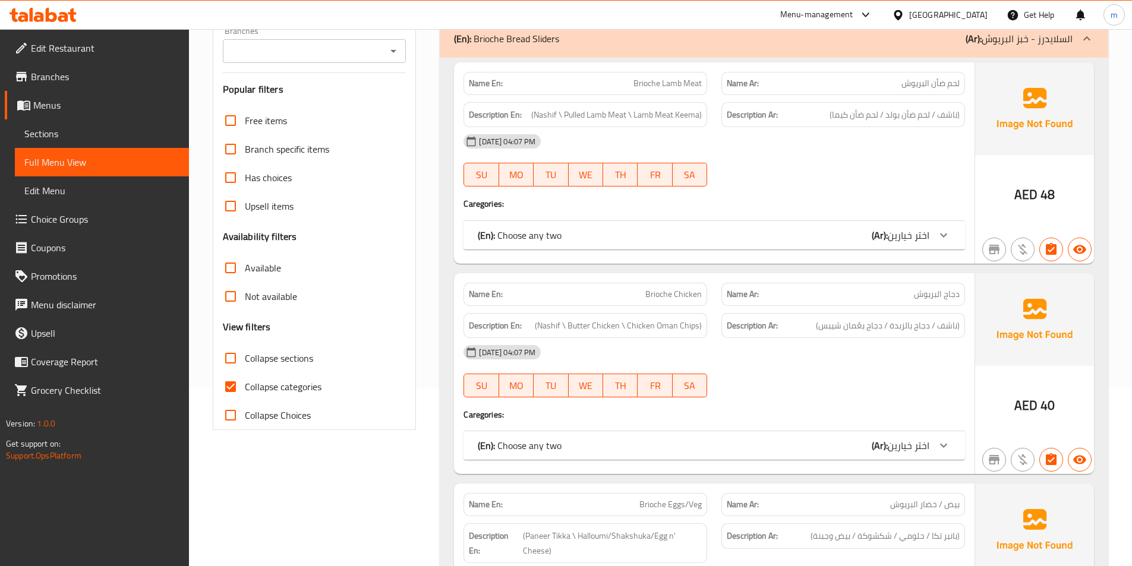
click at [949, 240] on icon at bounding box center [944, 235] width 14 height 14
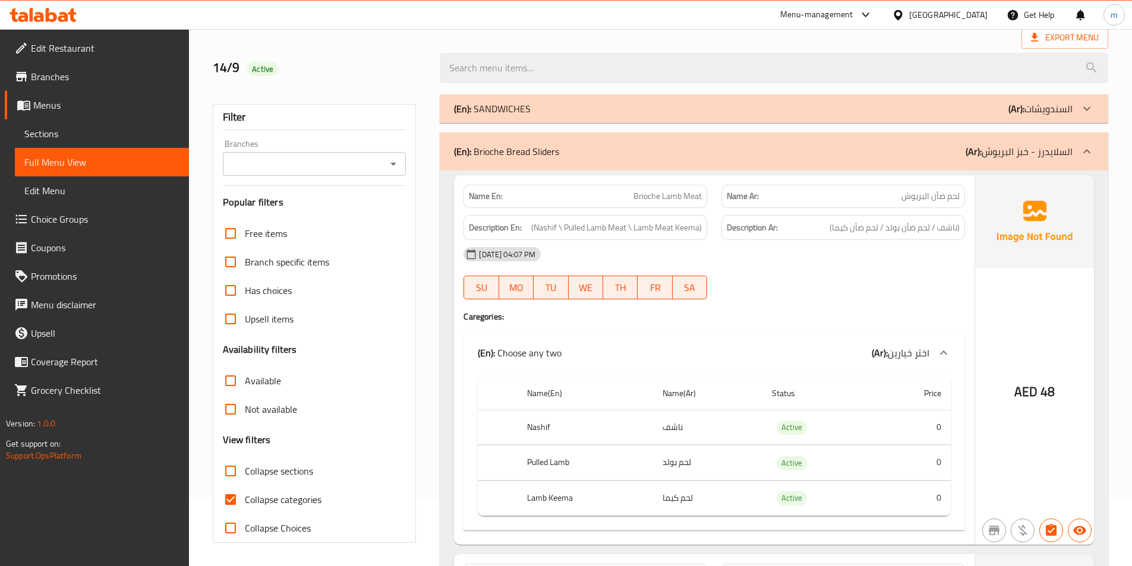
scroll to position [59, 0]
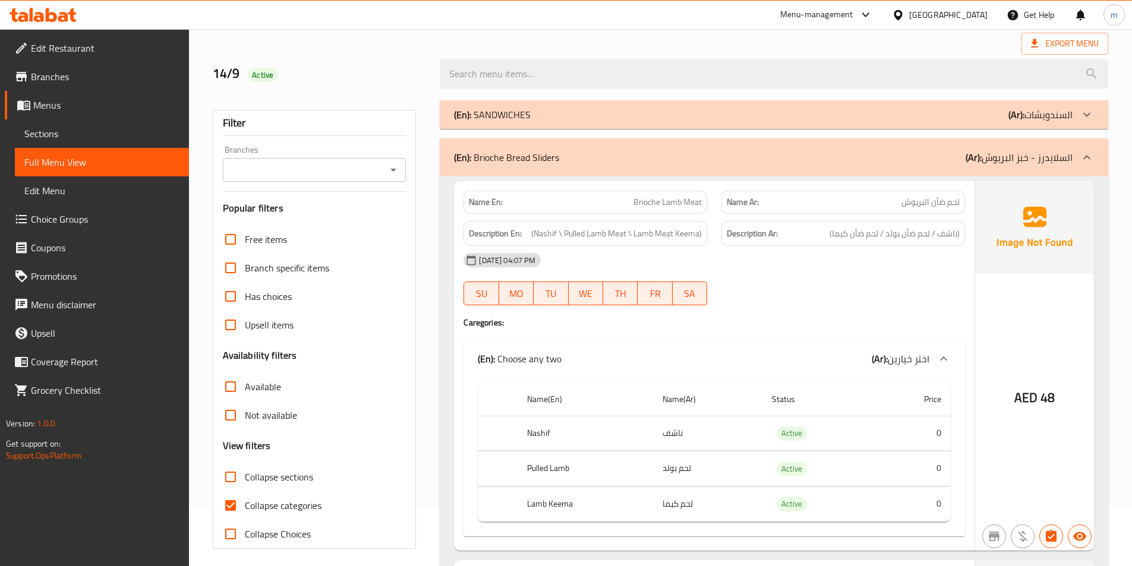
click at [578, 121] on div "(En): SANDWICHES (Ar): السندويشات" at bounding box center [763, 115] width 619 height 14
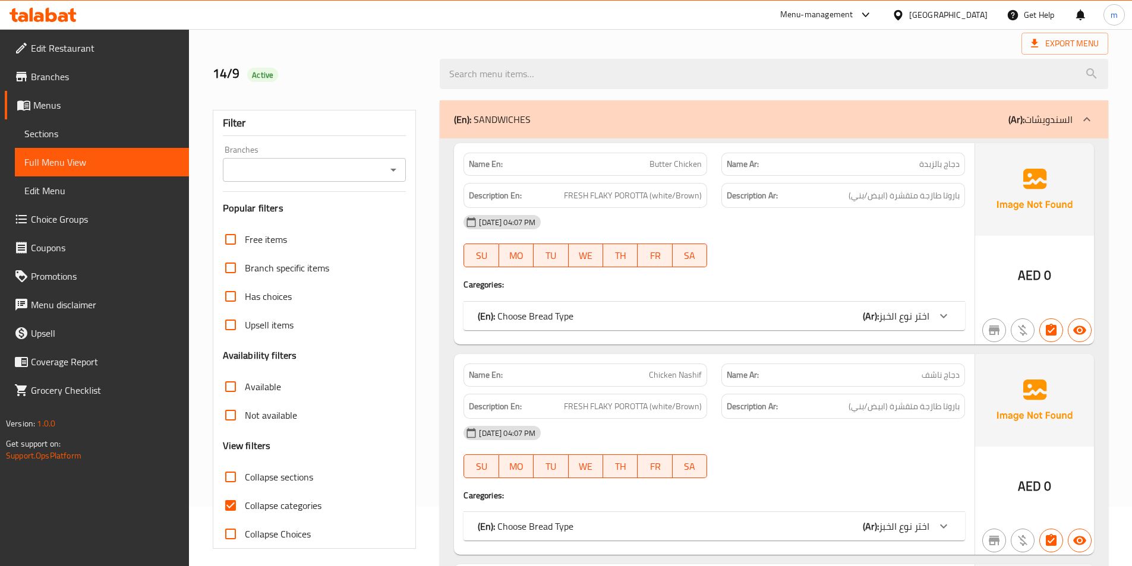
click at [931, 314] on div at bounding box center [944, 316] width 29 height 29
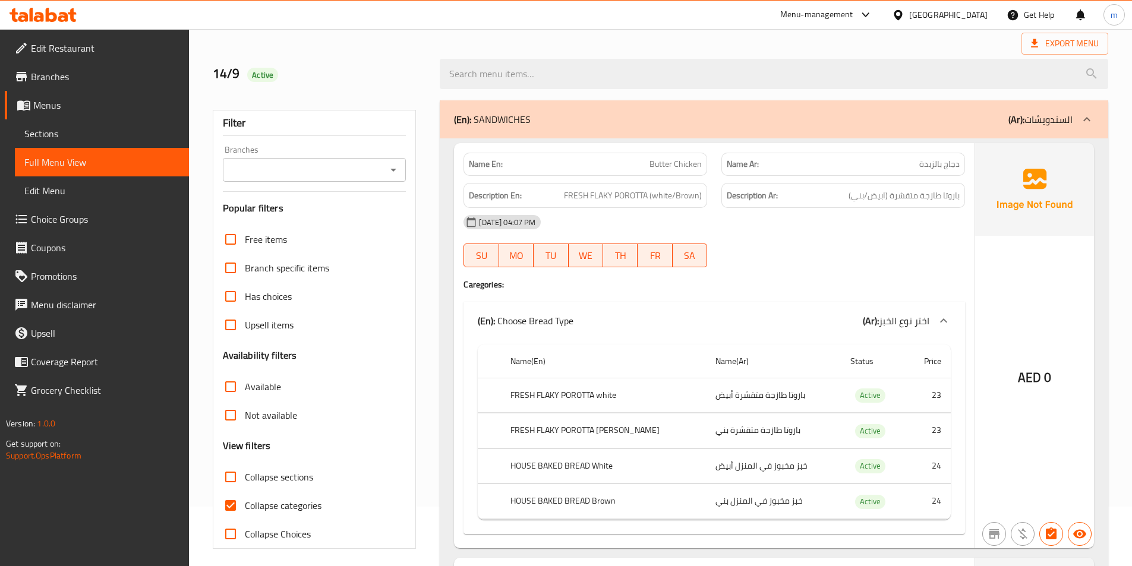
scroll to position [238, 0]
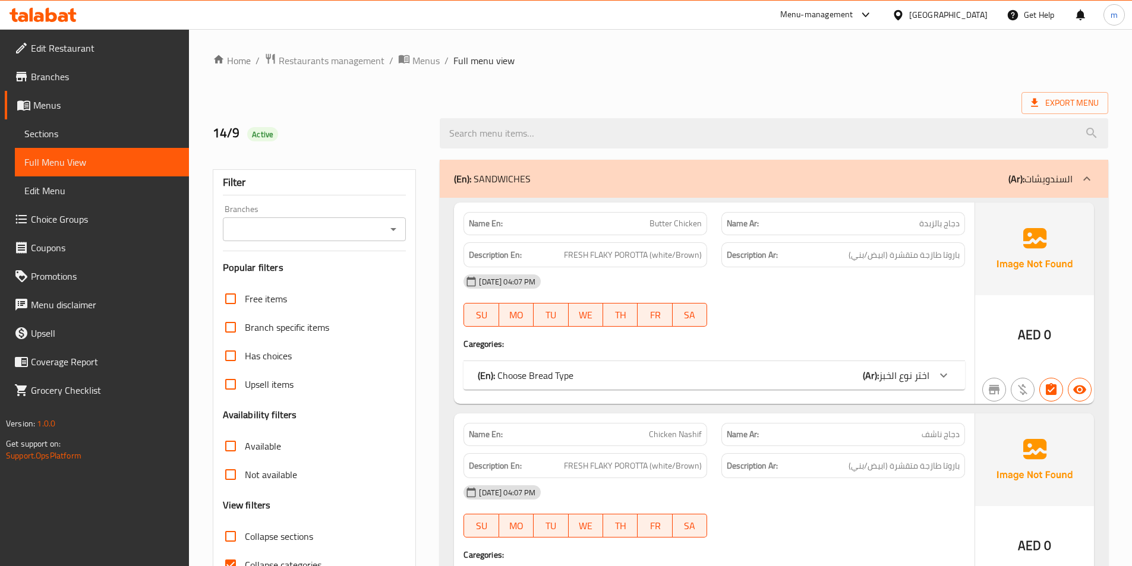
click at [593, 68] on ol "Home / Restaurants management / Menus / Full menu view" at bounding box center [661, 60] width 896 height 15
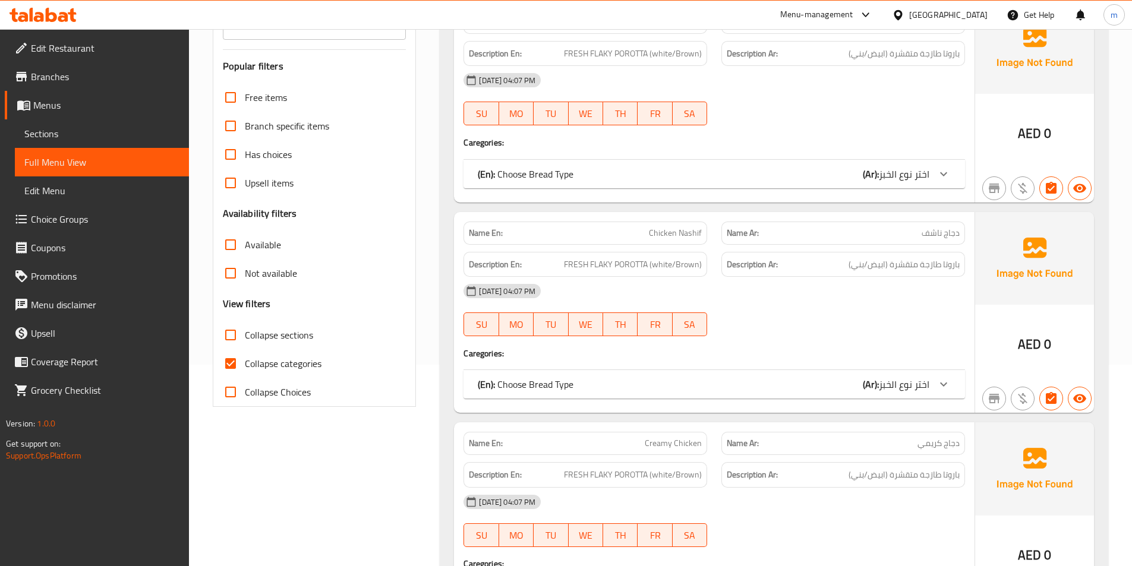
scroll to position [297, 0]
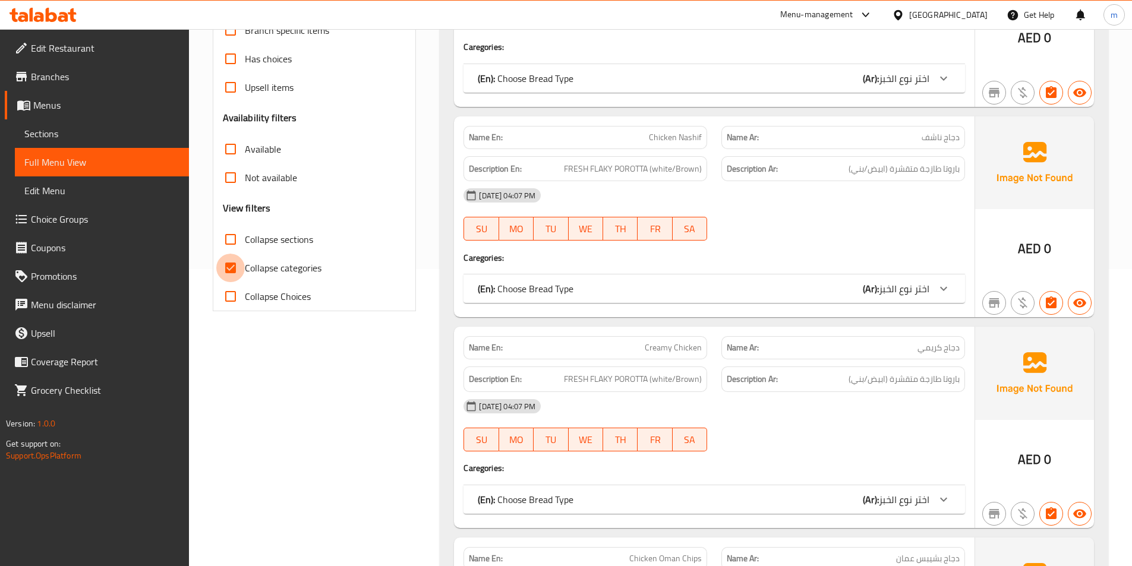
click at [221, 264] on input "Collapse categories" at bounding box center [230, 268] width 29 height 29
checkbox input "false"
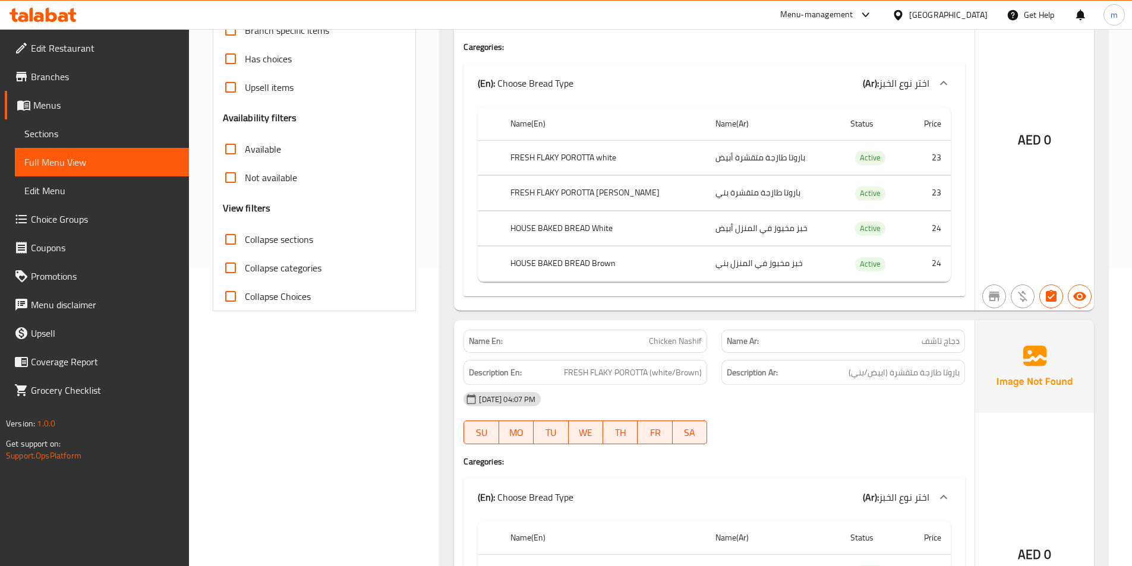
scroll to position [0, 0]
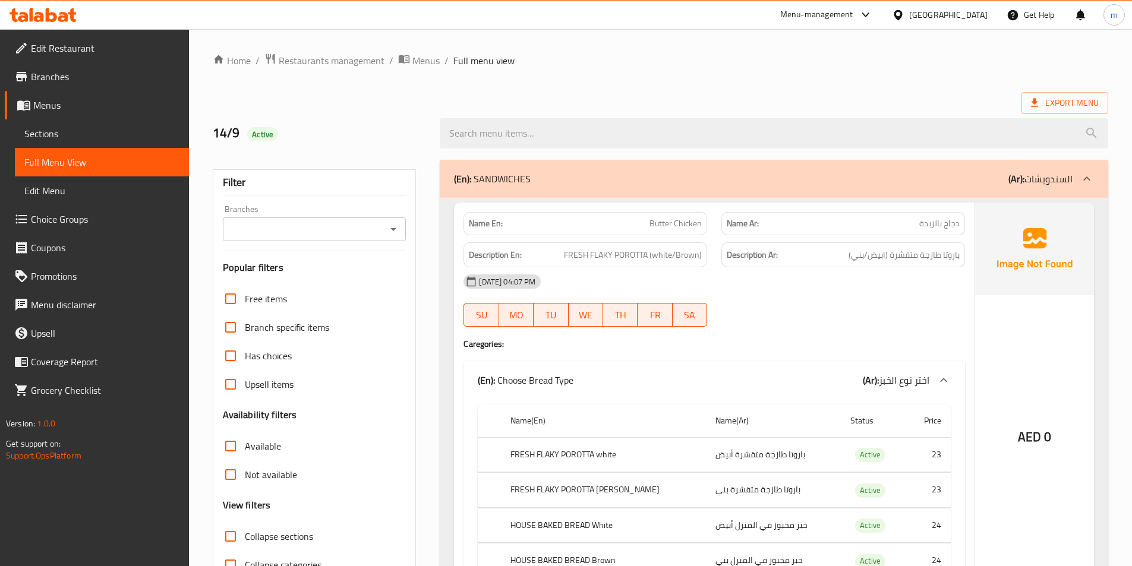
click at [710, 95] on div "Export Menu" at bounding box center [661, 103] width 896 height 22
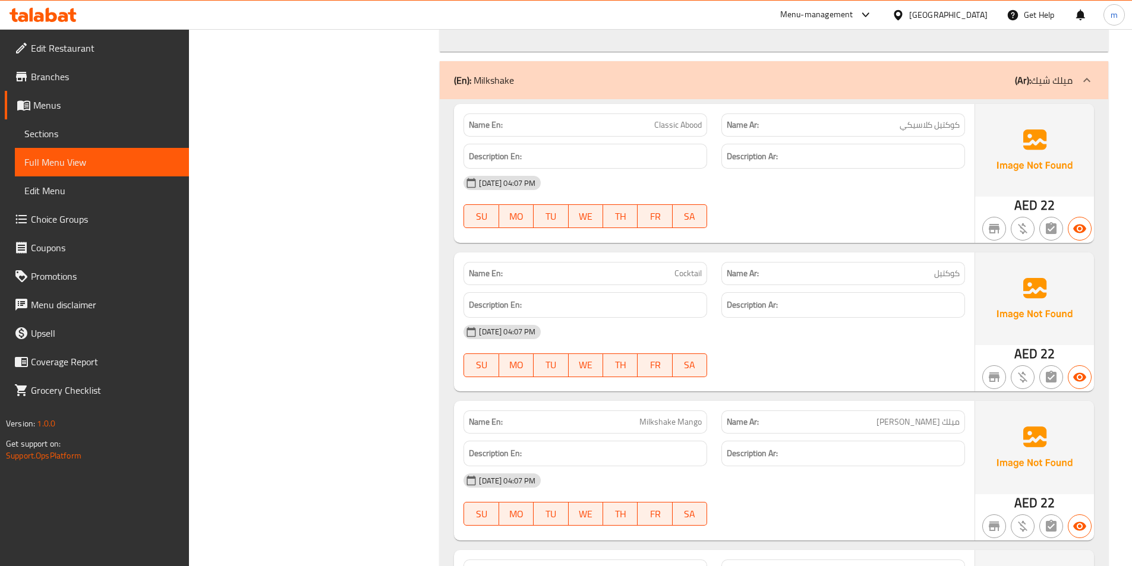
scroll to position [13489, 0]
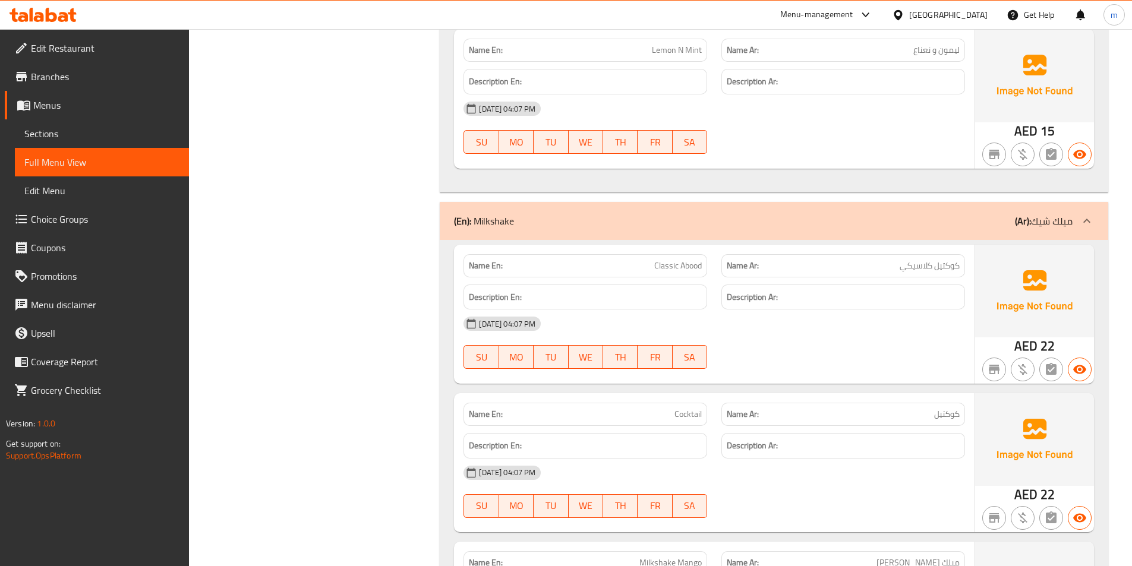
click at [114, 139] on span "Sections" at bounding box center [101, 134] width 155 height 14
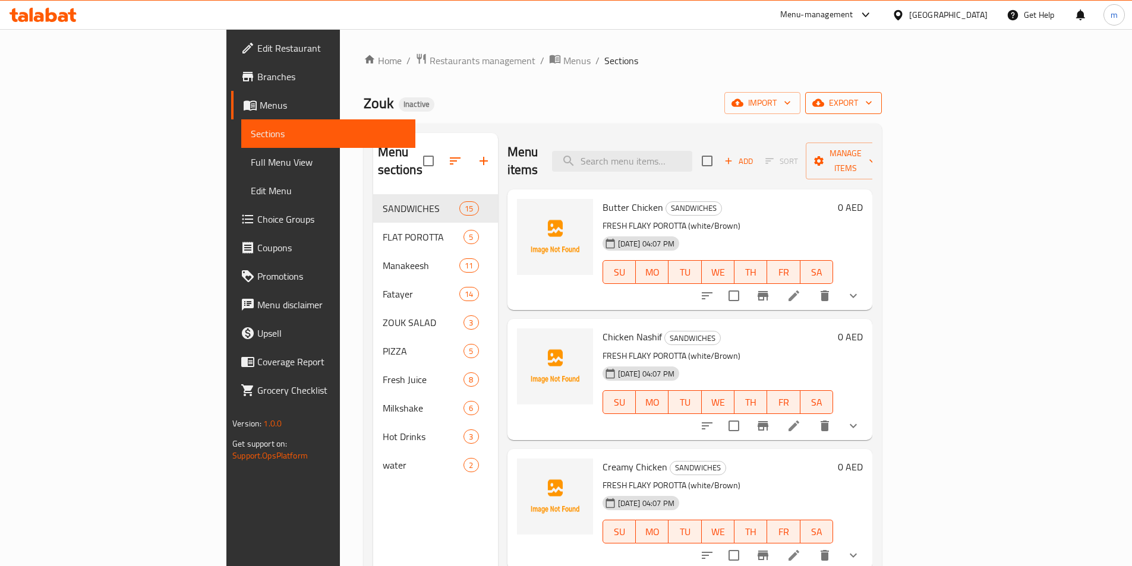
click at [873, 105] on span "export" at bounding box center [844, 103] width 58 height 15
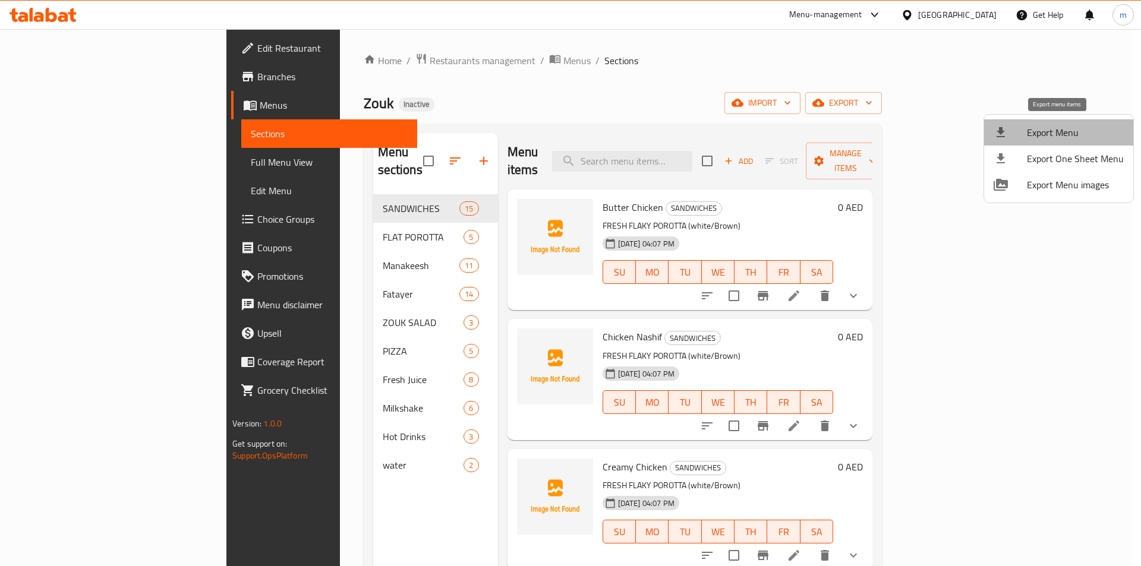
click at [1072, 133] on span "Export Menu" at bounding box center [1075, 132] width 97 height 14
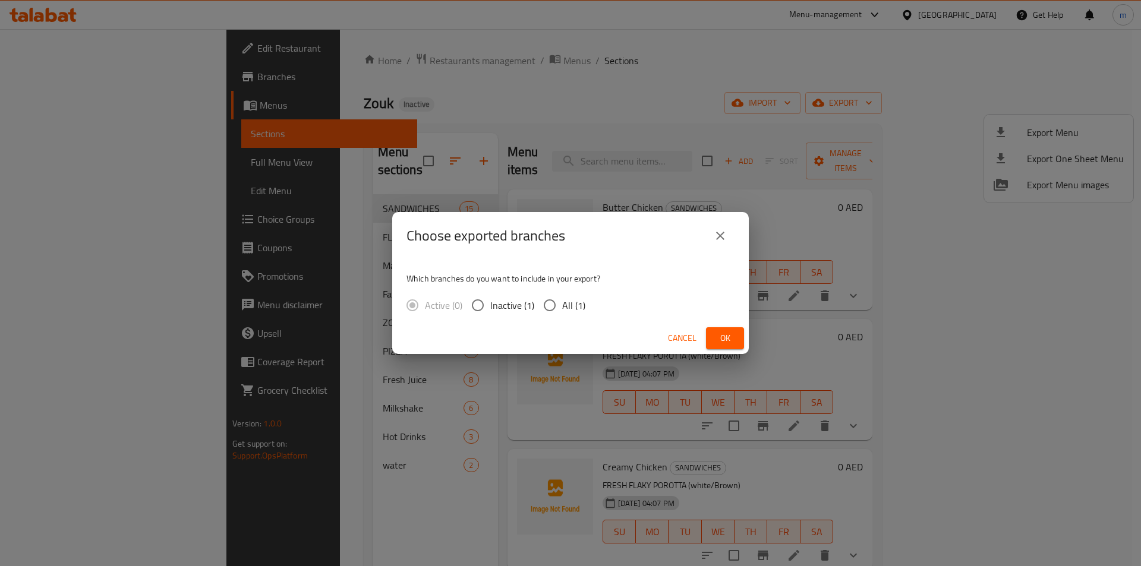
click at [550, 304] on input "All (1)" at bounding box center [549, 305] width 25 height 25
radio input "true"
click at [719, 339] on span "Ok" at bounding box center [725, 338] width 19 height 15
